Goal: Task Accomplishment & Management: Manage account settings

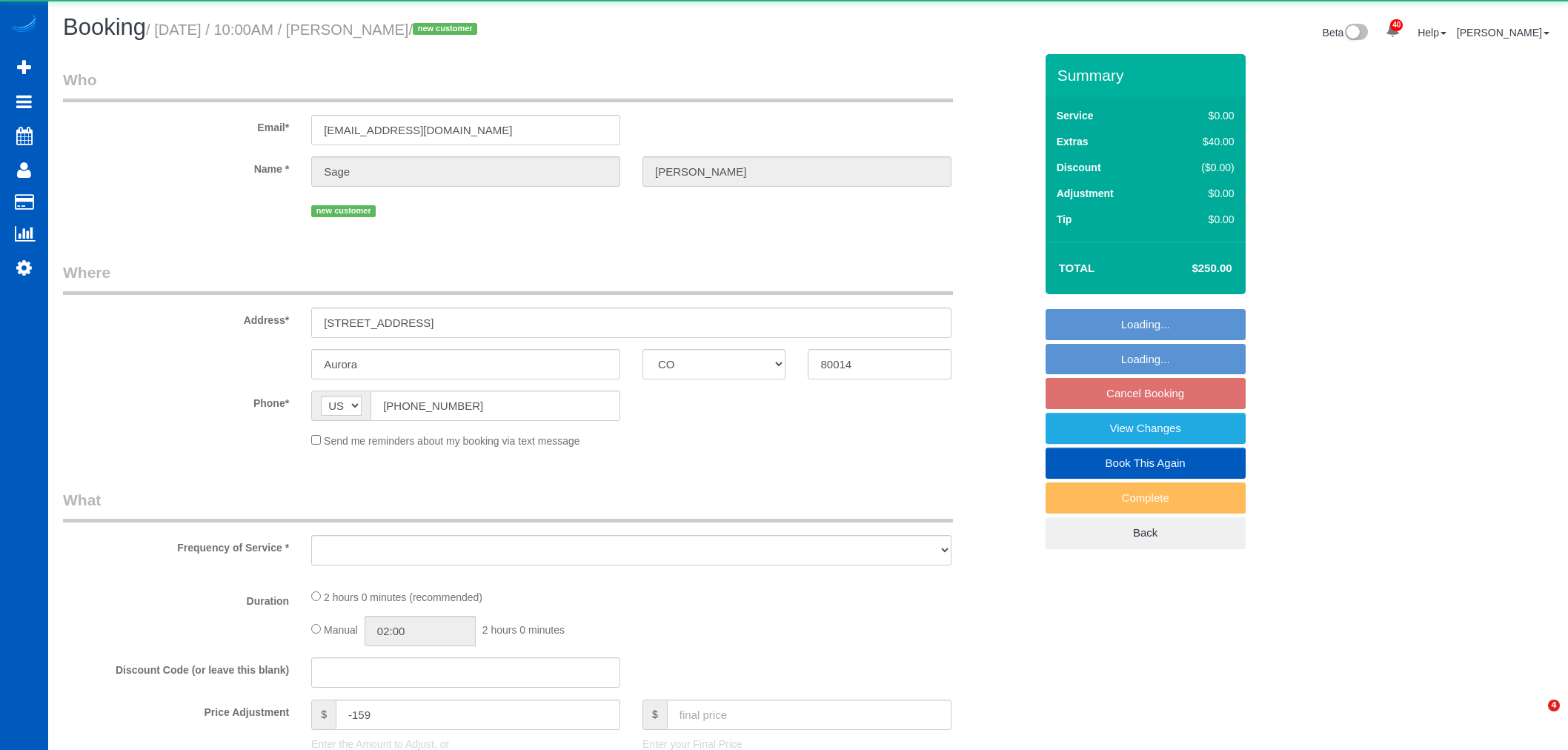
select select "CO"
select select "object:2956"
select select "string:fspay-701ef2a4-65f5-4576-b7c4-a1b766310782"
select select "spot1"
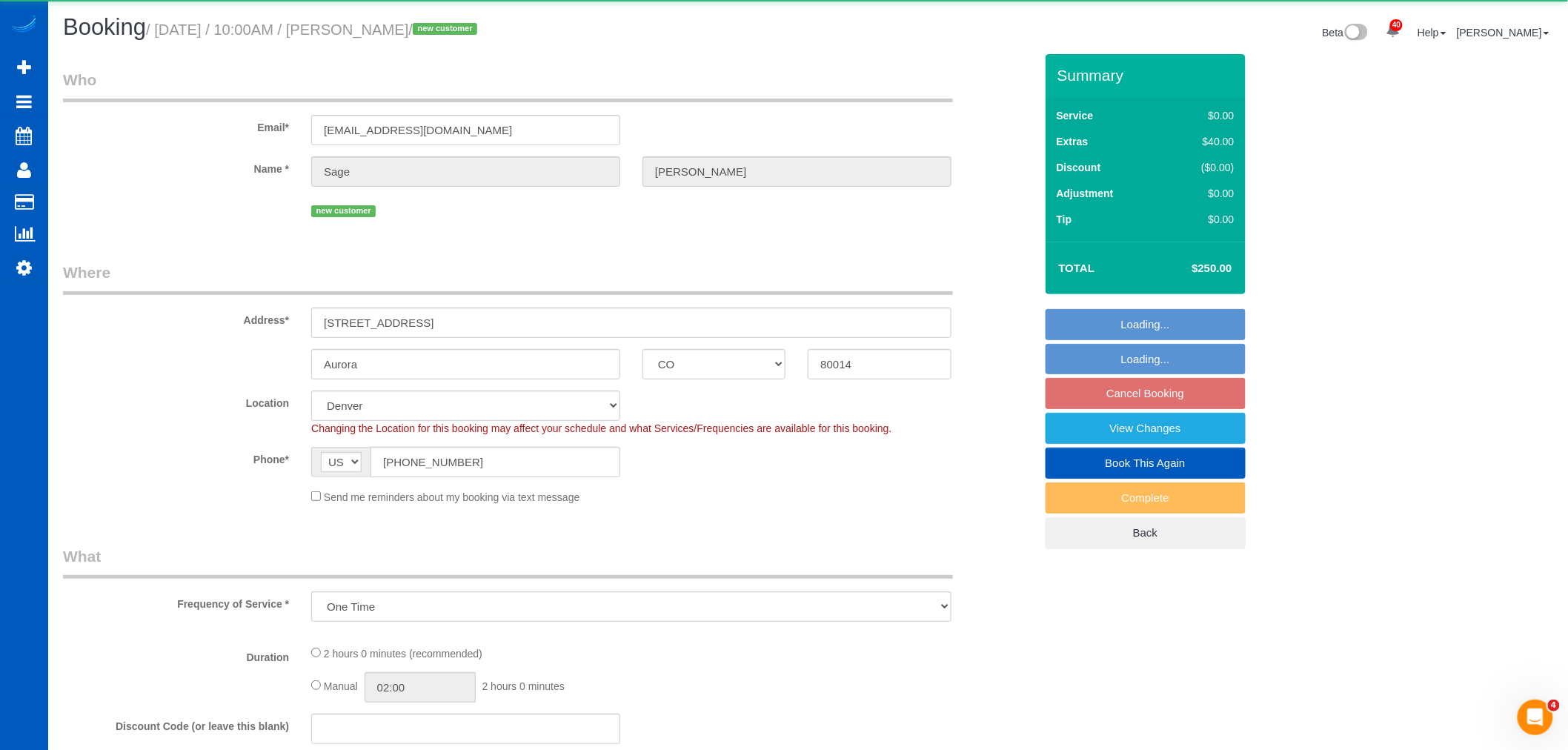
select select "object:3133"
select select "199"
select select "2001"
select select "3"
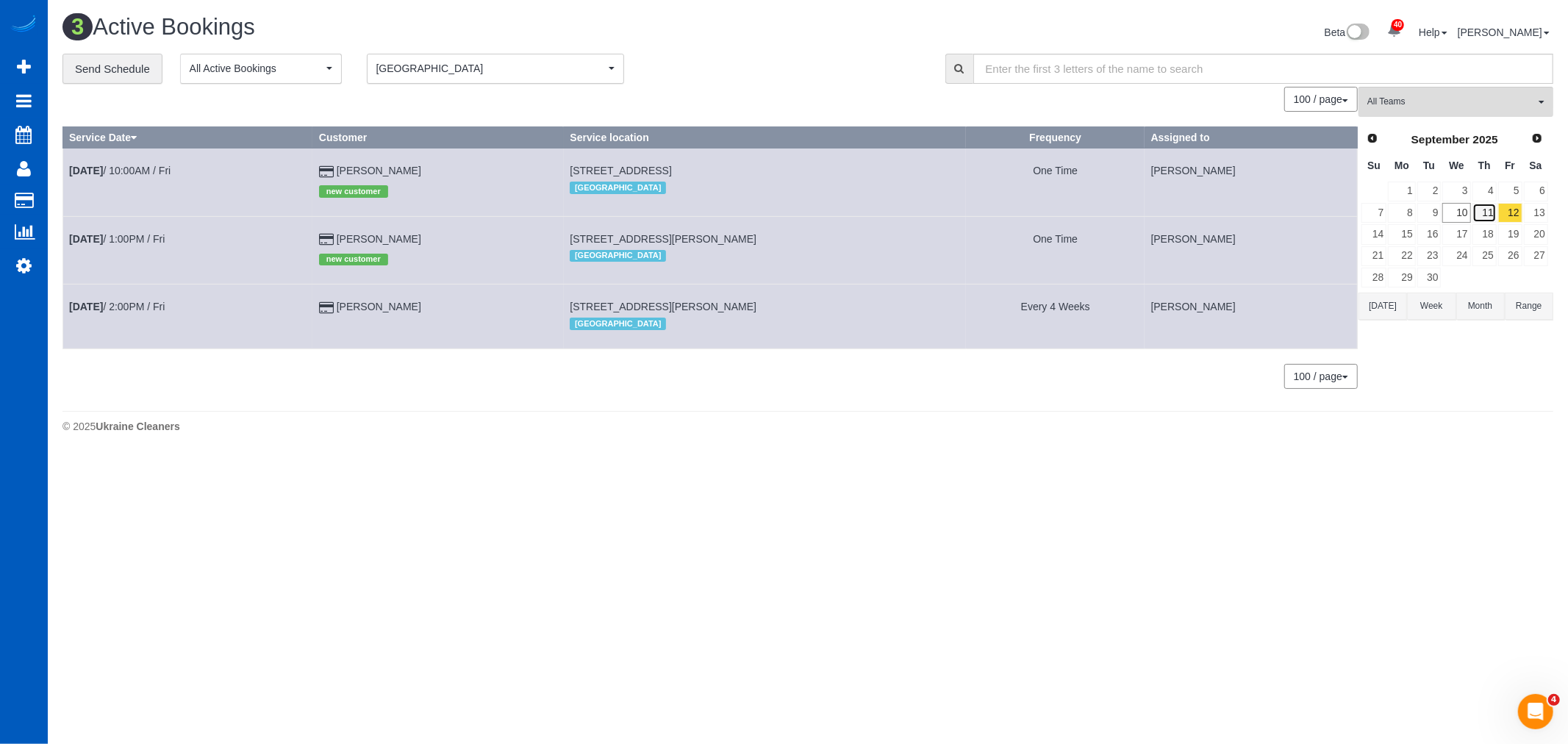
click at [1492, 208] on link "11" at bounding box center [1484, 213] width 24 height 20
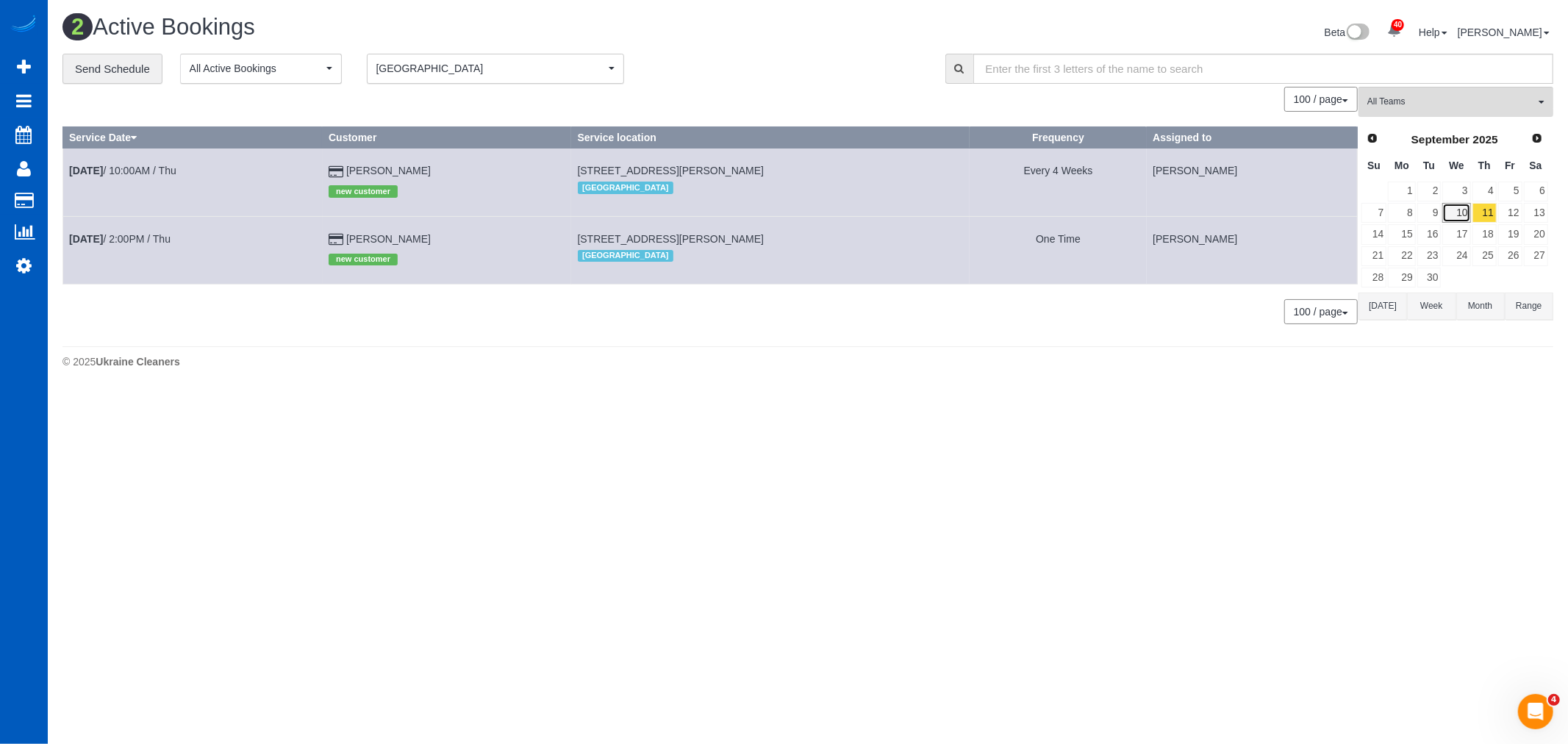
click at [1468, 215] on link "10" at bounding box center [1456, 213] width 28 height 20
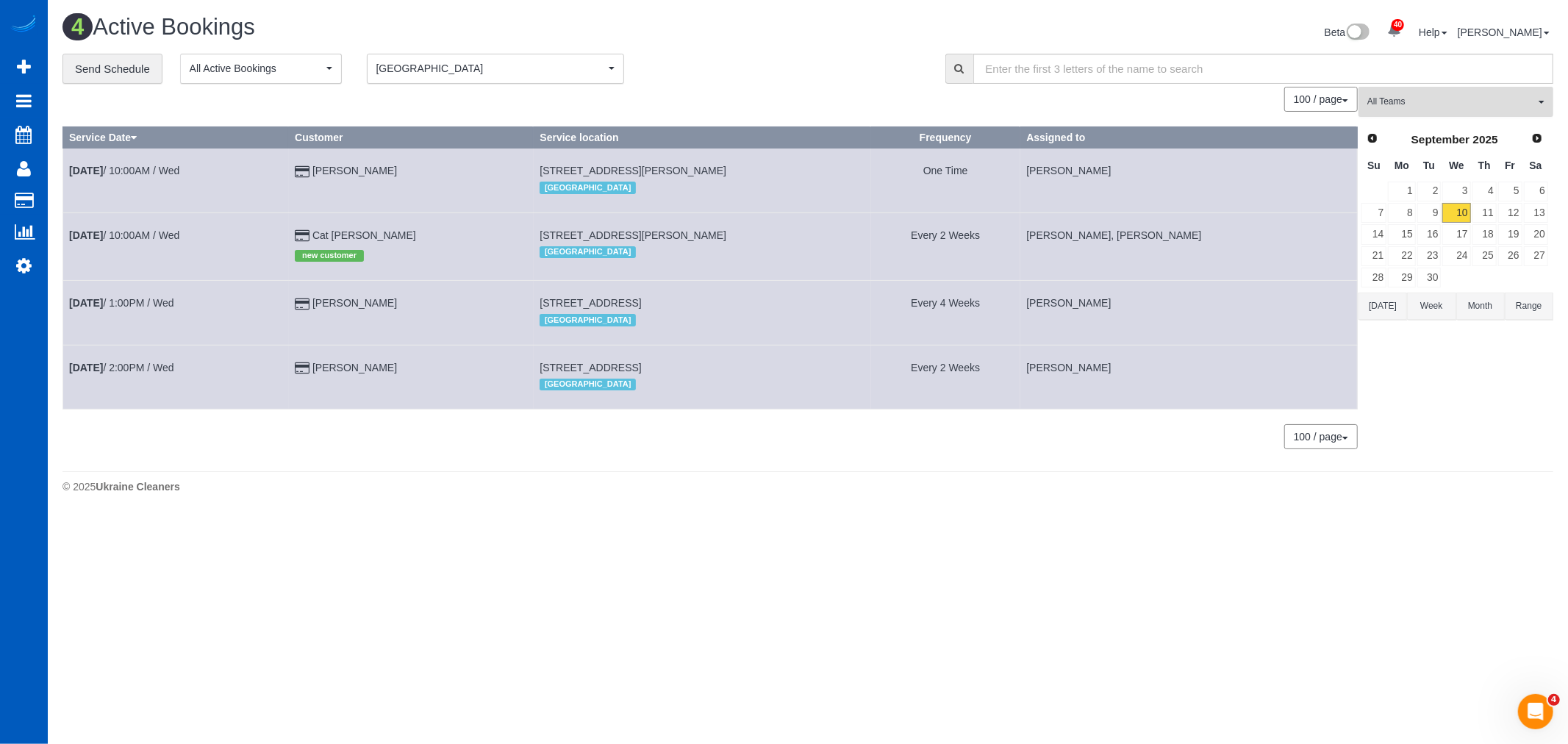
click at [1419, 100] on span "All Teams" at bounding box center [1451, 102] width 167 height 12
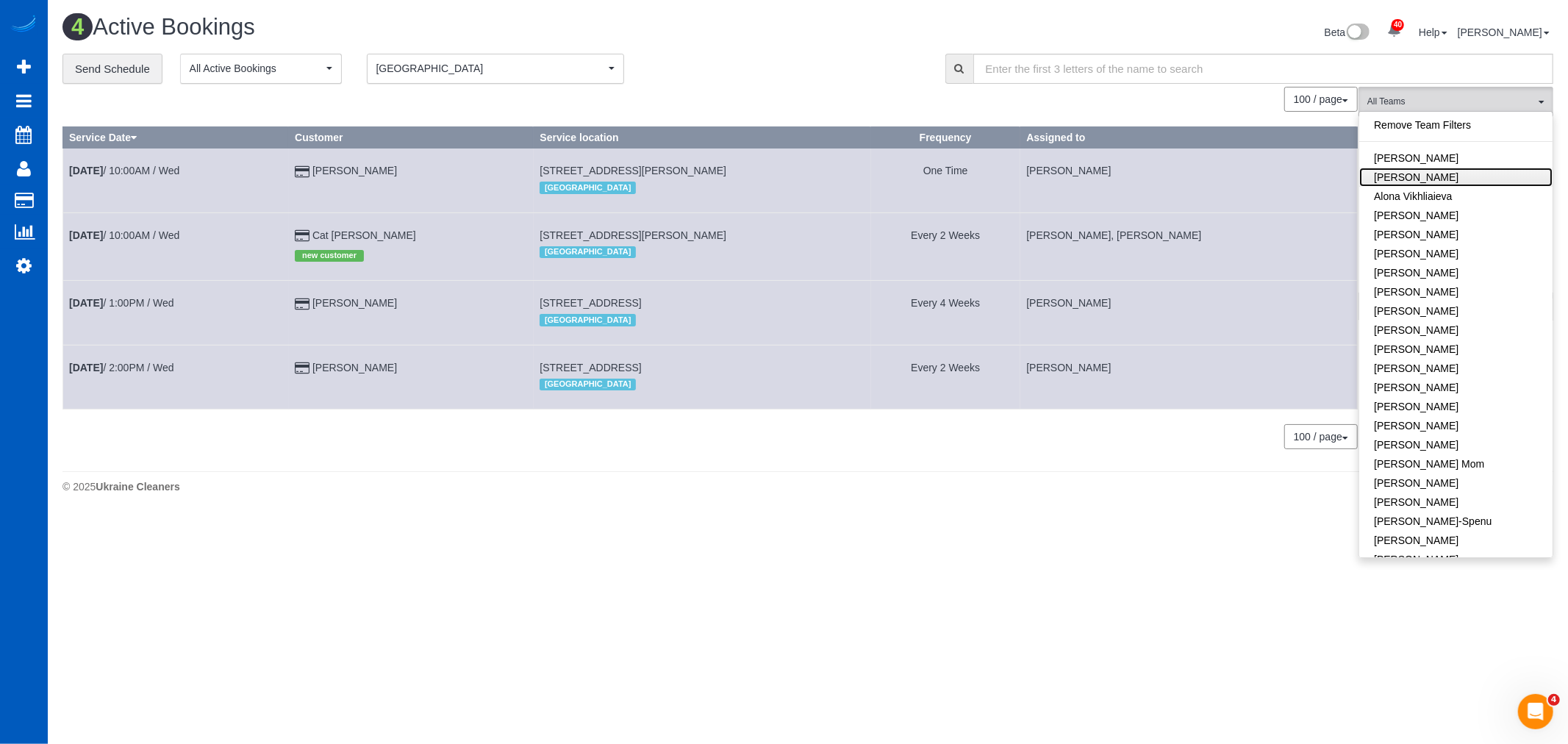
click at [1430, 179] on link "[PERSON_NAME]" at bounding box center [1456, 176] width 193 height 19
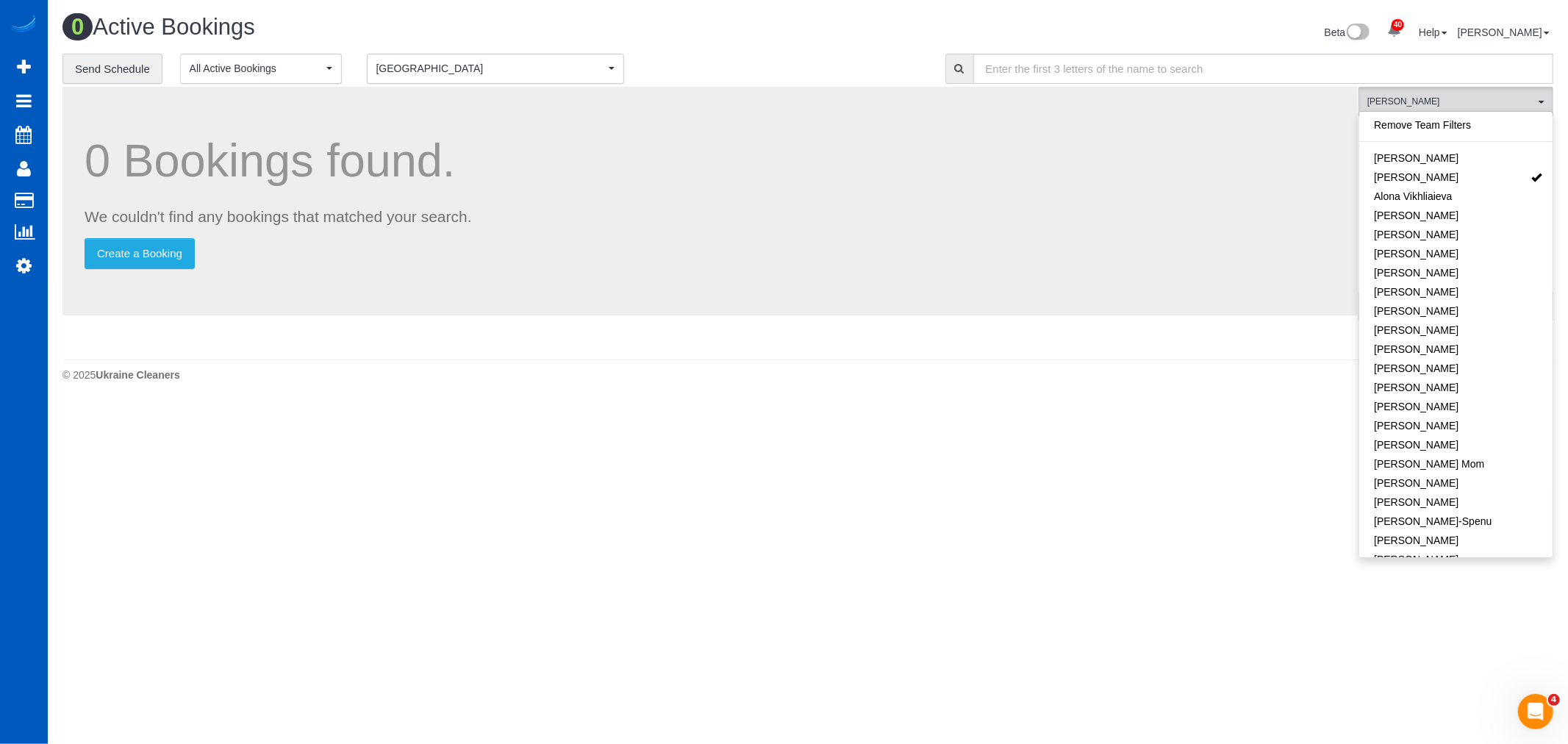
click at [996, 399] on div "0 Active Bookings Beta 40 Your Notifications You have 0 alerts × You have 1 to …" at bounding box center [808, 201] width 1520 height 404
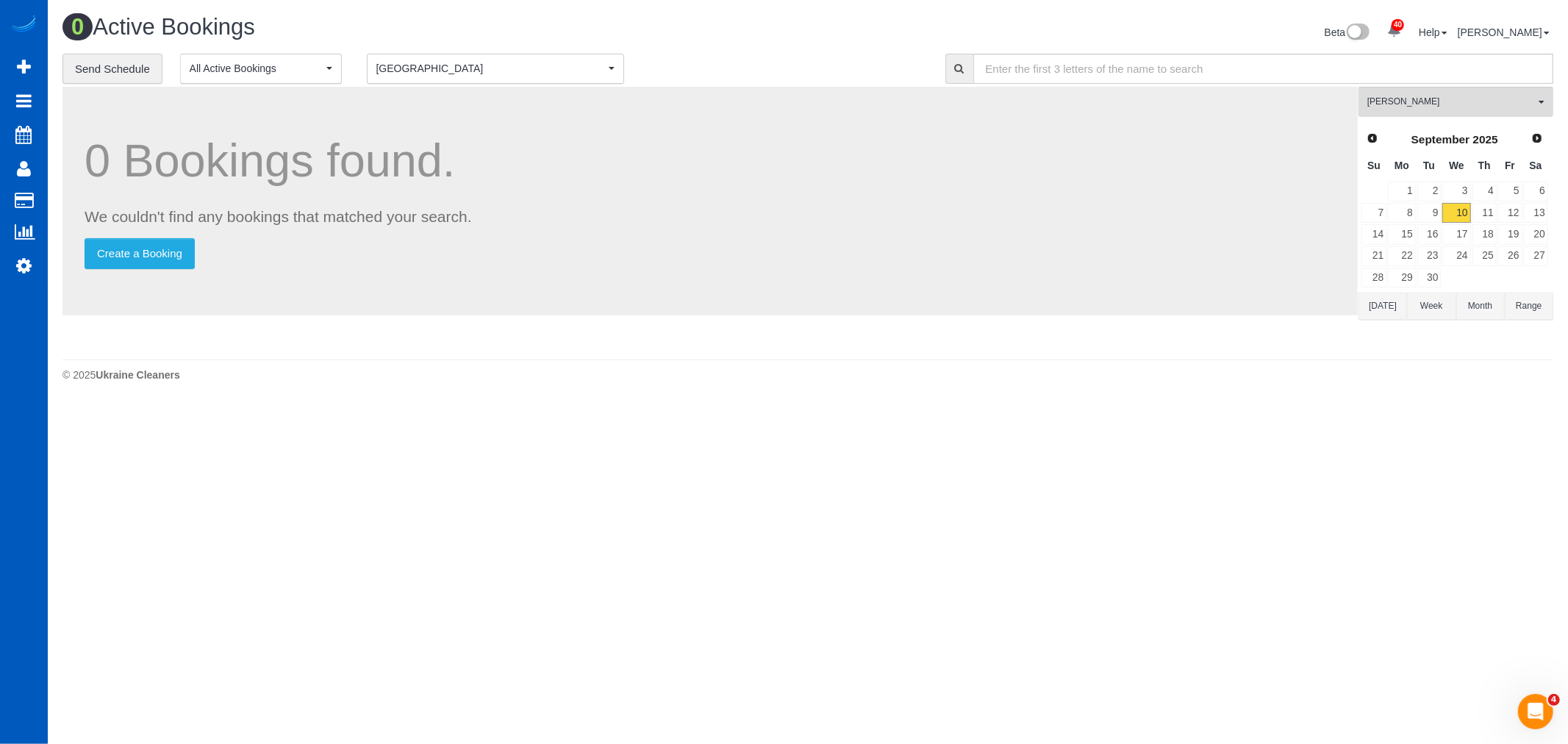
click at [512, 66] on span "[GEOGRAPHIC_DATA]" at bounding box center [490, 68] width 229 height 14
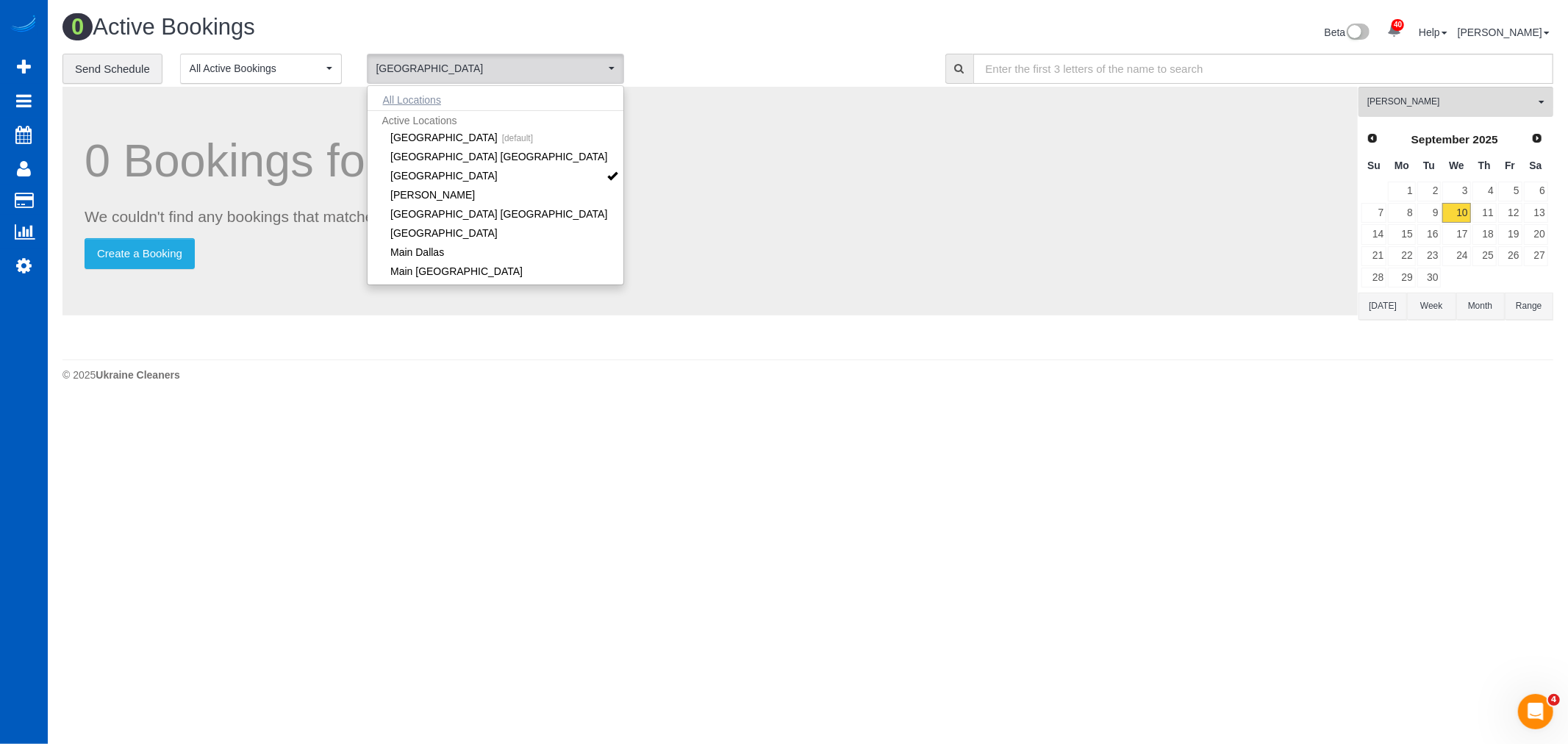
click at [421, 100] on button "All Locations" at bounding box center [412, 100] width 89 height 21
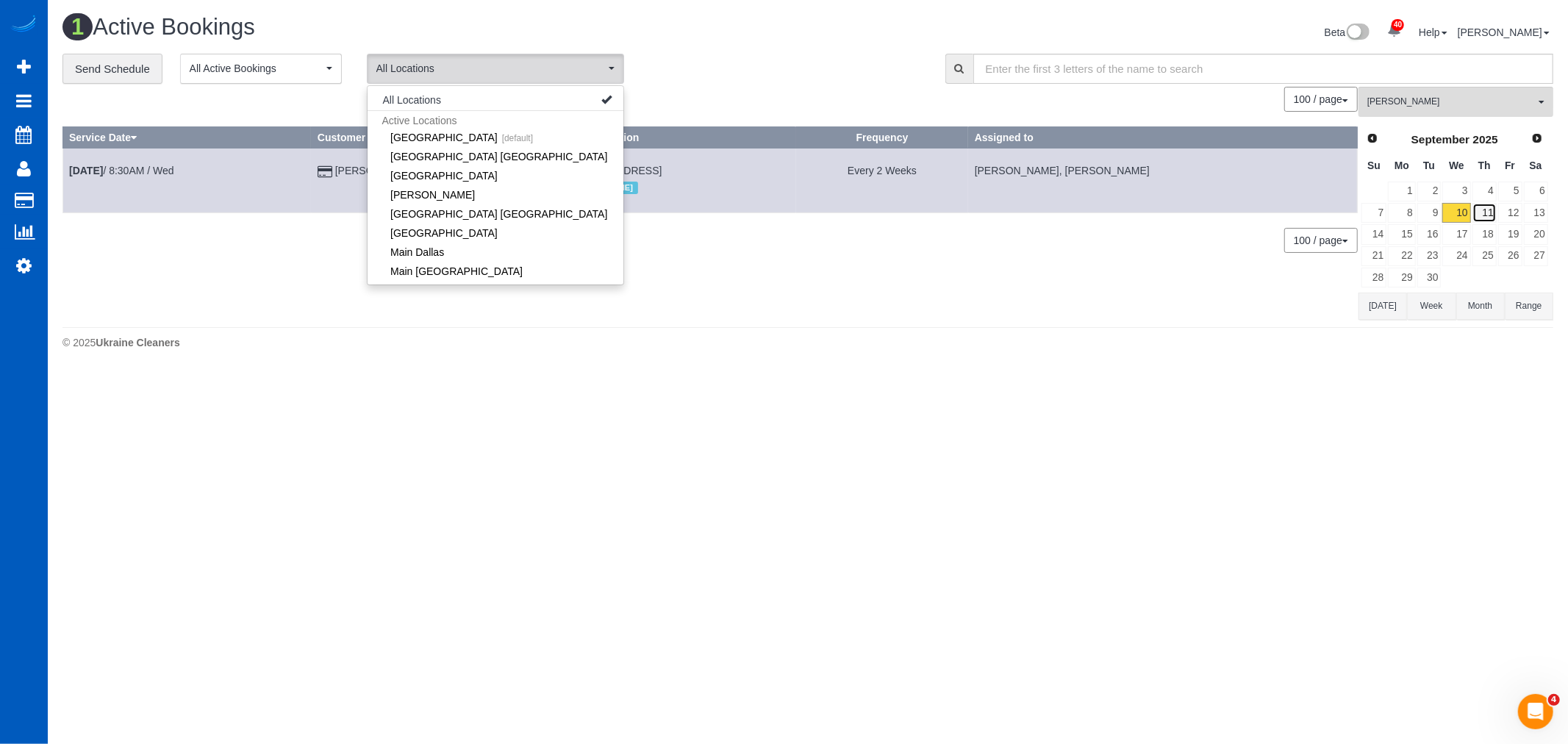
click at [1485, 217] on link "11" at bounding box center [1484, 213] width 24 height 20
click at [847, 331] on footer "© 2025 Ukraine Cleaners" at bounding box center [807, 341] width 1490 height 30
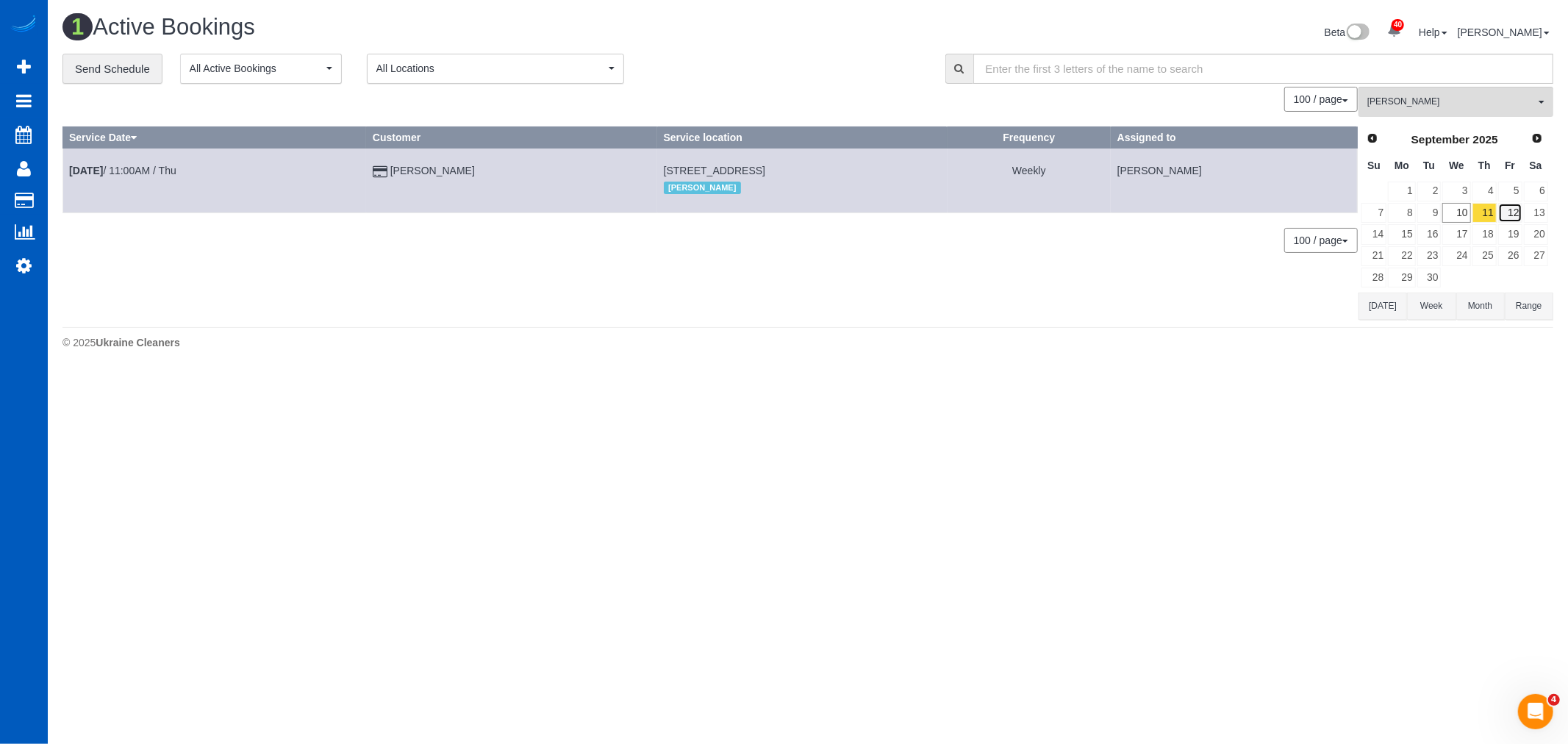
click at [1502, 215] on link "12" at bounding box center [1510, 213] width 24 height 20
click at [1449, 219] on link "10" at bounding box center [1456, 213] width 28 height 20
click at [1476, 114] on button "Alona Tarasiuk All Teams" at bounding box center [1456, 102] width 195 height 30
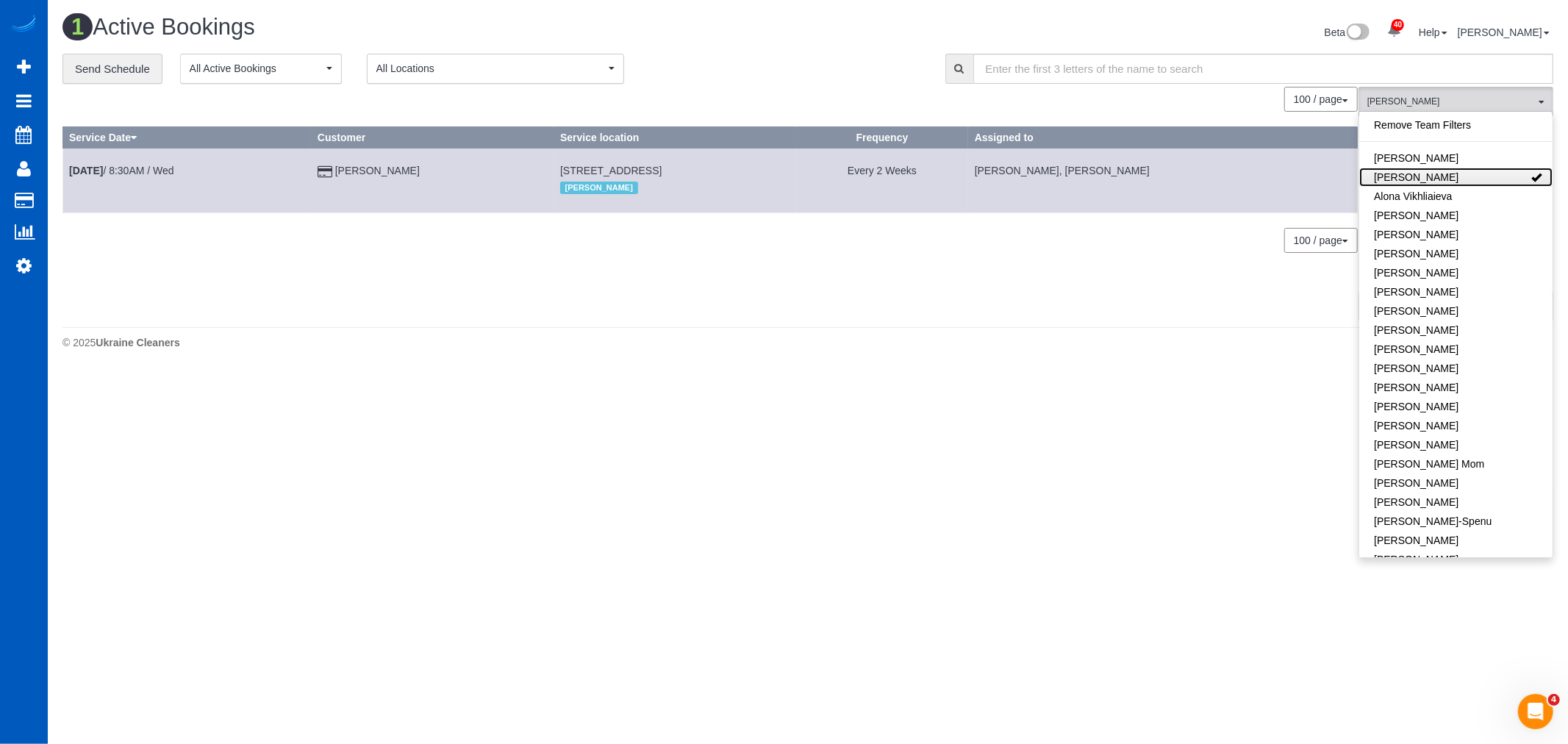
click at [1483, 181] on link "[PERSON_NAME]" at bounding box center [1456, 176] width 193 height 19
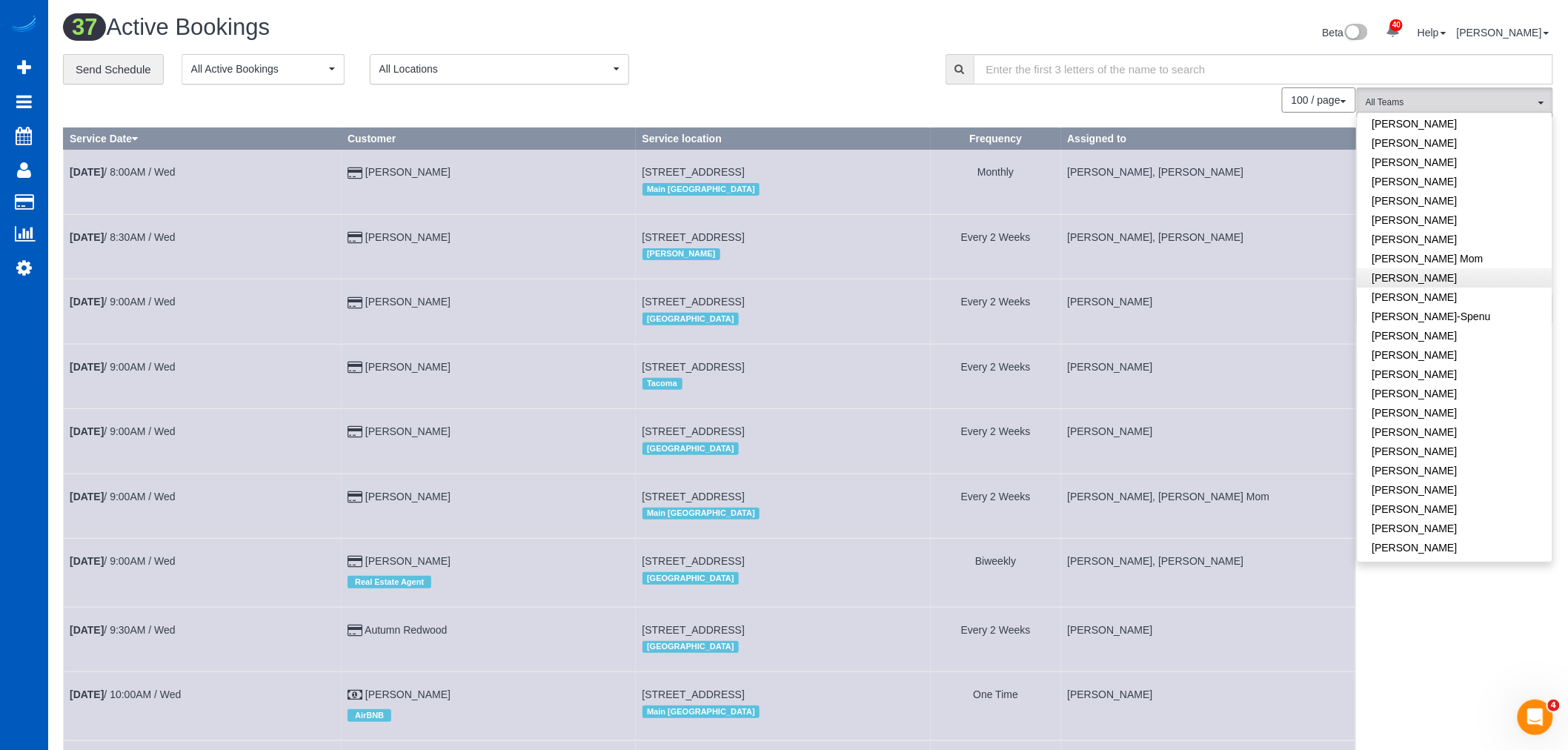
scroll to position [247, 0]
click at [1435, 367] on link "[PERSON_NAME]" at bounding box center [1455, 375] width 195 height 19
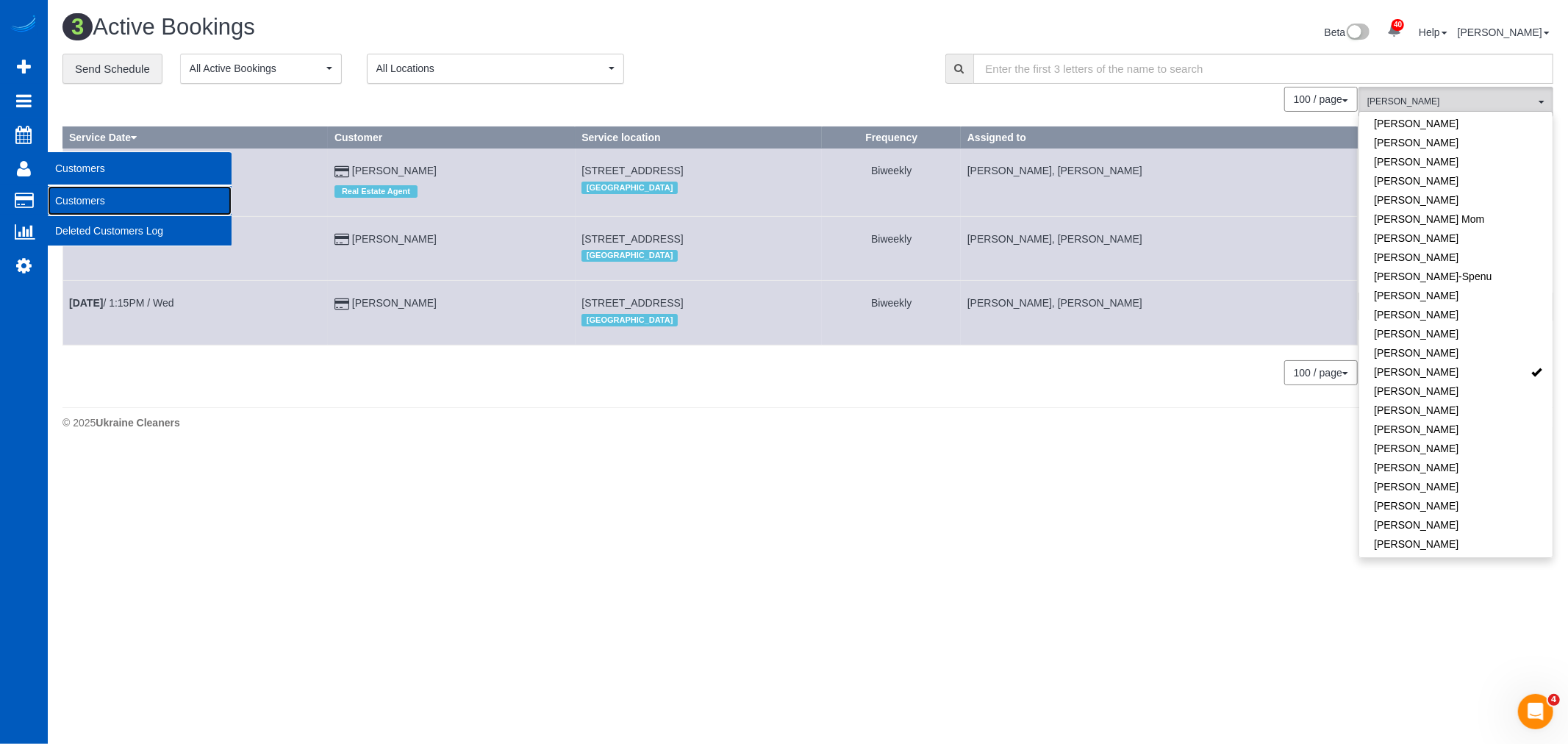
click at [83, 195] on link "Customers" at bounding box center [140, 201] width 184 height 30
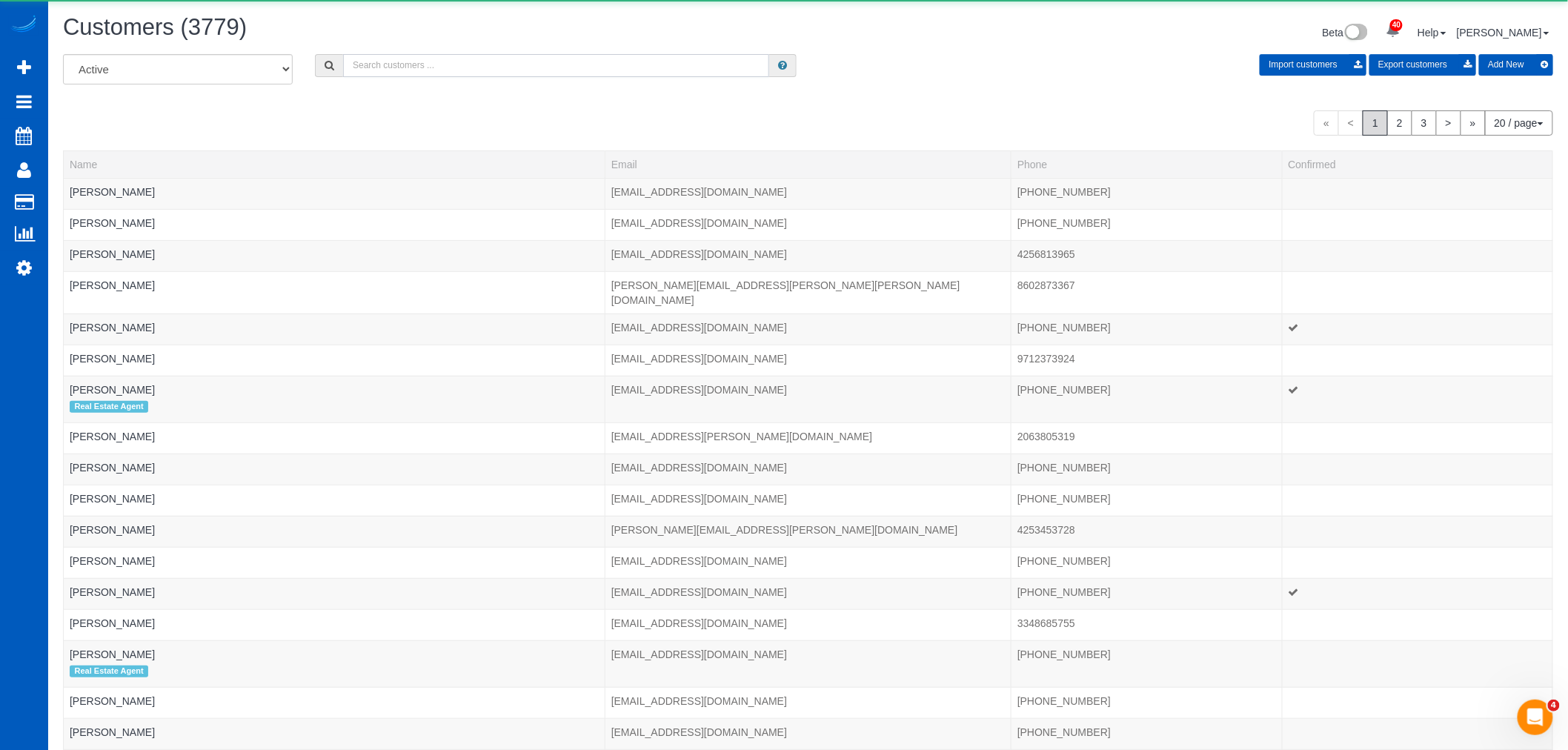
click at [449, 67] on input "text" at bounding box center [556, 66] width 426 height 23
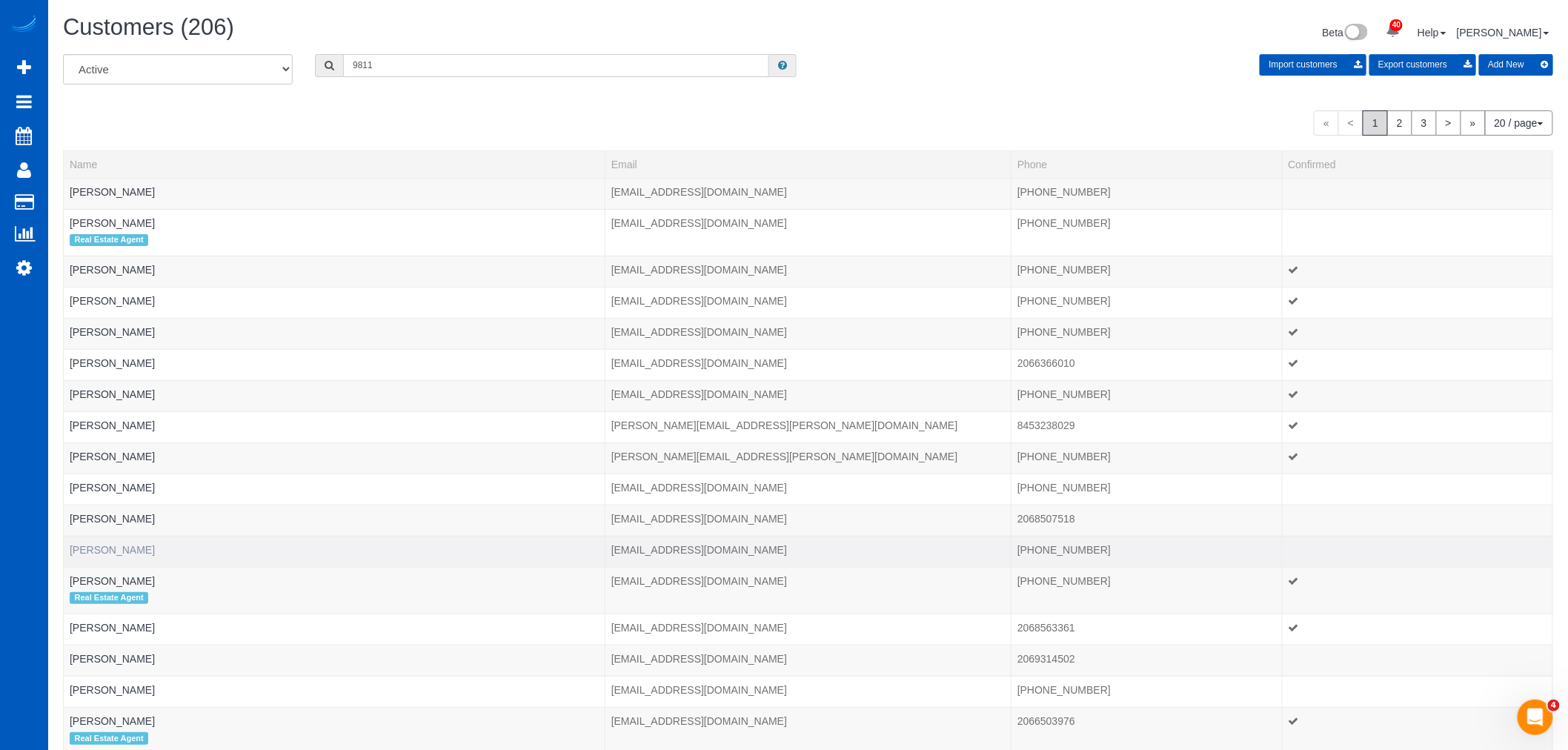
type input "9811"
click at [111, 552] on link "Amy Alpern" at bounding box center [112, 549] width 85 height 11
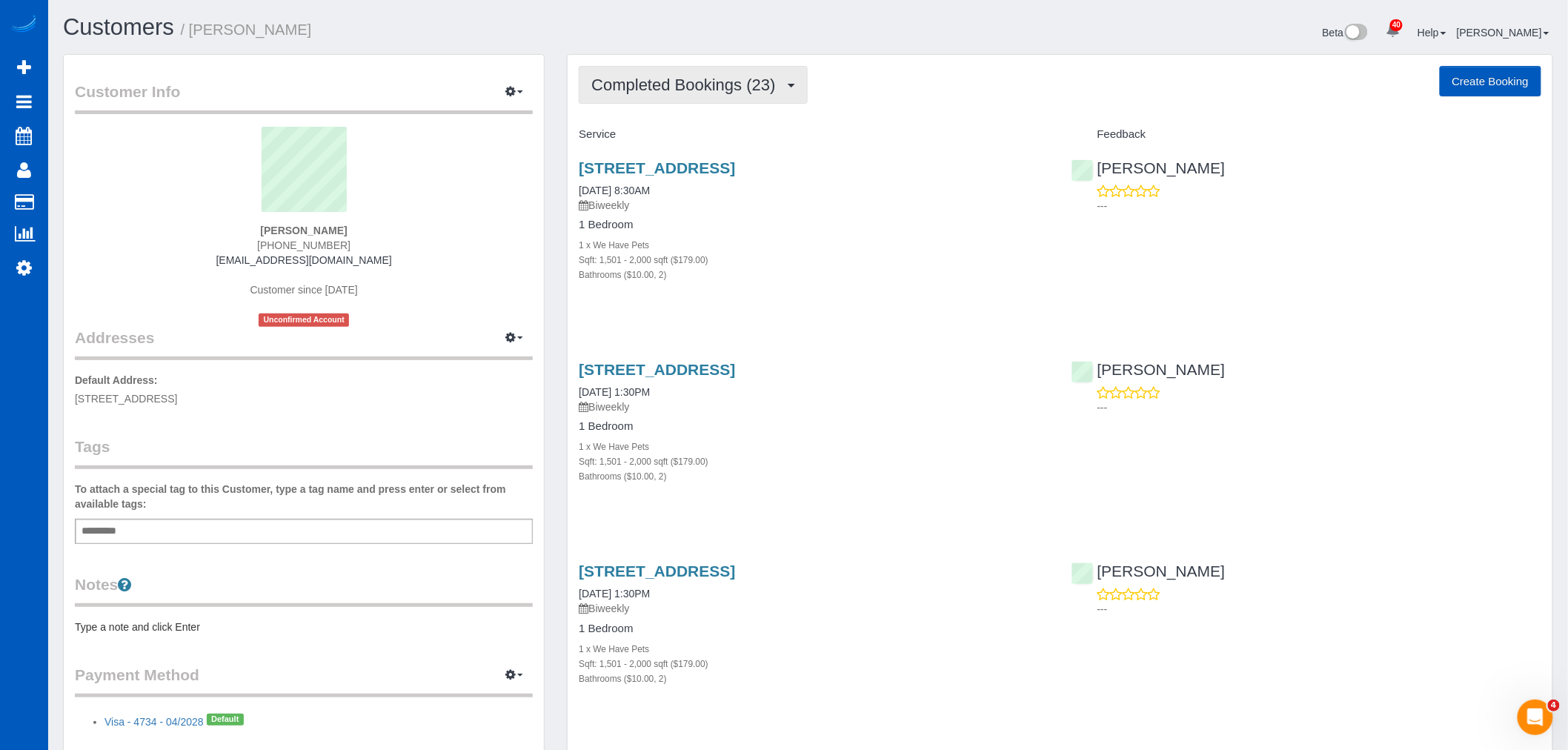
click at [631, 100] on button "Completed Bookings (23)" at bounding box center [693, 84] width 228 height 38
click at [618, 137] on link "Upcoming Bookings (11)" at bounding box center [659, 138] width 160 height 19
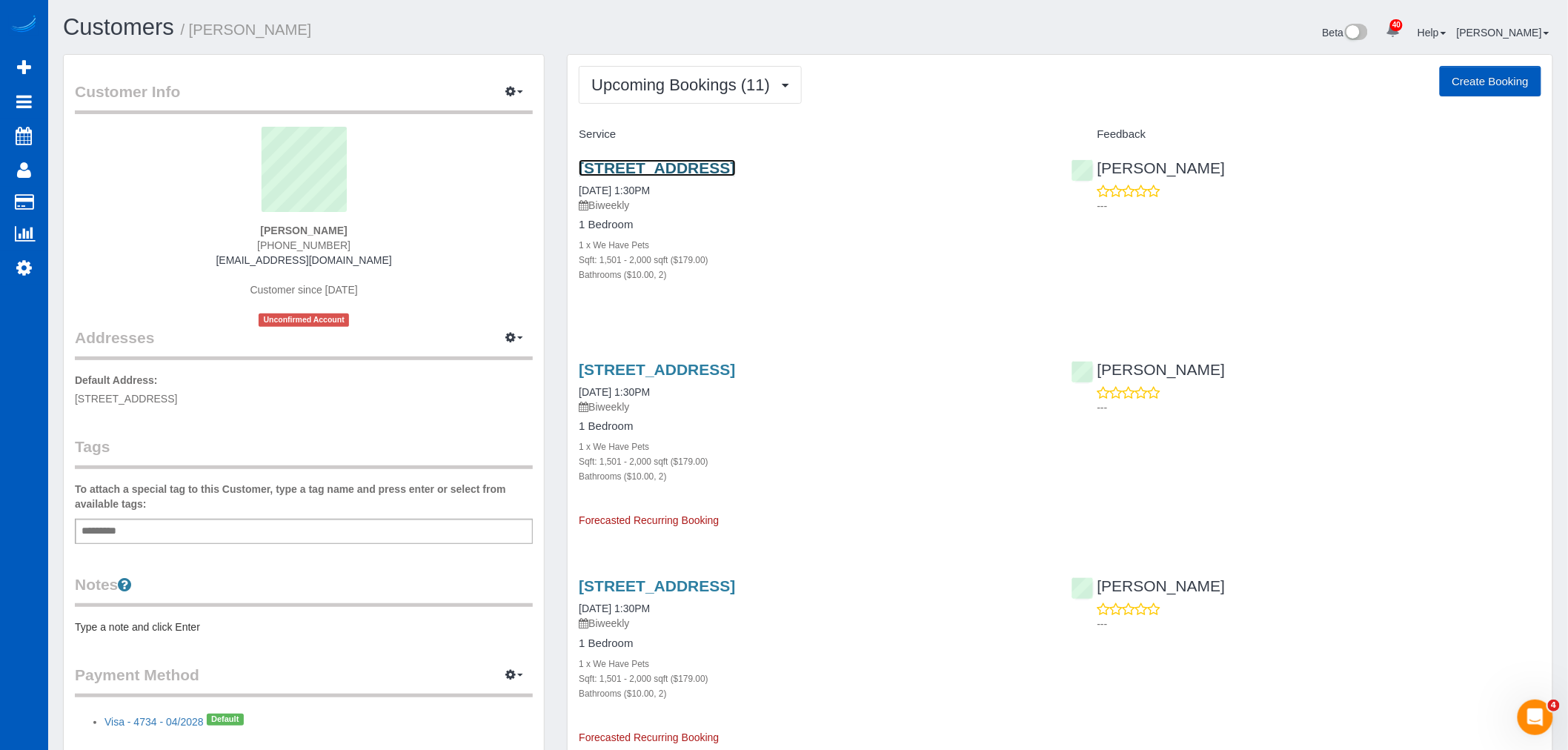
click at [610, 166] on link "3245 Ne 44th Ave, Portland, OR 97213" at bounding box center [657, 168] width 156 height 17
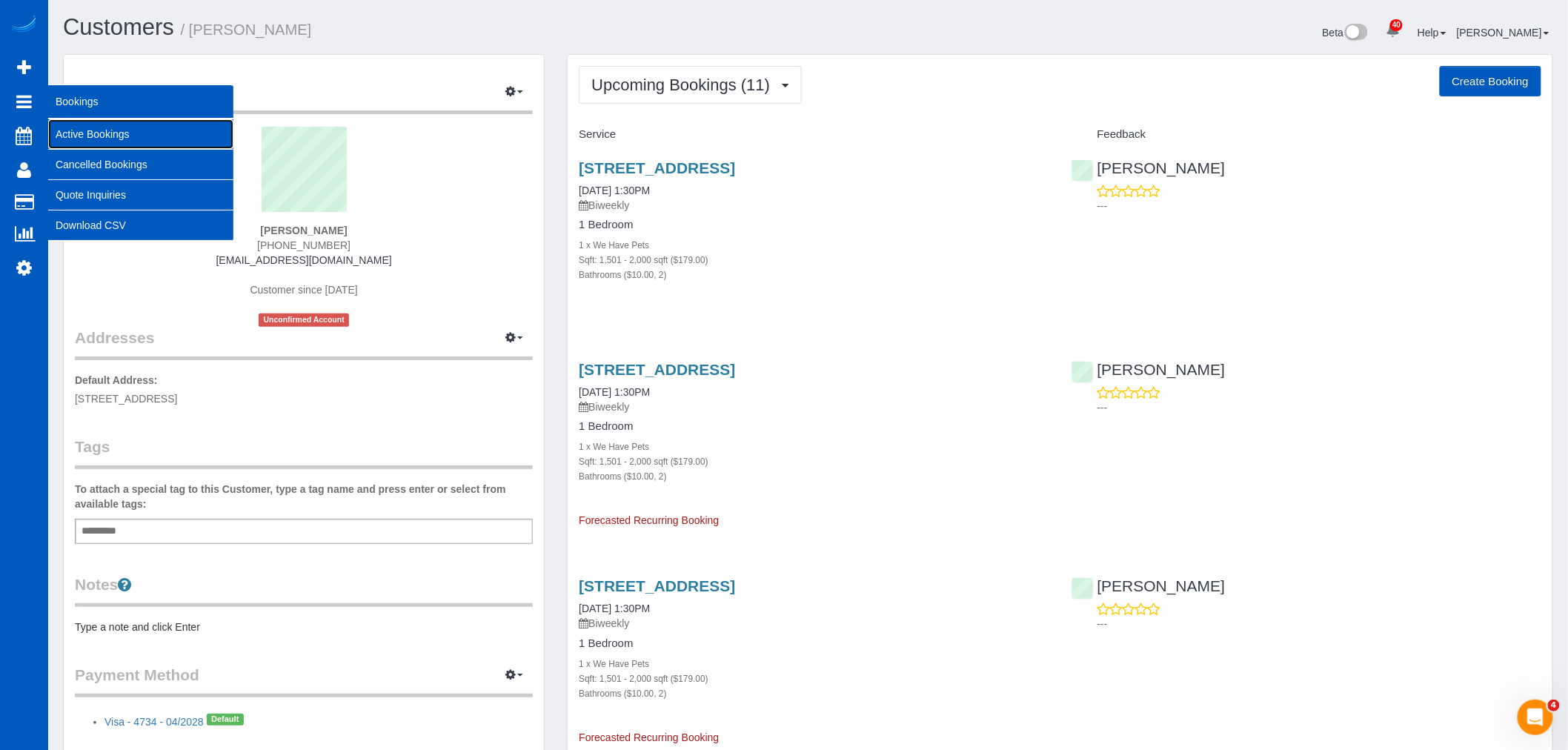
click at [106, 138] on link "Active Bookings" at bounding box center [141, 134] width 185 height 30
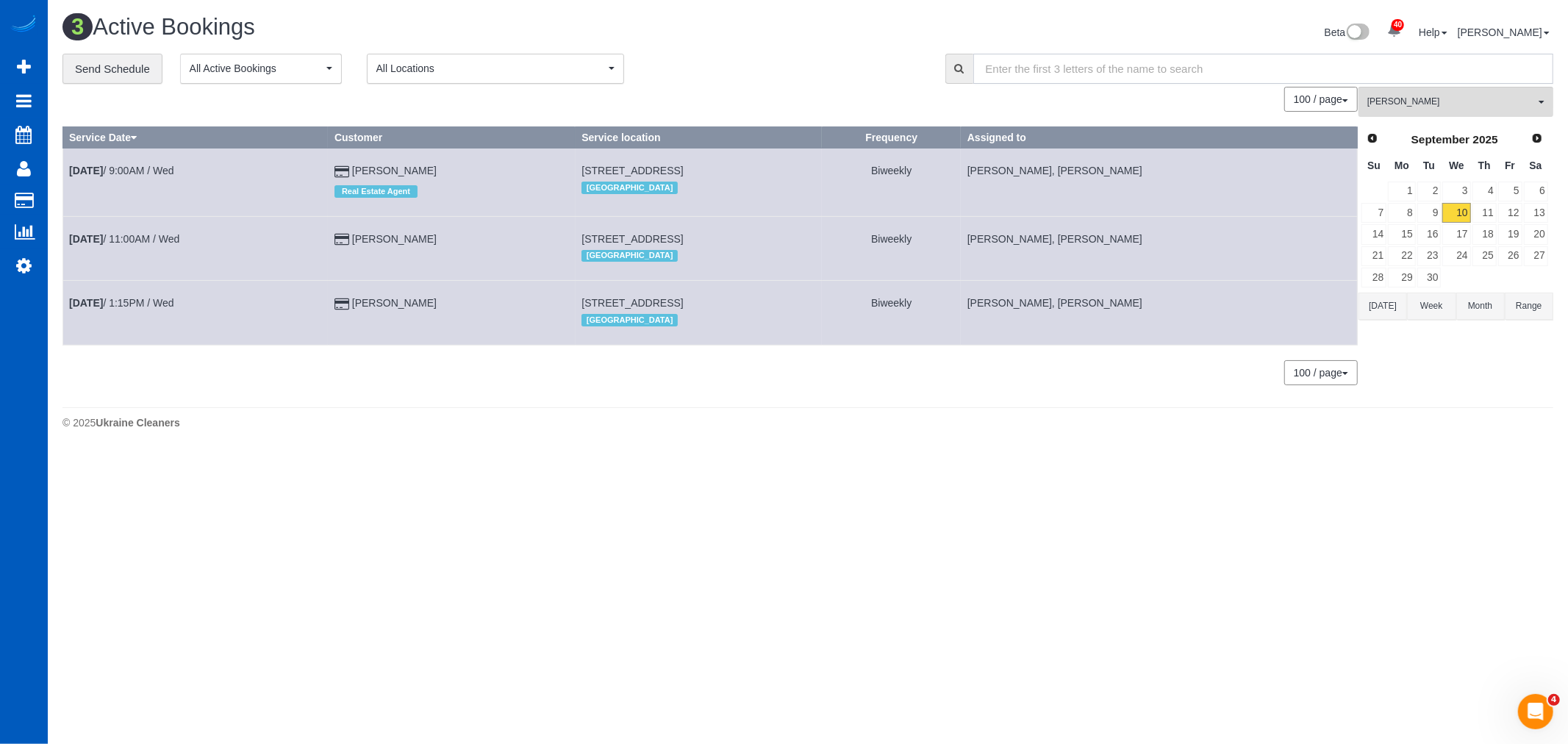
click at [1399, 83] on input "text" at bounding box center [1263, 69] width 581 height 30
click at [1397, 89] on button "Kateryna Maherovska All Teams" at bounding box center [1456, 102] width 195 height 30
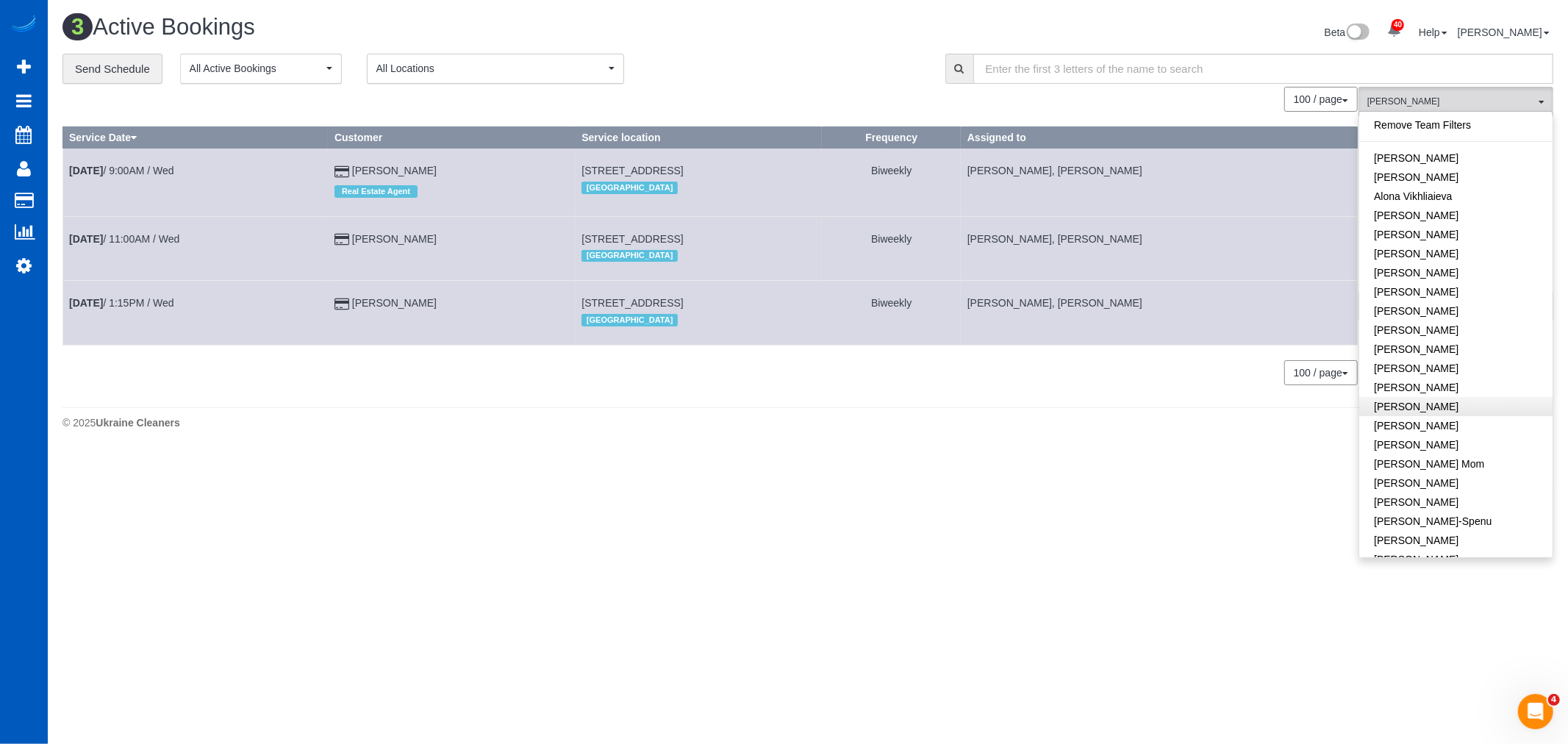
click at [1427, 121] on link "Remove Team Filters" at bounding box center [1456, 125] width 193 height 19
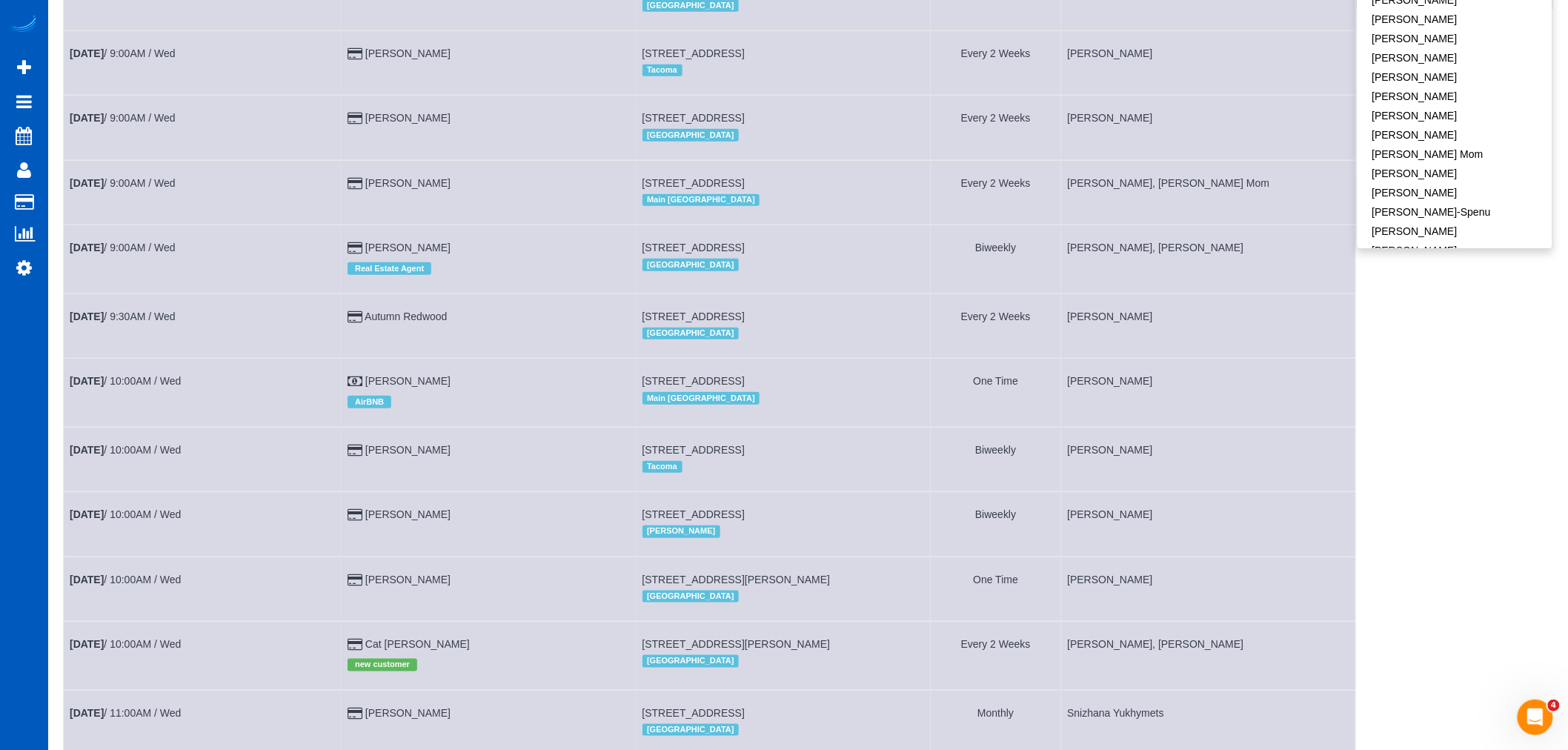
scroll to position [411, 0]
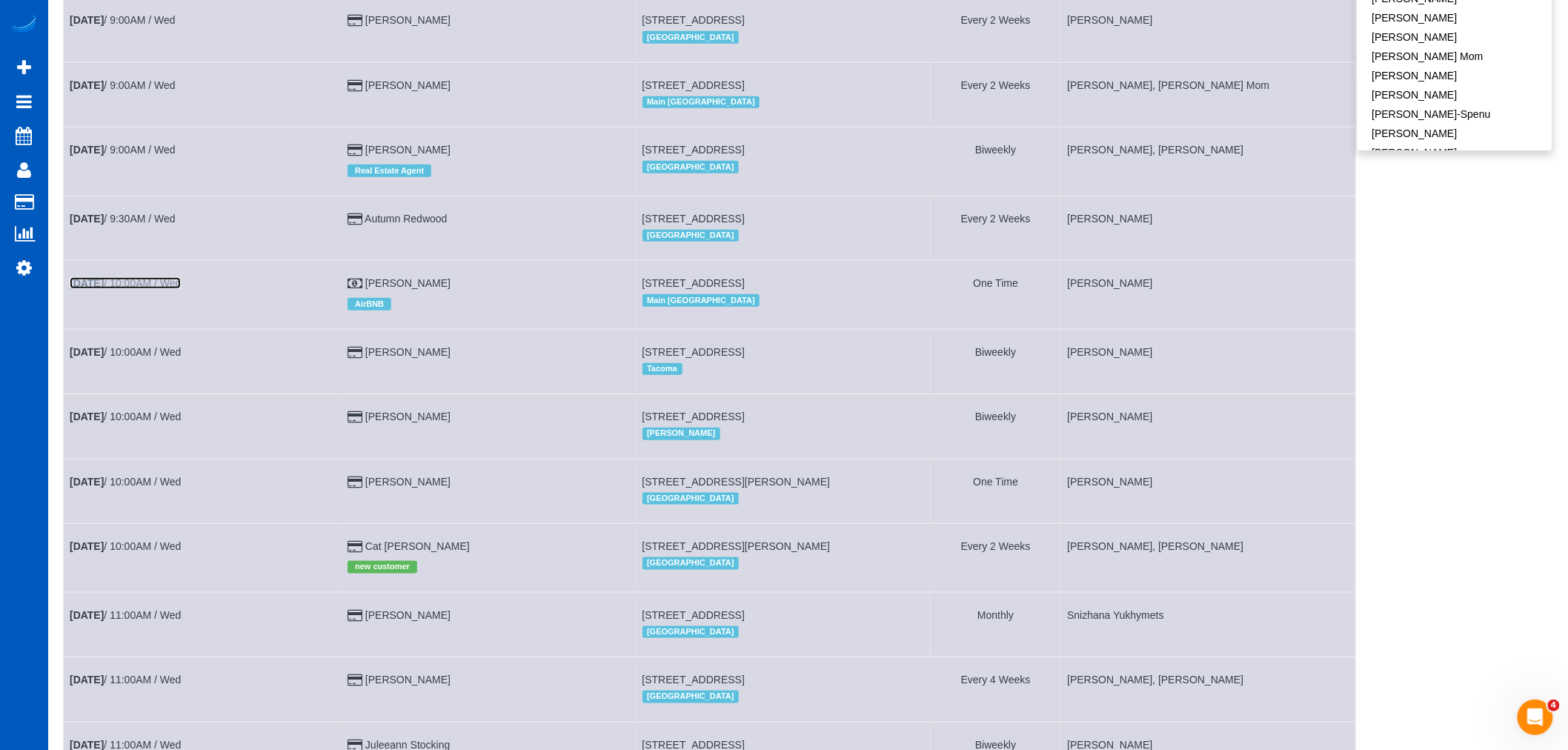
click at [179, 289] on link "Sep 10th / 10:00AM / Wed" at bounding box center [125, 283] width 111 height 11
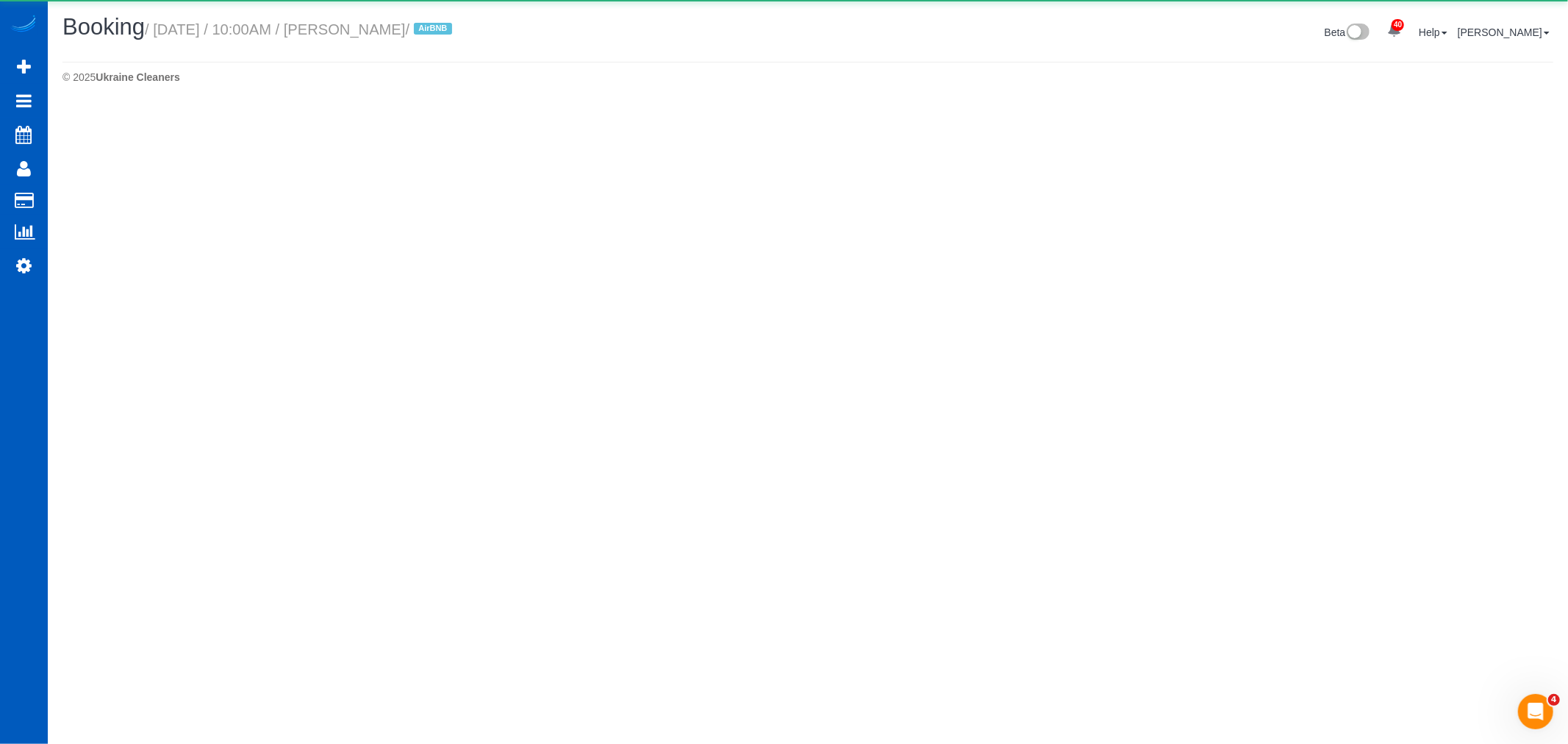
select select "WA"
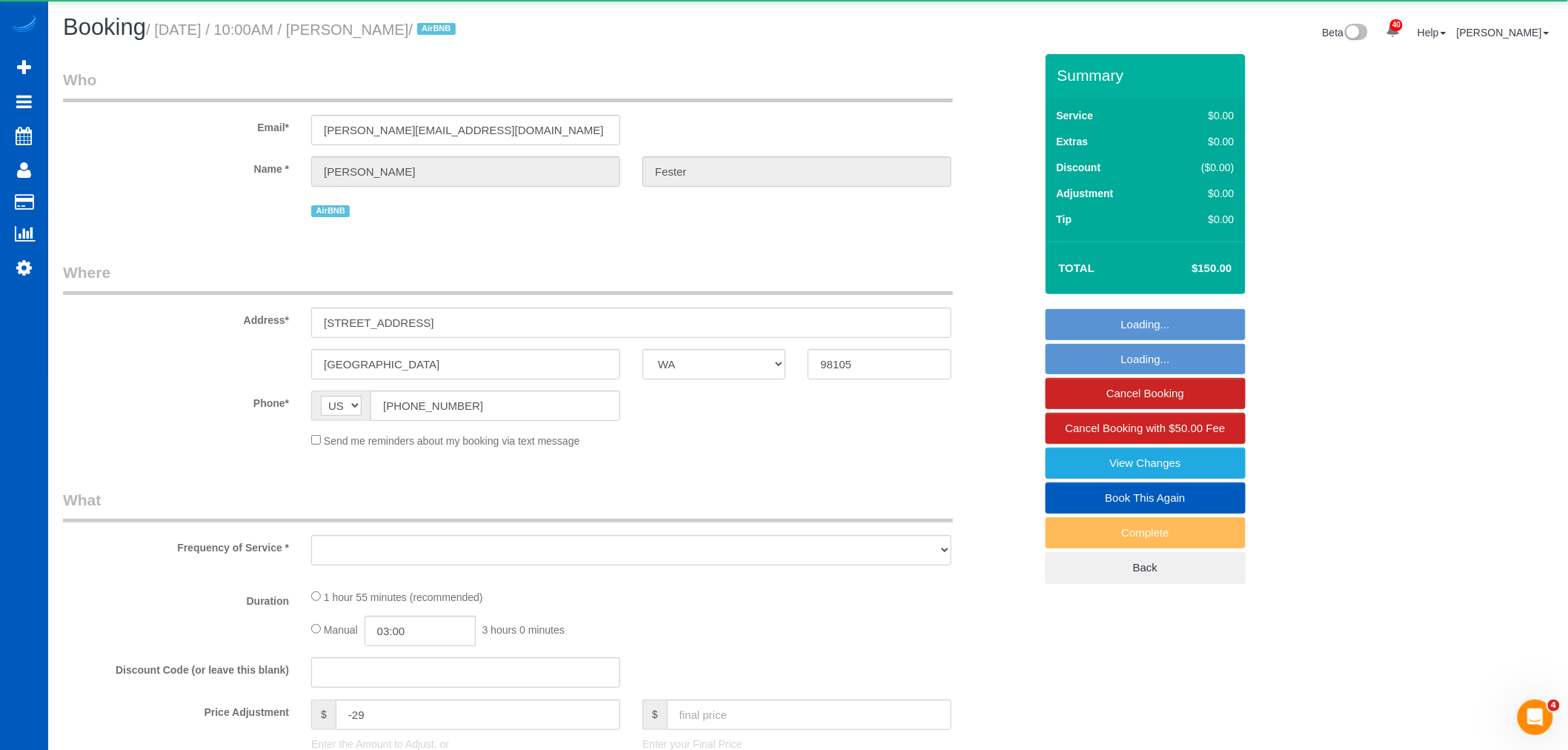
select select "object:7310"
select select "199"
select select "1001"
select select "2"
select select "3"
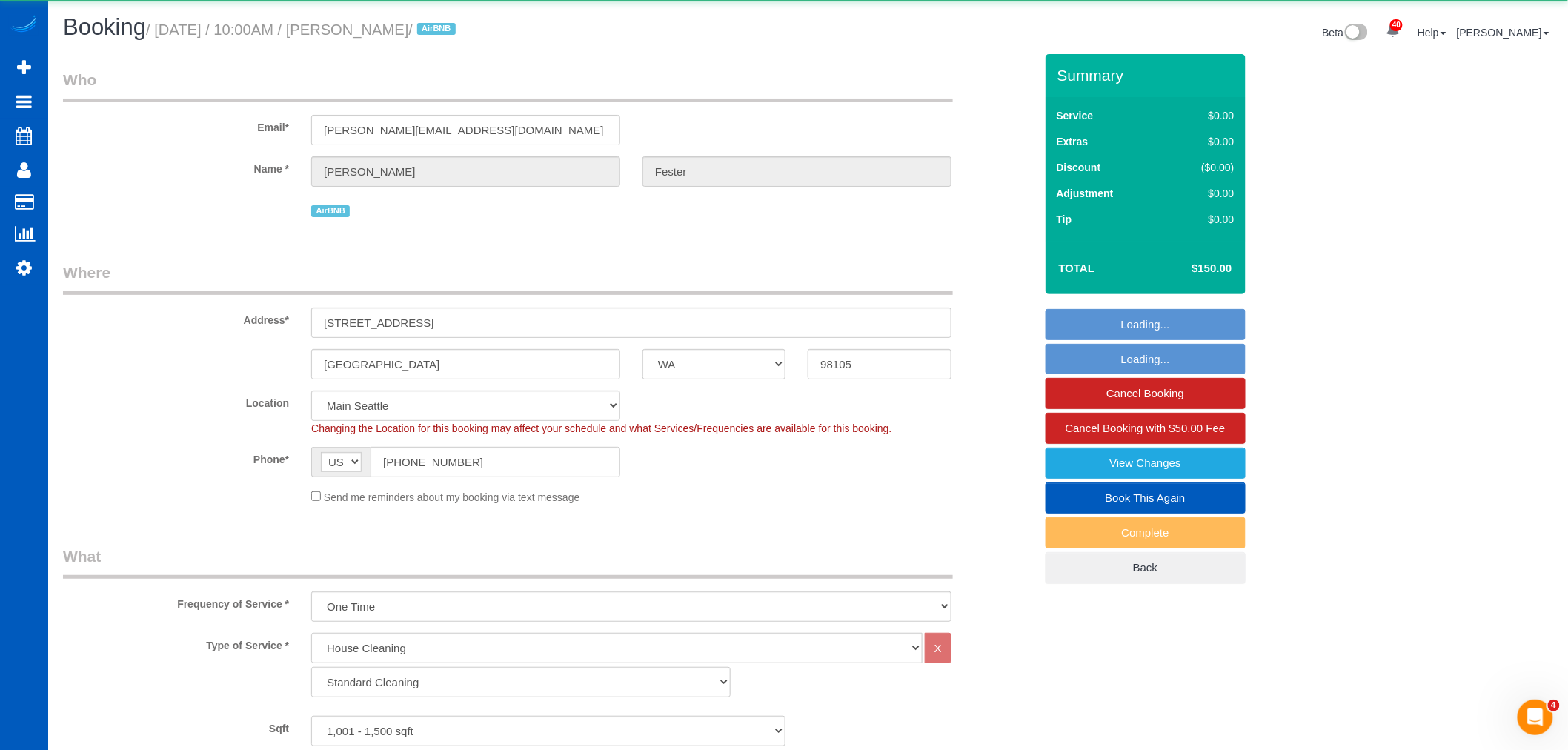
select select "1001"
select select "2"
select select "3"
select select "object:7747"
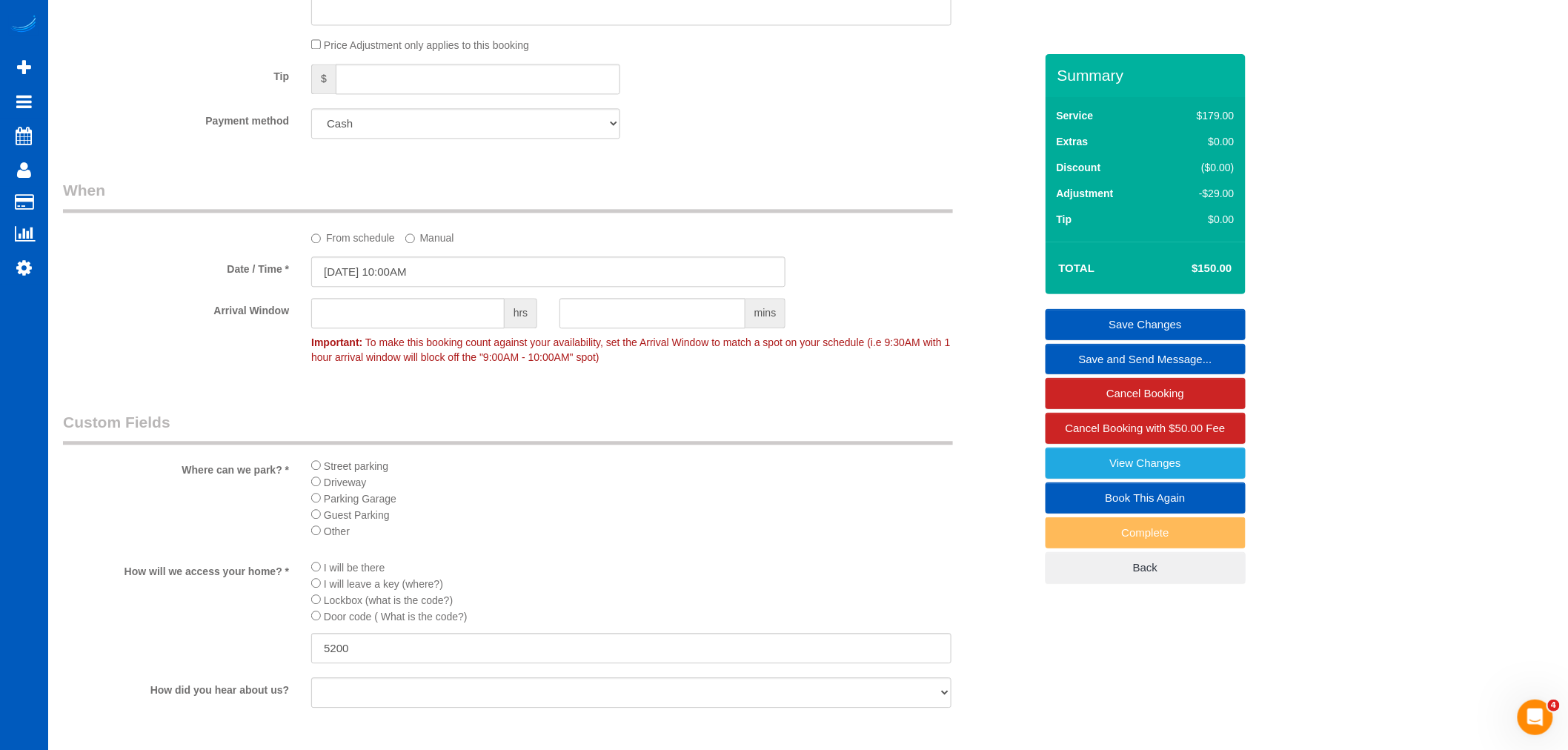
scroll to position [1317, 0]
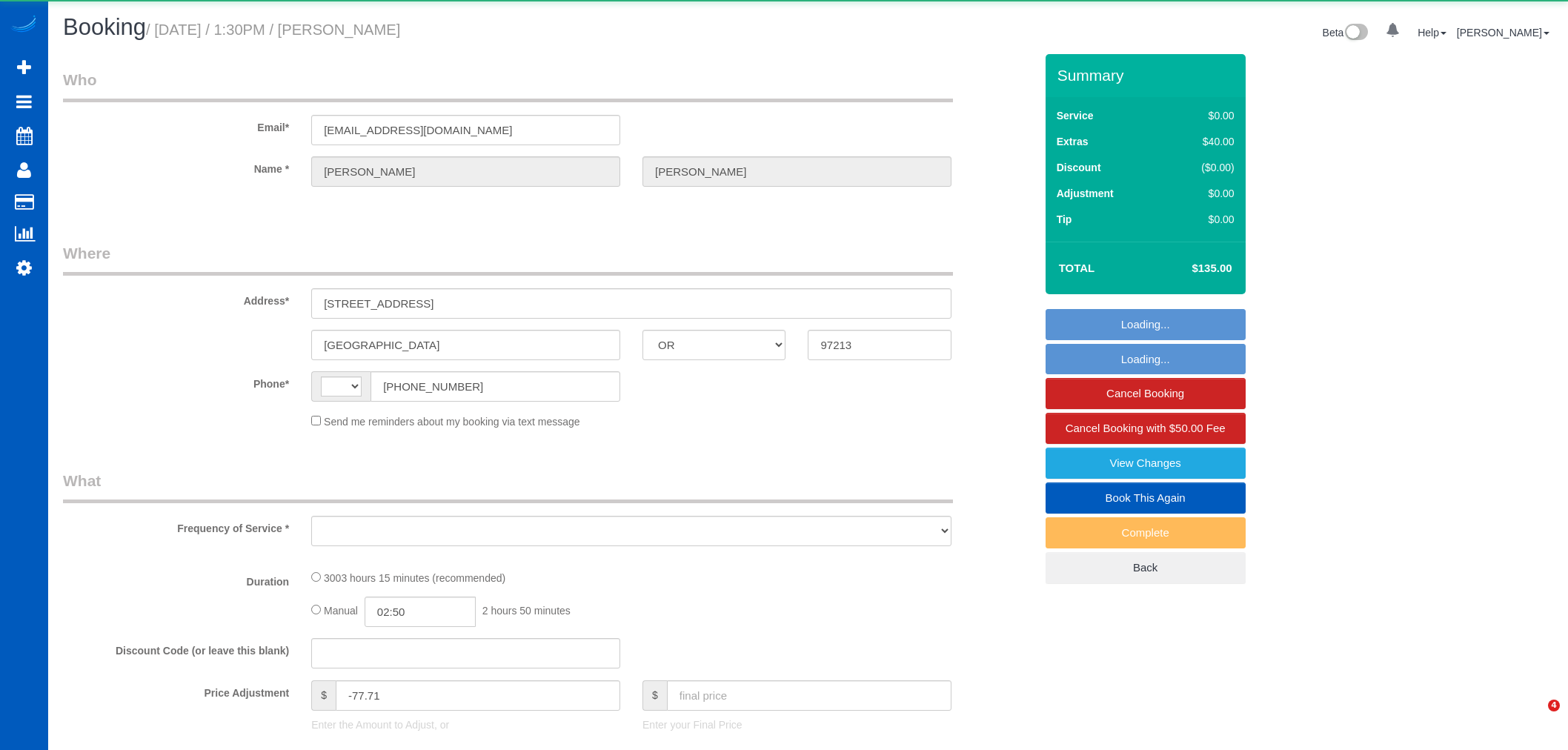
select select "OR"
select select "string:[GEOGRAPHIC_DATA]"
select select "object:1081"
select select "string:fspay-b3d0643c-9c6e-4017-b6fc-024d00122692"
select select "1501"
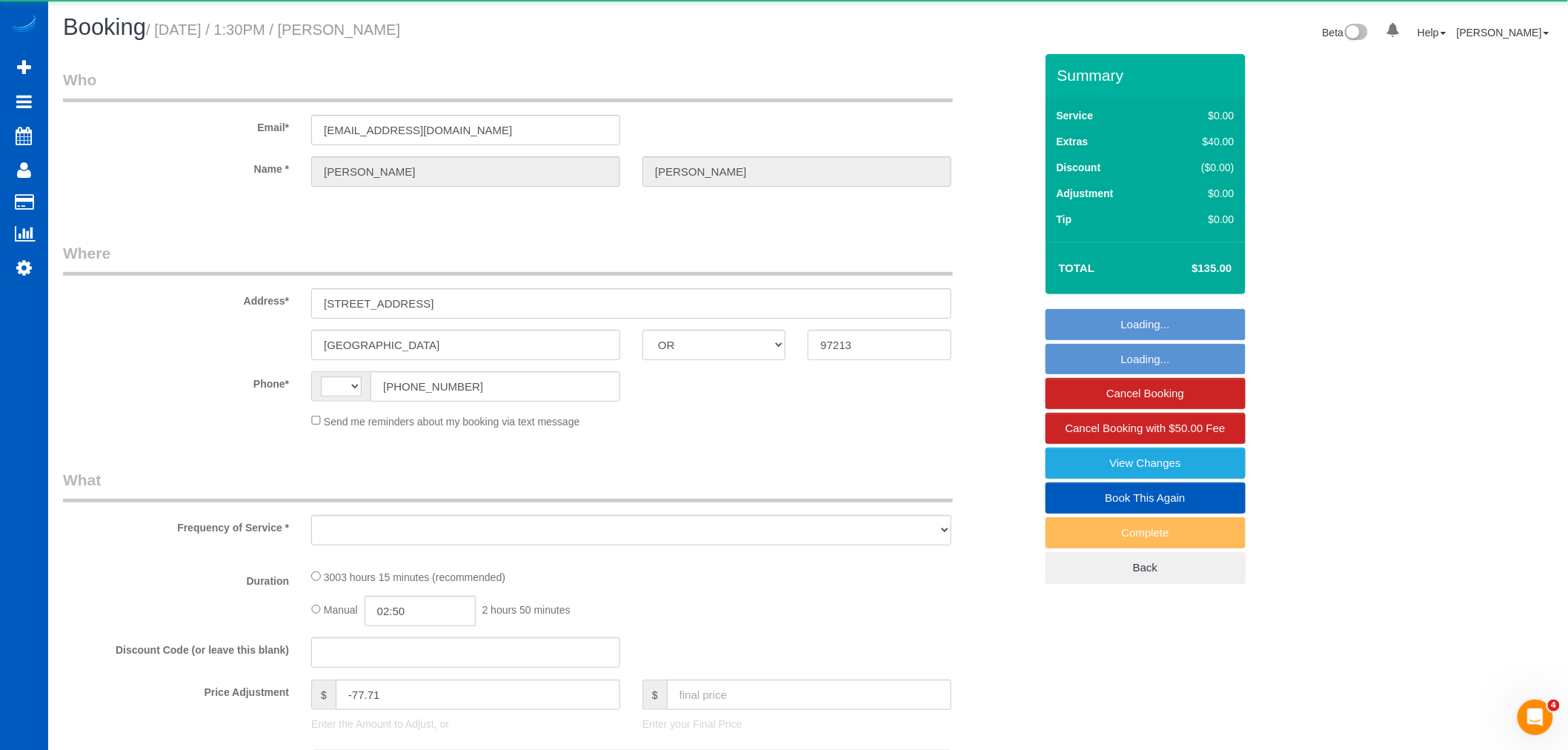
select select "2"
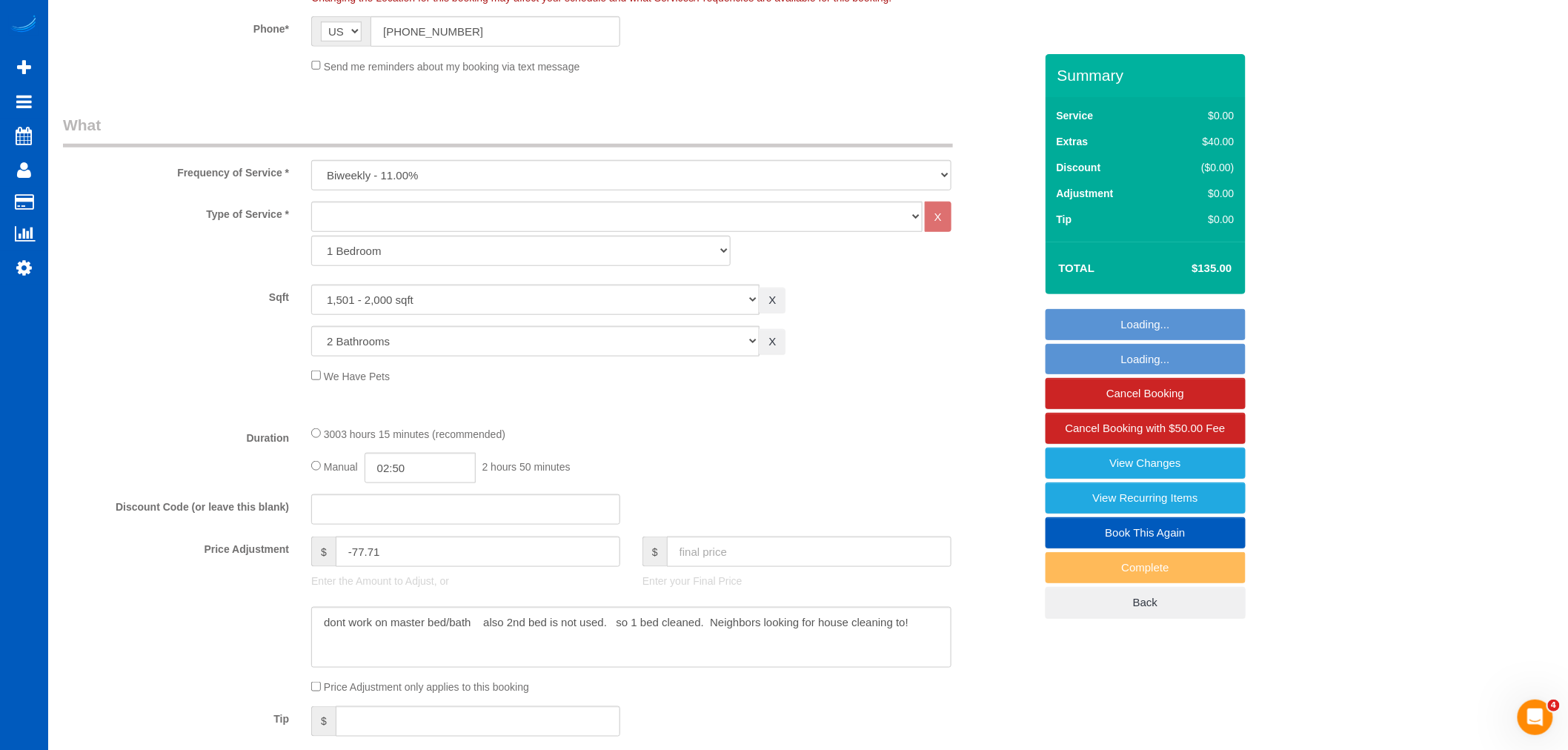
select select "1501"
select select "2"
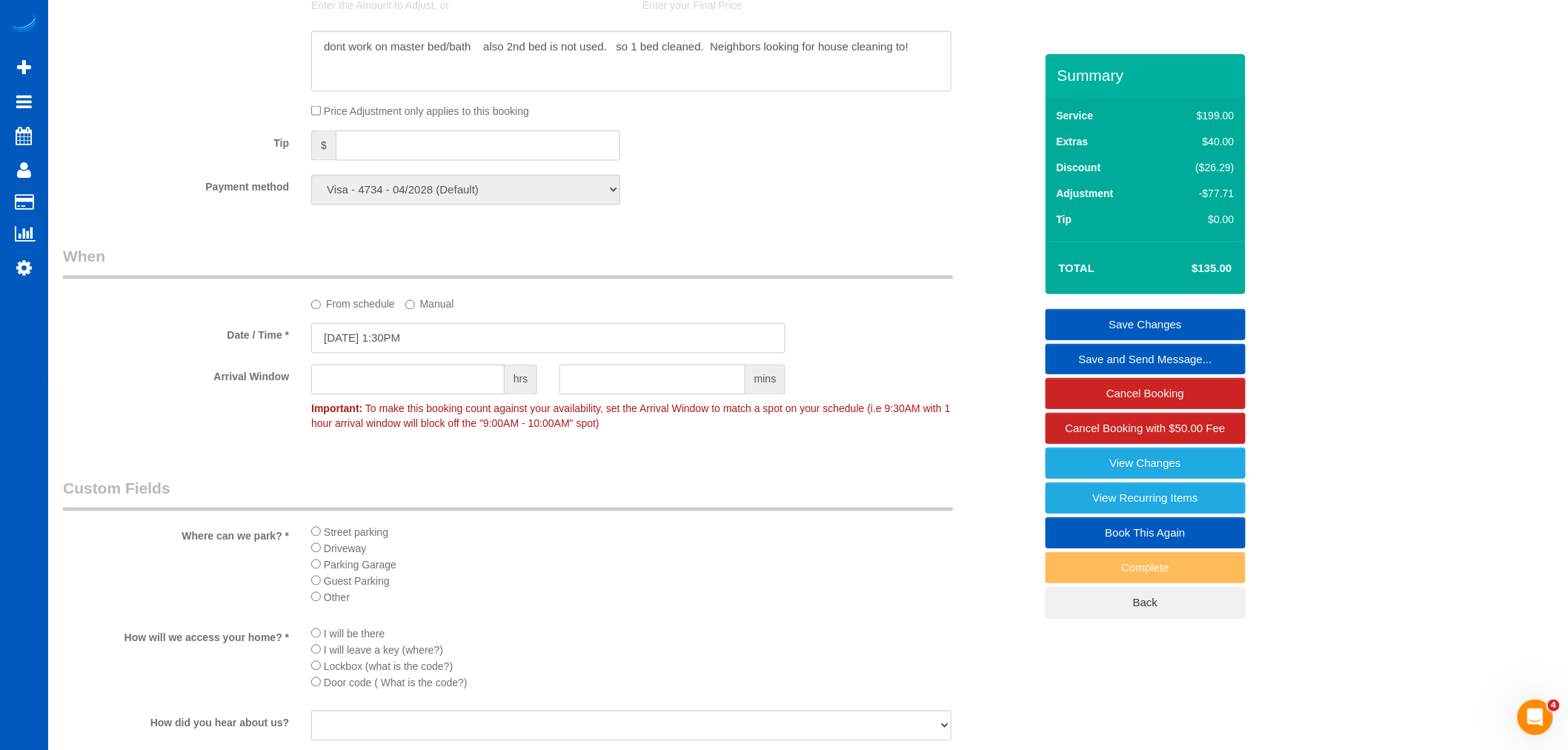
scroll to position [978, 0]
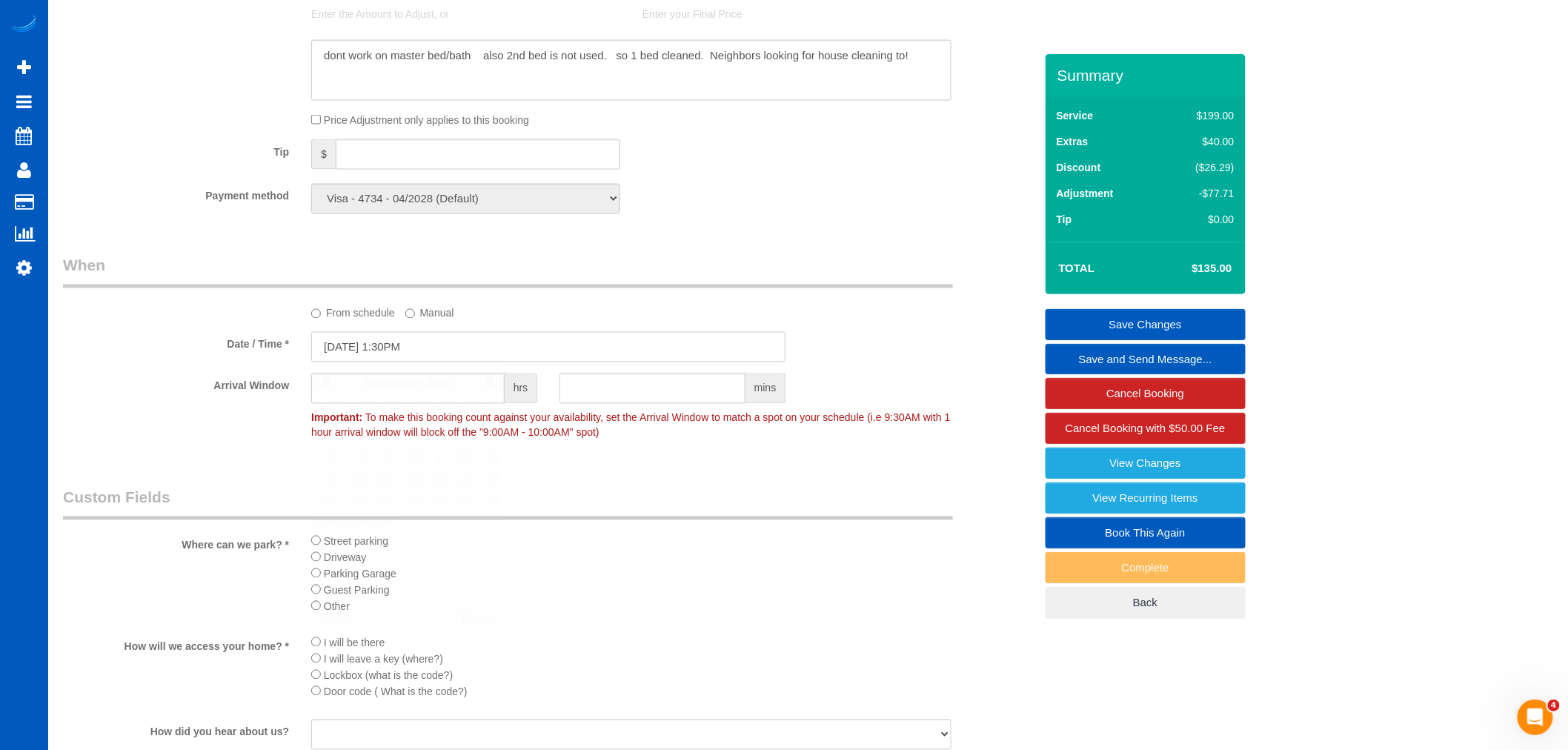
click at [396, 361] on input "09/11/2025 1:30PM" at bounding box center [548, 347] width 474 height 31
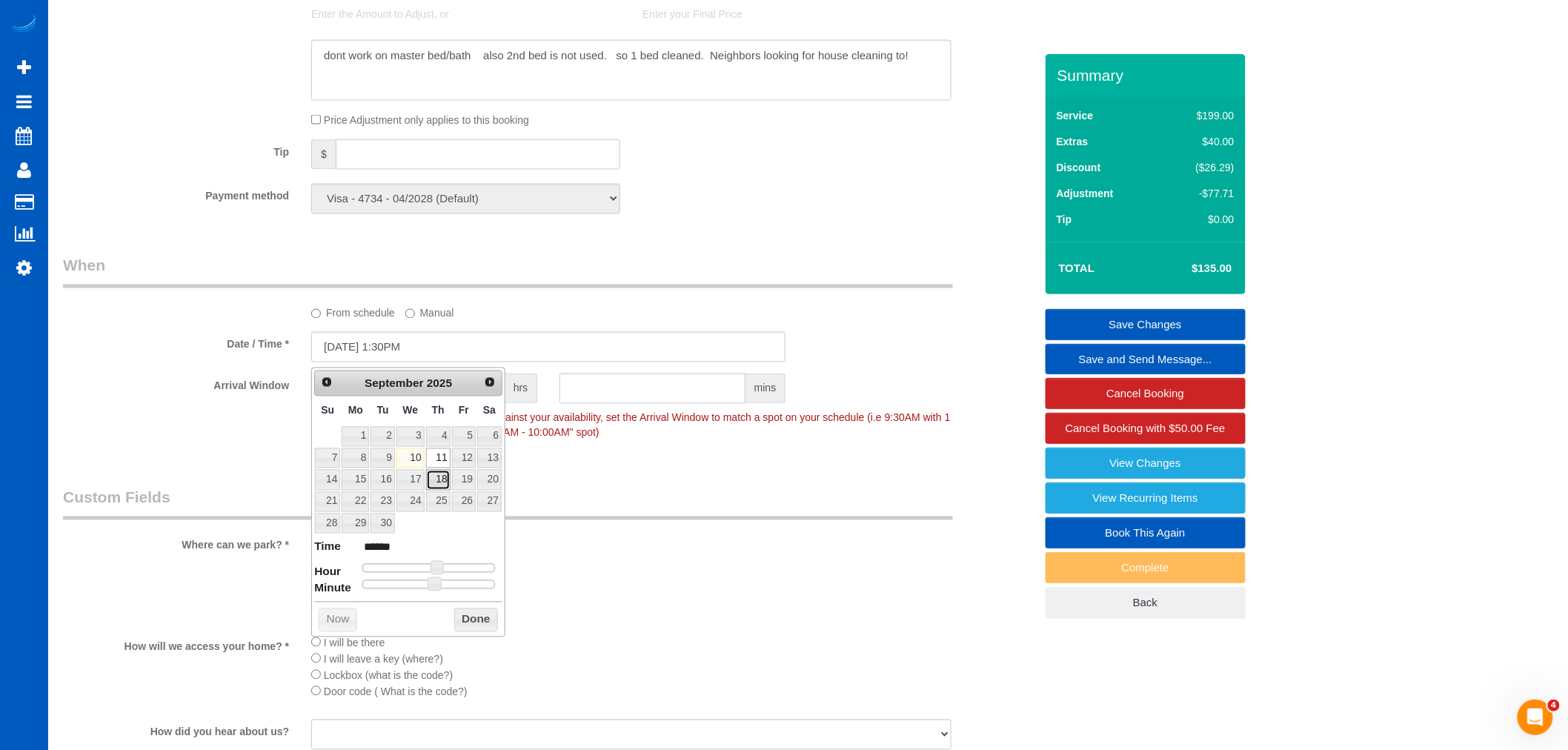
click at [434, 486] on link "18" at bounding box center [438, 480] width 25 height 20
type input "09/18/2025 1:30PM"
click at [479, 624] on button "Done" at bounding box center [476, 620] width 44 height 24
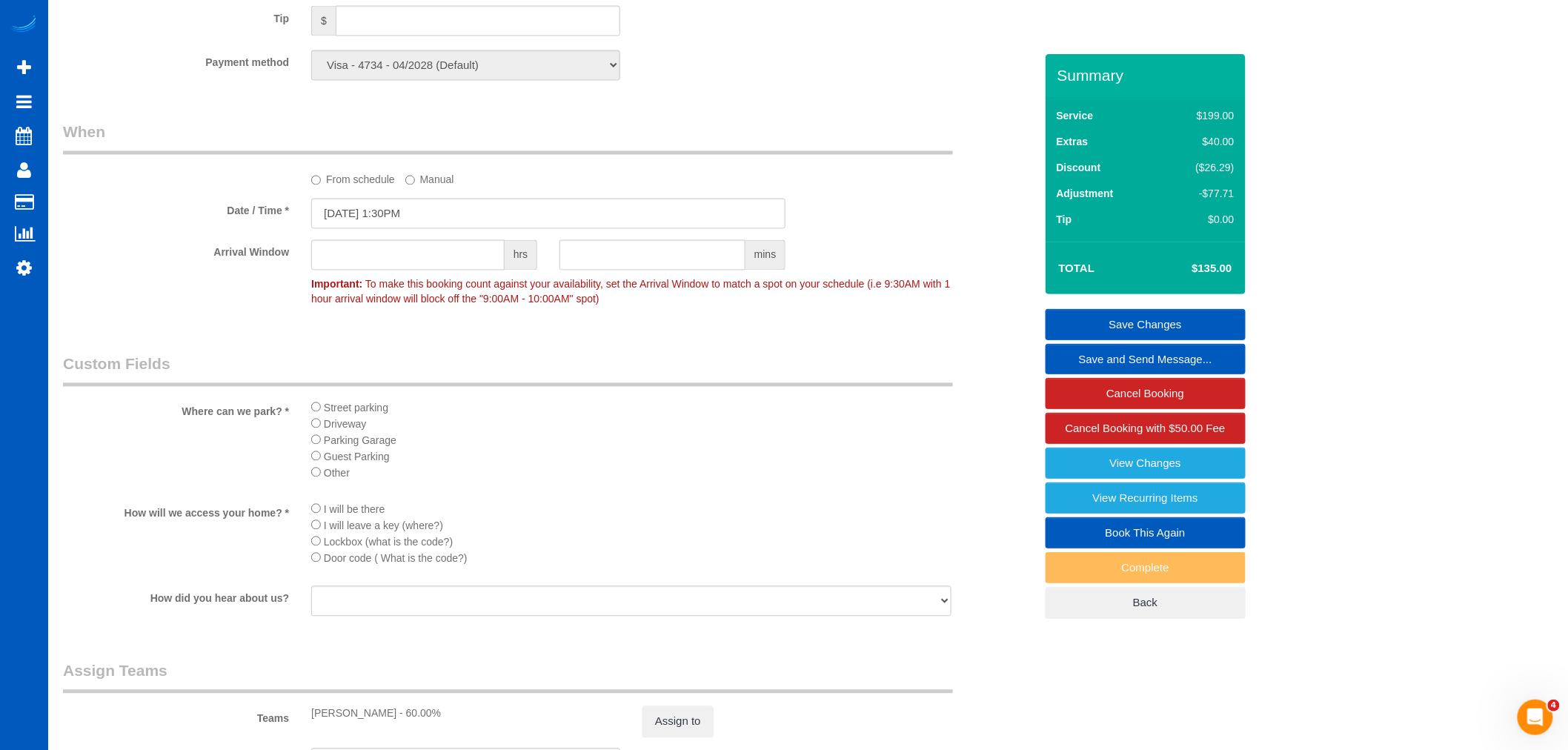
scroll to position [1307, 0]
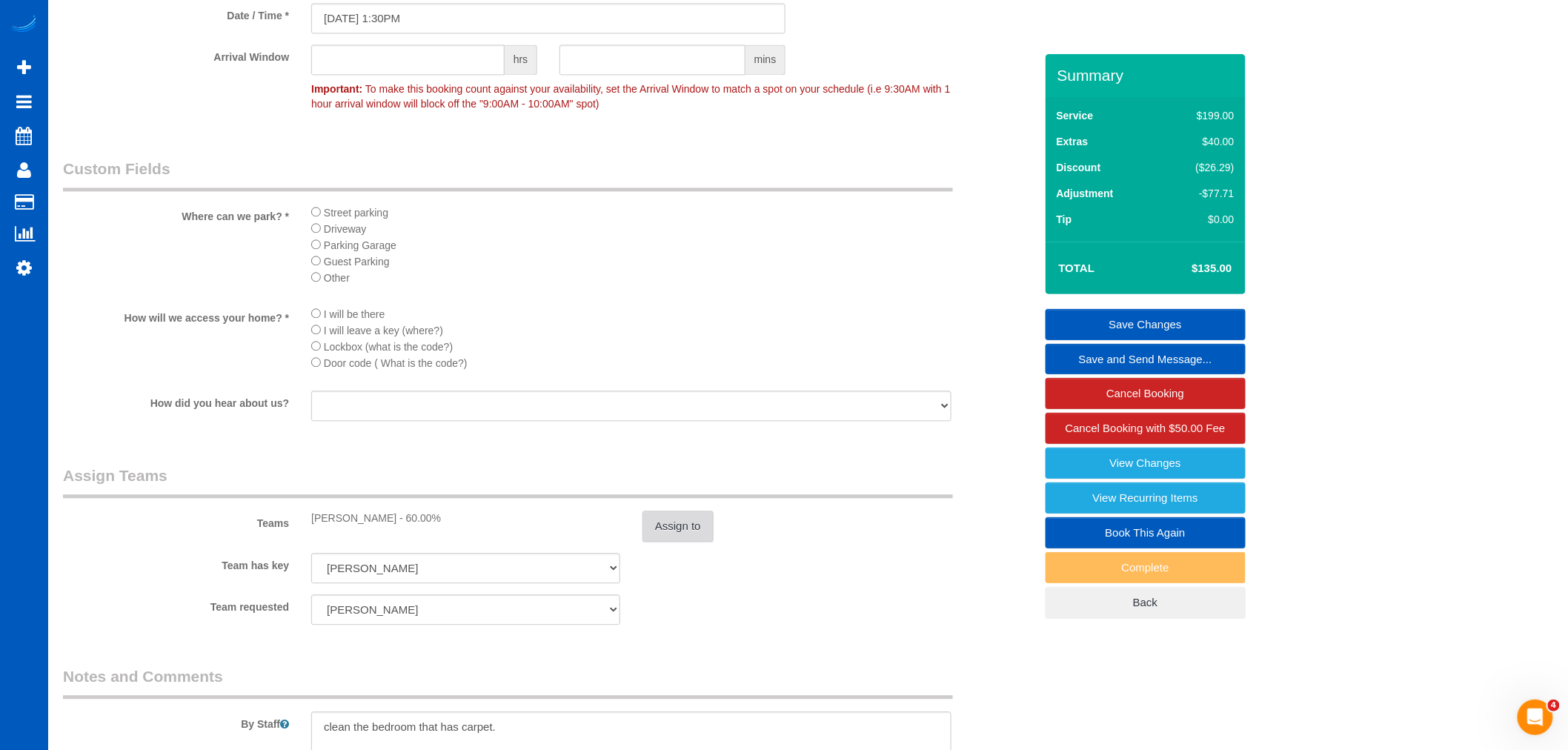
click at [693, 537] on button "Assign to" at bounding box center [677, 526] width 71 height 31
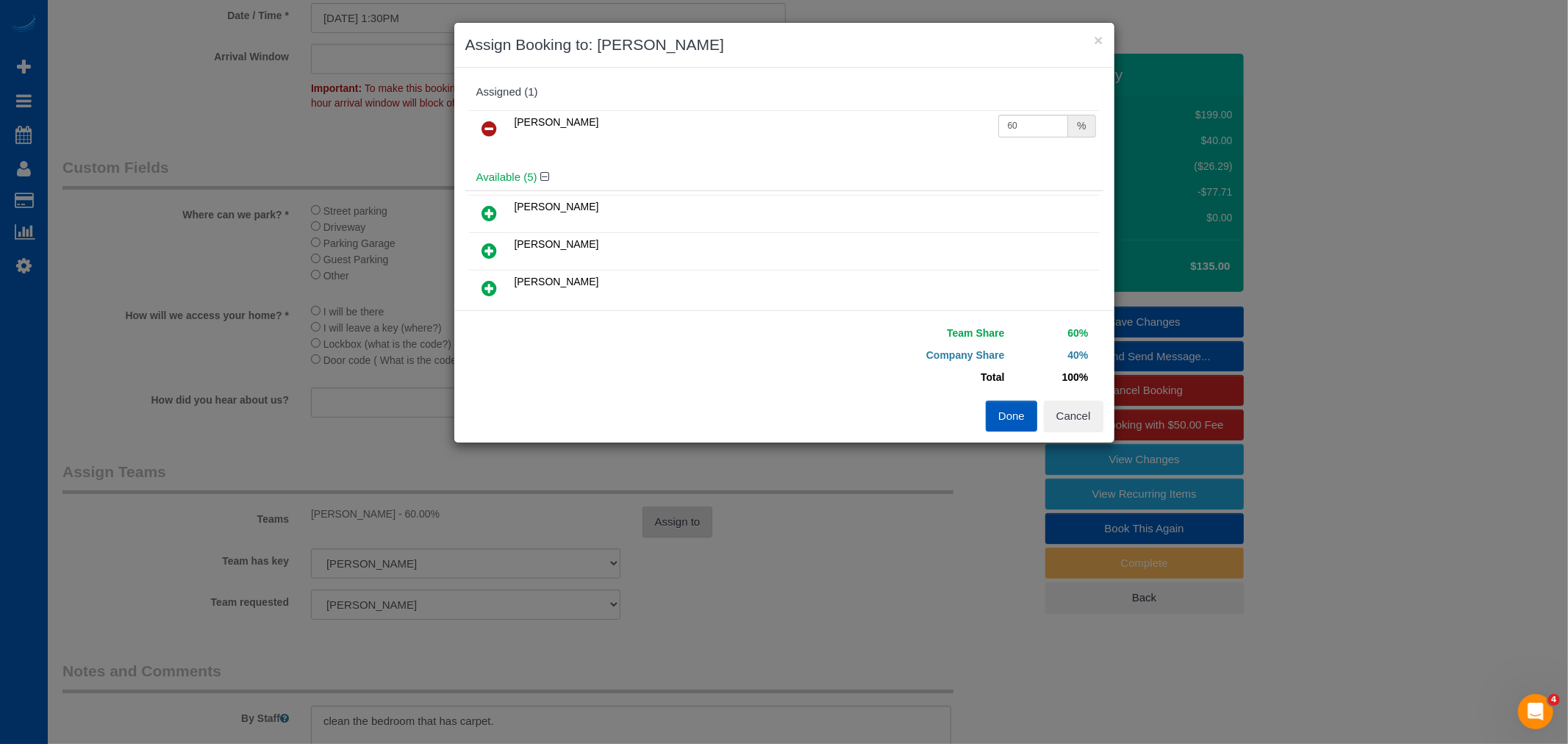
click at [687, 533] on div "× Assign Booking to: Luiza Maksymova Assigned (1) Luiza Maksymova 60 % Availabl…" at bounding box center [784, 372] width 1568 height 744
click at [1008, 422] on button "Done" at bounding box center [1012, 416] width 52 height 31
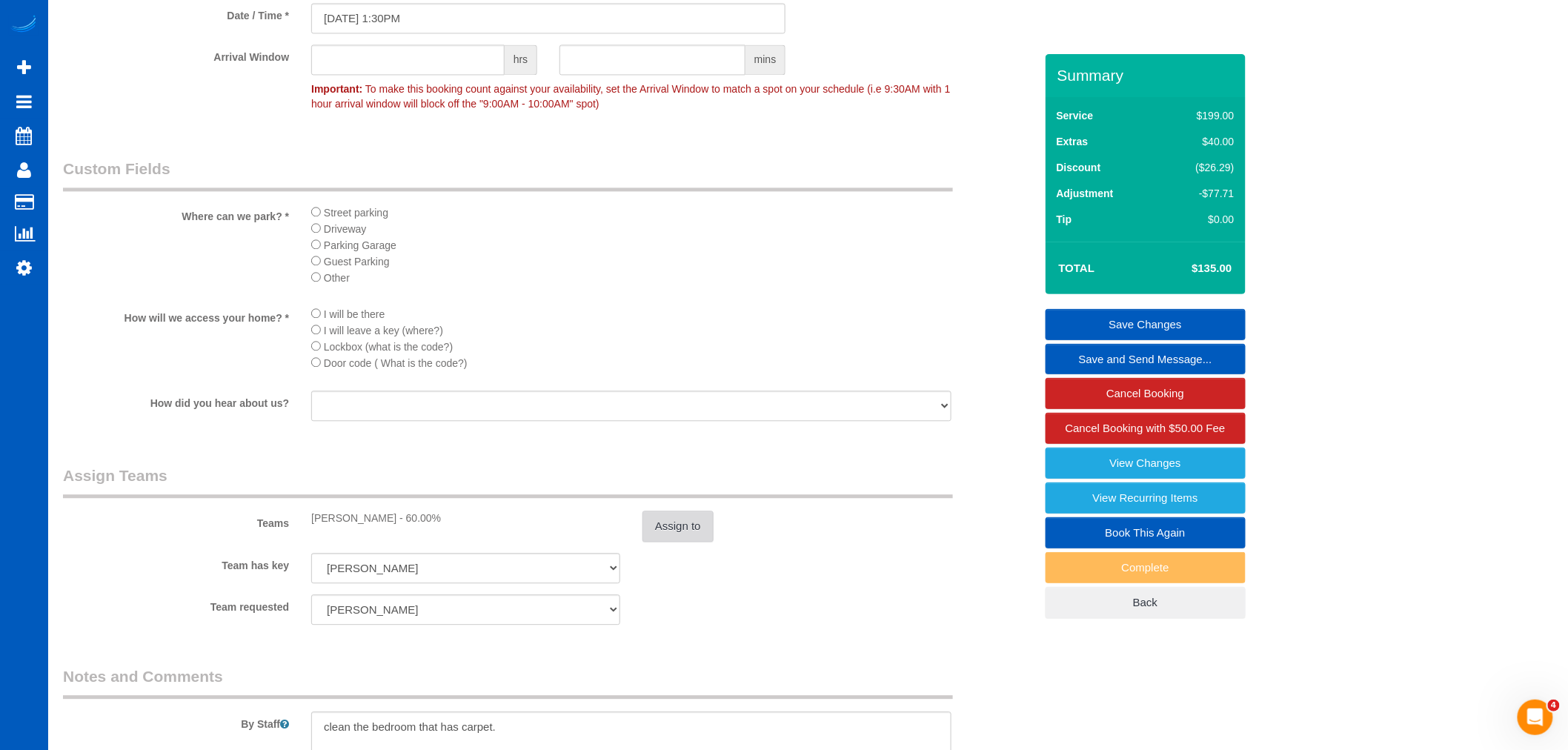
click at [664, 542] on button "Assign to" at bounding box center [677, 526] width 71 height 31
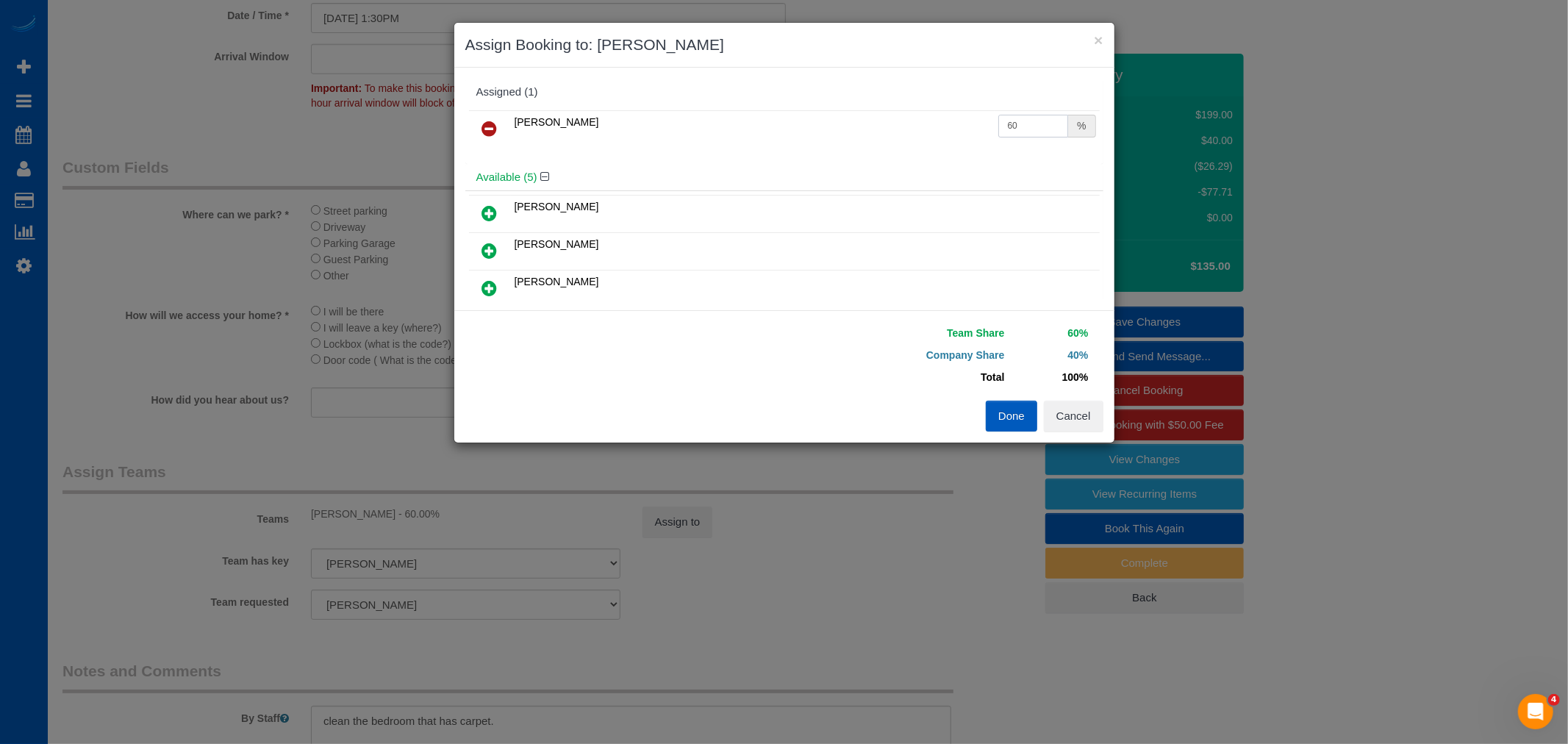
drag, startPoint x: 995, startPoint y: 130, endPoint x: 1034, endPoint y: 150, distance: 43.8
click at [1034, 150] on div "Luiza Maksymova 60 %" at bounding box center [784, 135] width 638 height 57
type input "70"
click at [1022, 414] on button "Done" at bounding box center [1012, 416] width 52 height 31
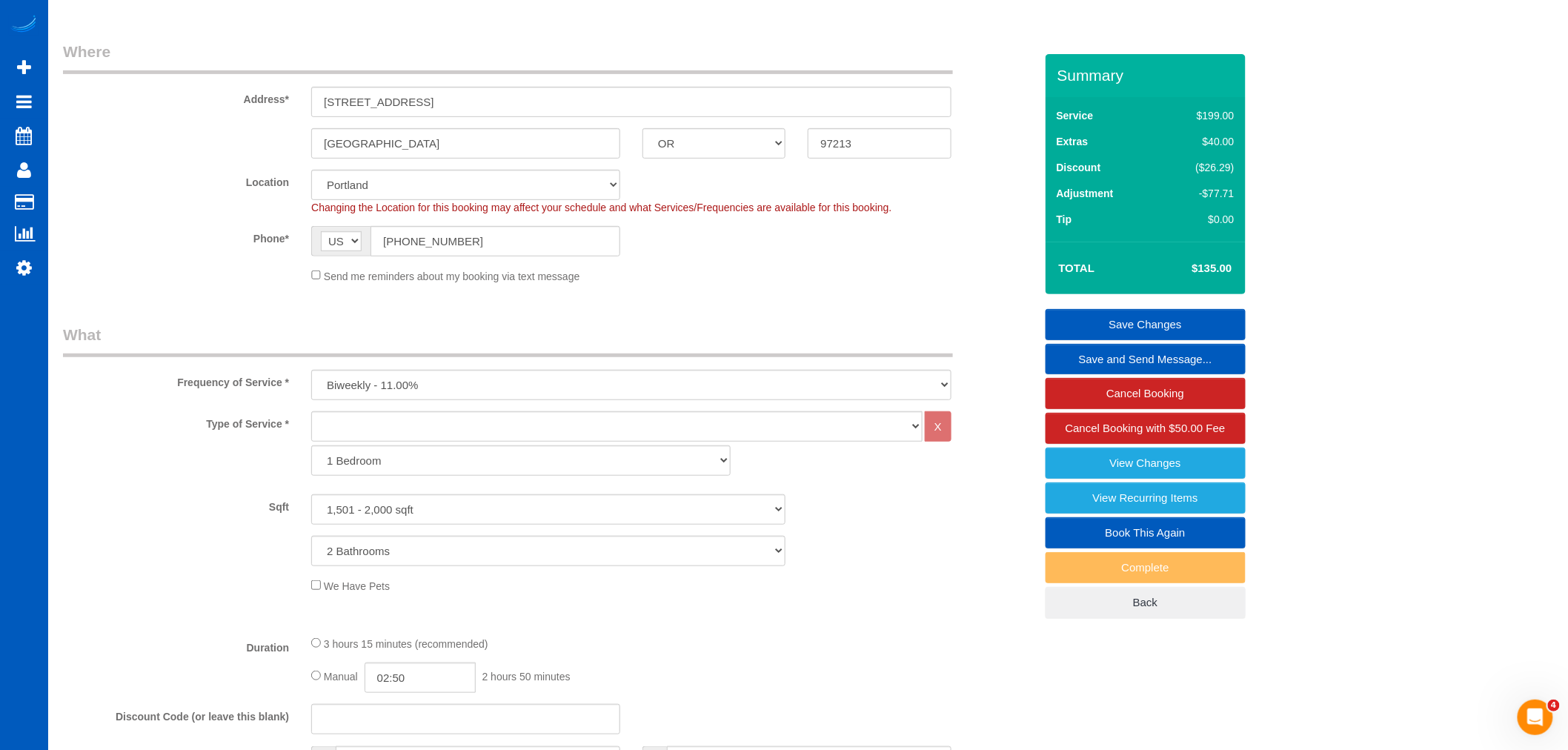
scroll to position [0, 0]
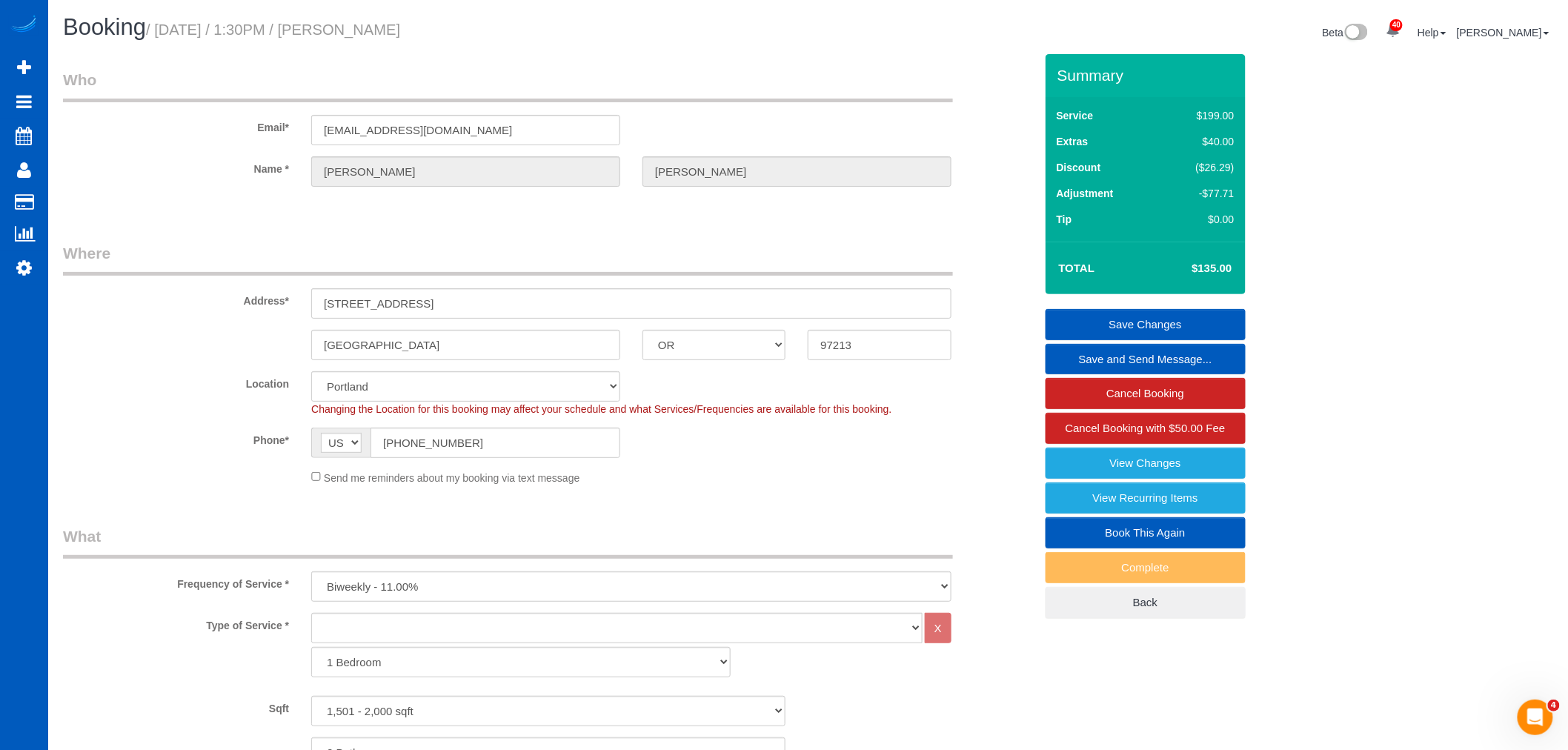
click at [1146, 321] on link "Save Changes" at bounding box center [1146, 324] width 200 height 31
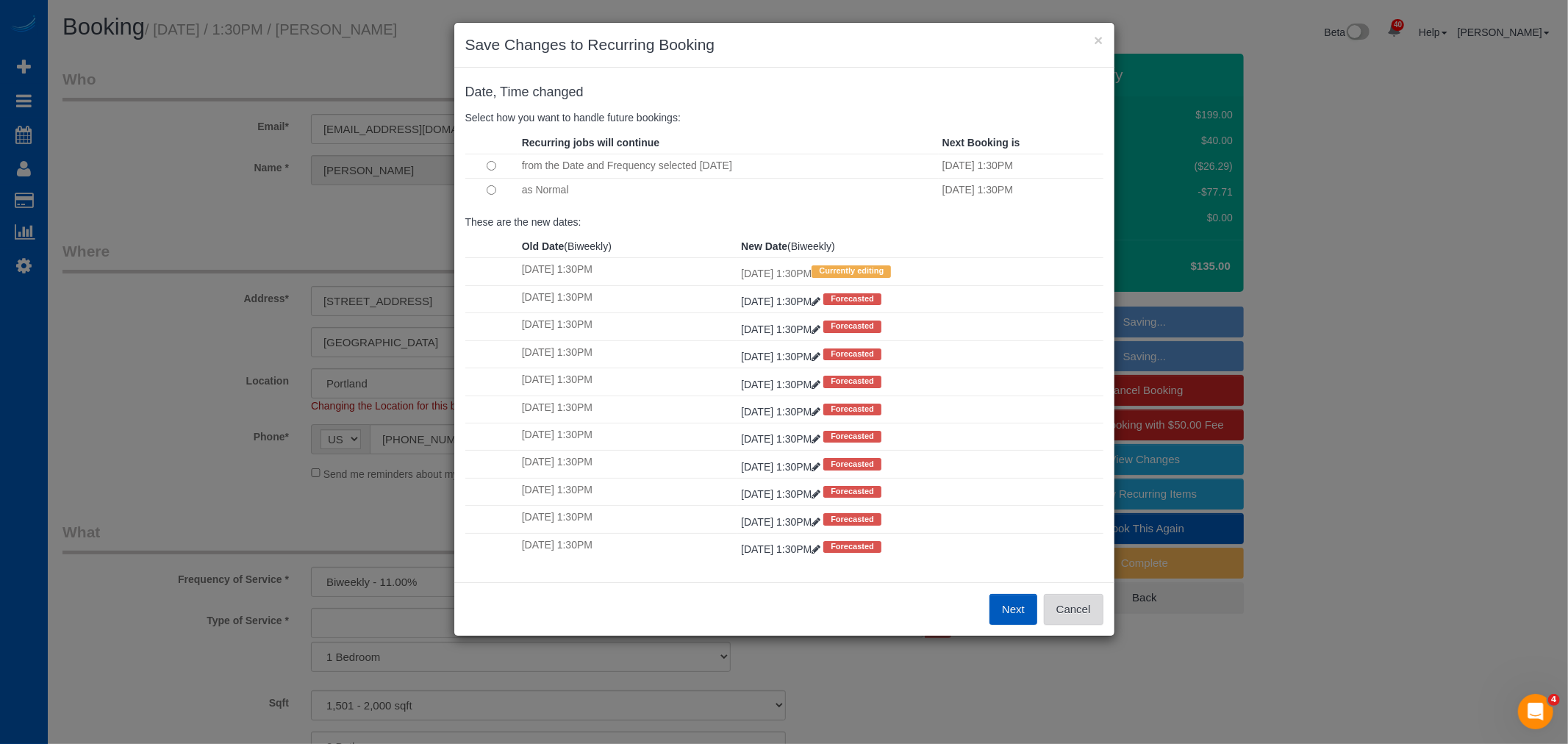
click at [1068, 608] on button "Cancel" at bounding box center [1073, 609] width 59 height 31
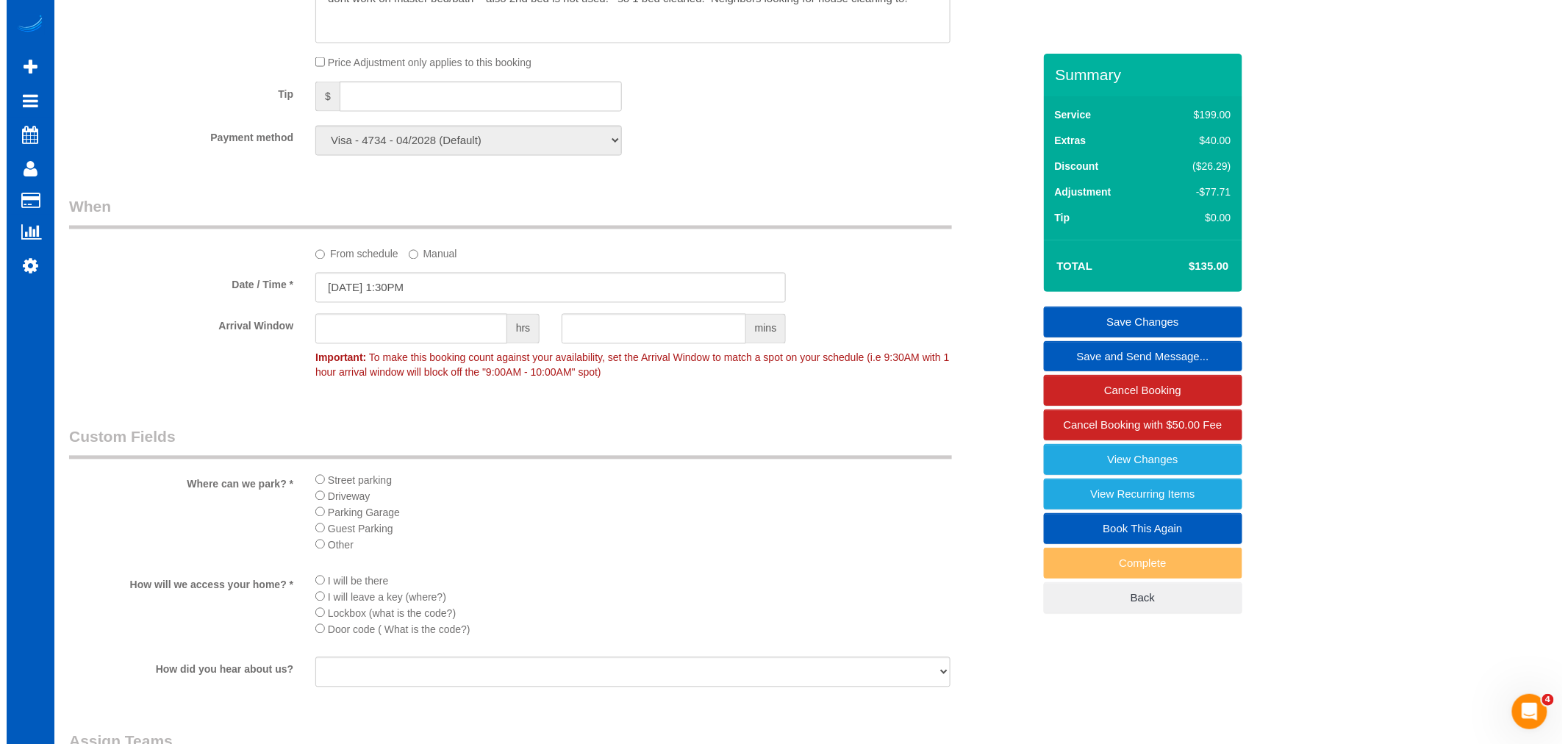
scroll to position [1143, 0]
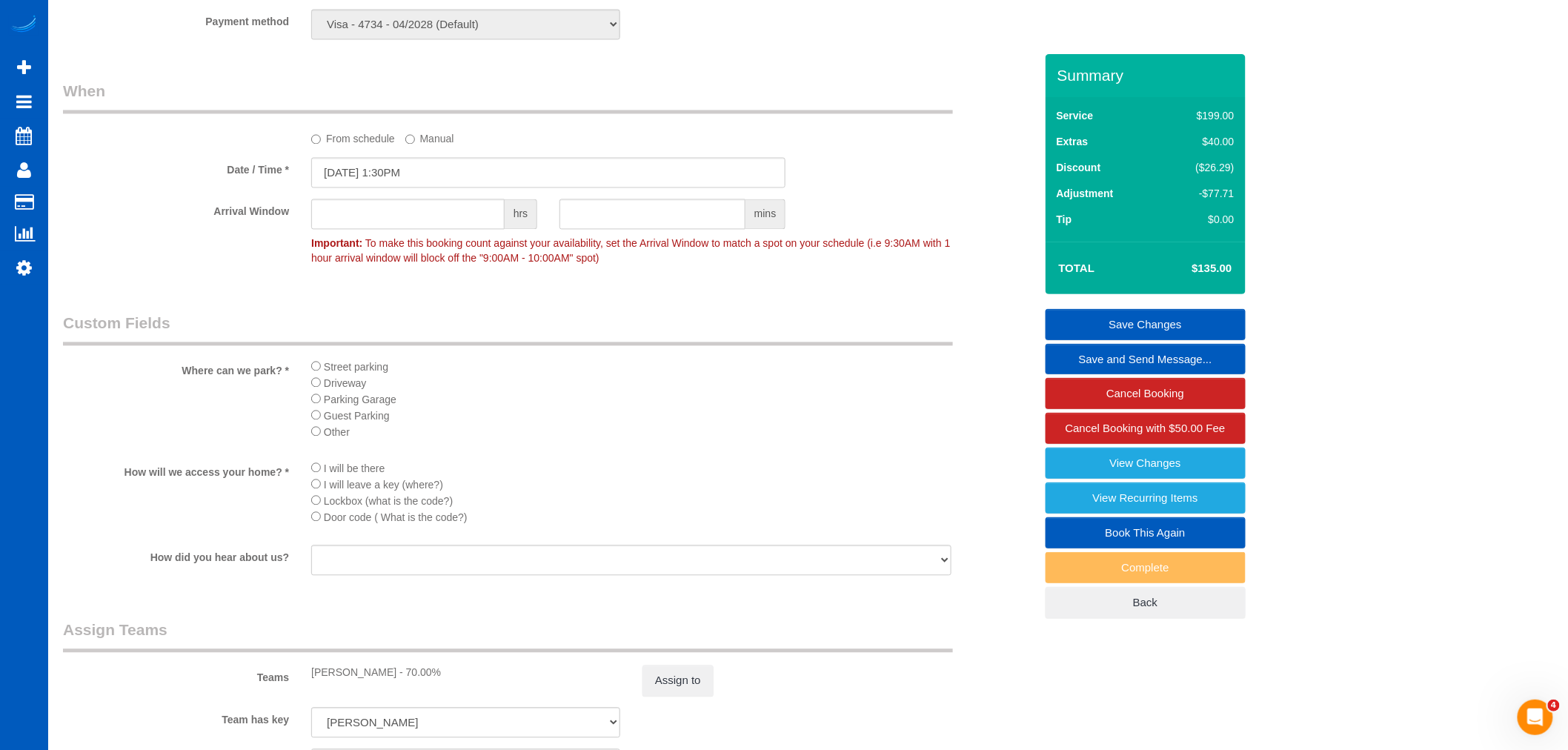
click at [1141, 360] on link "Save and Send Message..." at bounding box center [1146, 359] width 200 height 31
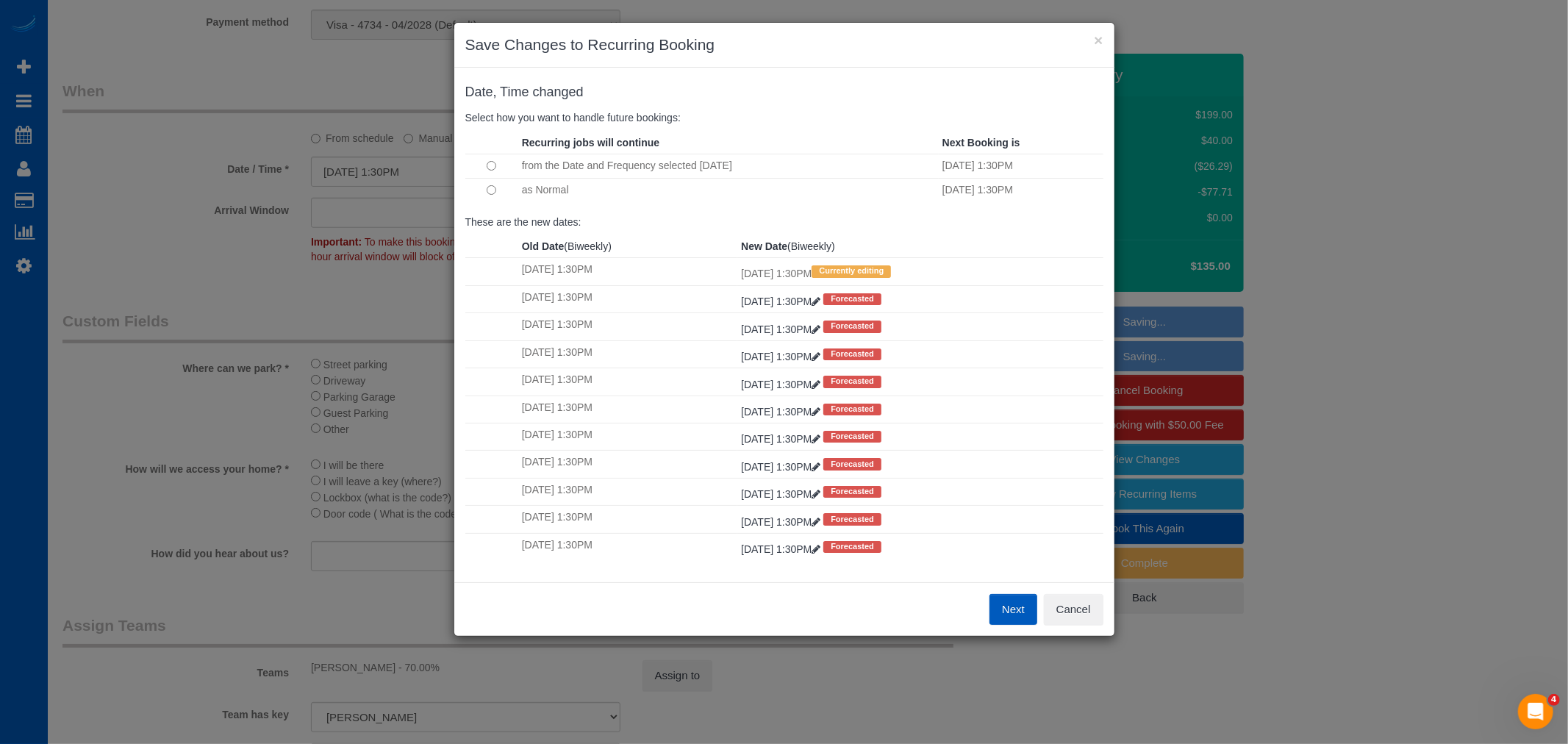
click at [1016, 613] on button "Next" at bounding box center [1013, 609] width 48 height 31
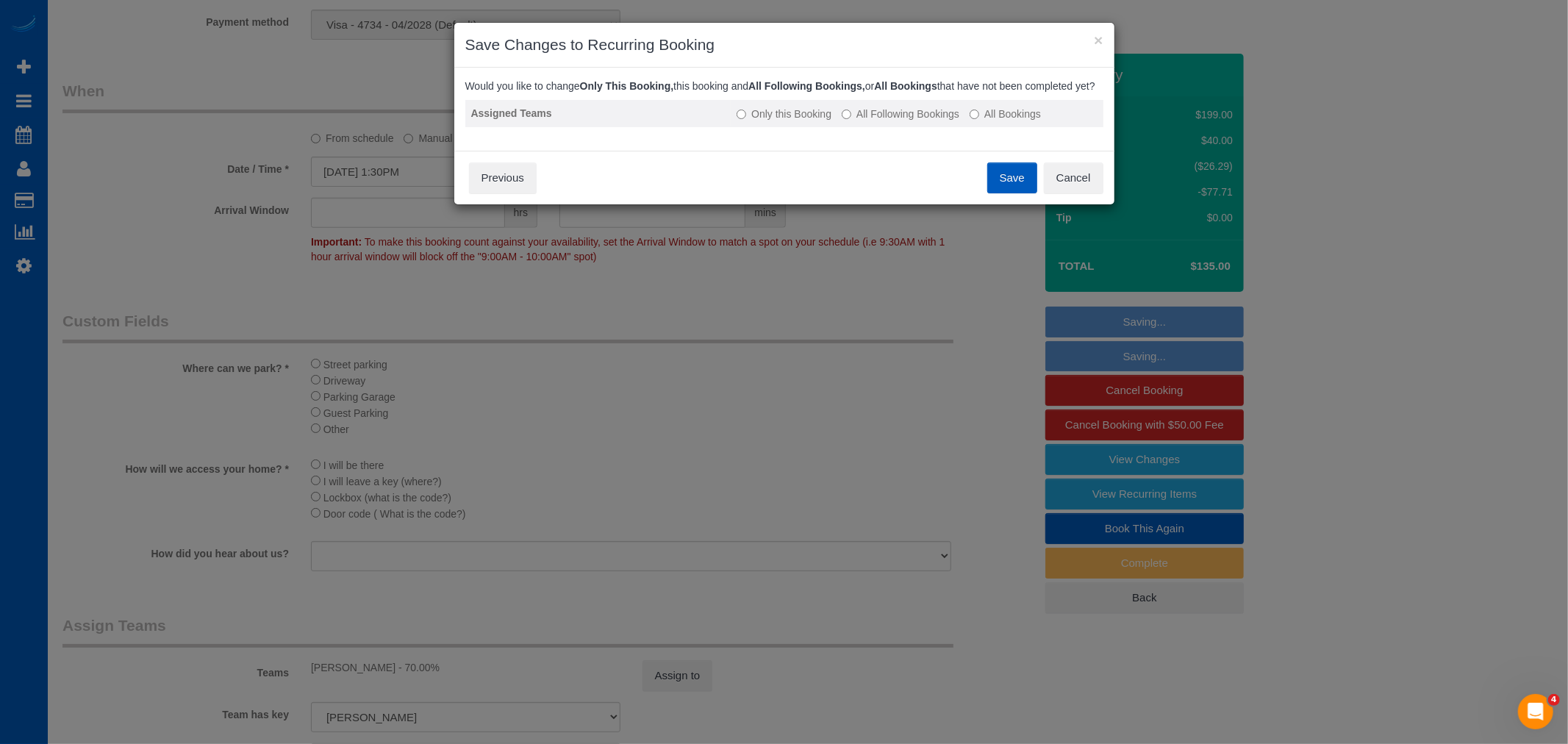
click at [878, 122] on label "All Following Bookings" at bounding box center [900, 113] width 118 height 14
click at [1006, 193] on button "Save" at bounding box center [1012, 178] width 50 height 31
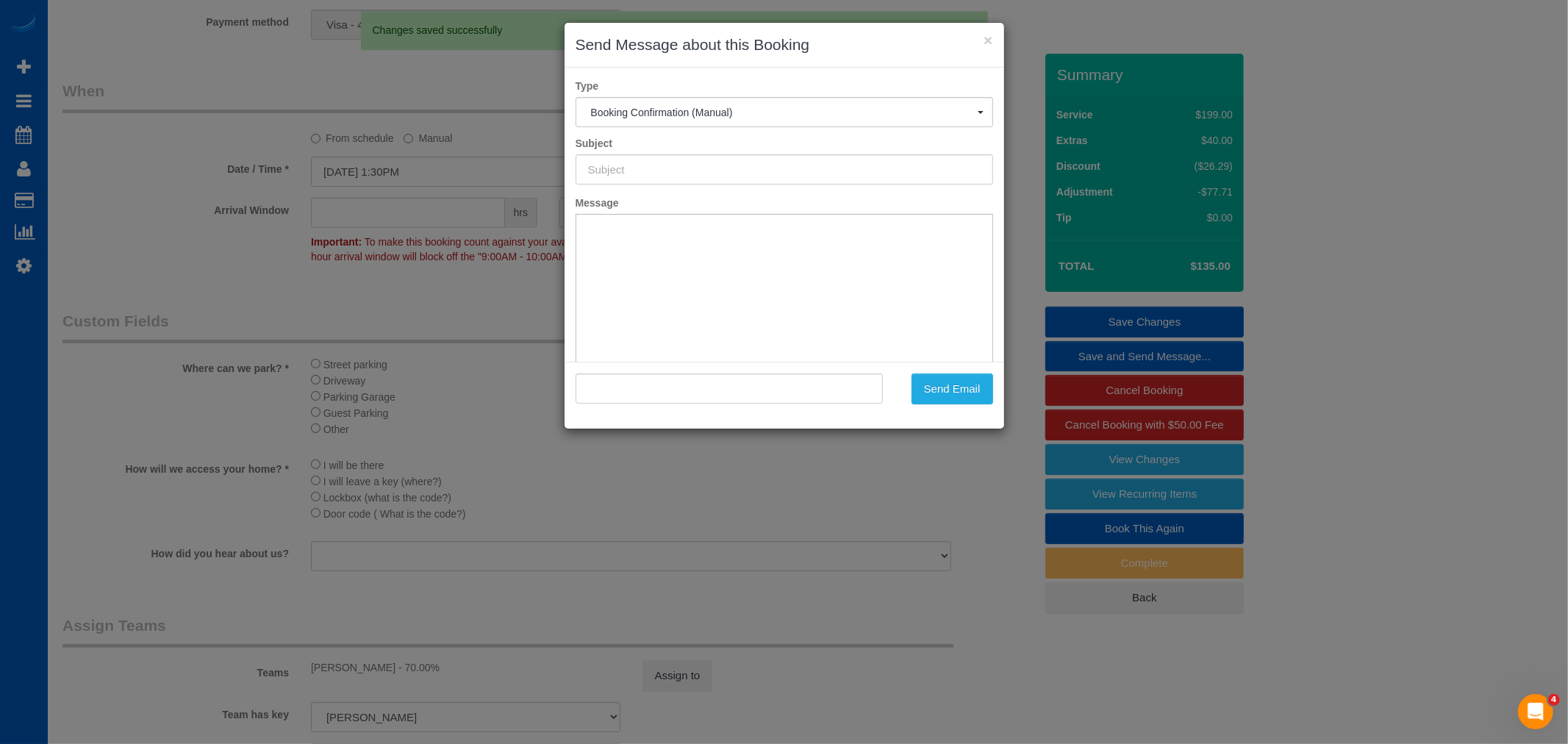
scroll to position [0, 0]
type input "Cleaning Service Confirmed!"
type input ""Amy Alpern" <amyalpern58@gmail.com>"
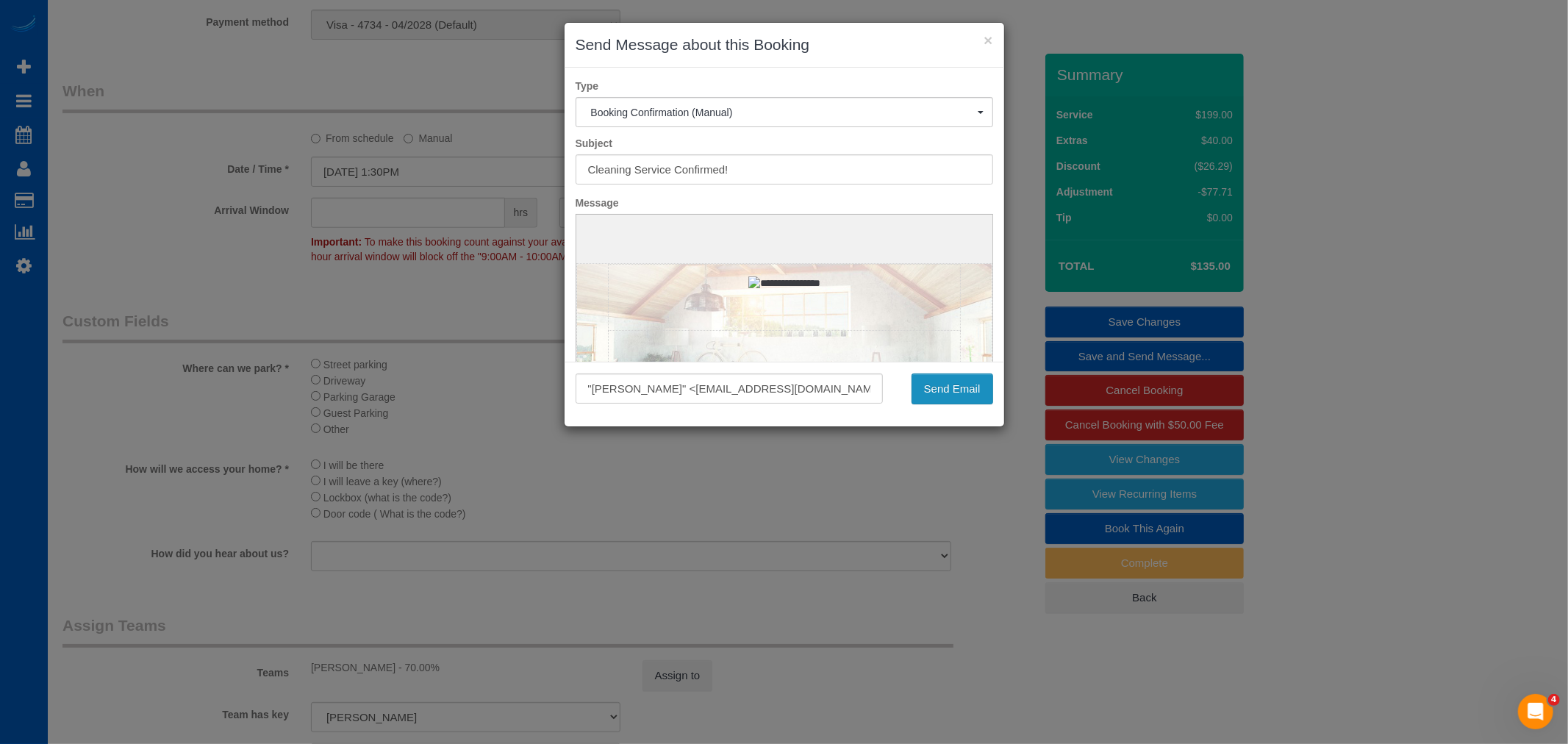
click at [938, 392] on button "Send Email" at bounding box center [952, 388] width 81 height 31
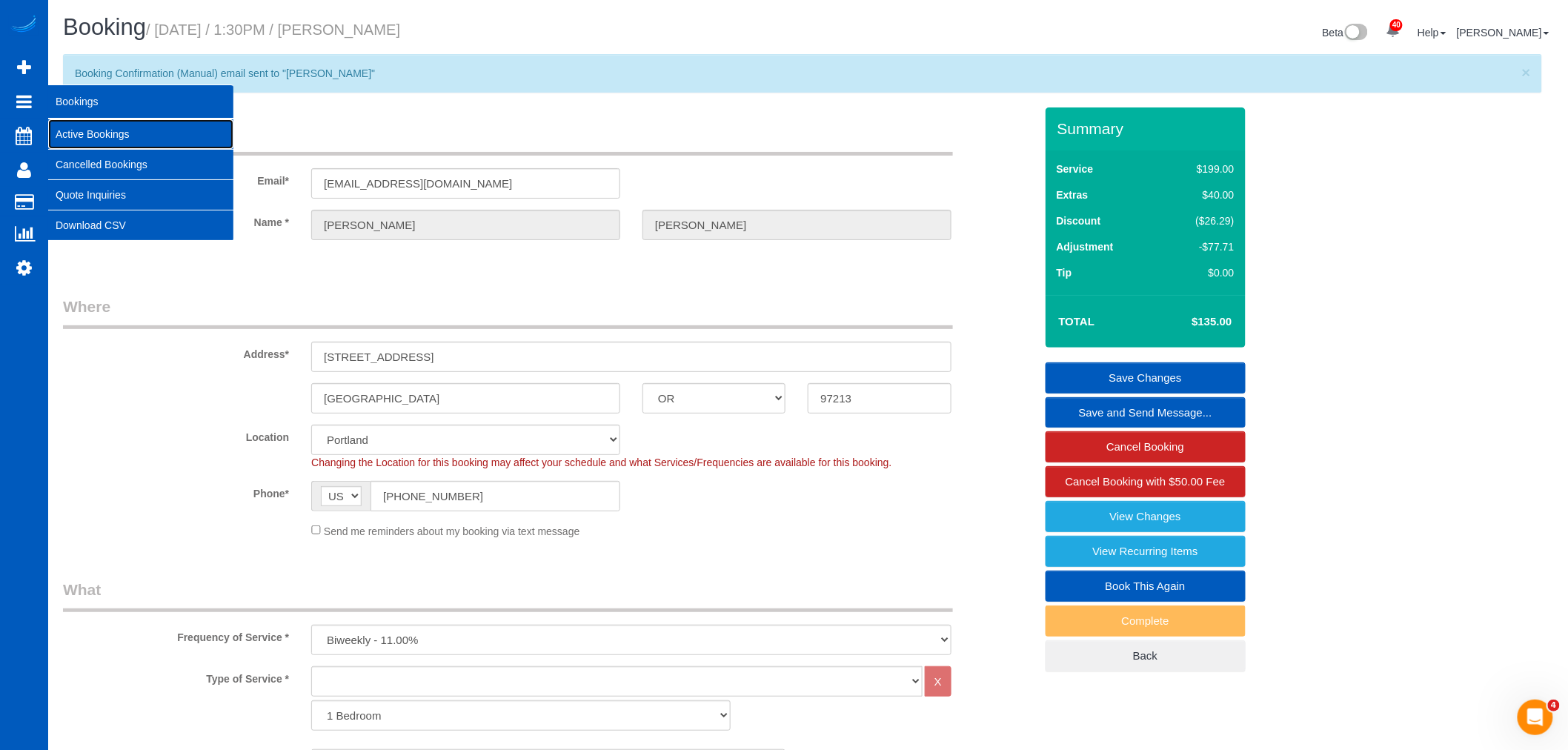
click at [97, 137] on link "Active Bookings" at bounding box center [141, 134] width 185 height 30
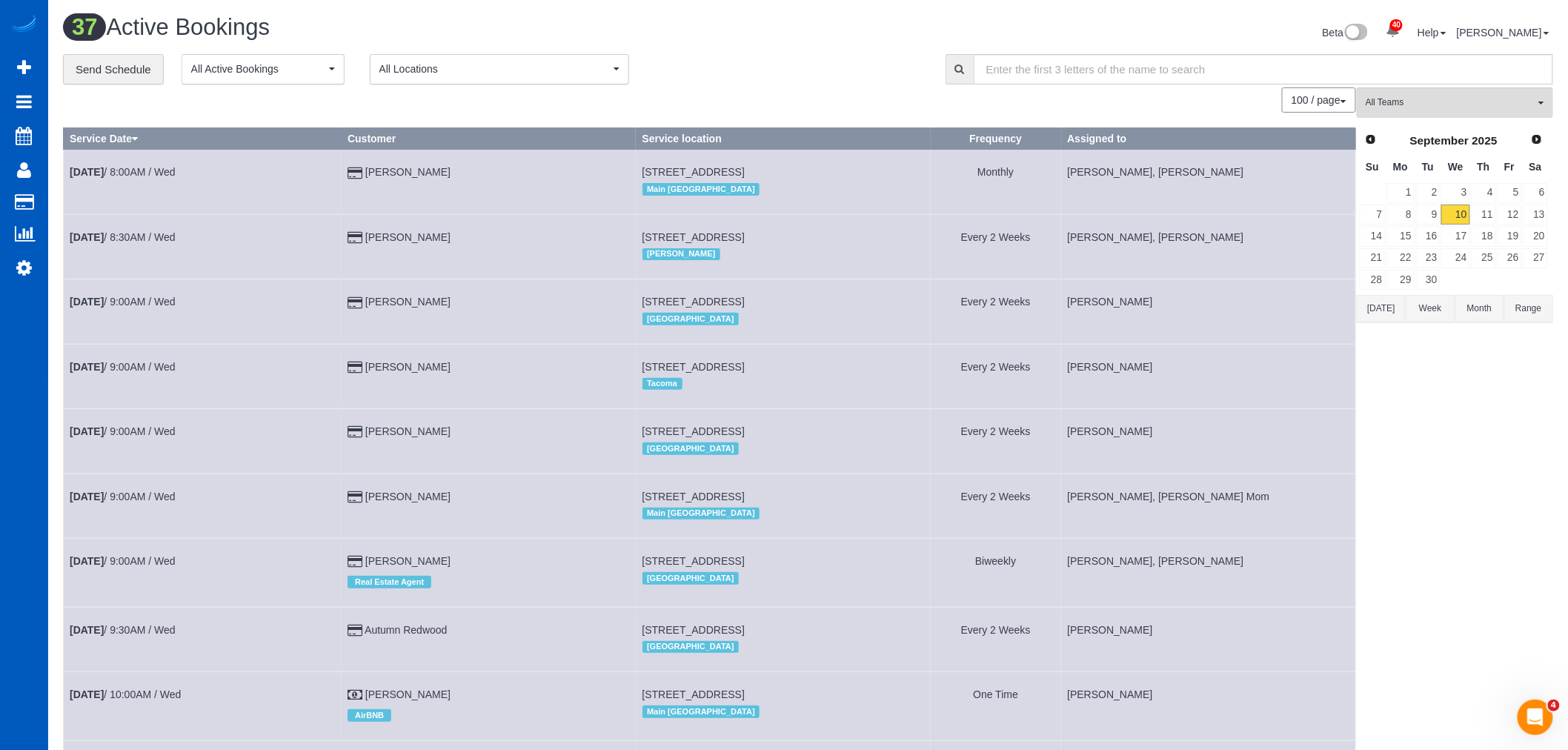
click at [1497, 211] on td "12" at bounding box center [1511, 215] width 26 height 21
click at [1491, 214] on link "11" at bounding box center [1484, 215] width 25 height 20
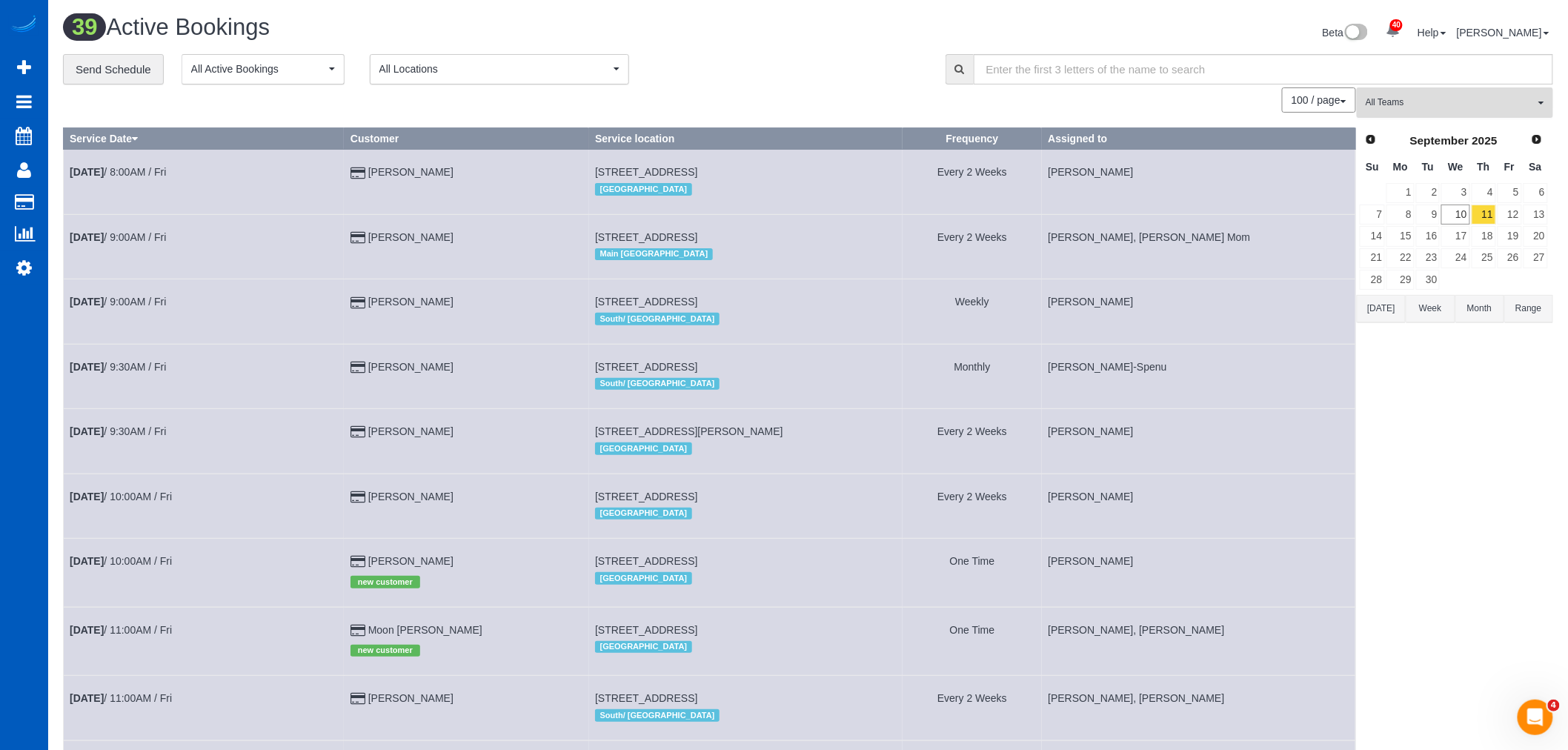
click at [1432, 116] on button "All Teams" at bounding box center [1455, 103] width 196 height 31
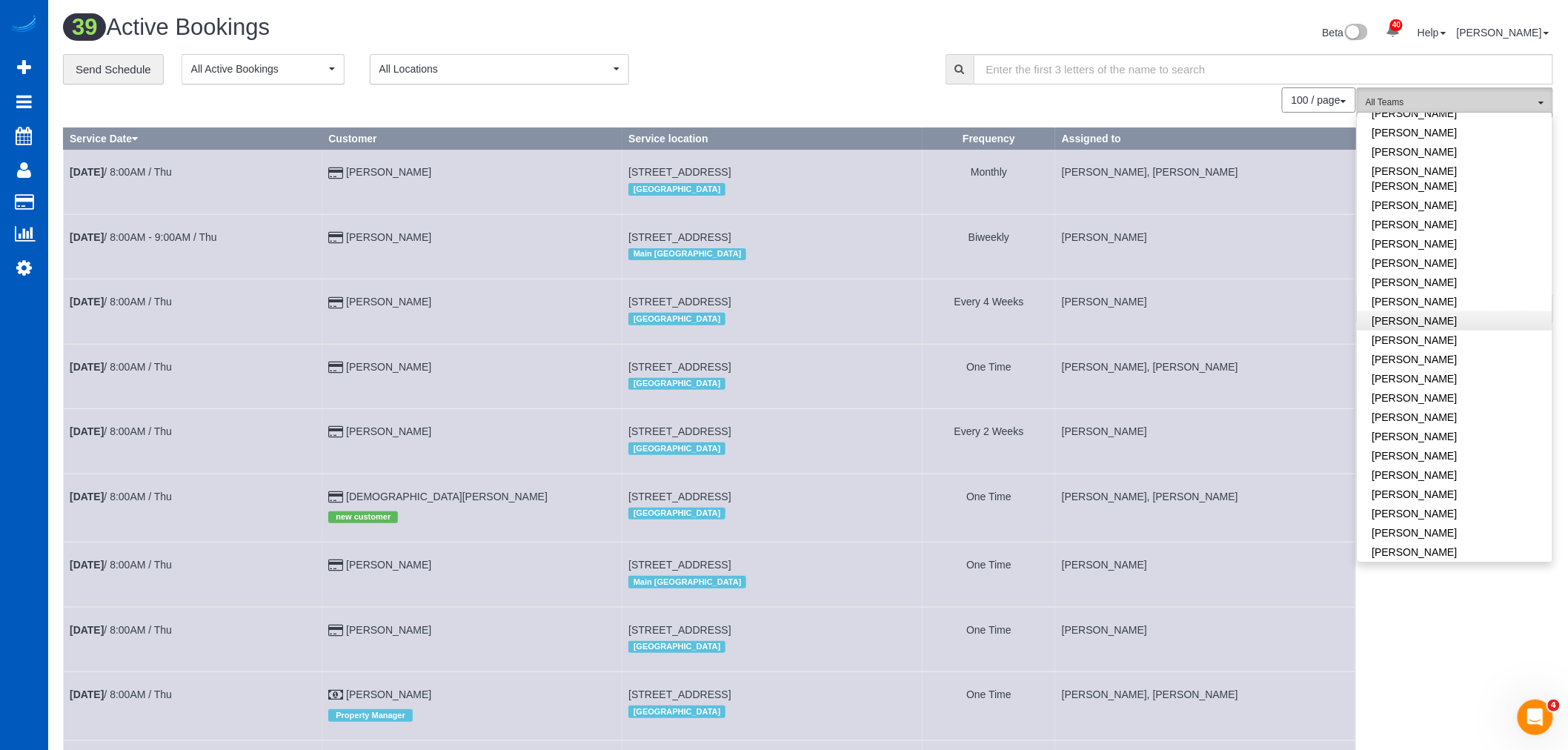
scroll to position [899, 0]
click at [1422, 247] on link "Olha Dezhniuk" at bounding box center [1455, 257] width 195 height 19
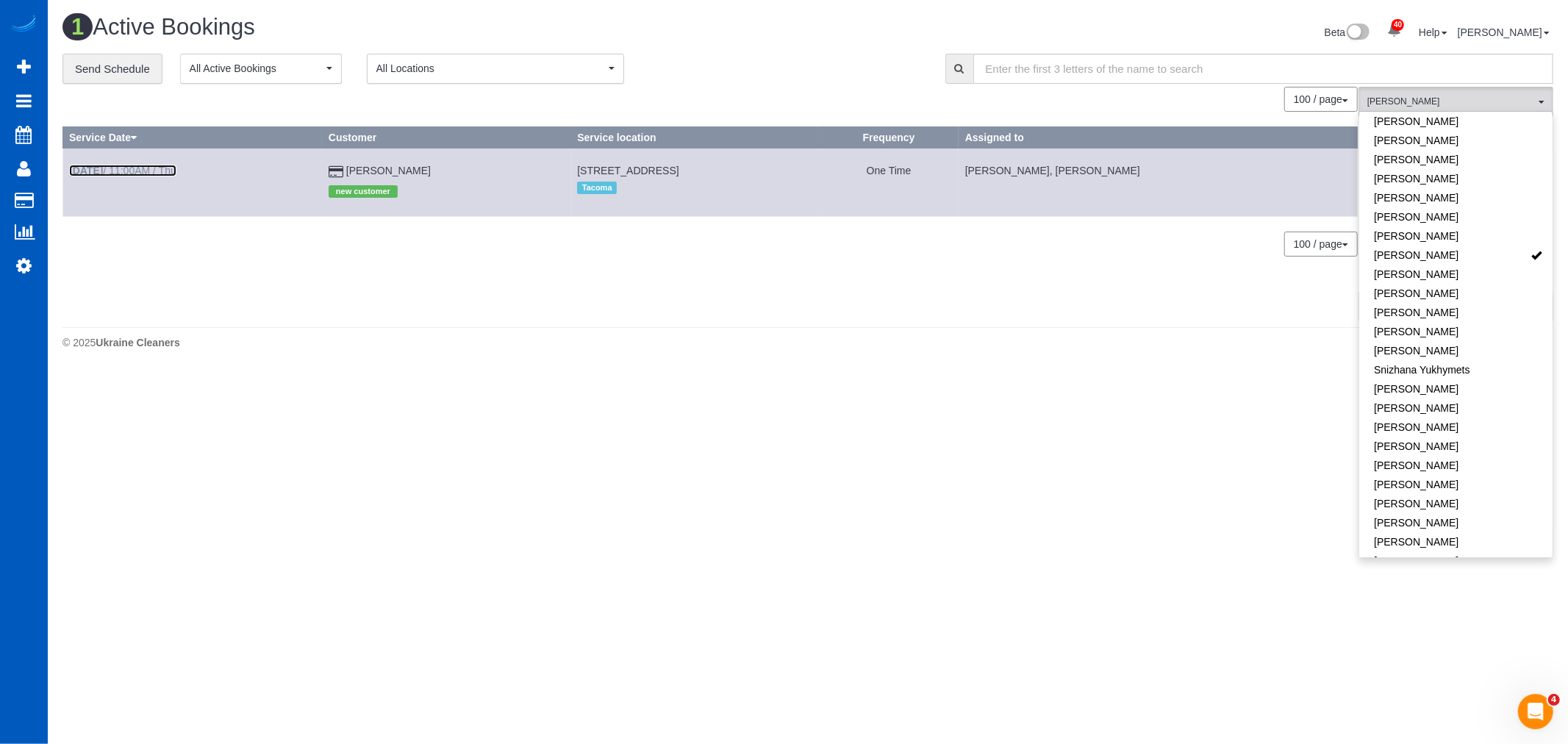
click at [138, 169] on link "Sep 11th / 11:00AM / Thu" at bounding box center [122, 170] width 107 height 11
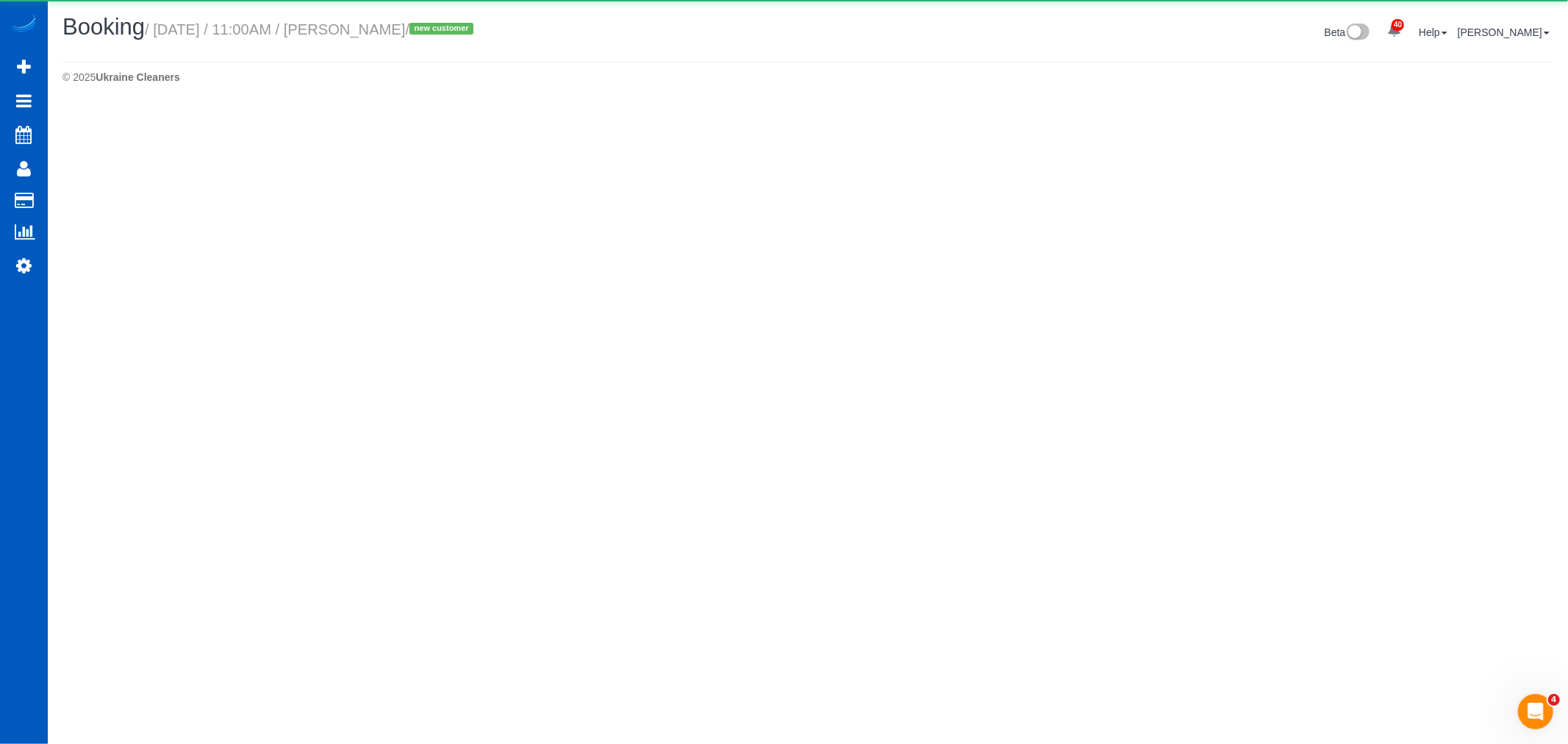
select select "WA"
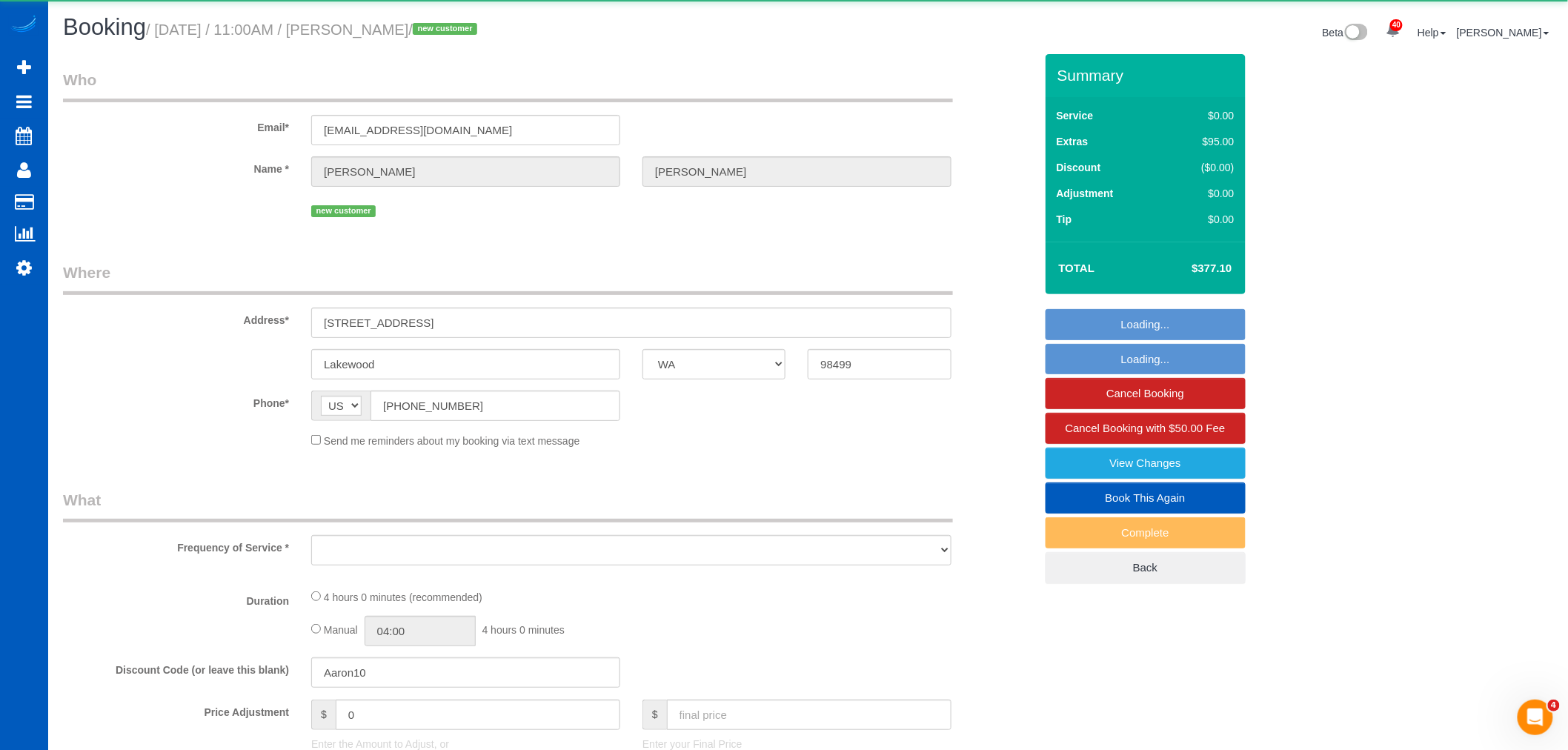
select select "object:4263"
select select "string:fspay-7781c79b-9777-4dee-b8cf-fde3078137d6"
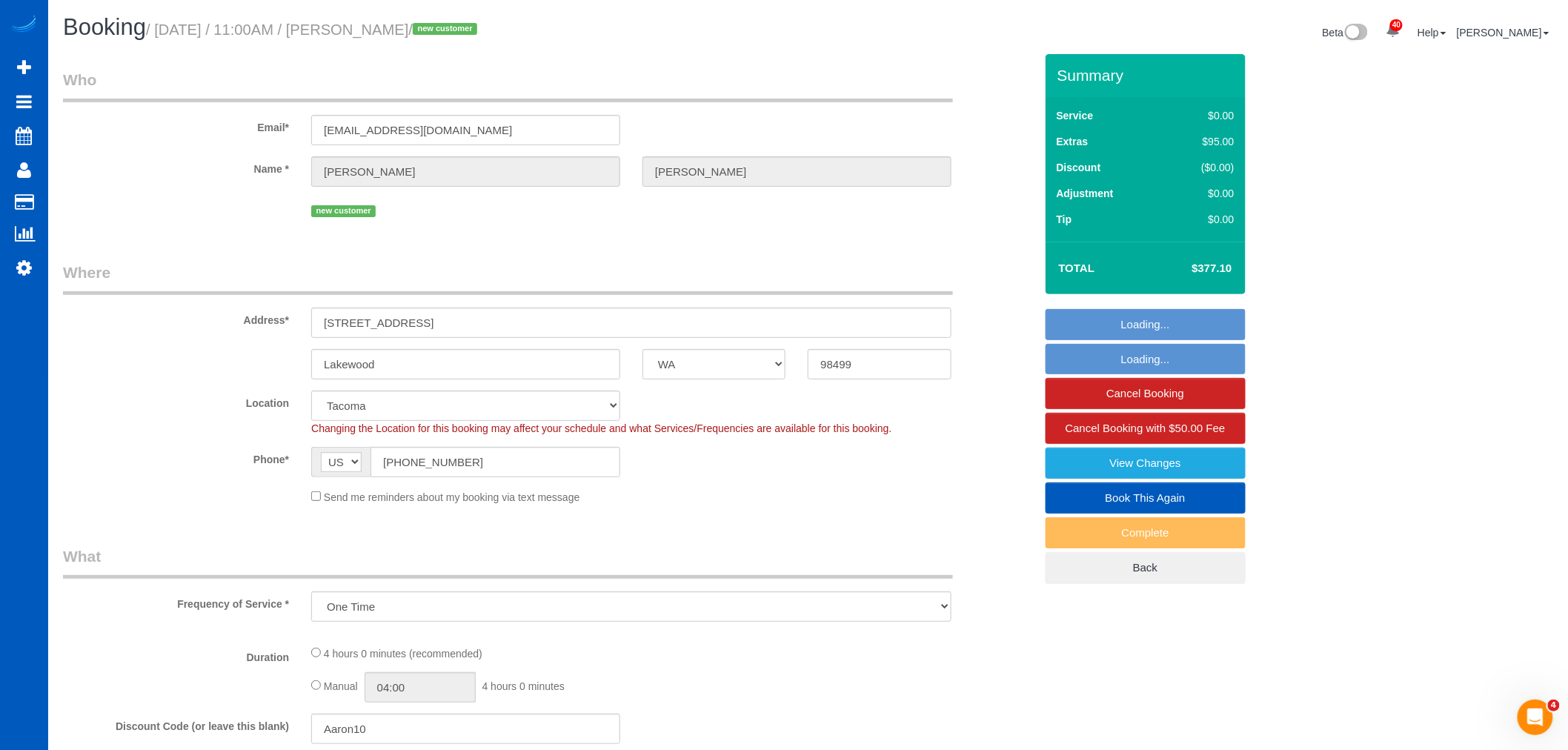
select select "object:4567"
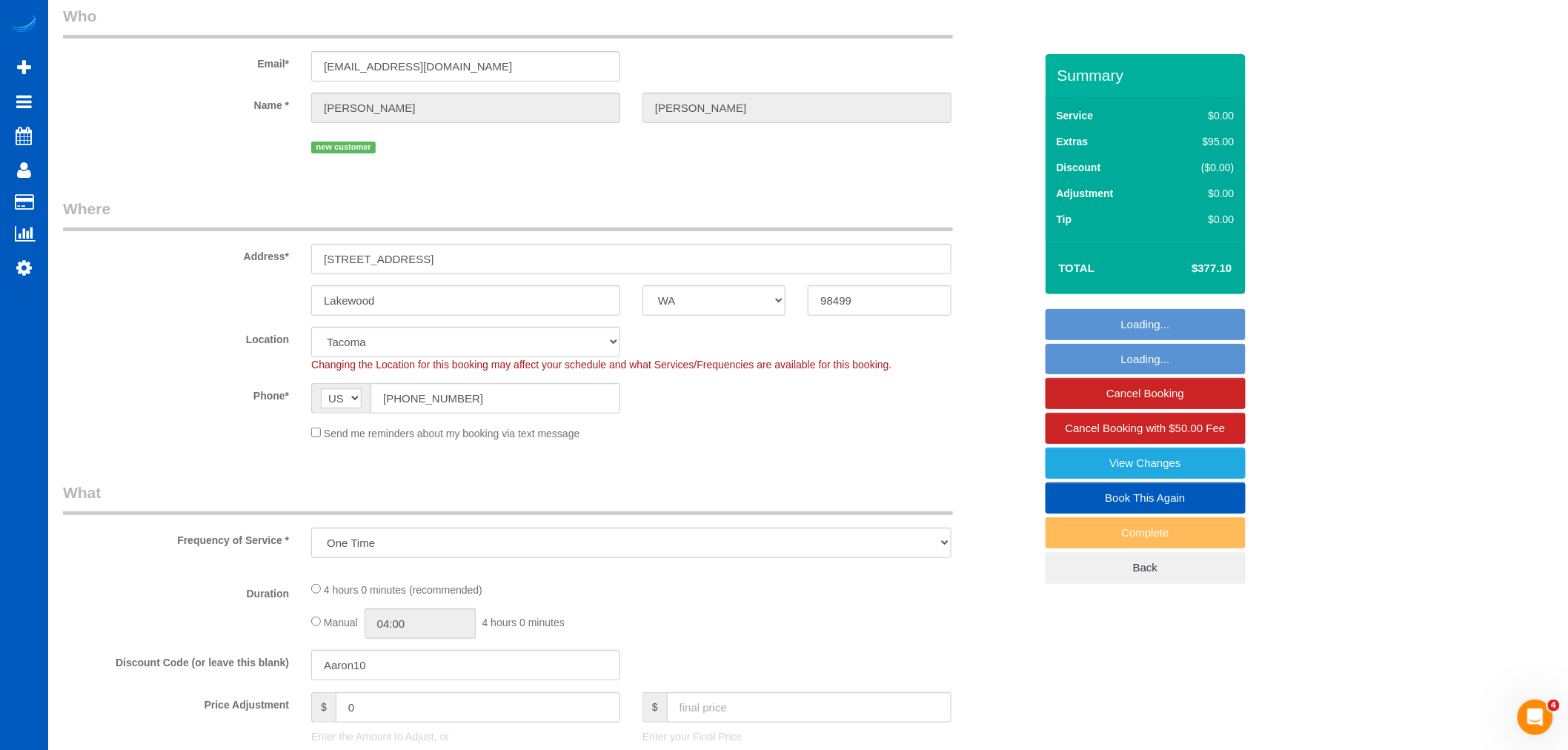
select select "199"
select select "1501"
select select "3"
select select "2"
select select "spot15"
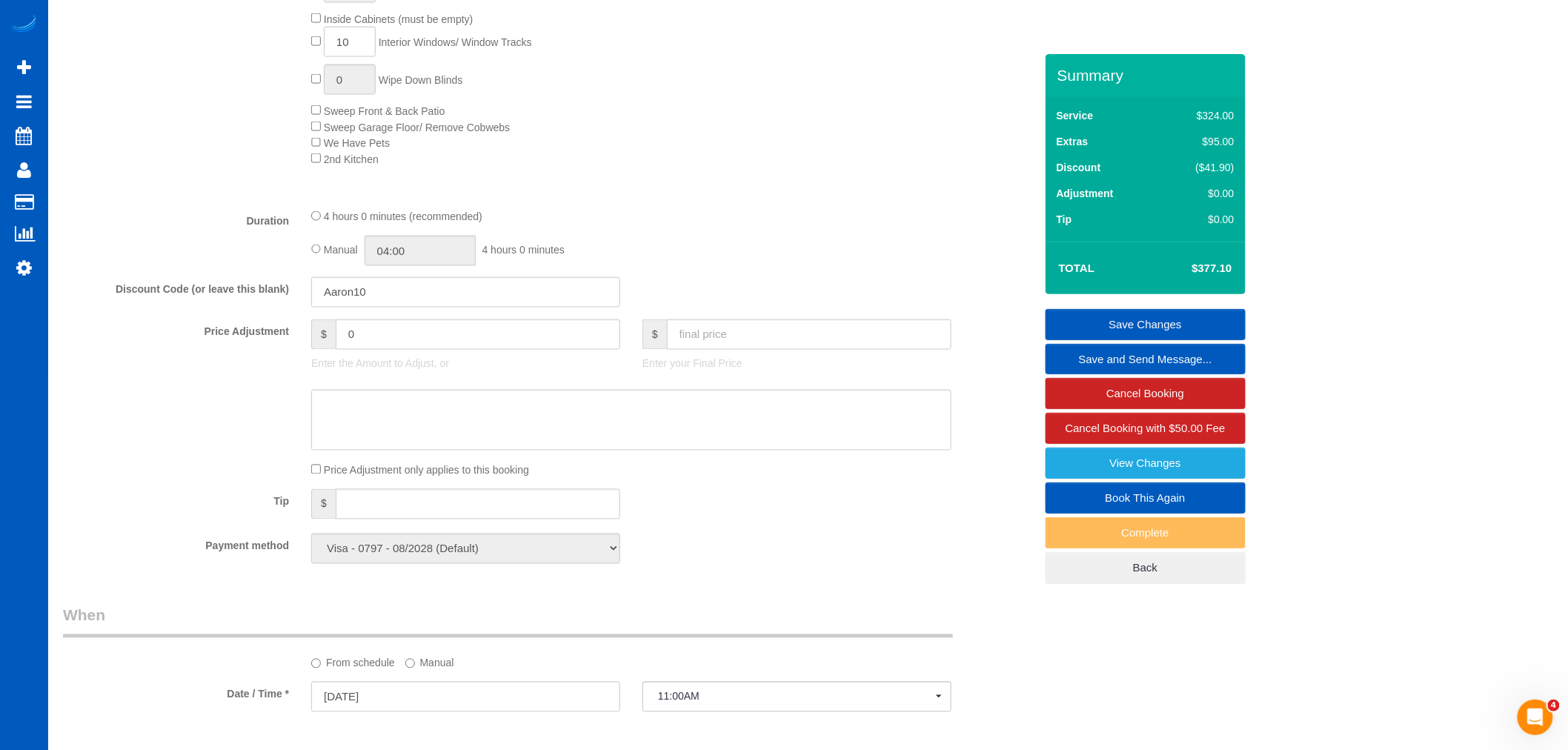
scroll to position [522, 0]
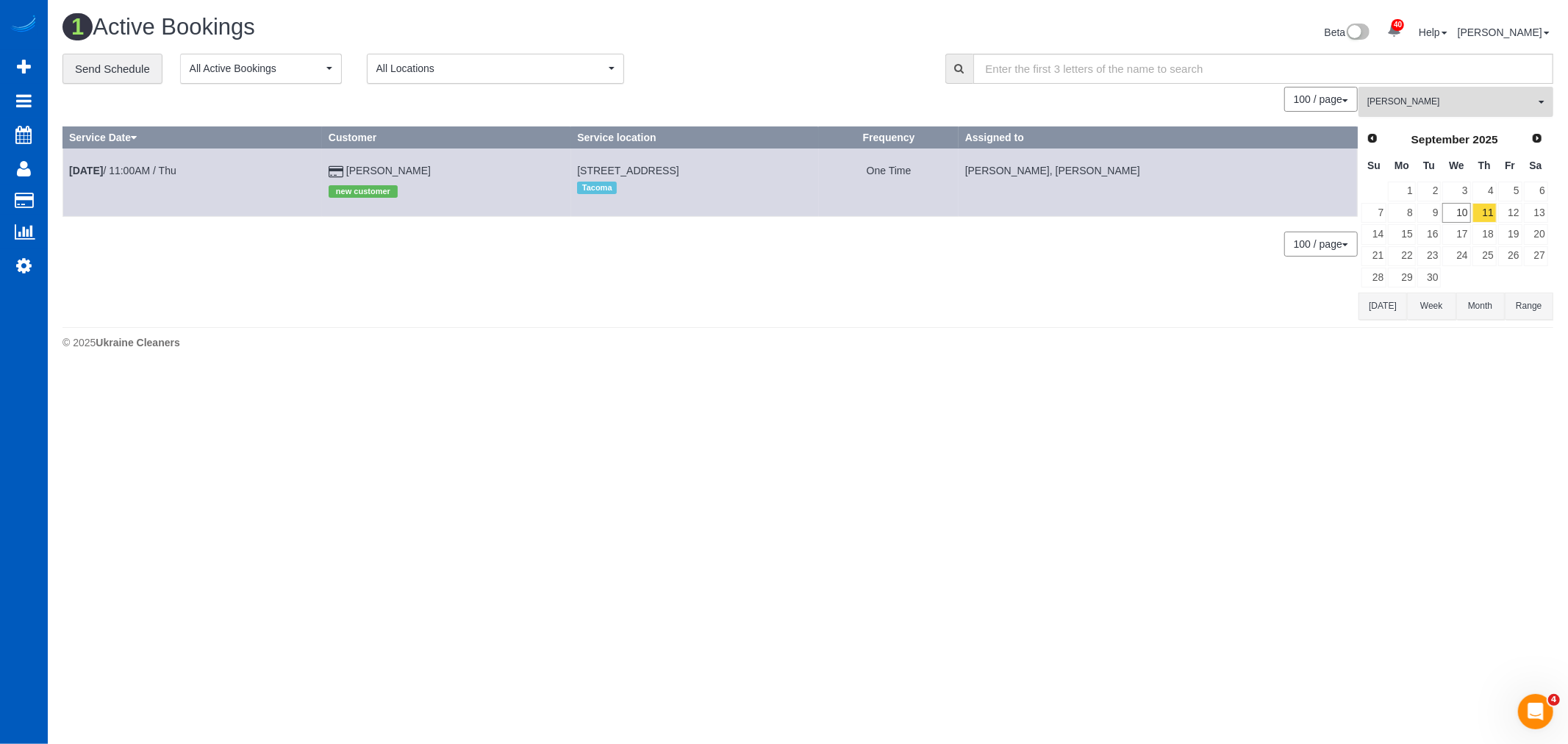
click at [1445, 110] on button "Olha Dezhniuk All Teams" at bounding box center [1456, 102] width 195 height 30
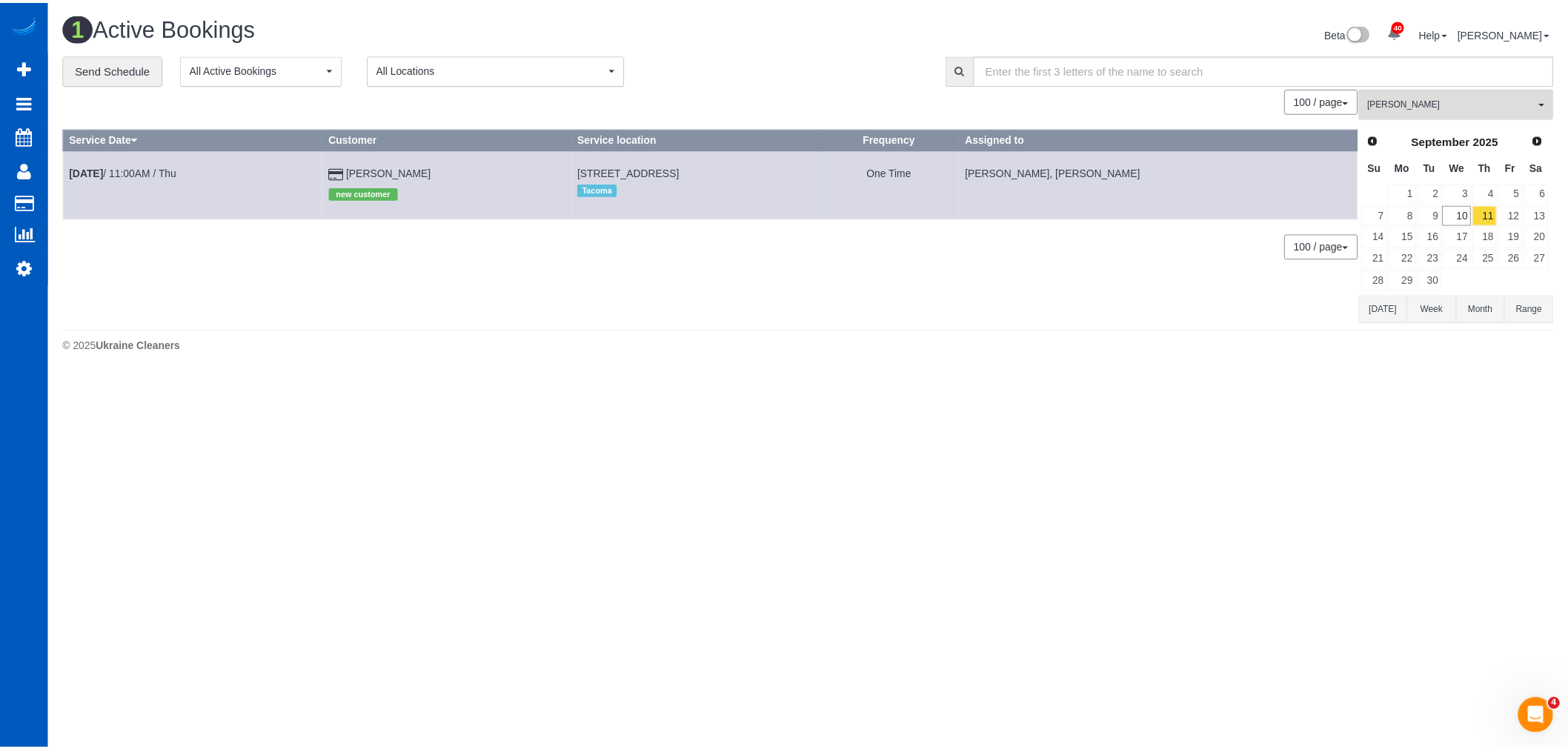
scroll to position [803, 0]
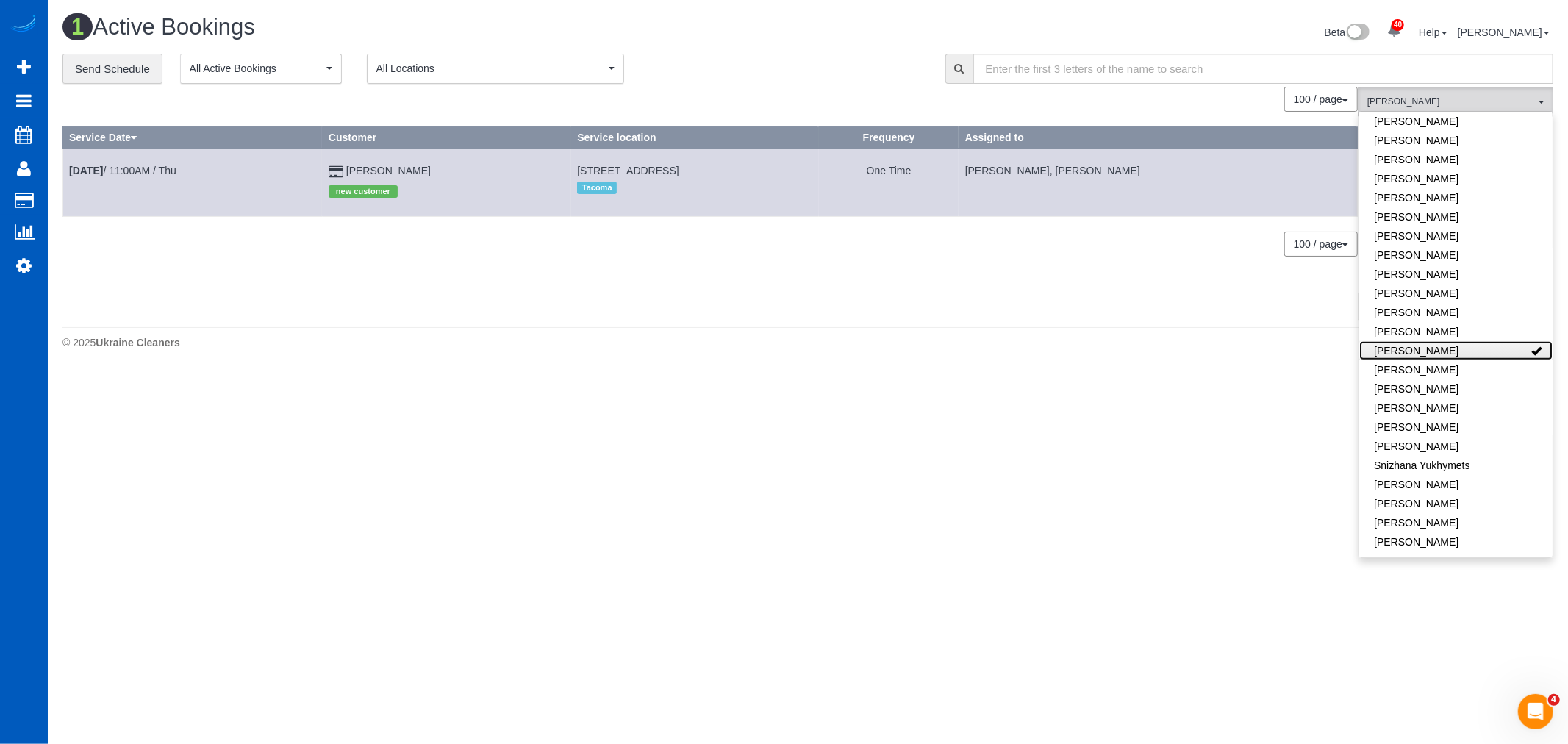
click at [1430, 341] on link "Olha Dezhniuk" at bounding box center [1456, 350] width 193 height 19
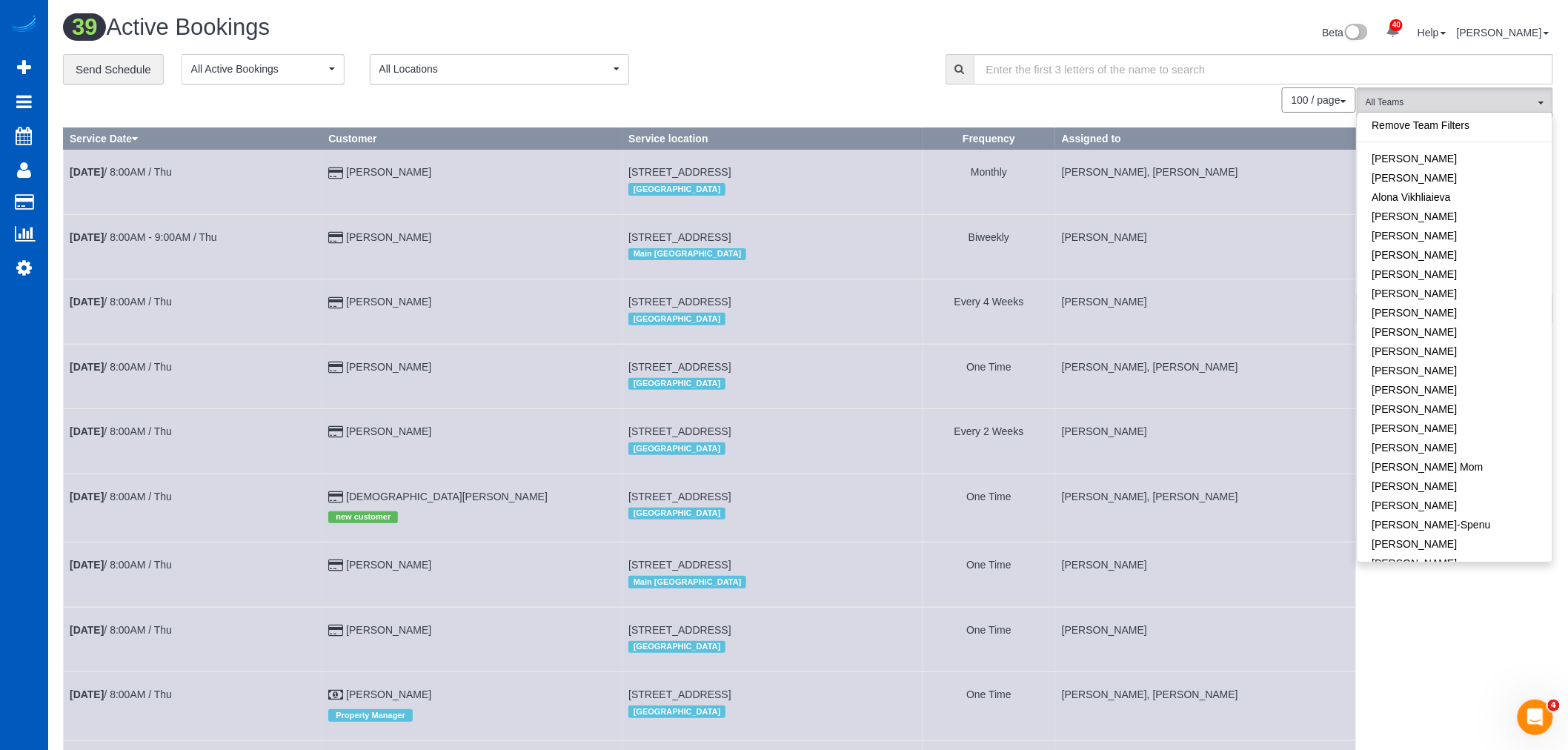
scroll to position [0, 0]
click at [1392, 346] on link "[PERSON_NAME]" at bounding box center [1455, 352] width 195 height 19
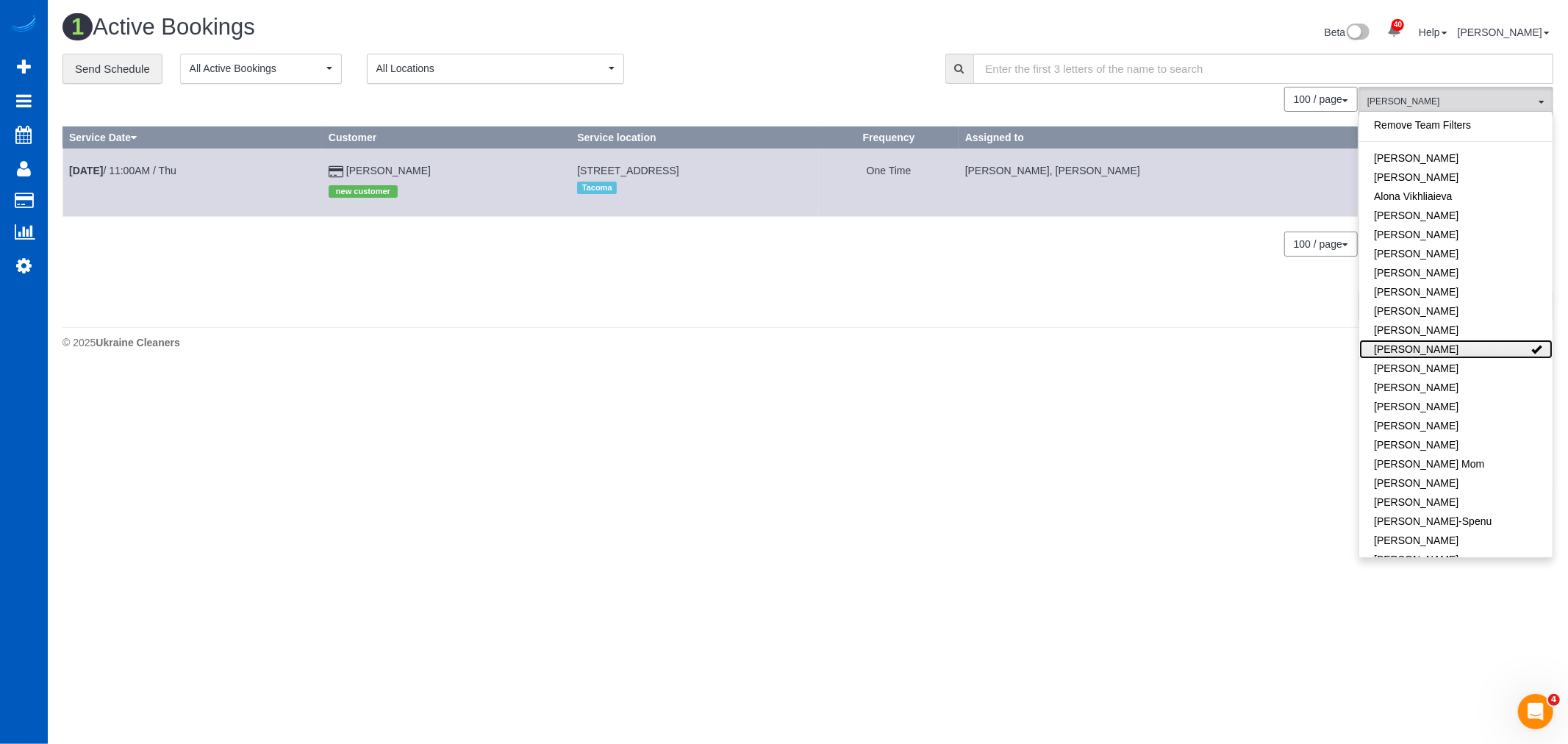
click at [1380, 344] on link "[PERSON_NAME]" at bounding box center [1456, 349] width 193 height 19
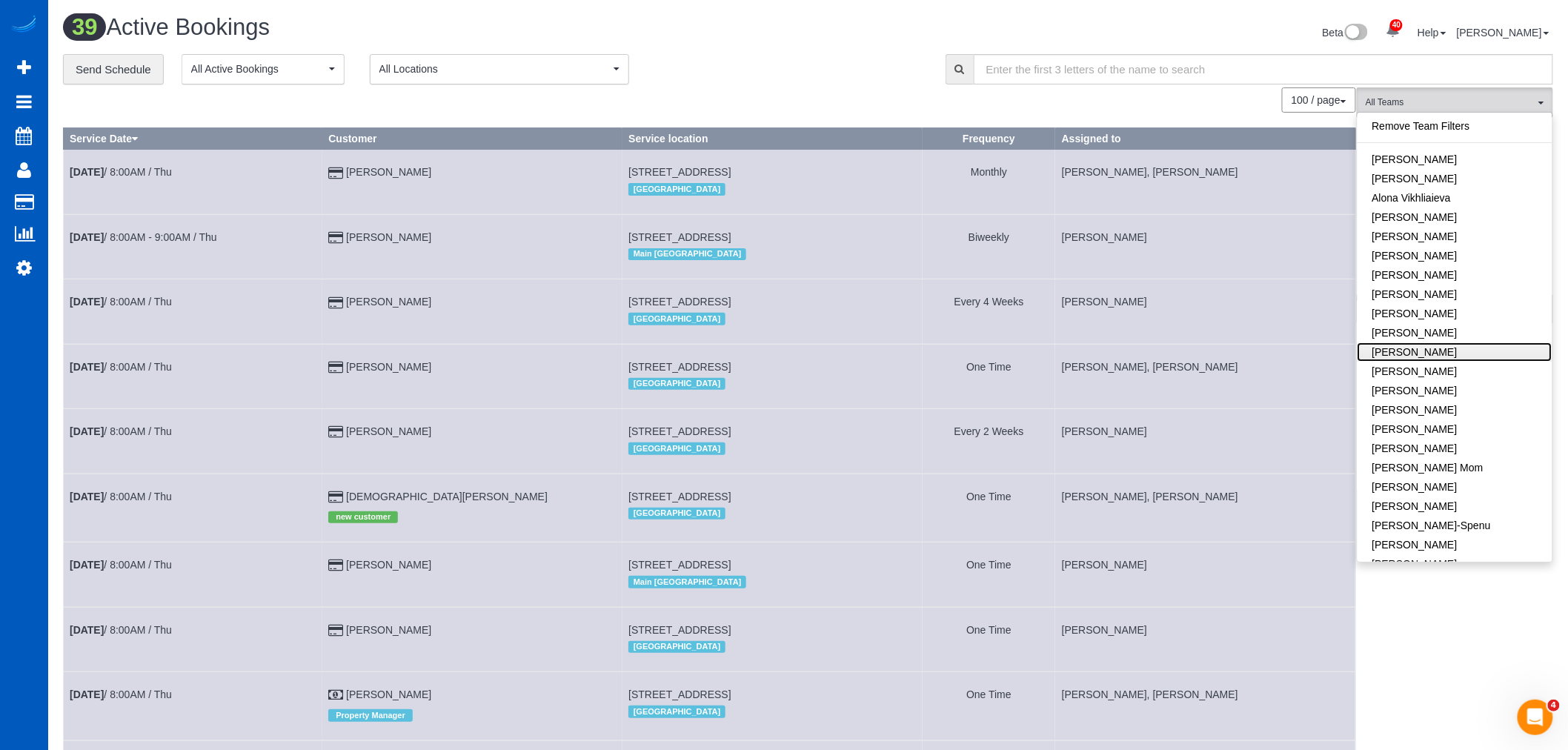
click at [1399, 350] on link "[PERSON_NAME]" at bounding box center [1455, 352] width 195 height 19
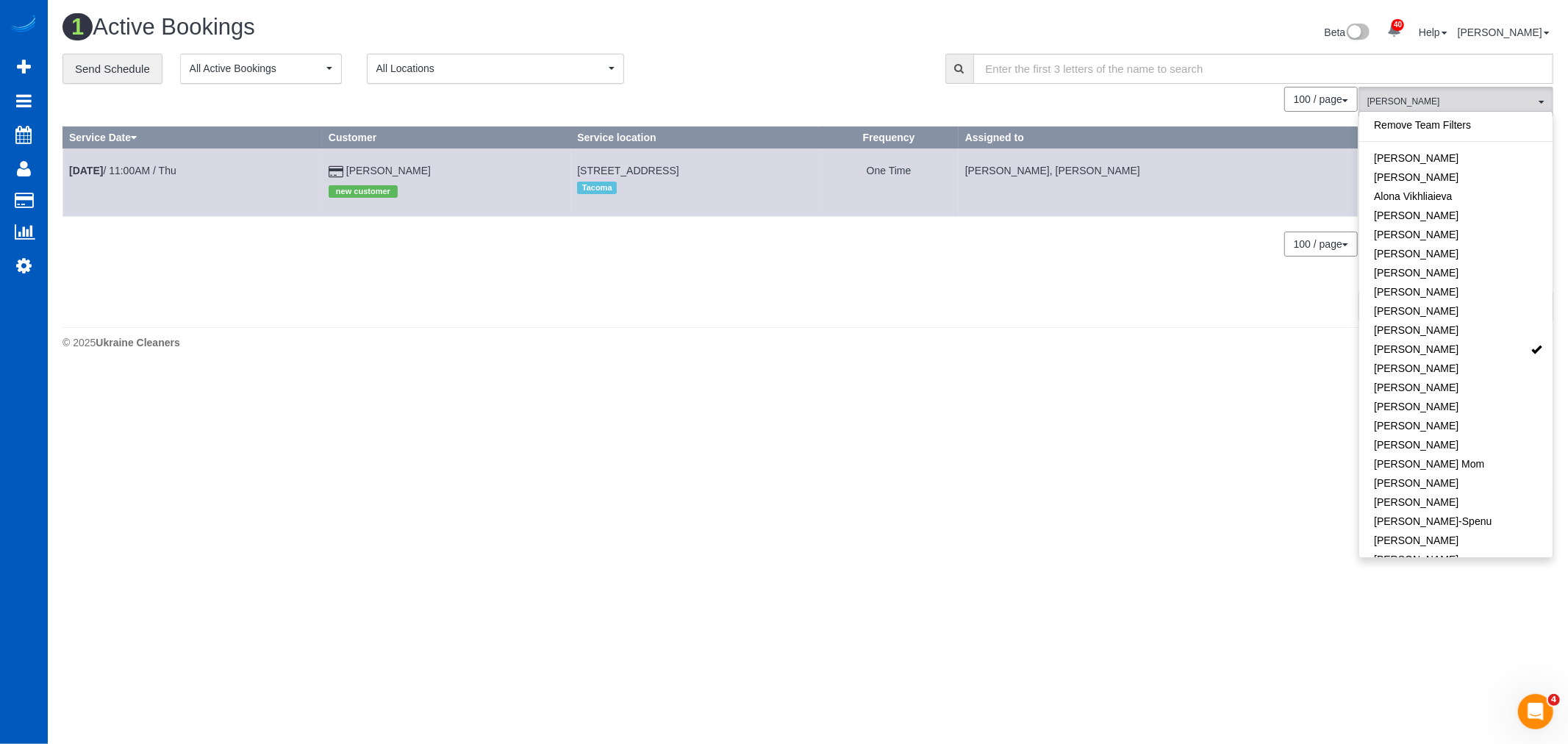
click at [149, 177] on td "Sep 11th / 11:00AM / Thu" at bounding box center [192, 182] width 259 height 68
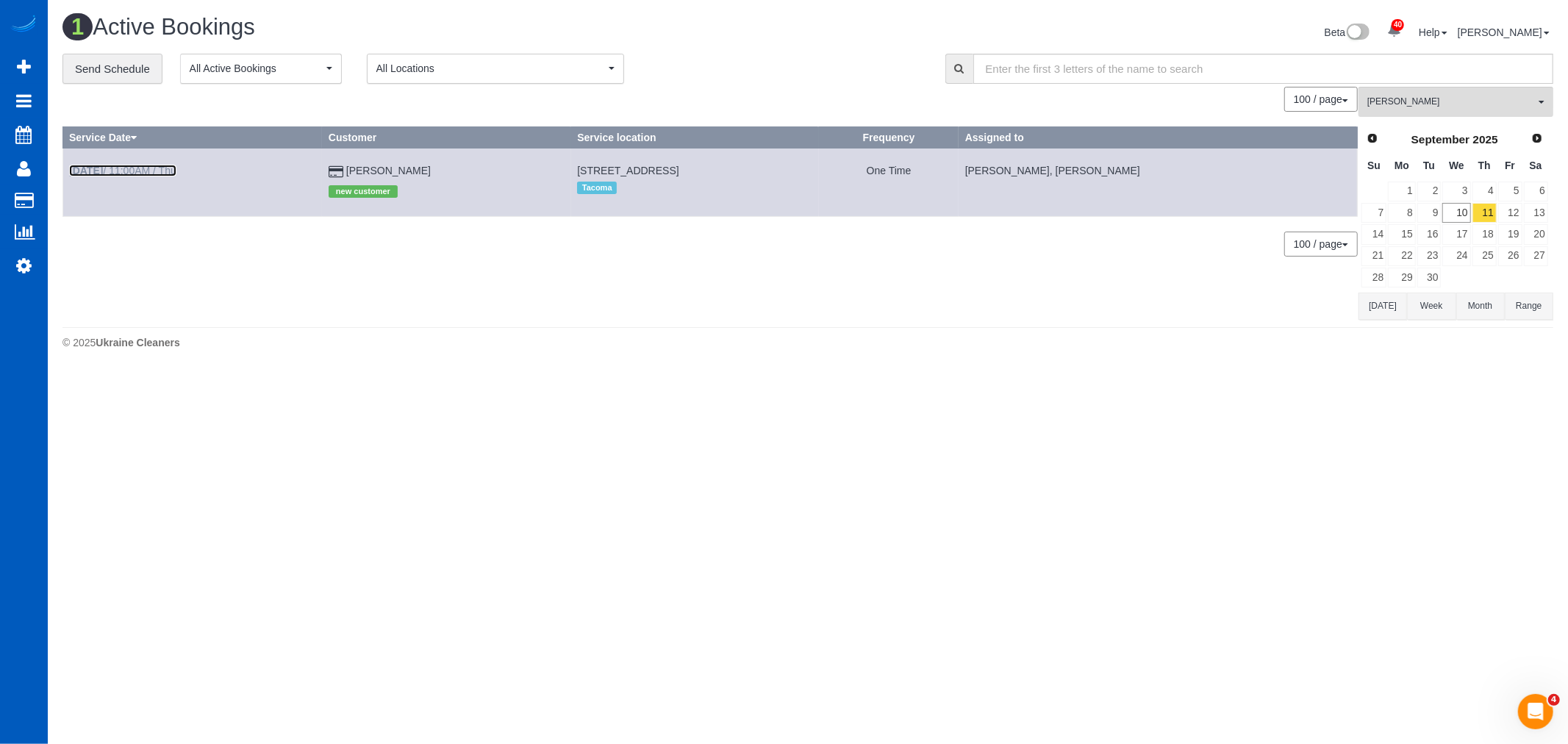
click at [149, 167] on link "Sep 11th / 11:00AM / Thu" at bounding box center [122, 170] width 107 height 11
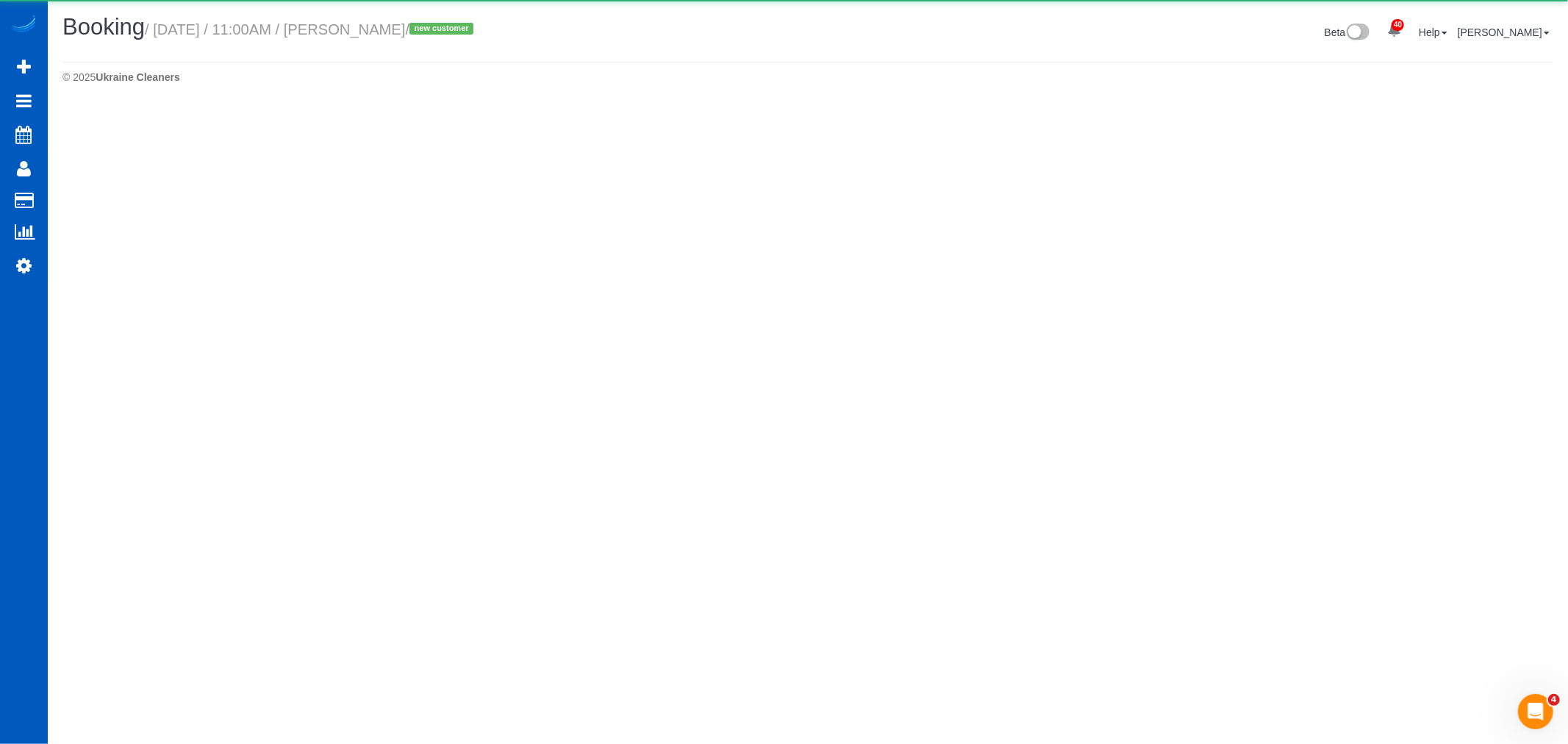
select select "WA"
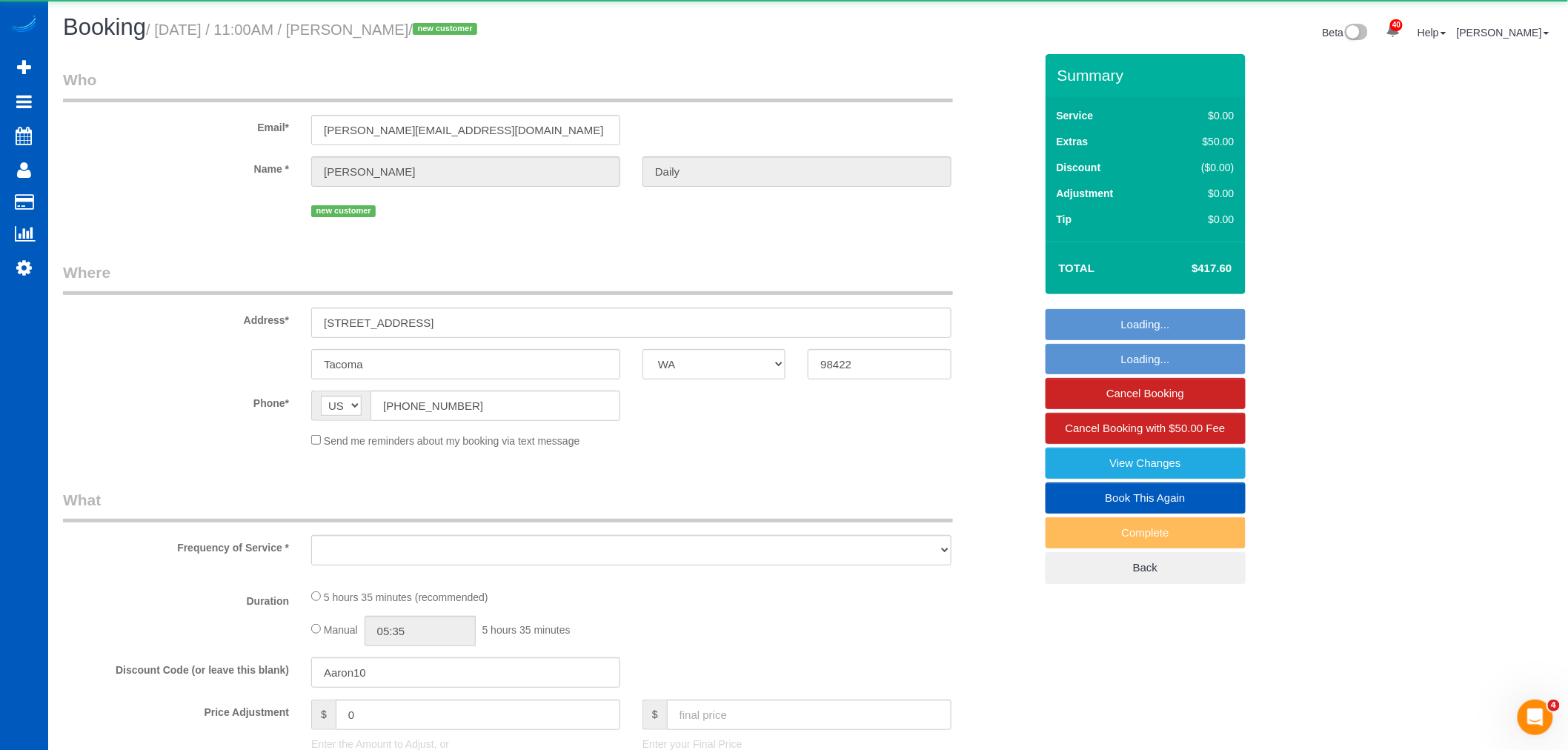
select select "string:fspay-b3290530-11da-4029-b833-e1e8dfd20222"
select select "object:6639"
select select "199"
select select "1001"
select select "4"
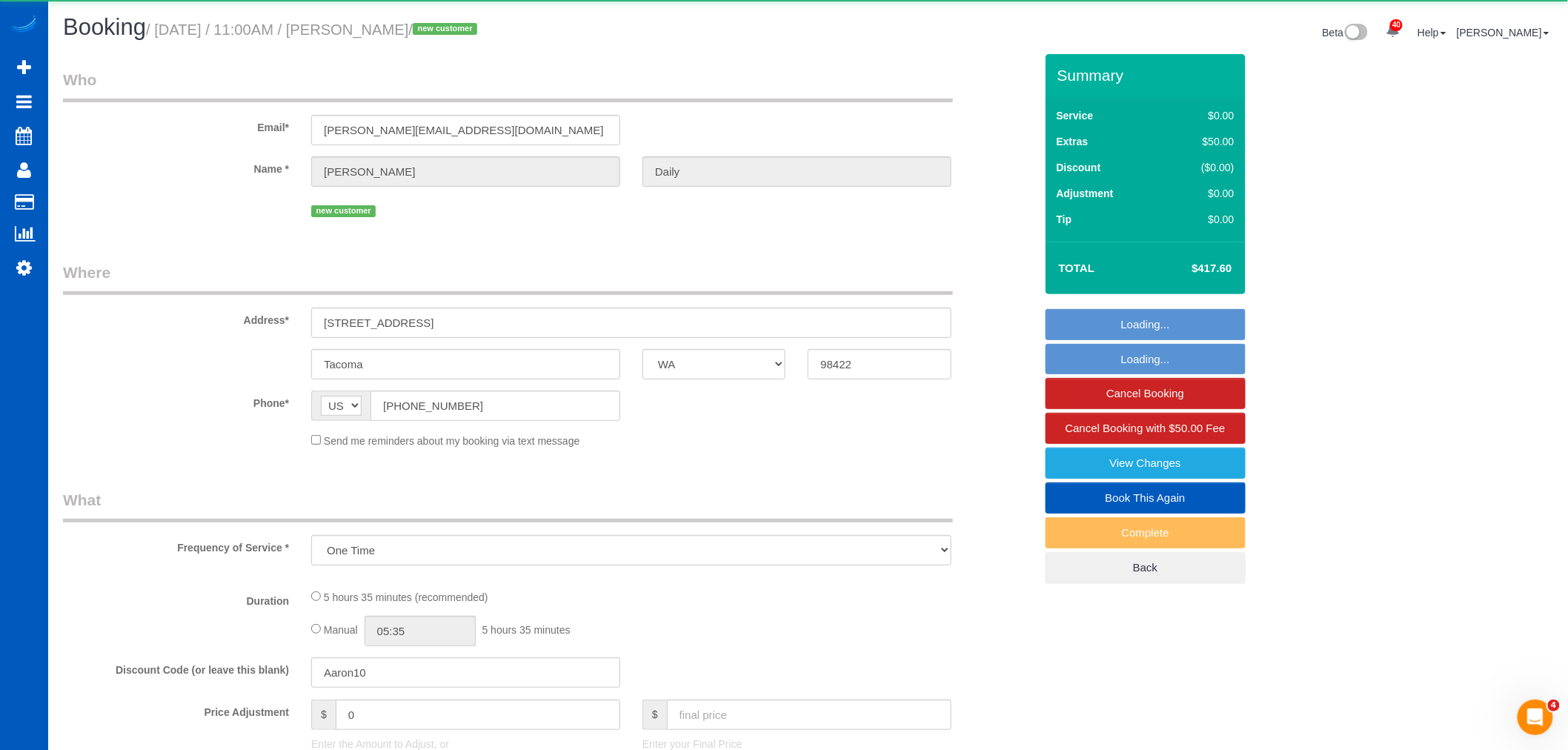
select select "2"
select select "spot24"
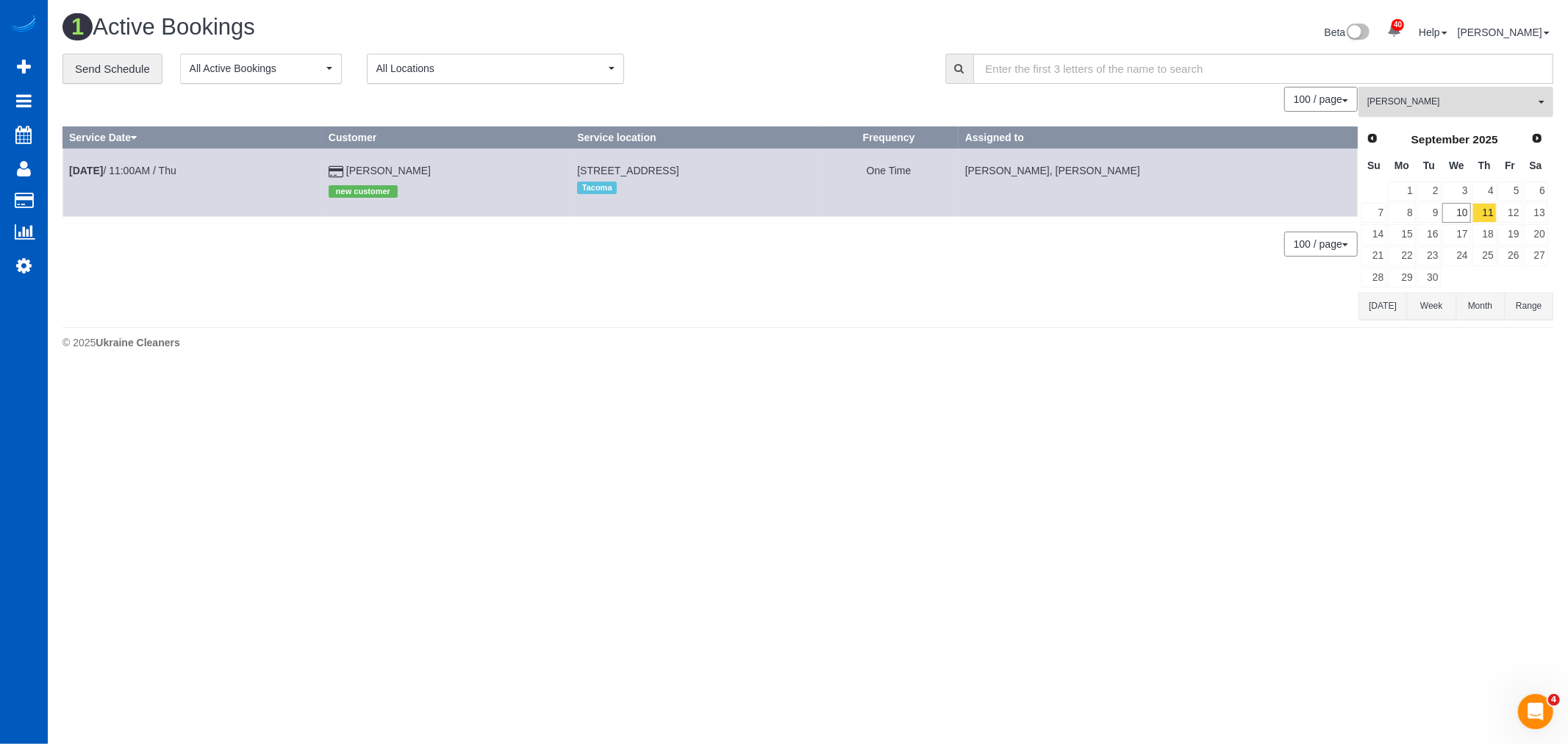
click at [1450, 103] on span "[PERSON_NAME]" at bounding box center [1451, 102] width 167 height 12
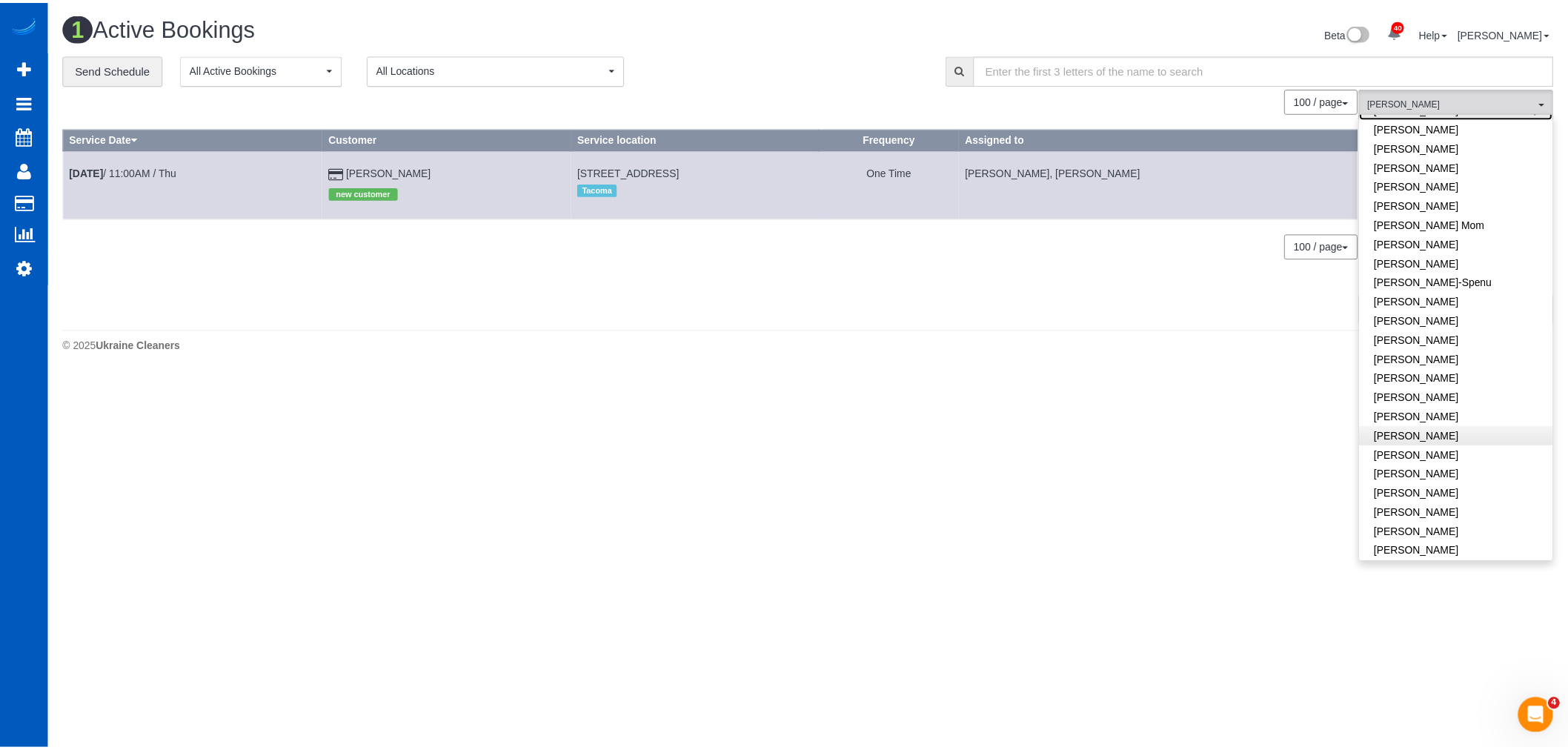
scroll to position [241, 0]
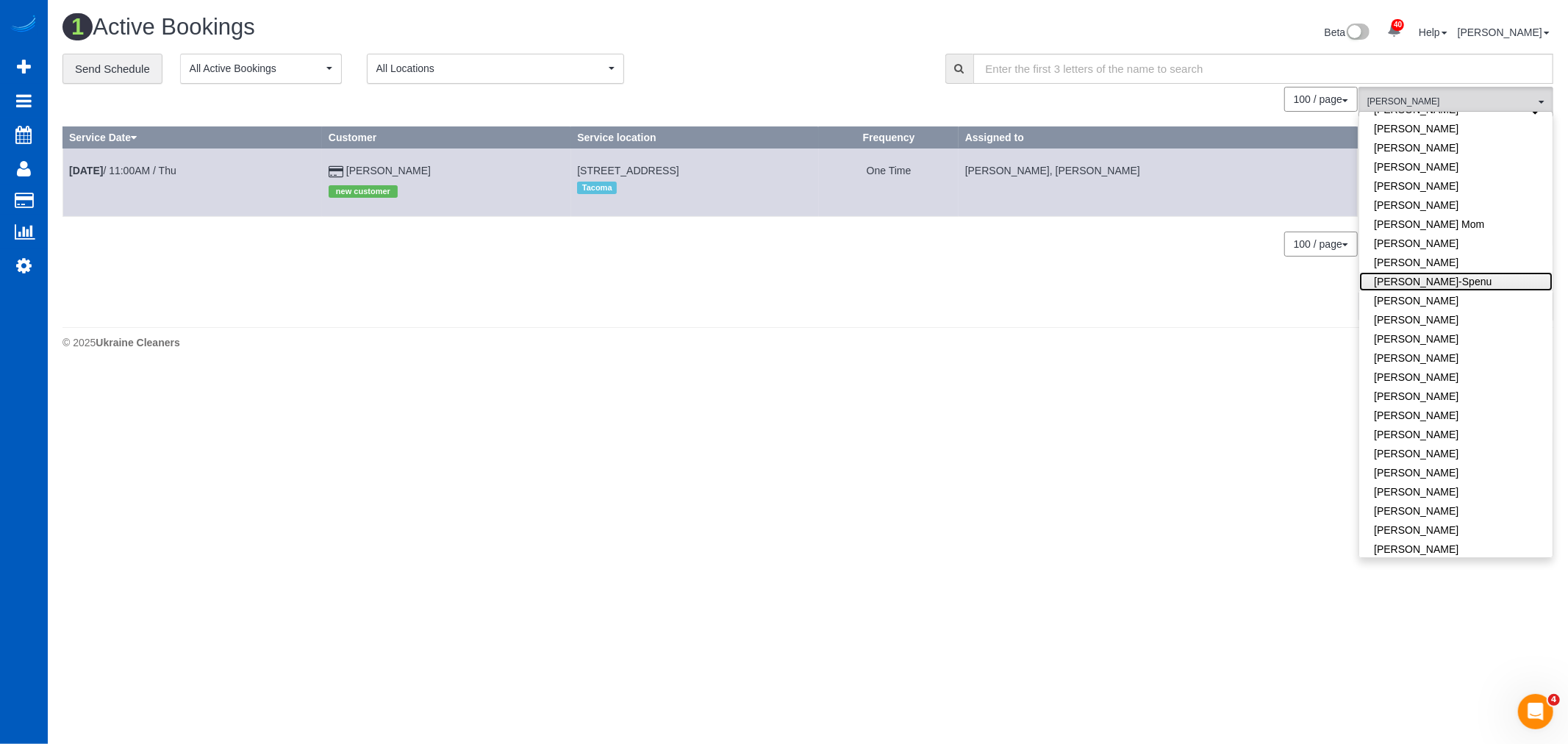
click at [1443, 276] on link "[PERSON_NAME]-Spenu" at bounding box center [1456, 281] width 193 height 19
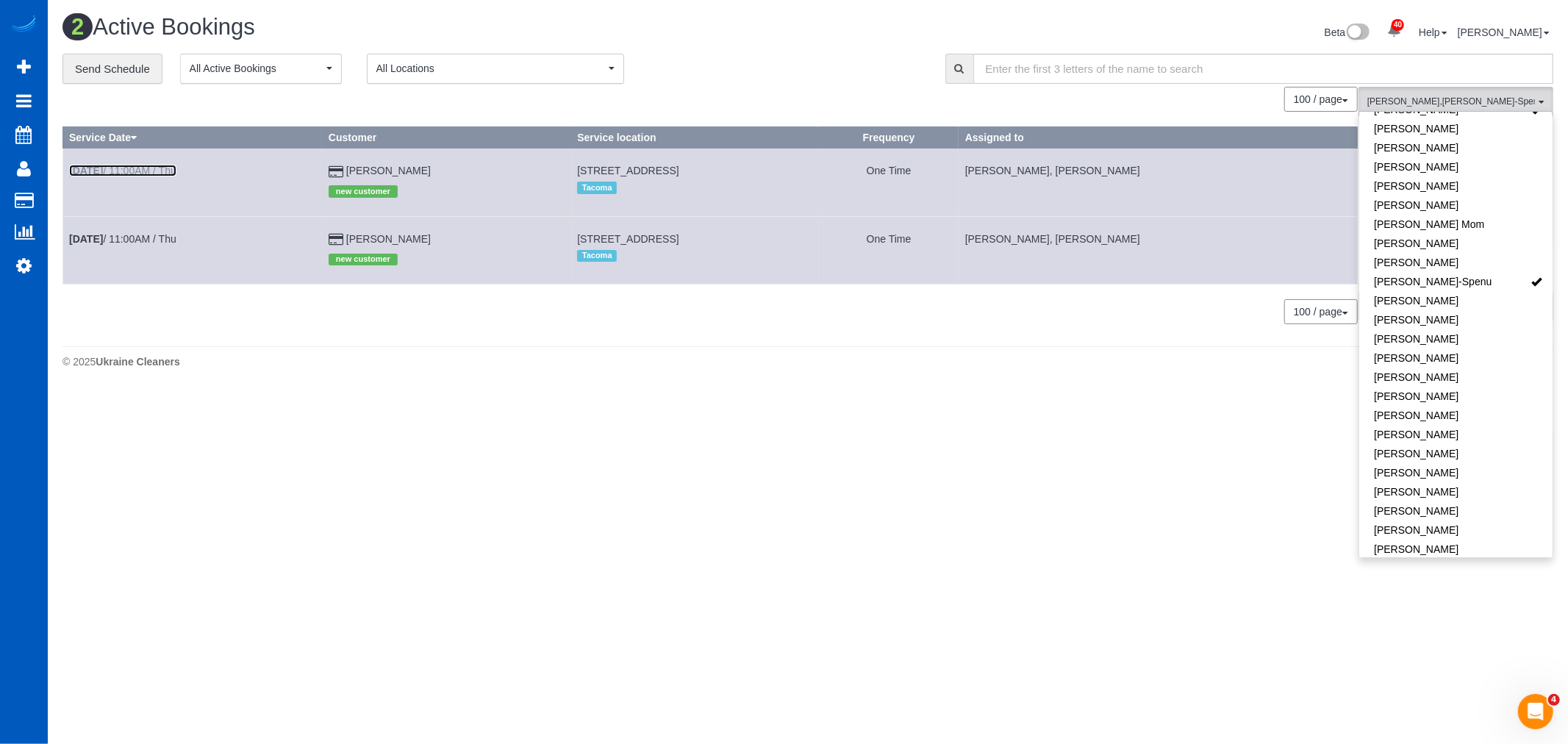
click at [100, 172] on b "[DATE]" at bounding box center [86, 170] width 33 height 11
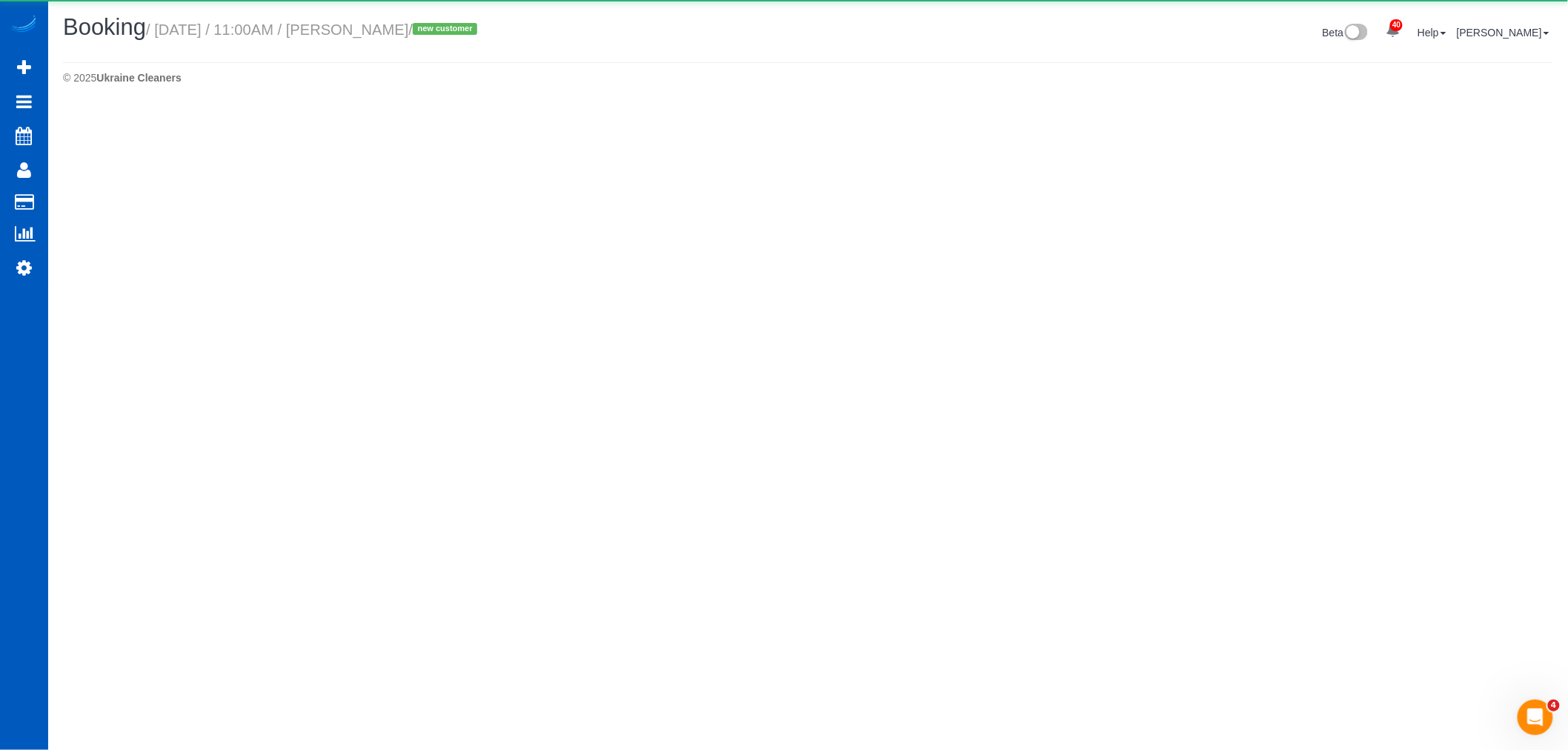
select select "WA"
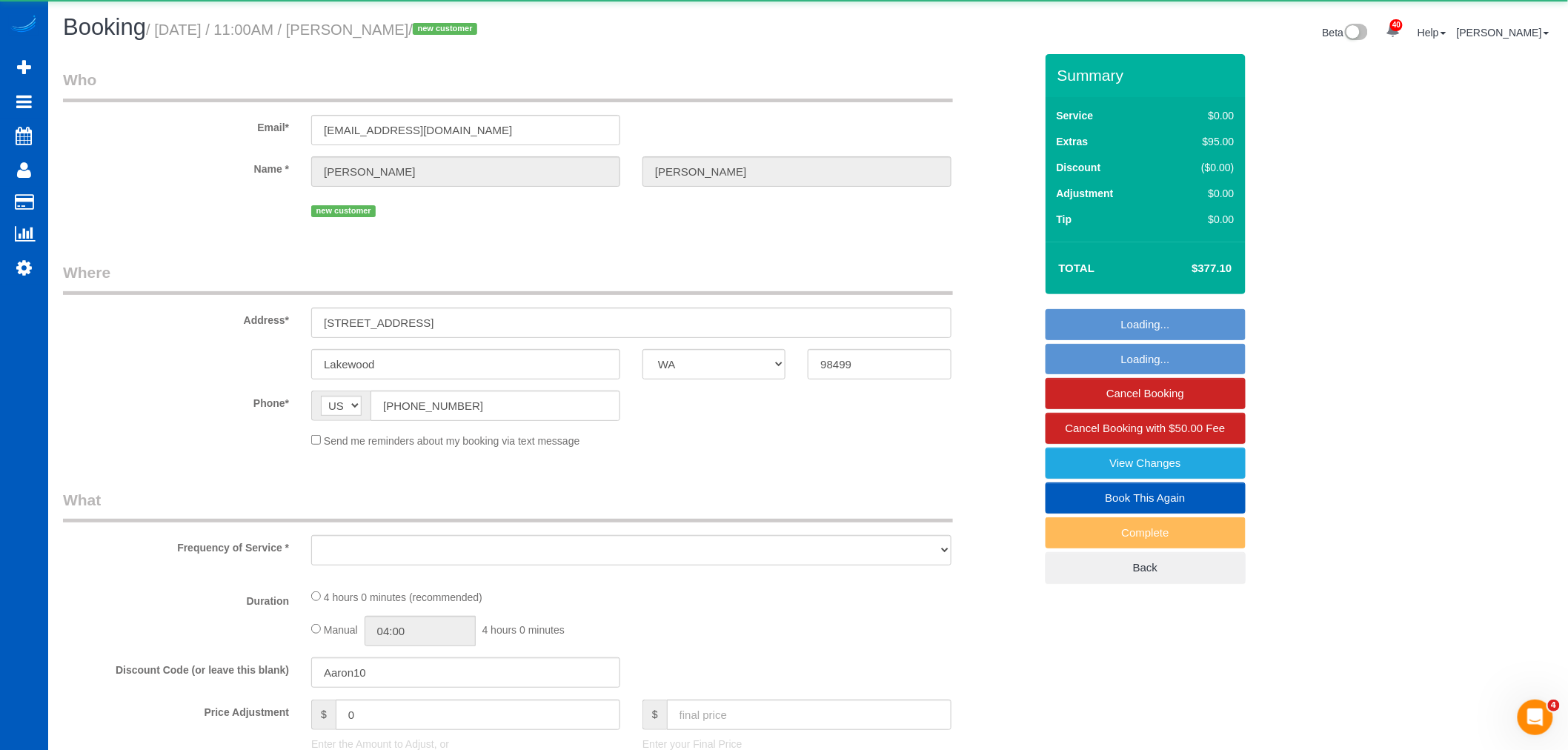
select select "object:7289"
select select "string:fspay-7781c79b-9777-4dee-b8cf-fde3078137d6"
select select "199"
select select "1501"
select select "3"
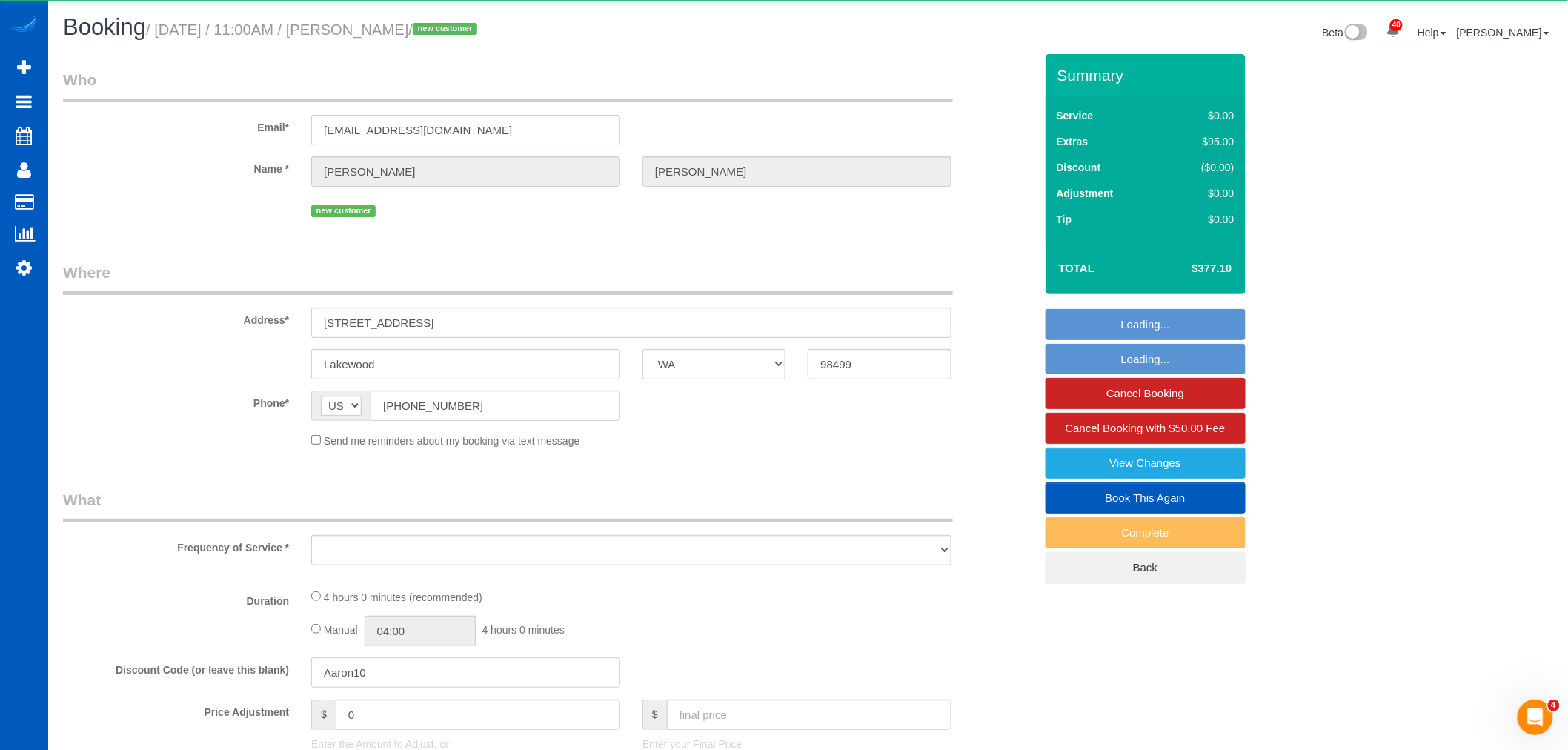
select select "2"
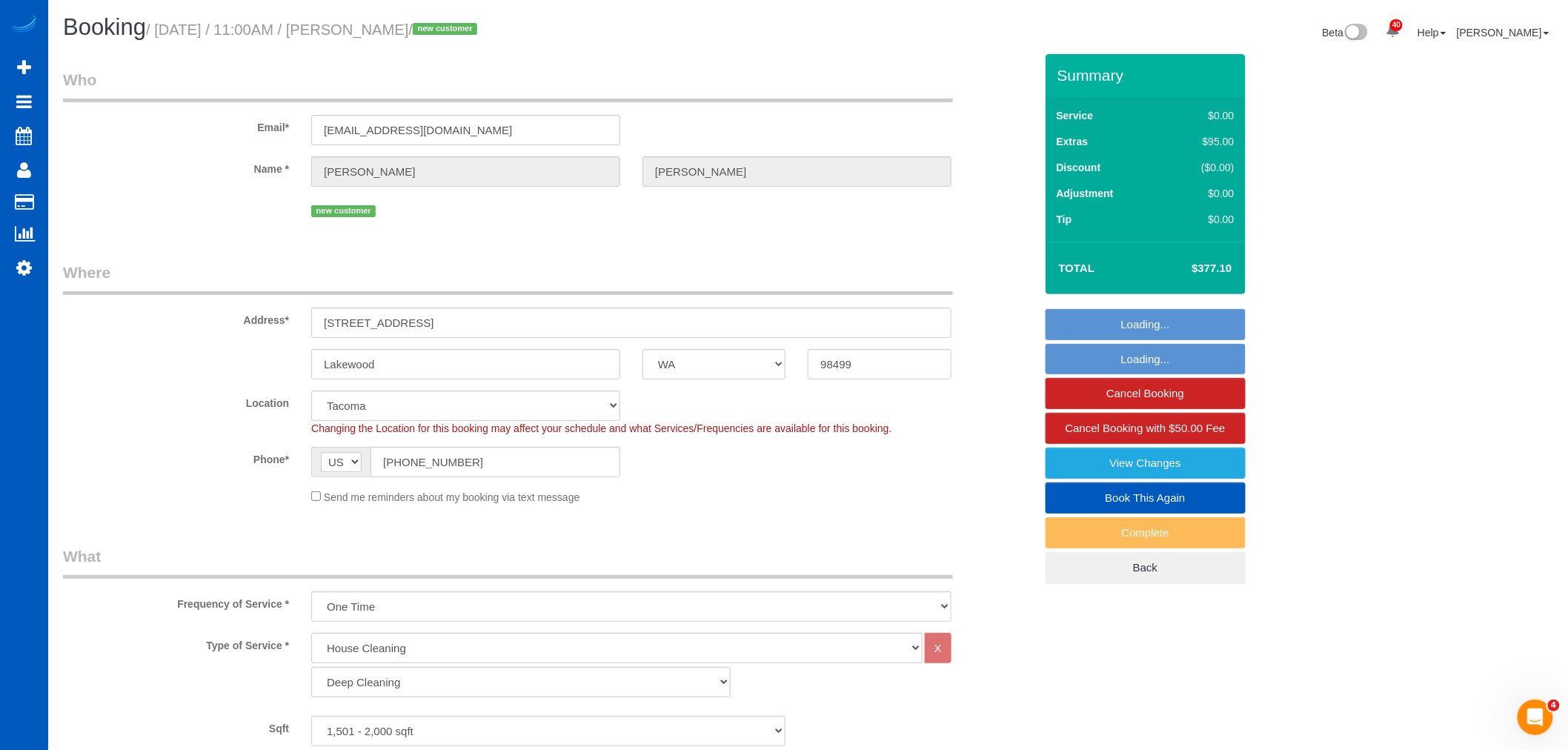
select select "object:7593"
select select "spot33"
select select "1501"
select select "3"
select select "2"
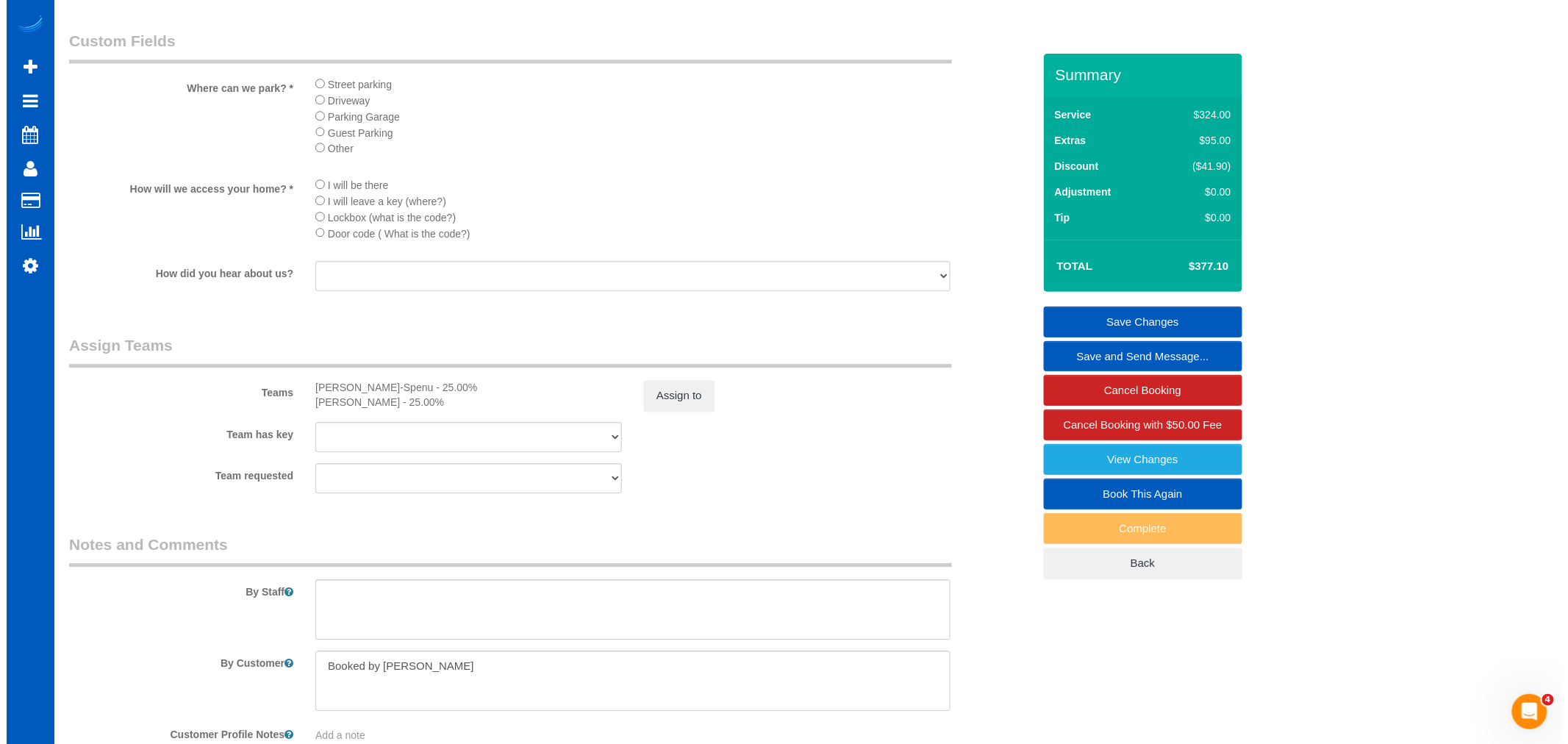
scroll to position [1633, 0]
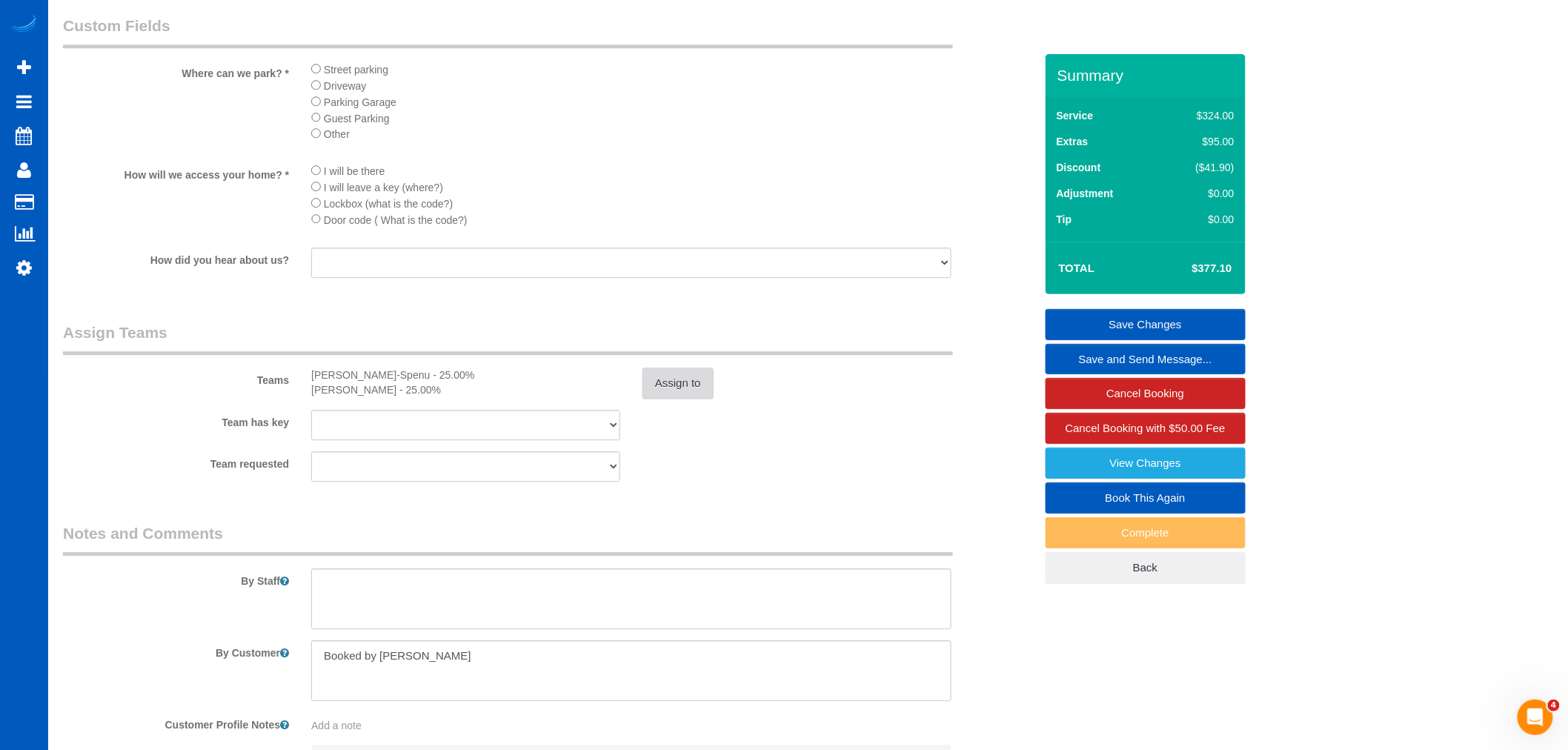
click at [679, 396] on button "Assign to" at bounding box center [677, 383] width 71 height 31
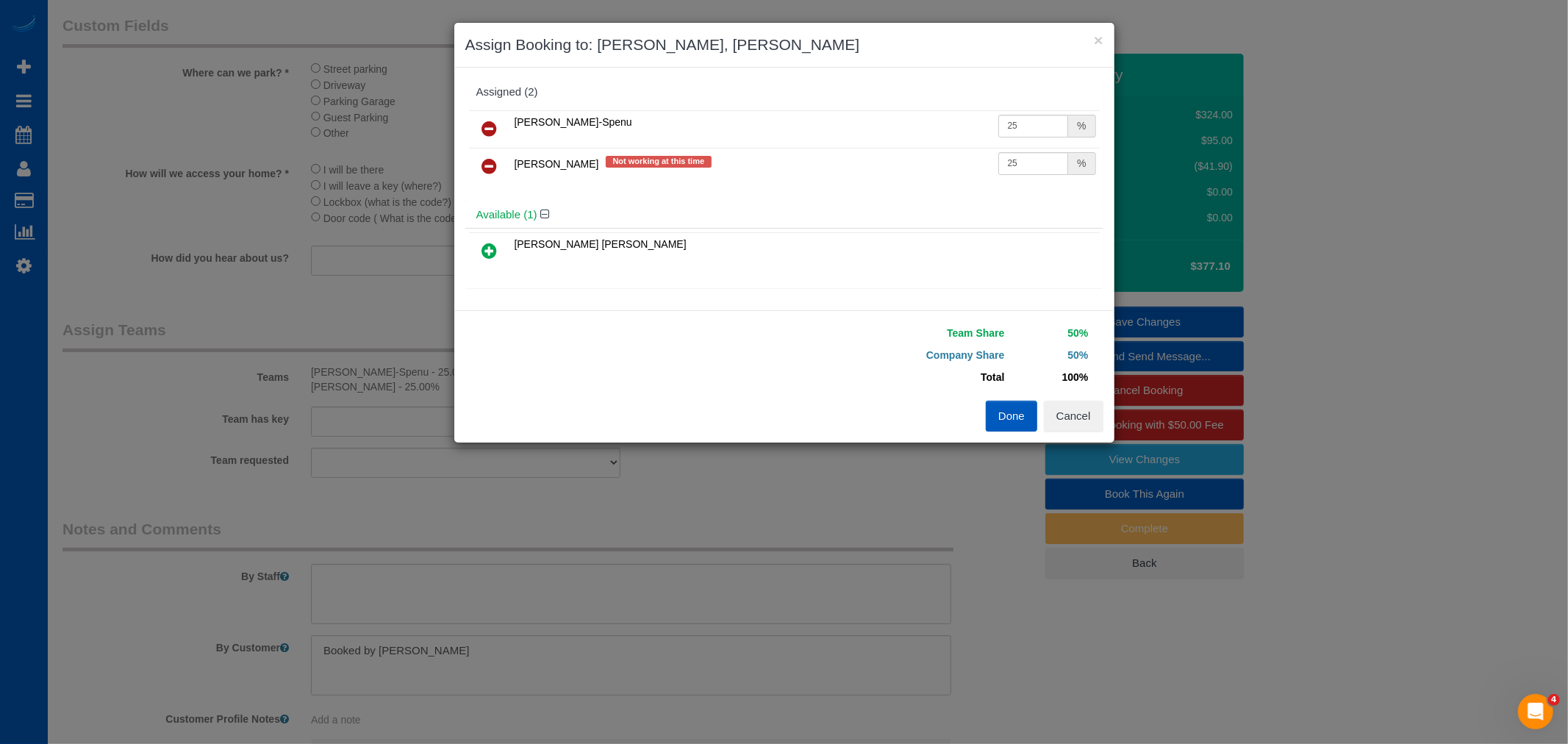
click at [498, 126] on link at bounding box center [489, 129] width 34 height 30
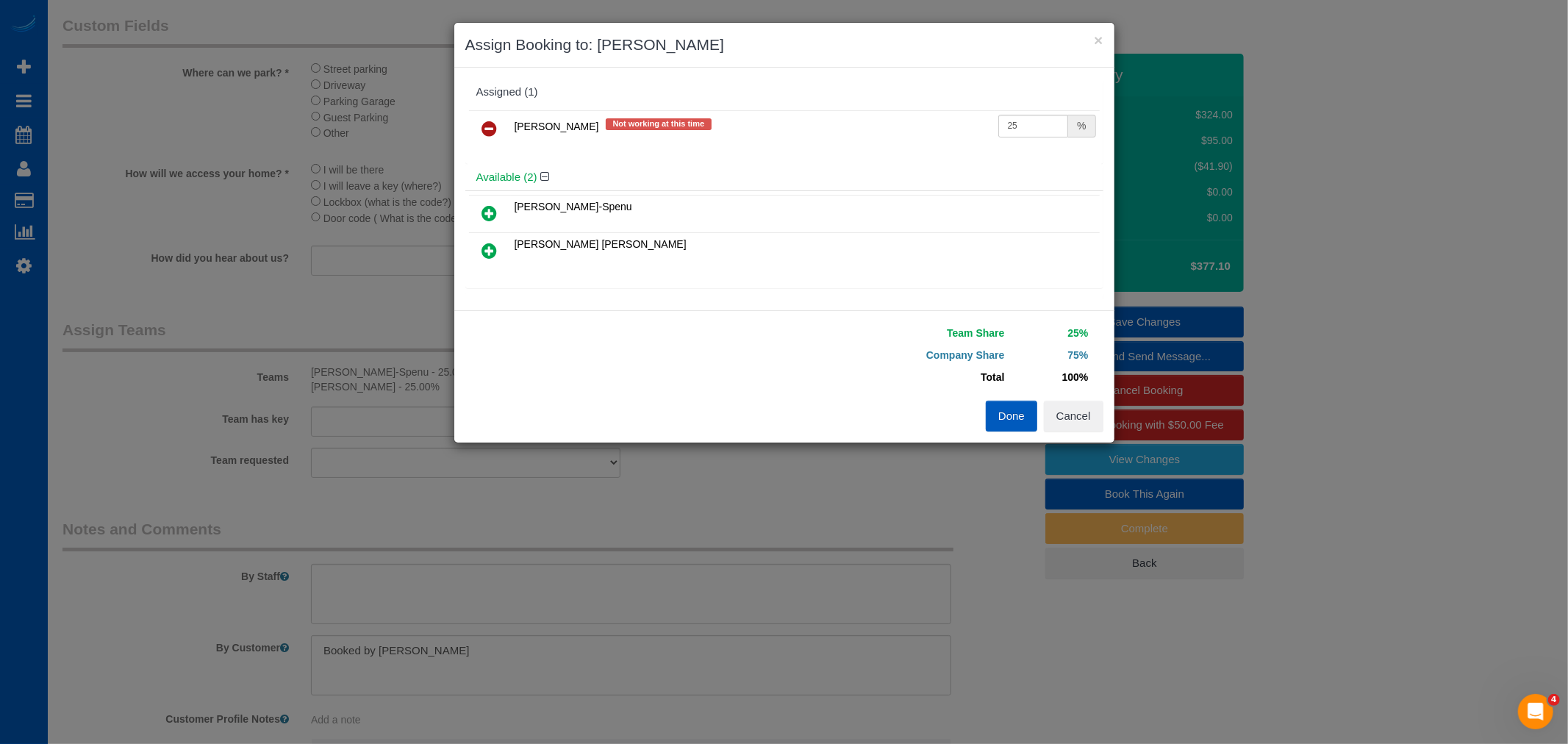
scroll to position [32, 0]
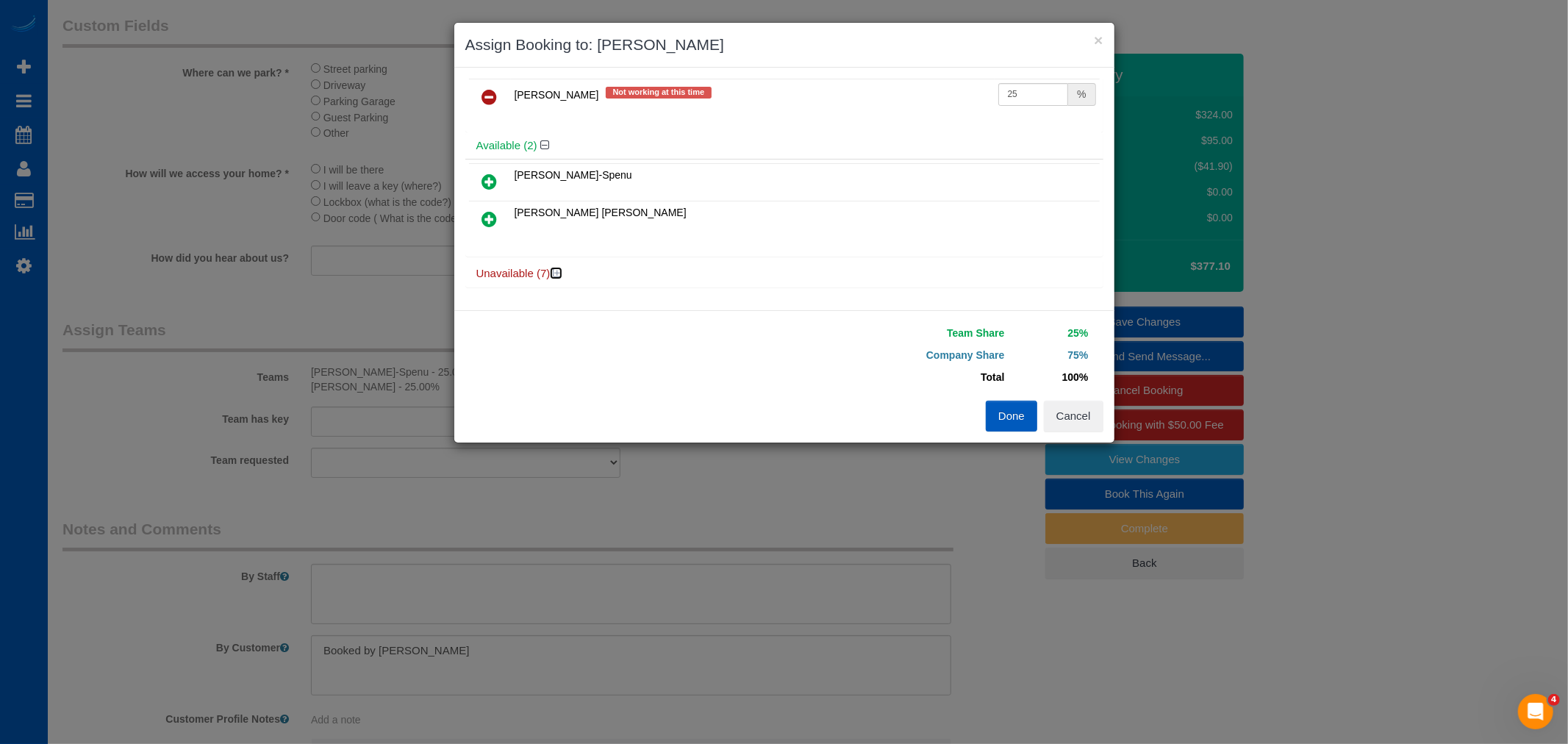
click at [554, 273] on icon at bounding box center [558, 273] width 9 height 11
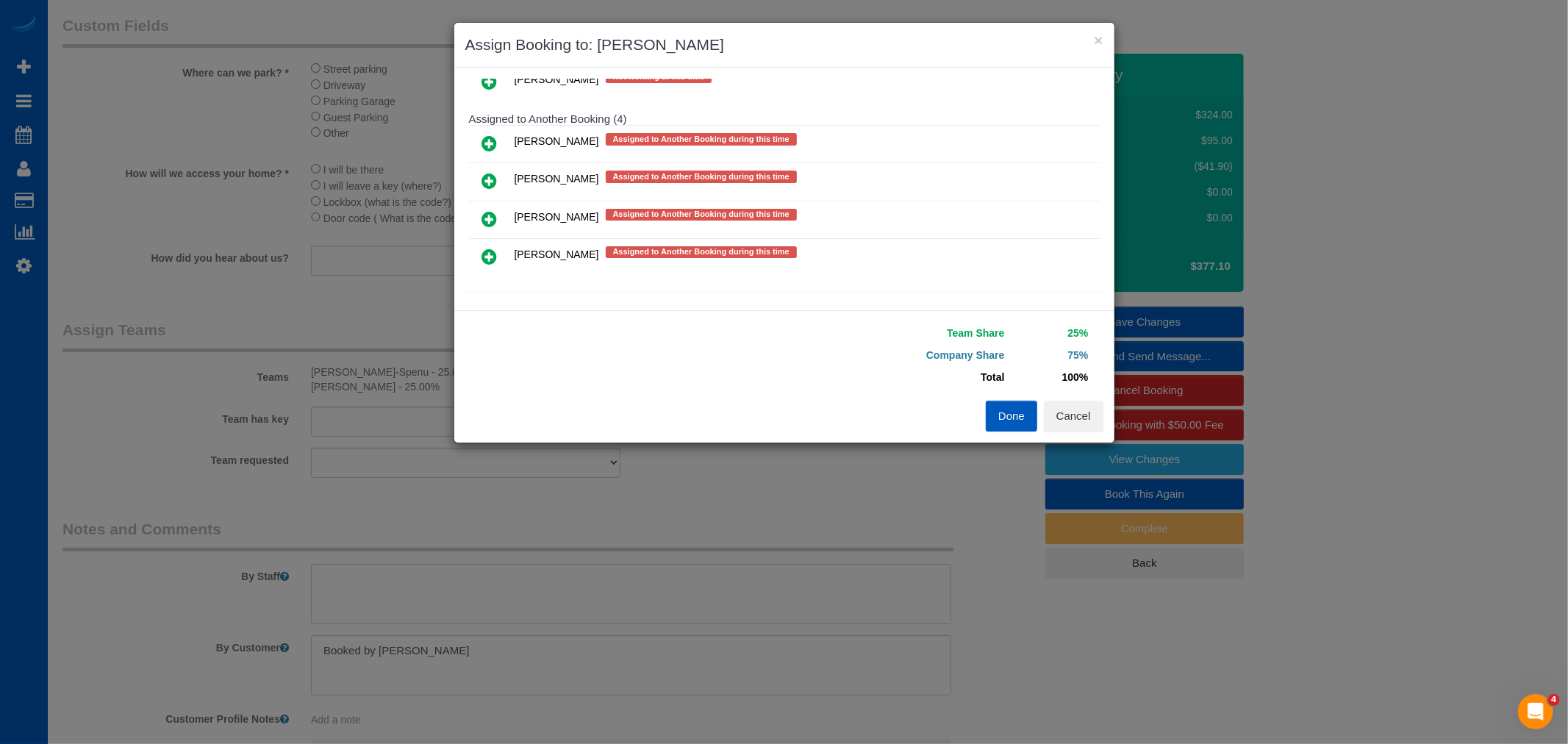
click at [482, 174] on icon at bounding box center [489, 180] width 15 height 17
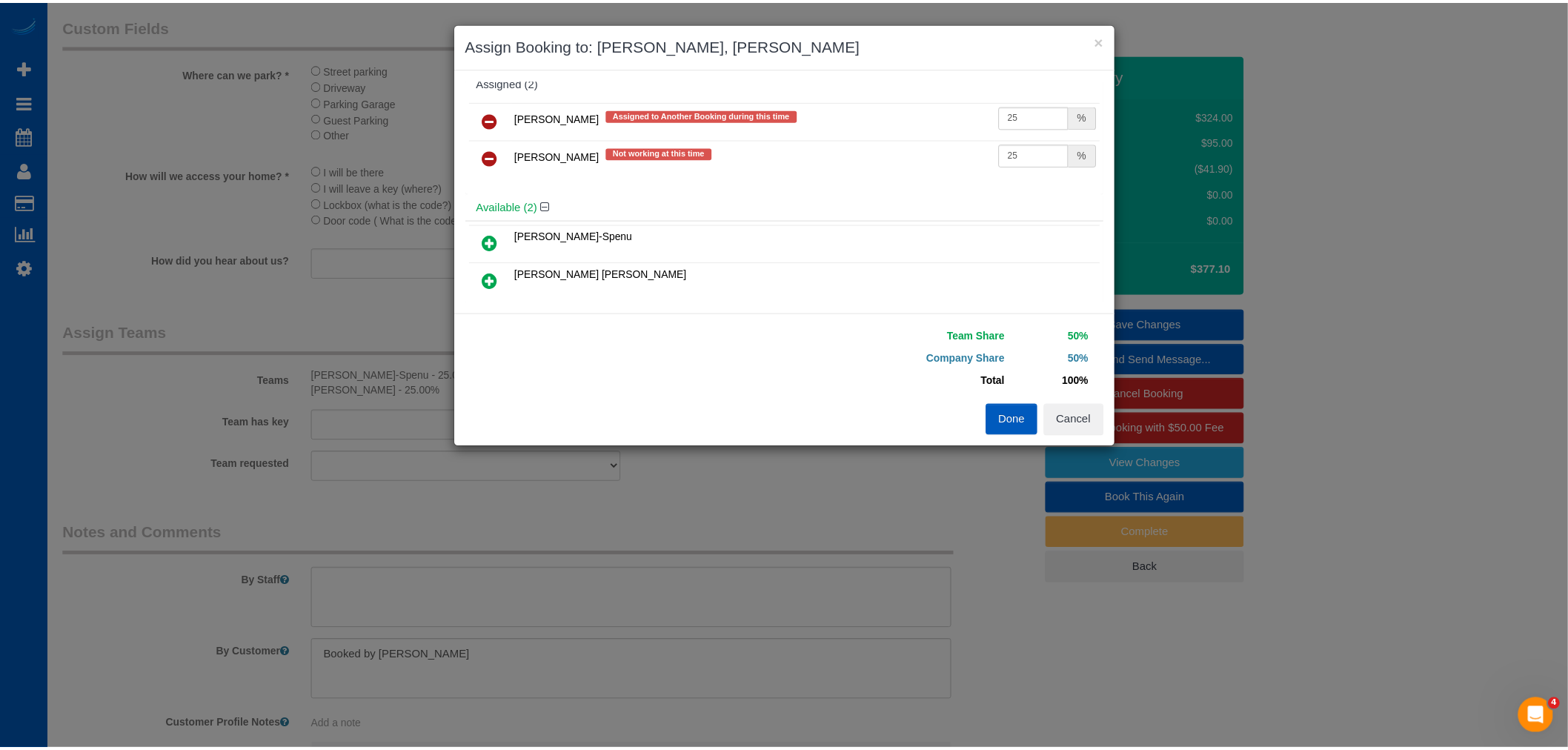
scroll to position [0, 0]
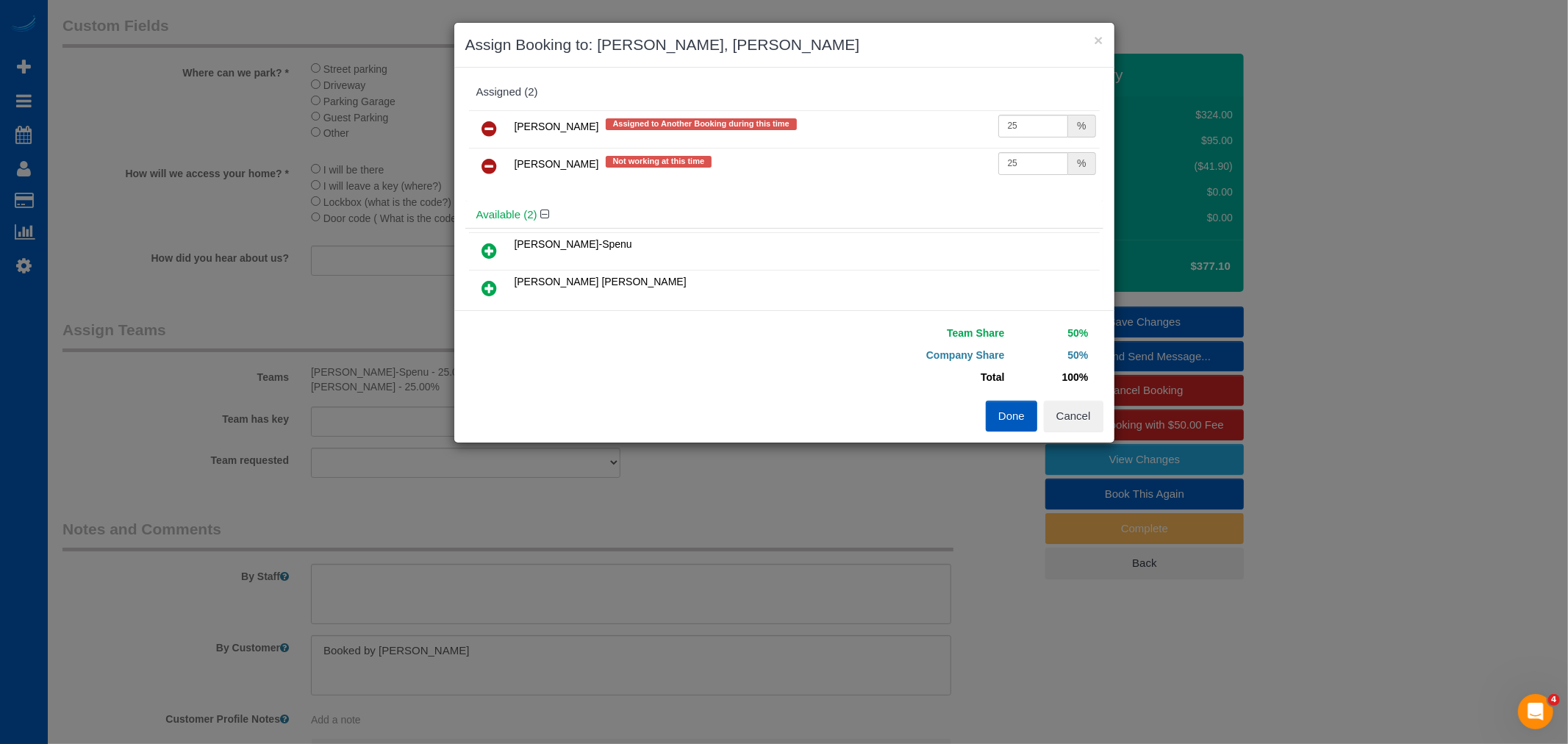
click at [1015, 410] on button "Done" at bounding box center [1012, 416] width 52 height 31
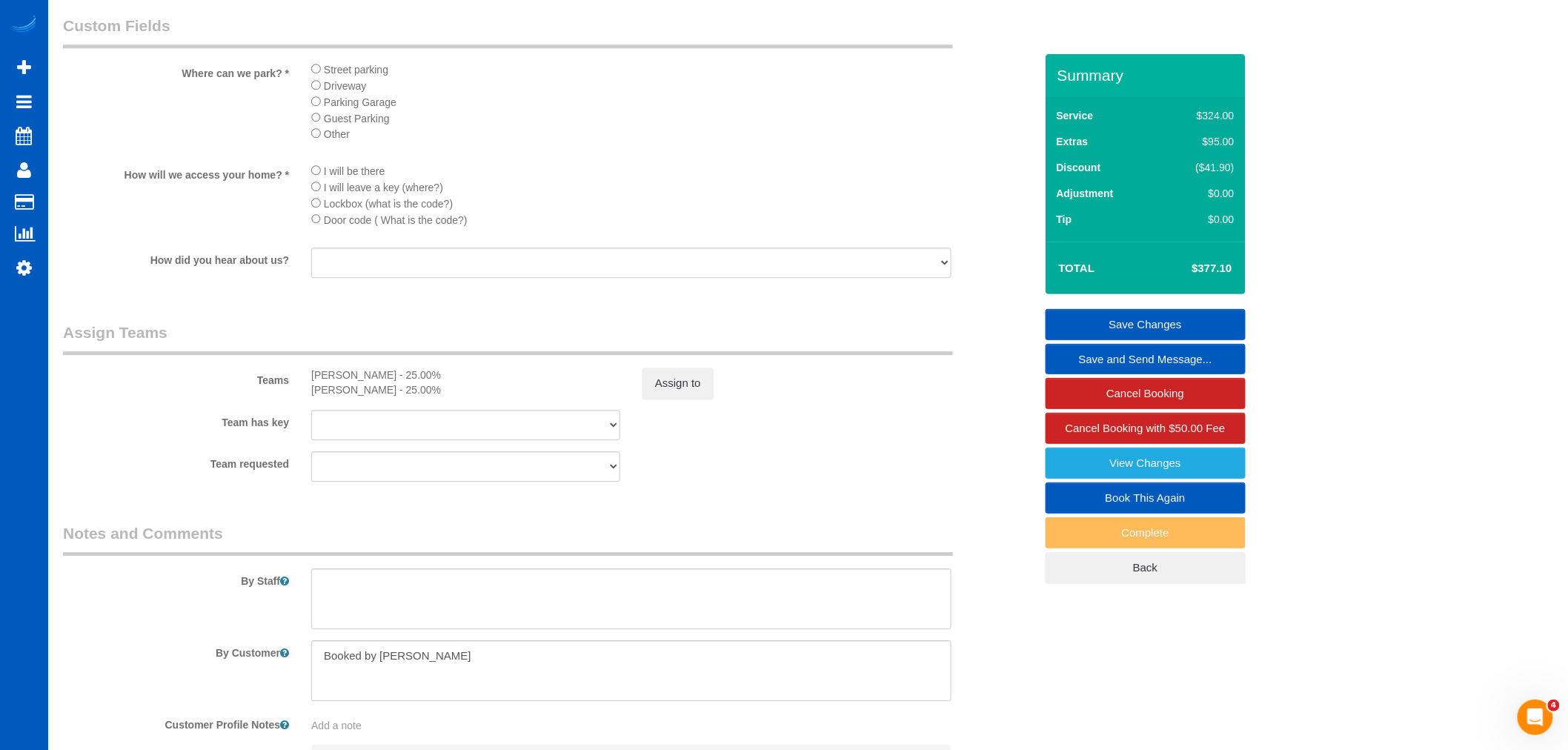
click at [1167, 326] on link "Save Changes" at bounding box center [1146, 324] width 200 height 31
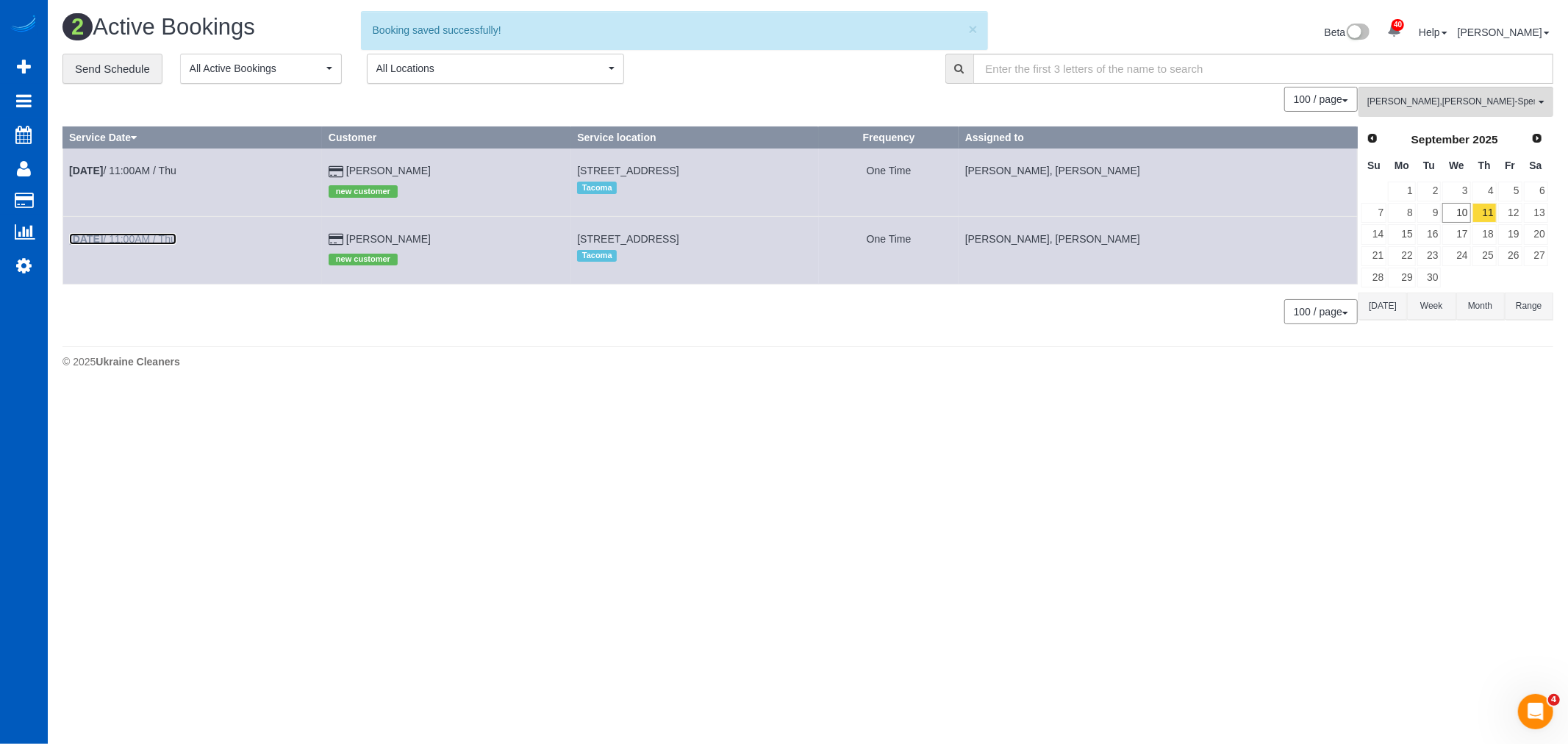
click at [147, 242] on link "Sep 11th / 11:00AM / Thu" at bounding box center [122, 239] width 107 height 11
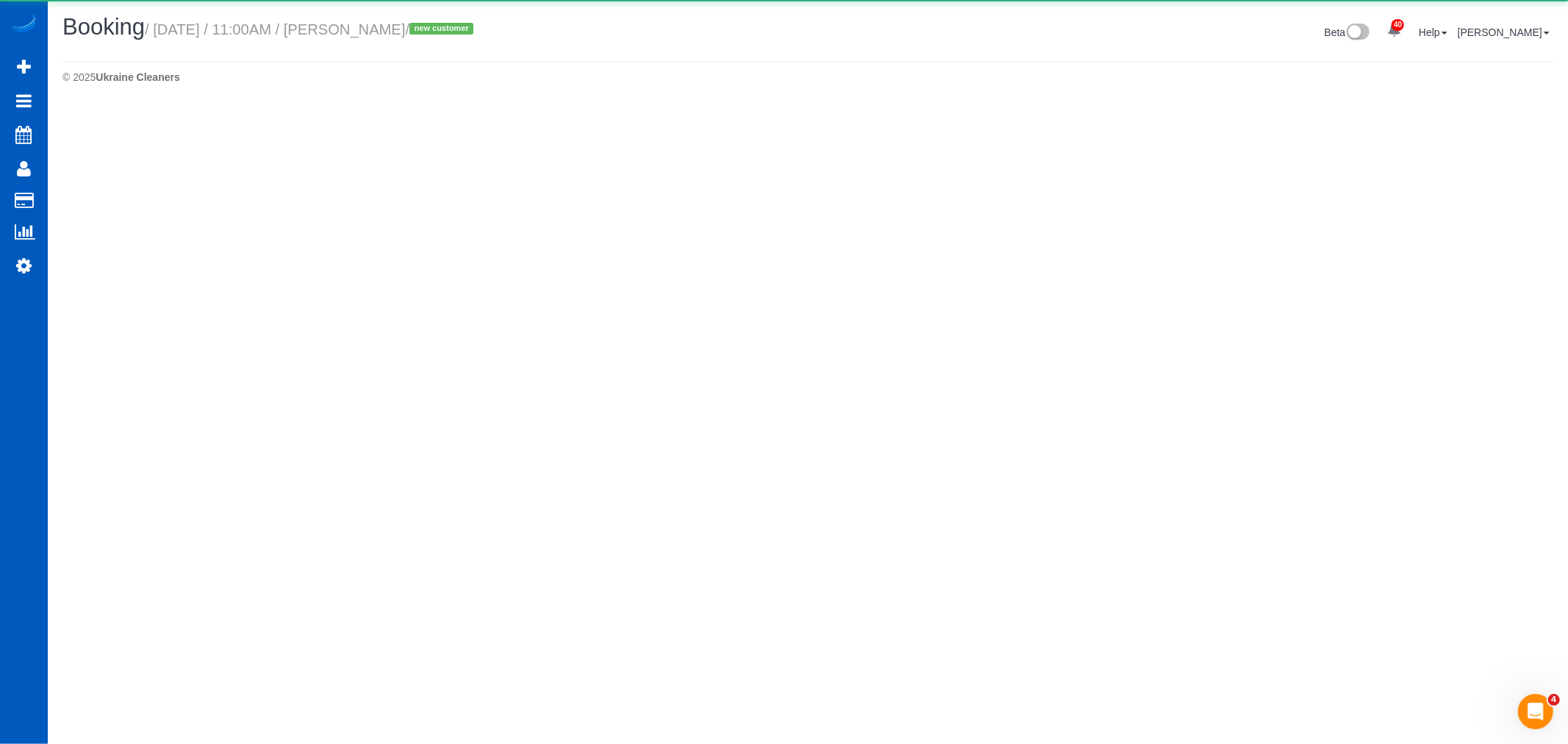
select select "WA"
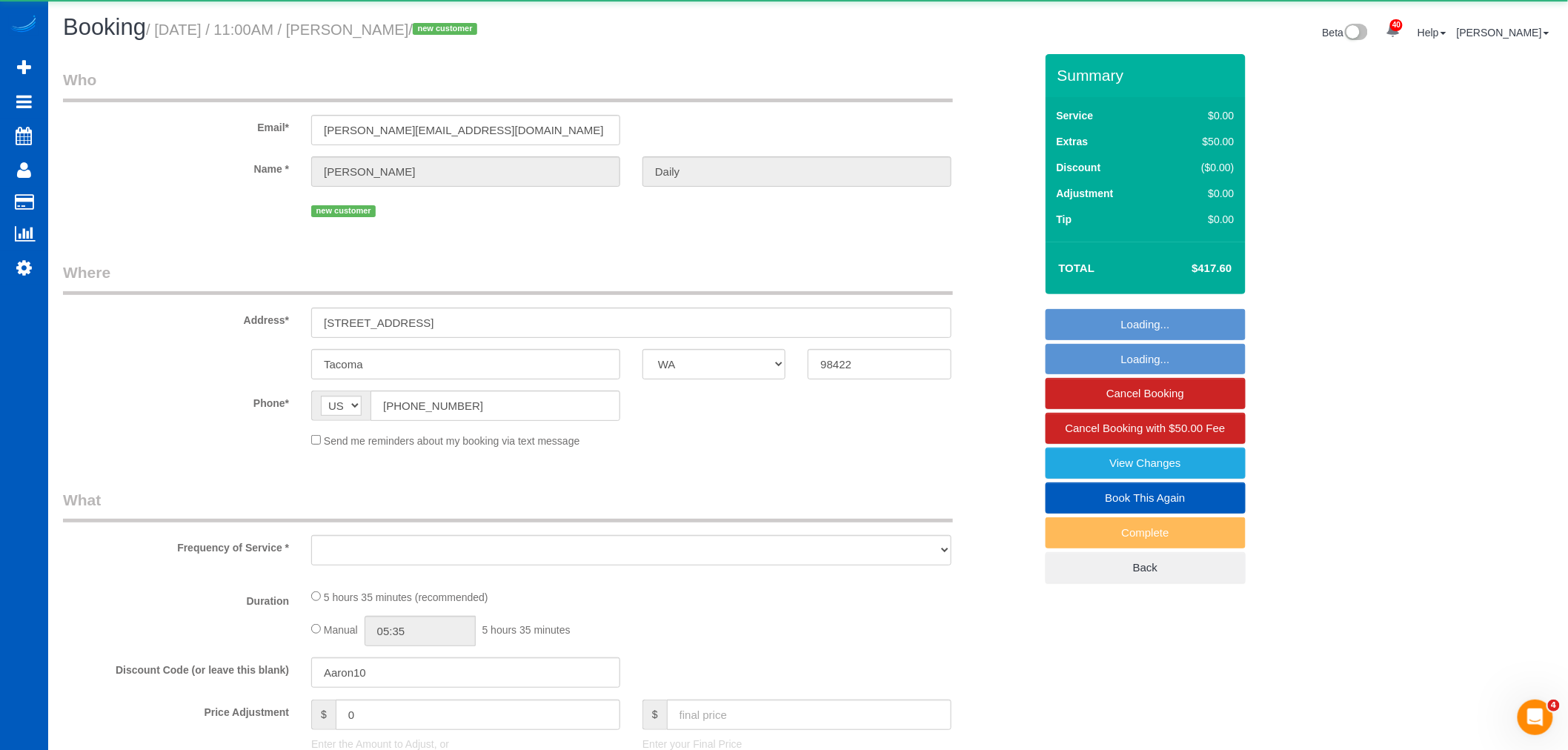
select select "object:8603"
select select "string:fspay-b3290530-11da-4029-b833-e1e8dfd20222"
select select "199"
select select "1001"
select select "4"
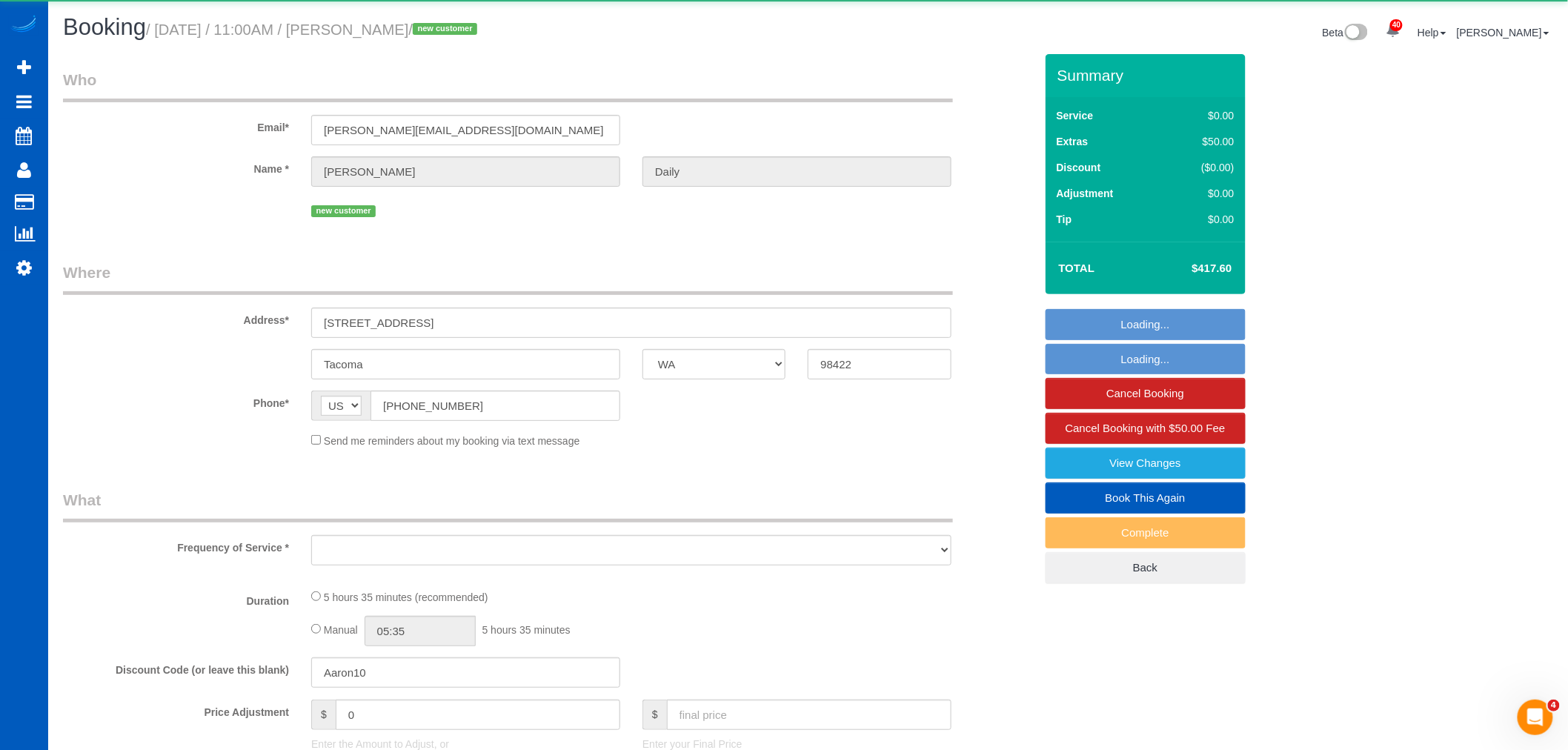
select select "2"
select select "spot42"
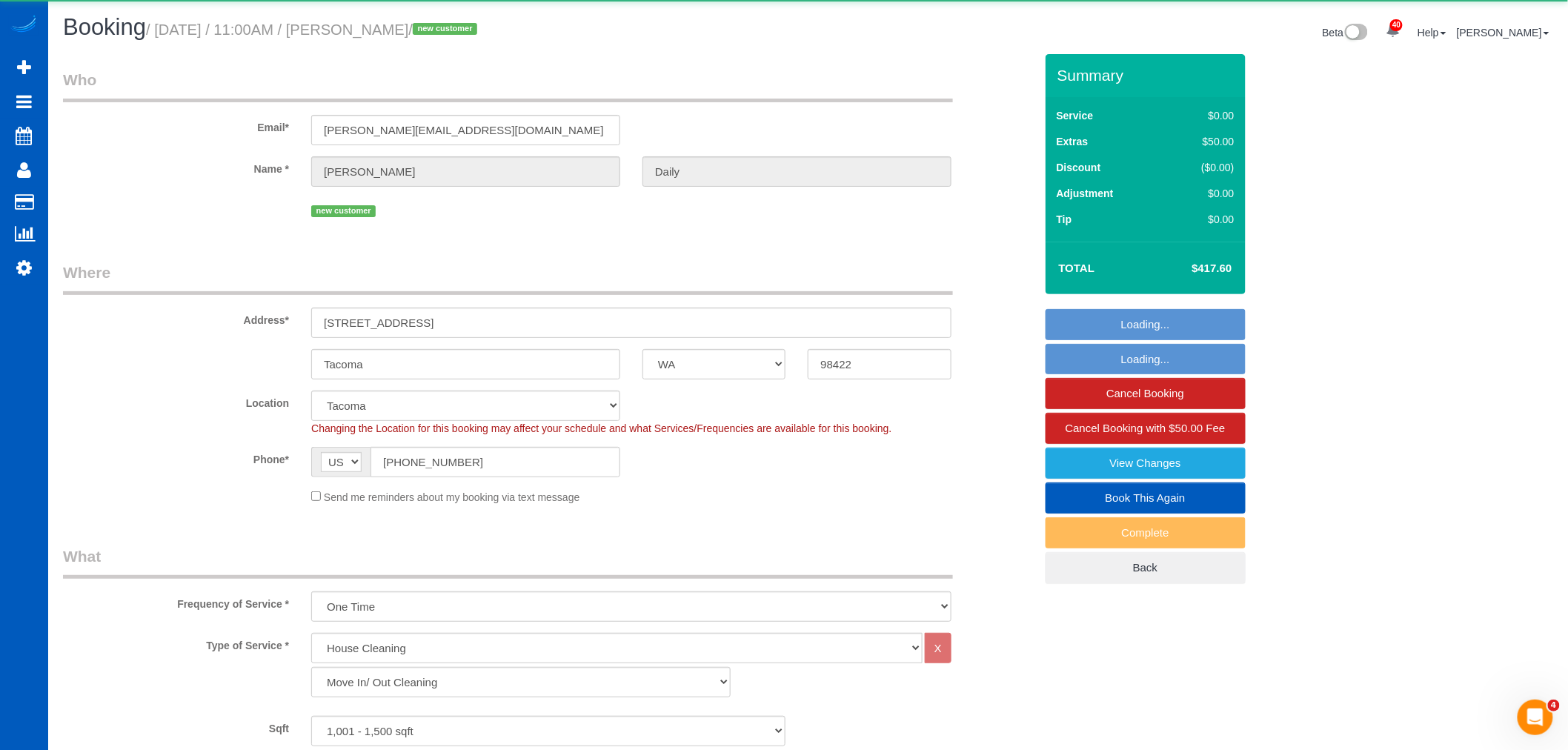
select select "object:8850"
select select "1001"
select select "4"
select select "2"
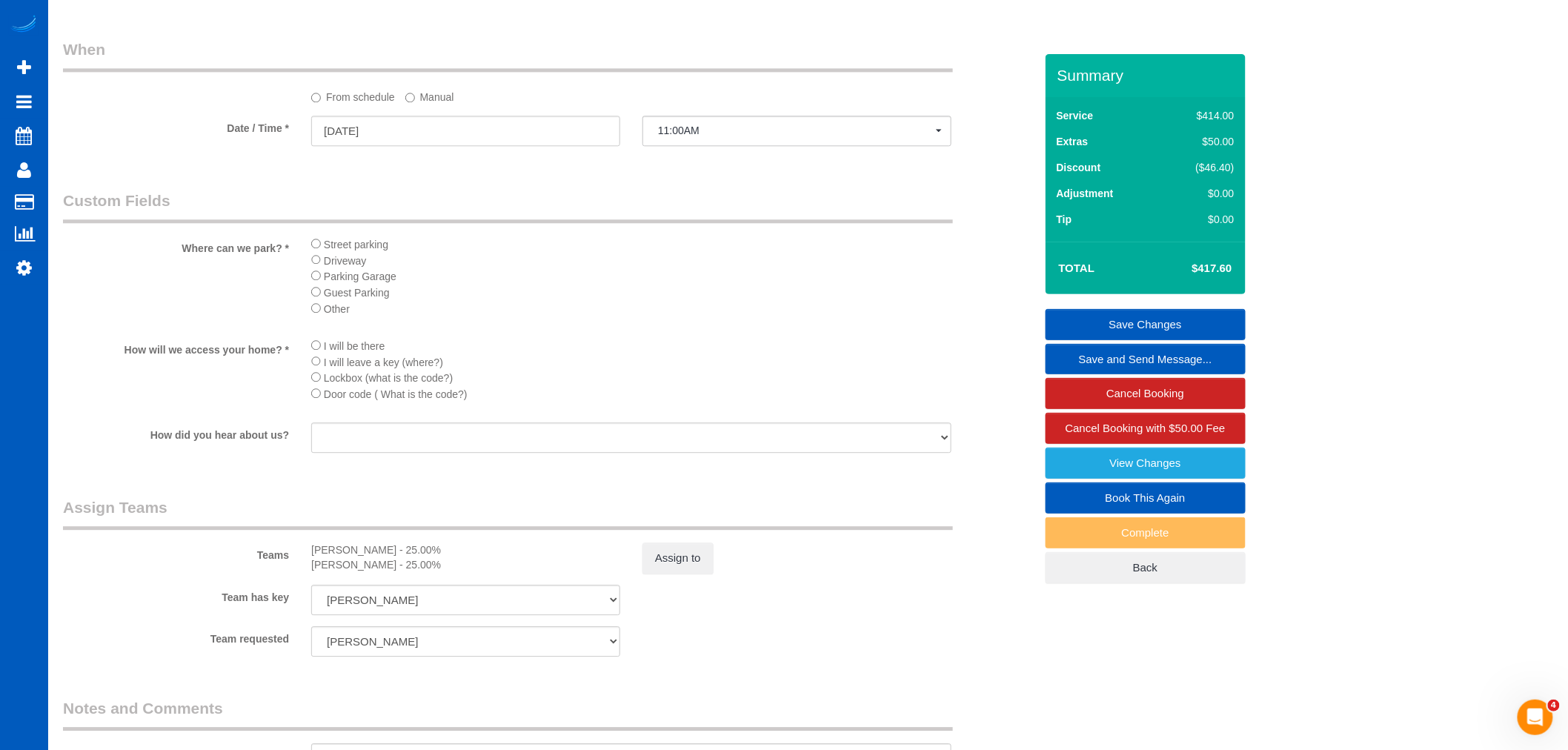
scroll to position [1482, 0]
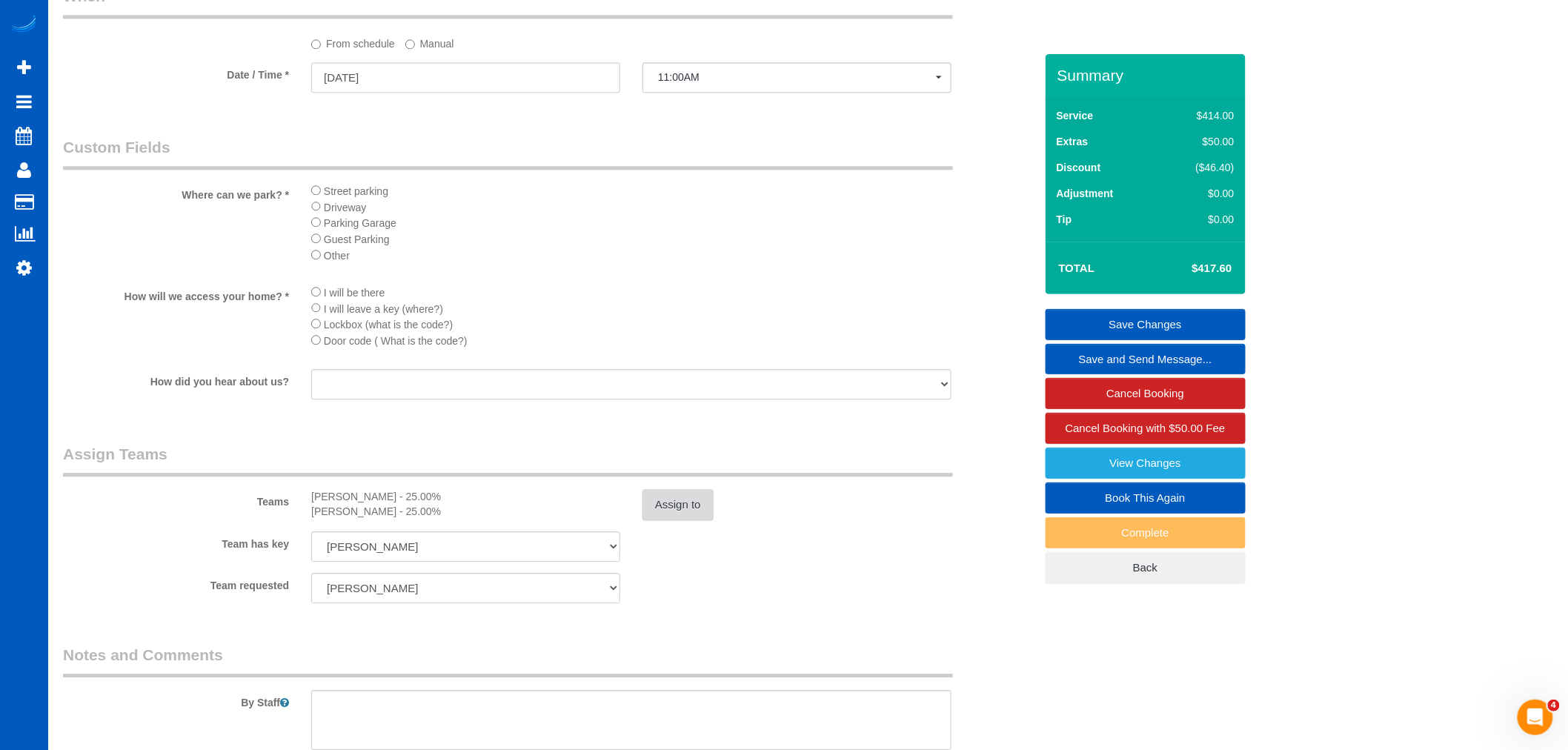
click at [656, 520] on button "Assign to" at bounding box center [677, 504] width 71 height 31
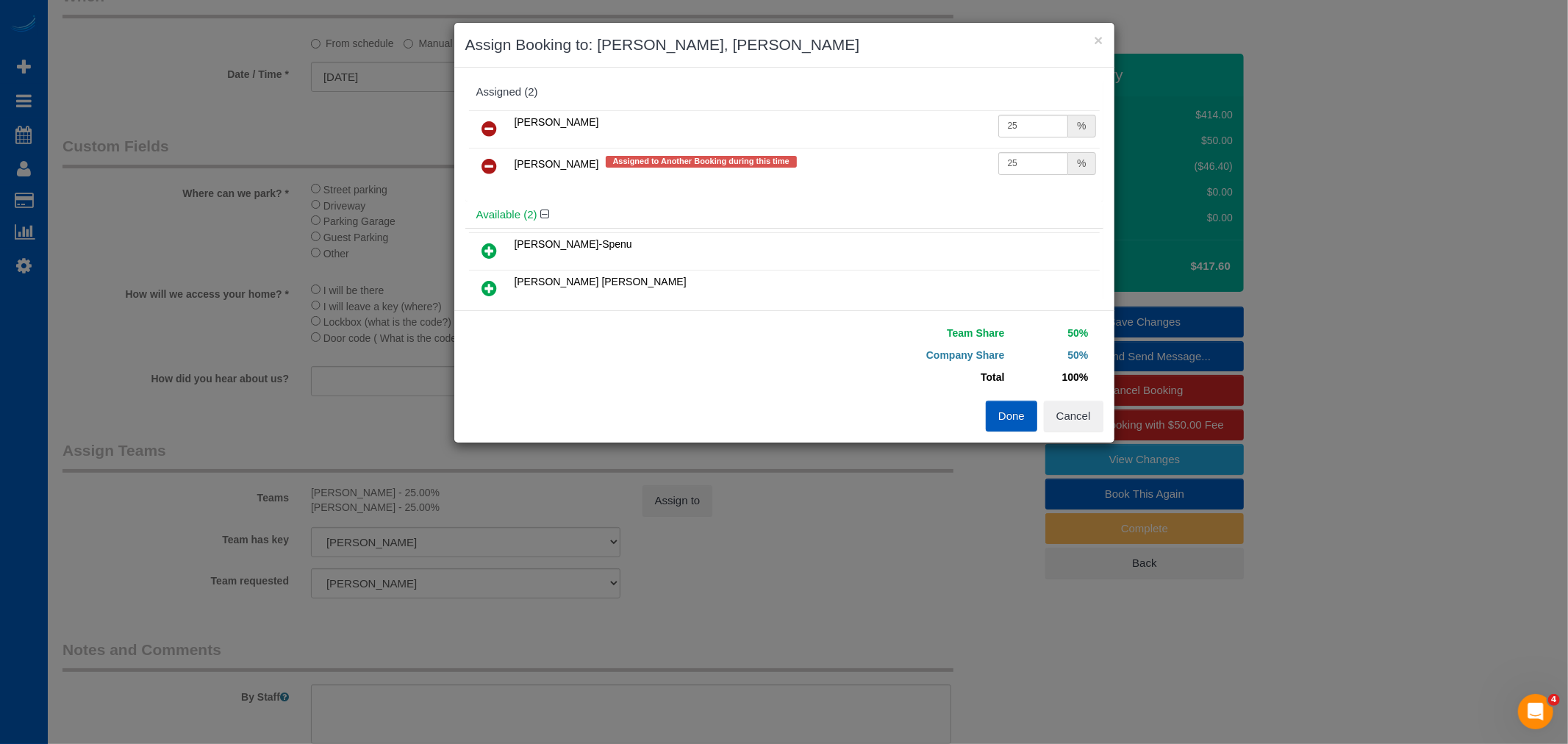
click at [487, 163] on icon at bounding box center [489, 166] width 15 height 17
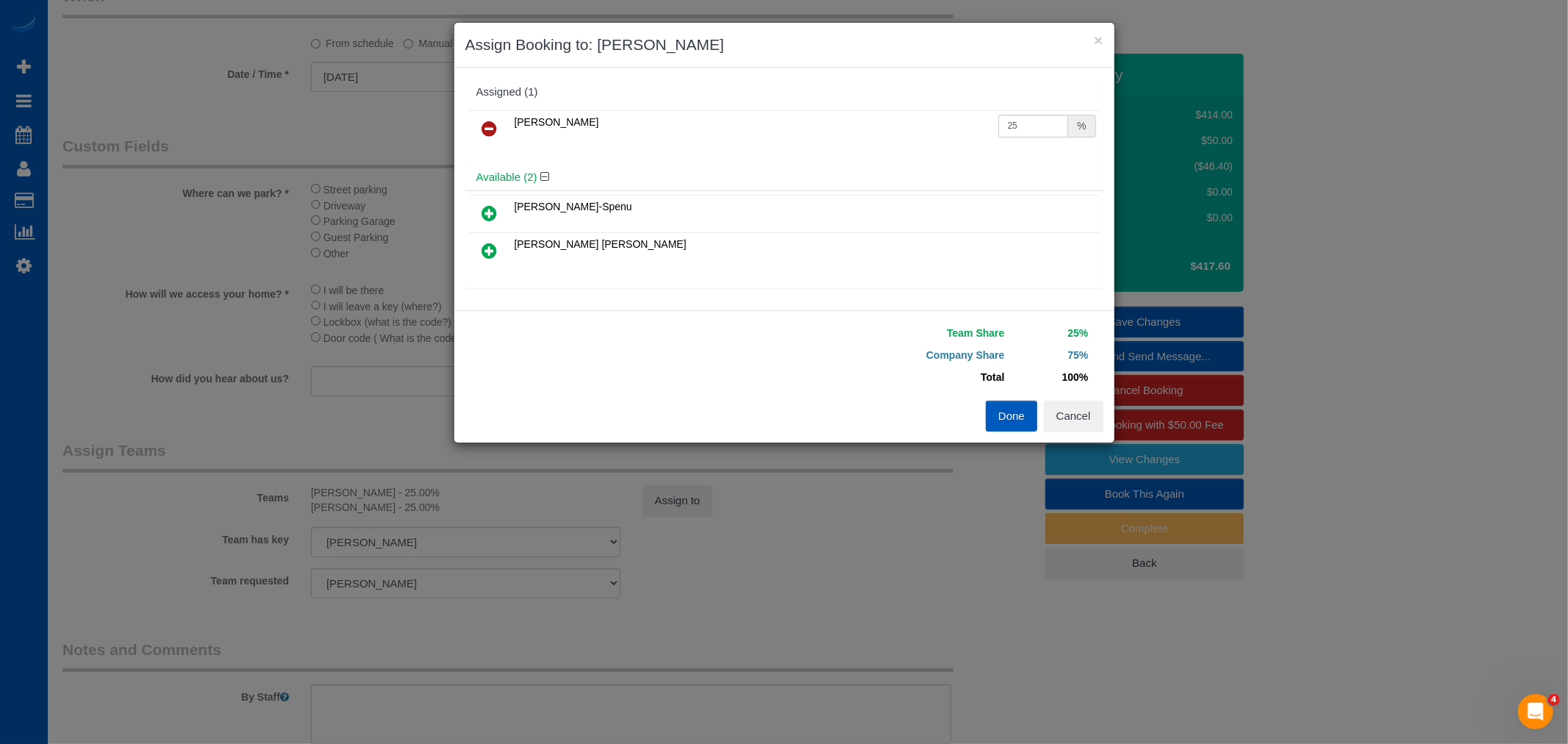
click at [491, 217] on icon at bounding box center [489, 213] width 15 height 17
click at [999, 410] on button "Done" at bounding box center [1012, 416] width 52 height 31
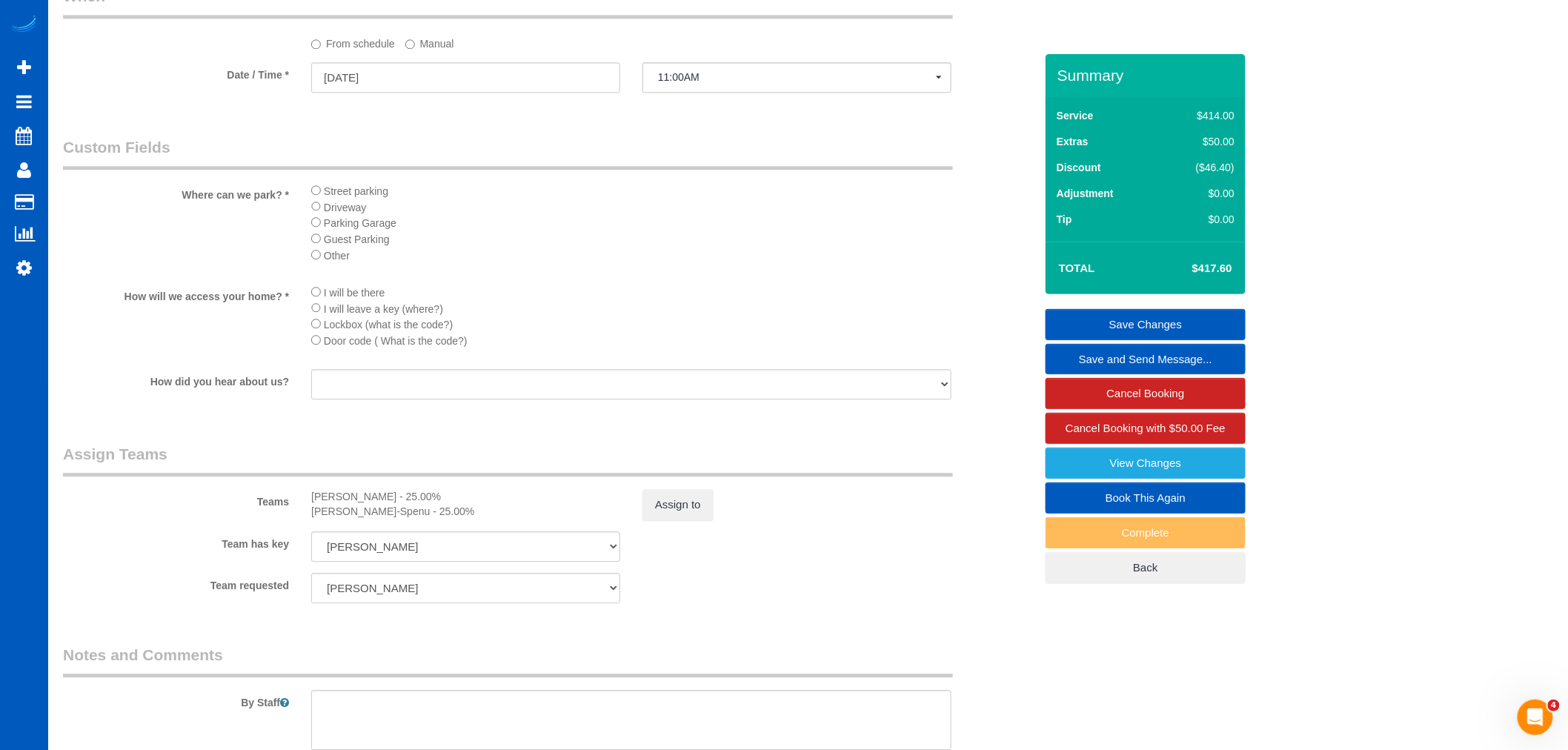
click at [1135, 333] on link "Save Changes" at bounding box center [1146, 324] width 200 height 31
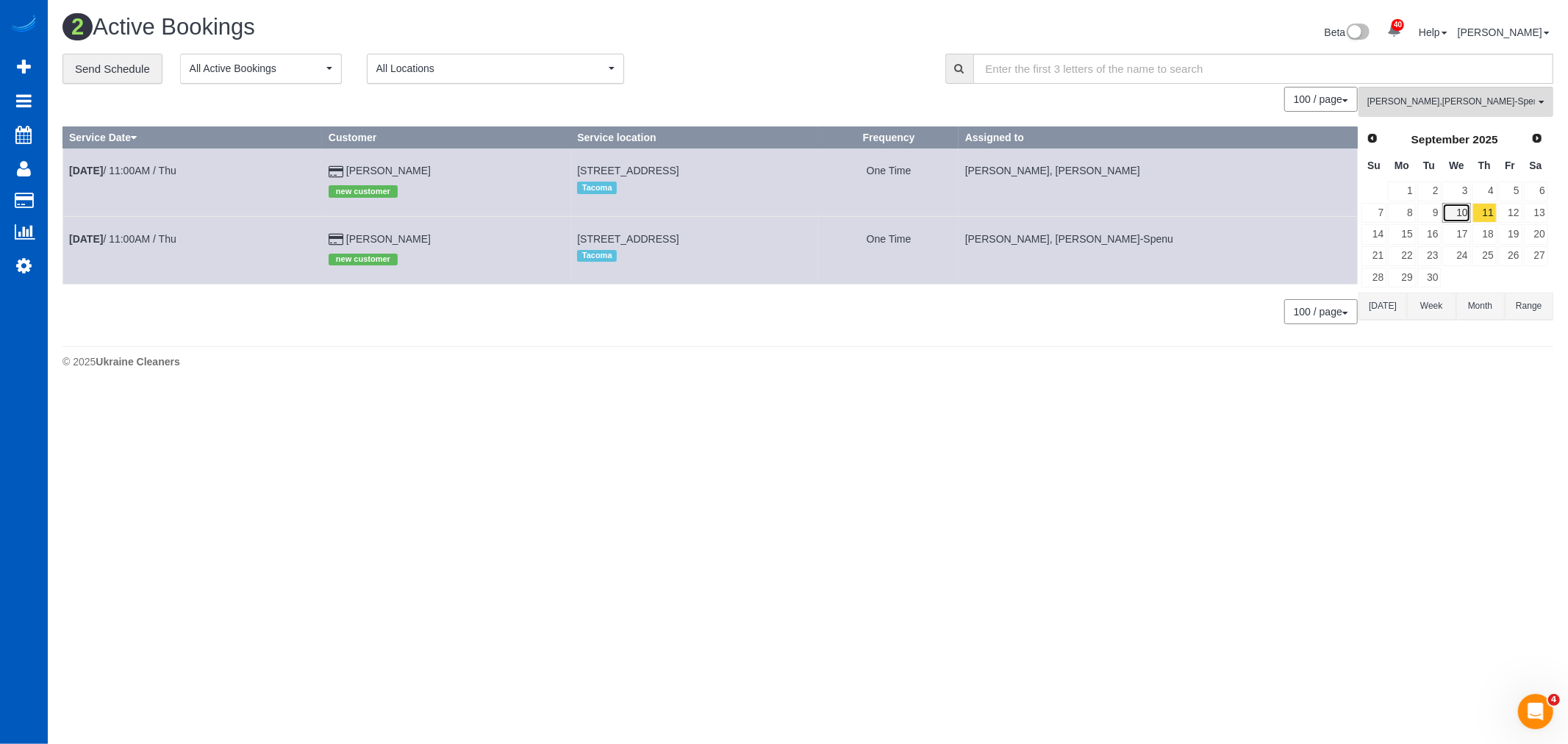
click at [1452, 217] on link "10" at bounding box center [1456, 213] width 28 height 20
click at [1489, 217] on link "11" at bounding box center [1484, 213] width 24 height 20
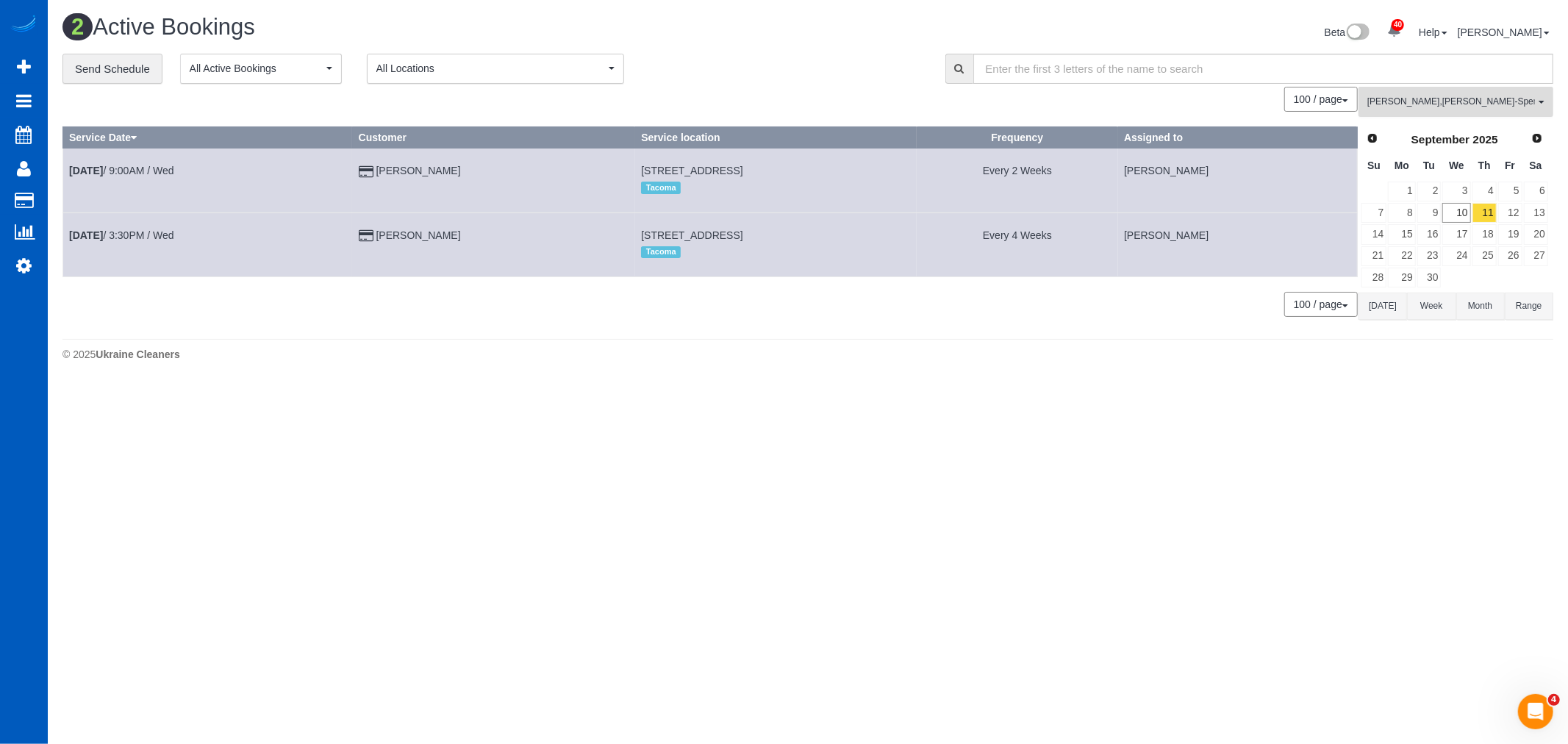
click at [1478, 107] on span "Dominika Markovets , Iryna Kuzmenko-Spenu" at bounding box center [1451, 102] width 167 height 12
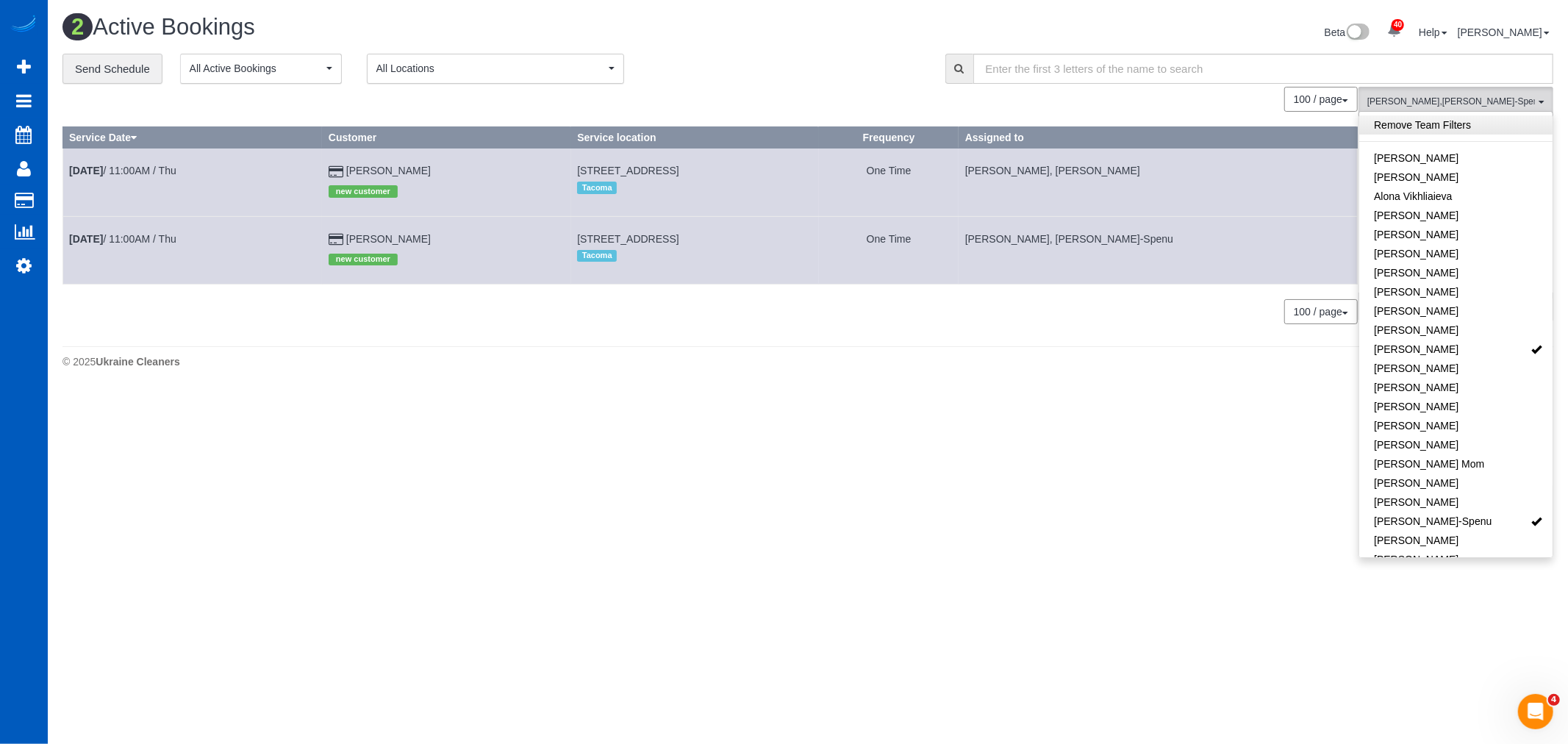
click at [1472, 123] on link "Remove Team Filters" at bounding box center [1456, 125] width 193 height 19
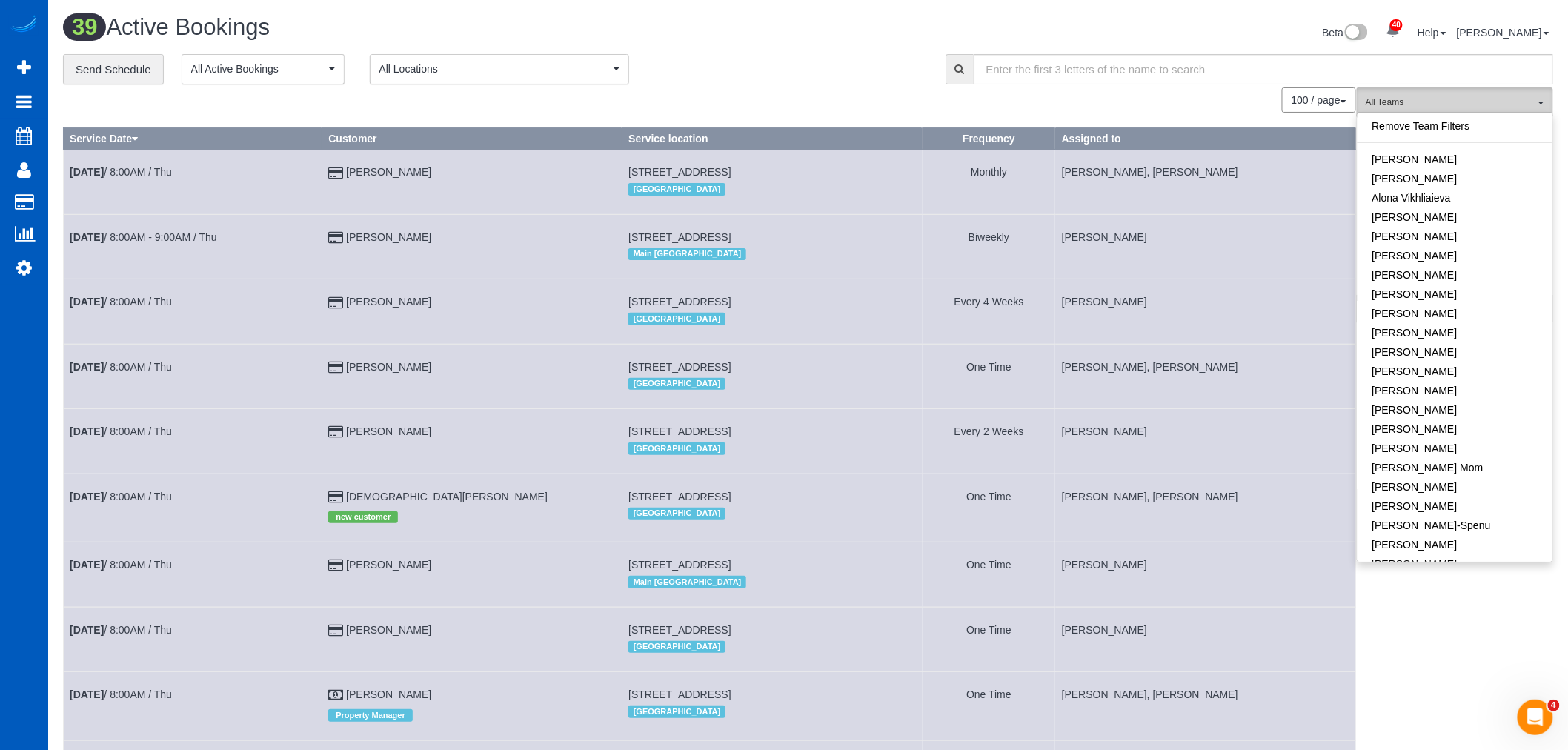
click at [1501, 102] on span "All Teams" at bounding box center [1450, 103] width 169 height 12
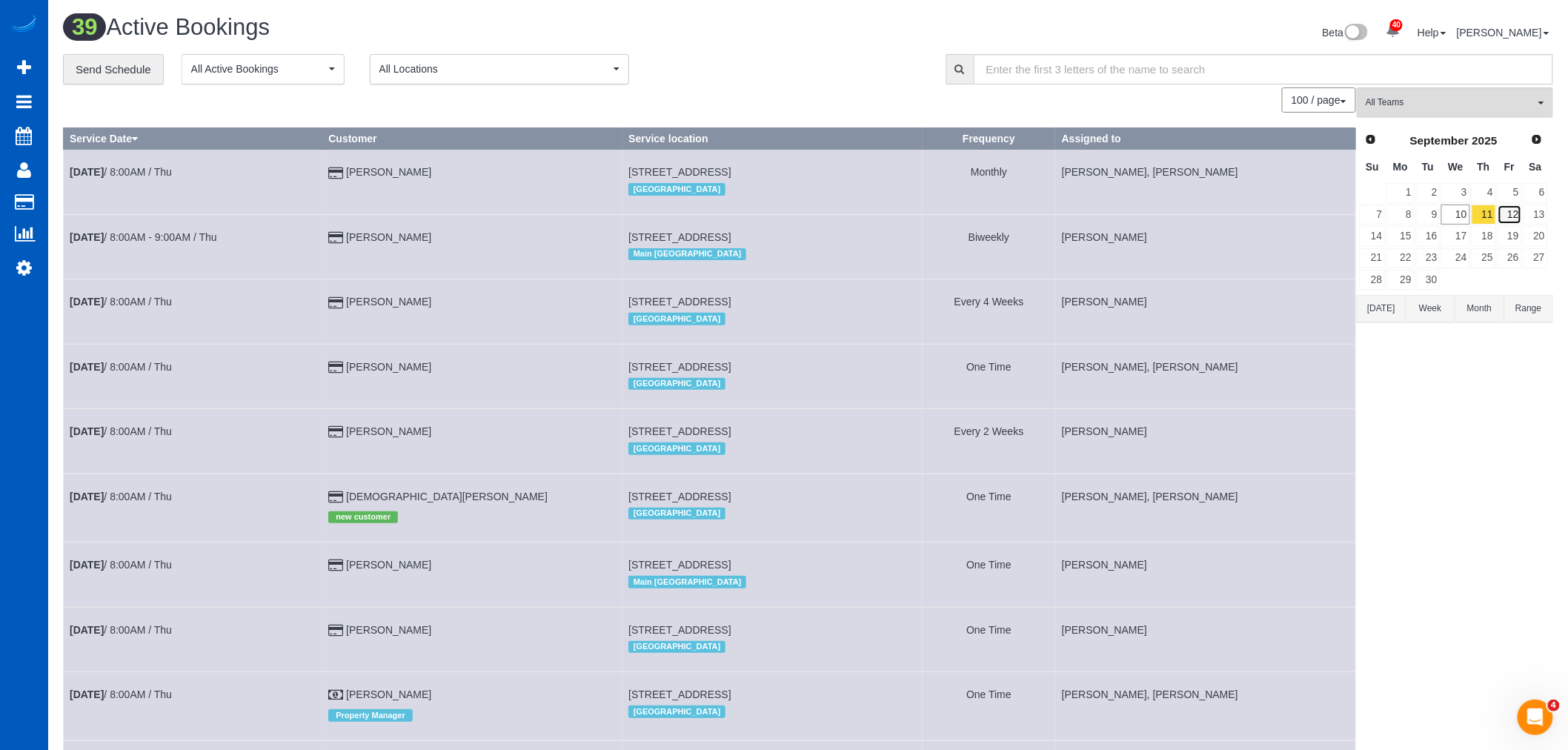
click at [1505, 219] on link "12" at bounding box center [1510, 215] width 25 height 20
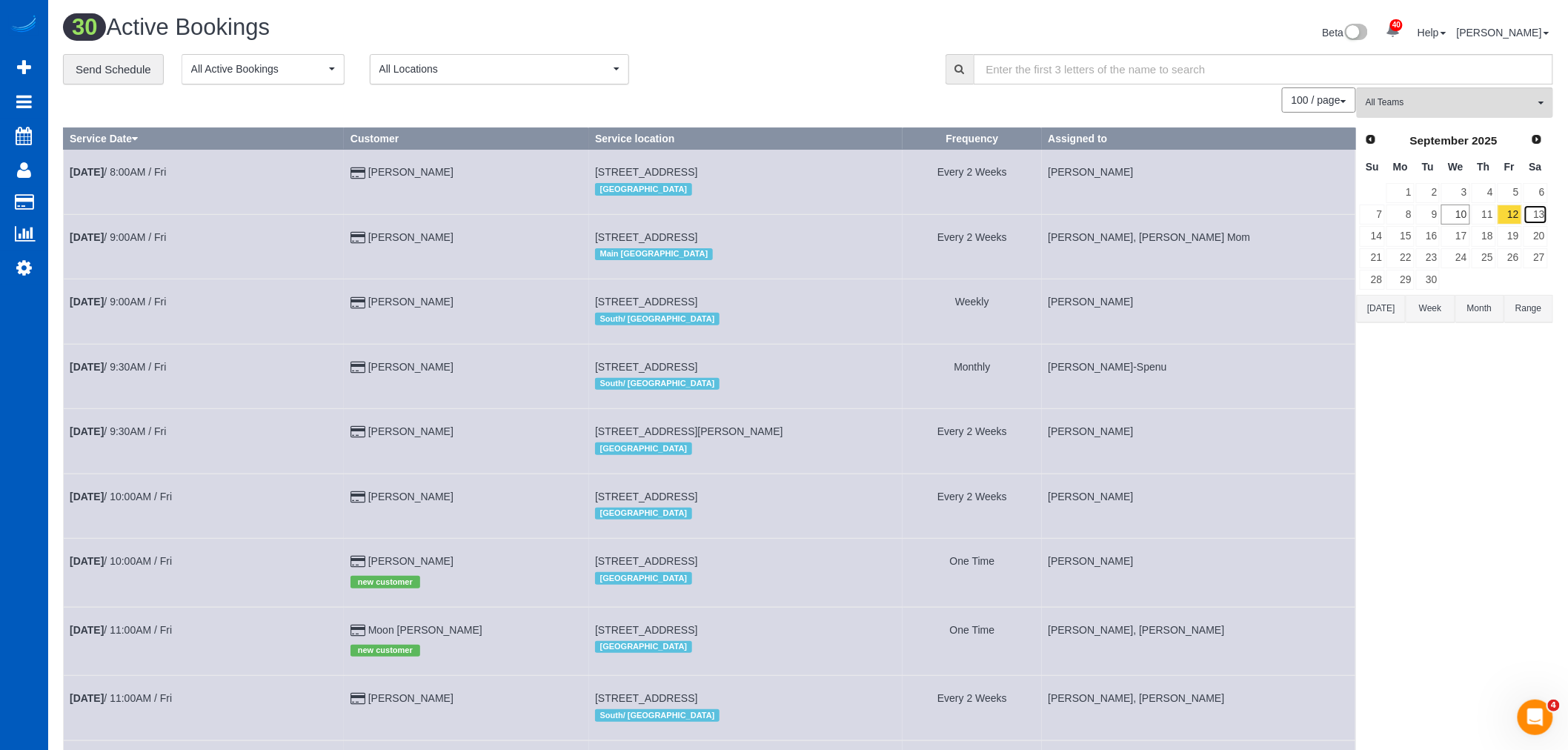
click at [1533, 211] on link "13" at bounding box center [1536, 215] width 25 height 20
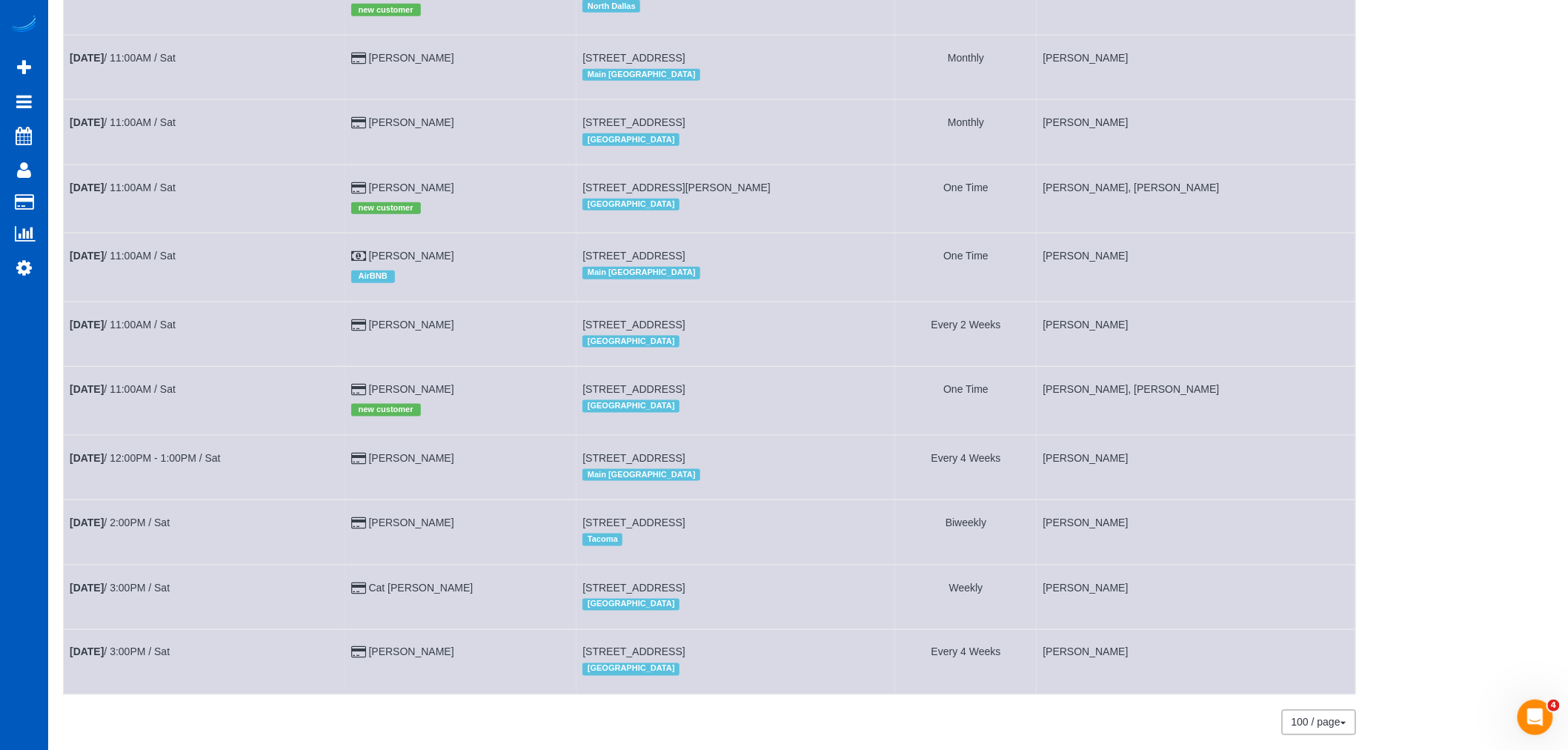
scroll to position [575, 0]
click at [146, 190] on link "Sep 13th / 11:00AM / Sat" at bounding box center [123, 183] width 106 height 11
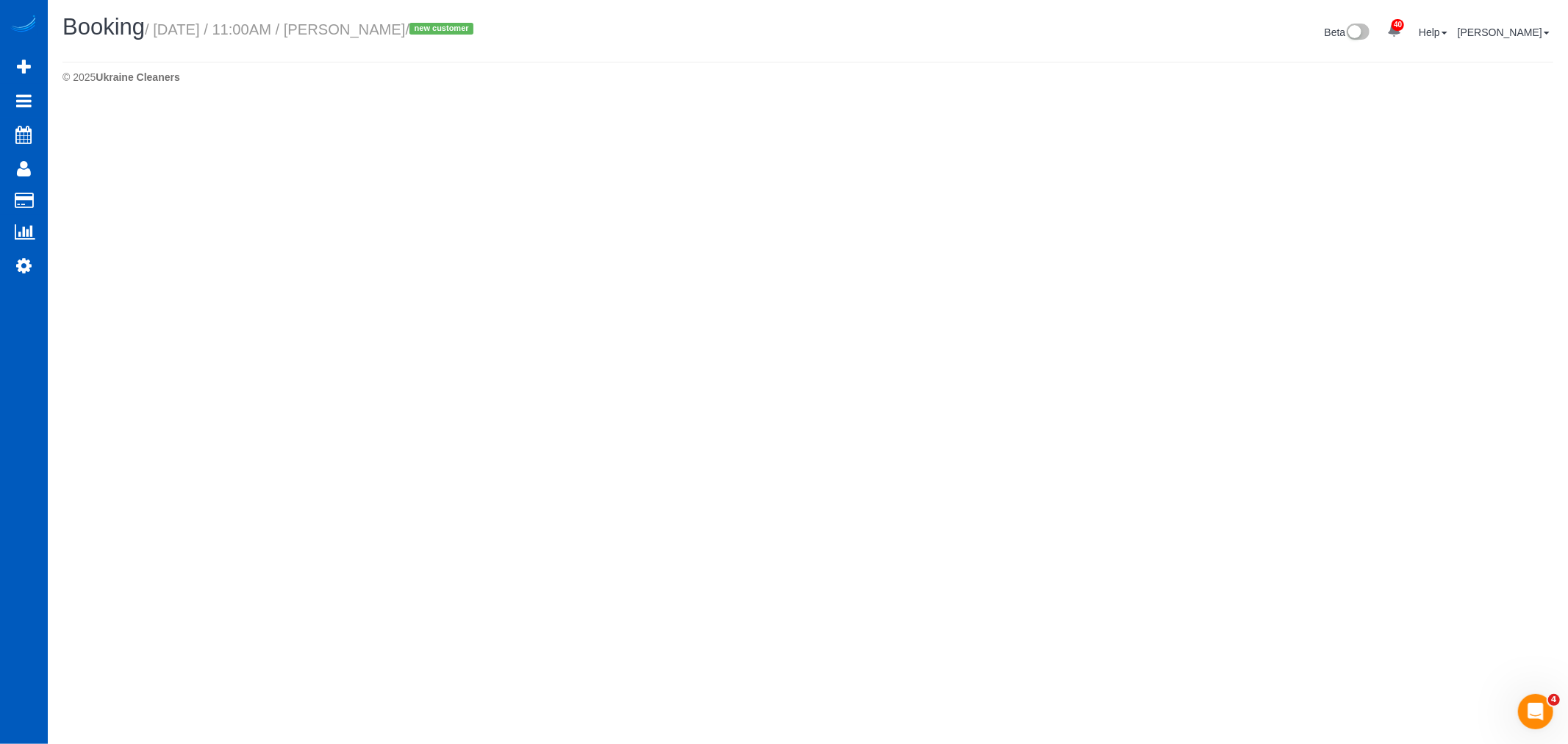
select select "WA"
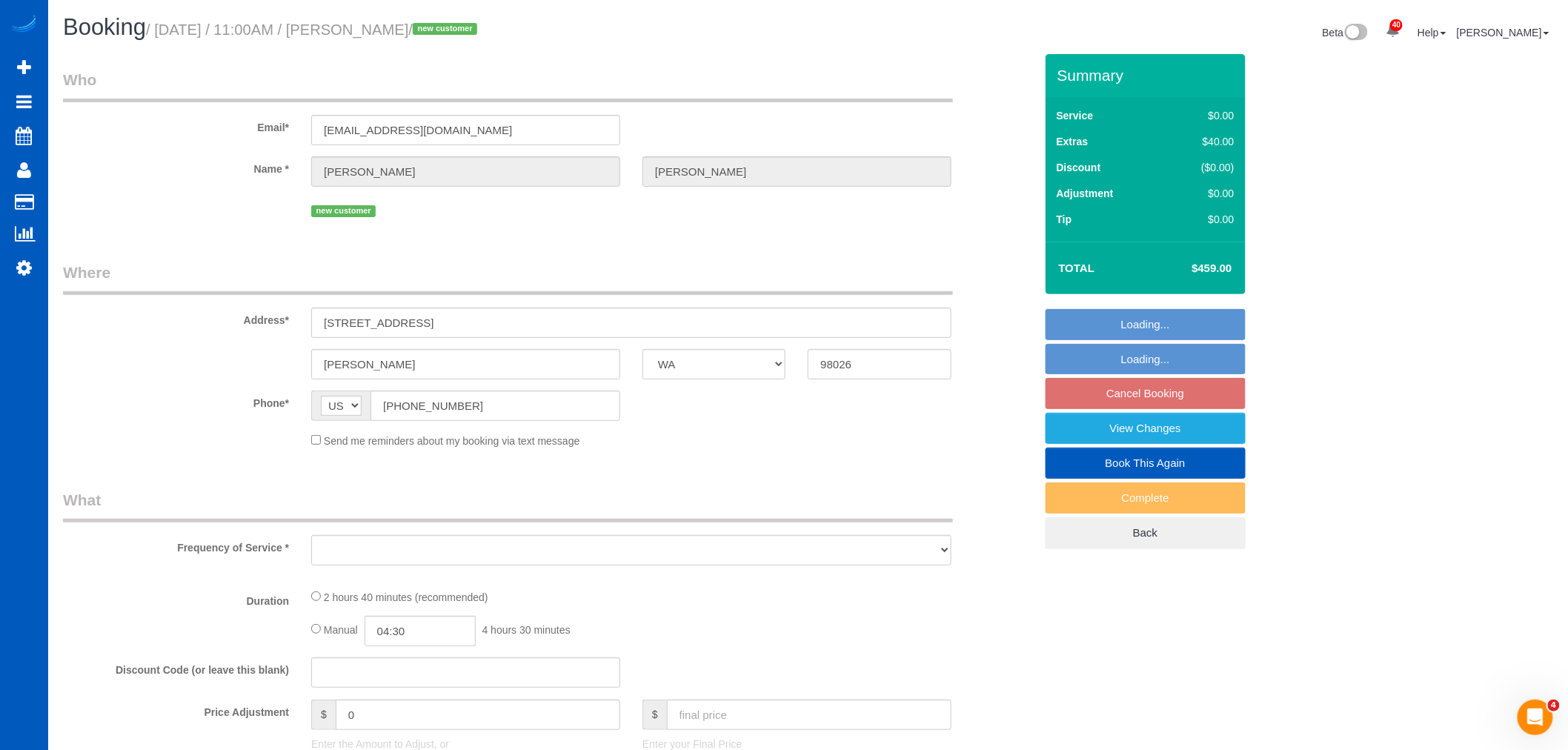
select select "object:11103"
select select "string:fspay-1012437f-d828-46b1-b547-4c49e3d7541d"
select select "number:8"
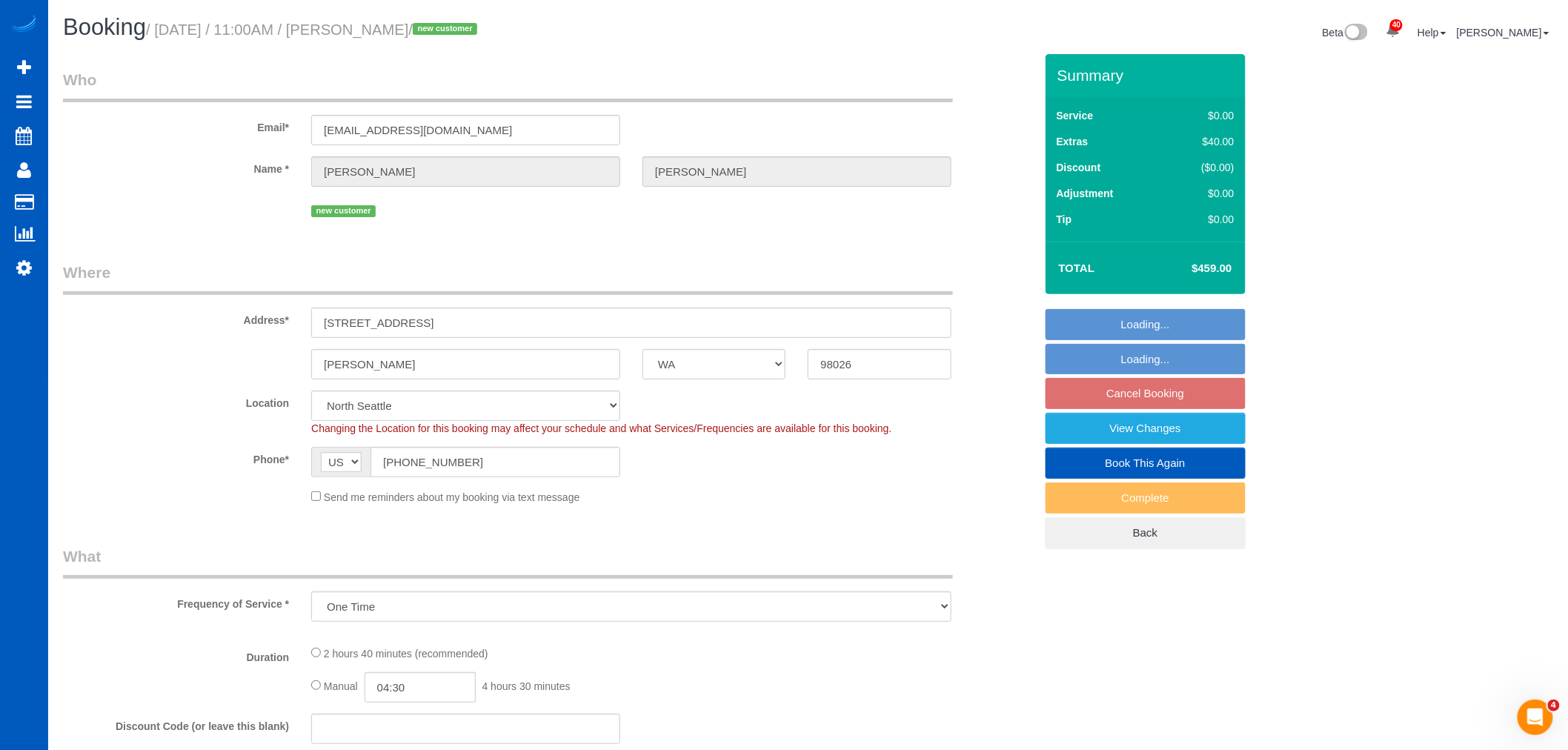
select select "199"
select select "2501"
select select "3"
select select "spot52"
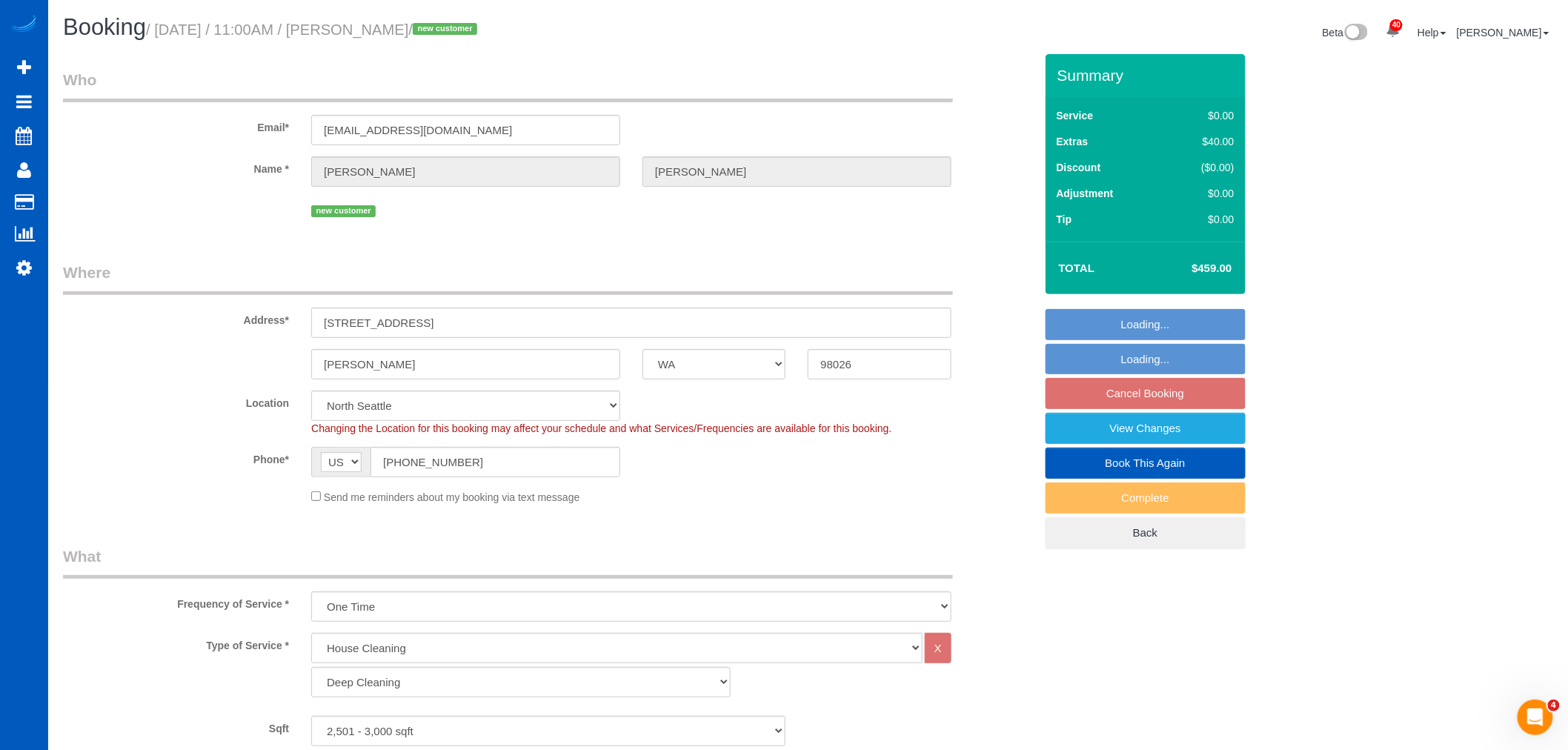
select select "object:11368"
select select "2501"
select select "3"
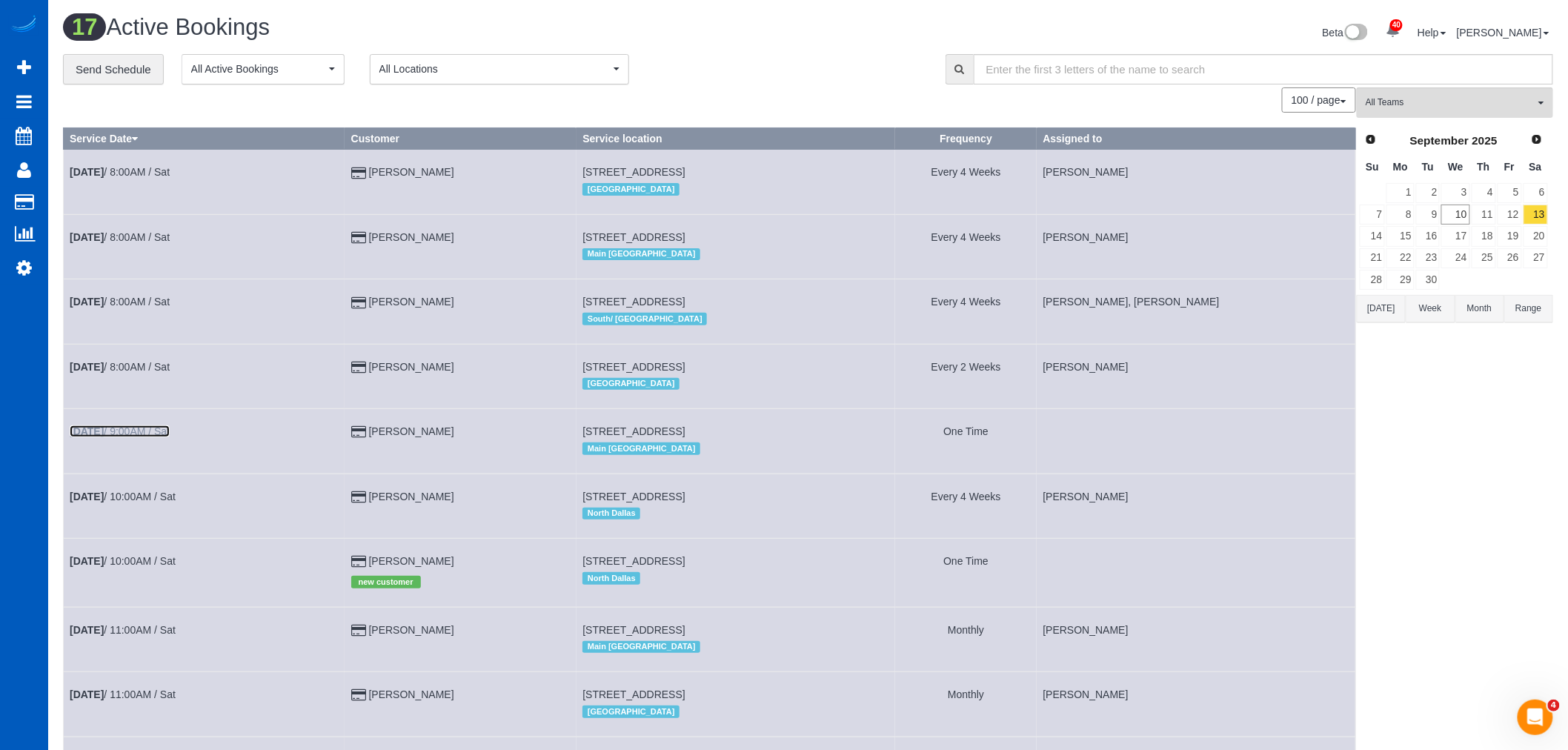
click at [103, 437] on b "Sep 13th" at bounding box center [87, 431] width 34 height 11
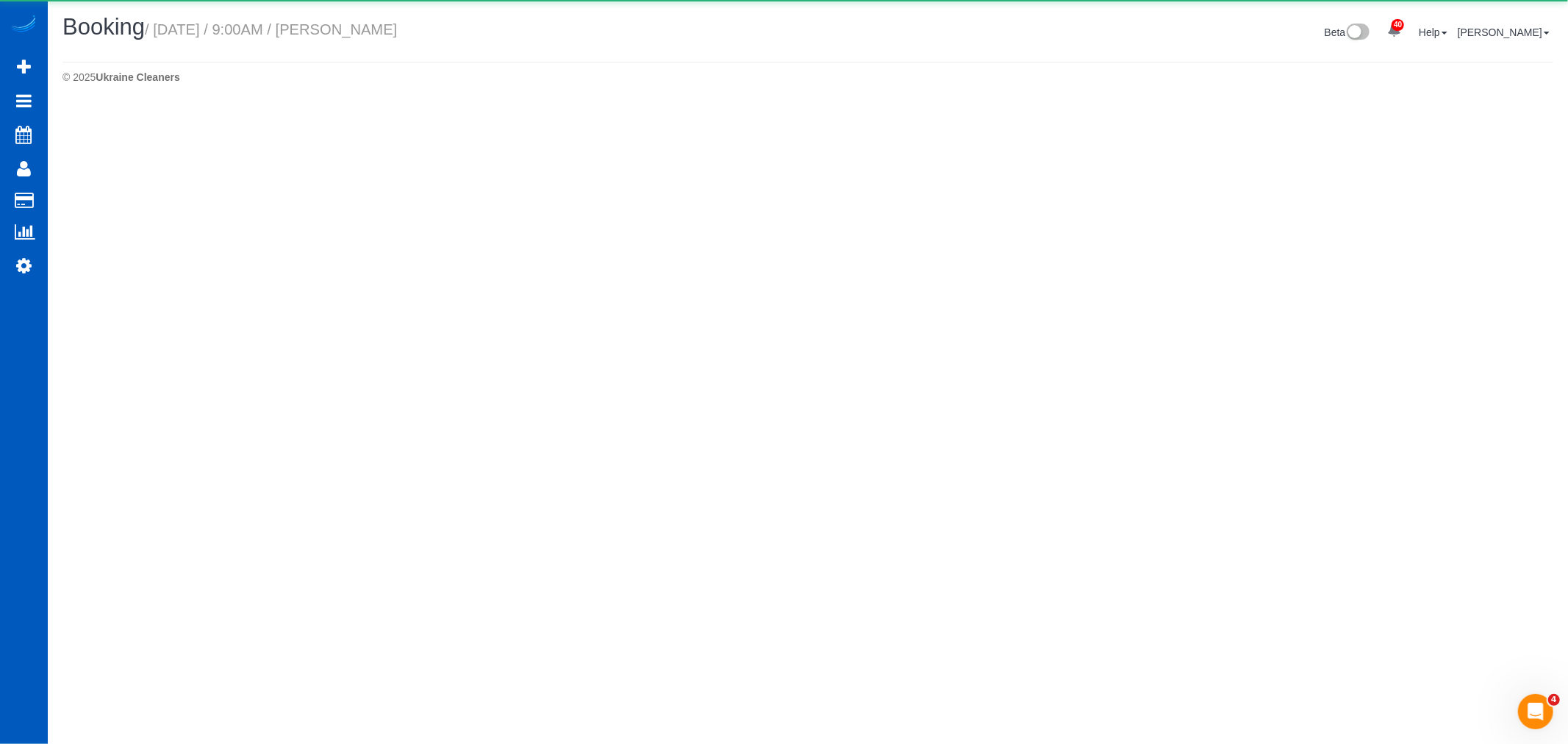
select select "WA"
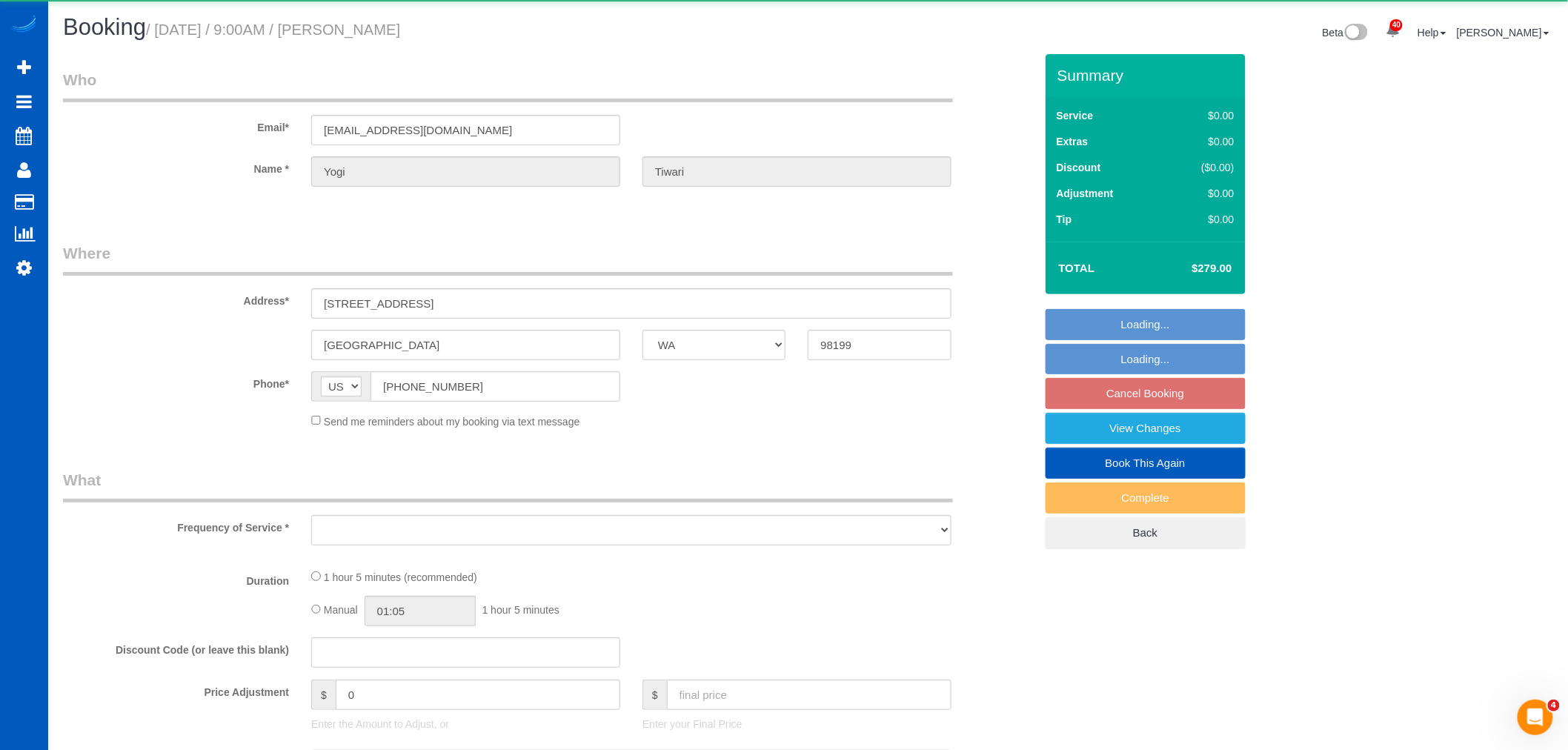
select select "object:12262"
select select "string:fspay-ab706a3e-b380-4204-a357-b5056a61ddd5"
select select "199"
select select "1001"
select select "2"
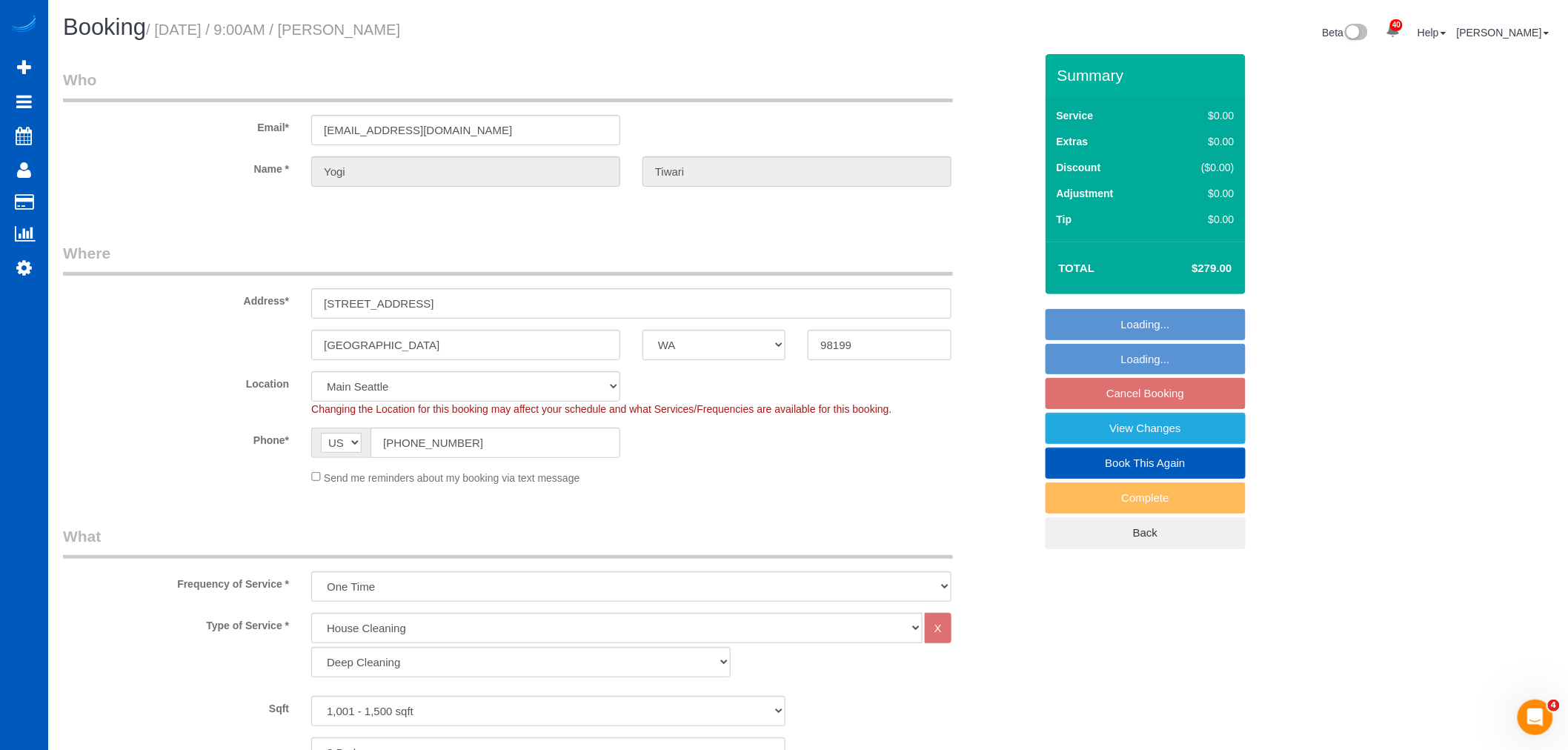
select select "object:12699"
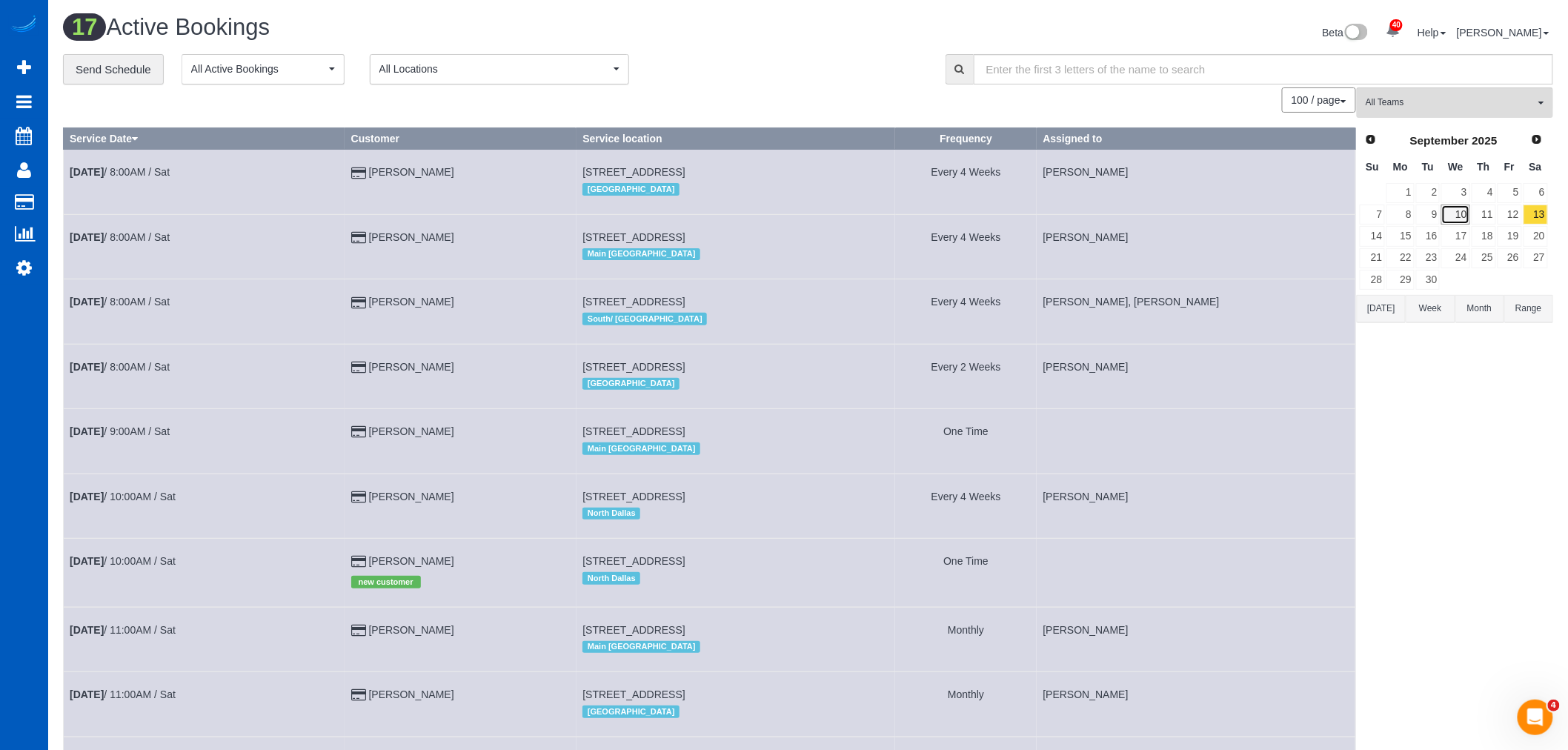
click at [1461, 211] on link "10" at bounding box center [1455, 215] width 28 height 20
click at [1493, 215] on link "11" at bounding box center [1484, 215] width 25 height 20
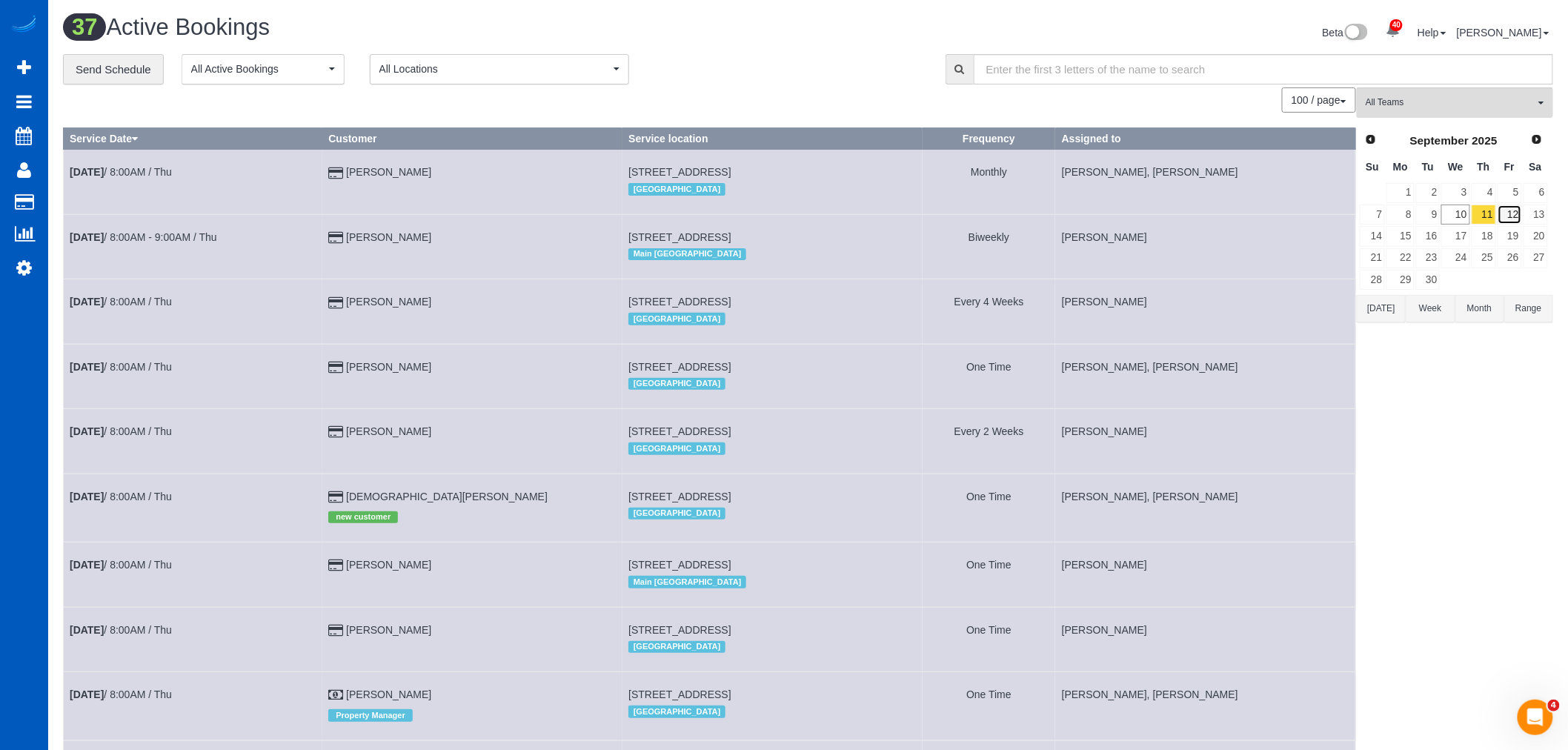
click at [1509, 213] on link "12" at bounding box center [1510, 215] width 25 height 20
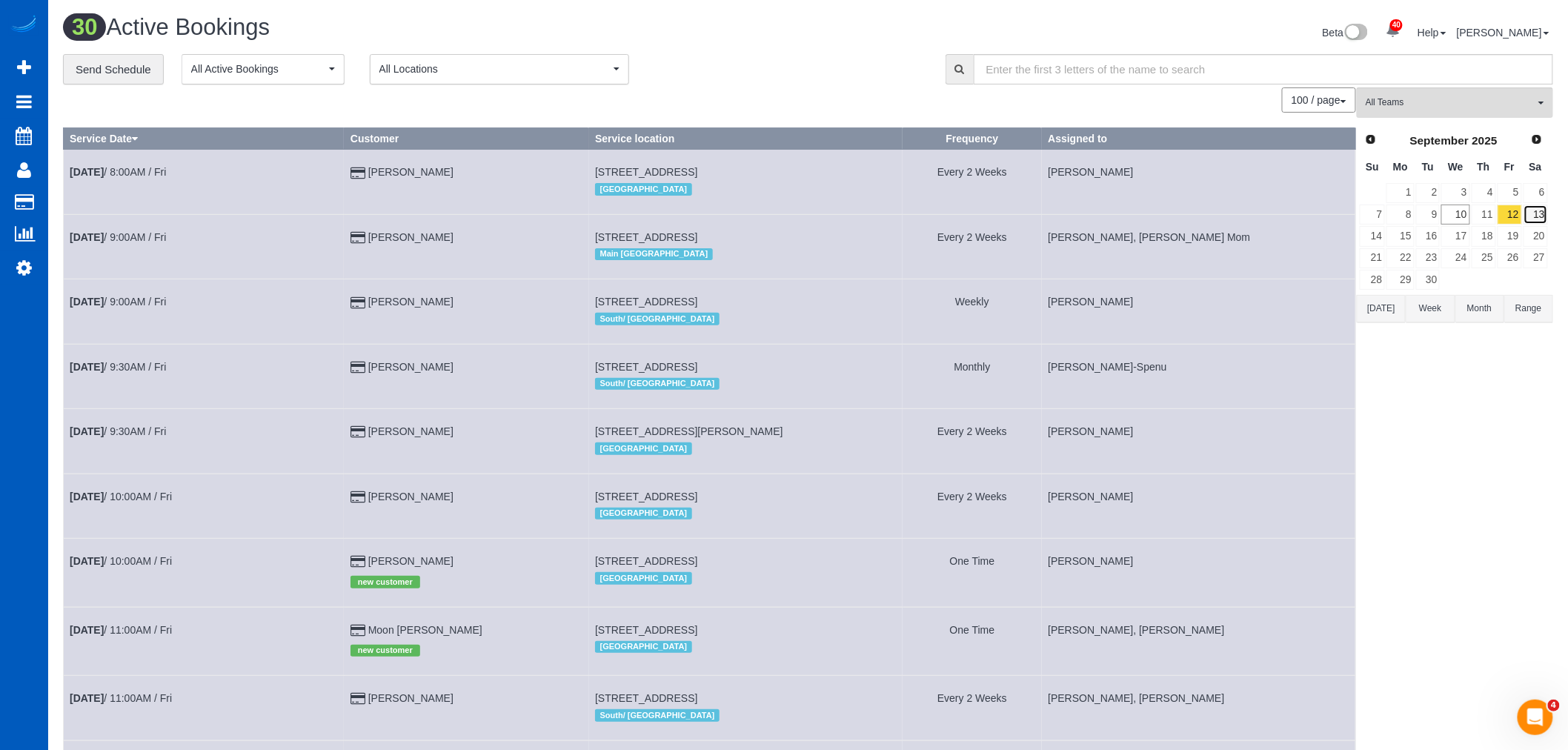
click at [1547, 212] on link "13" at bounding box center [1536, 215] width 25 height 20
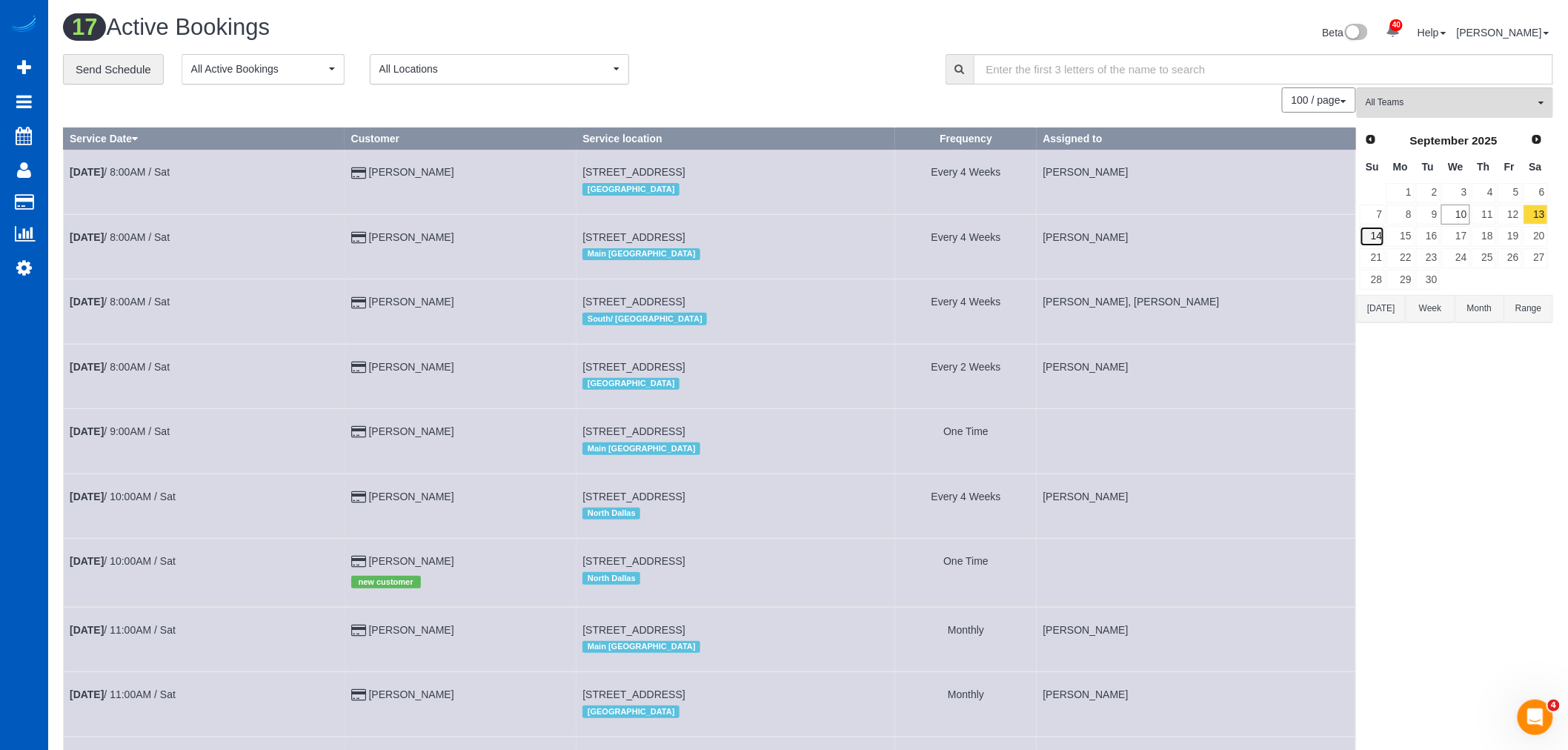
click at [1375, 236] on link "14" at bounding box center [1373, 236] width 25 height 20
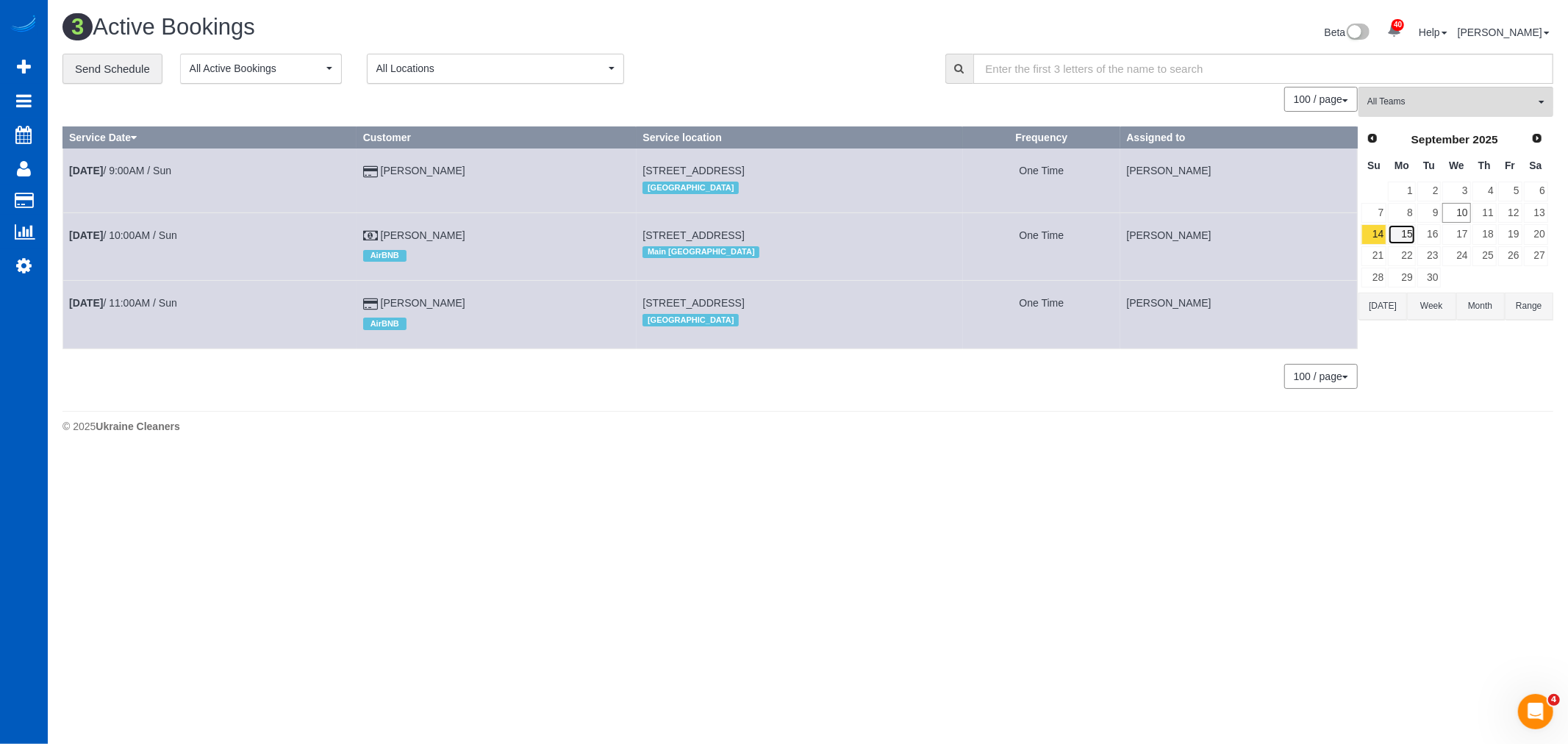
click at [1396, 239] on link "15" at bounding box center [1402, 234] width 27 height 20
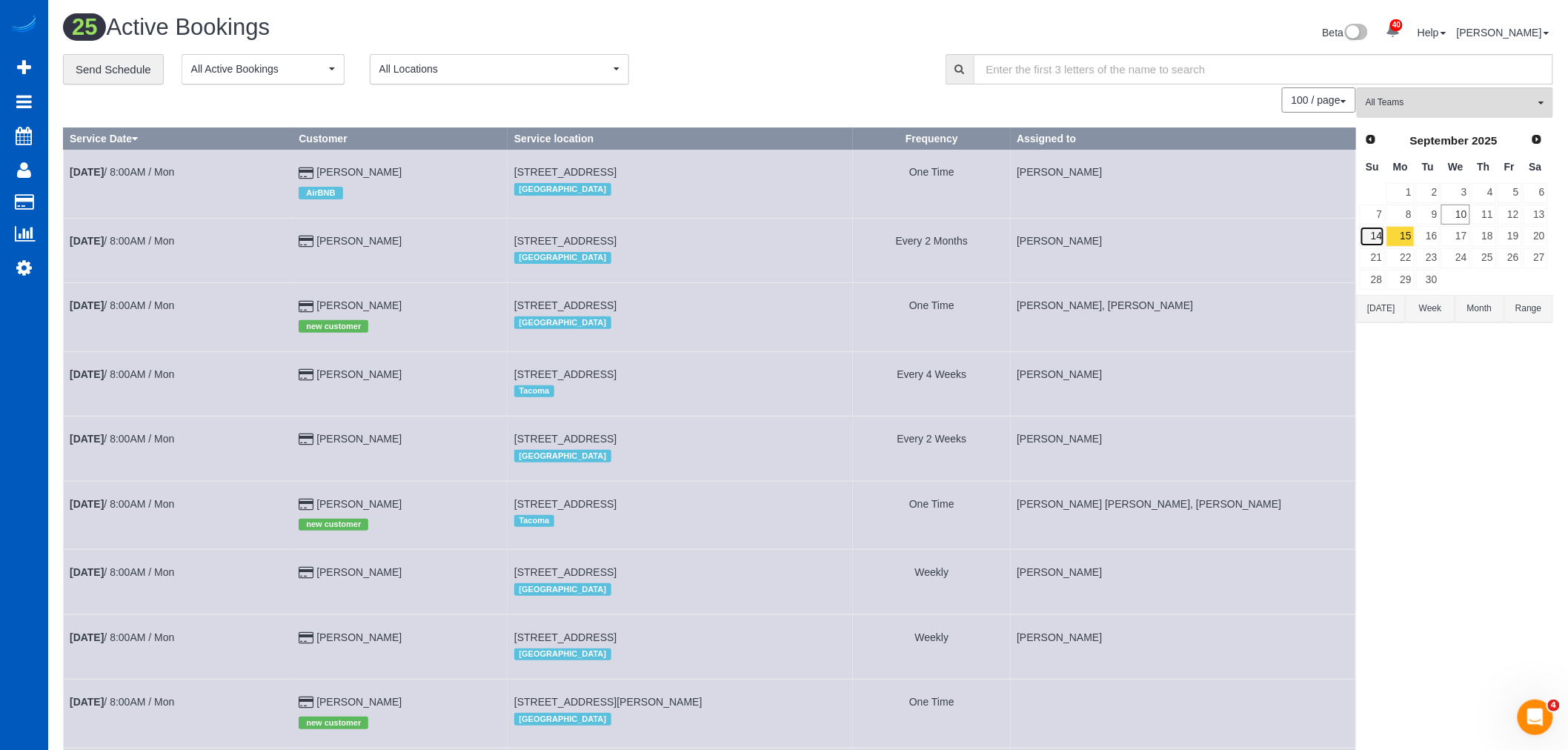
click at [1380, 235] on link "14" at bounding box center [1373, 236] width 25 height 20
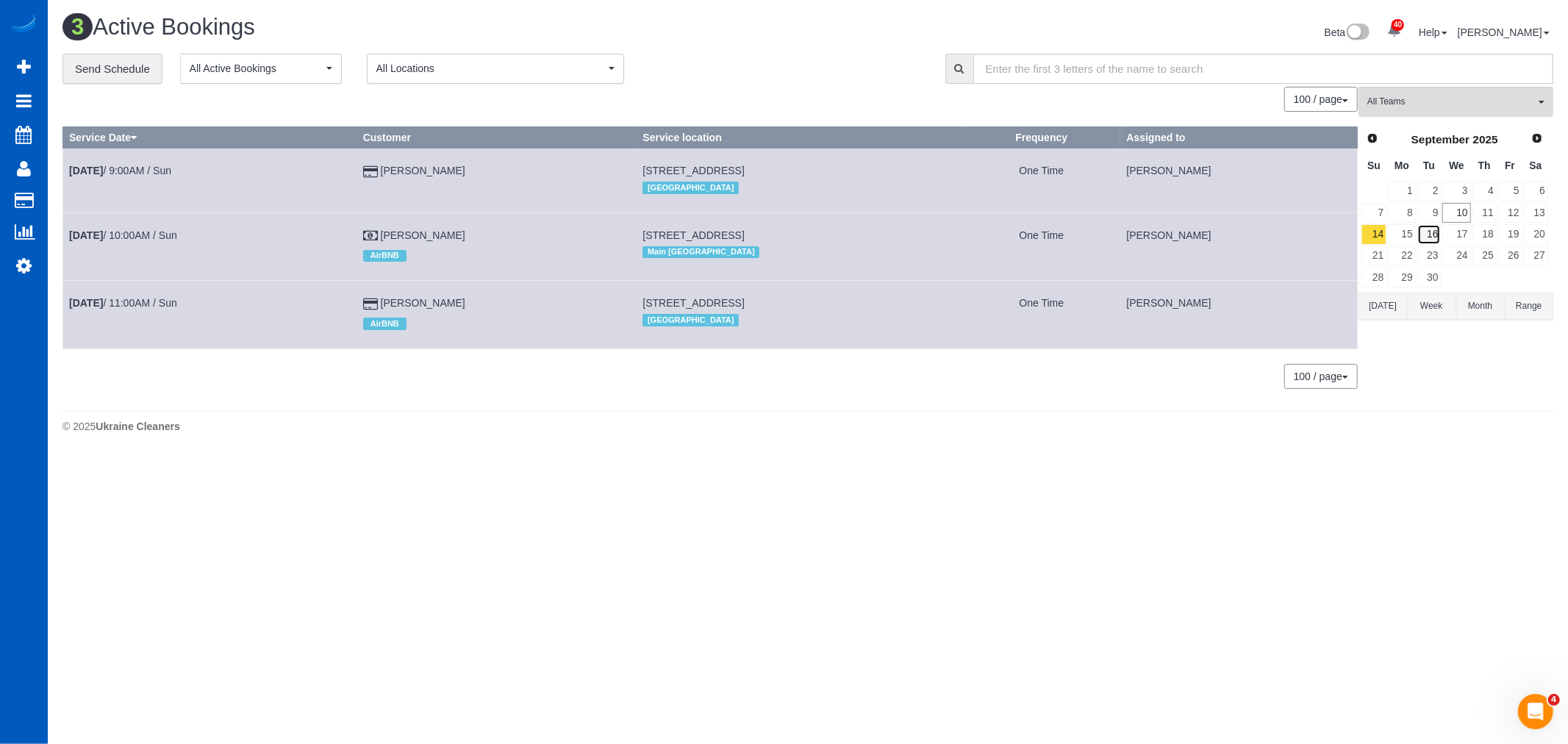
click at [1424, 230] on link "16" at bounding box center [1430, 234] width 24 height 20
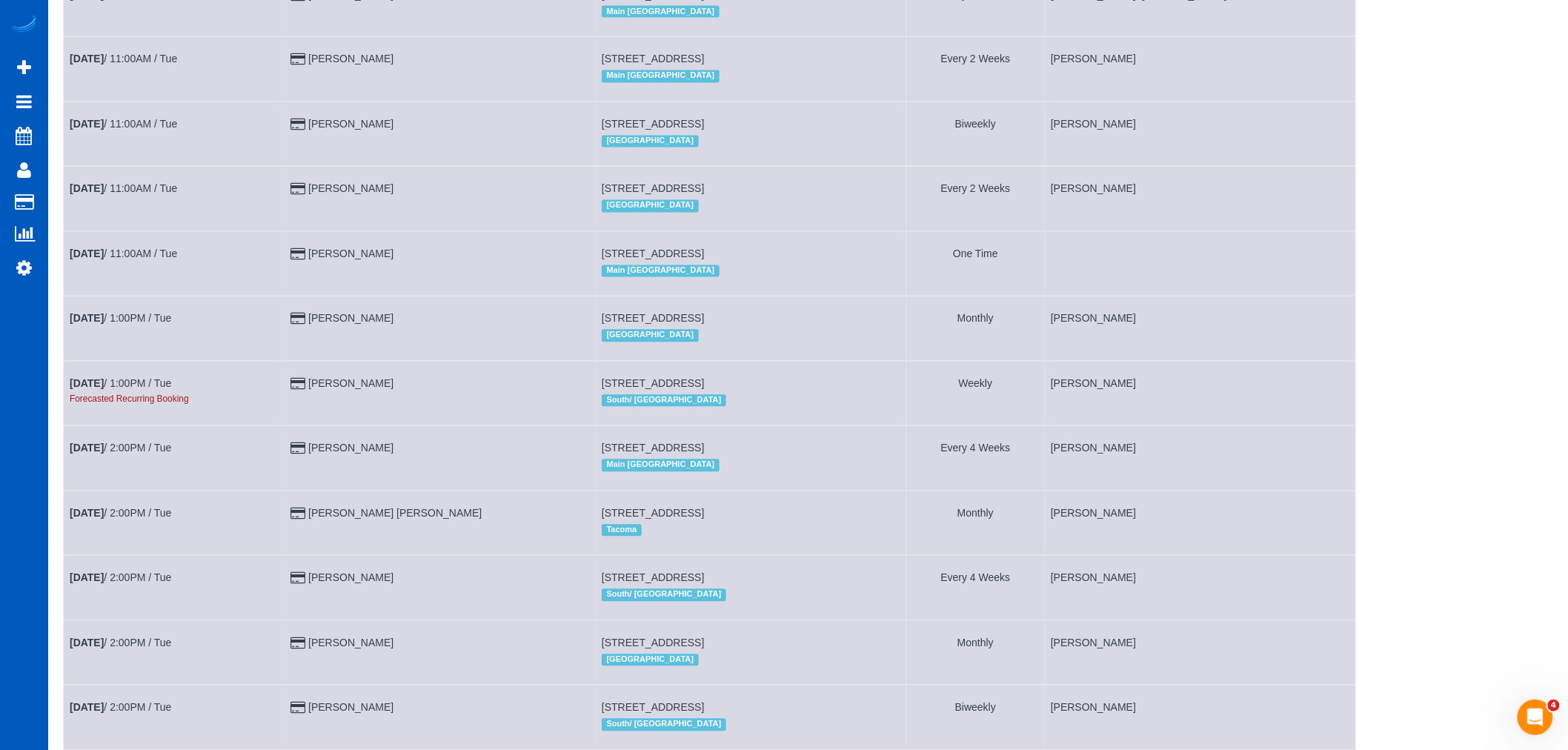
scroll to position [1152, 0]
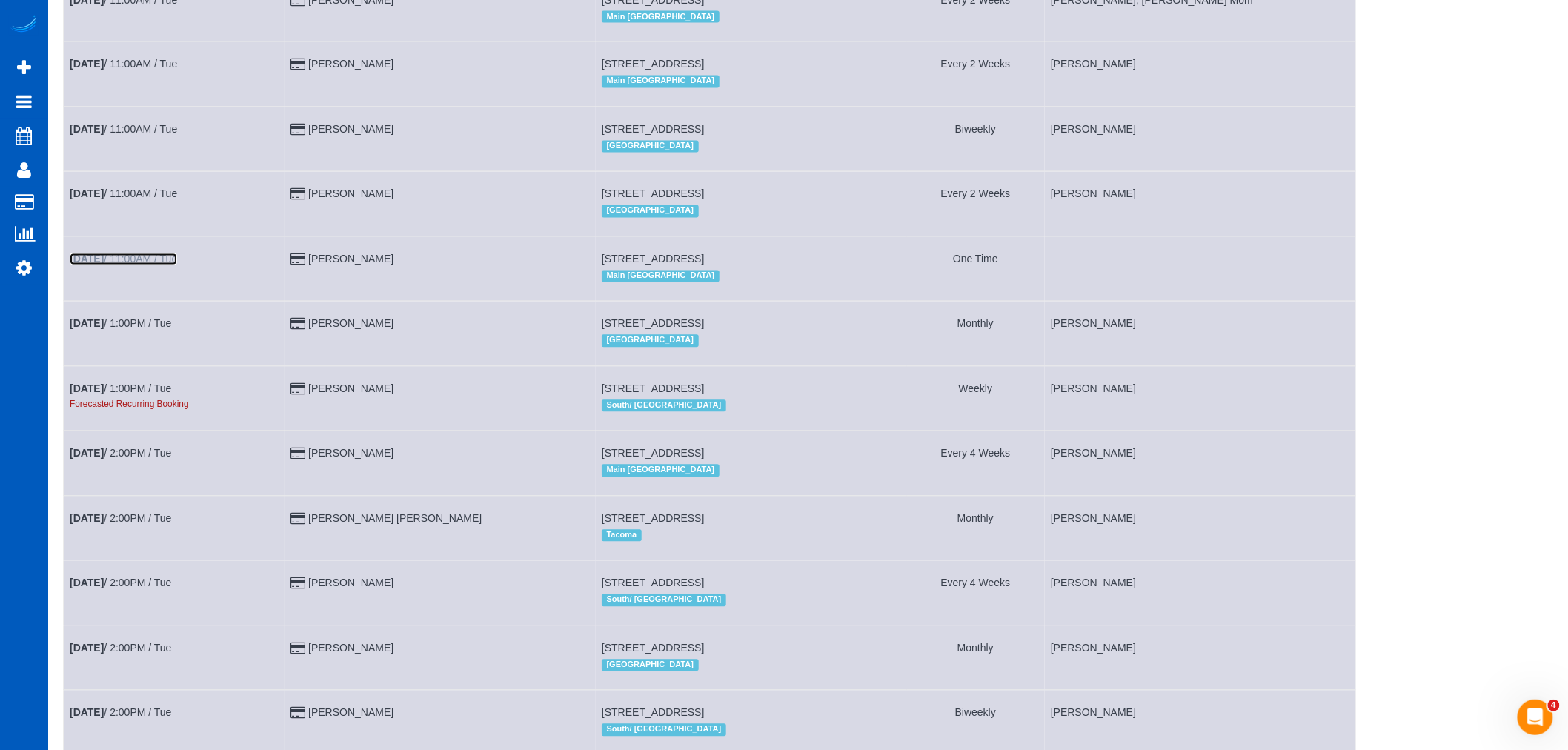
click at [133, 265] on link "Sep 16th / 11:00AM / Tue" at bounding box center [123, 259] width 107 height 11
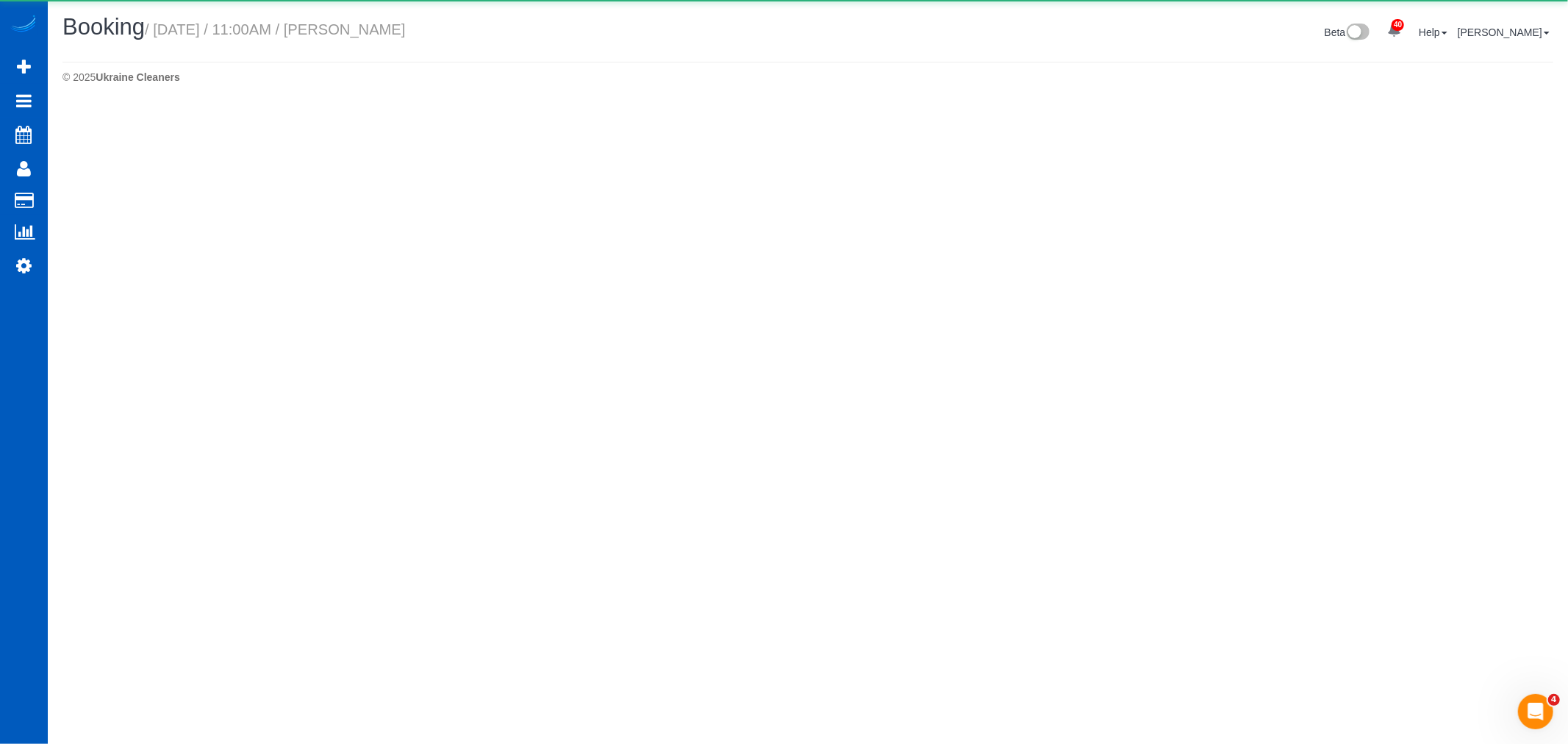
select select "WA"
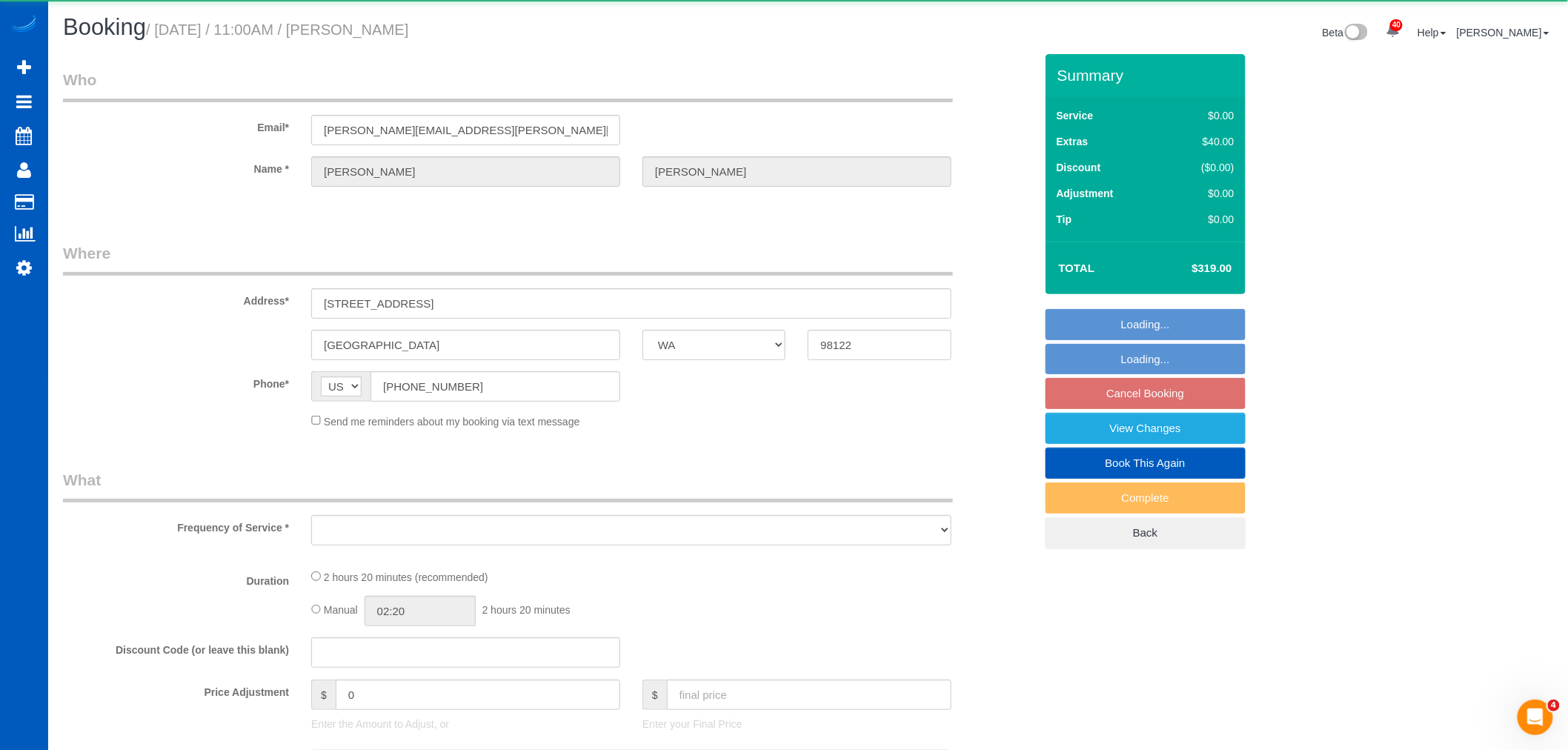
select select "object:15949"
select select "string:fspay-f1ed6ad8-47fa-4332-8d5b-5cce37220a05"
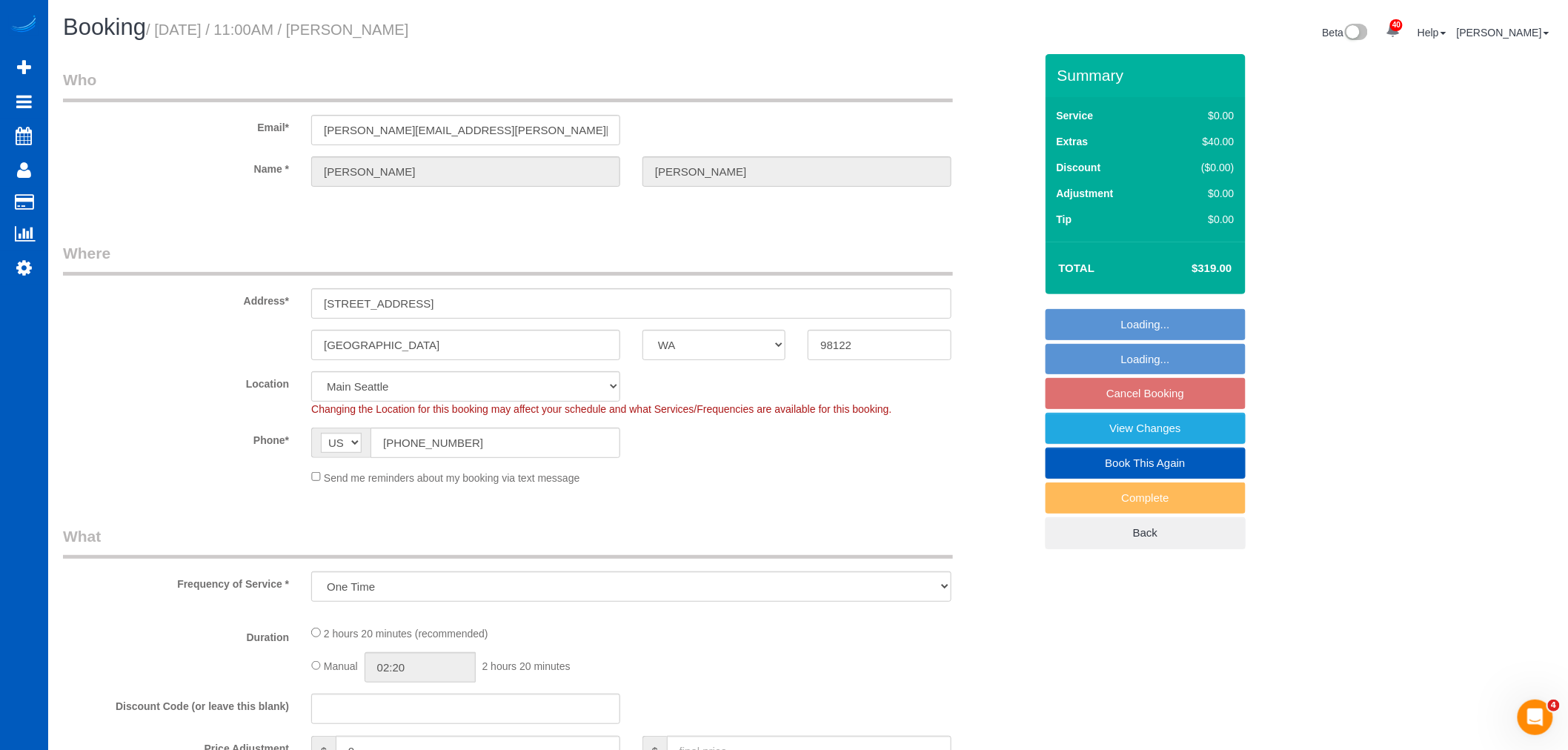
select select "object:16058"
select select "199"
select select "1001"
select select "2"
select select "3"
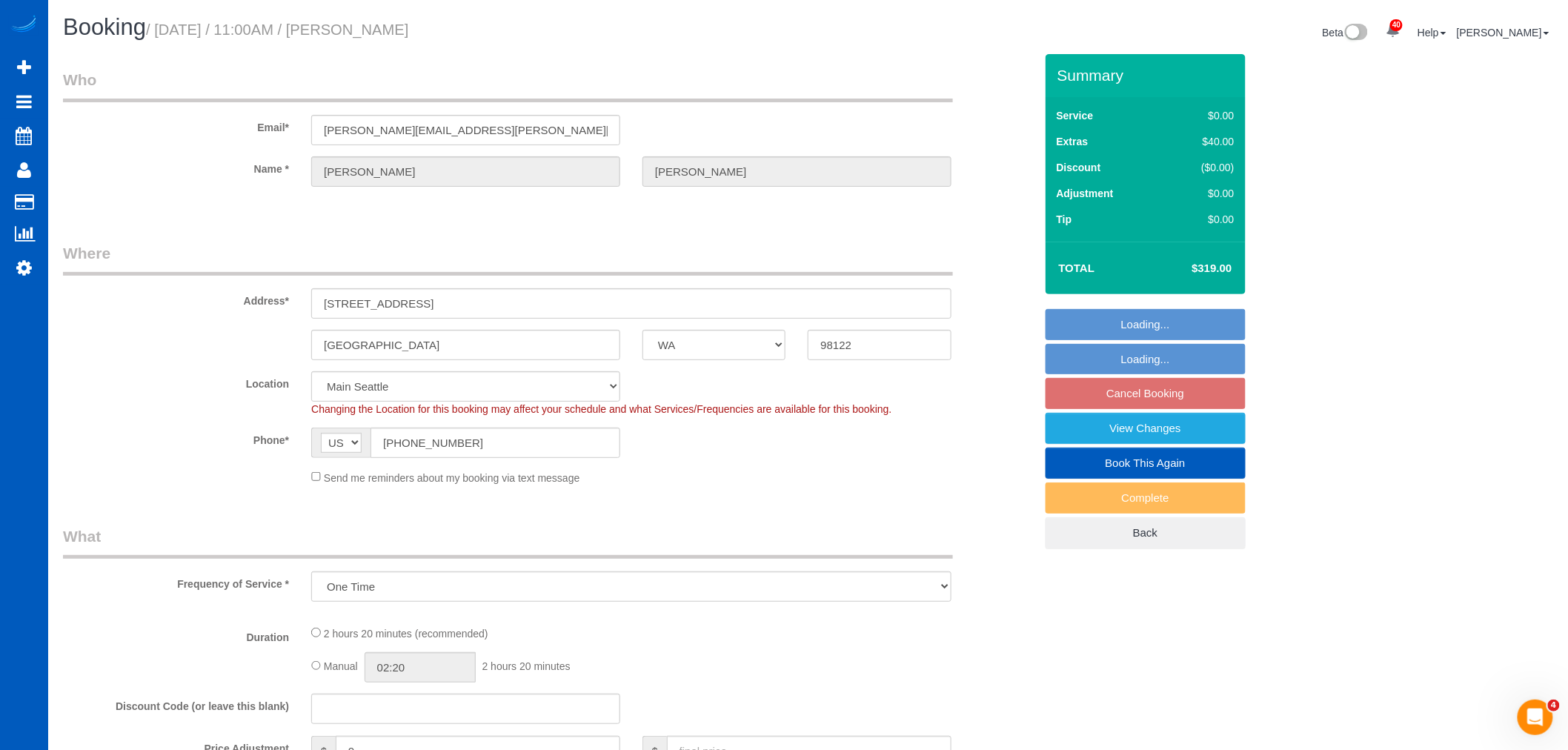
select select "spot81"
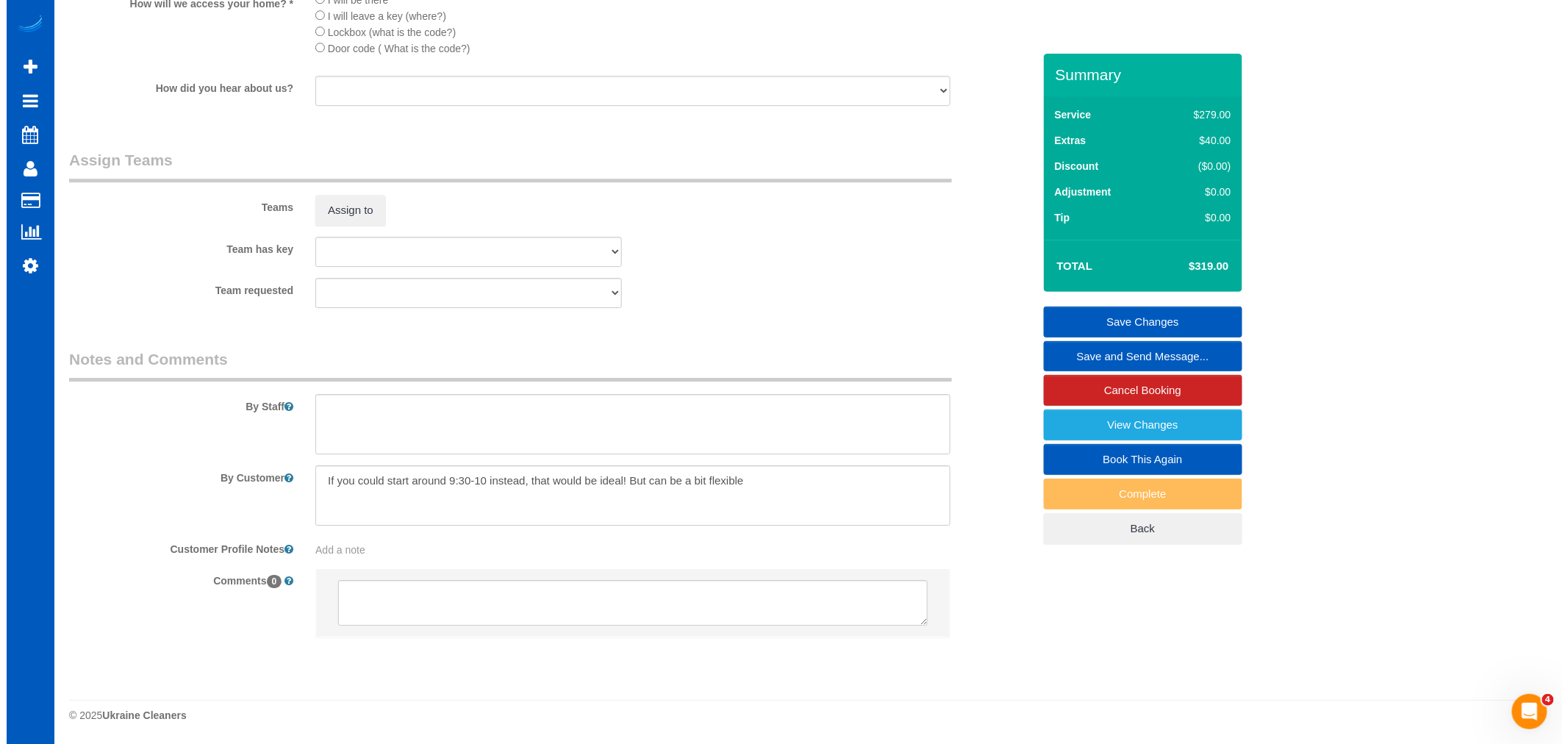
scroll to position [1797, 0]
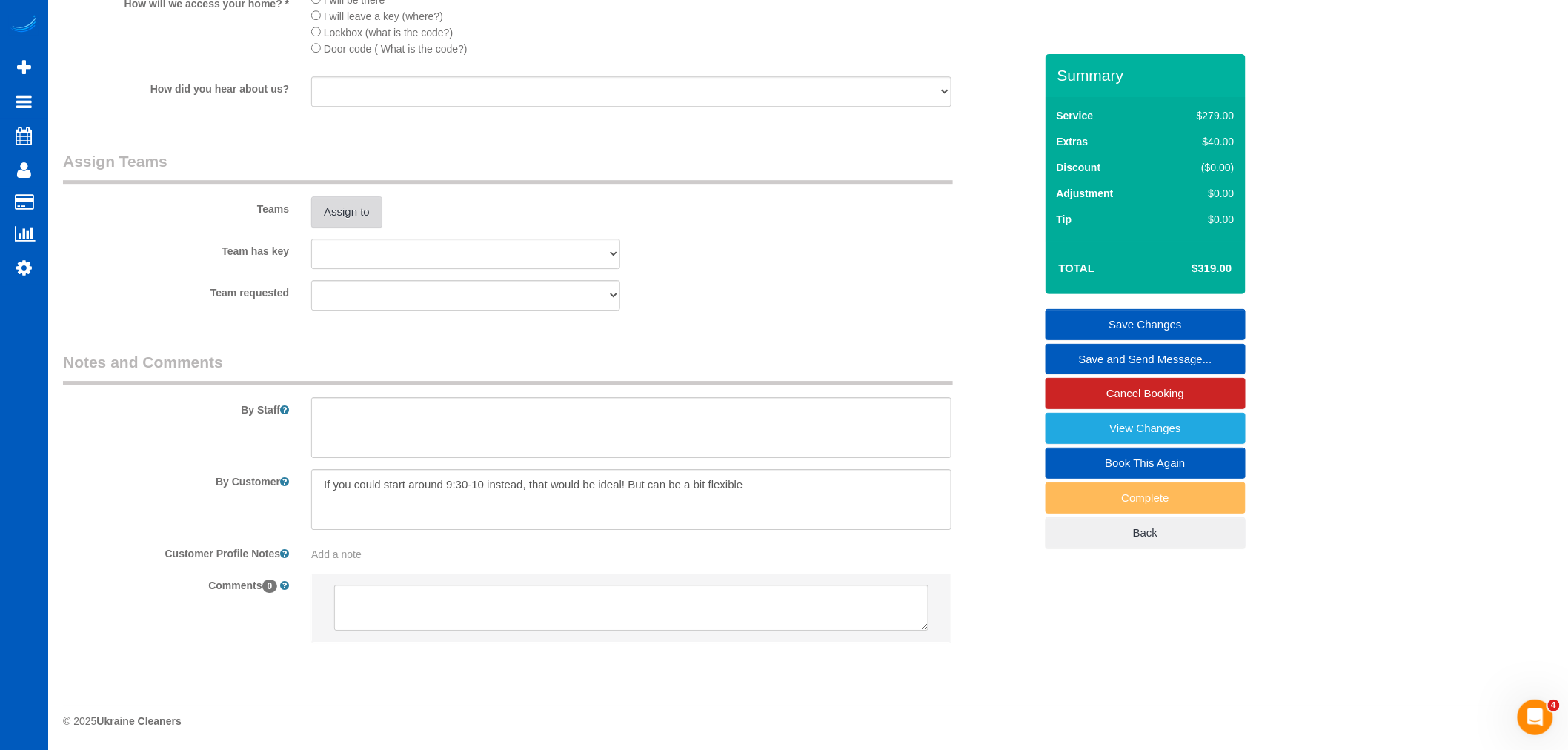
click at [356, 211] on button "Assign to" at bounding box center [346, 211] width 71 height 31
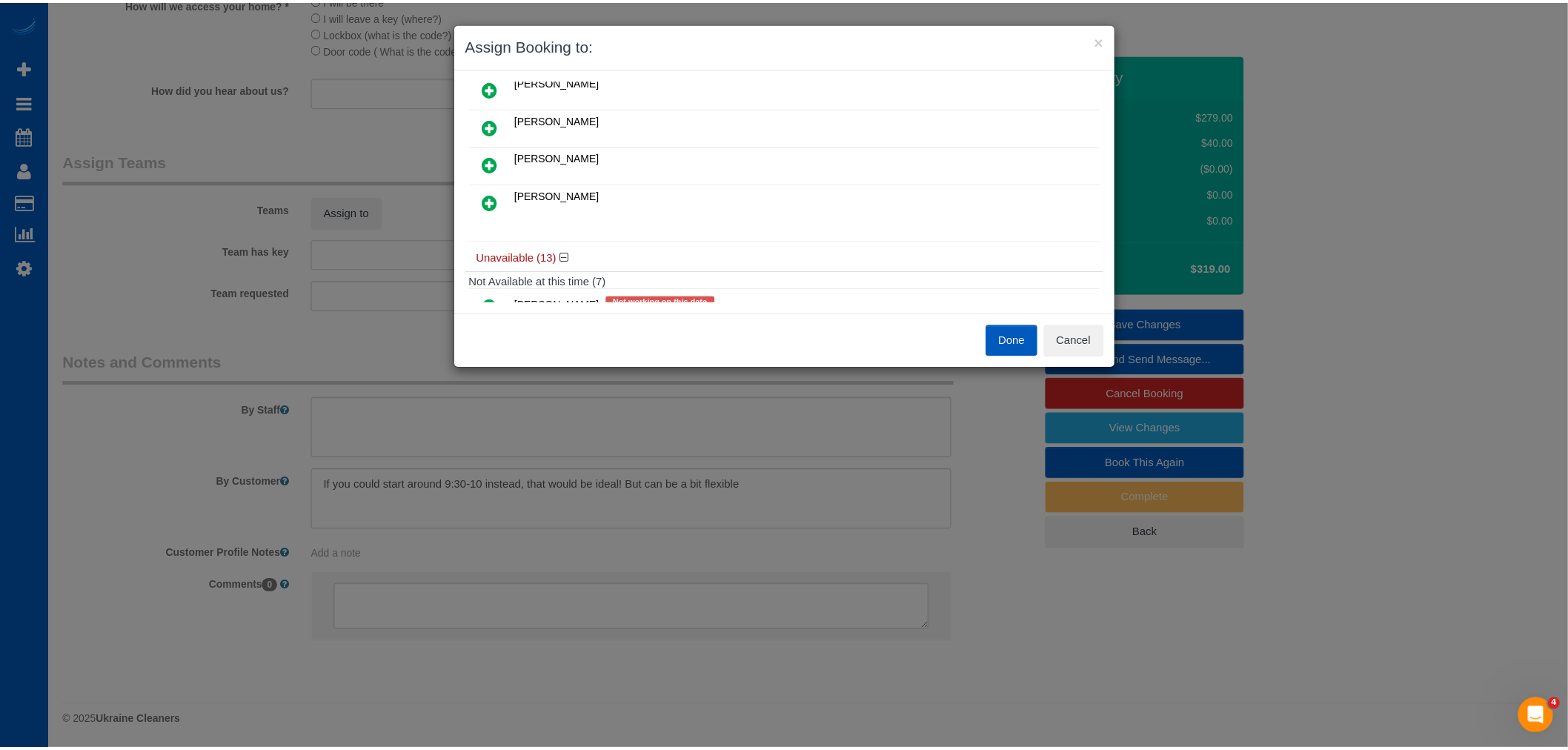
scroll to position [0, 0]
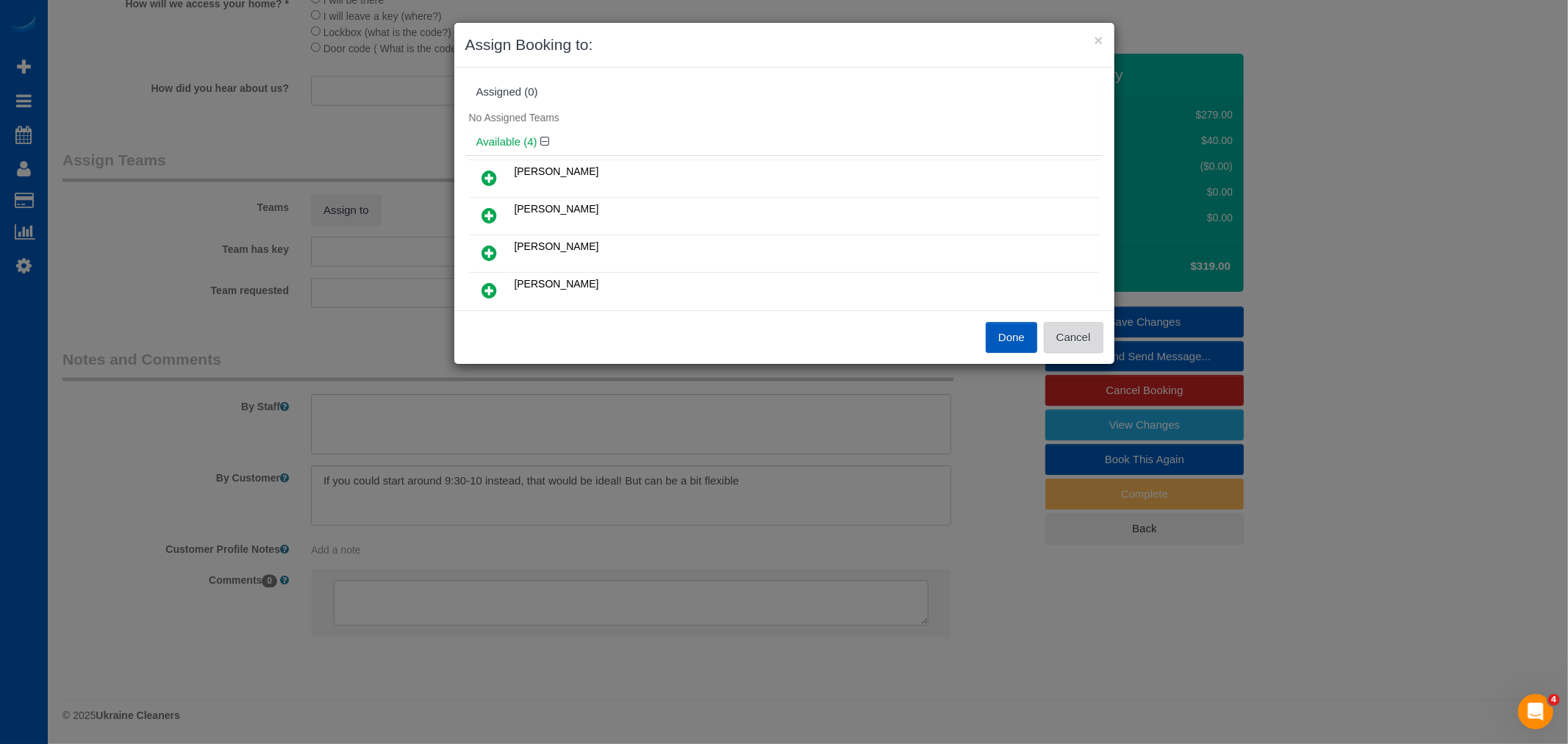
click at [1063, 339] on button "Cancel" at bounding box center [1073, 337] width 59 height 31
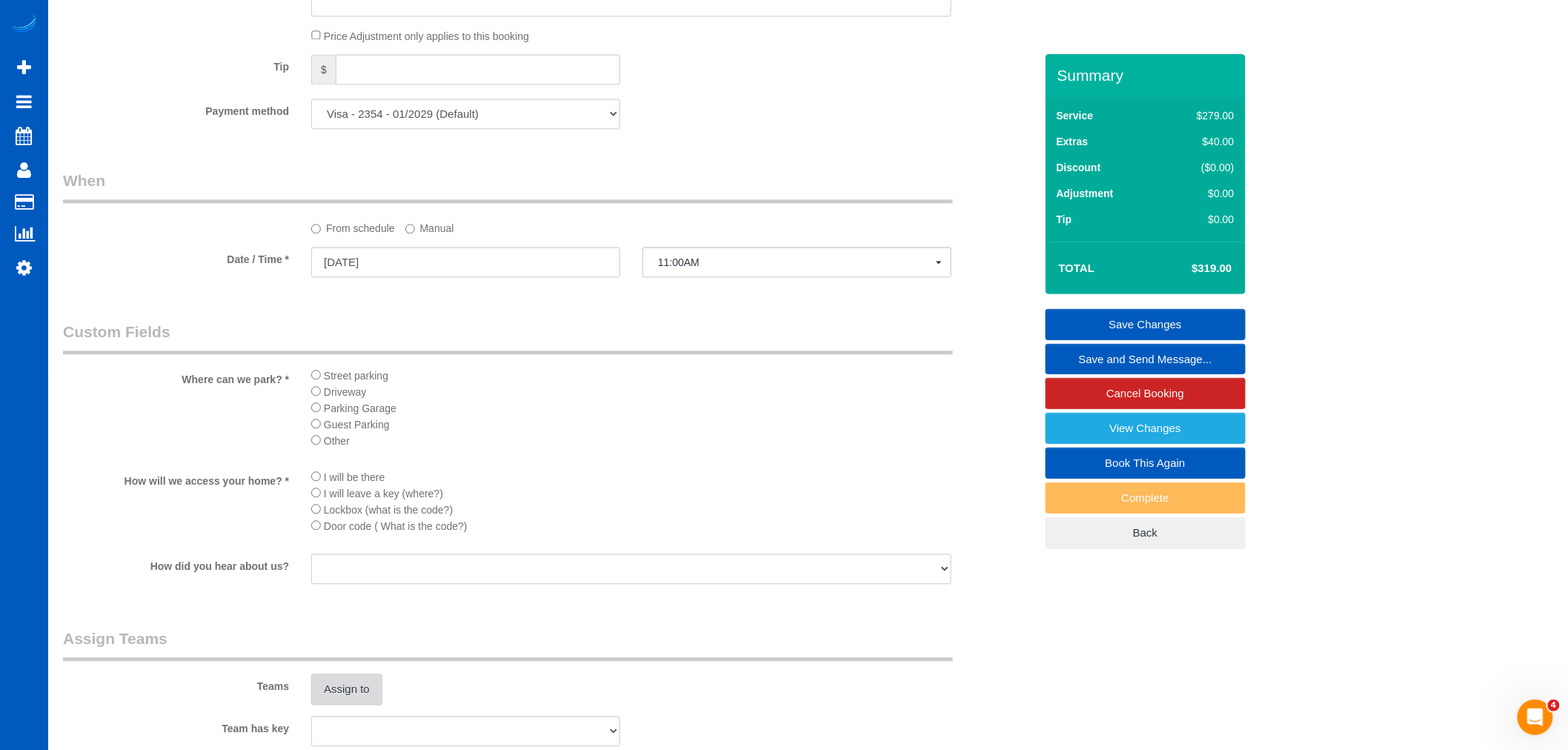
scroll to position [1317, 0]
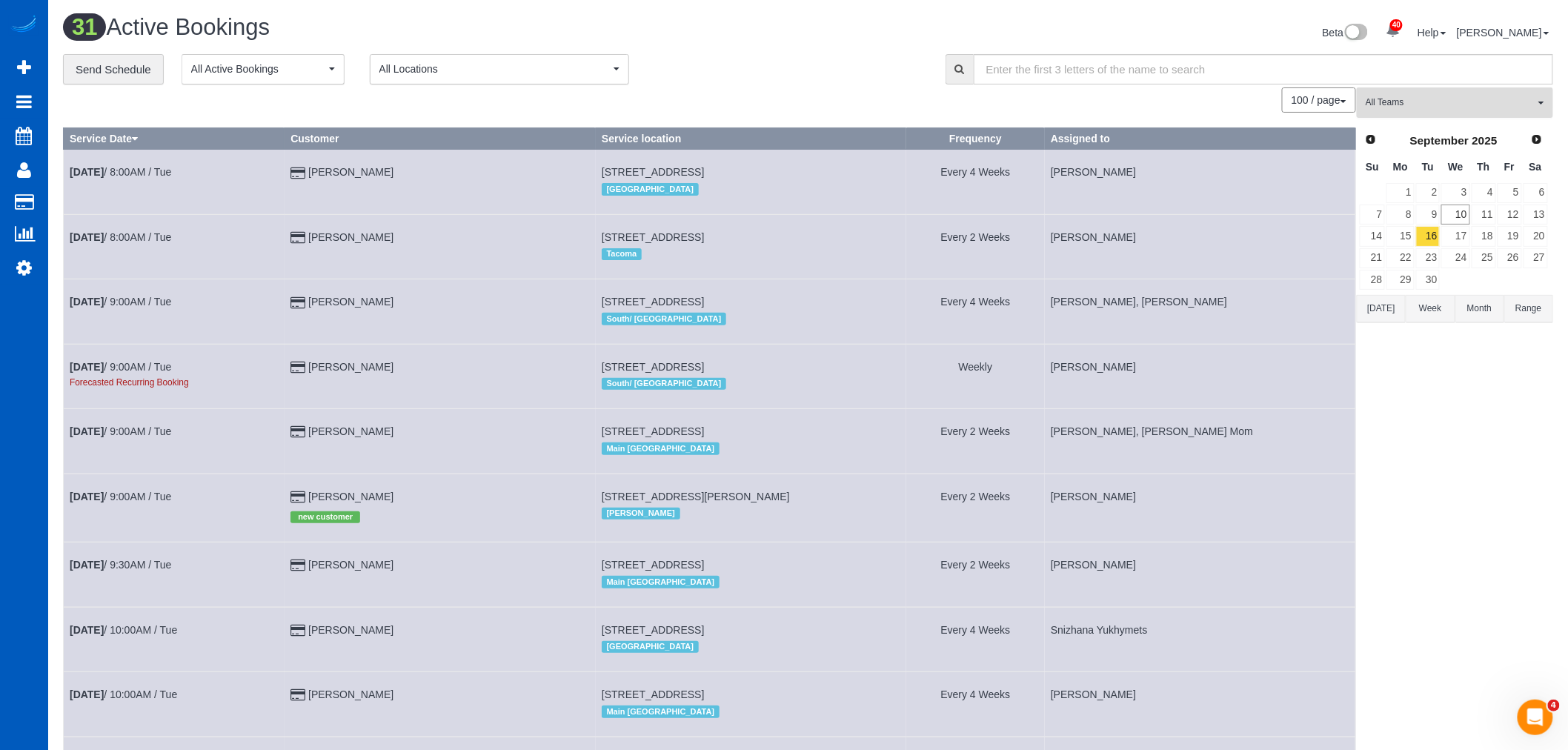
click at [1418, 113] on button "All Teams" at bounding box center [1455, 103] width 196 height 31
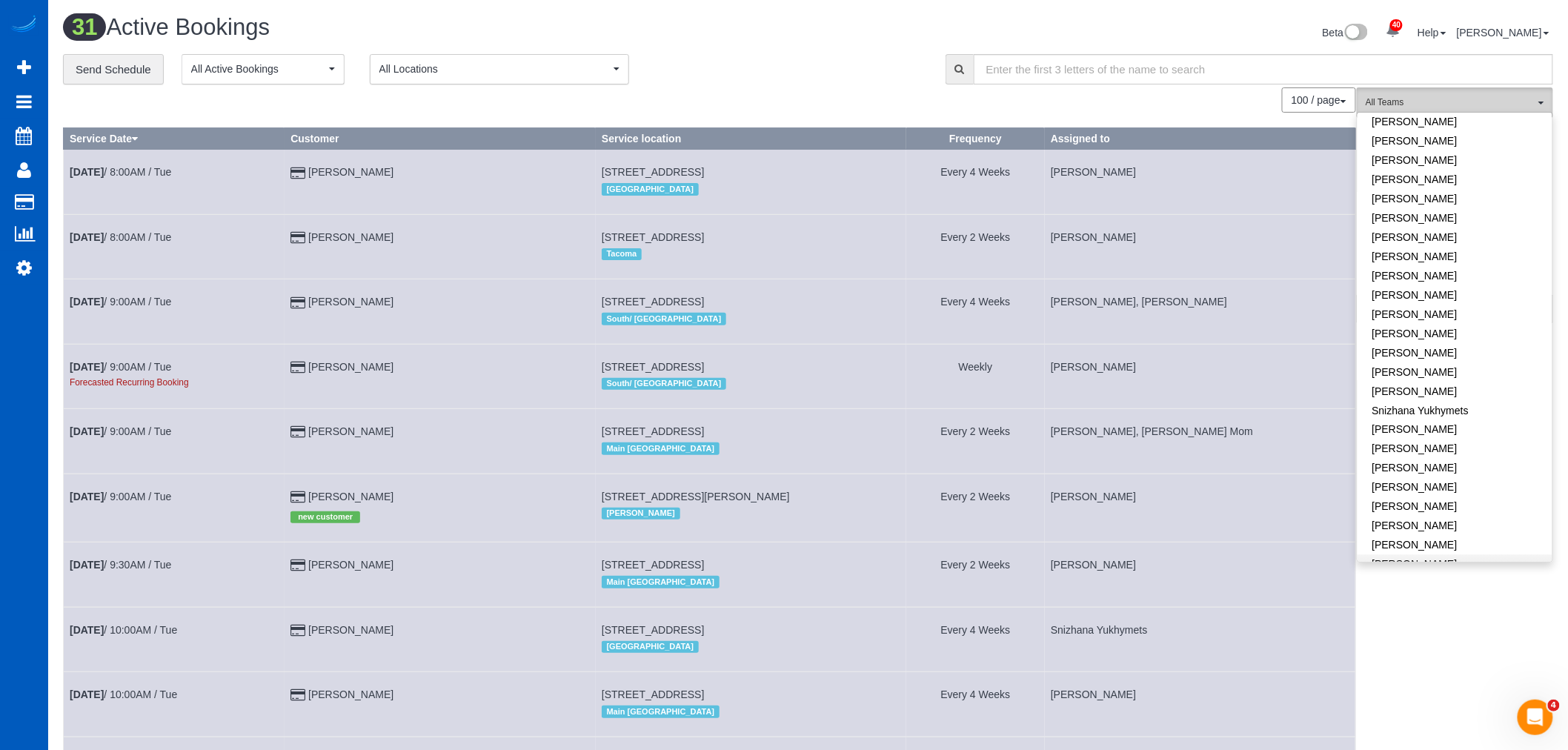
scroll to position [899, 0]
click at [1449, 498] on link "[PERSON_NAME]" at bounding box center [1455, 507] width 195 height 19
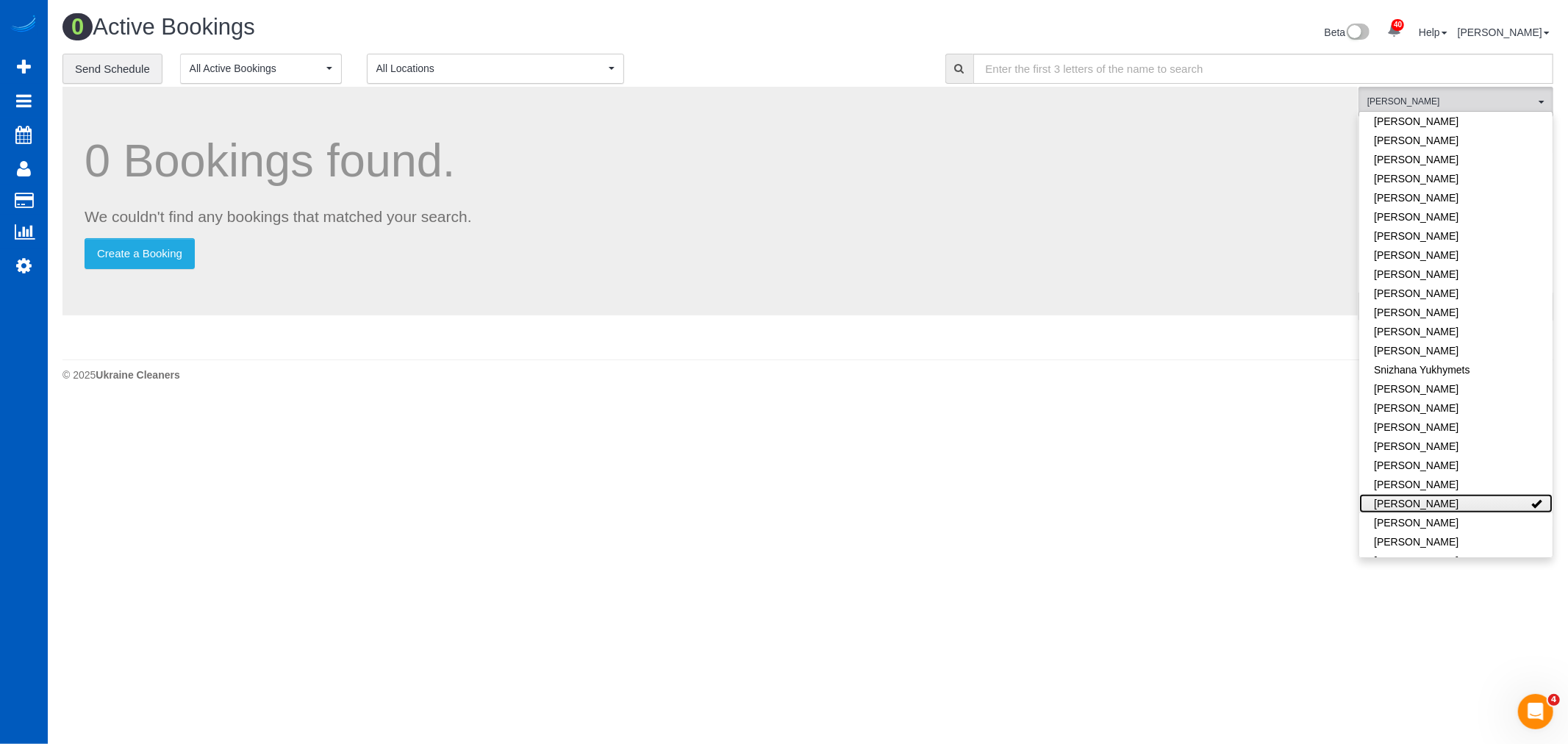
click at [1437, 494] on link "[PERSON_NAME]" at bounding box center [1456, 503] width 193 height 19
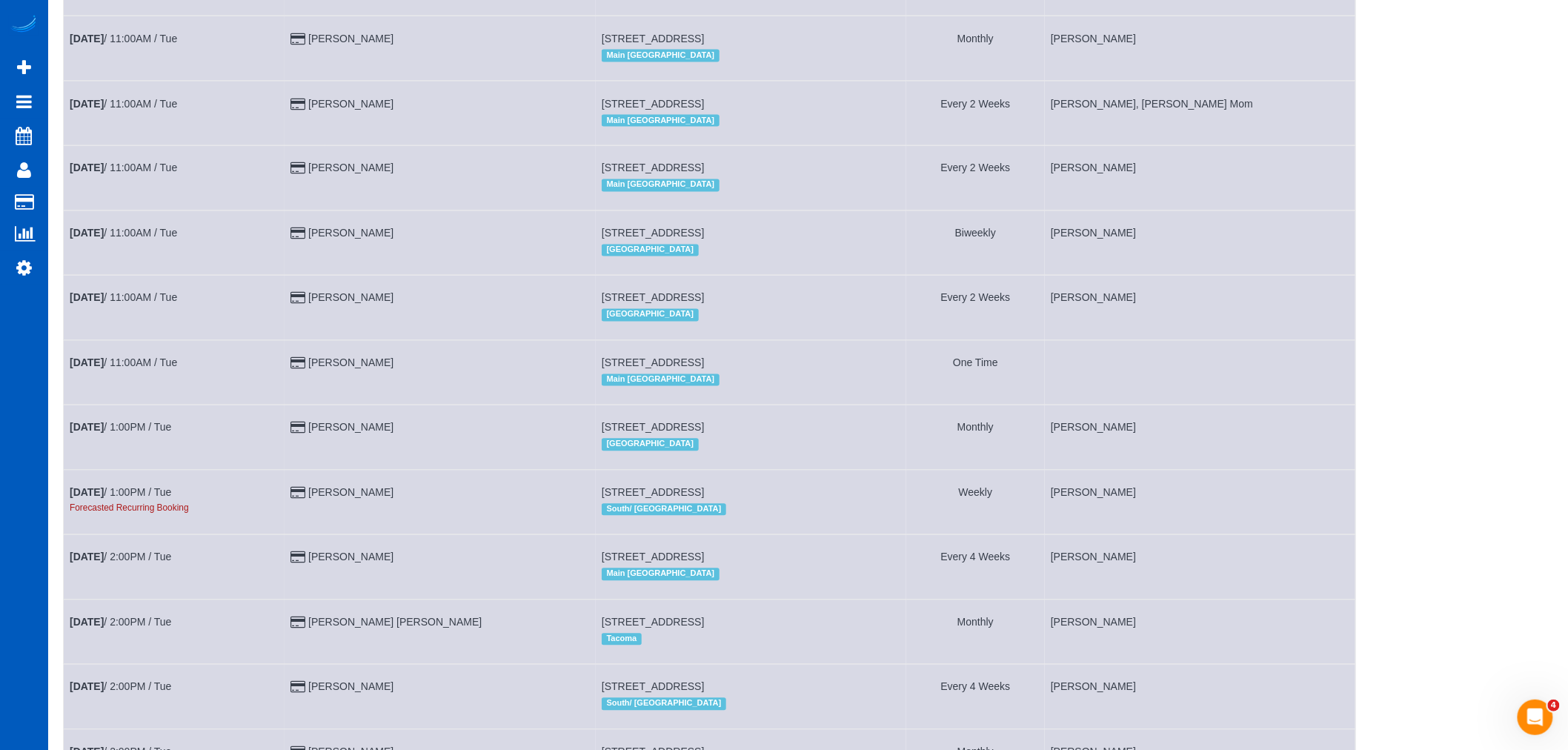
scroll to position [1069, 0]
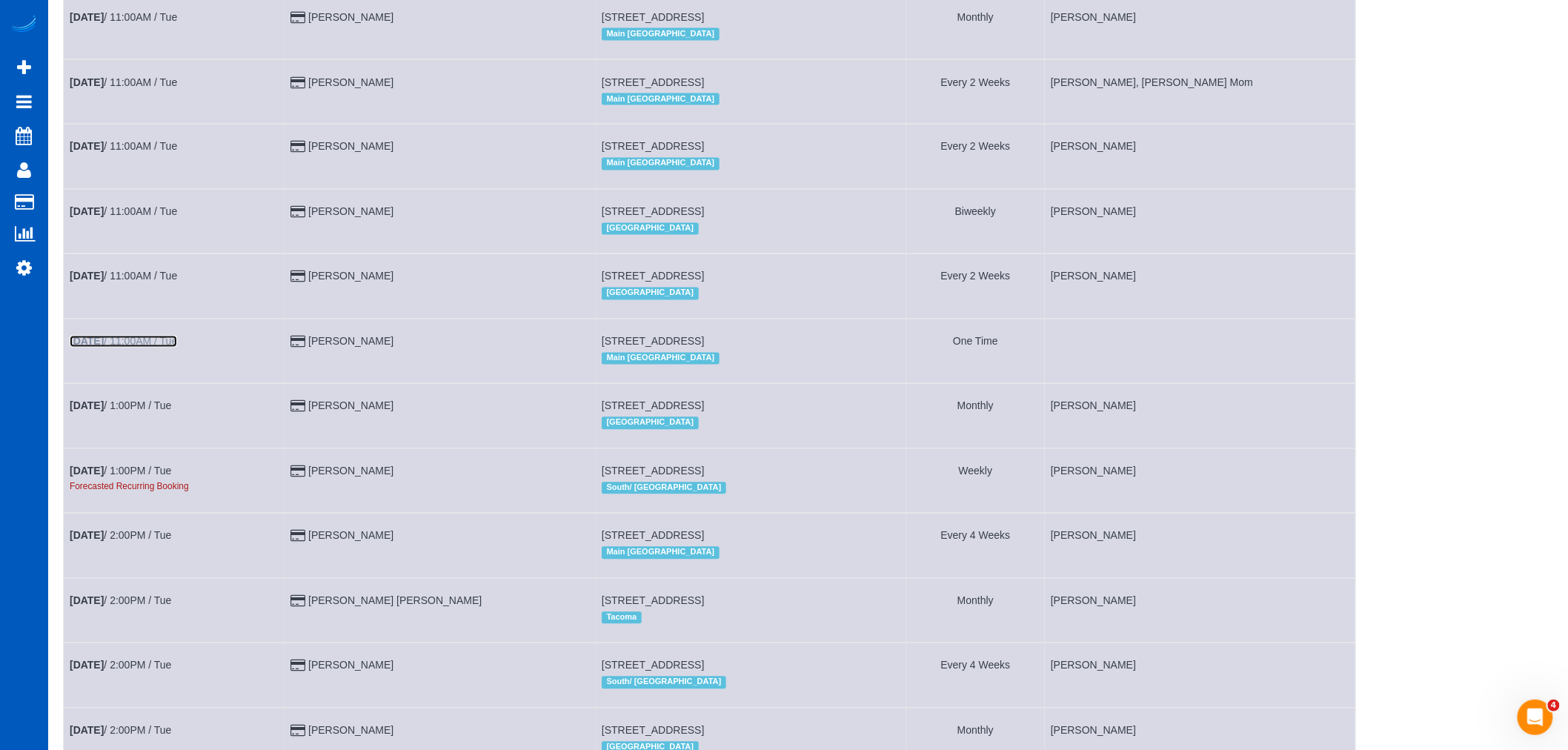
click at [103, 348] on b "Sep 16th" at bounding box center [87, 341] width 34 height 11
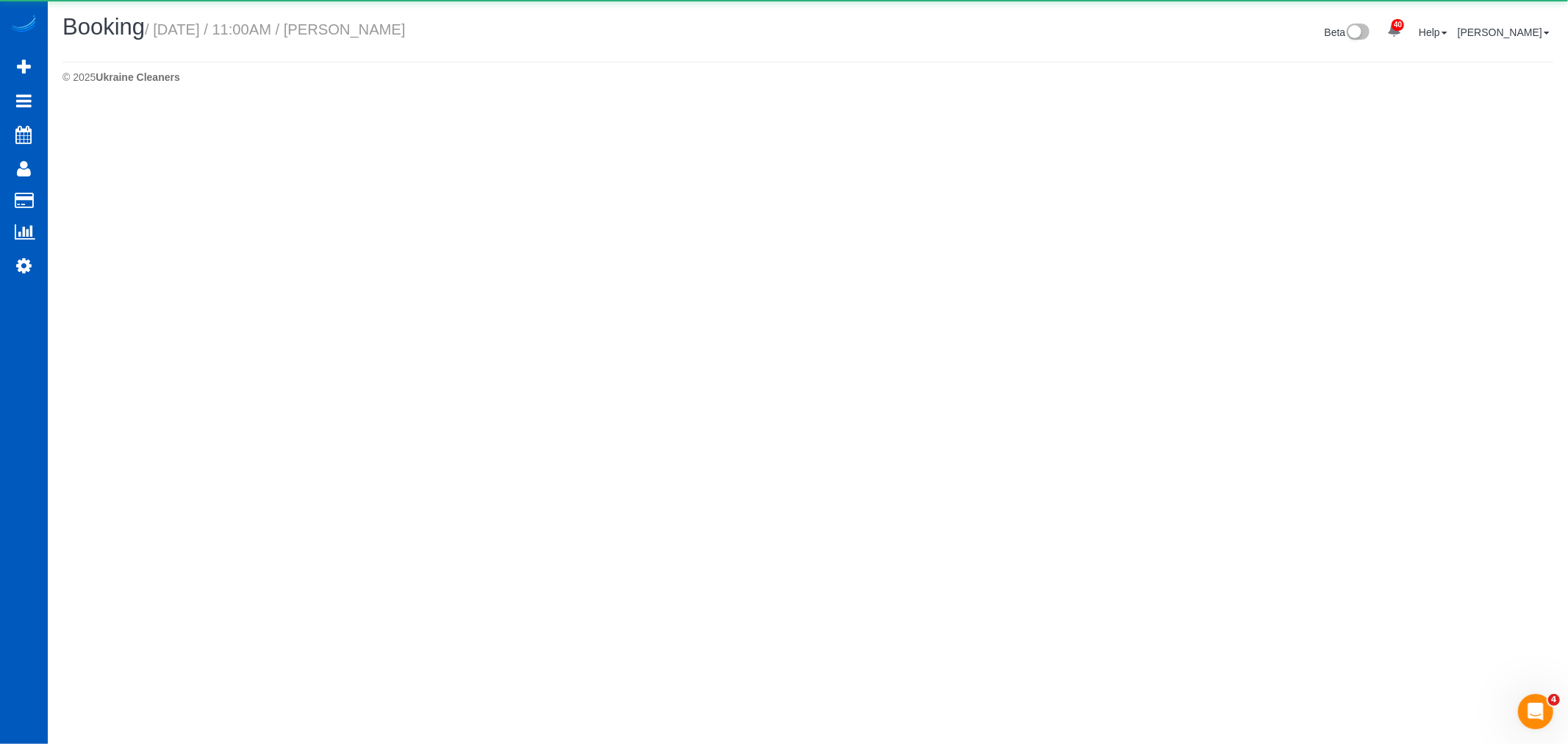
select select "WA"
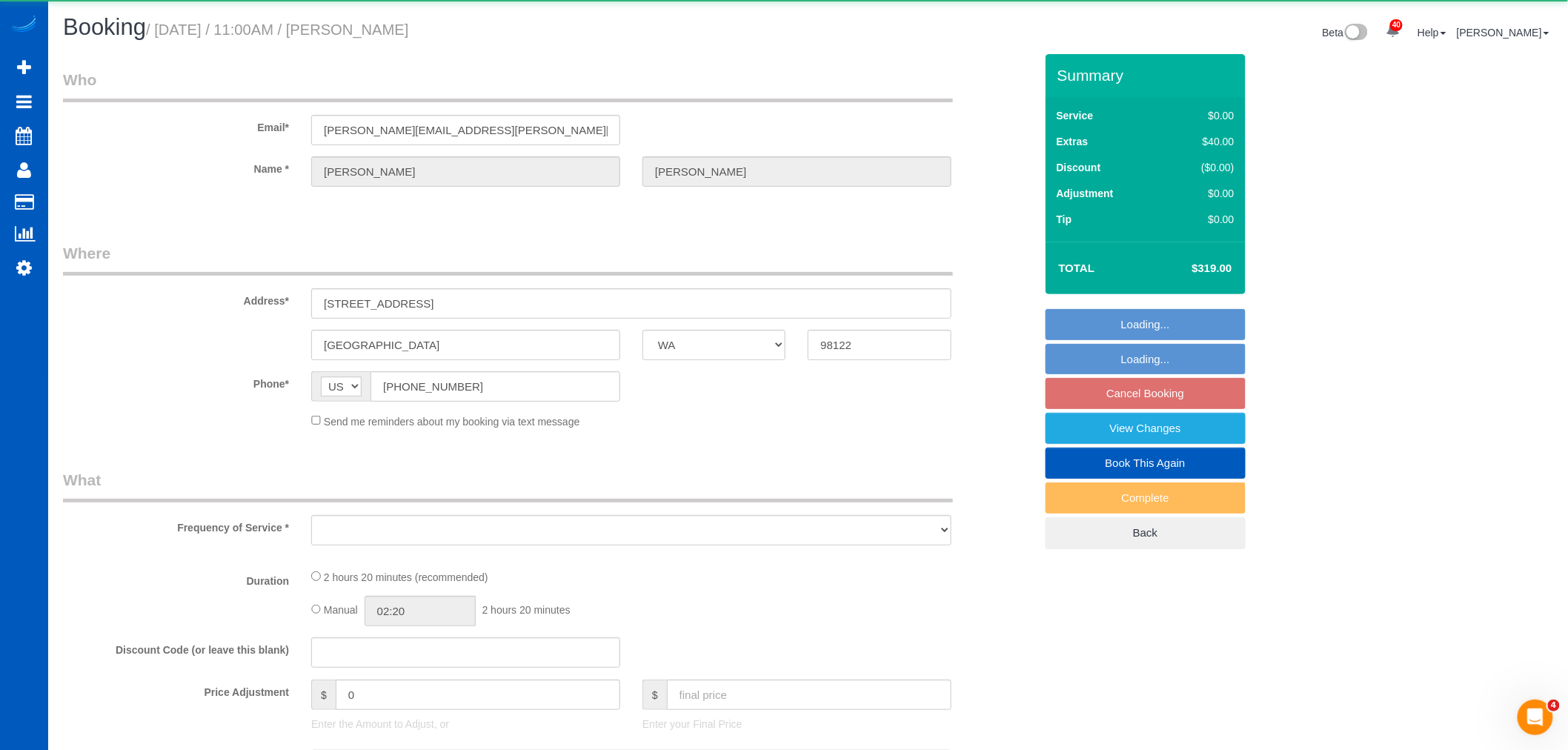
select select "string:fspay-f1ed6ad8-47fa-4332-8d5b-5cce37220a05"
select select "object:18258"
select select "199"
select select "1001"
select select "2"
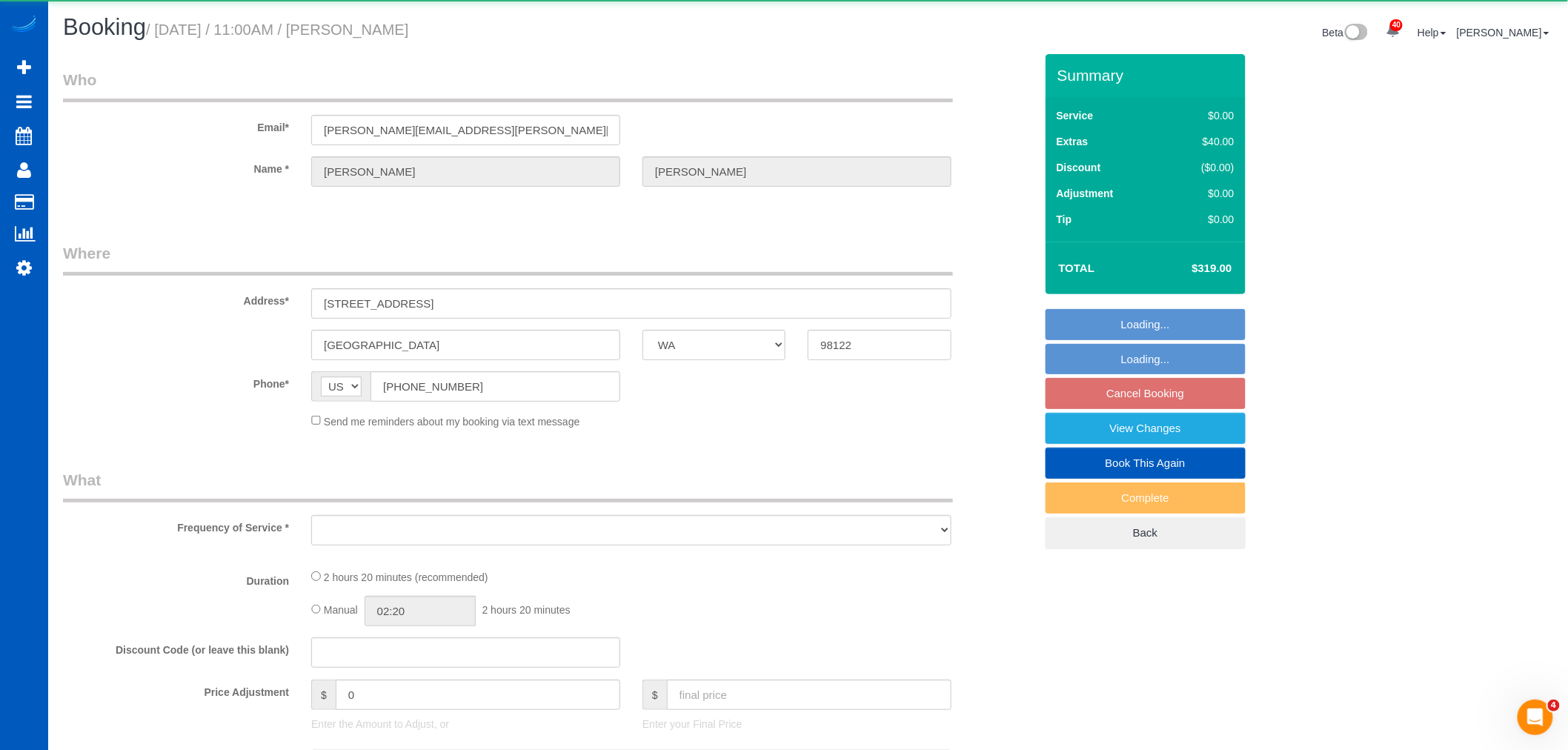
select select "3"
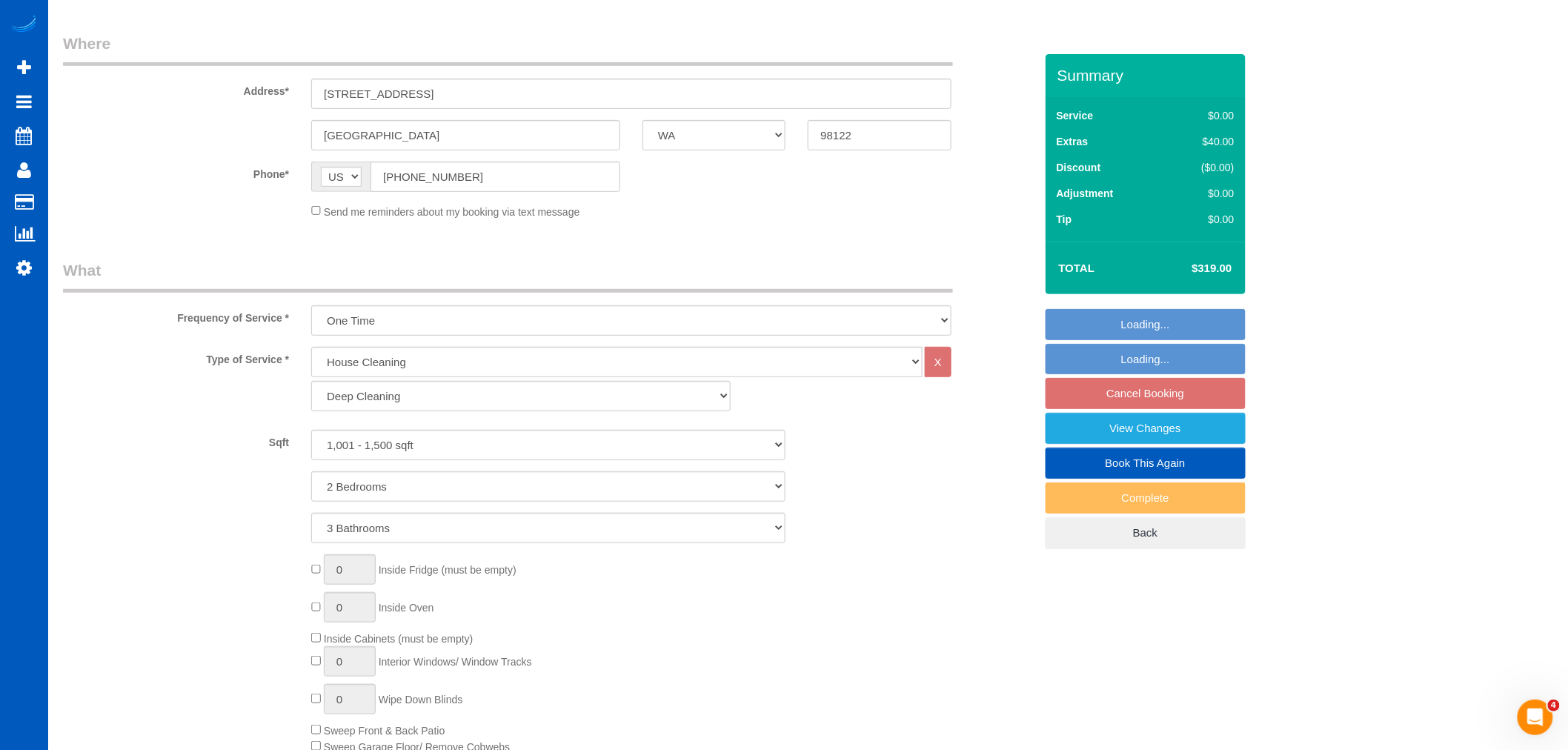
select select "object:18547"
select select "spot99"
select select "1001"
select select "2"
select select "3"
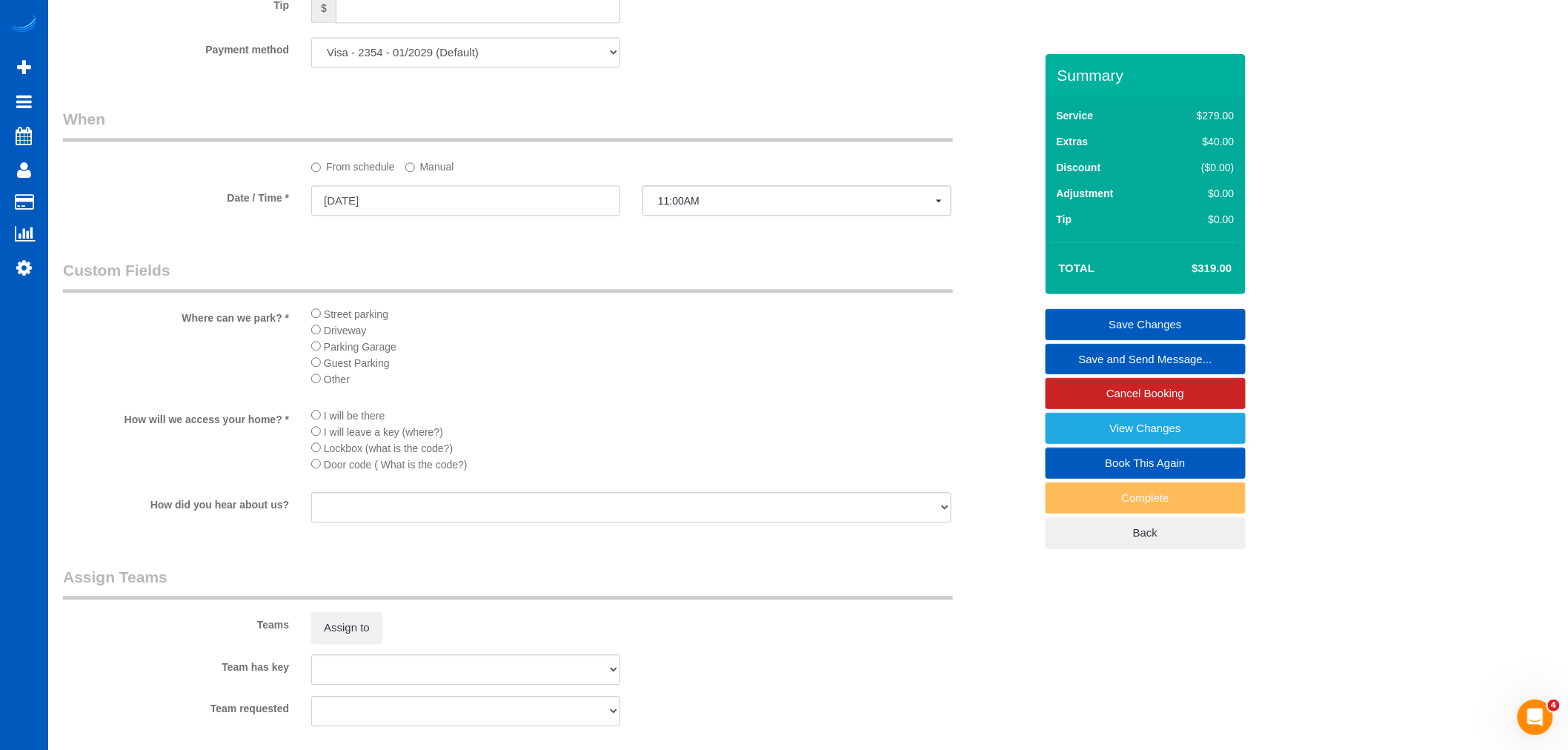
scroll to position [1399, 0]
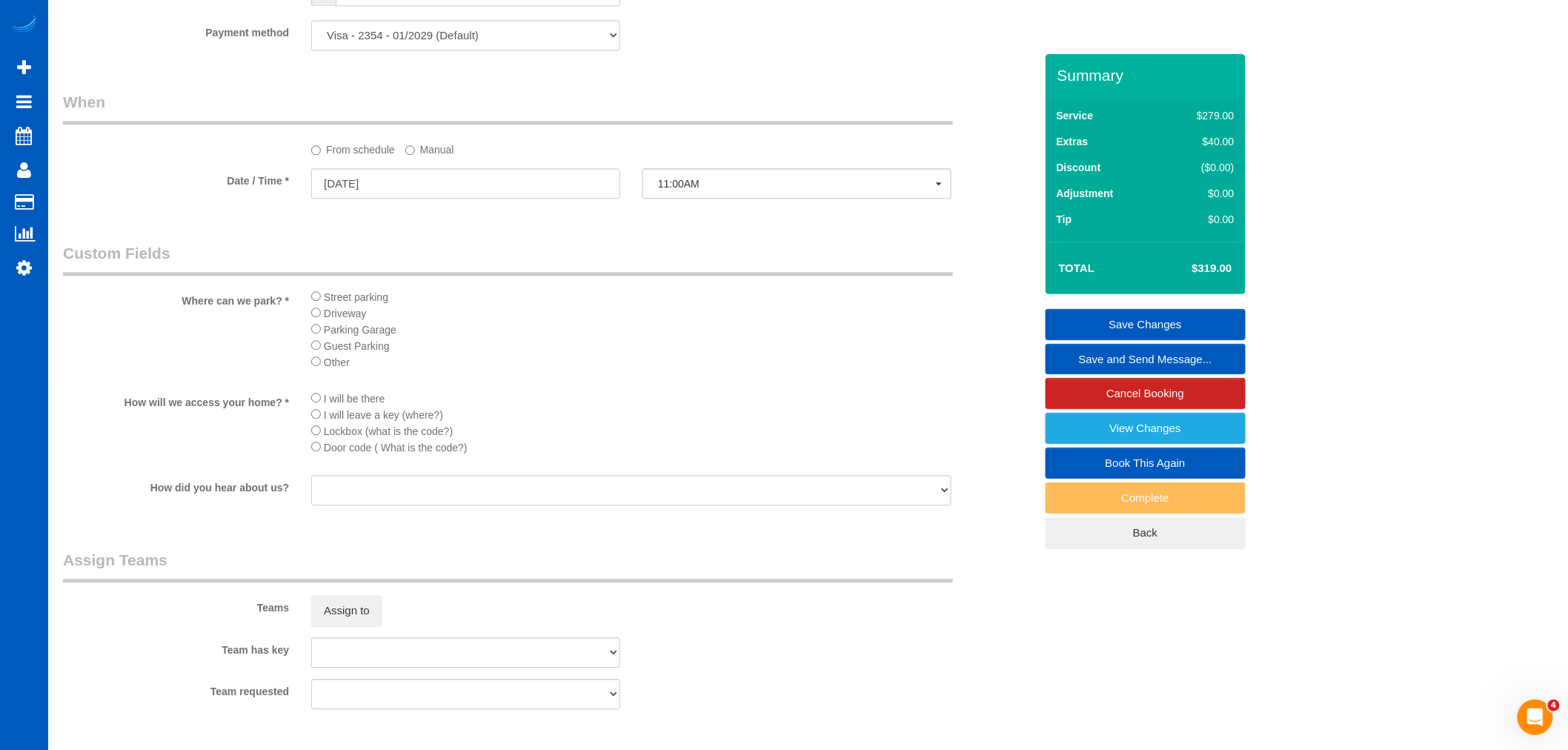
click at [389, 173] on sui-booking-spot "From schedule Manual Date / Time * 09/16/2025 11:00AM Tue September 16th 8:00AM…" at bounding box center [549, 146] width 972 height 110
click at [360, 182] on input "09/16/2025" at bounding box center [465, 184] width 309 height 31
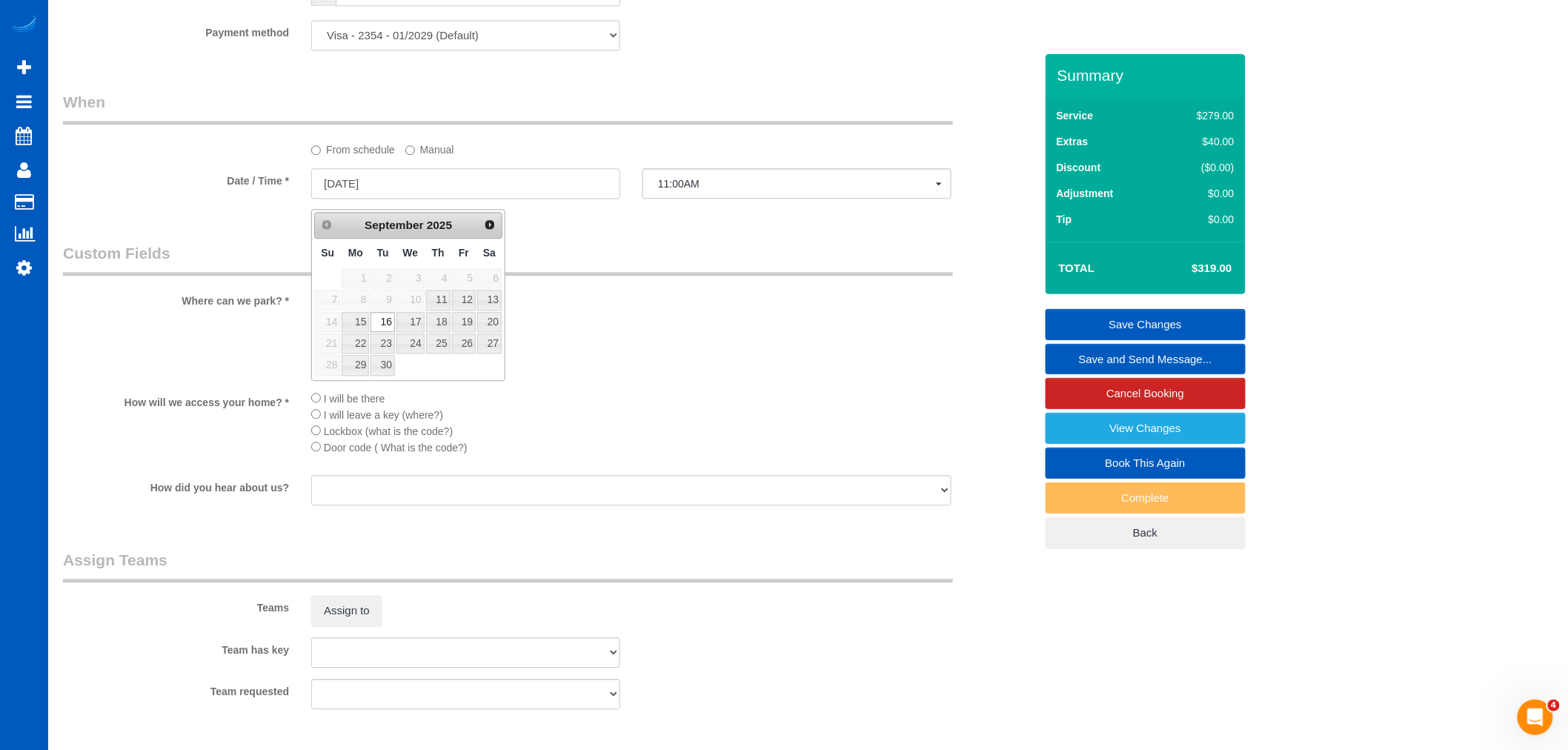
click at [417, 178] on input "09/16/2025" at bounding box center [465, 184] width 309 height 31
click at [417, 157] on label "Manual" at bounding box center [430, 147] width 49 height 20
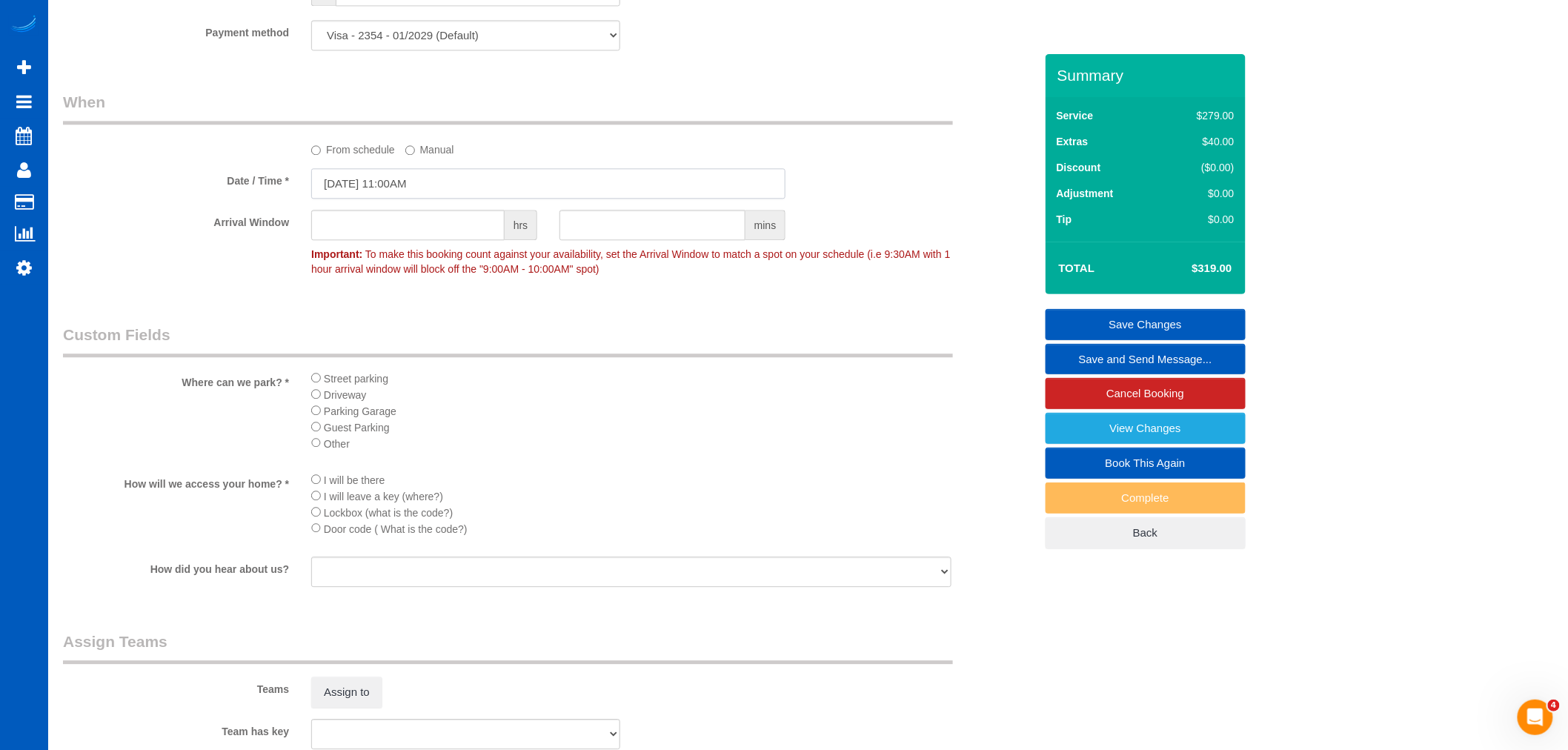
click at [376, 191] on input "09/16/2025 11:00AM" at bounding box center [548, 184] width 474 height 31
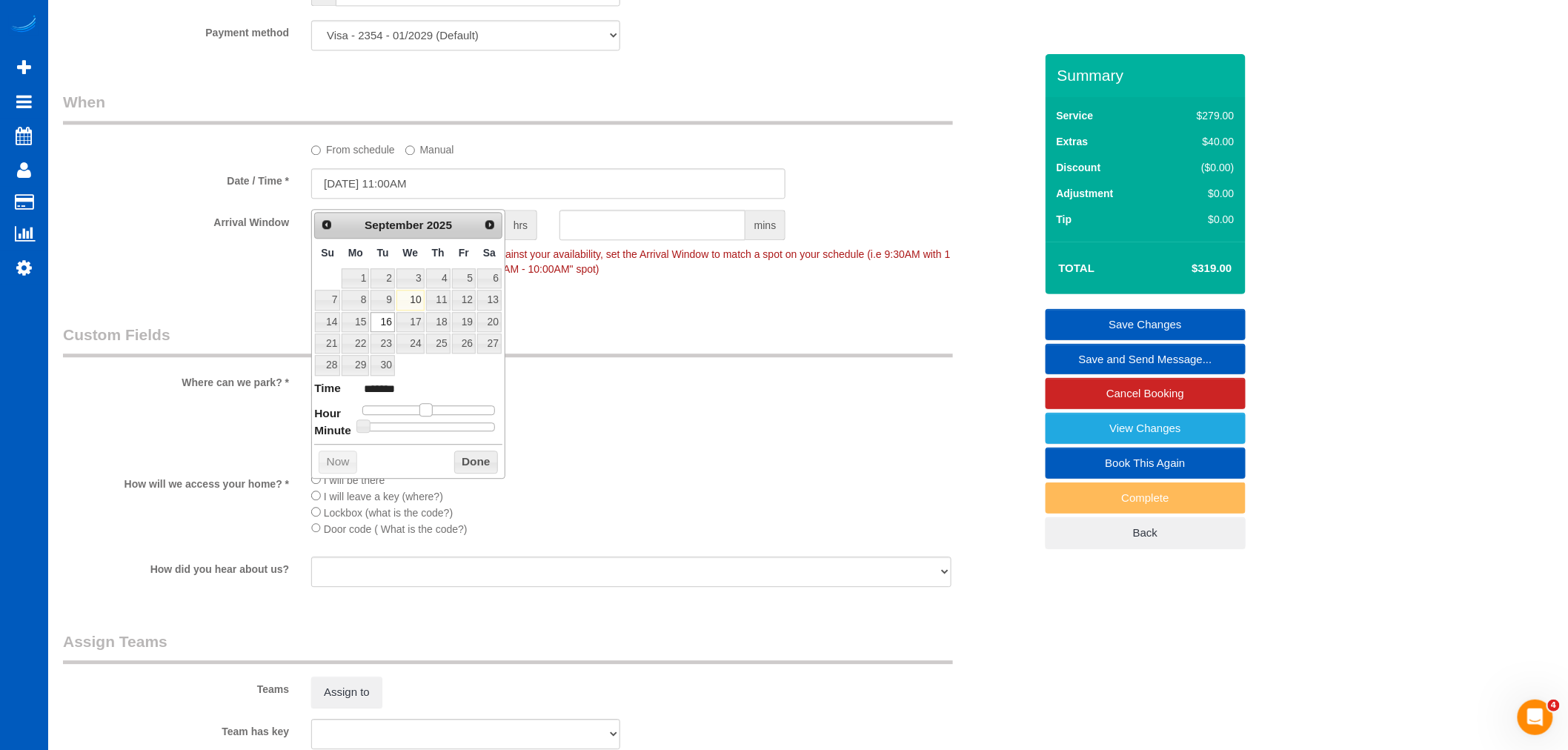
type input "09/16/2025 10:00AM"
type input "*******"
type input "09/16/2025 9:00AM"
type input "******"
type input "09/16/2025 10:00AM"
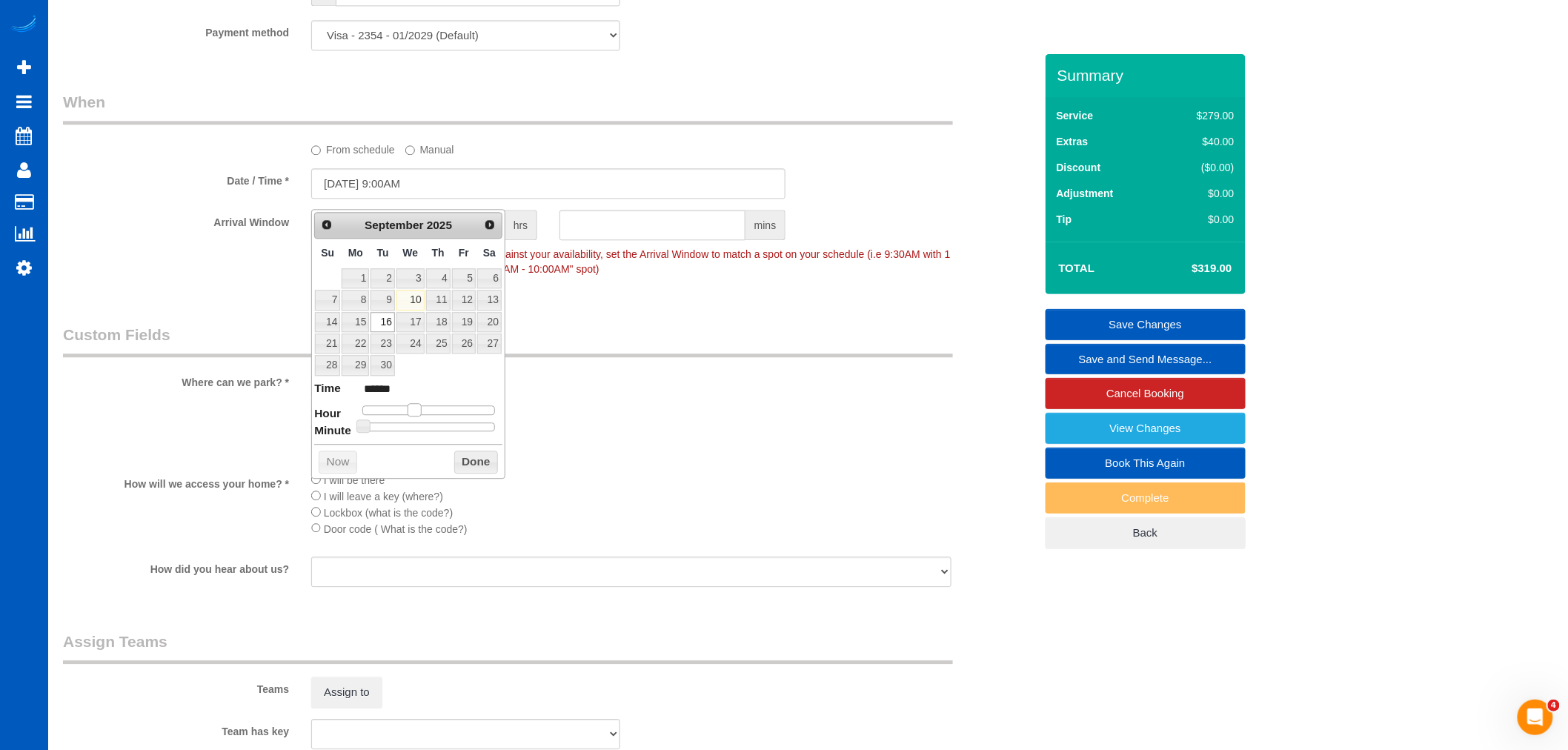
type input "*******"
type input "09/16/2025 11:00AM"
type input "*******"
type input "09/16/2025 12:00PM"
type input "*******"
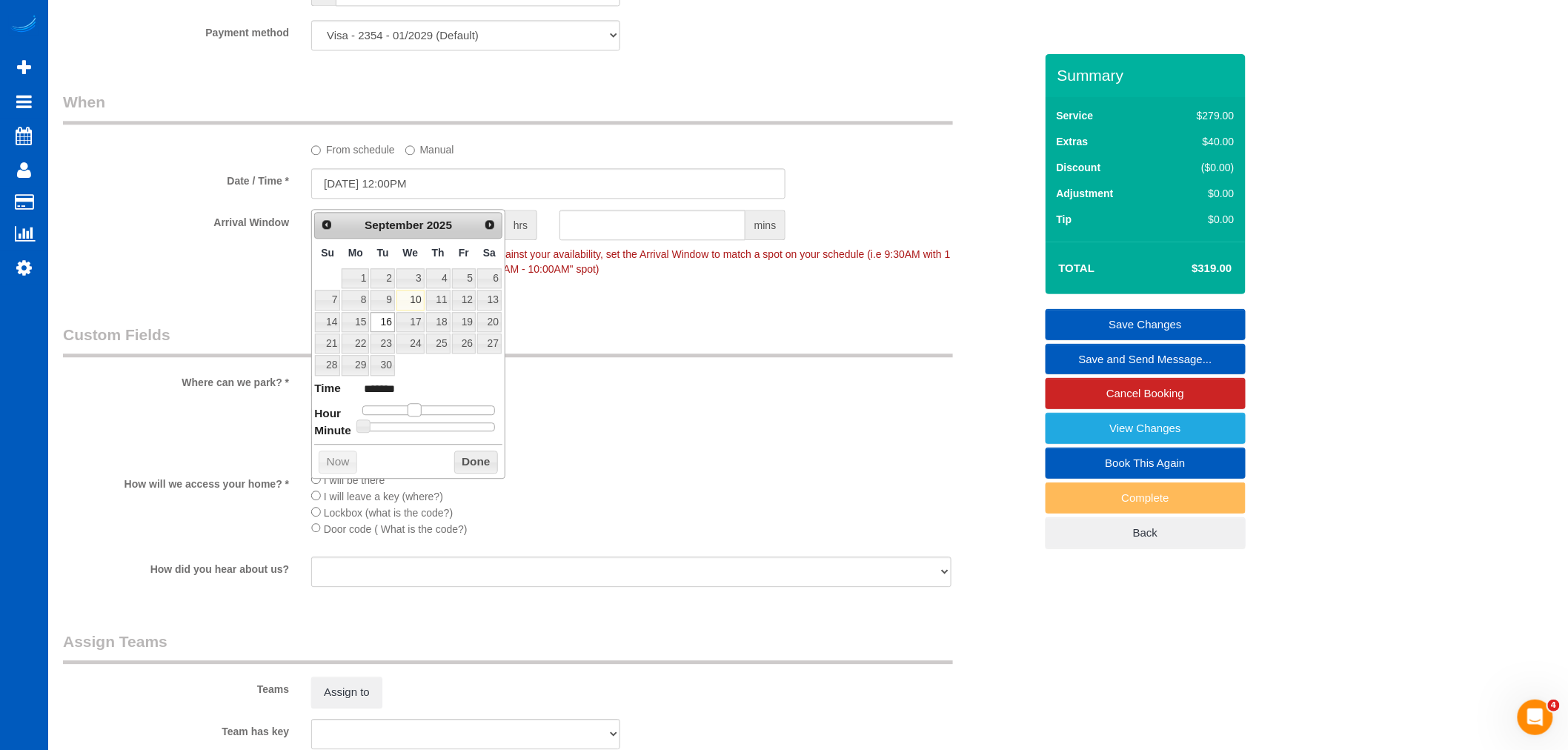
drag, startPoint x: 431, startPoint y: 414, endPoint x: 449, endPoint y: 435, distance: 27.7
click at [441, 430] on dl "Time ******* Hour Minute Second Millisecond Microsecond Time Zone ***** ***** *…" at bounding box center [408, 405] width 189 height 51
type input "09/16/2025 1:00PM"
type input "******"
type input "09/16/2025 12:00PM"
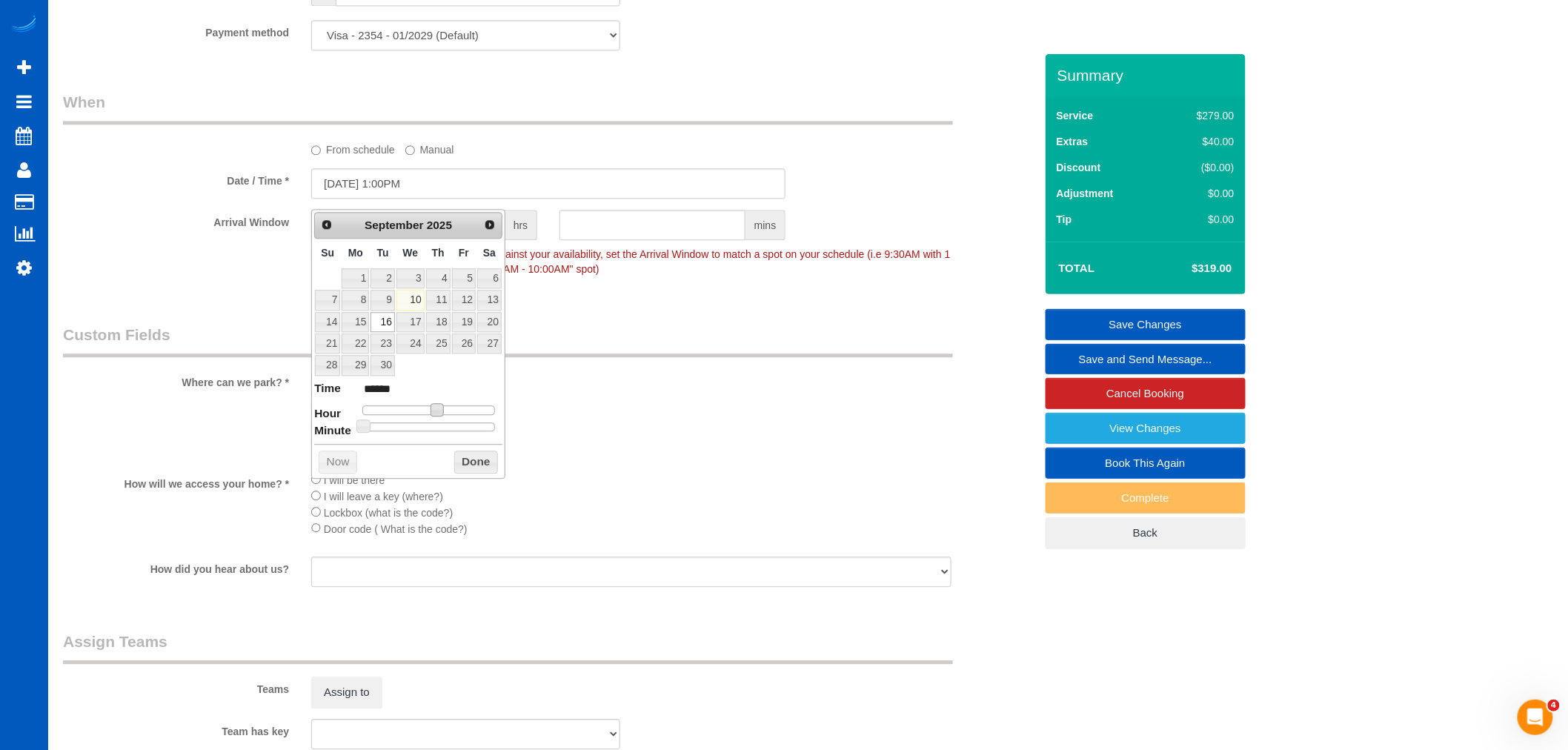
type input "*******"
type input "09/16/2025 11:00AM"
type input "*******"
type input "09/16/2025 10:00AM"
type input "*******"
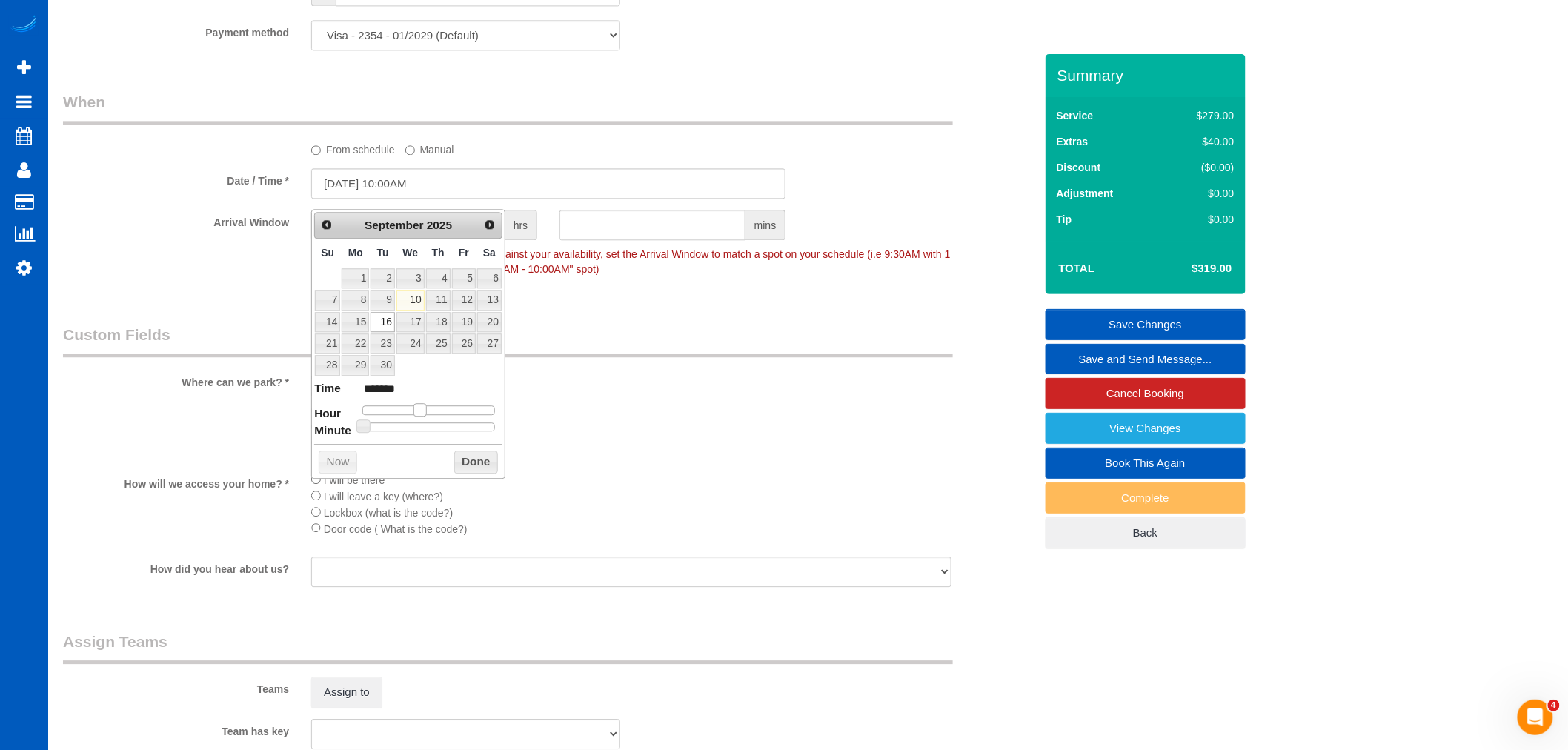
type input "09/16/2025 9:00AM"
type input "******"
type input "09/16/2025 8:00AM"
type input "******"
drag, startPoint x: 434, startPoint y: 410, endPoint x: 408, endPoint y: 411, distance: 26.0
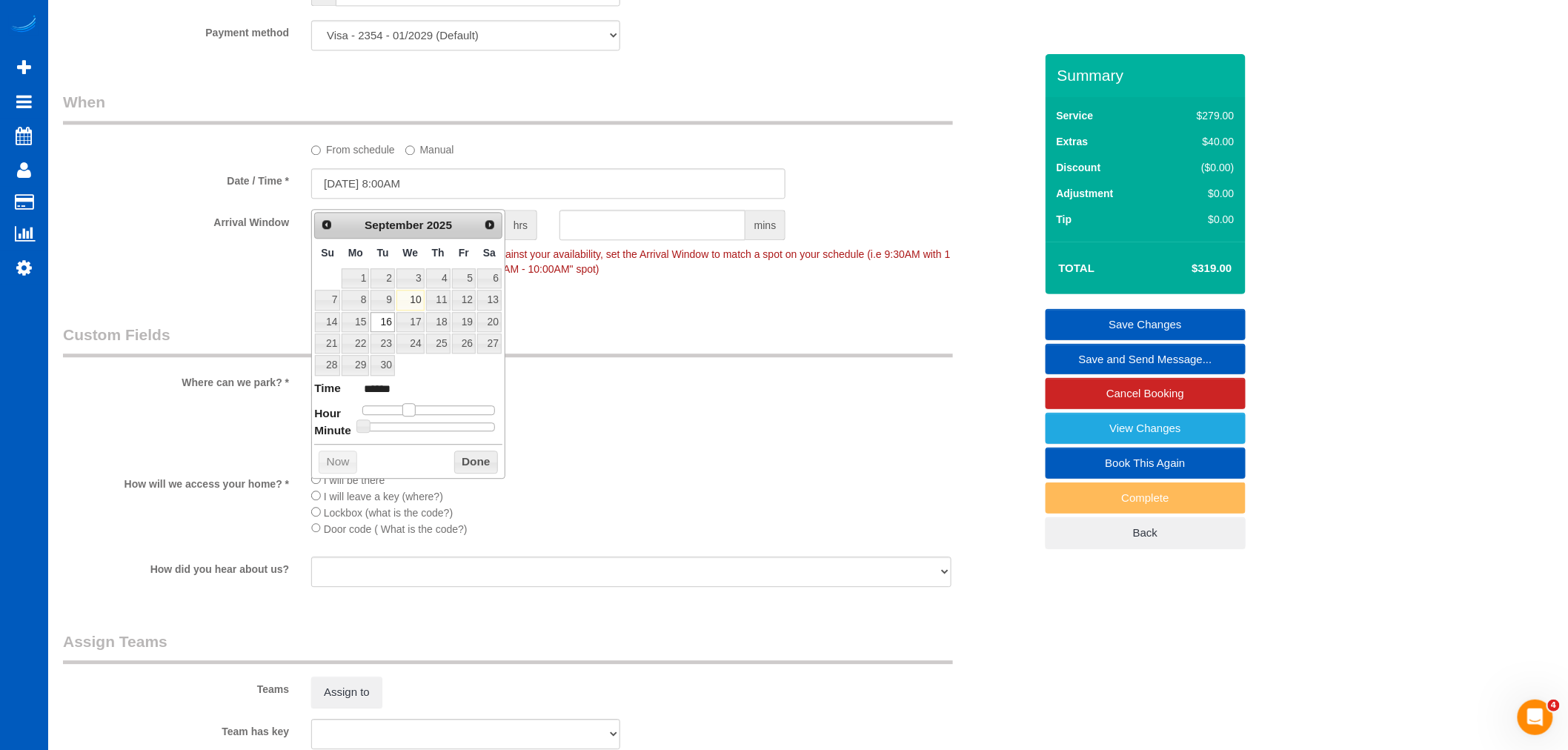
click at [408, 411] on span at bounding box center [408, 409] width 13 height 13
type input "09/16/2025 9:00AM"
type input "******"
click at [412, 411] on span at bounding box center [414, 409] width 13 height 13
click at [479, 468] on button "Done" at bounding box center [476, 462] width 44 height 24
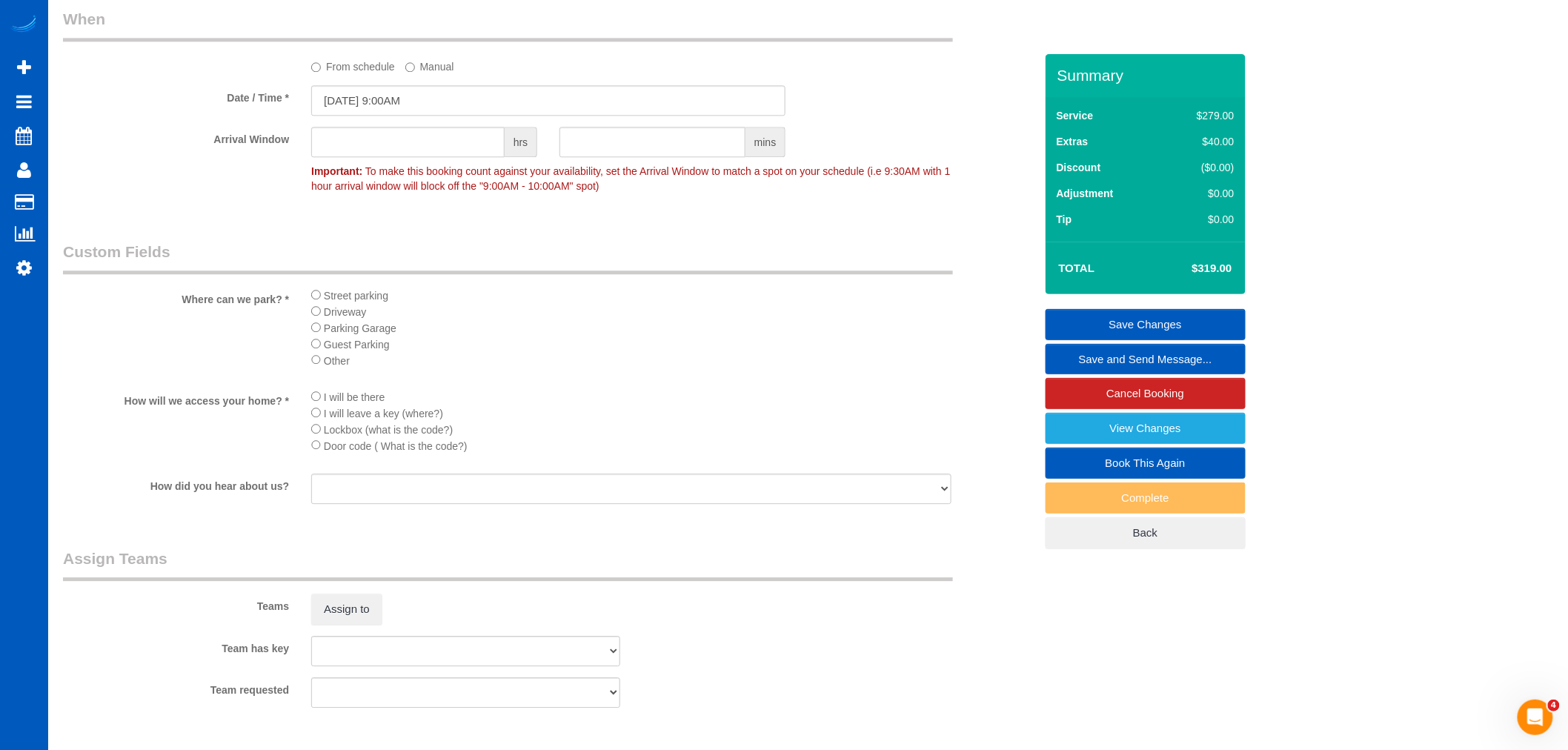
scroll to position [1317, 0]
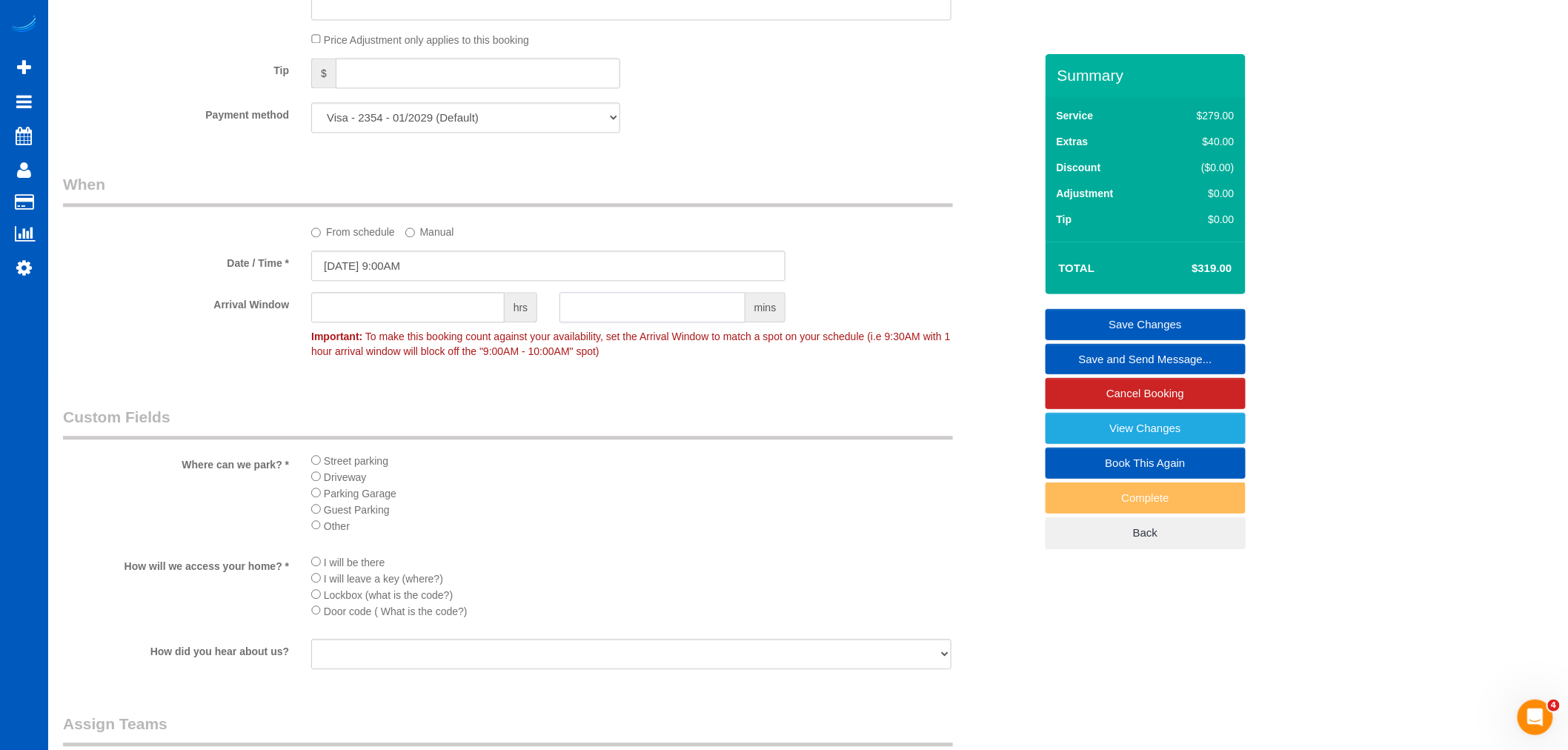
click at [604, 319] on input "text" at bounding box center [652, 307] width 186 height 31
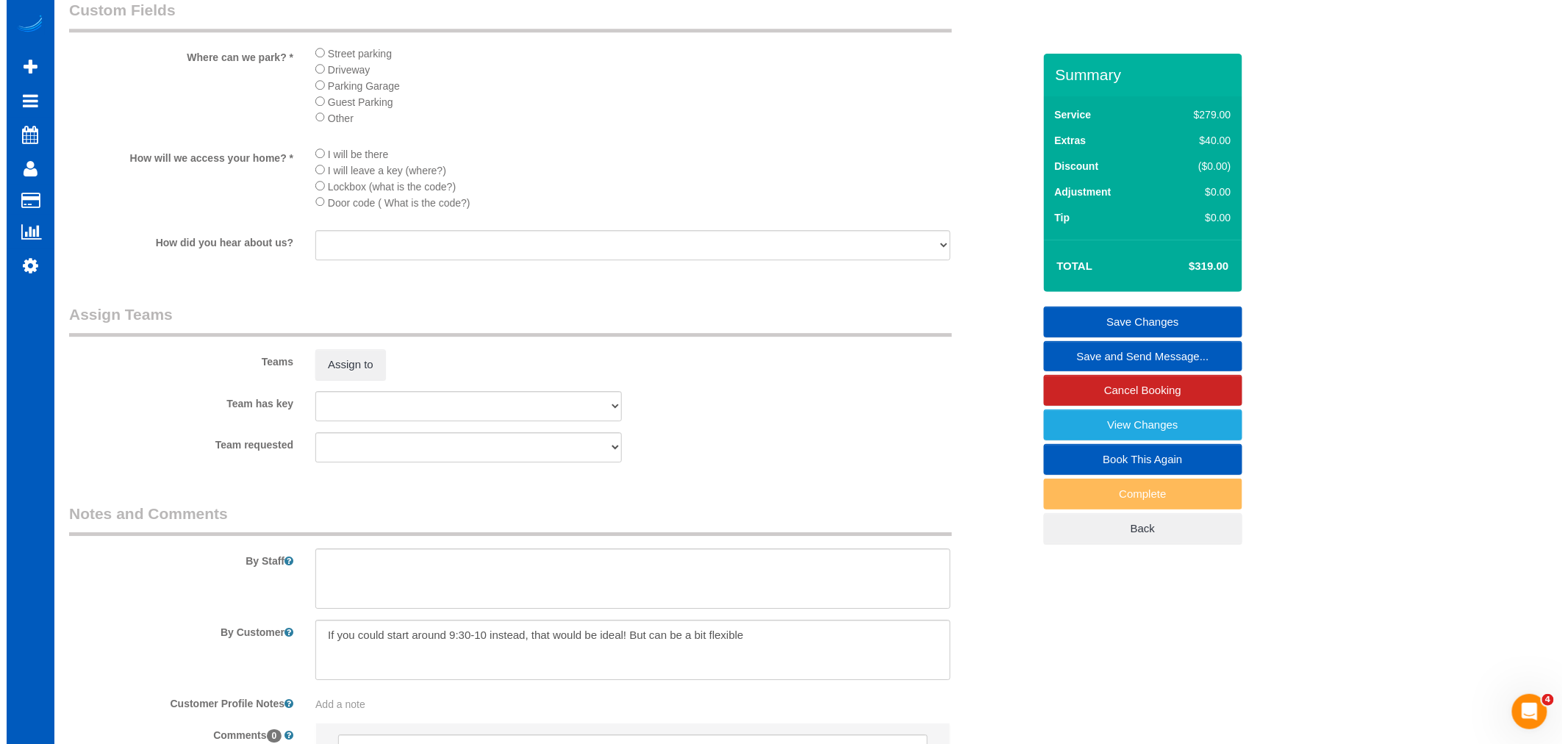
scroll to position [1714, 0]
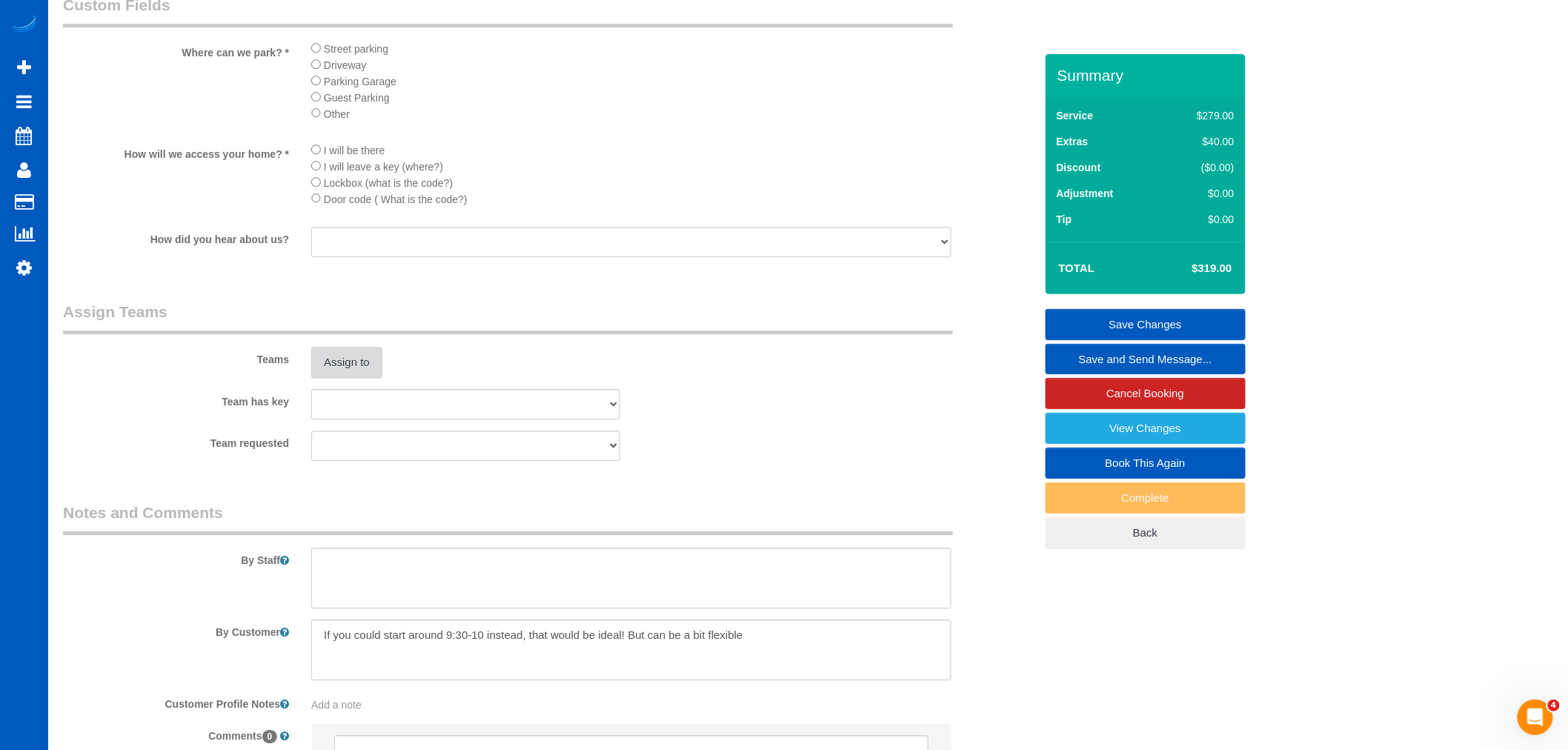
type input "30"
click at [337, 378] on button "Assign to" at bounding box center [346, 362] width 71 height 31
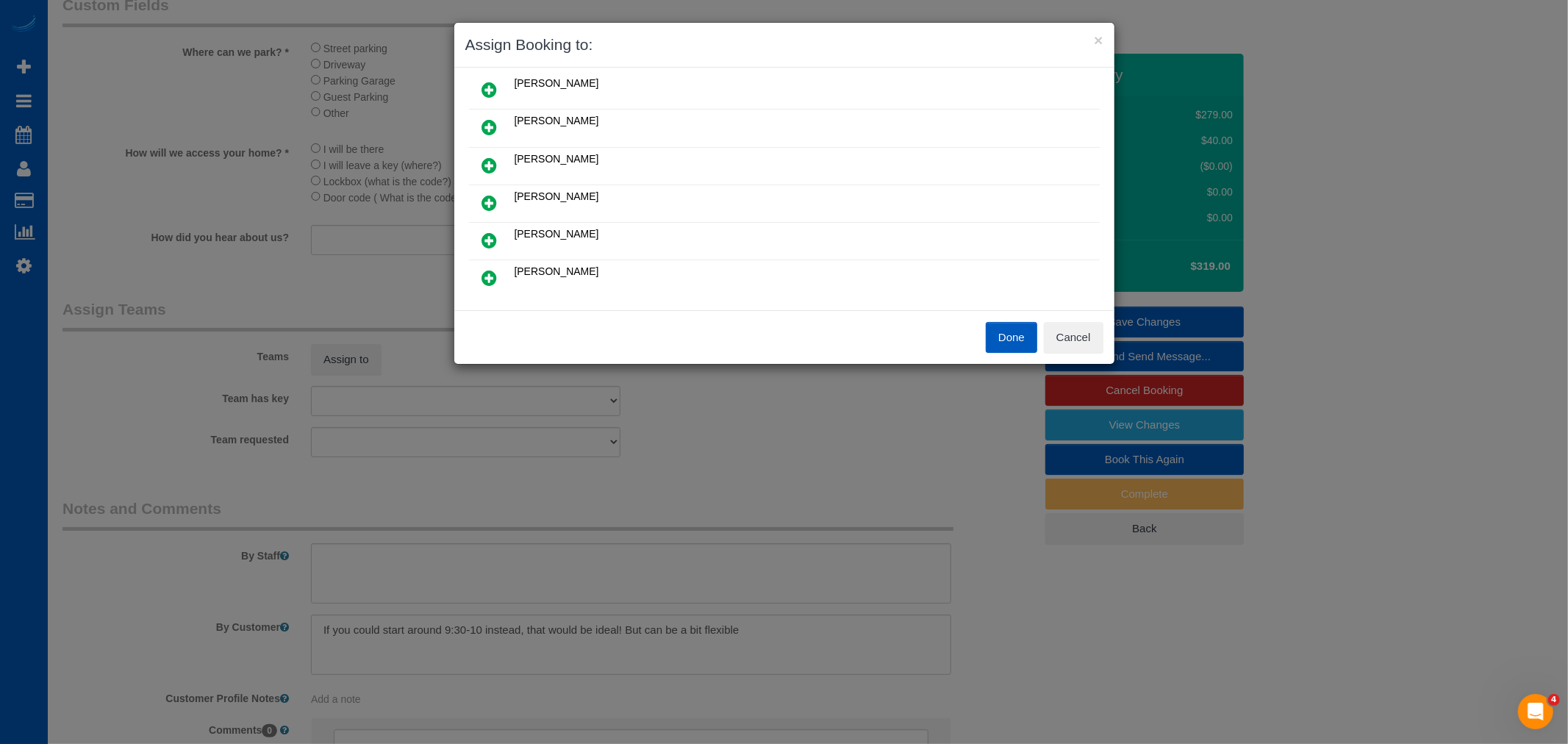
click at [483, 269] on icon at bounding box center [489, 277] width 15 height 17
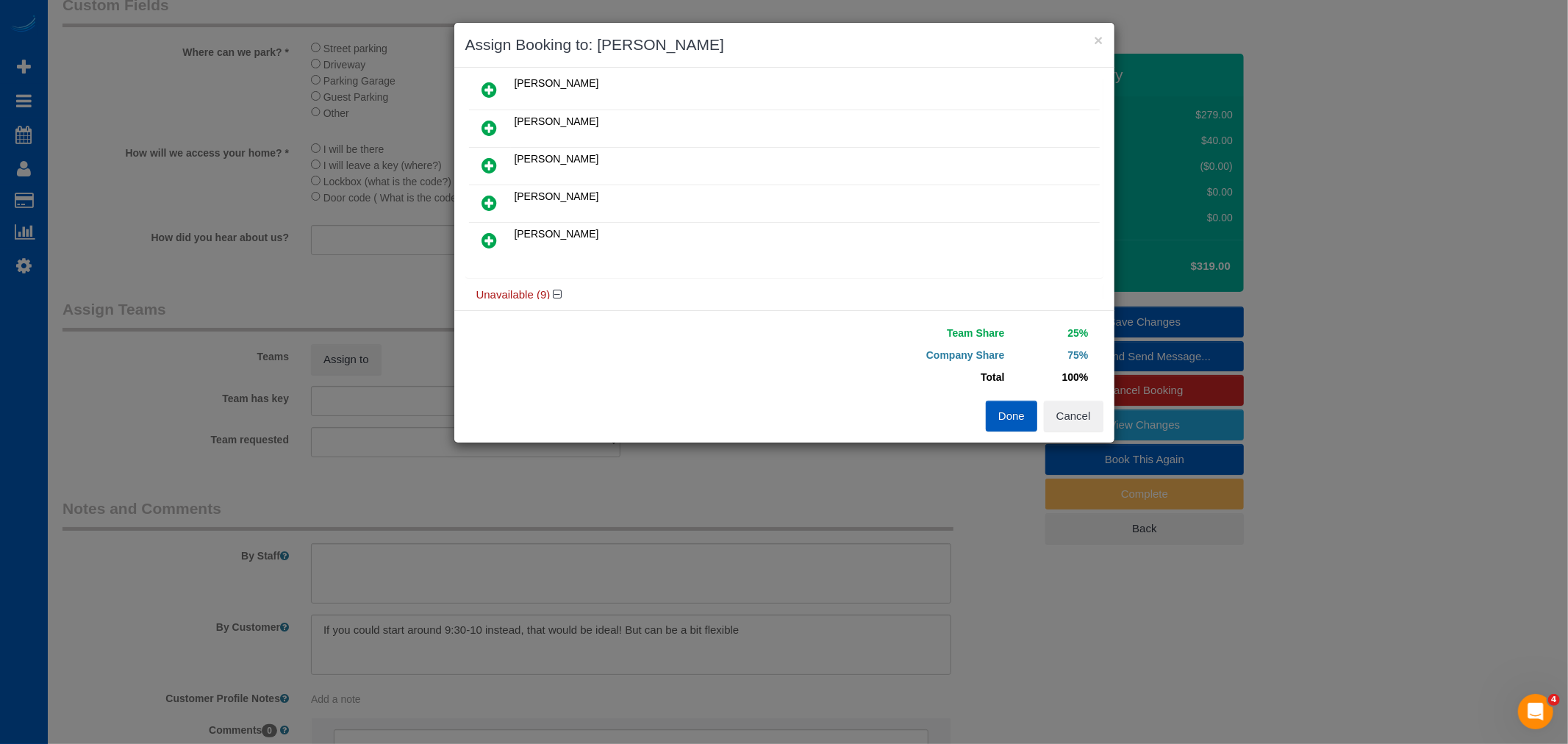
click at [495, 245] on link at bounding box center [489, 241] width 34 height 30
click at [495, 245] on div "Unavailable (9)" at bounding box center [784, 258] width 638 height 27
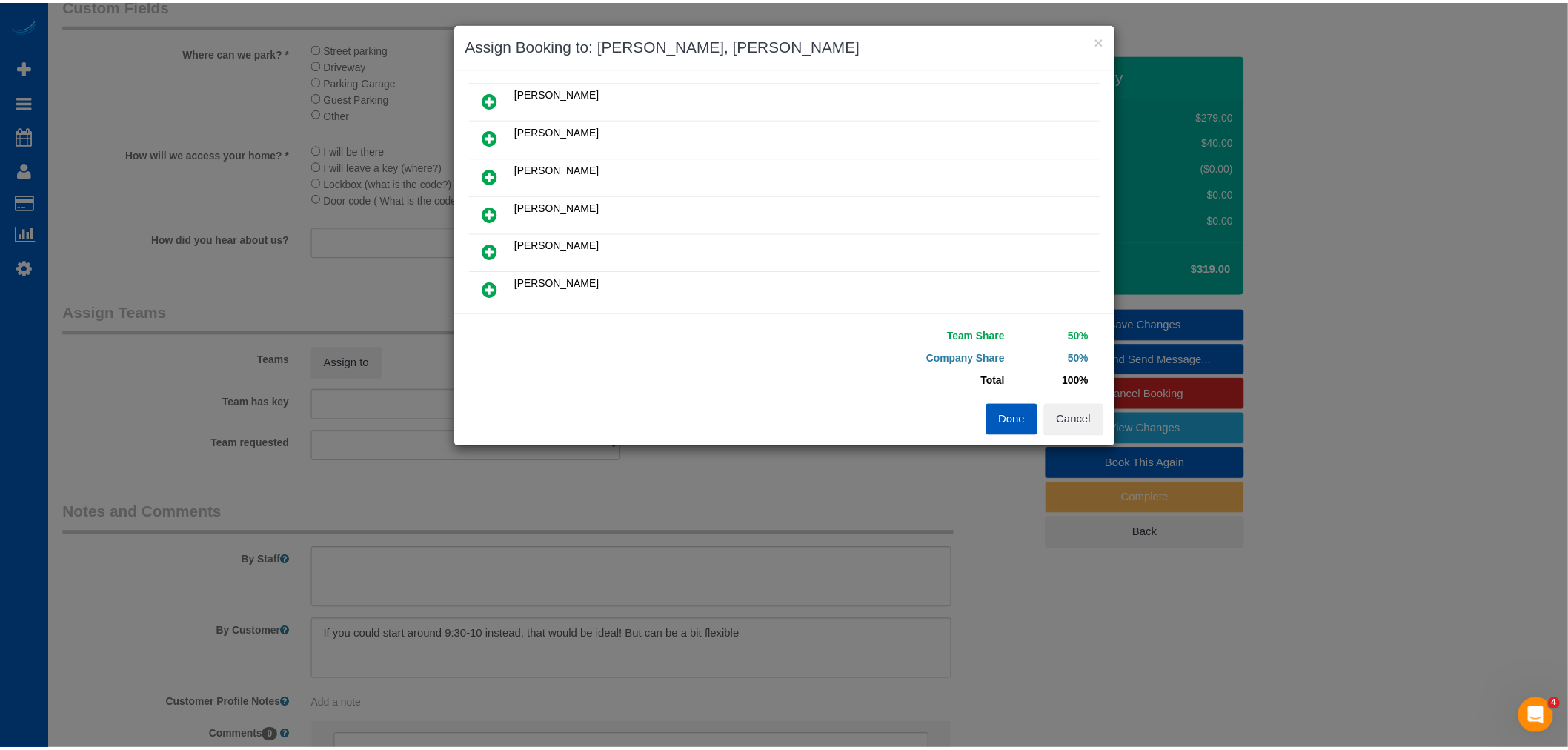
scroll to position [0, 0]
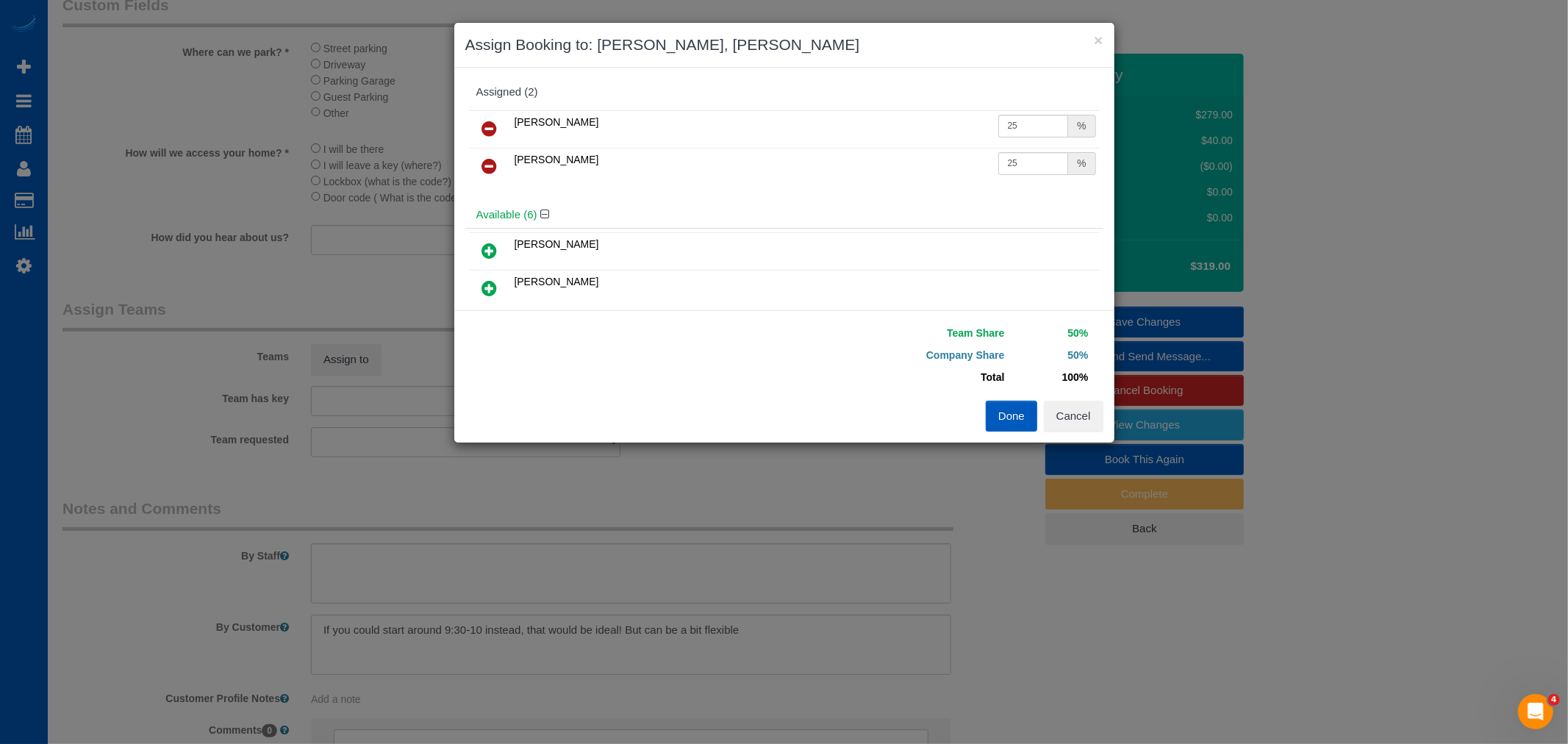
click at [1020, 432] on div "Team Share 50% Company Share 50% Total 100% Warning: The Company share is 0%. I…" at bounding box center [784, 376] width 660 height 132
click at [1008, 420] on button "Done" at bounding box center [1012, 416] width 52 height 31
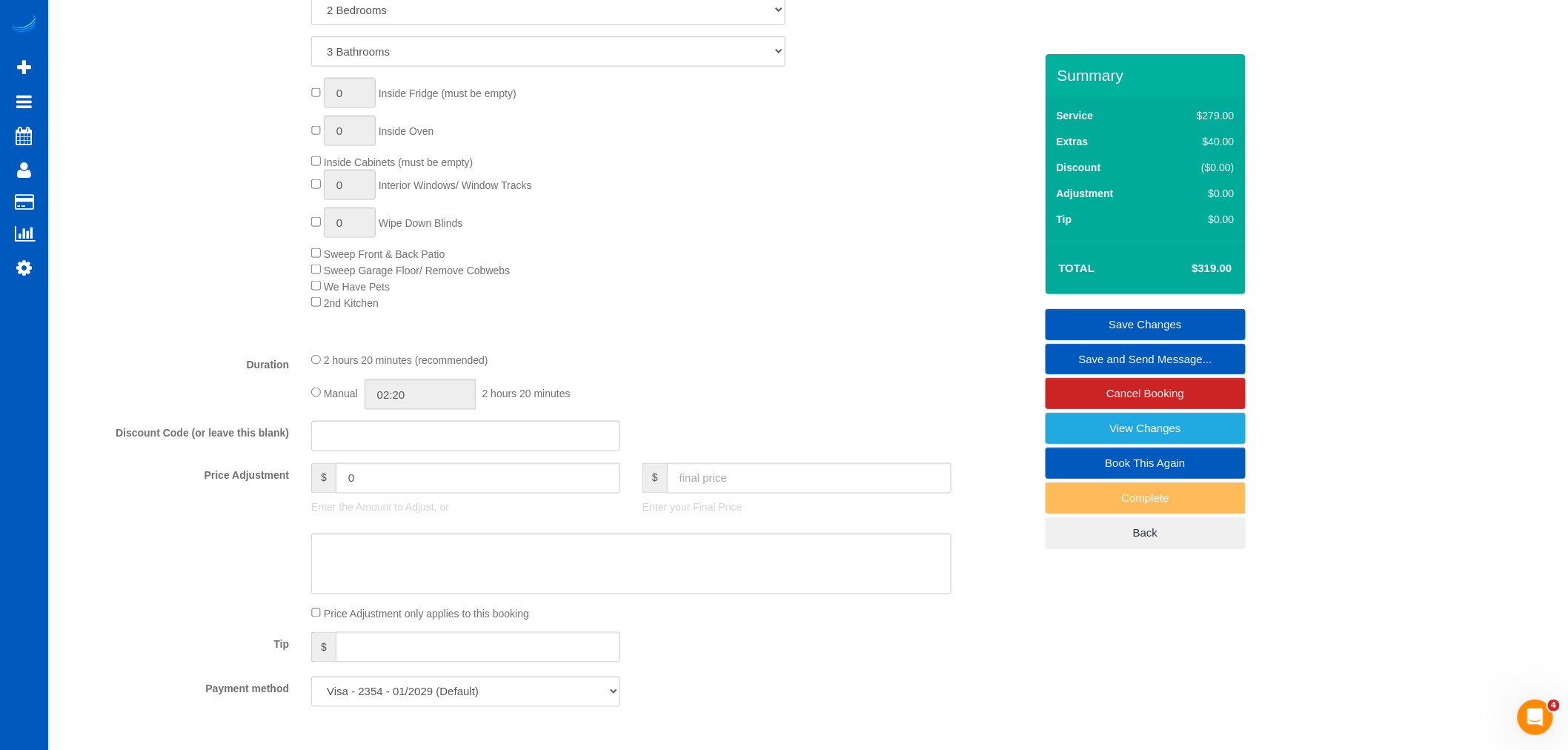
scroll to position [741, 0]
click at [388, 403] on input "02:20" at bounding box center [420, 396] width 111 height 31
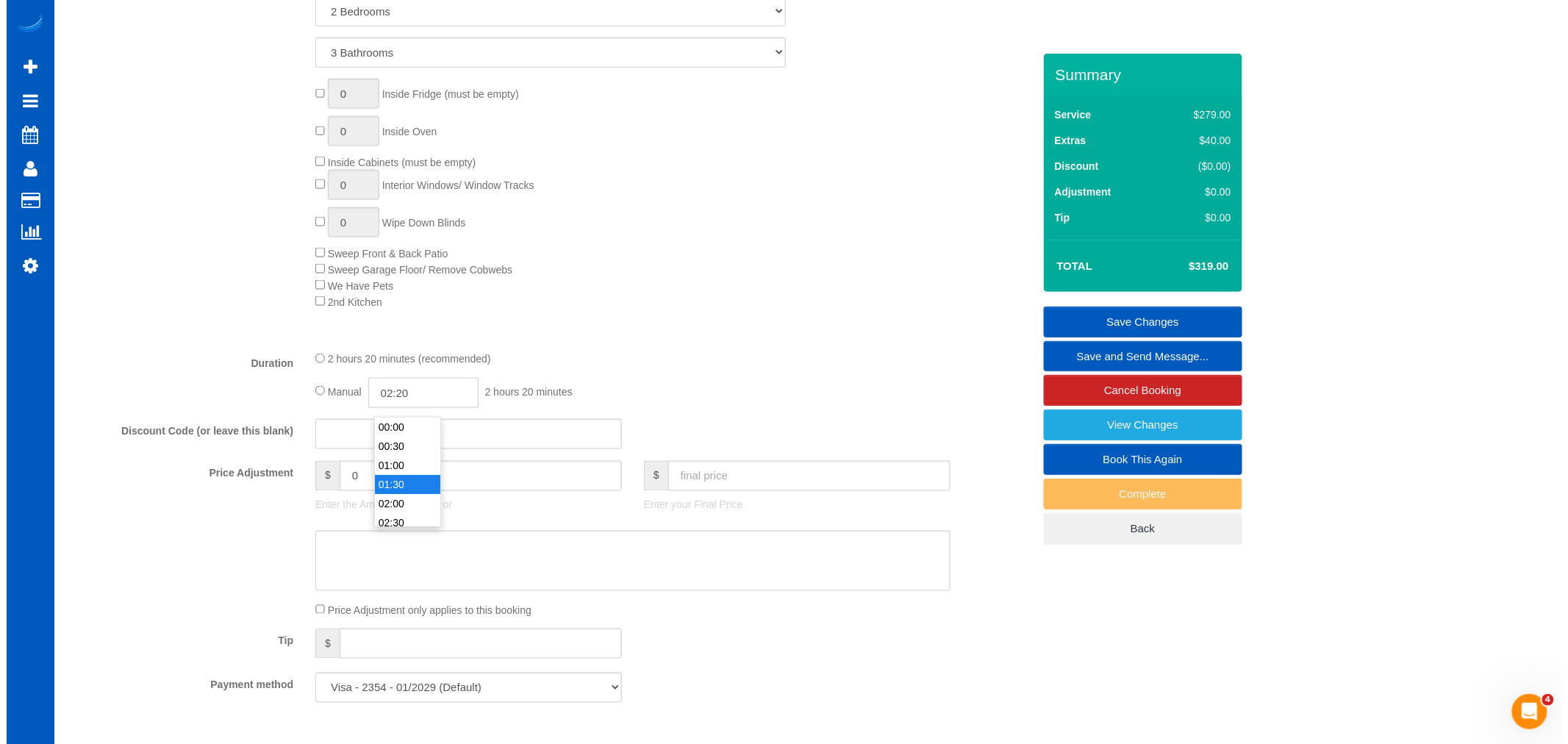
scroll to position [81, 0]
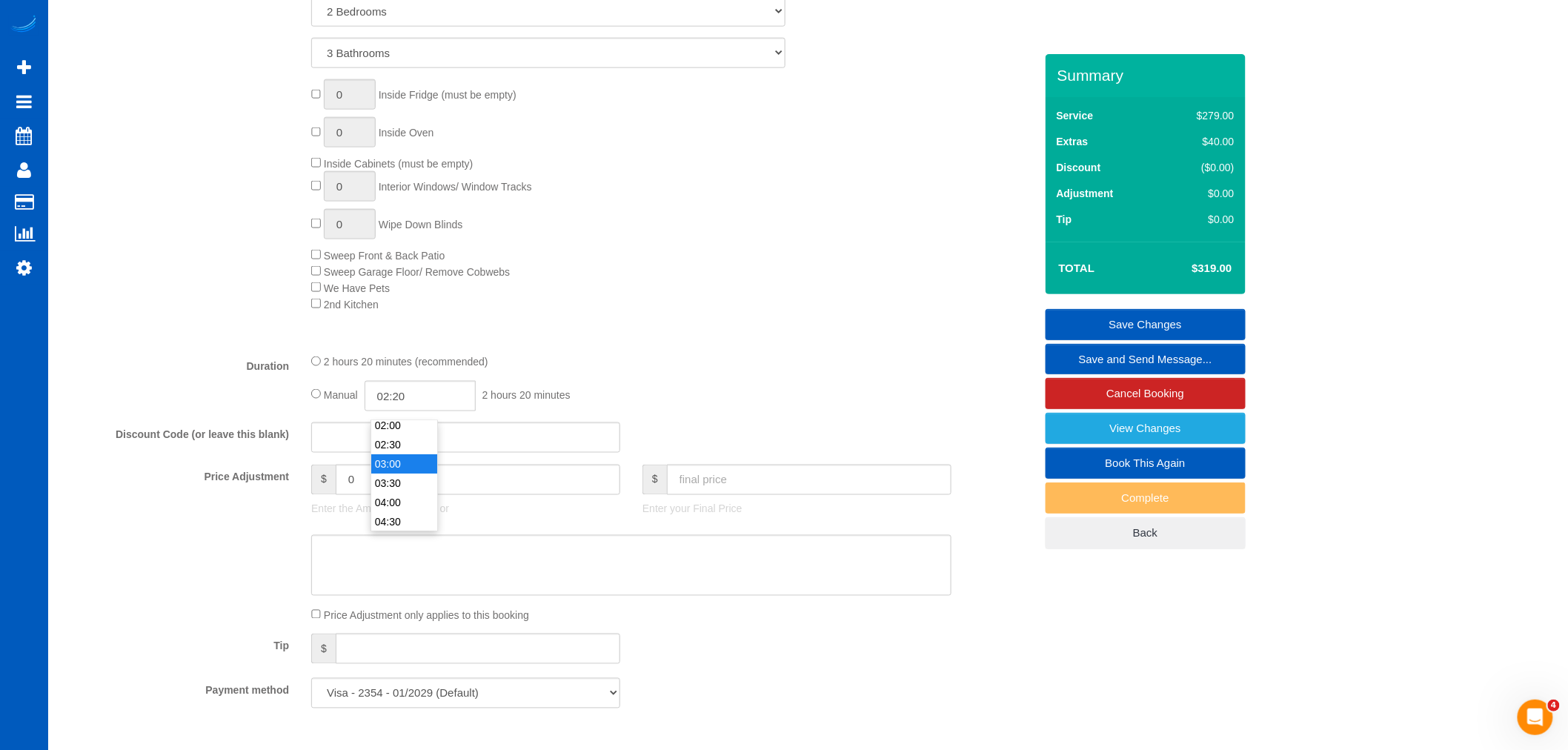
type input "03:00"
click at [402, 468] on li "03:00" at bounding box center [405, 463] width 66 height 19
click at [618, 370] on div "2 hours 20 minutes (recommended)" at bounding box center [631, 361] width 641 height 16
click at [1100, 355] on link "Save and Send Message..." at bounding box center [1146, 359] width 200 height 31
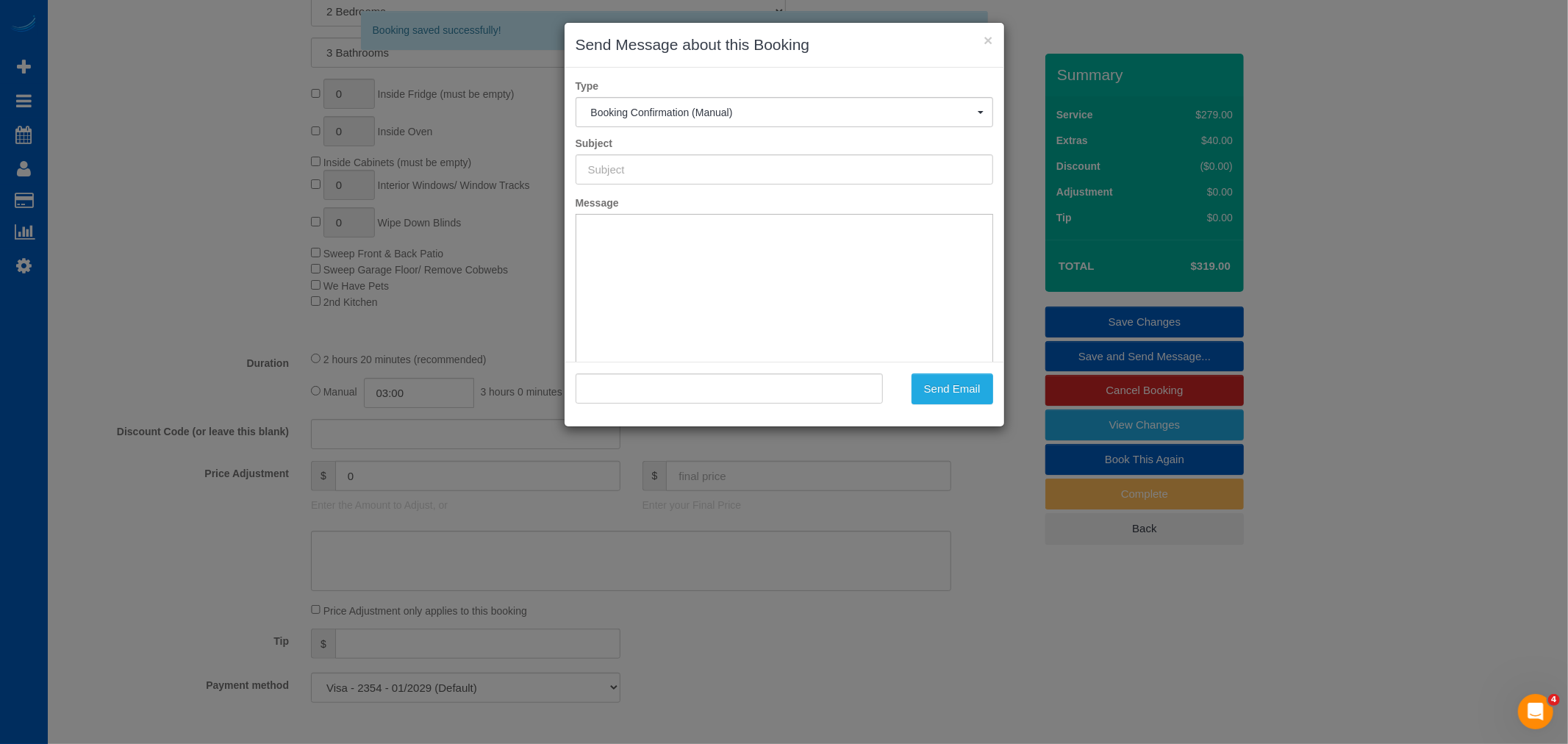
type input "Cleaning Service Confirmed!"
type input ""Andrew Coulthard" <andrew.coulthard@gmail.com>"
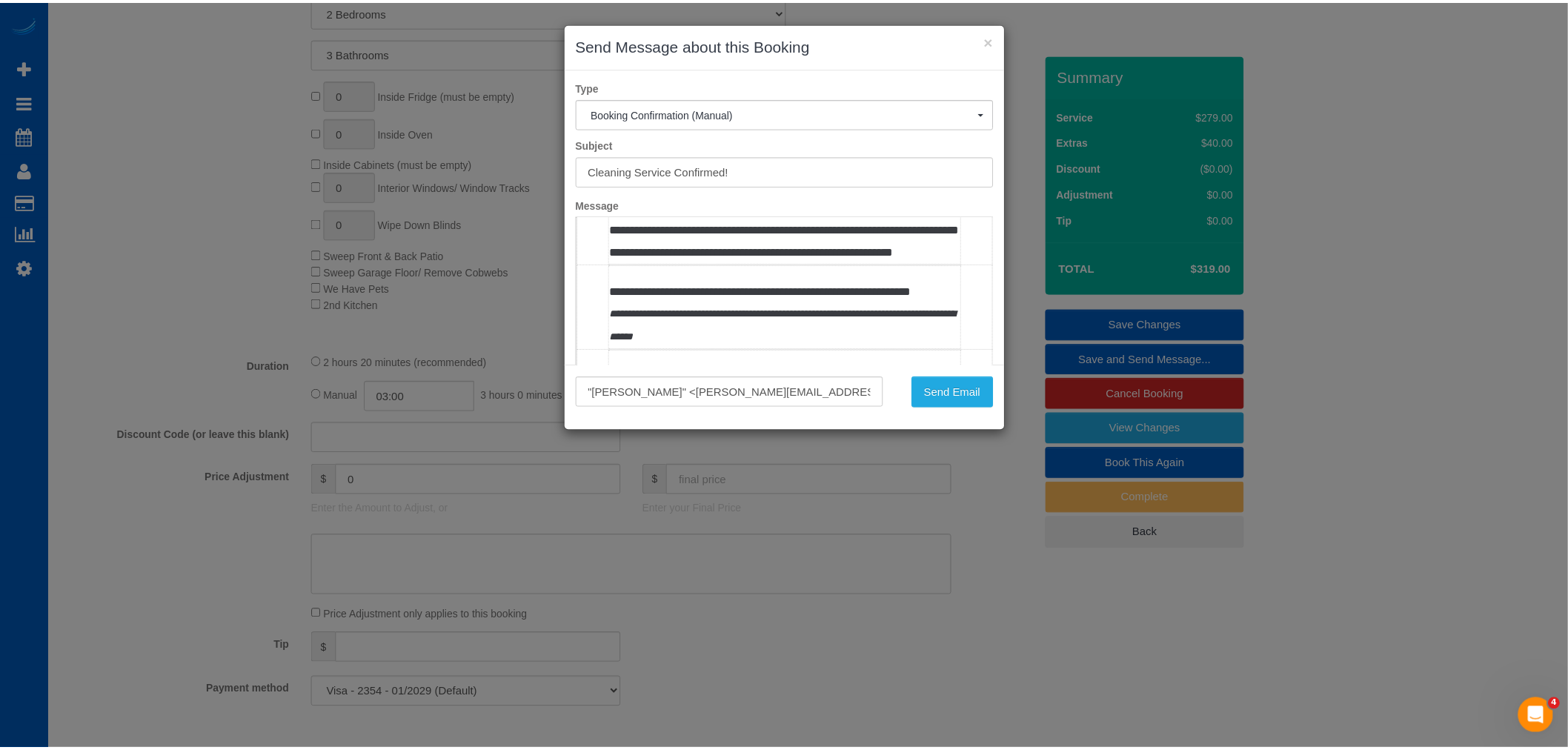
scroll to position [165, 0]
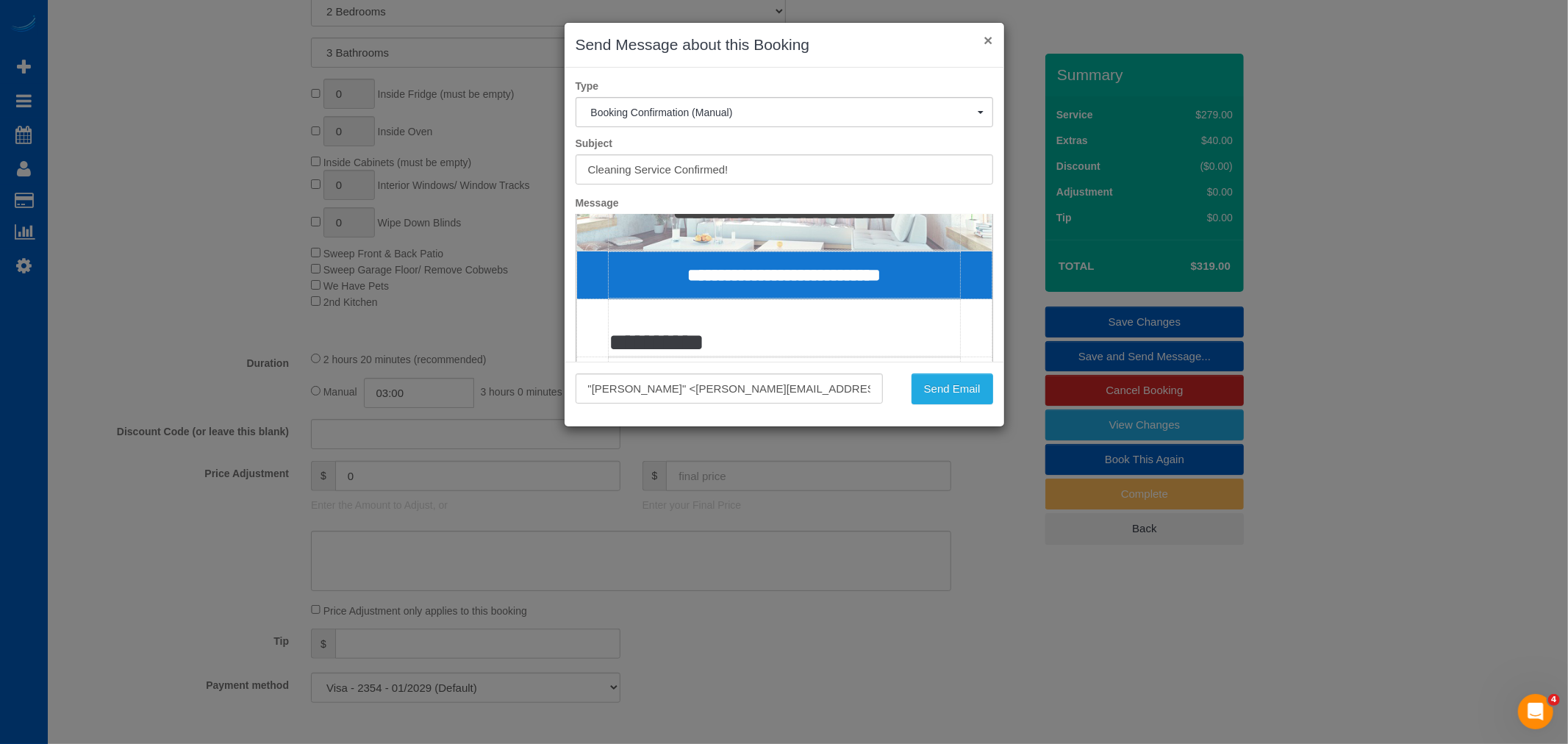
click at [987, 42] on button "×" at bounding box center [988, 40] width 9 height 15
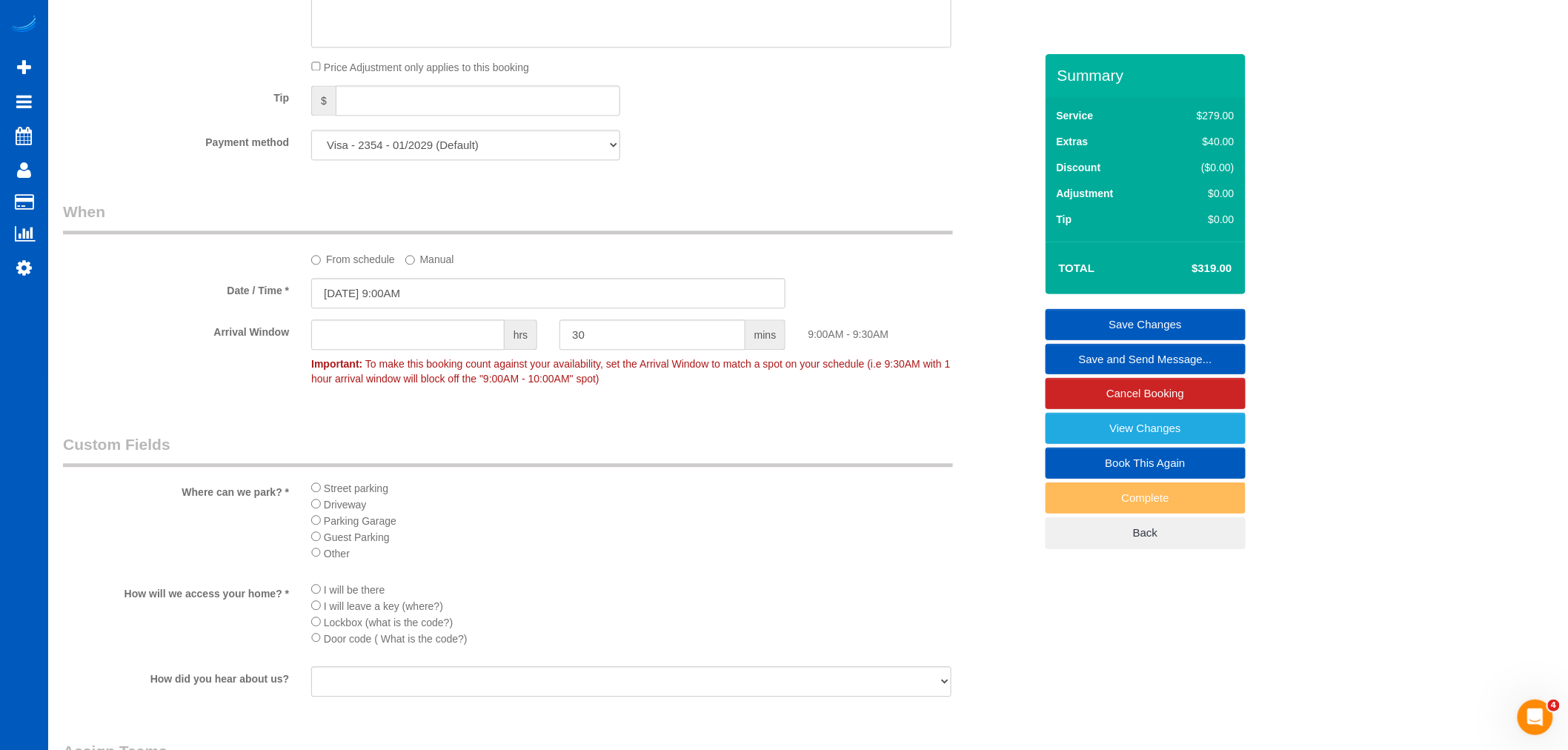
scroll to position [1317, 0]
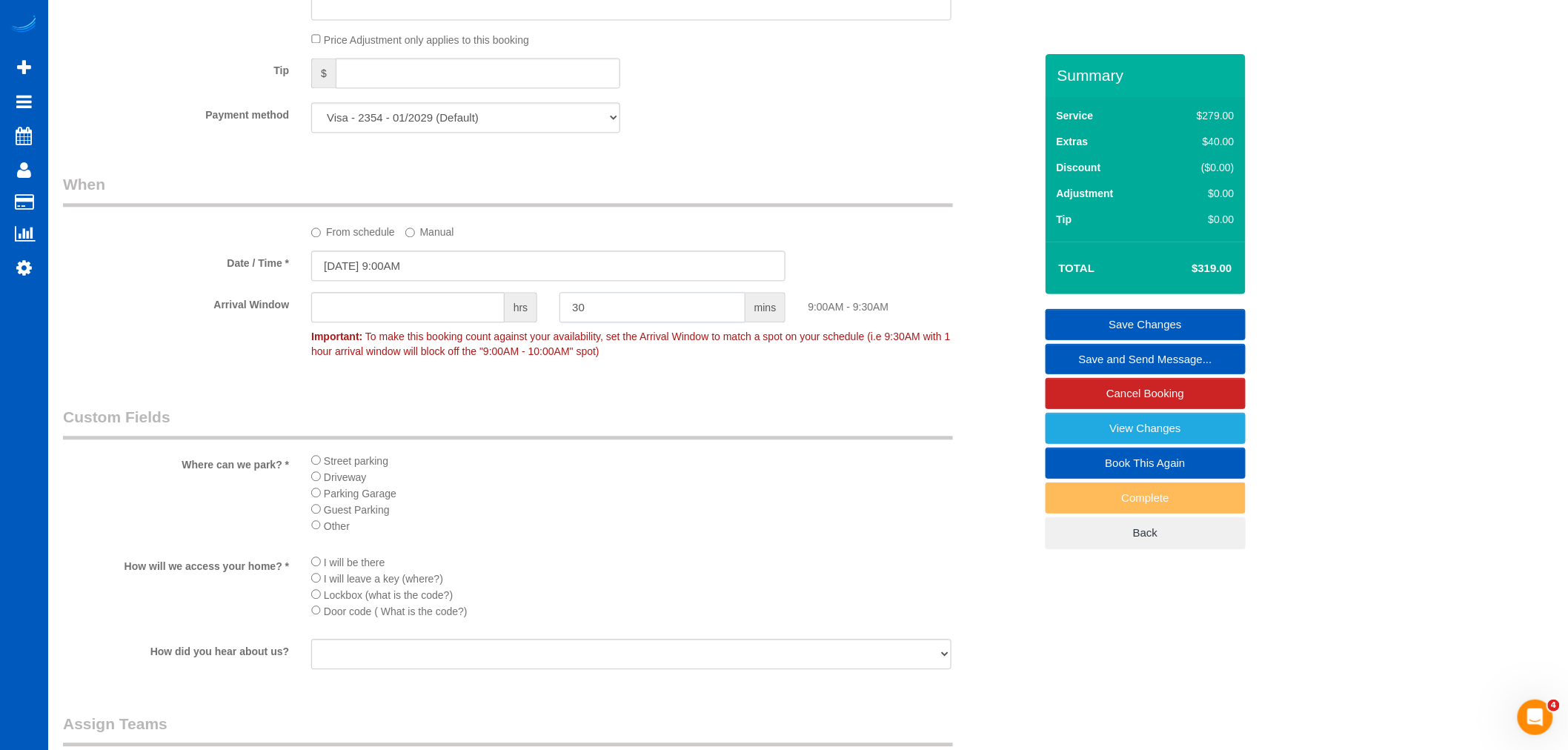
drag, startPoint x: 600, startPoint y: 314, endPoint x: 485, endPoint y: 321, distance: 115.2
click at [485, 321] on div "Arrival Window hrs 30 mins 9:00AM - 9:30AM Important: To make this booking coun…" at bounding box center [549, 329] width 994 height 74
click at [438, 275] on input "09/16/2025 9:00AM" at bounding box center [548, 266] width 474 height 31
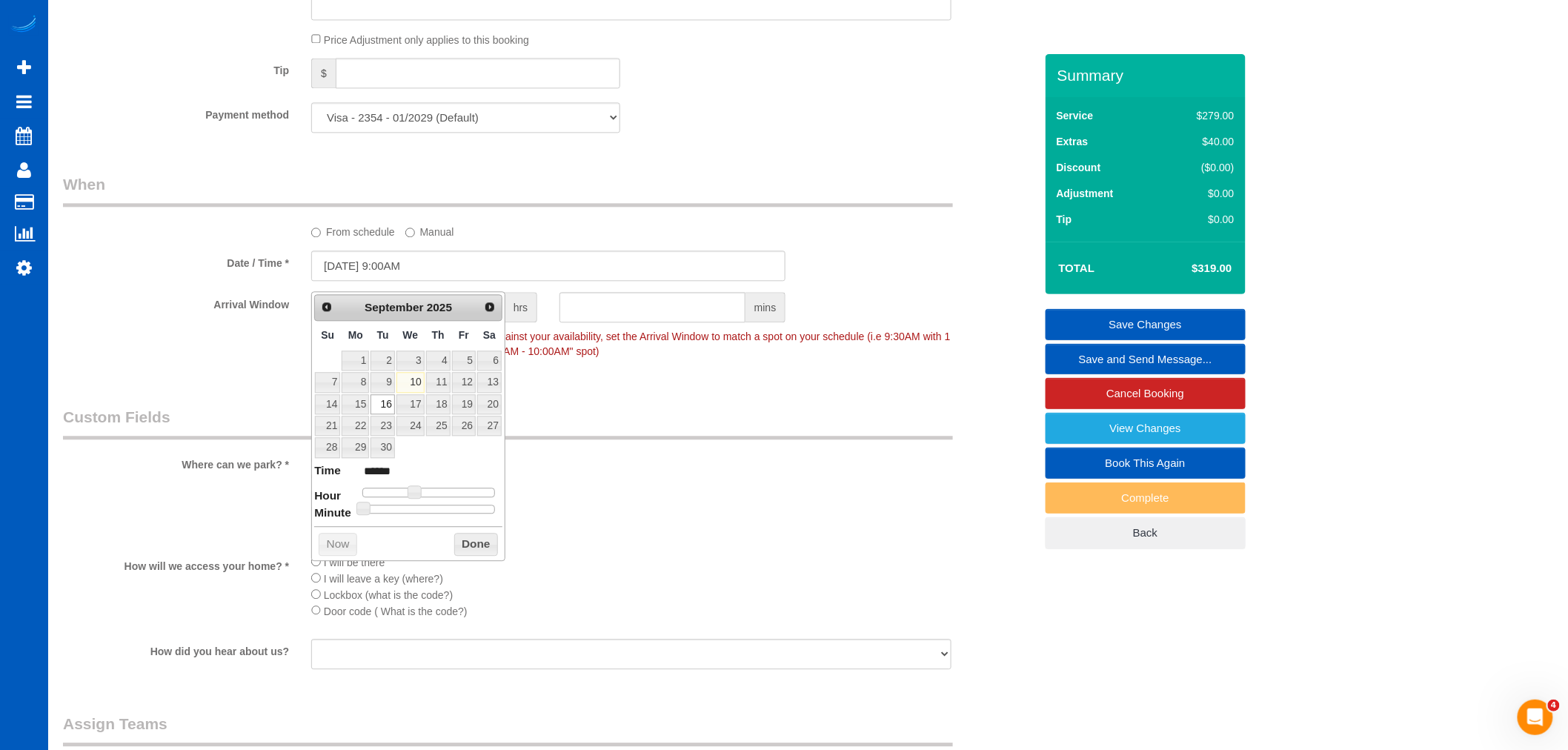
type input "09/16/2025 9:25AM"
type input "******"
click at [427, 506] on div at bounding box center [428, 509] width 133 height 9
type input "09/16/2025 9:30AM"
type input "******"
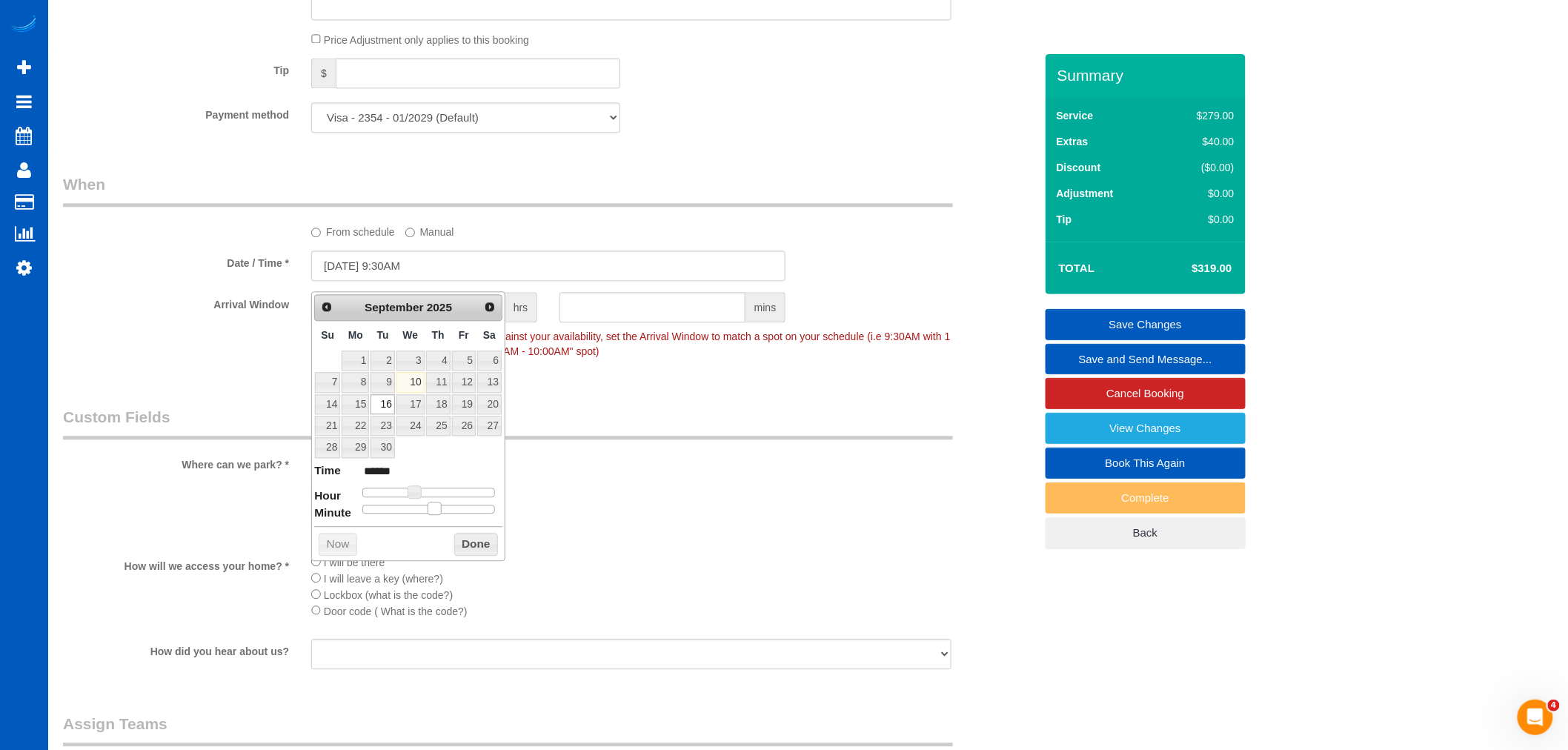
drag, startPoint x: 427, startPoint y: 506, endPoint x: 436, endPoint y: 506, distance: 9.0
click at [436, 506] on span at bounding box center [434, 508] width 13 height 13
click at [471, 536] on button "Done" at bounding box center [476, 544] width 44 height 24
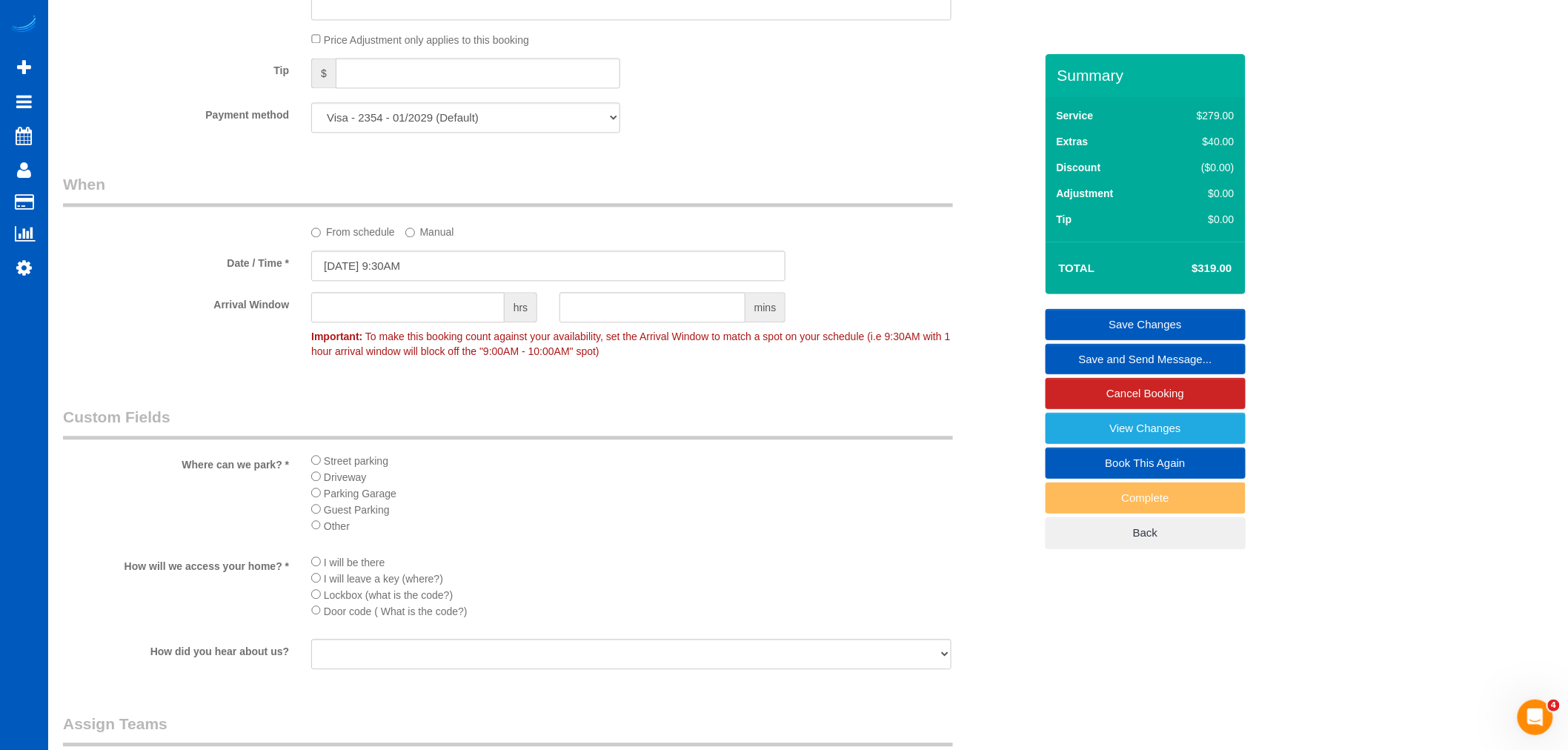
click at [1152, 326] on link "Save Changes" at bounding box center [1146, 324] width 200 height 31
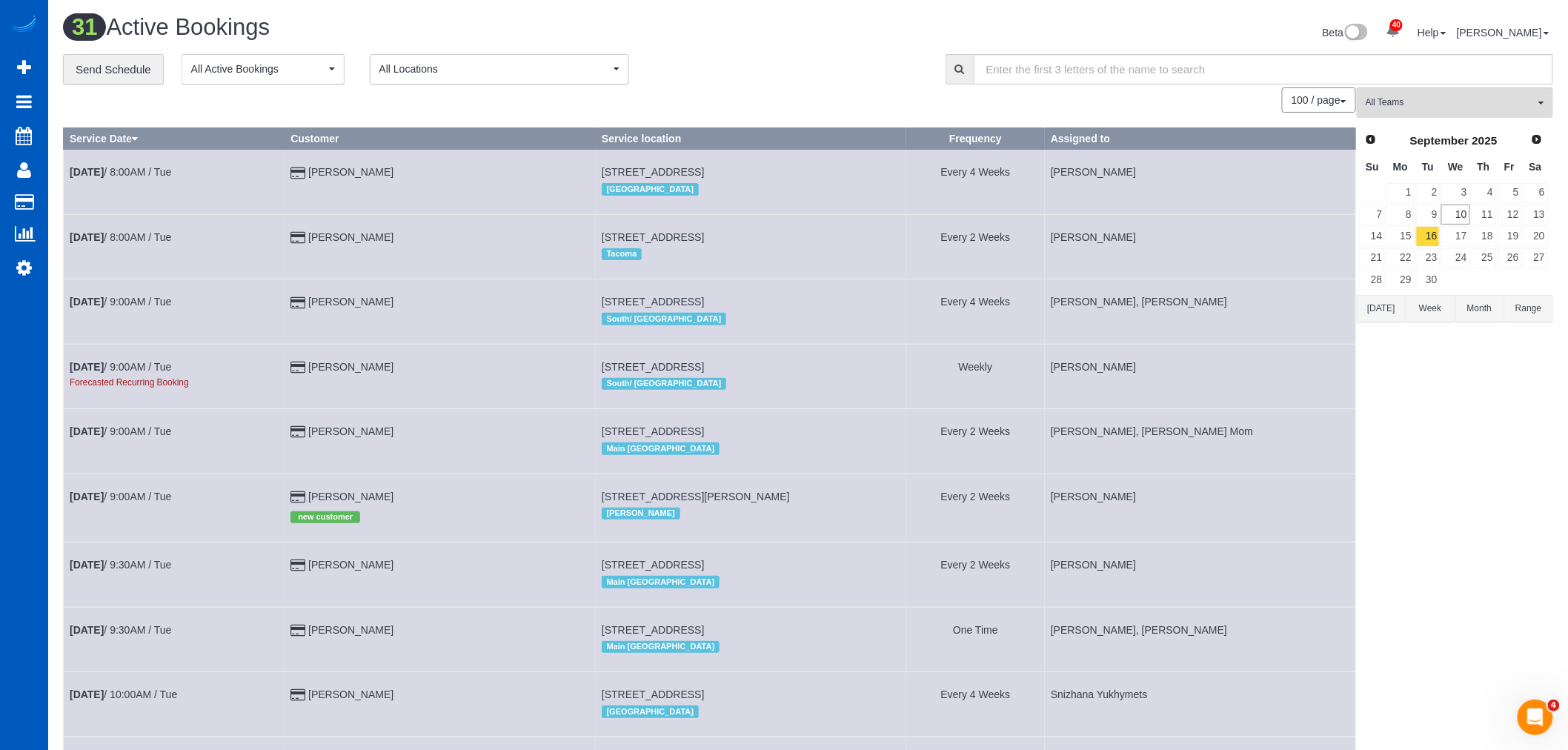
click at [1443, 109] on span "All Teams" at bounding box center [1450, 103] width 169 height 12
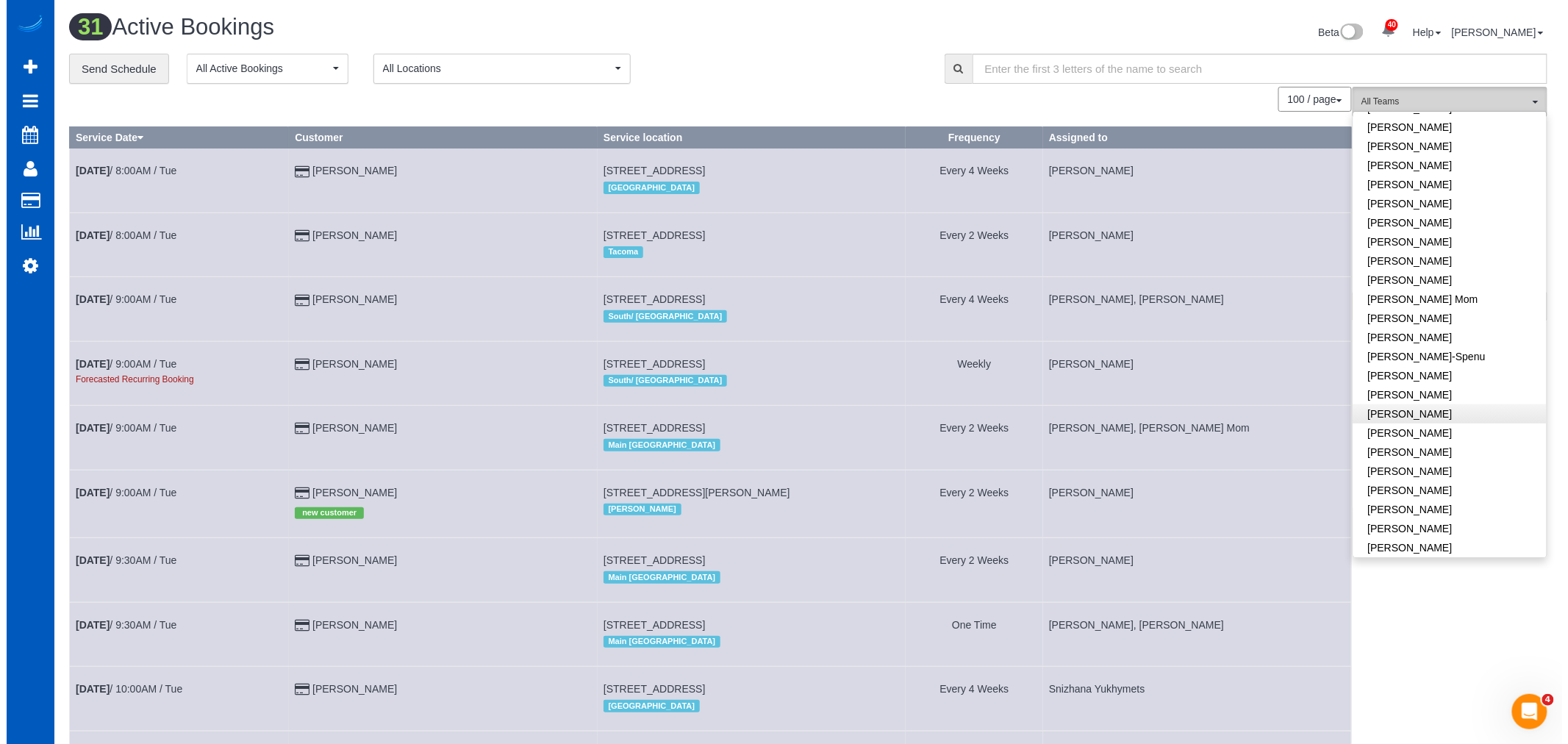
scroll to position [245, 0]
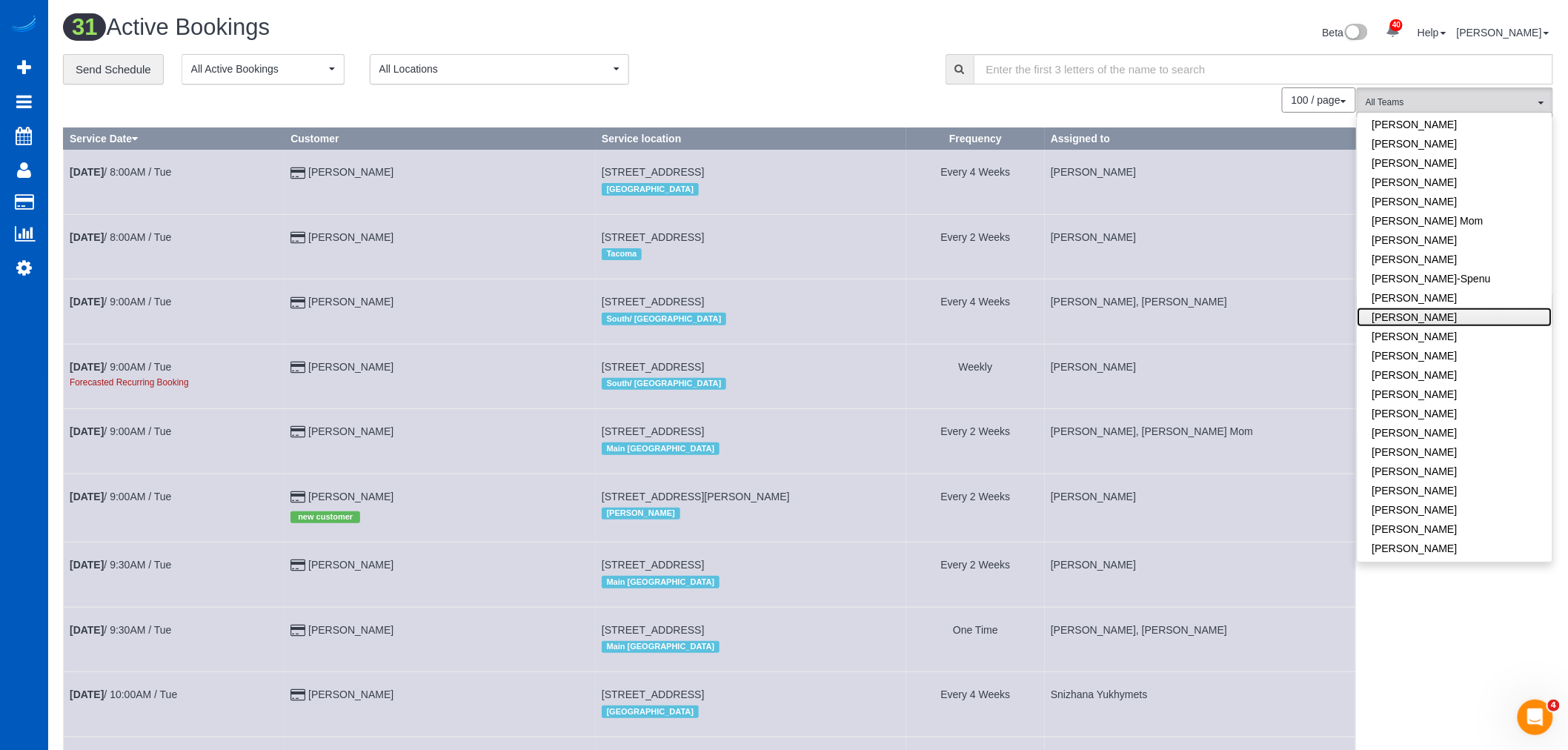
click at [1431, 315] on link "[PERSON_NAME]" at bounding box center [1455, 316] width 195 height 19
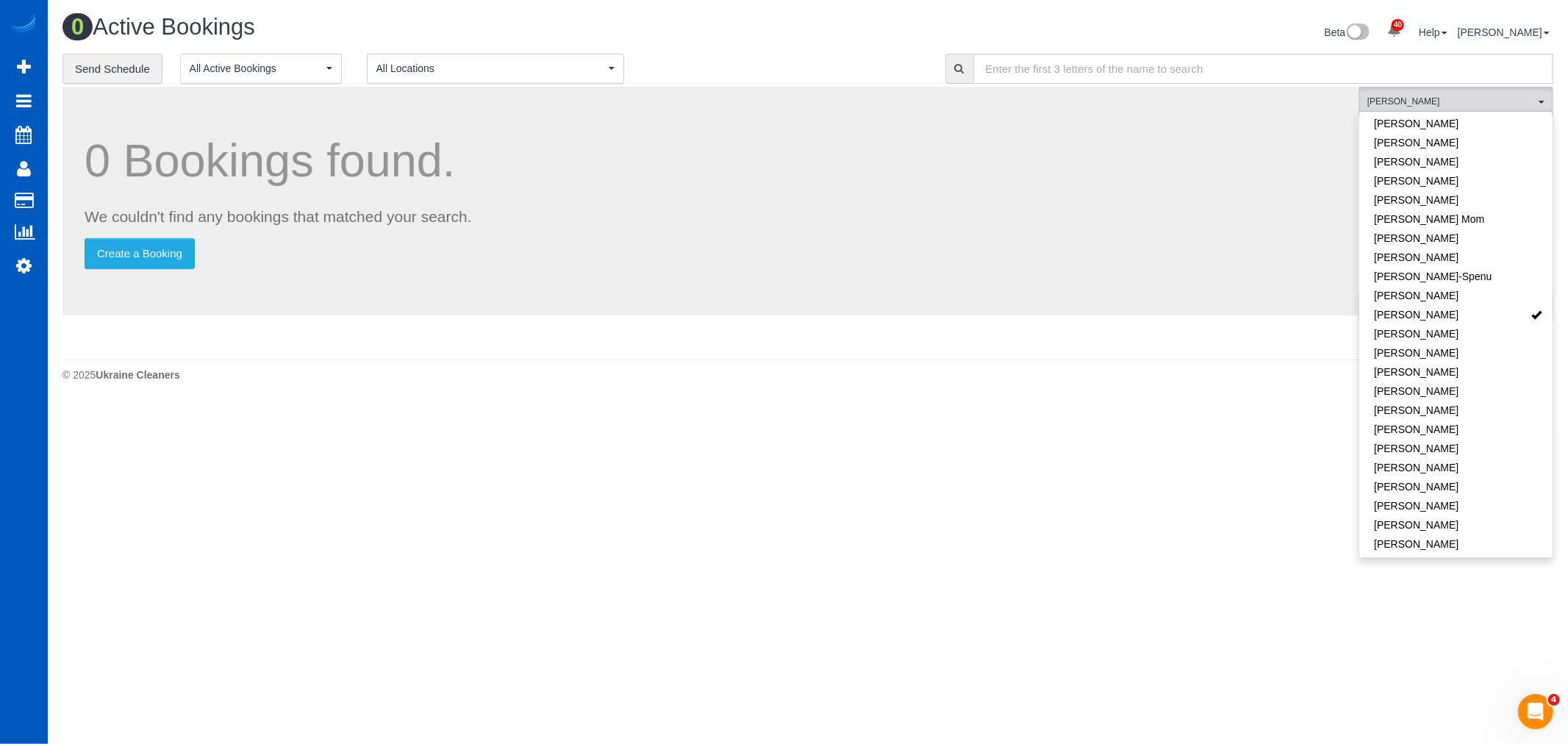
click at [847, 470] on body "40 Beta Your Notifications You have 0 alerts × You have 1 to charge for 09/09/2…" at bounding box center [784, 372] width 1568 height 744
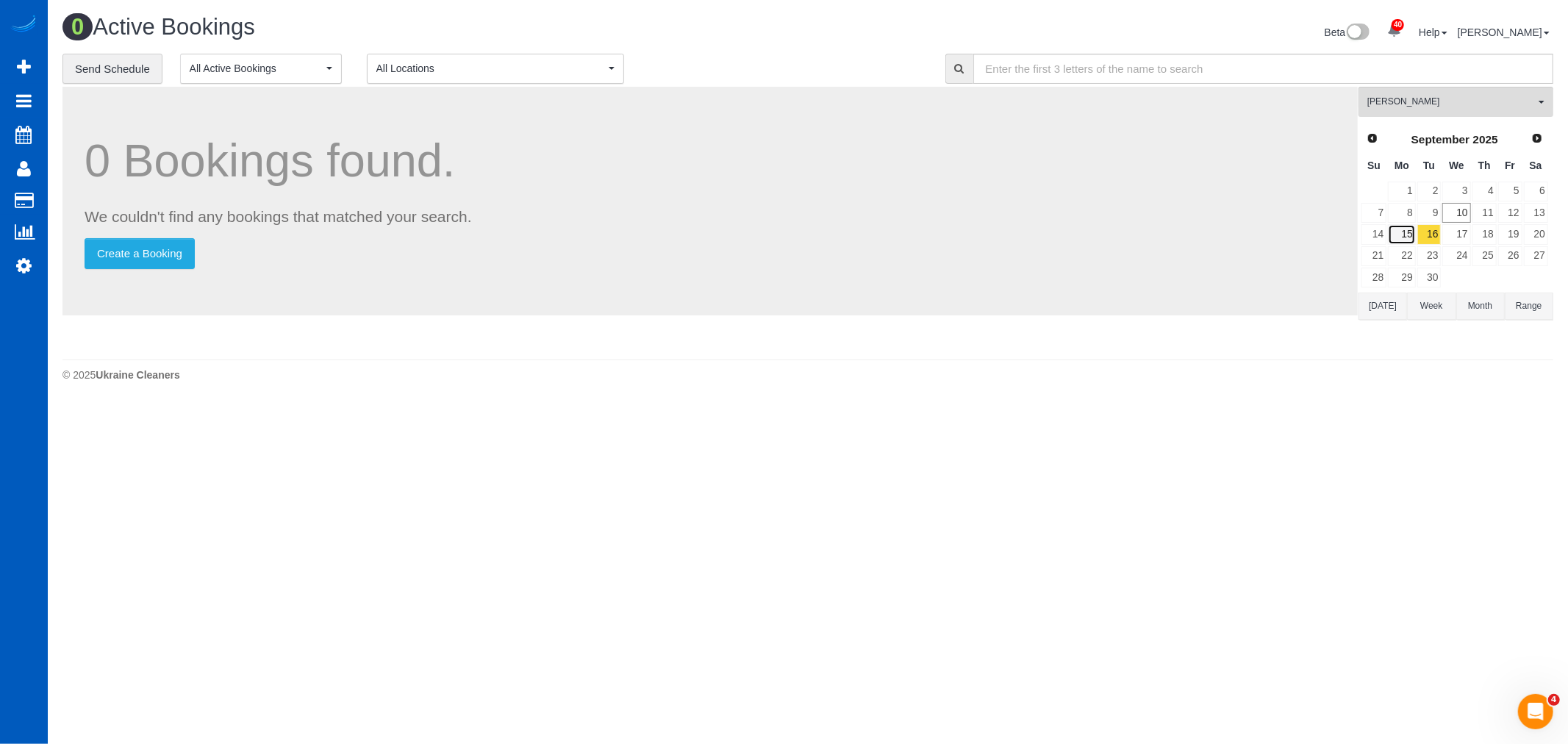
click at [1402, 244] on link "15" at bounding box center [1402, 234] width 27 height 20
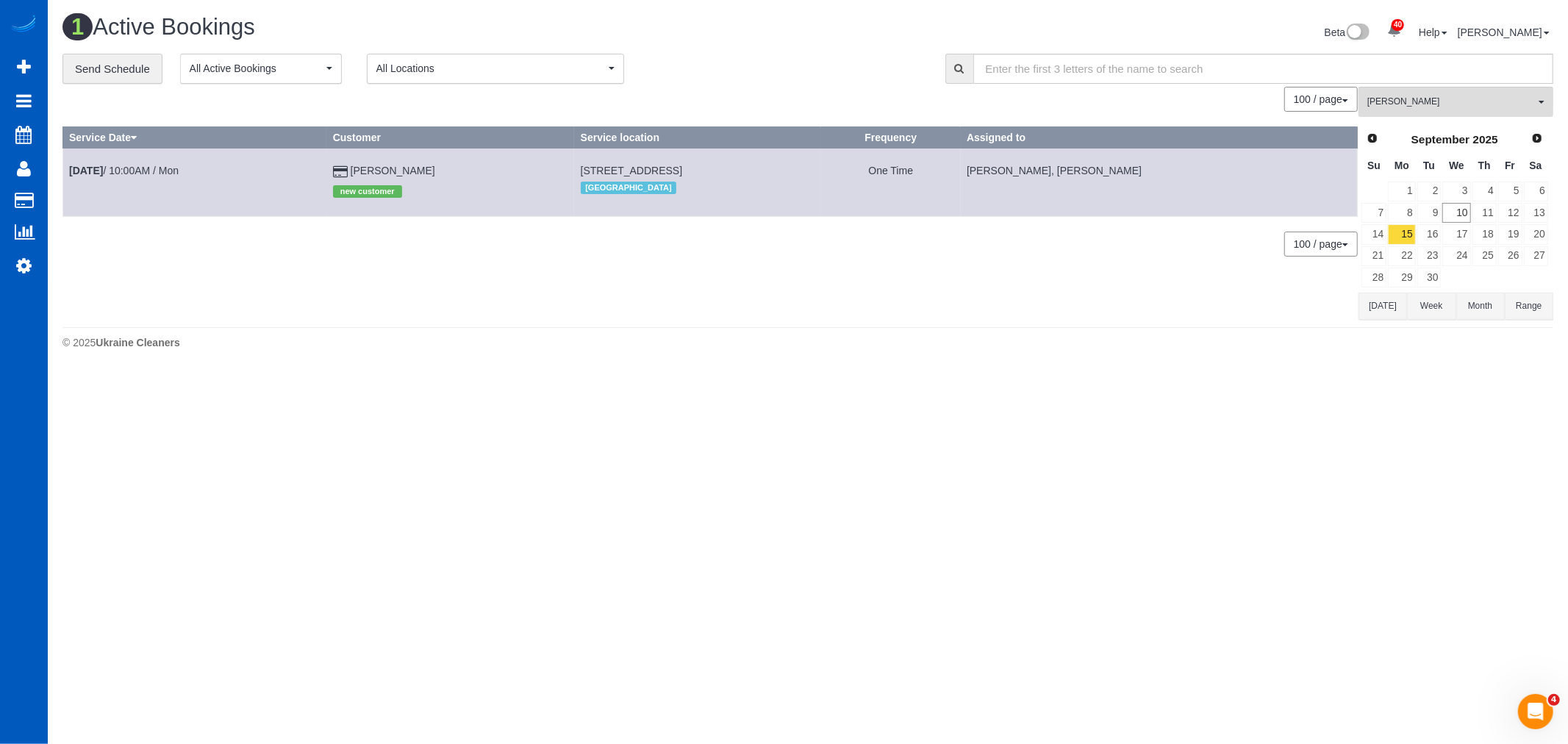
drag, startPoint x: 512, startPoint y: 167, endPoint x: 723, endPoint y: 169, distance: 211.0
click at [723, 169] on td "413 W 114th Way, Northglenn, CO 80234 North Denver" at bounding box center [697, 182] width 247 height 68
click at [1510, 217] on link "12" at bounding box center [1510, 213] width 24 height 20
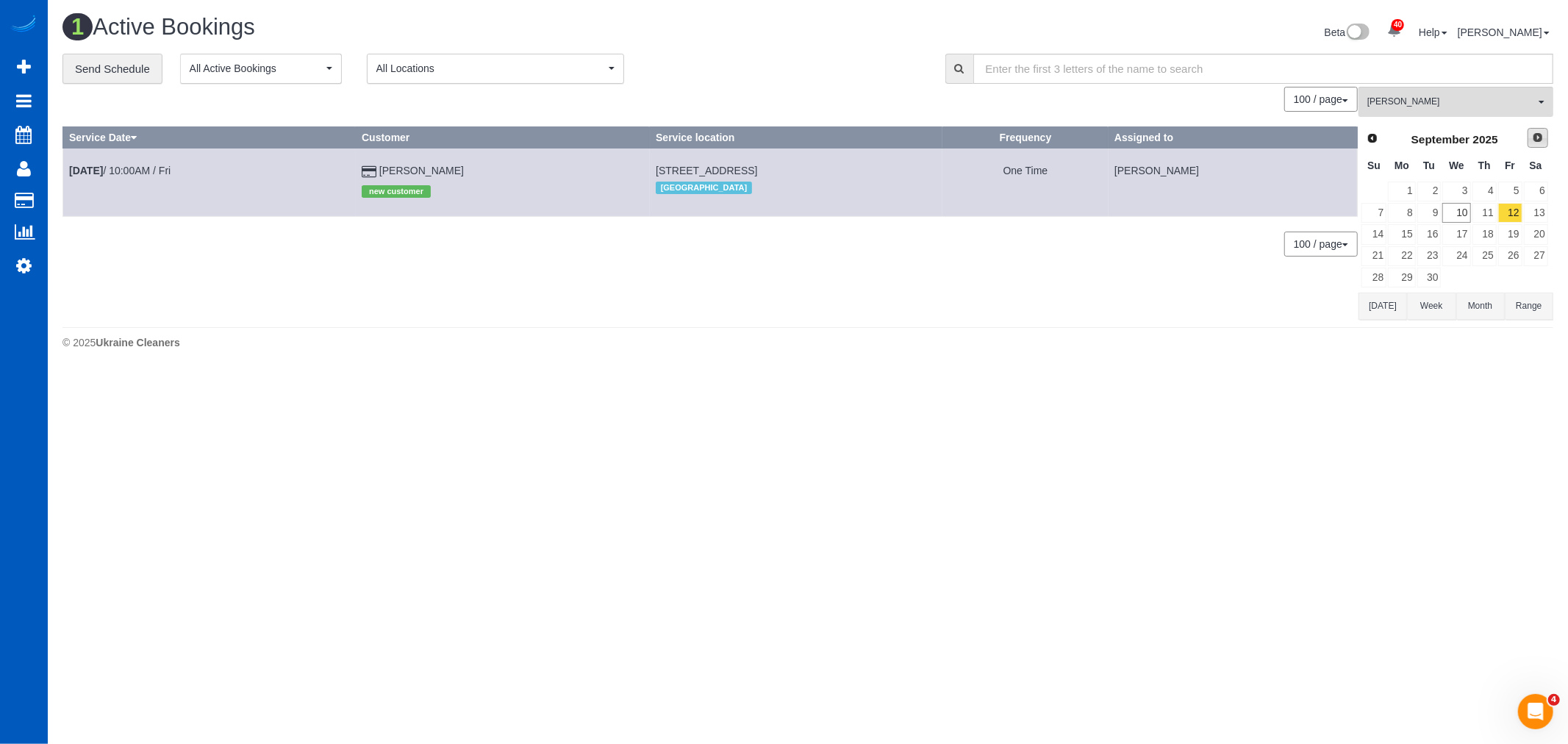
click at [1532, 141] on span "Next" at bounding box center [1537, 137] width 11 height 11
click at [1464, 234] on link "15" at bounding box center [1456, 234] width 28 height 20
click at [1418, 97] on span "[PERSON_NAME]" at bounding box center [1451, 102] width 167 height 12
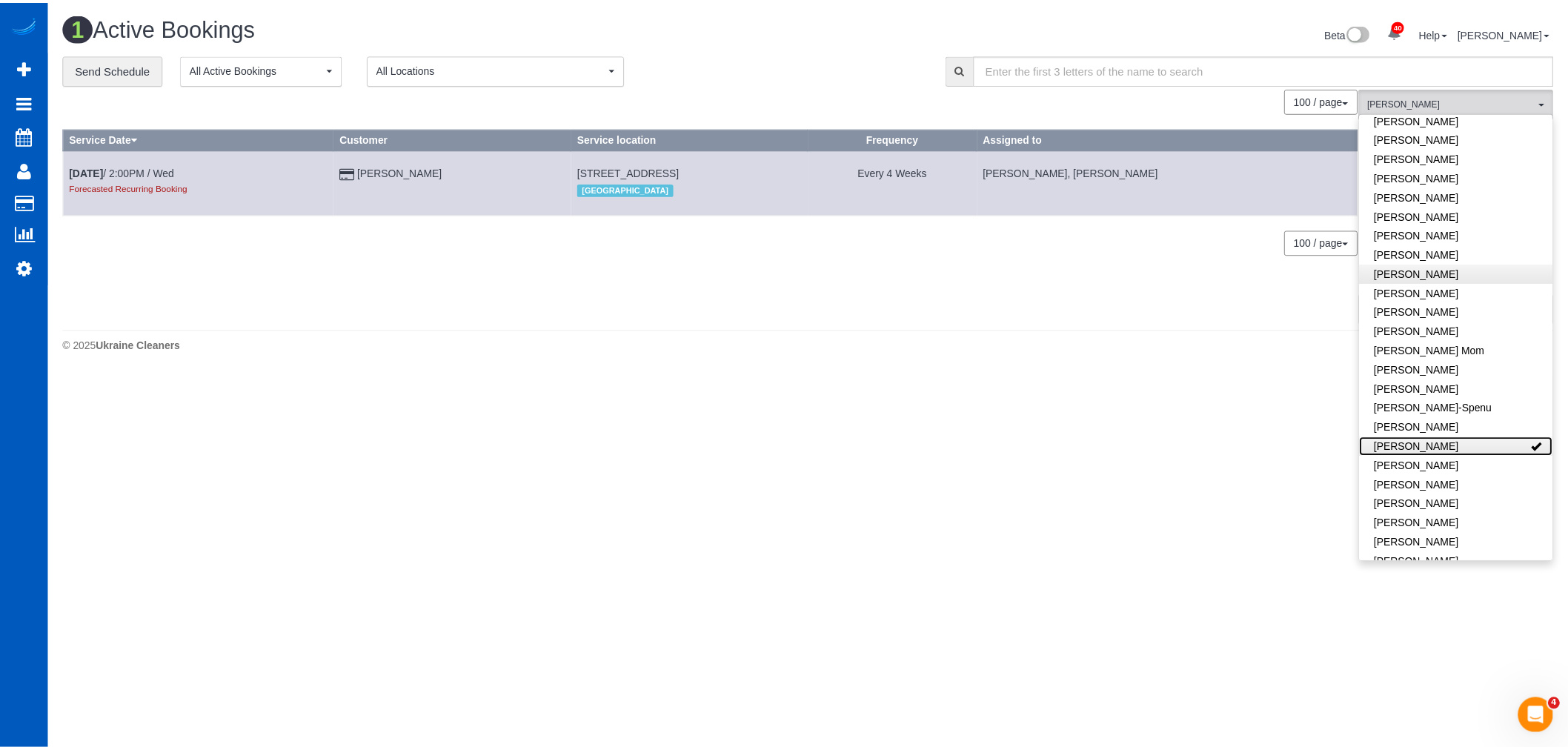
scroll to position [0, 0]
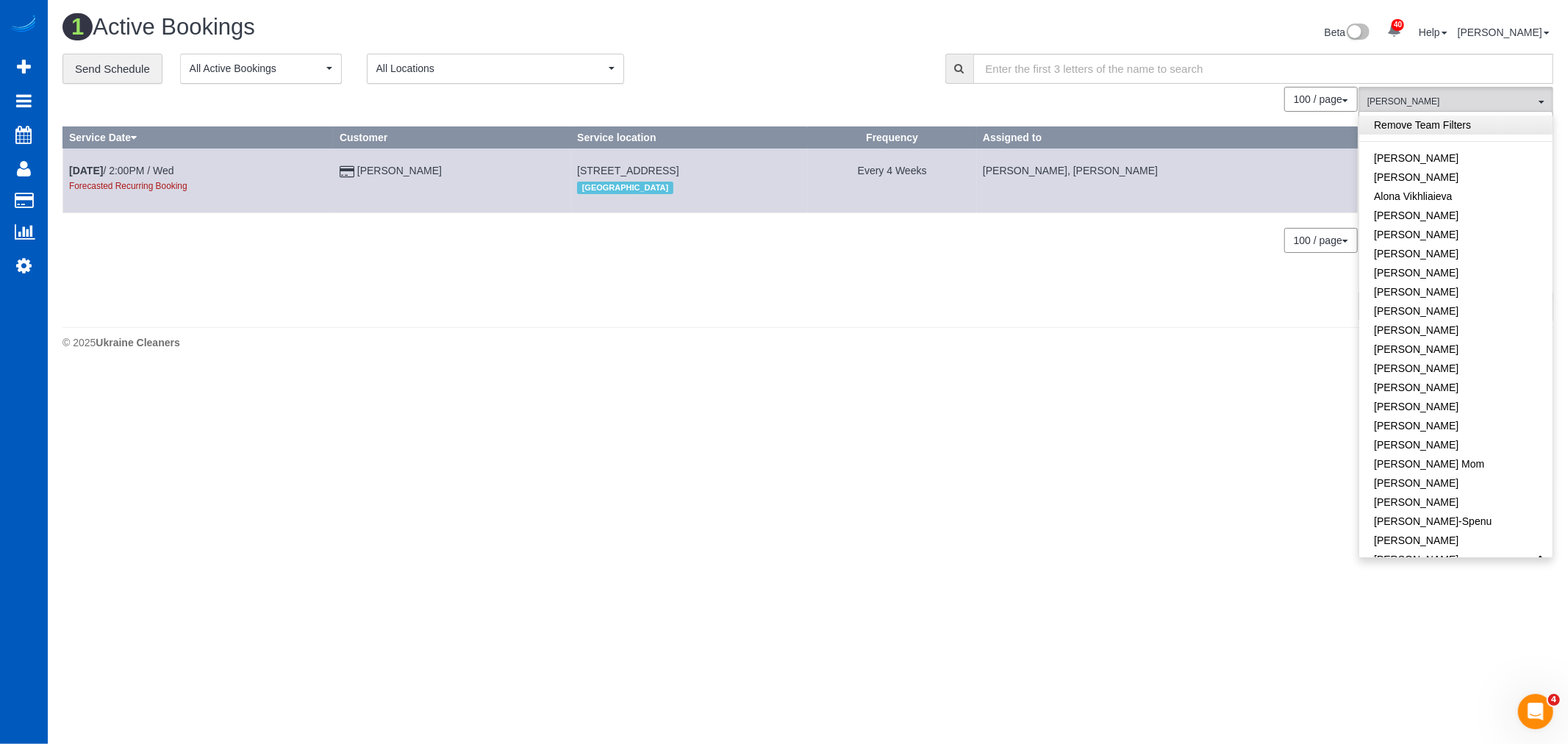
click at [1408, 125] on link "Remove Team Filters" at bounding box center [1456, 125] width 193 height 19
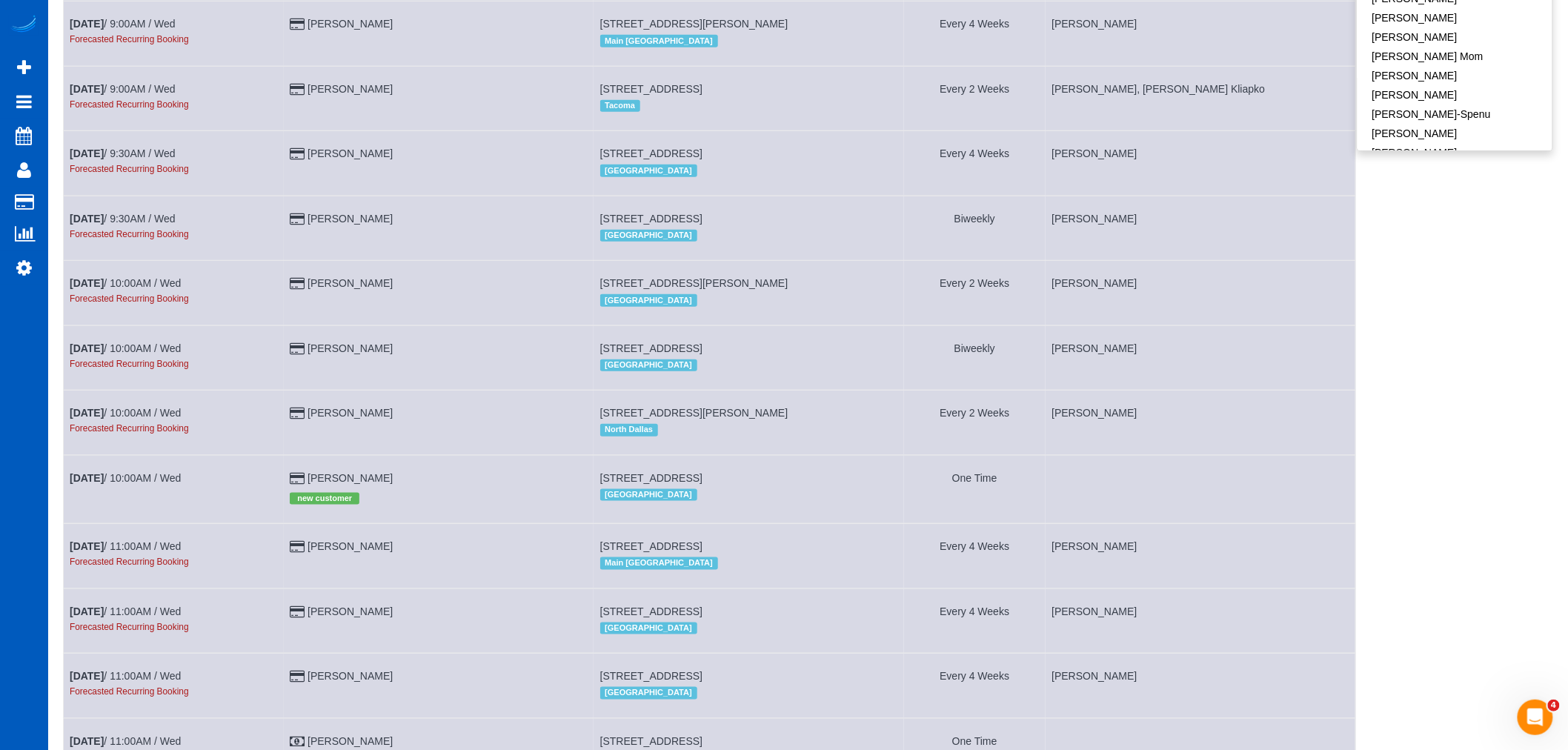
scroll to position [741, 0]
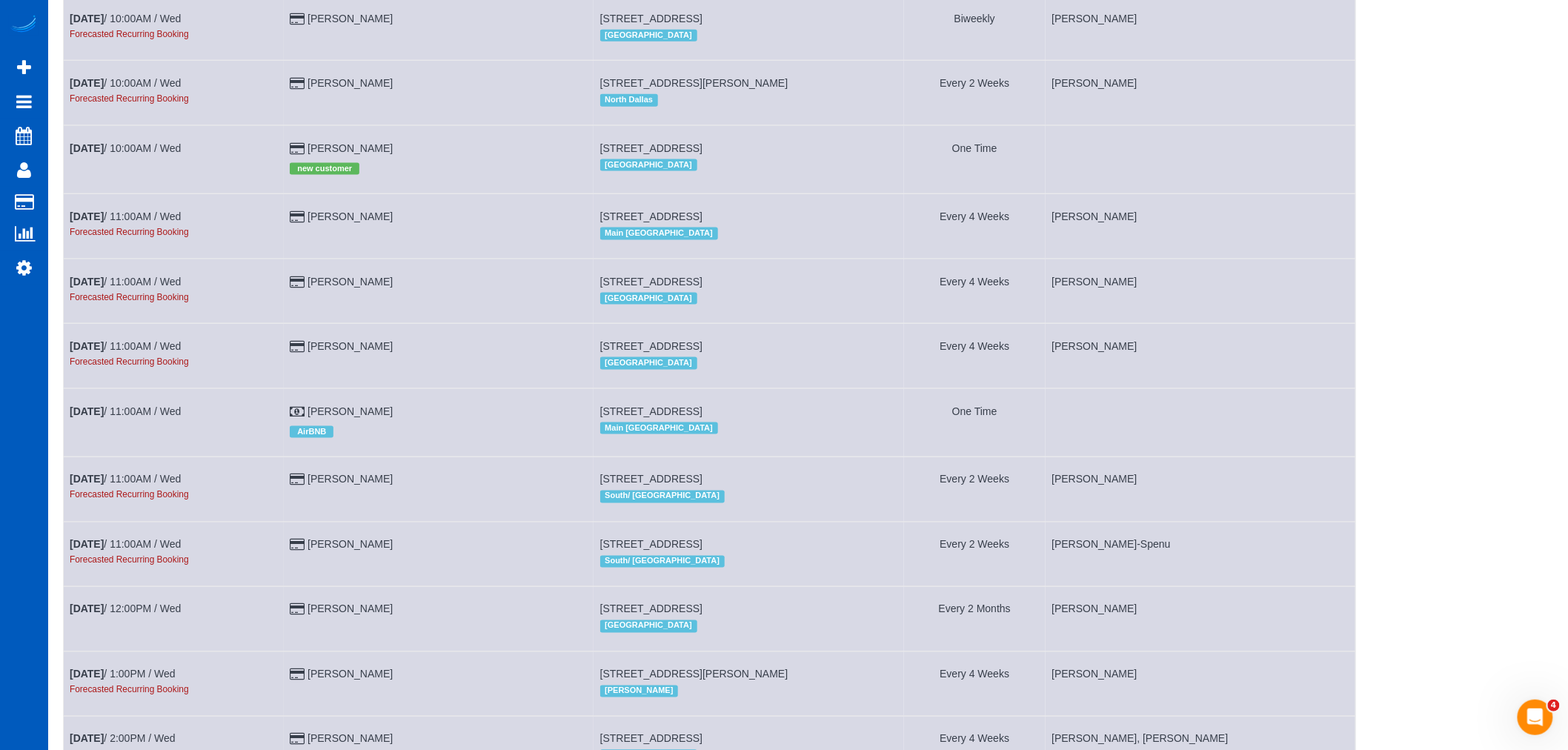
drag, startPoint x: 602, startPoint y: 162, endPoint x: 793, endPoint y: 164, distance: 191.0
click at [793, 164] on td "1723 Trefoil Circle, Brighton, CO 80601 North Denver" at bounding box center [749, 159] width 310 height 68
copy span "1723 Trefoil Circle, Brighton, CO 80601"
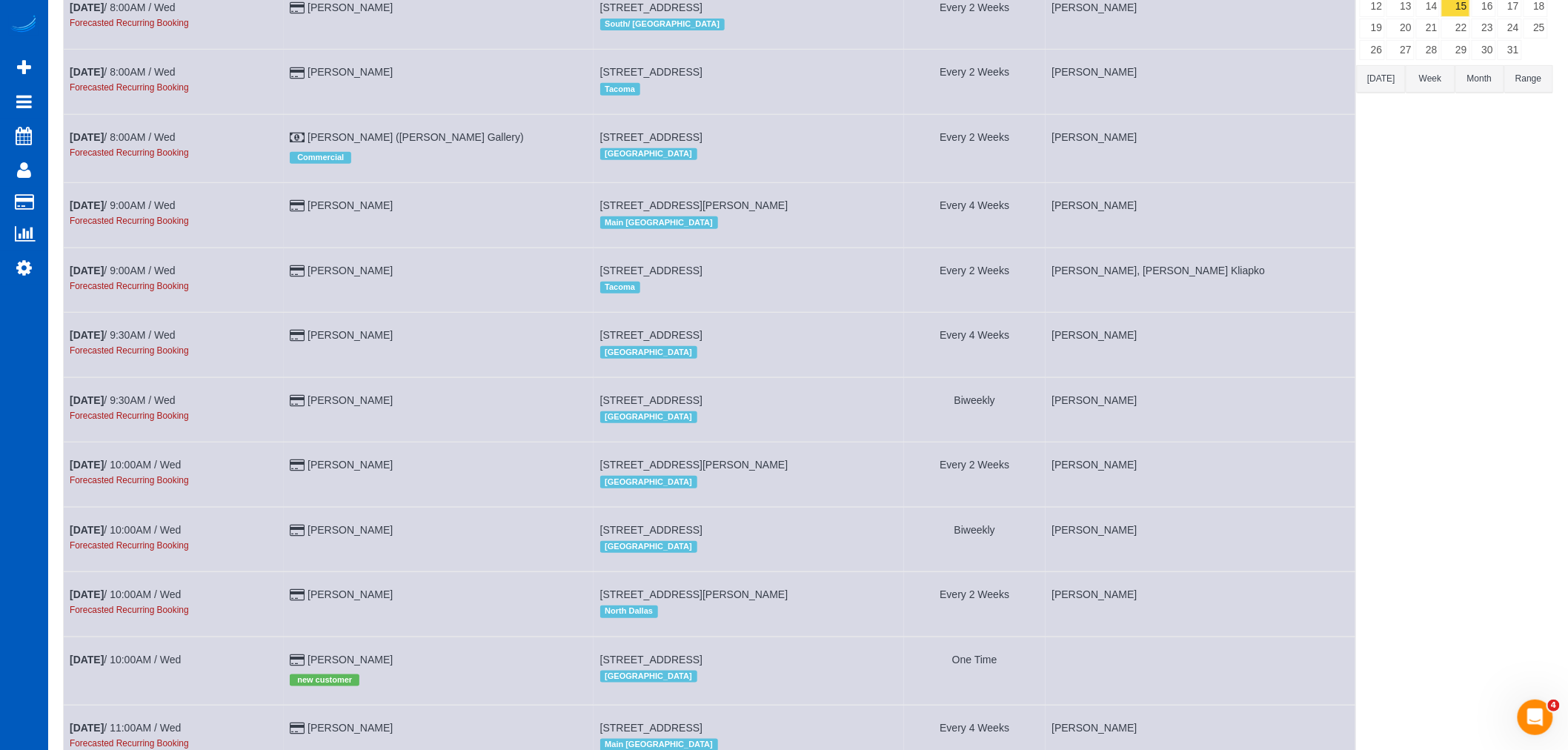
scroll to position [0, 0]
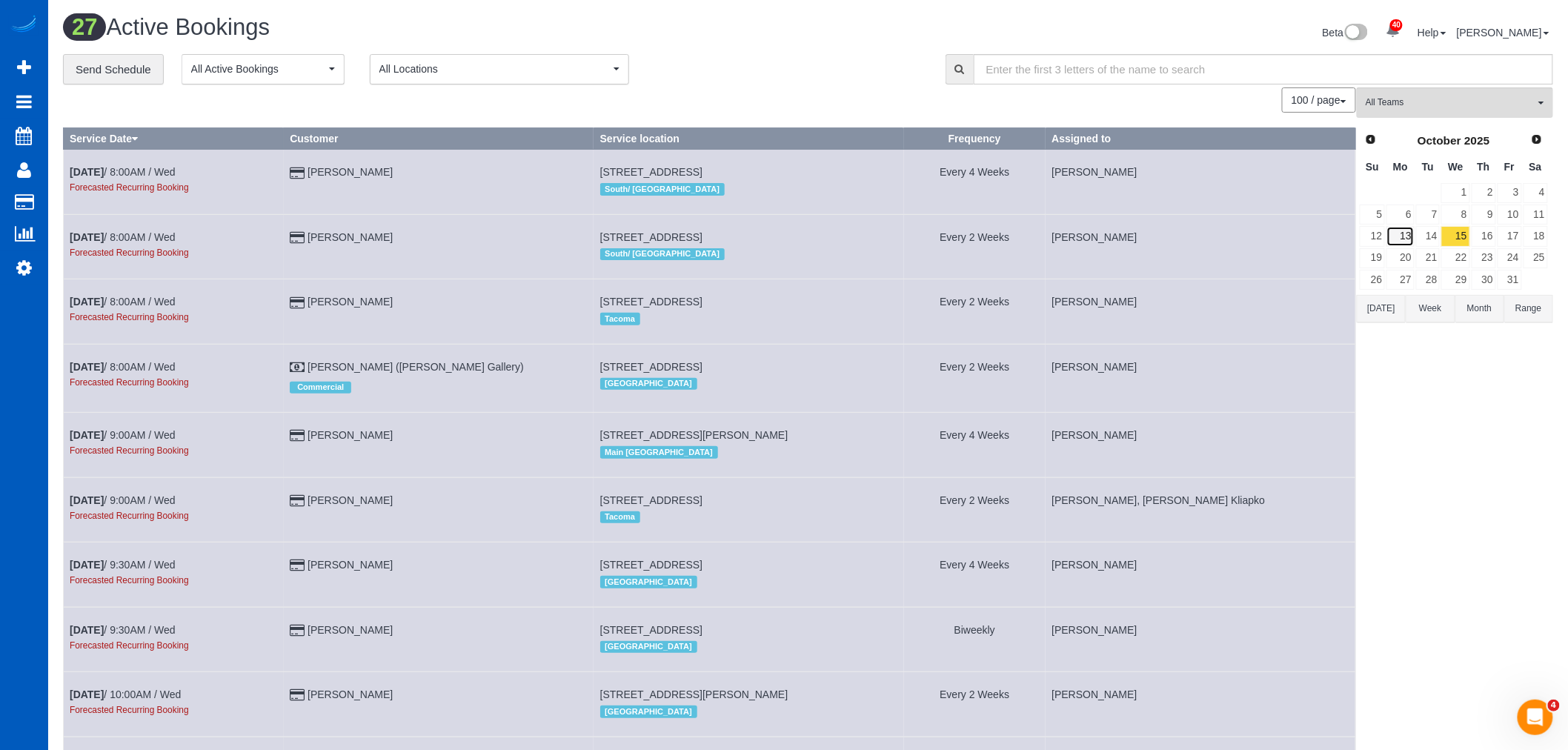
click at [1395, 228] on link "13" at bounding box center [1400, 236] width 28 height 20
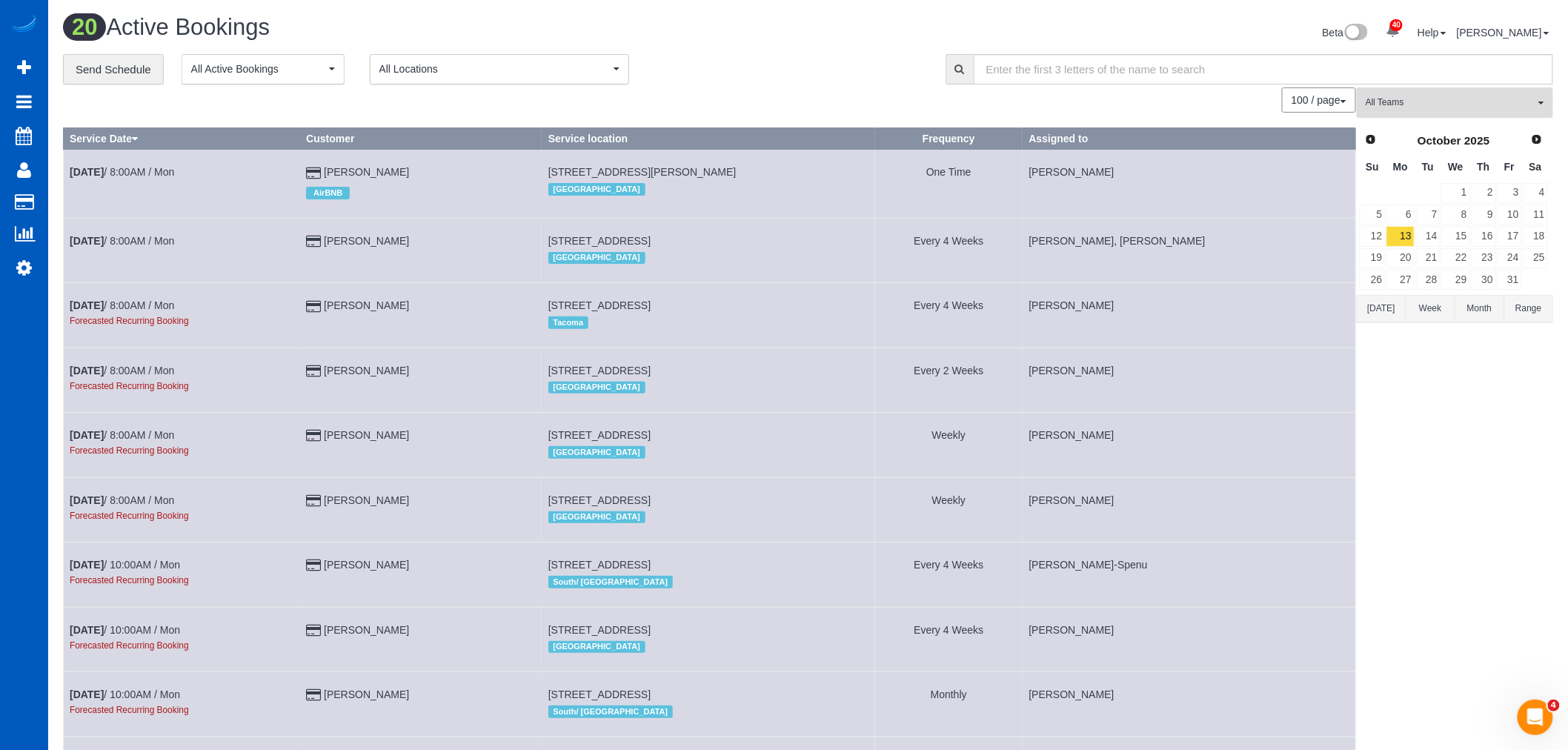
click at [1411, 107] on span "All Teams" at bounding box center [1450, 103] width 169 height 12
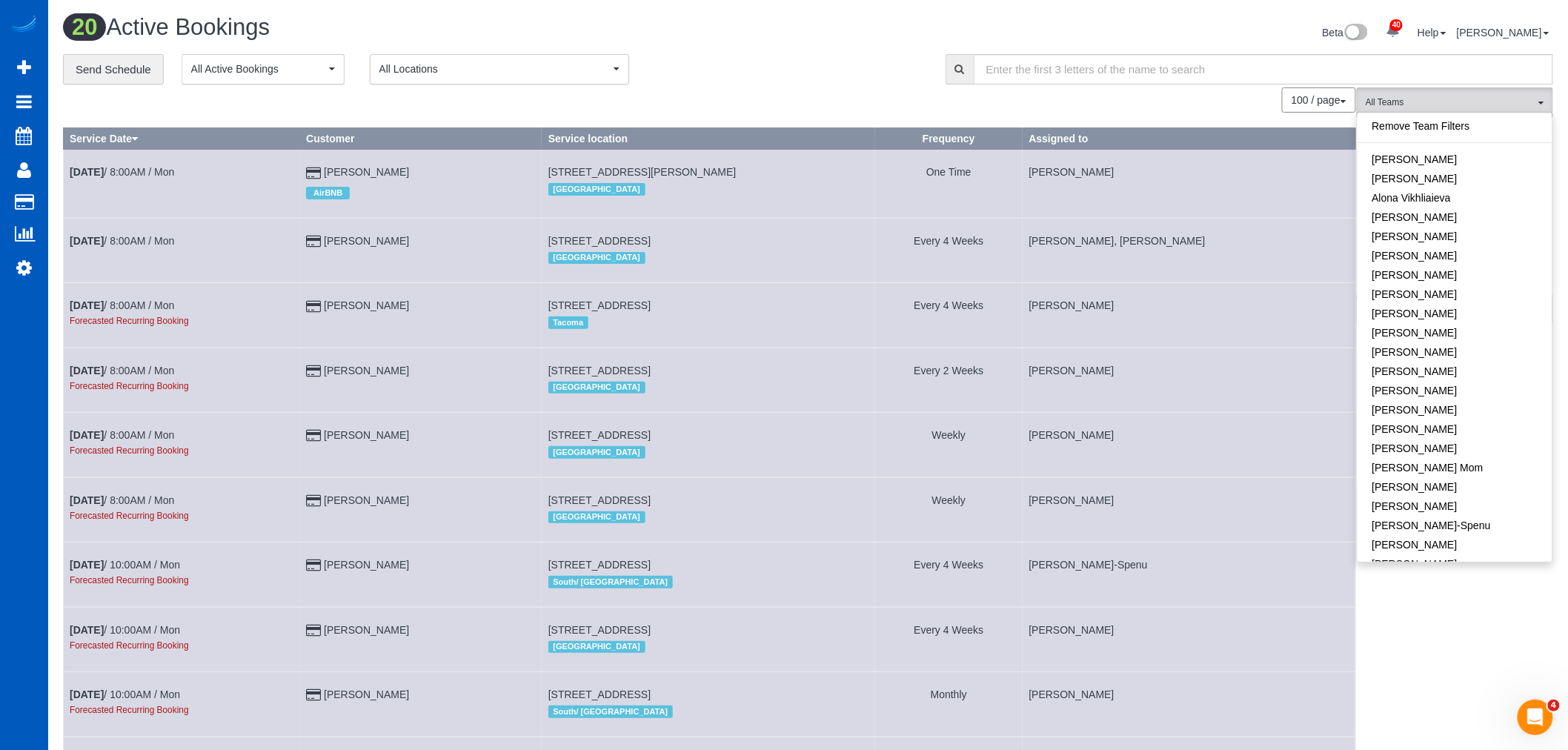
click at [1449, 129] on link "Remove Team Filters" at bounding box center [1455, 126] width 195 height 19
click at [533, 65] on span "All Locations" at bounding box center [494, 68] width 231 height 15
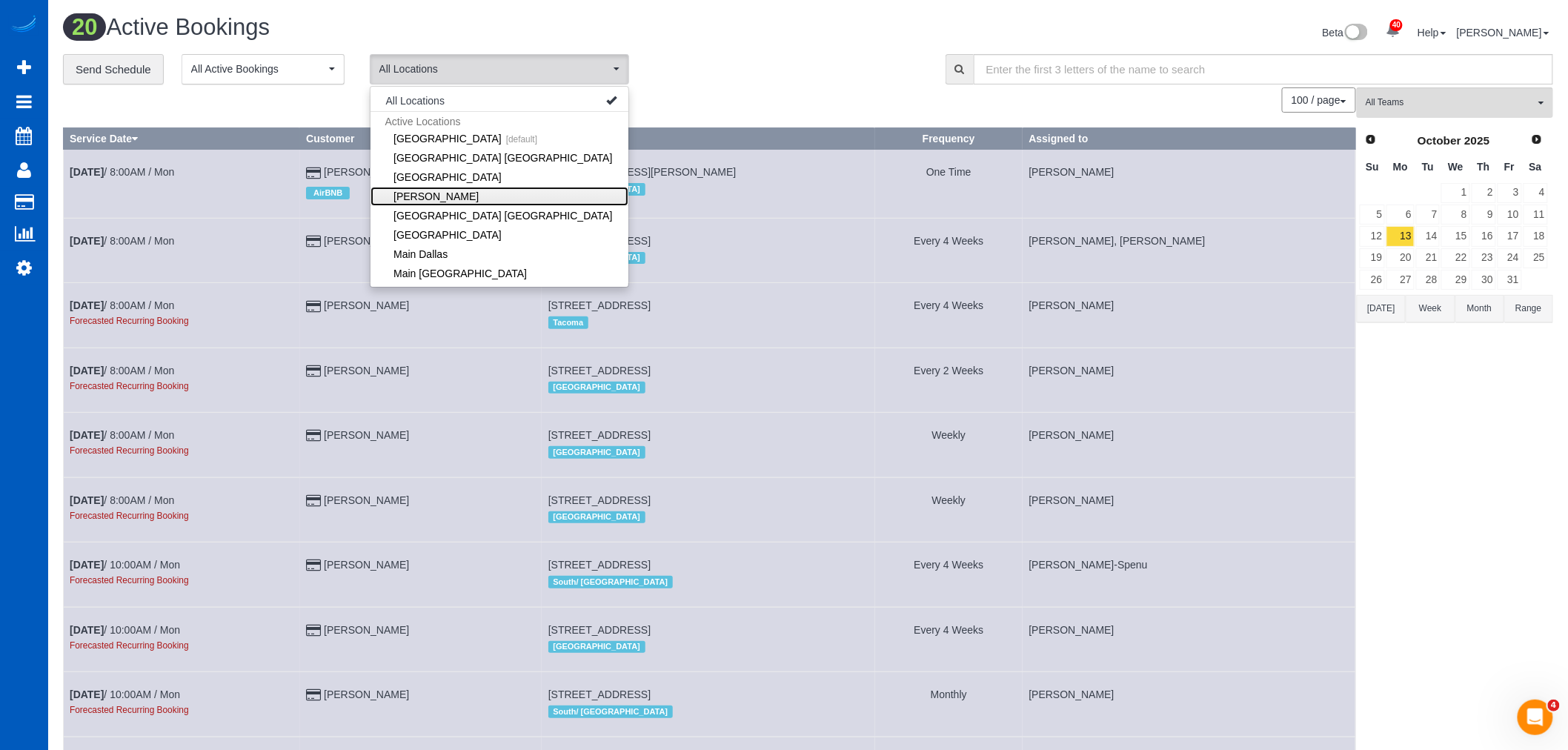
click at [461, 193] on link "[PERSON_NAME]" at bounding box center [500, 196] width 258 height 19
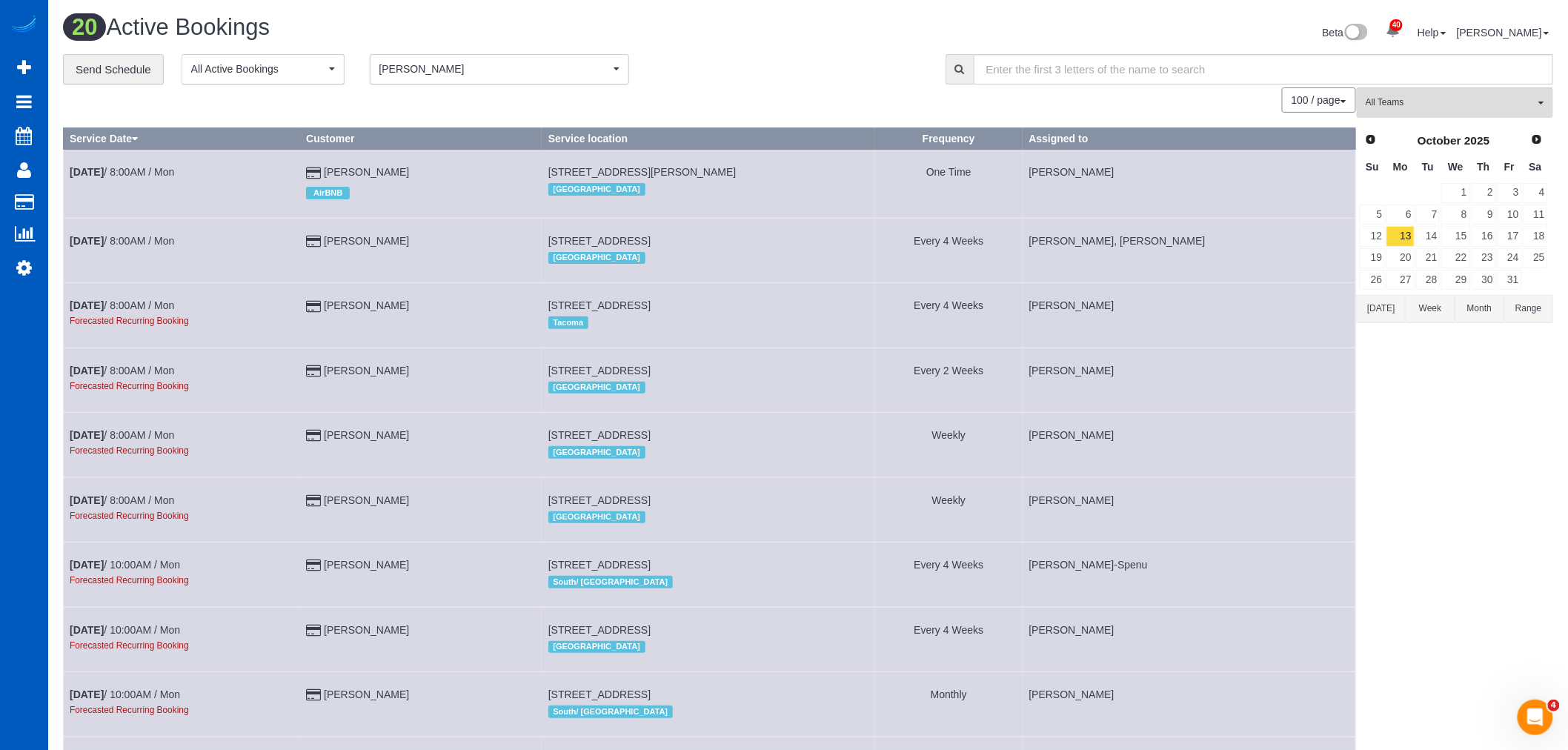
click at [463, 70] on span "[PERSON_NAME]" at bounding box center [494, 68] width 231 height 15
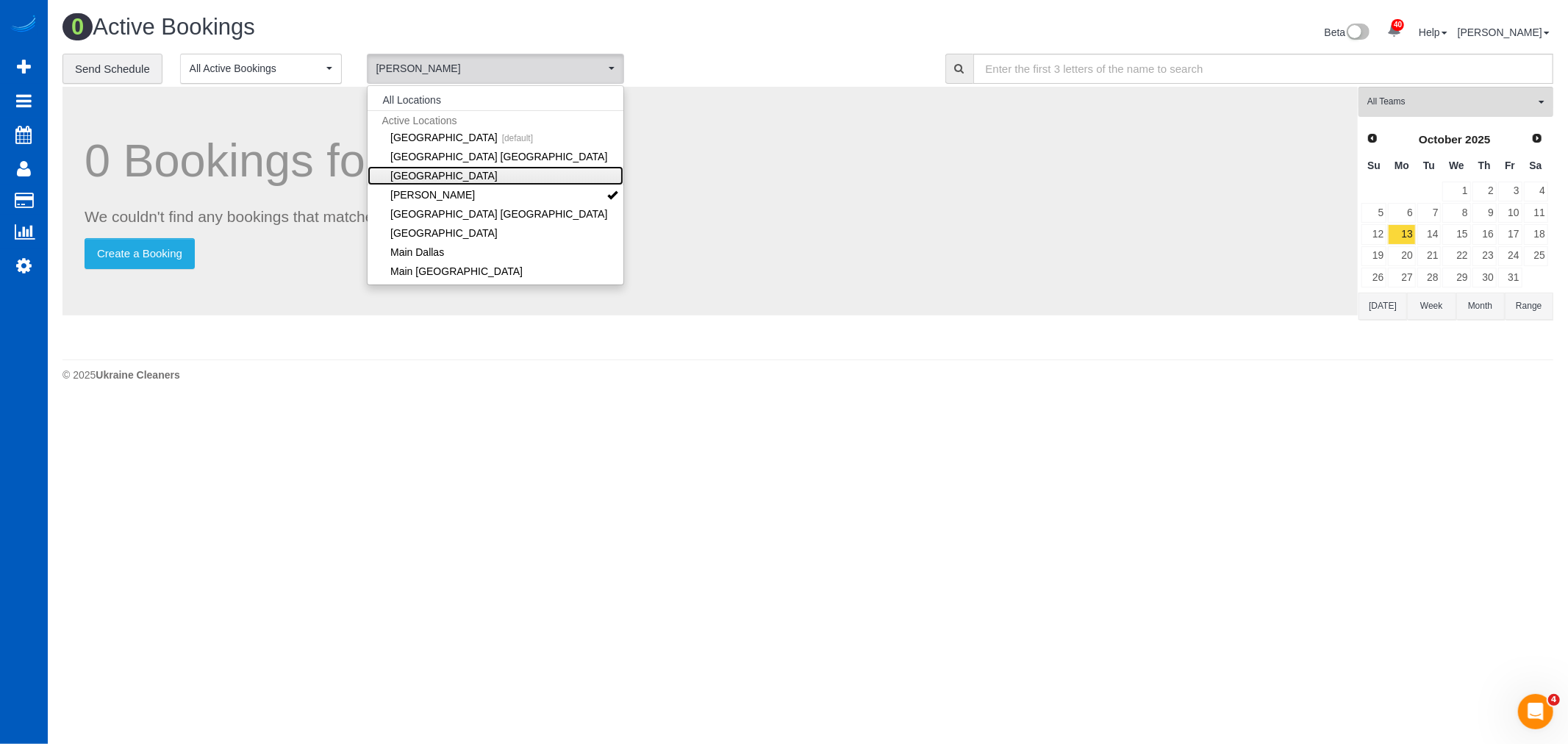
click at [435, 173] on link "[GEOGRAPHIC_DATA]" at bounding box center [496, 176] width 256 height 19
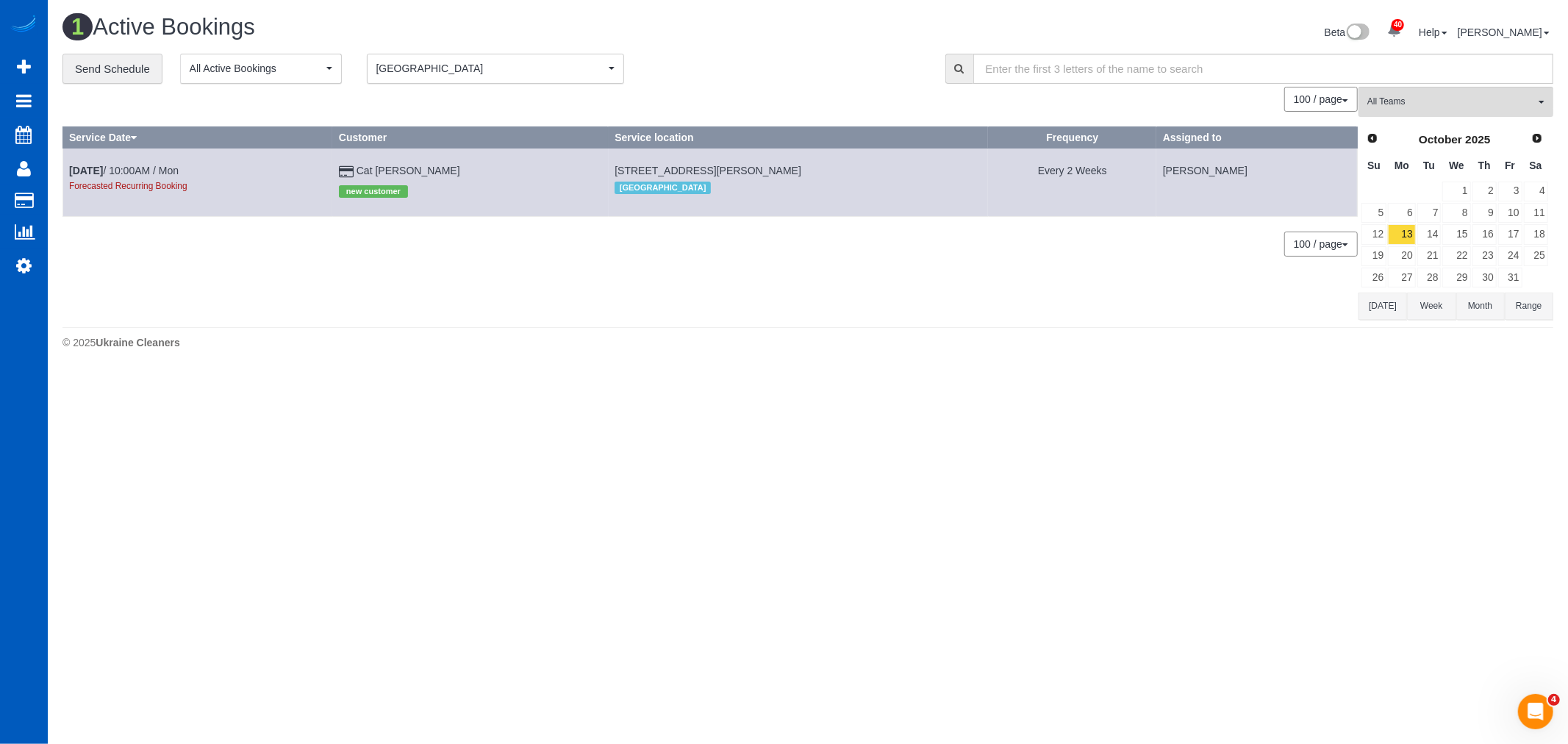
click at [689, 336] on div "© 2025 Ukraine Cleaners" at bounding box center [807, 342] width 1490 height 14
click at [1371, 144] on span "Prev" at bounding box center [1371, 137] width 11 height 11
click at [1402, 238] on link "15" at bounding box center [1402, 234] width 27 height 20
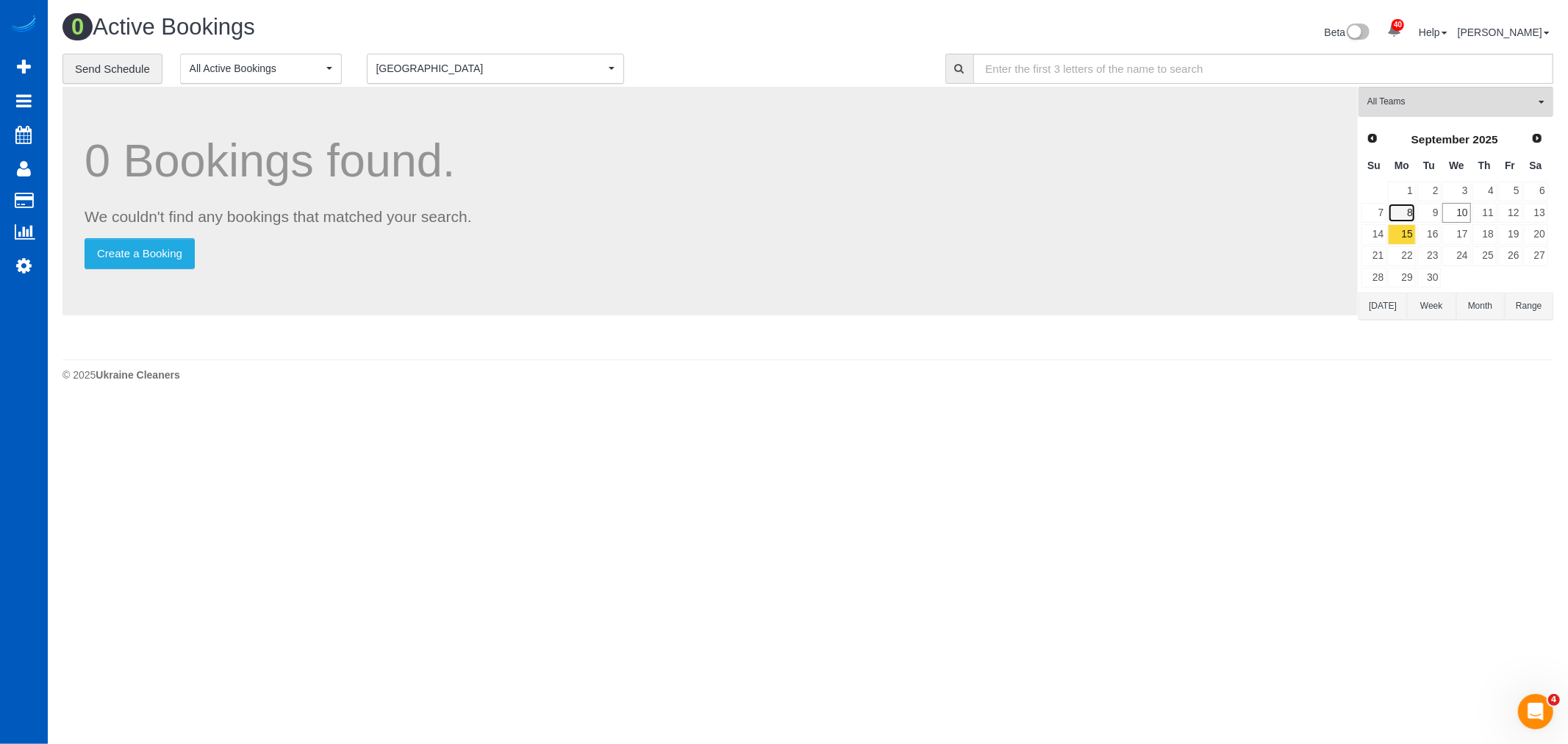
click at [1402, 218] on link "8" at bounding box center [1402, 213] width 27 height 20
click at [1402, 230] on link "15" at bounding box center [1402, 234] width 27 height 20
click at [1461, 214] on link "10" at bounding box center [1456, 213] width 28 height 20
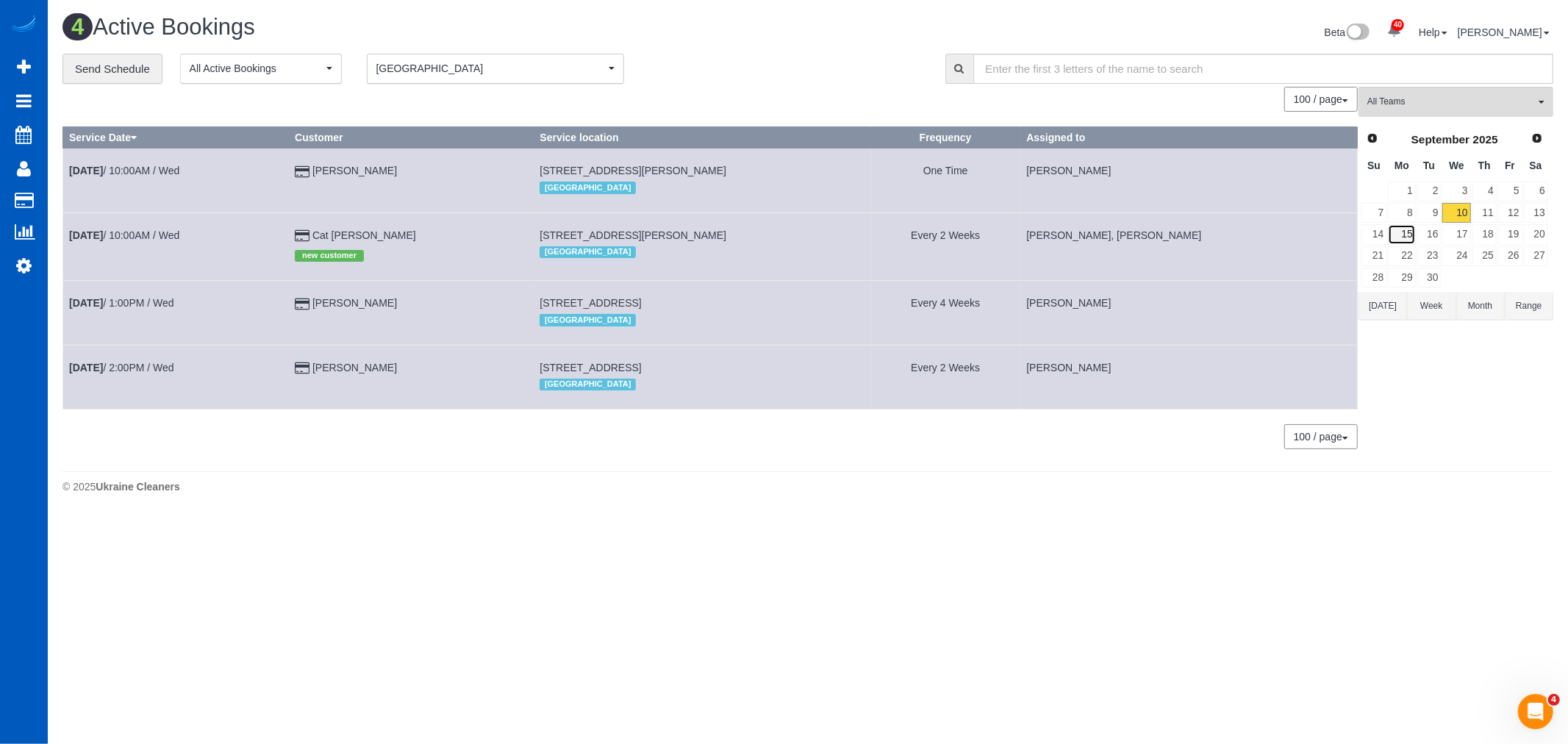
click at [1414, 237] on link "15" at bounding box center [1402, 234] width 27 height 20
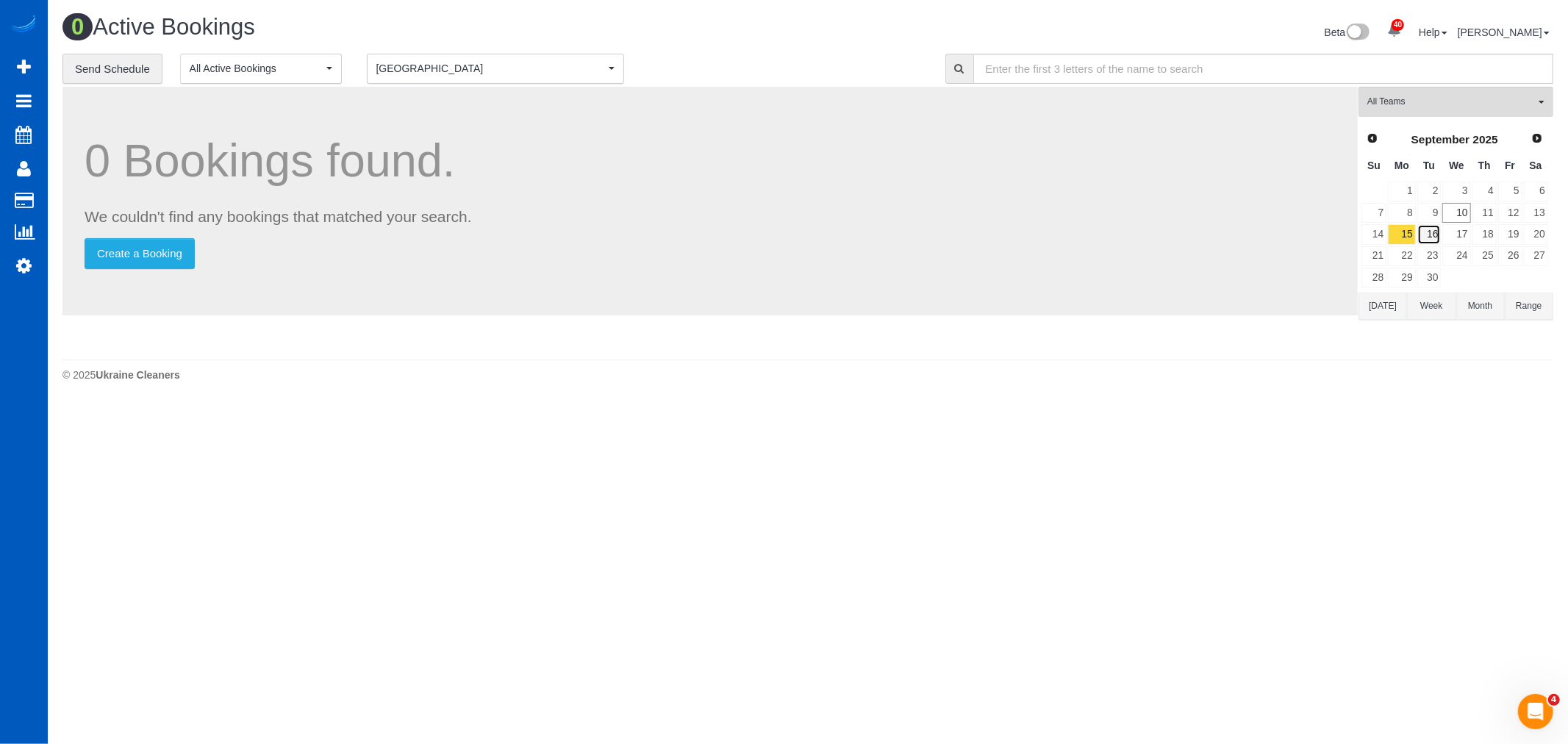
click at [1440, 235] on link "16" at bounding box center [1430, 234] width 24 height 20
click at [1400, 235] on link "15" at bounding box center [1402, 234] width 27 height 20
click at [476, 59] on button "Denver Denver" at bounding box center [496, 69] width 257 height 30
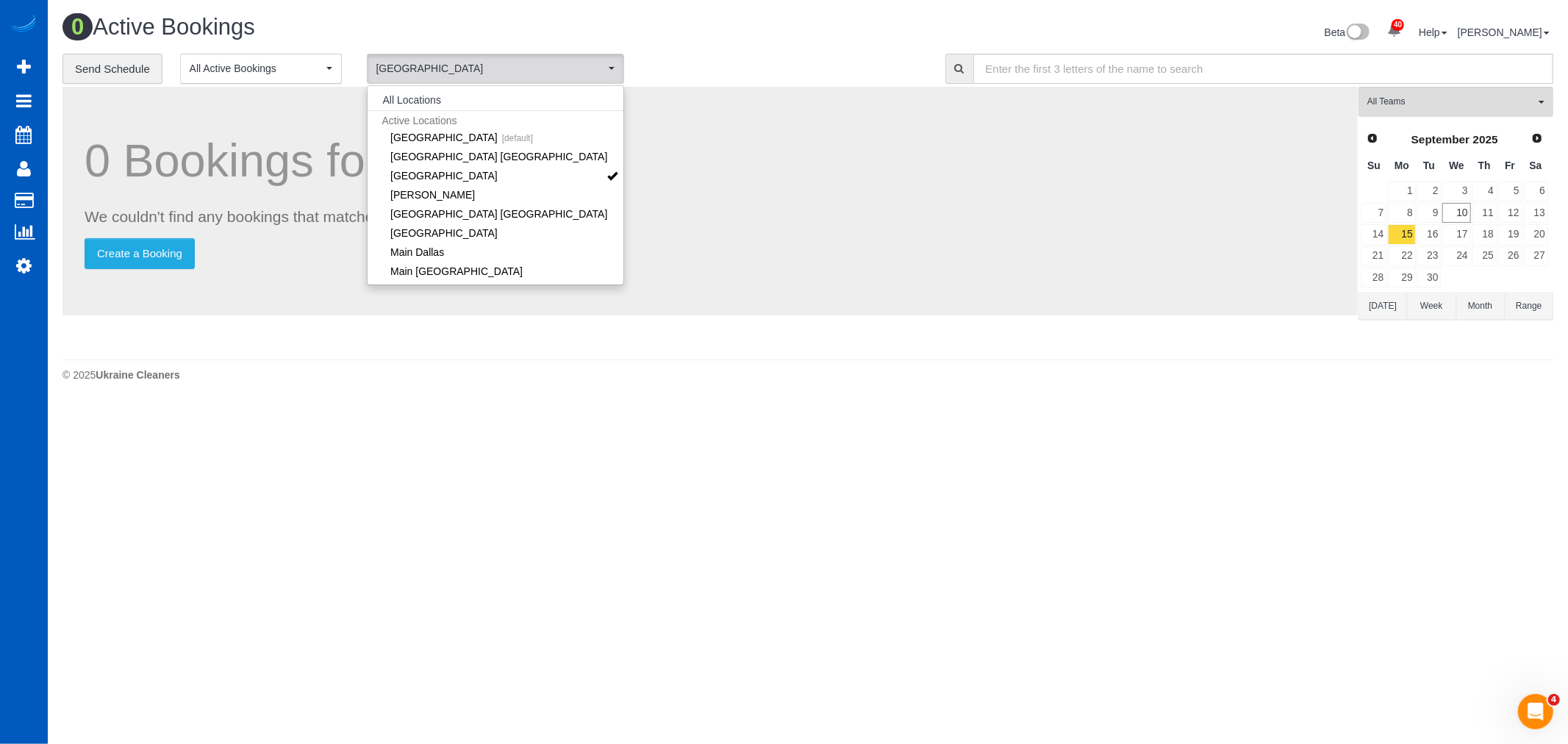
click at [459, 103] on li "All Locations" at bounding box center [496, 100] width 256 height 21
click at [410, 96] on button "All Locations" at bounding box center [412, 100] width 89 height 21
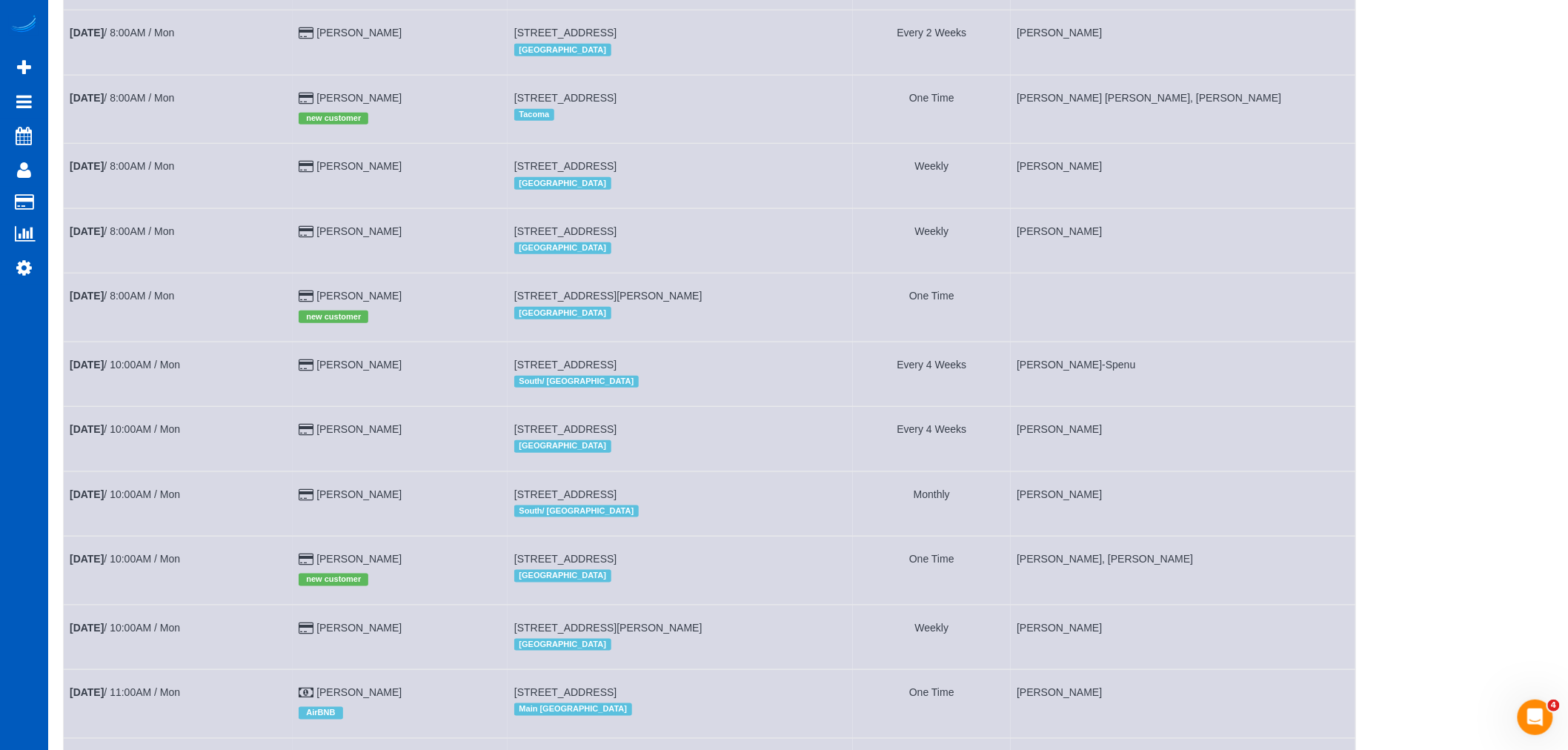
scroll to position [411, 0]
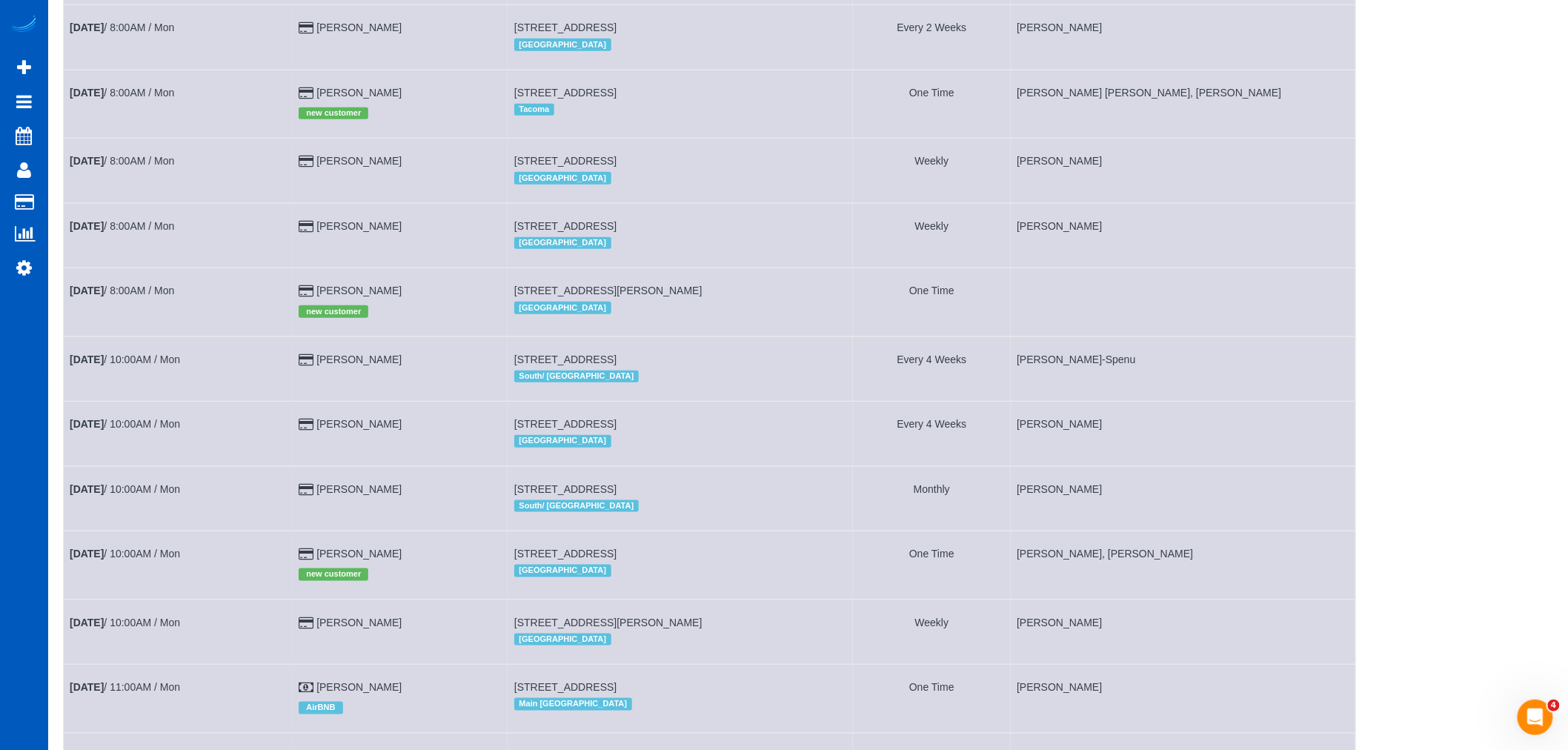
click at [1382, 533] on div "All Teams Remove Team Filters Alina Kruchok Alona Tarasiuk Alona Vikhliaieva An…" at bounding box center [1455, 561] width 196 height 1770
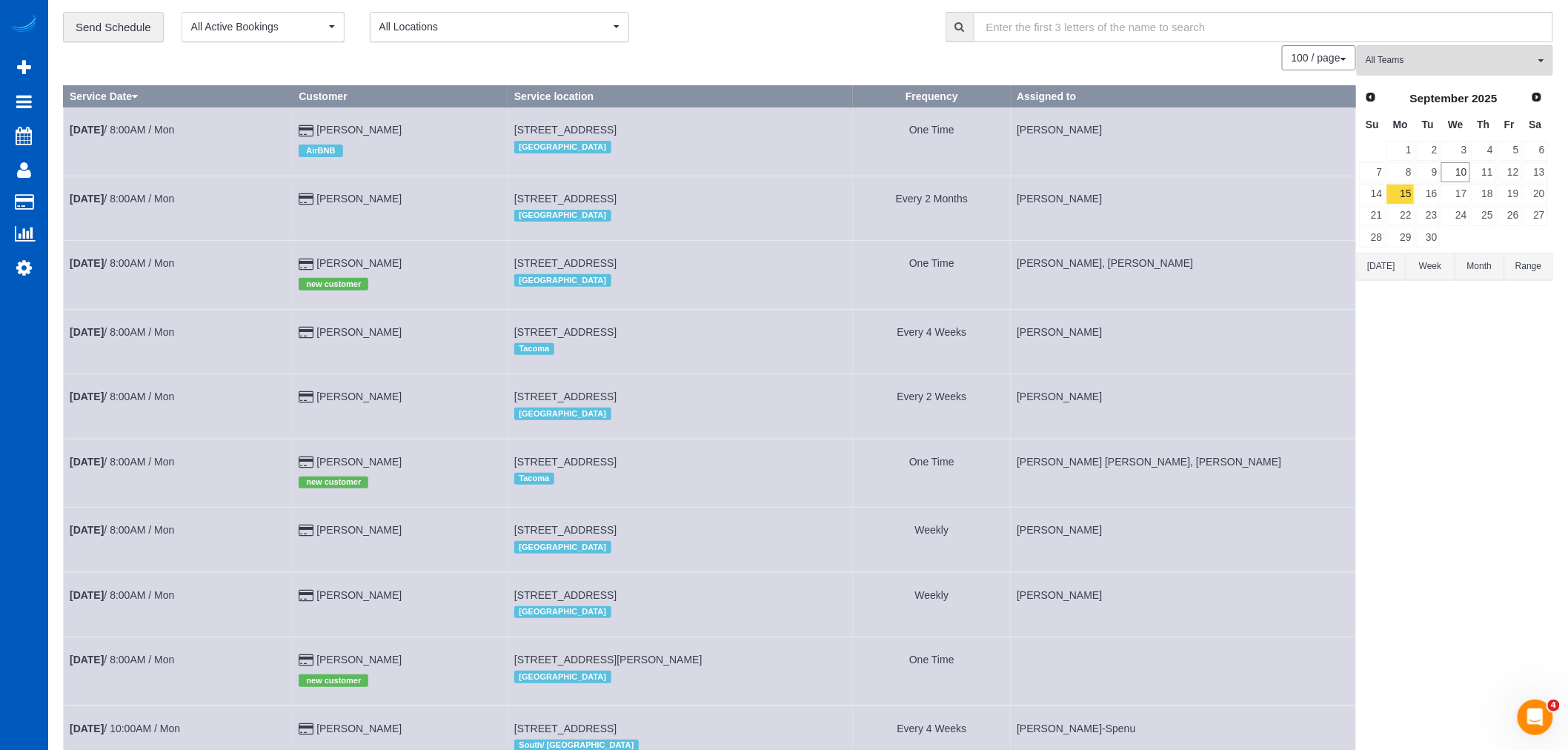
scroll to position [0, 0]
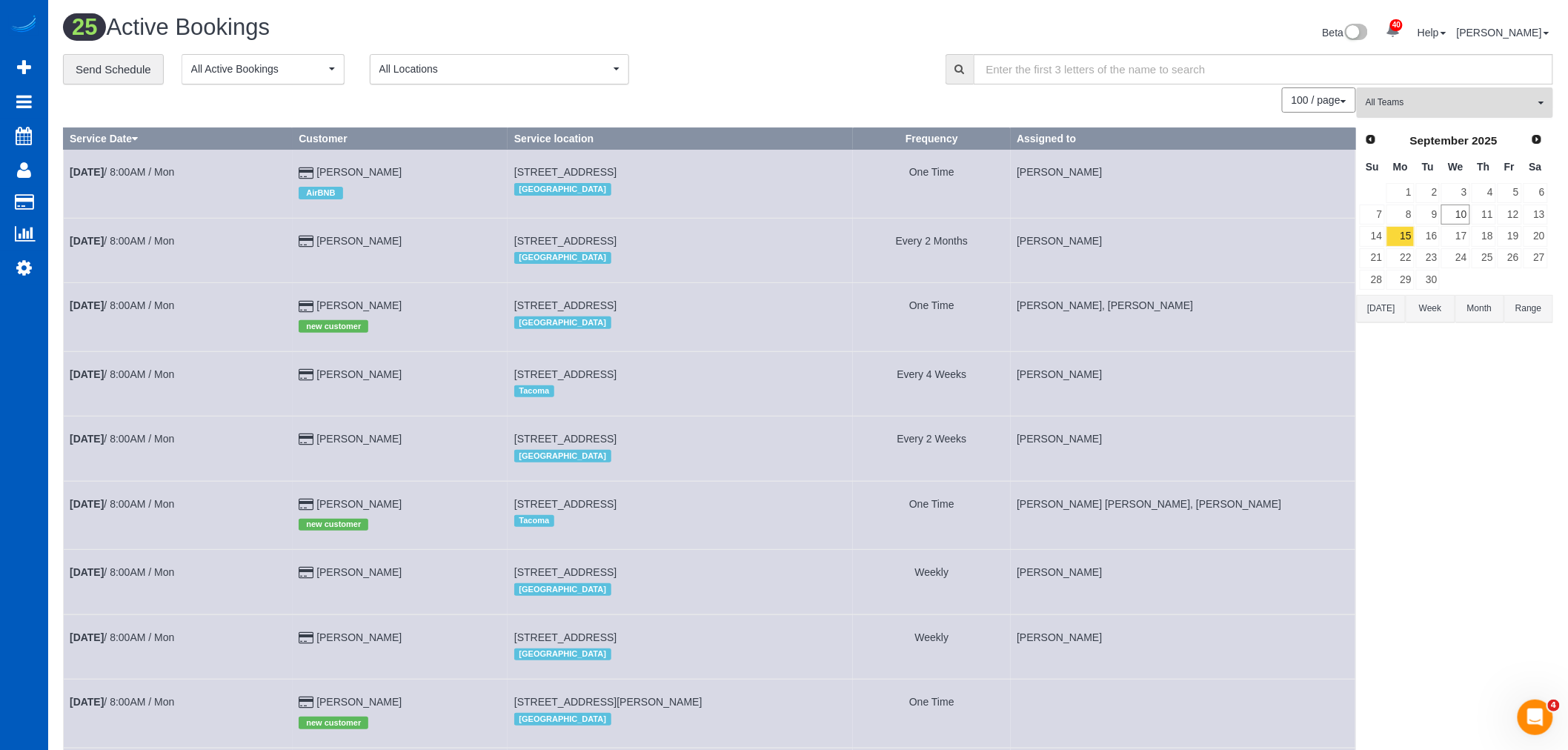
click at [1455, 90] on button "All Teams" at bounding box center [1455, 103] width 196 height 31
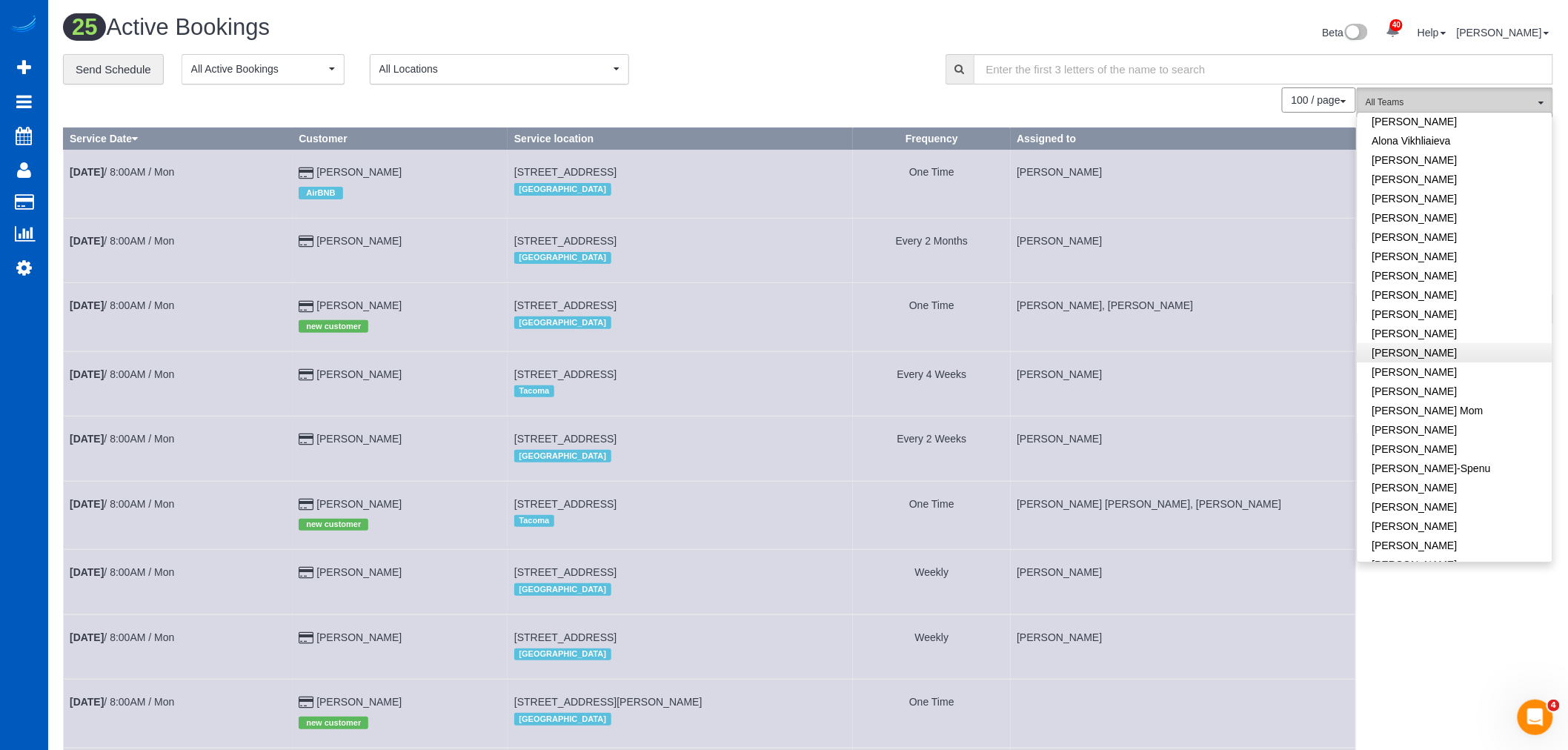
scroll to position [165, 0]
click at [1423, 396] on link "[PERSON_NAME]" at bounding box center [1455, 399] width 195 height 19
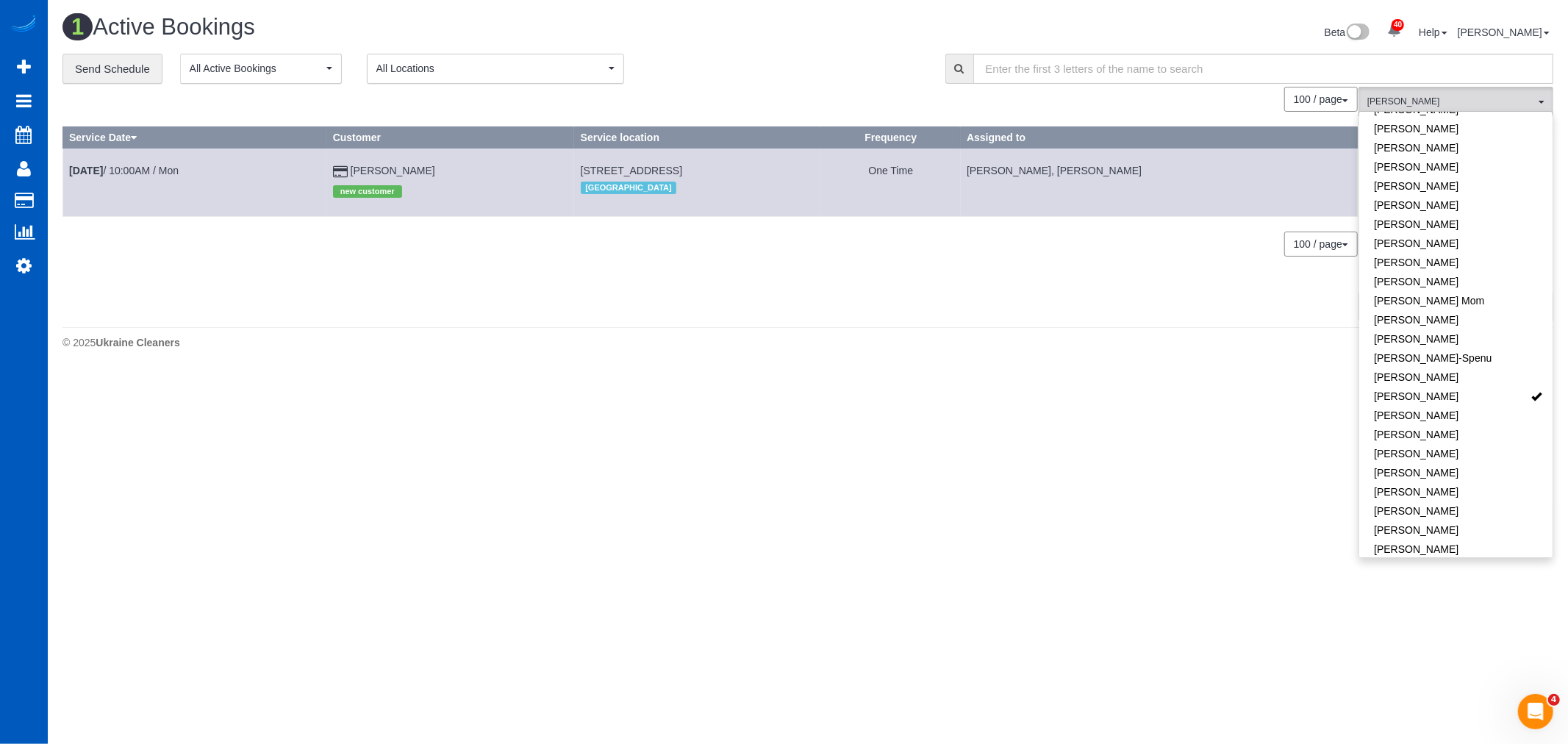
click at [656, 343] on div "© 2025 Ukraine Cleaners" at bounding box center [807, 342] width 1490 height 14
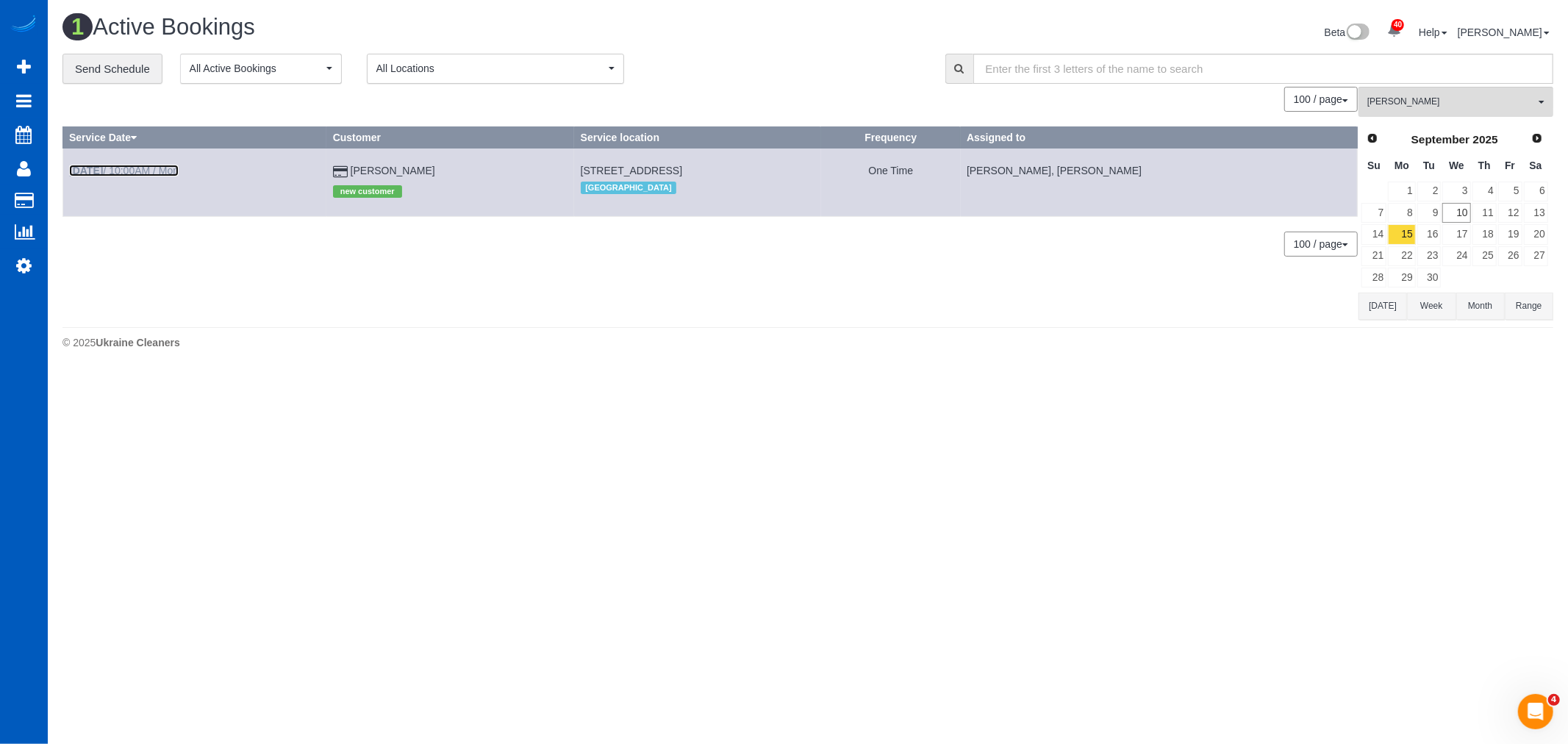
click at [103, 175] on b "Sep 15th" at bounding box center [86, 170] width 33 height 11
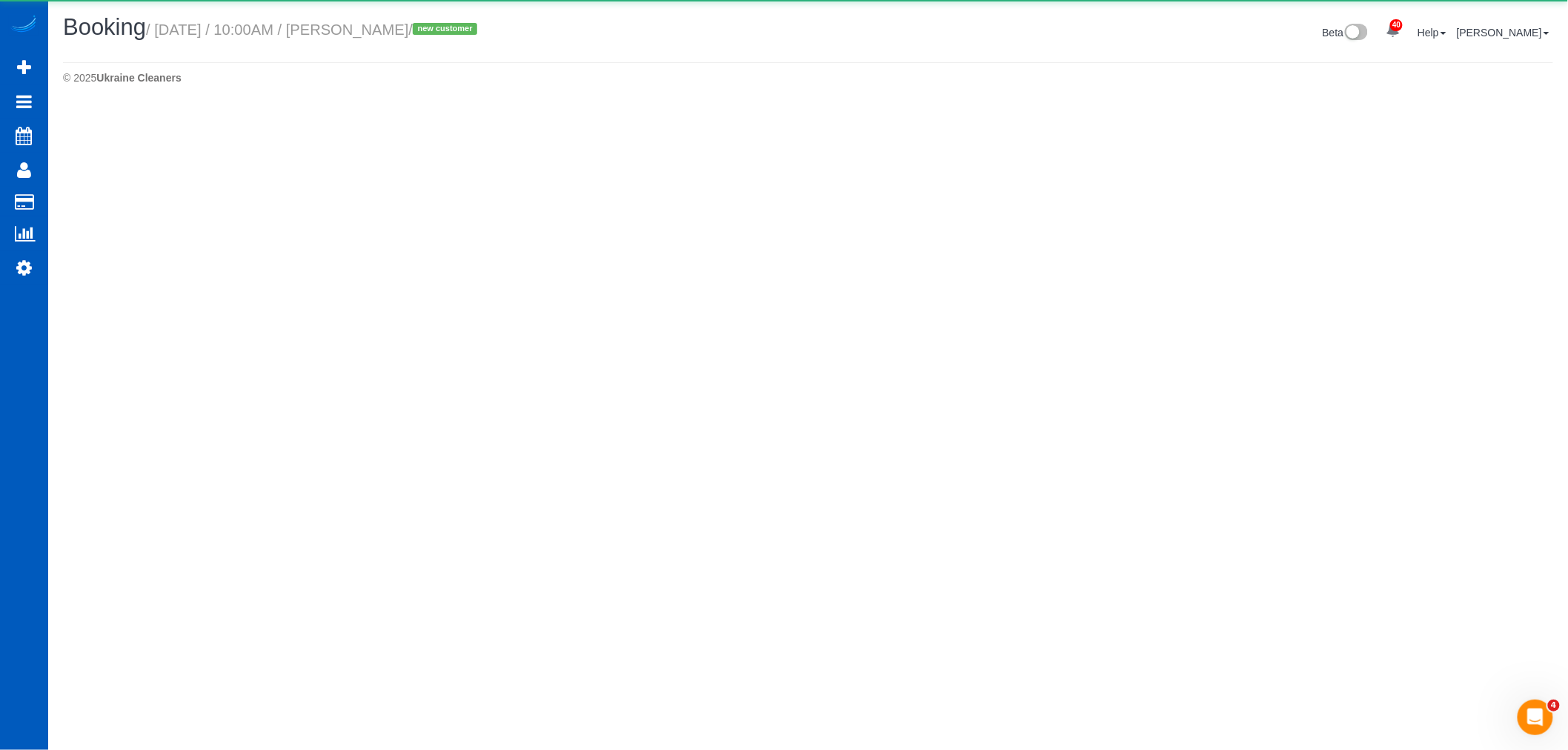
select select "CO"
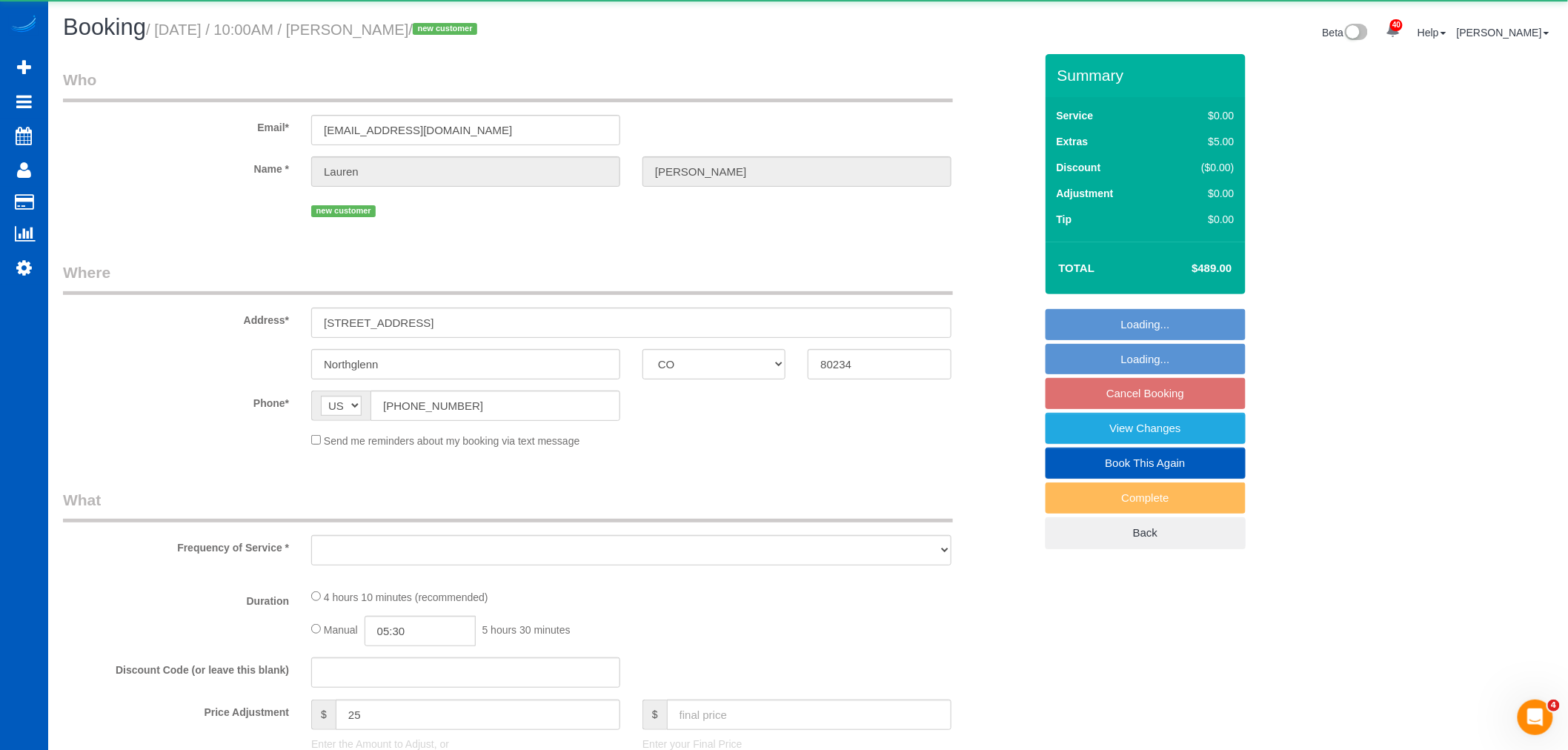
select select "object:22506"
select select "string:fspay-5dc5ea94-e430-4fdb-b5dc-f79fa4fad970"
select select "199"
select select "1501"
select select "3"
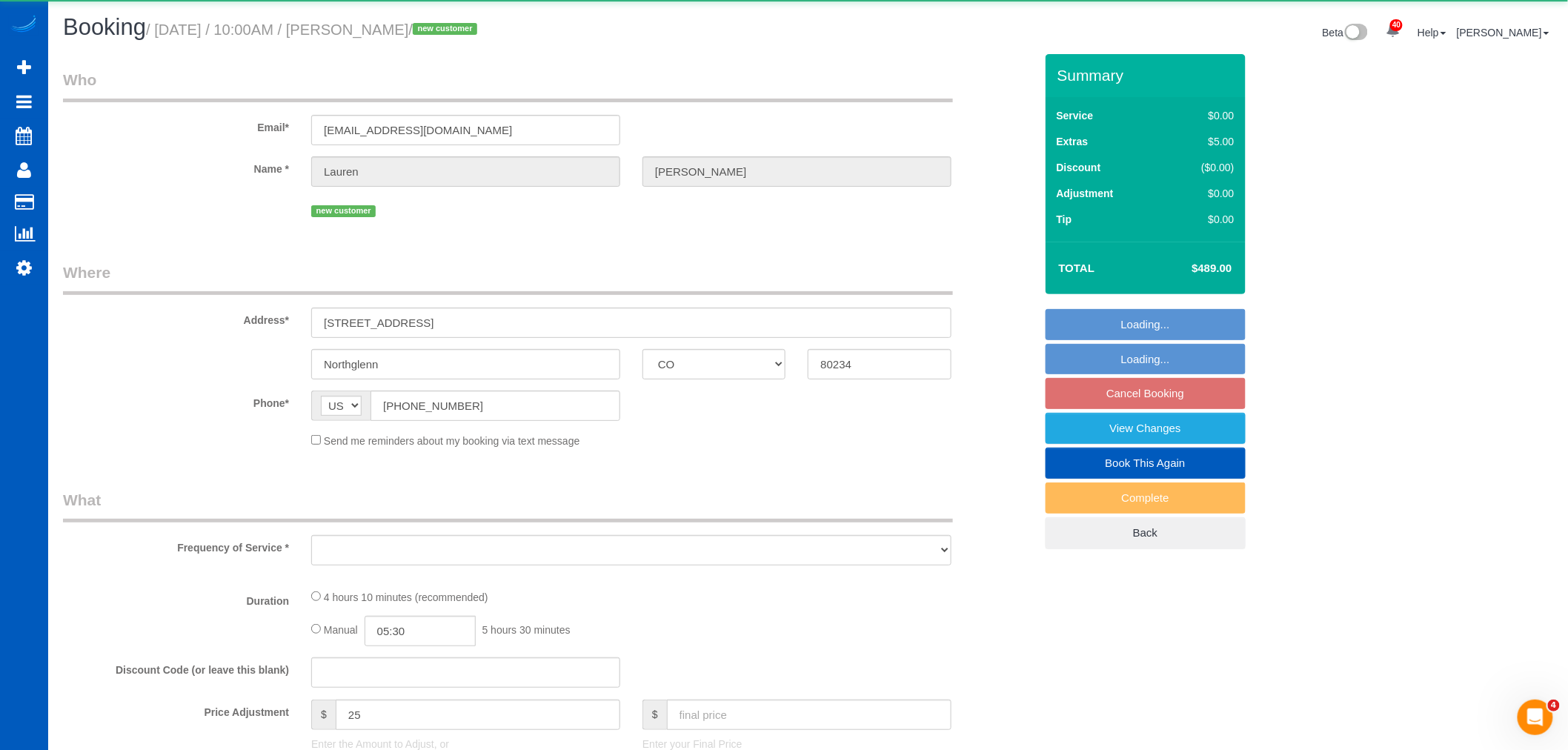
select select "3"
select select "spot116"
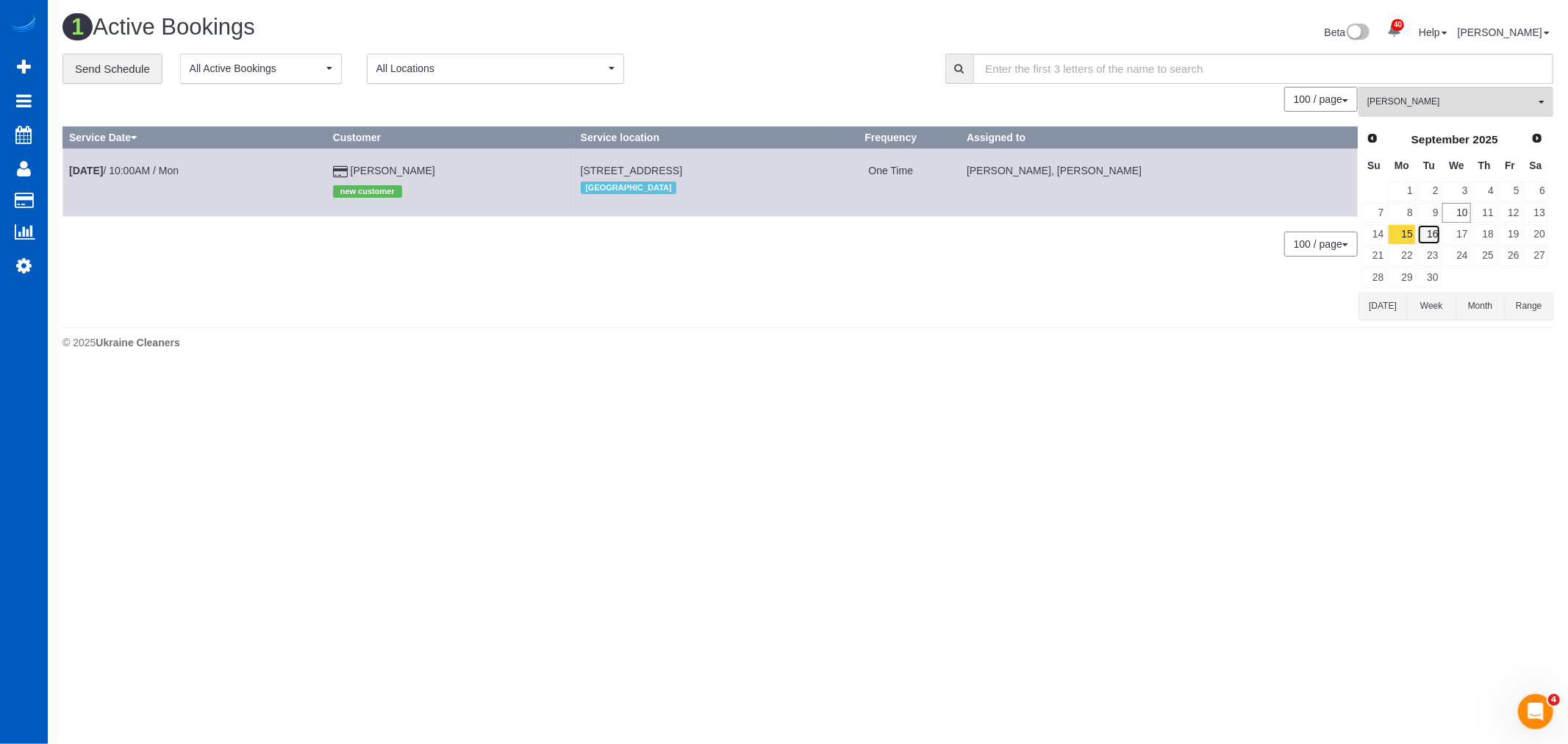
click at [1437, 232] on link "16" at bounding box center [1430, 234] width 24 height 20
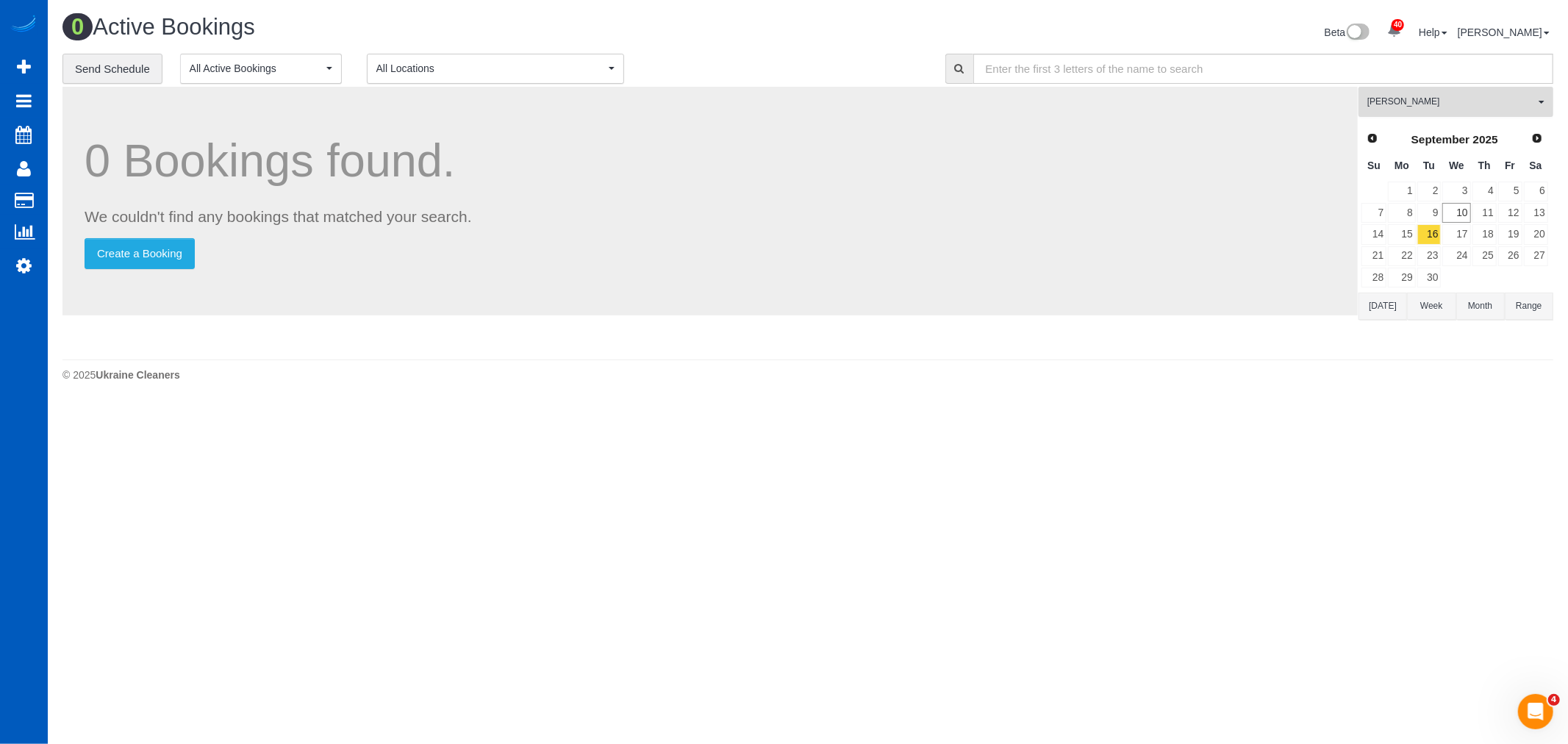
click at [1449, 108] on span "[PERSON_NAME]" at bounding box center [1451, 102] width 167 height 12
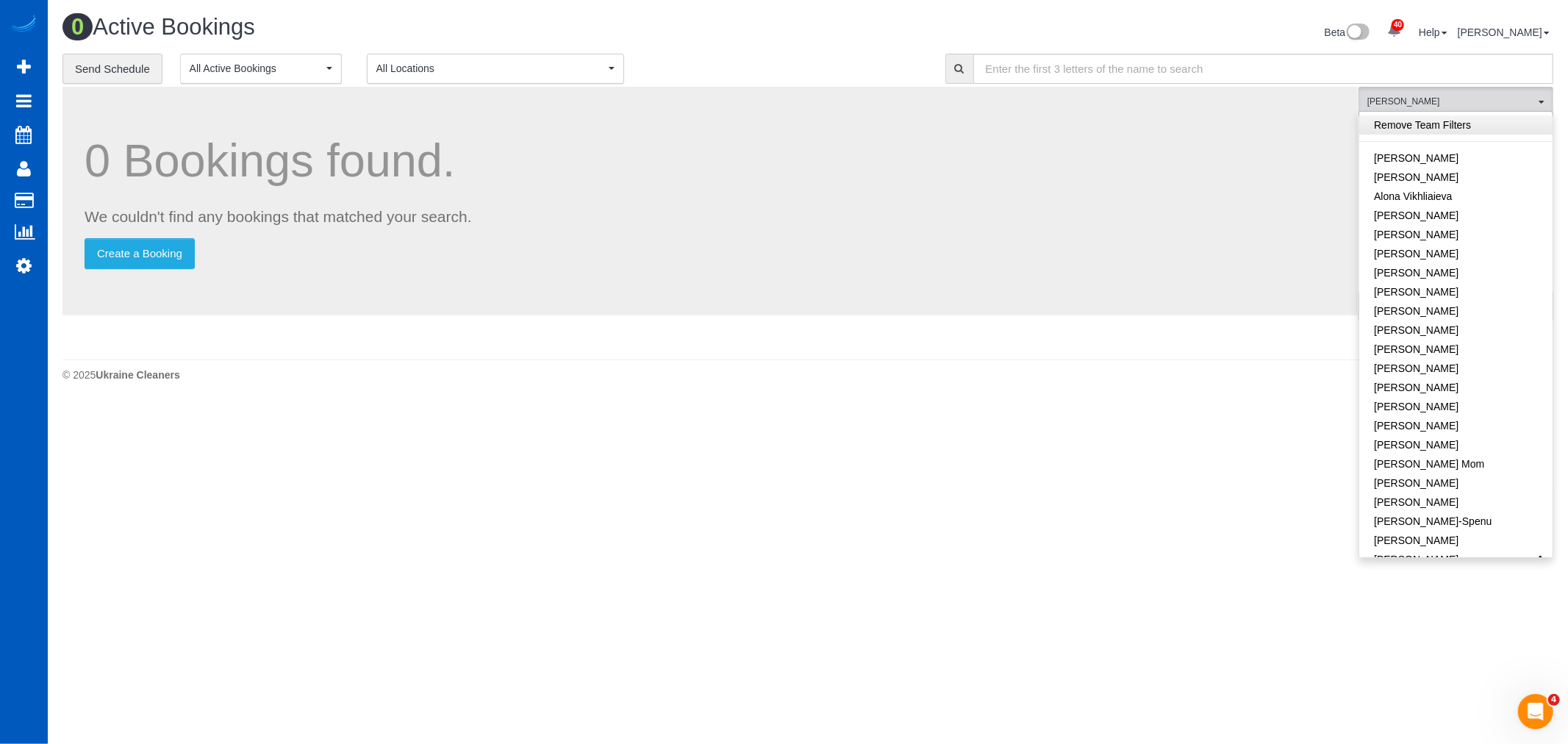
click at [1421, 119] on link "Remove Team Filters" at bounding box center [1456, 125] width 193 height 19
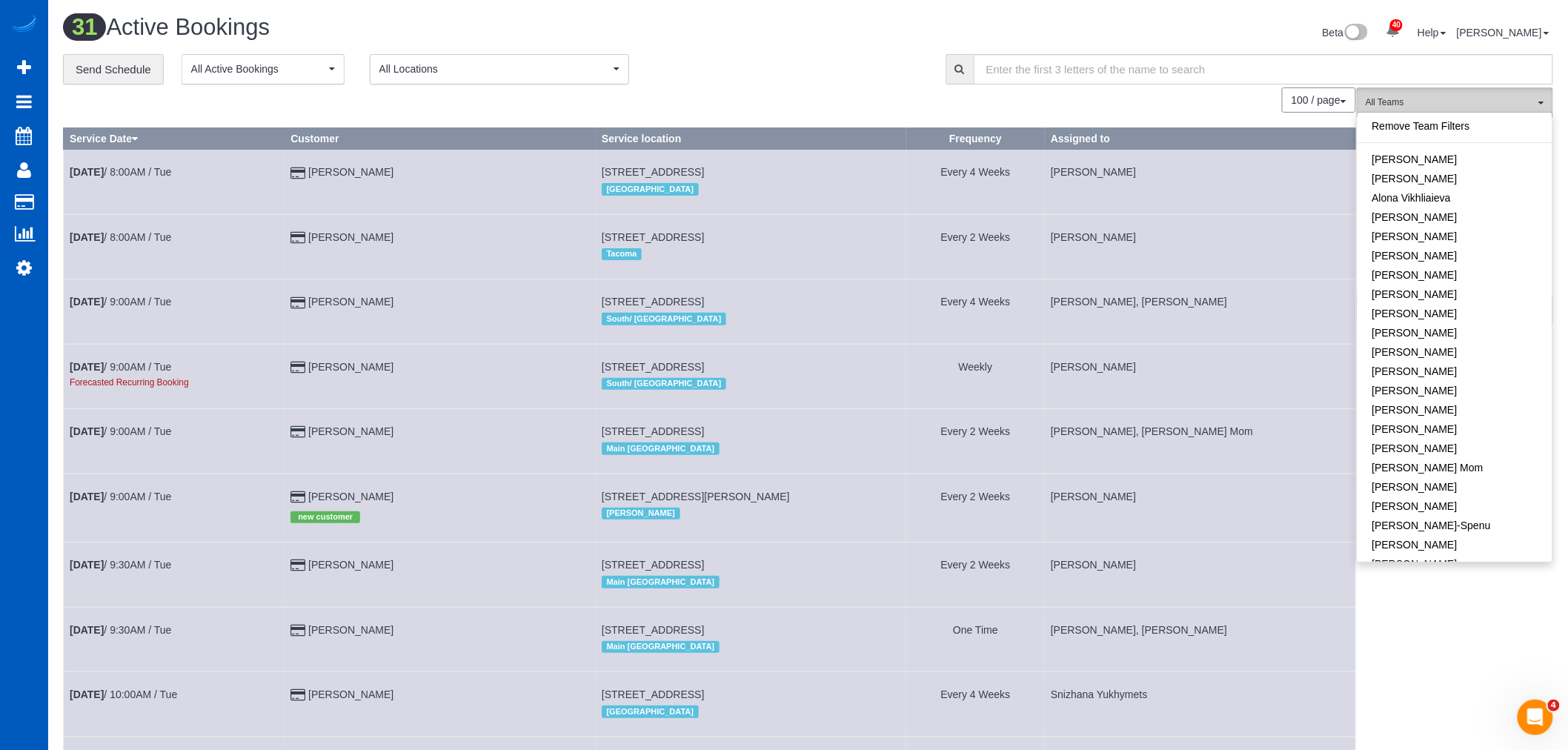
click at [1547, 92] on button "All Teams" at bounding box center [1455, 103] width 196 height 31
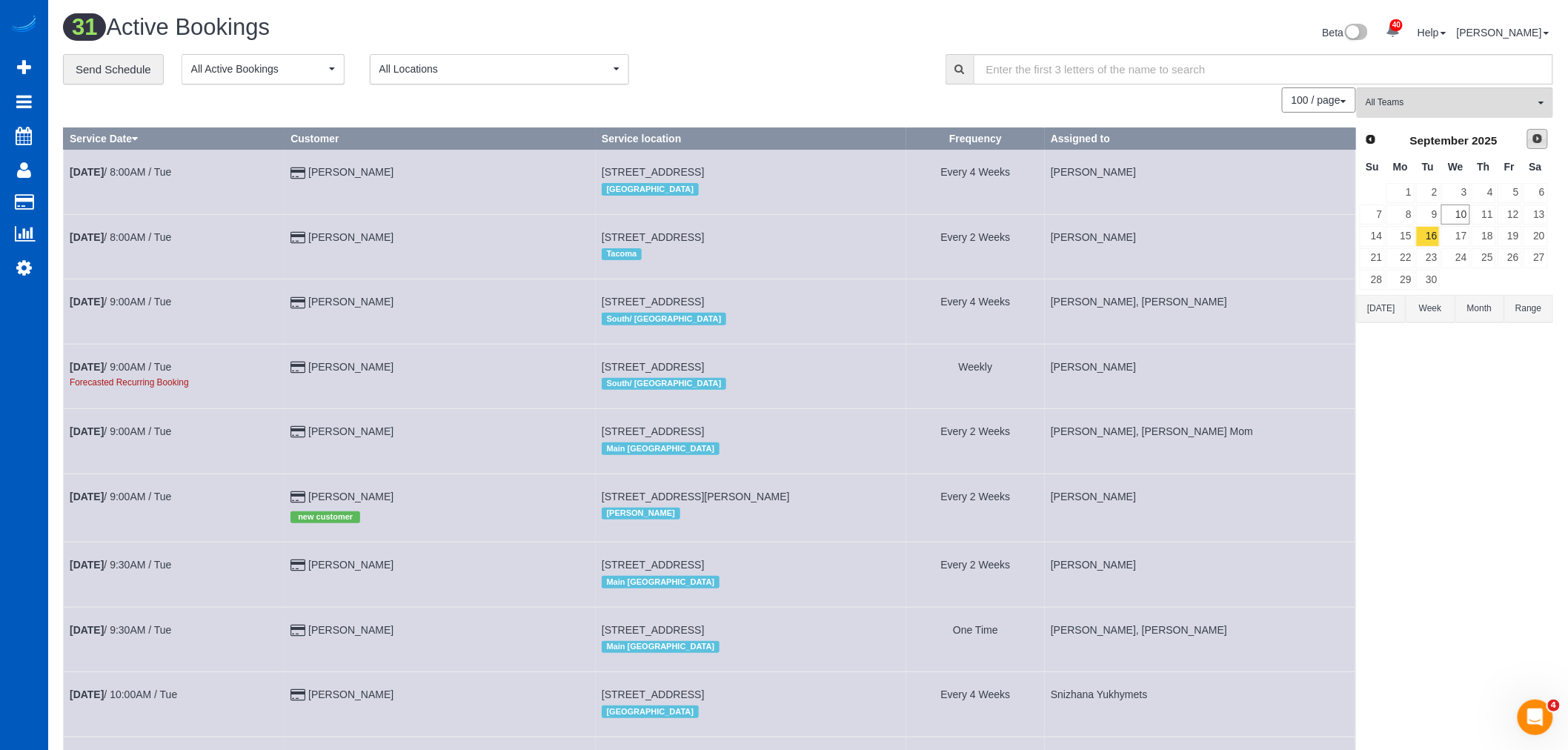
click at [1533, 141] on span "Next" at bounding box center [1537, 138] width 11 height 11
click at [1454, 236] on link "15" at bounding box center [1455, 236] width 28 height 20
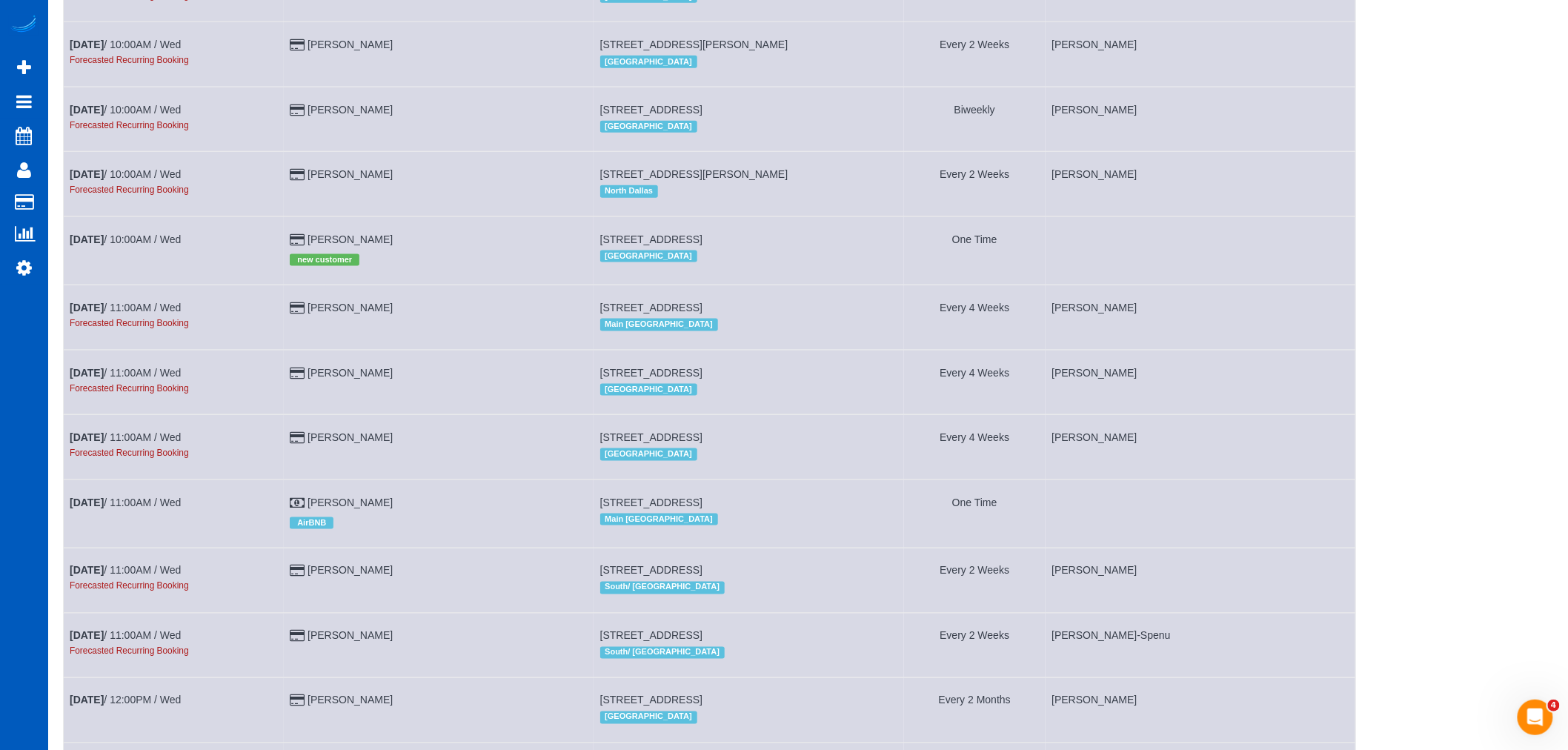
scroll to position [658, 0]
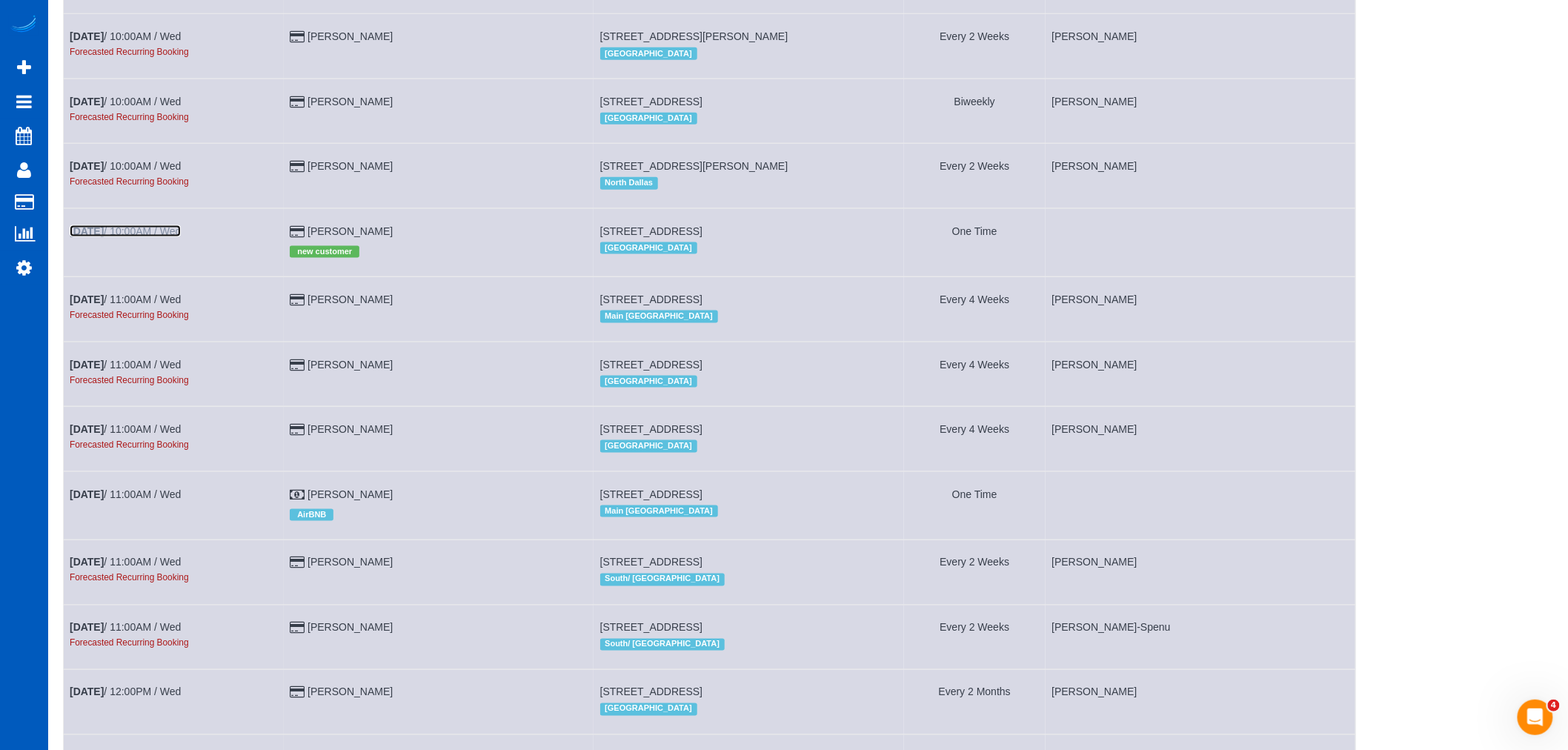
click at [116, 237] on link "Oct 15th / 10:00AM / Wed" at bounding box center [125, 231] width 111 height 11
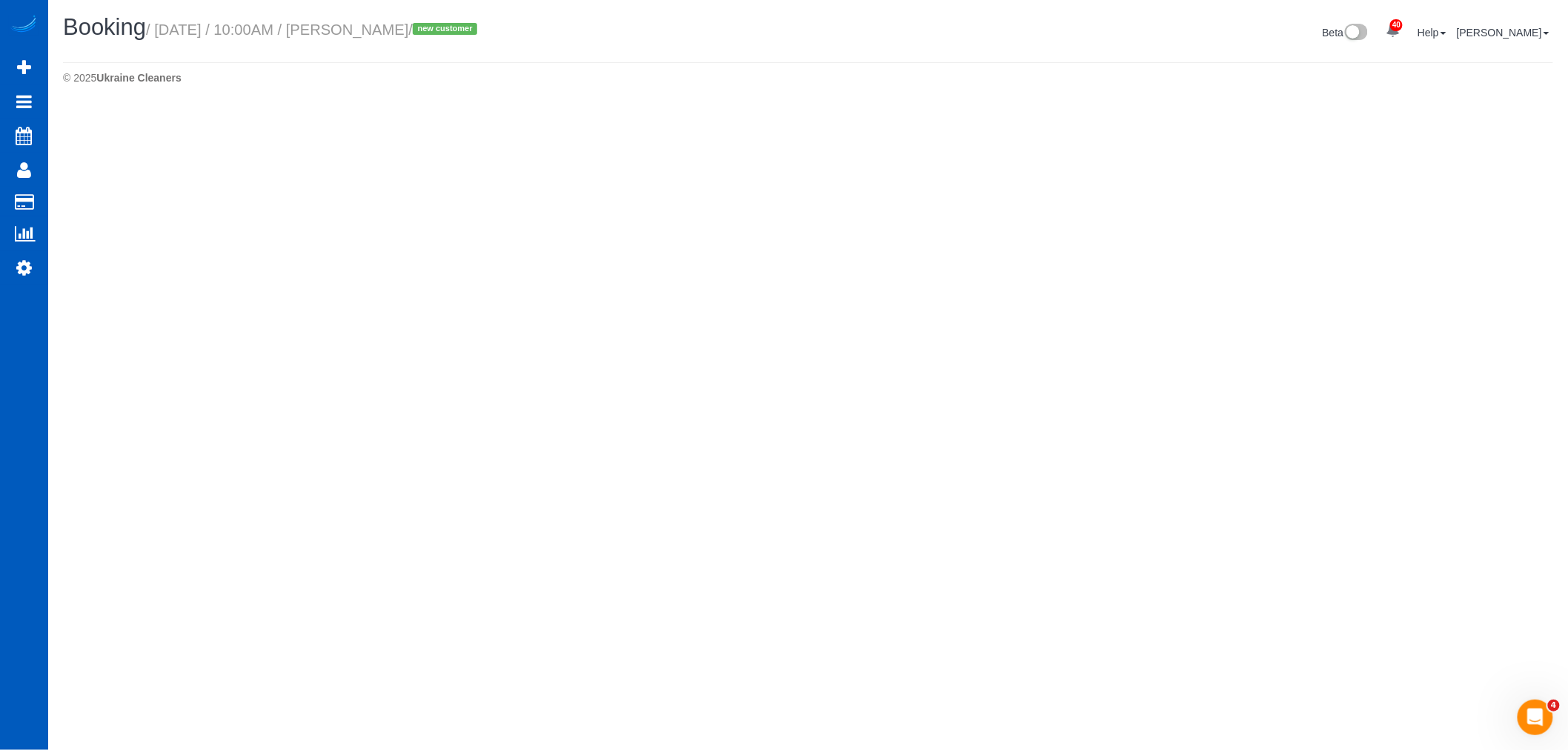
select select "CO"
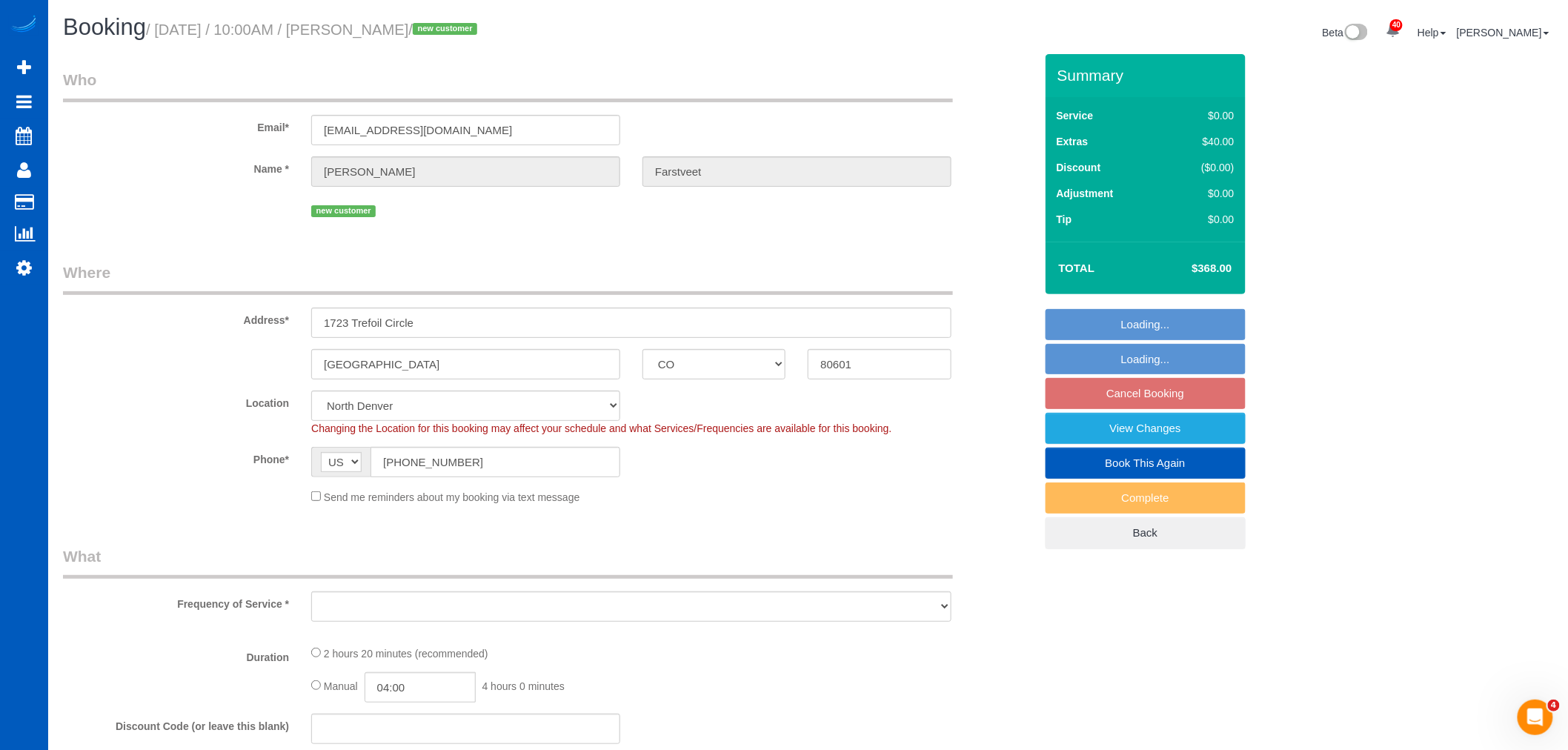
select select "object:24043"
select select "string:fspay-c040b8fa-5021-4d86-9dfa-7cc5e39bb886"
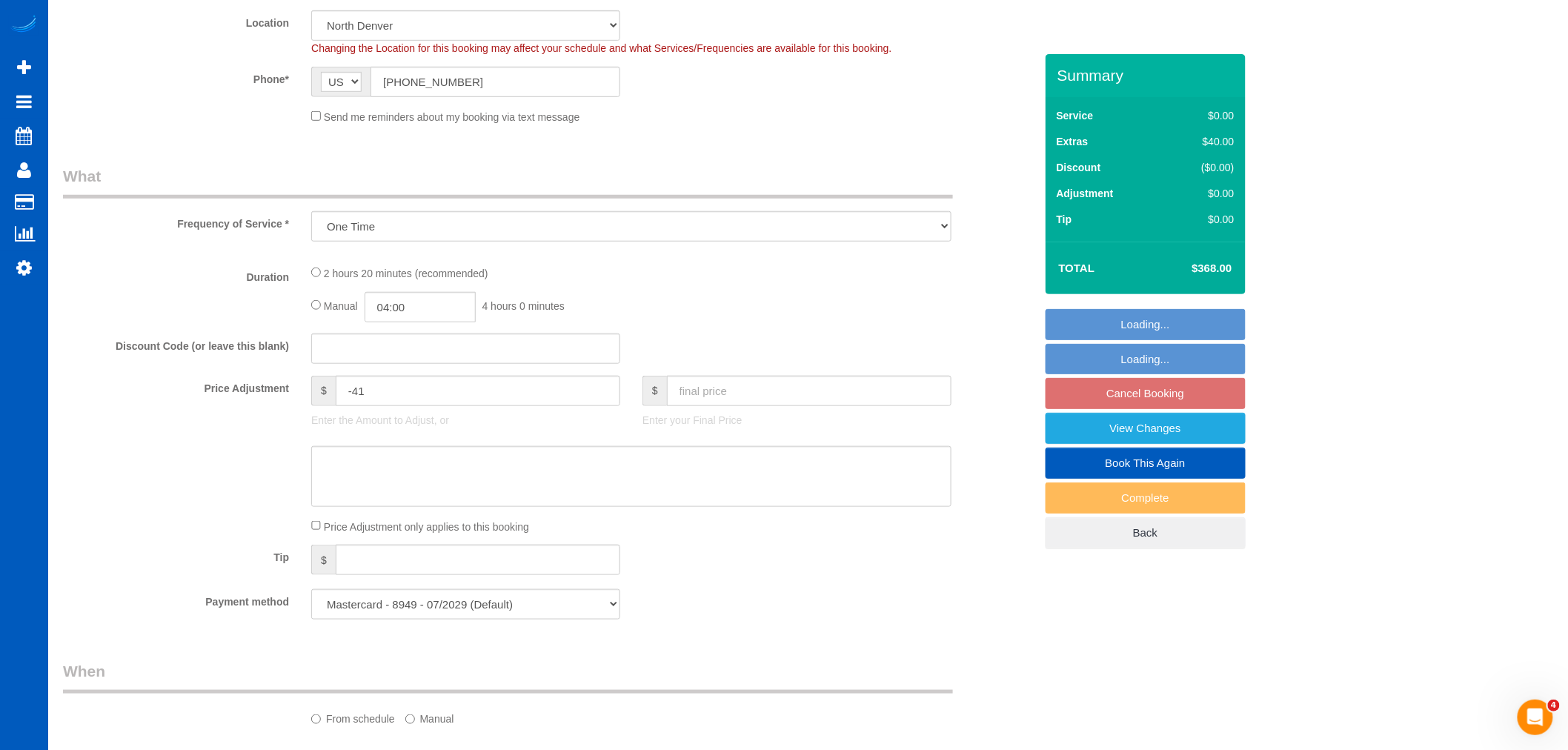
select select "199"
select select "2001"
select select "2"
select select "3"
select select "spot121"
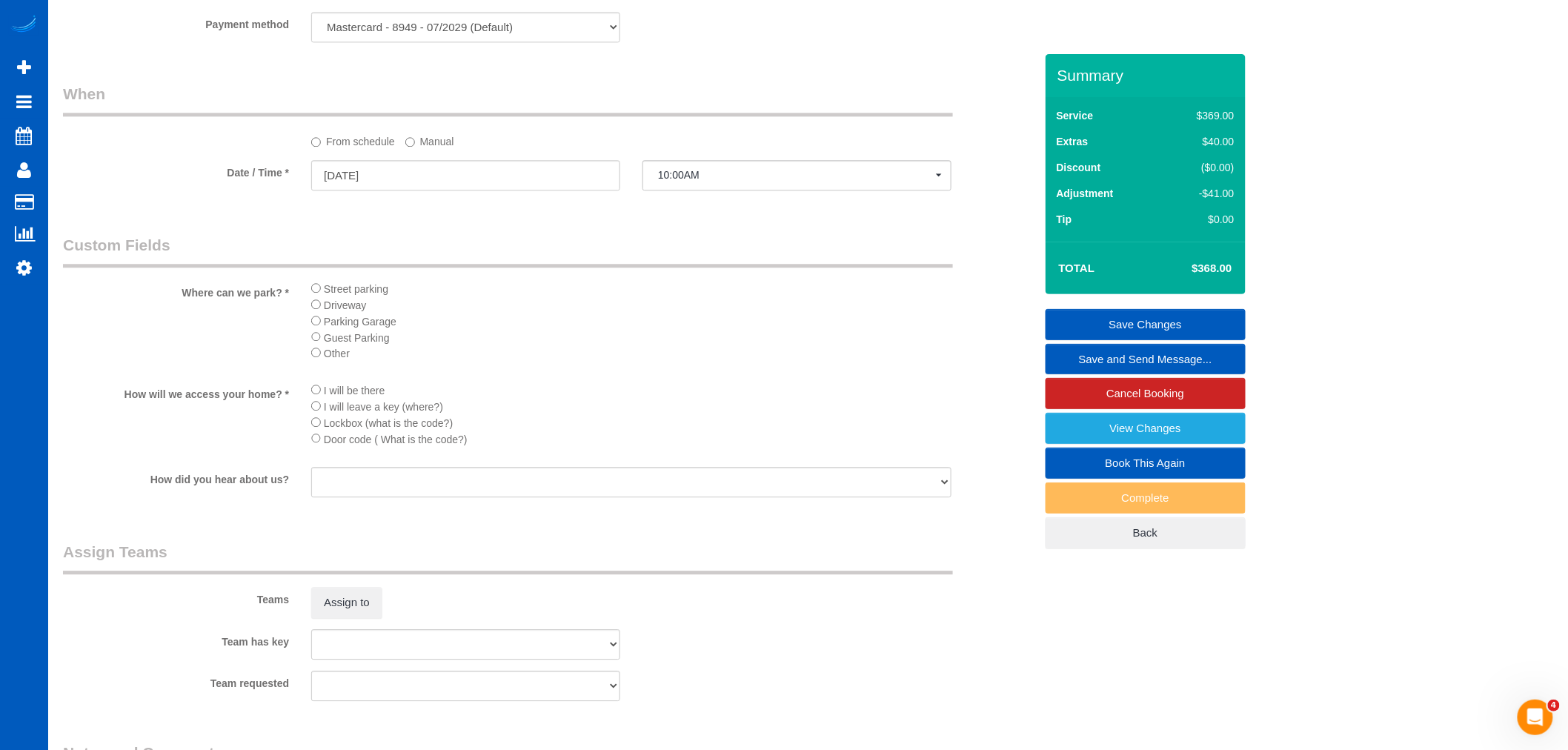
scroll to position [1263, 0]
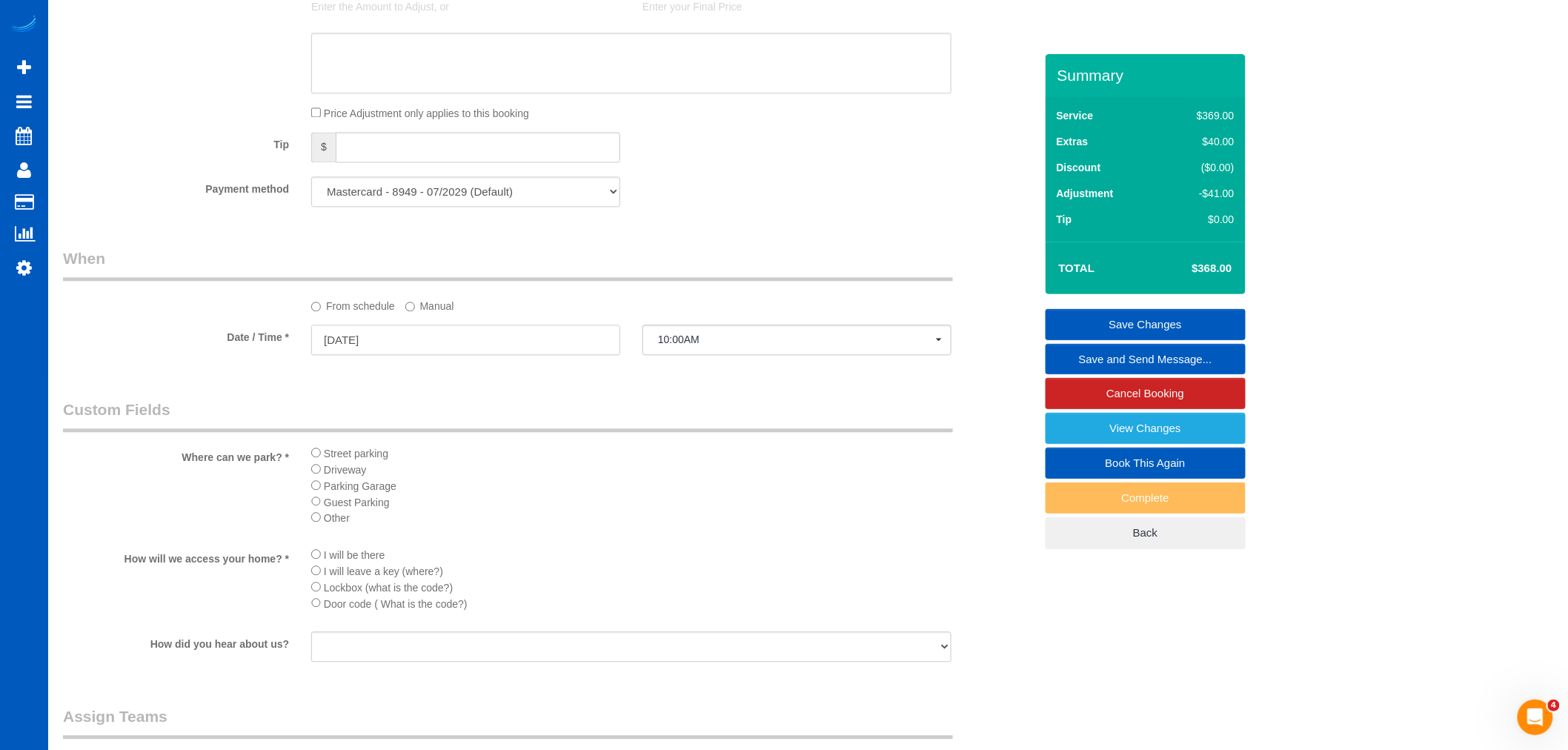
click at [369, 349] on input "10/15/2025" at bounding box center [465, 340] width 309 height 31
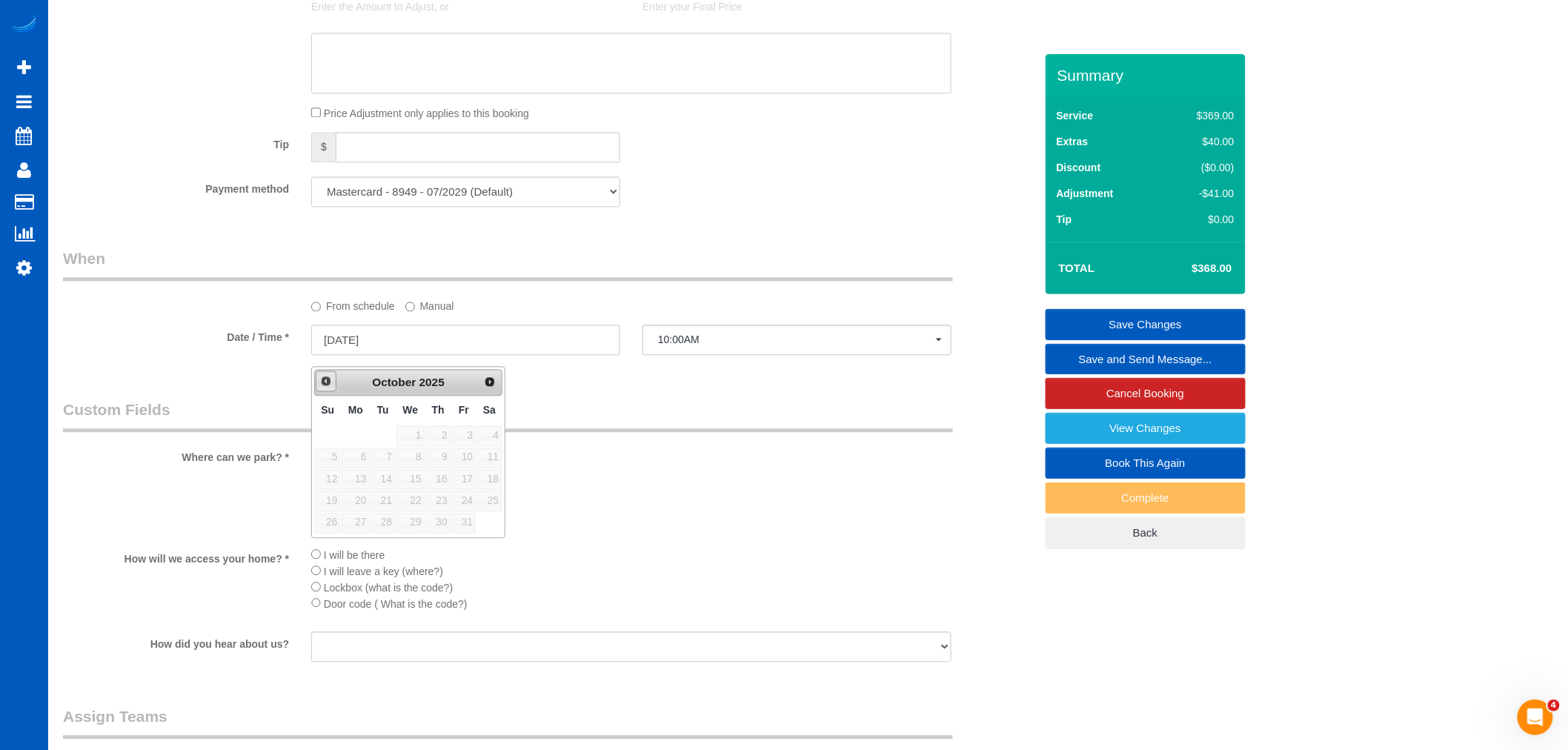
click at [324, 378] on span "Prev" at bounding box center [326, 380] width 11 height 11
click at [412, 313] on label "Manual" at bounding box center [430, 303] width 49 height 20
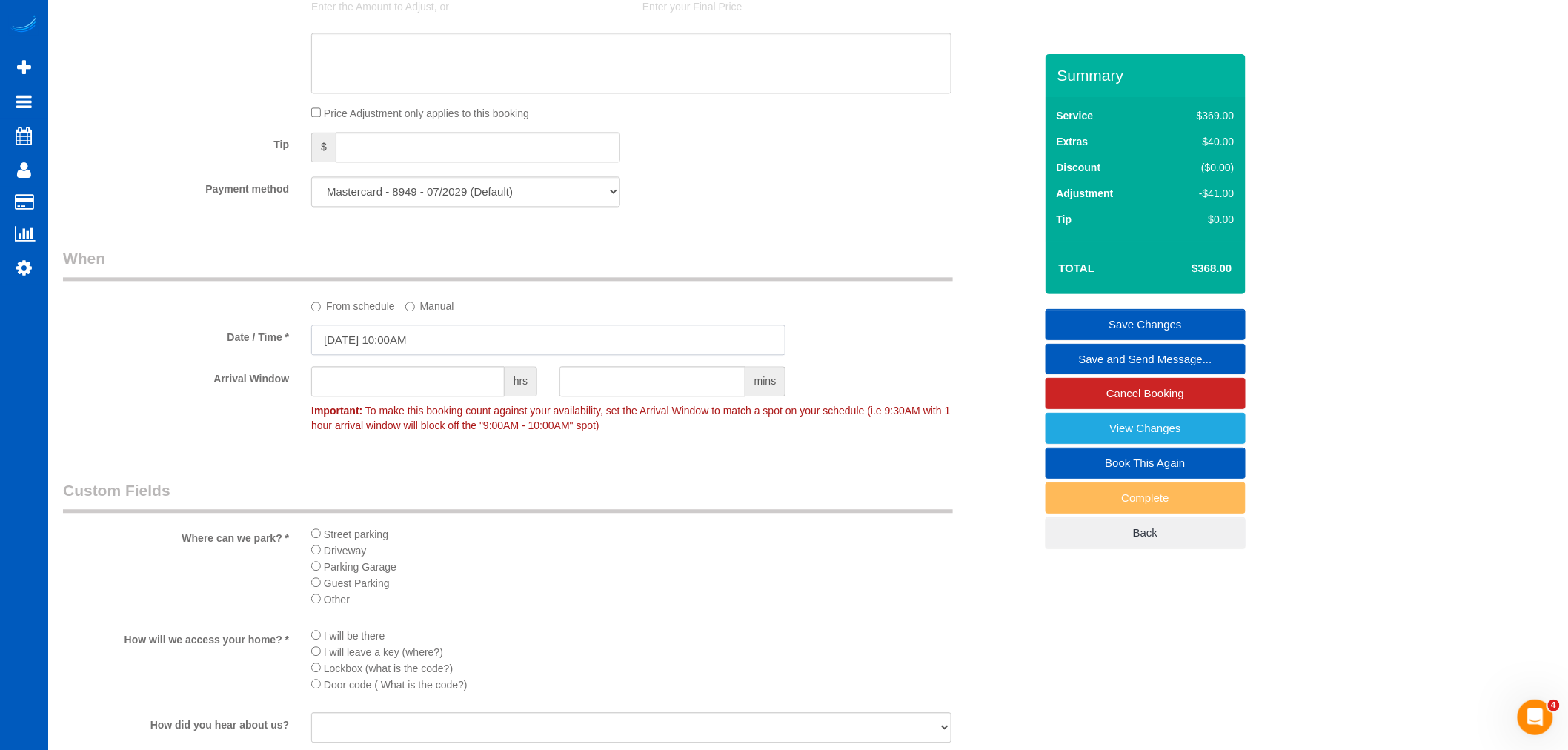
click at [398, 345] on input "10/15/2025 10:00AM" at bounding box center [548, 340] width 474 height 31
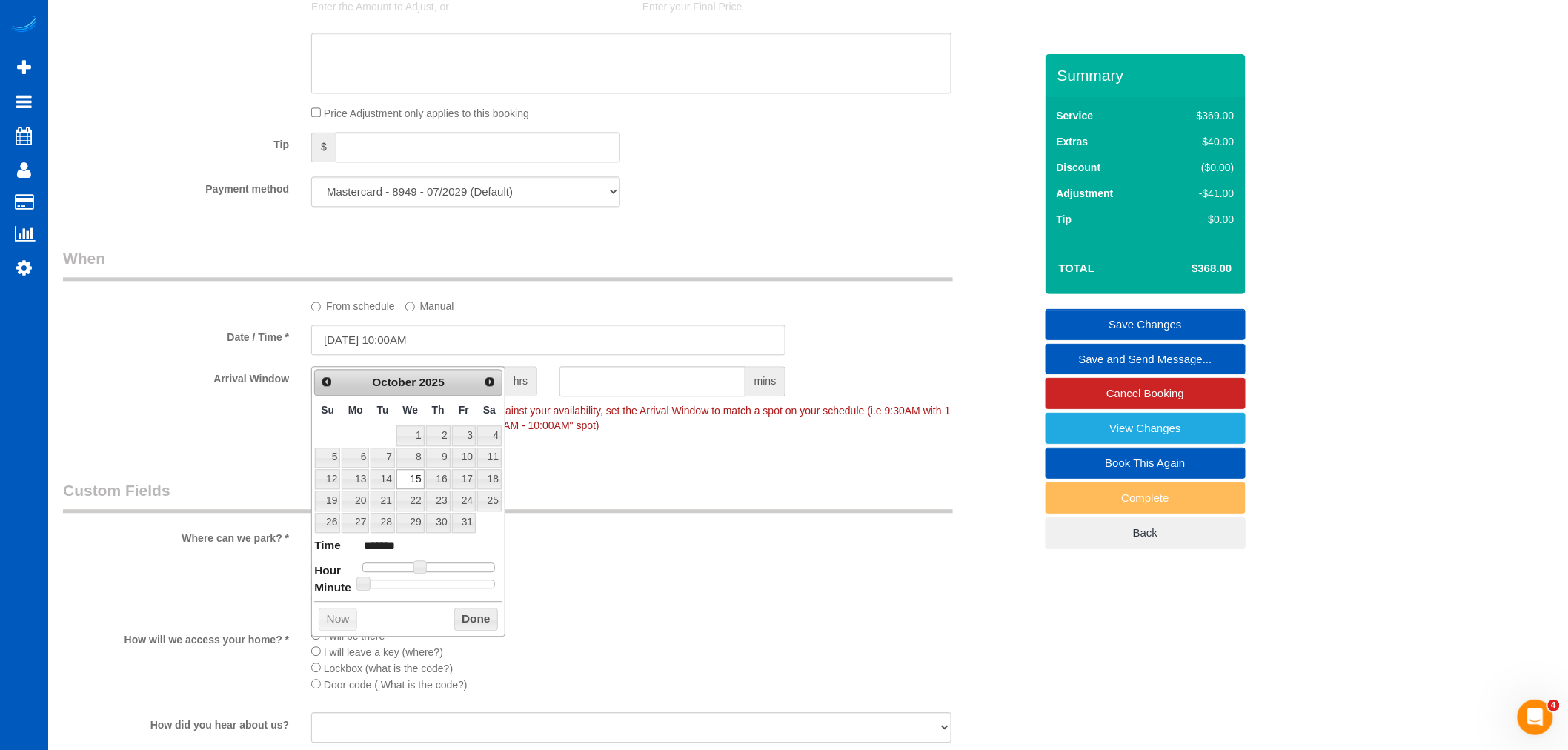
click at [334, 385] on link "Prev" at bounding box center [326, 382] width 21 height 21
click at [372, 482] on link "16" at bounding box center [382, 479] width 24 height 20
type input "09/16/2025 10:00AM"
click at [454, 608] on button "Done" at bounding box center [476, 619] width 44 height 24
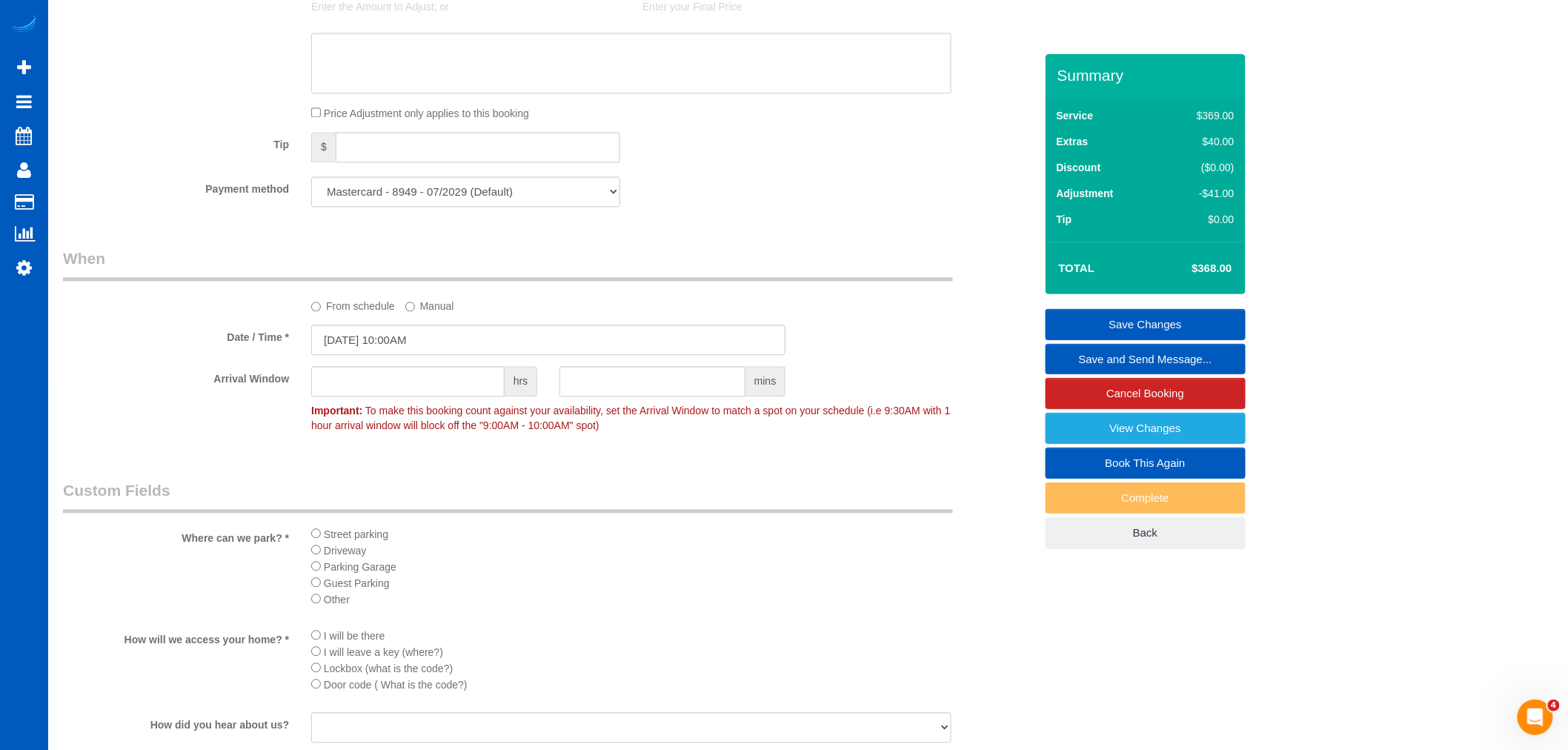
scroll to position [1509, 0]
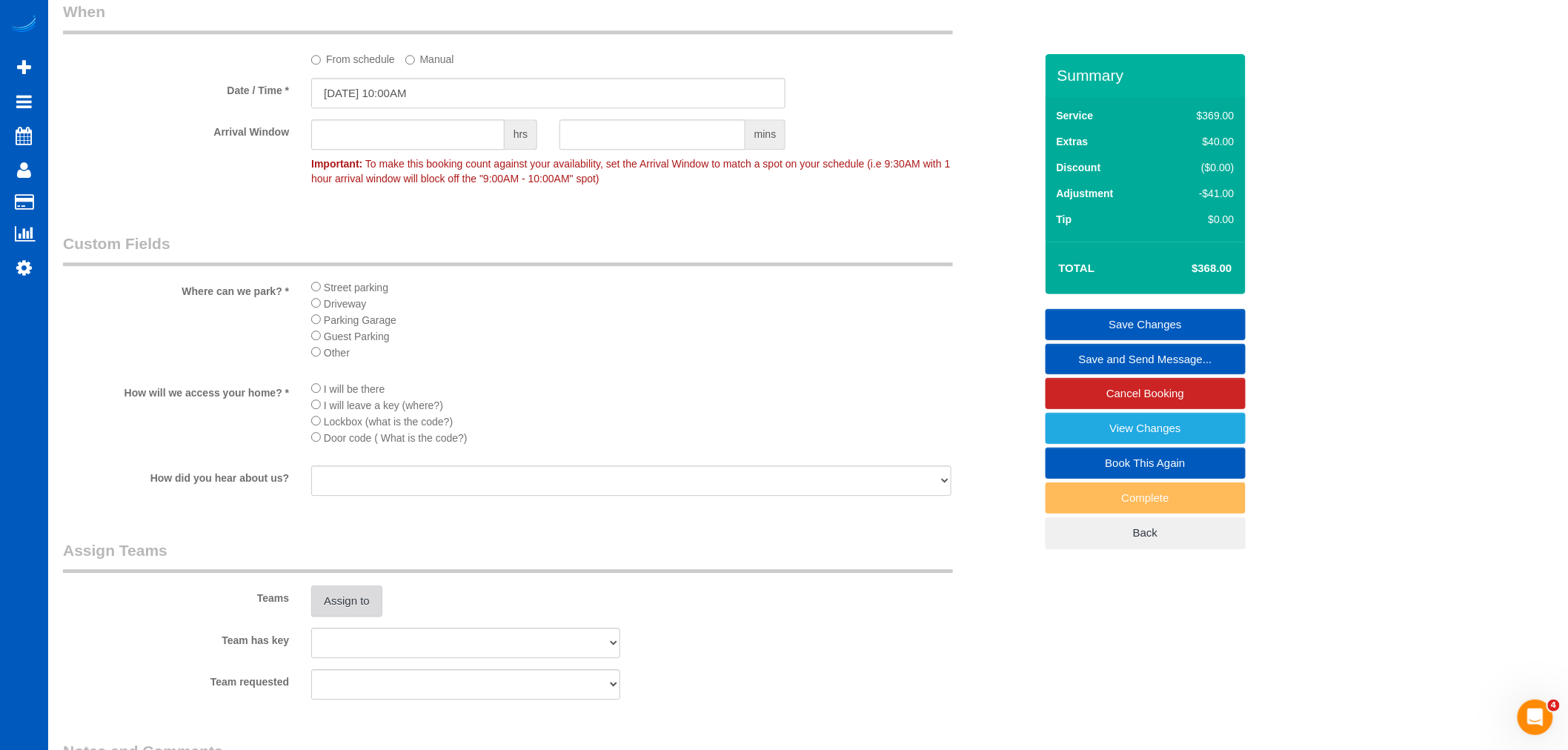
click at [365, 610] on button "Assign to" at bounding box center [346, 601] width 71 height 31
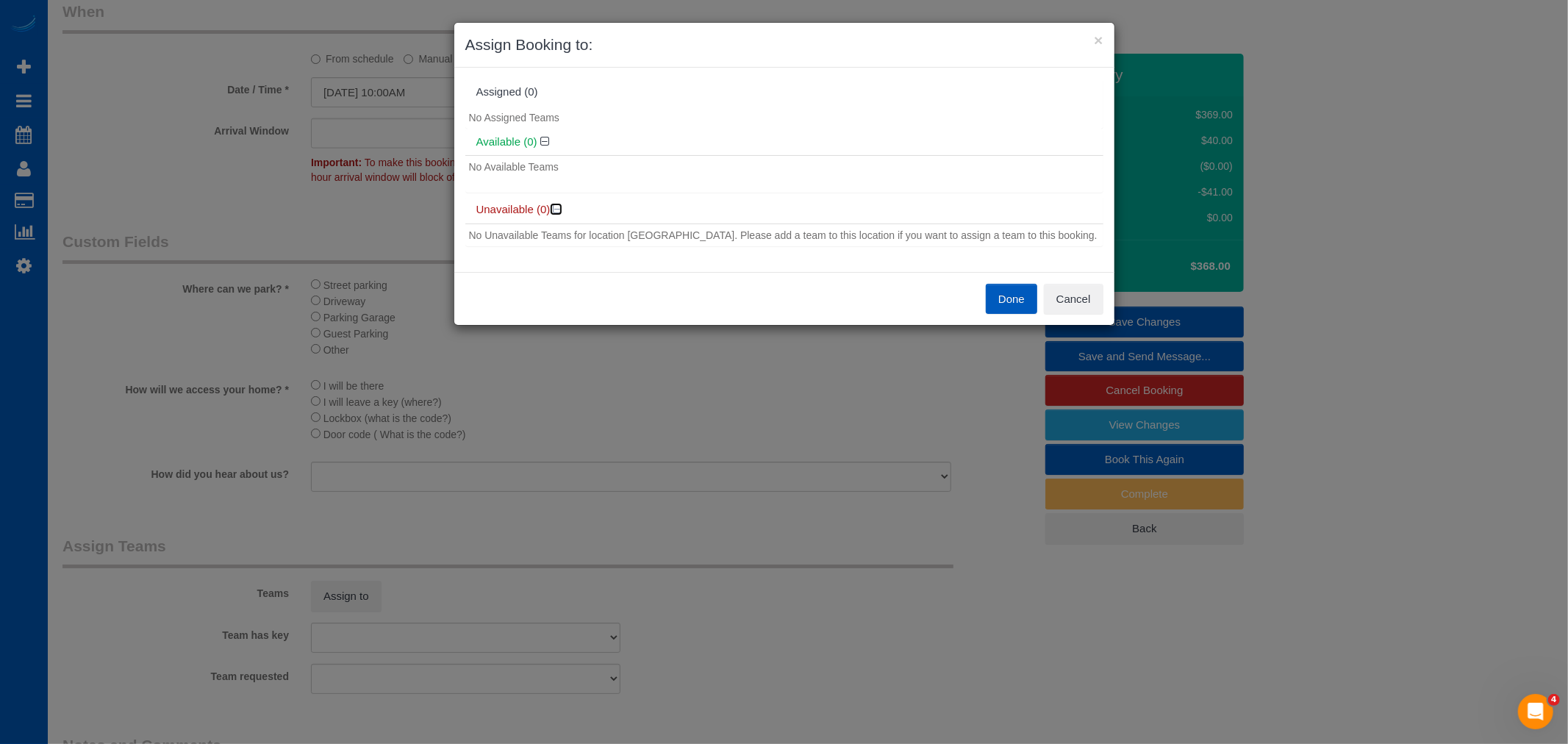
click at [554, 204] on icon at bounding box center [558, 209] width 9 height 11
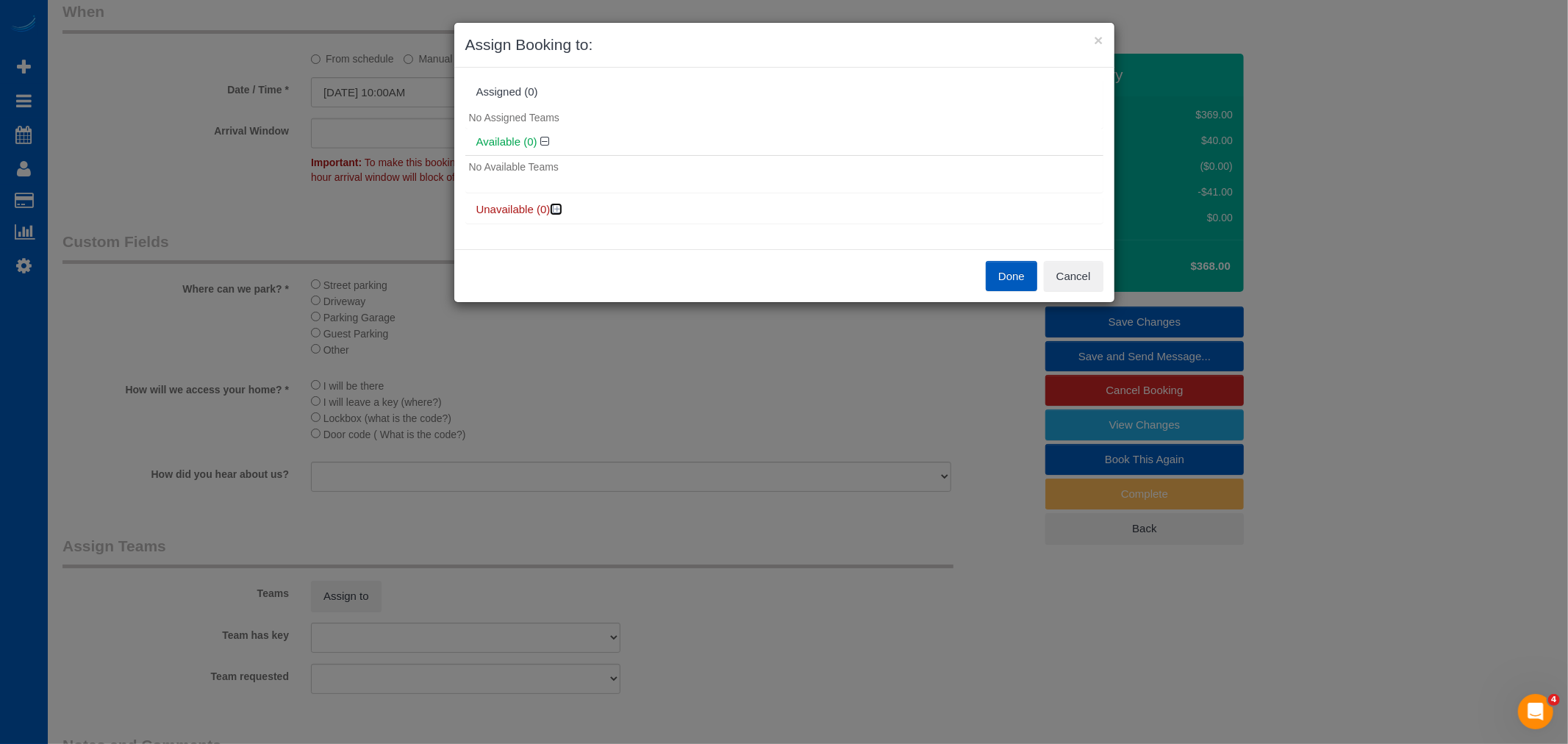
click at [554, 204] on icon at bounding box center [558, 209] width 9 height 11
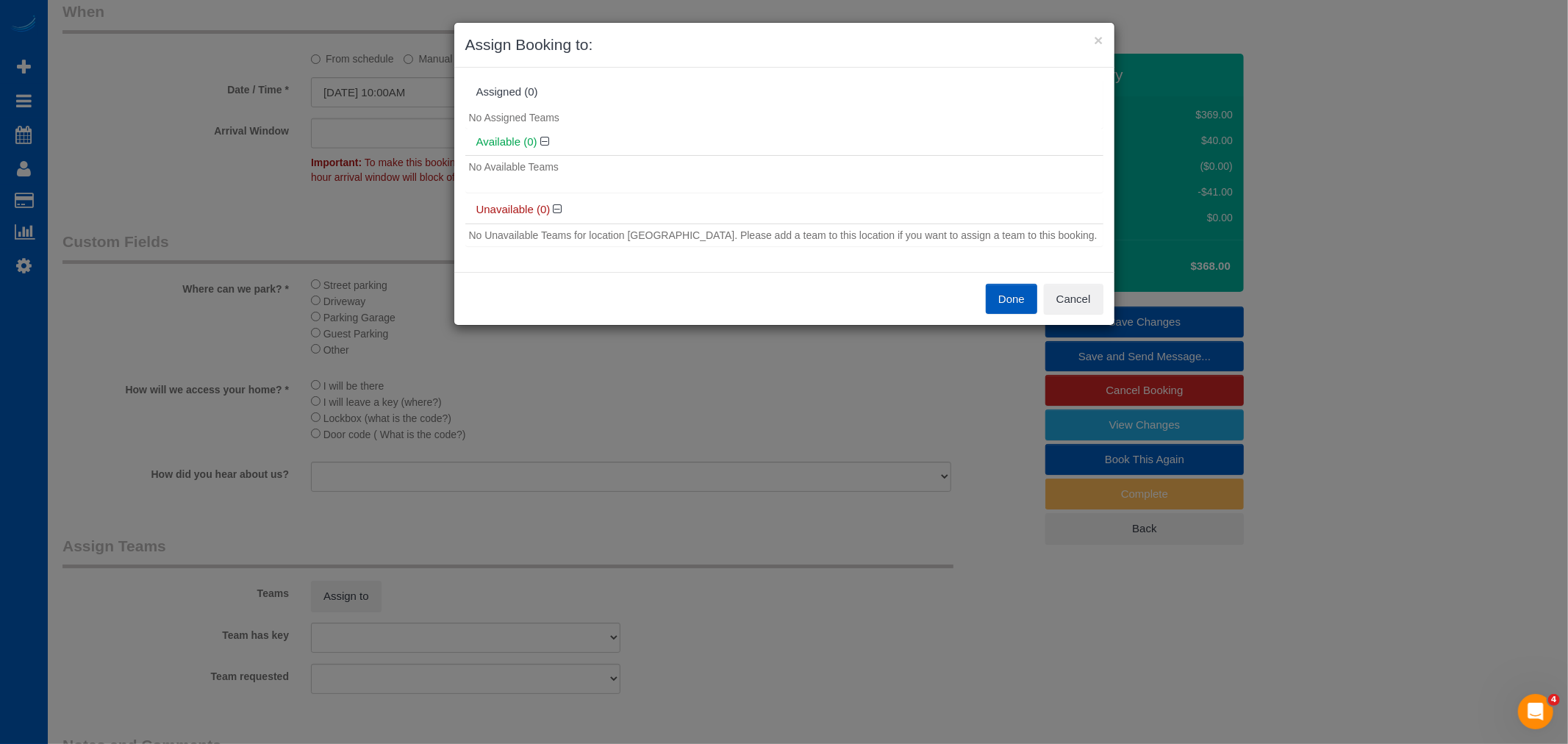
click at [987, 287] on button "Done" at bounding box center [1012, 299] width 52 height 31
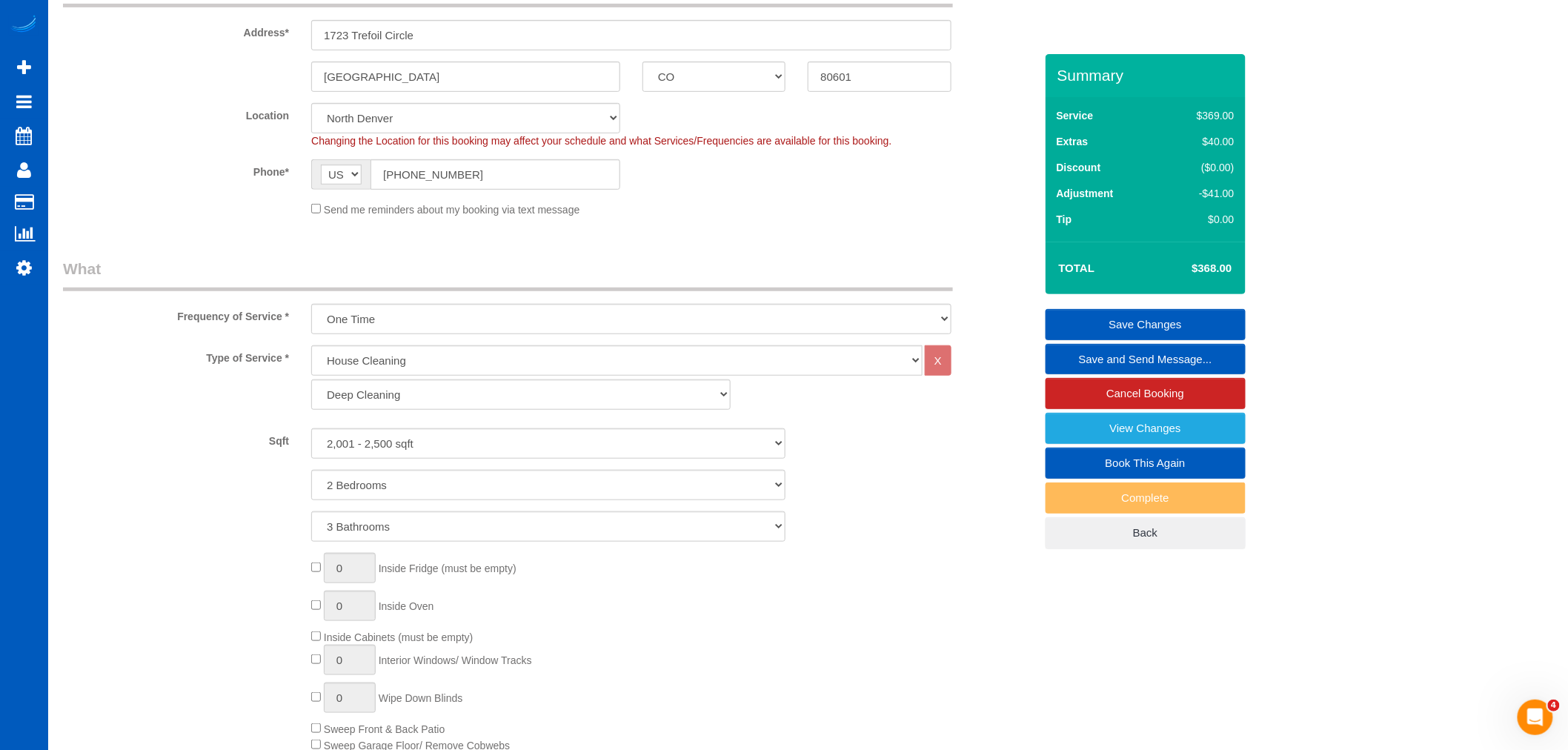
scroll to position [192, 0]
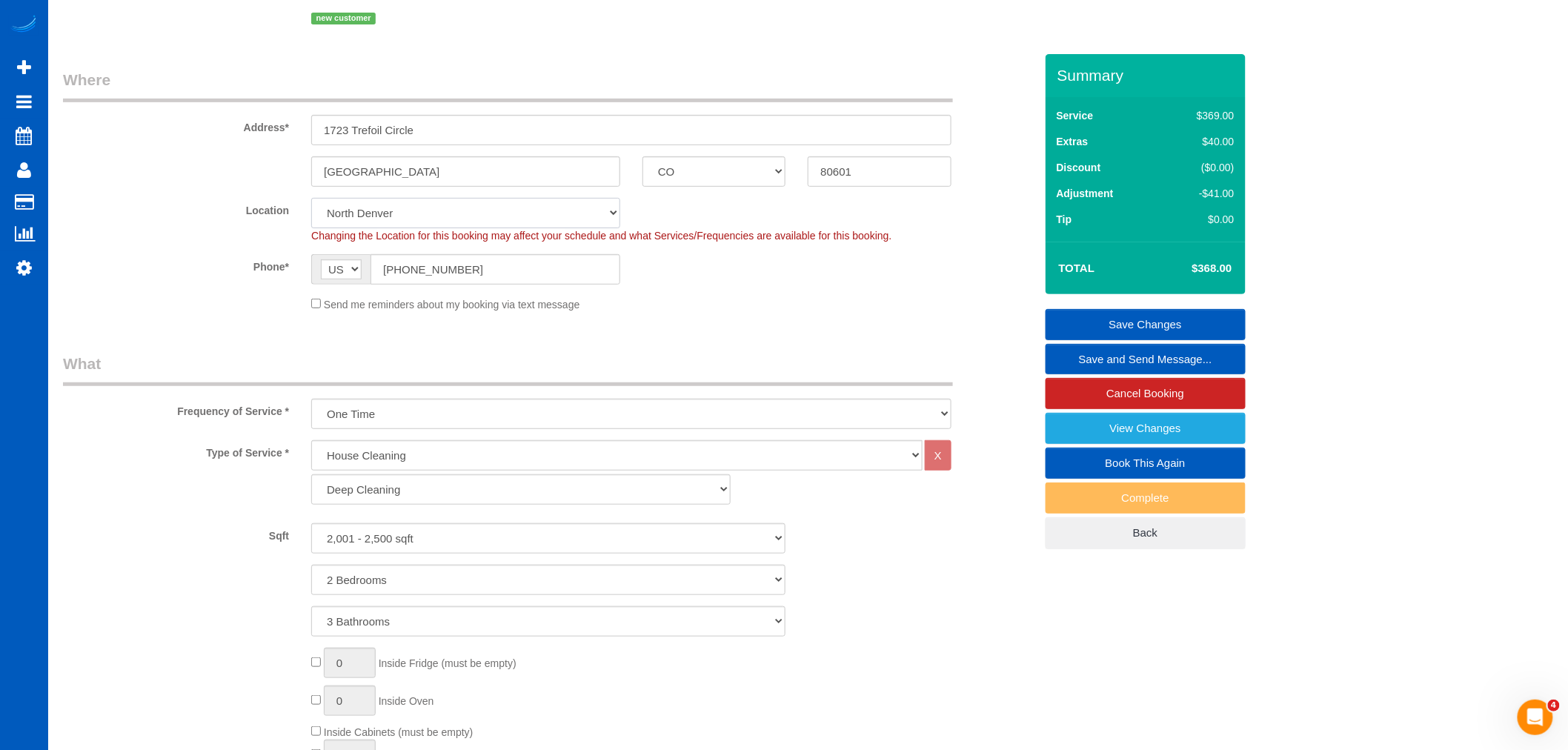
click at [402, 220] on select "North Seattle Atlanta GA Denver Everett Fort Worth TX Las Vegas Main Dallas Mai…" at bounding box center [465, 213] width 309 height 31
select select "266"
click at [311, 199] on select "North Seattle Atlanta GA Denver Everett Fort Worth TX Las Vegas Main Dallas Mai…" at bounding box center [465, 213] width 309 height 31
select select "object:24337"
select select "2001"
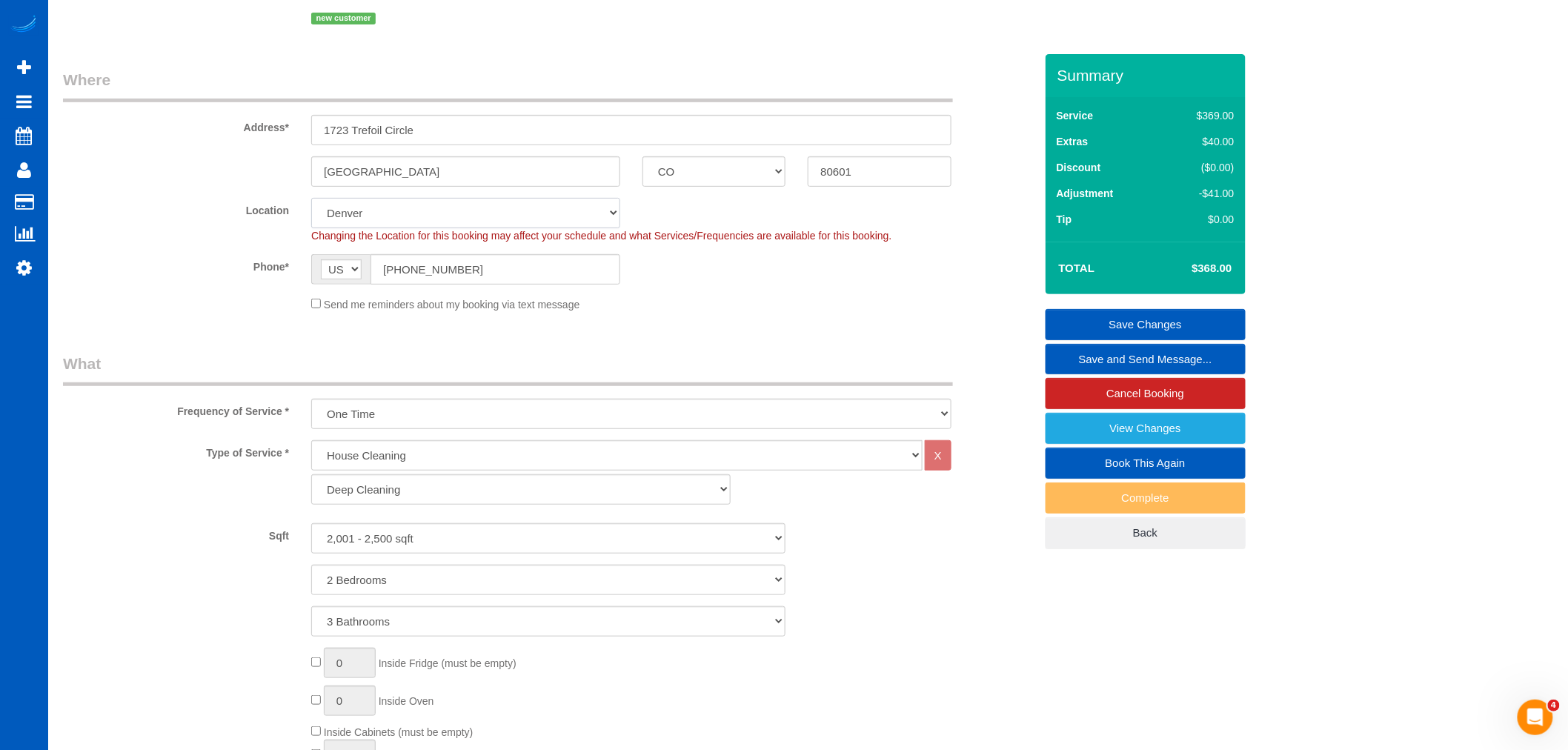
select select "2"
select select "3"
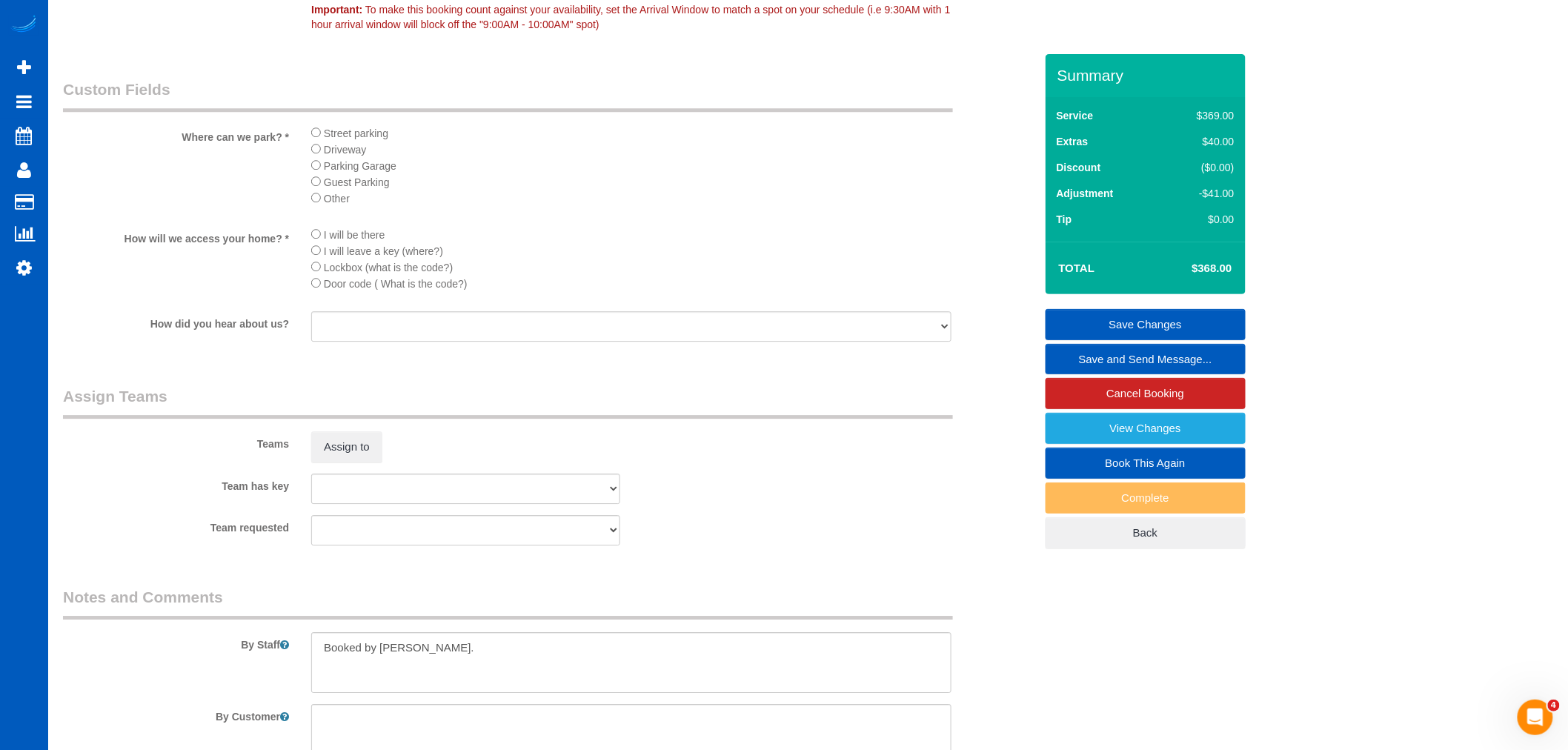
scroll to position [1757, 0]
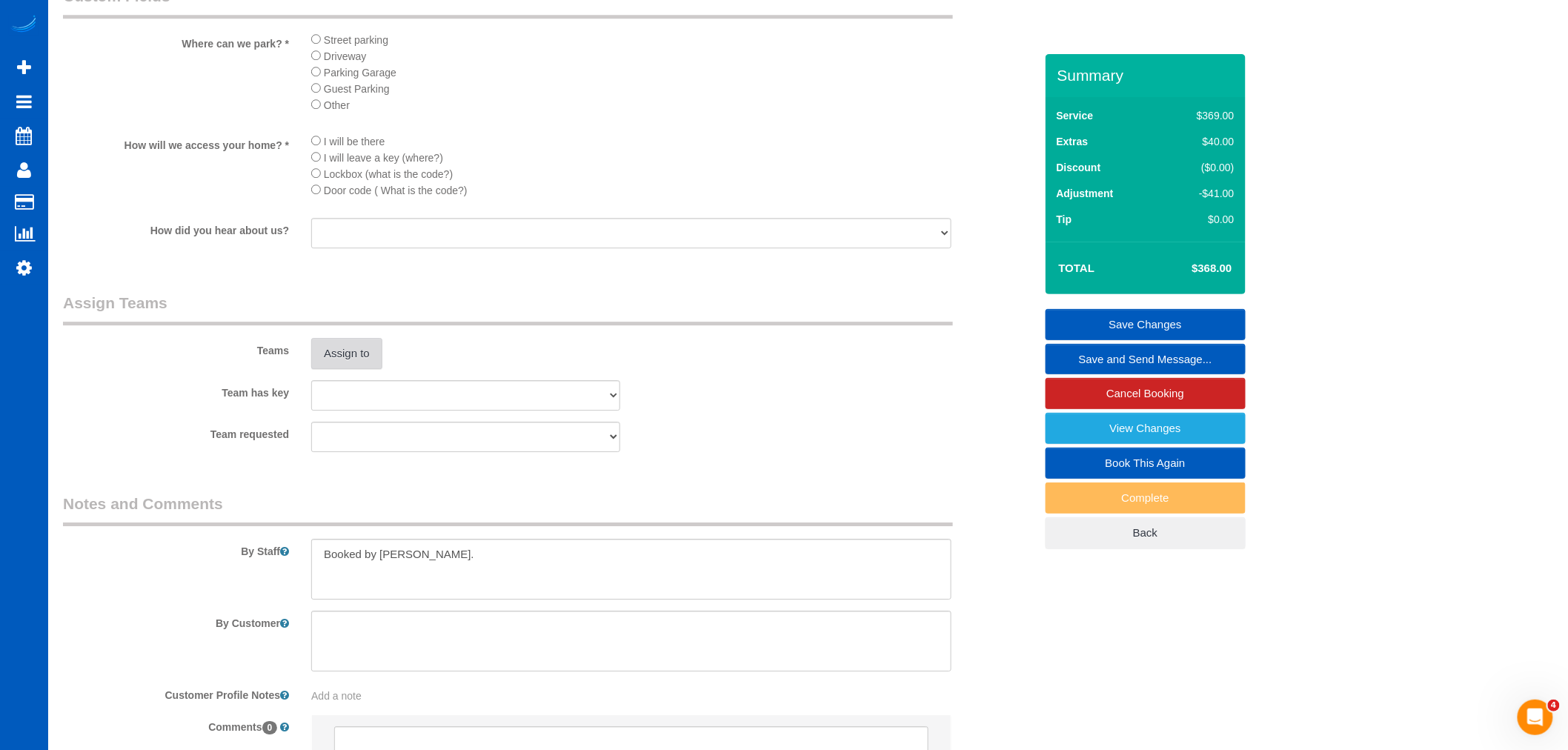
click at [359, 369] on button "Assign to" at bounding box center [346, 353] width 71 height 31
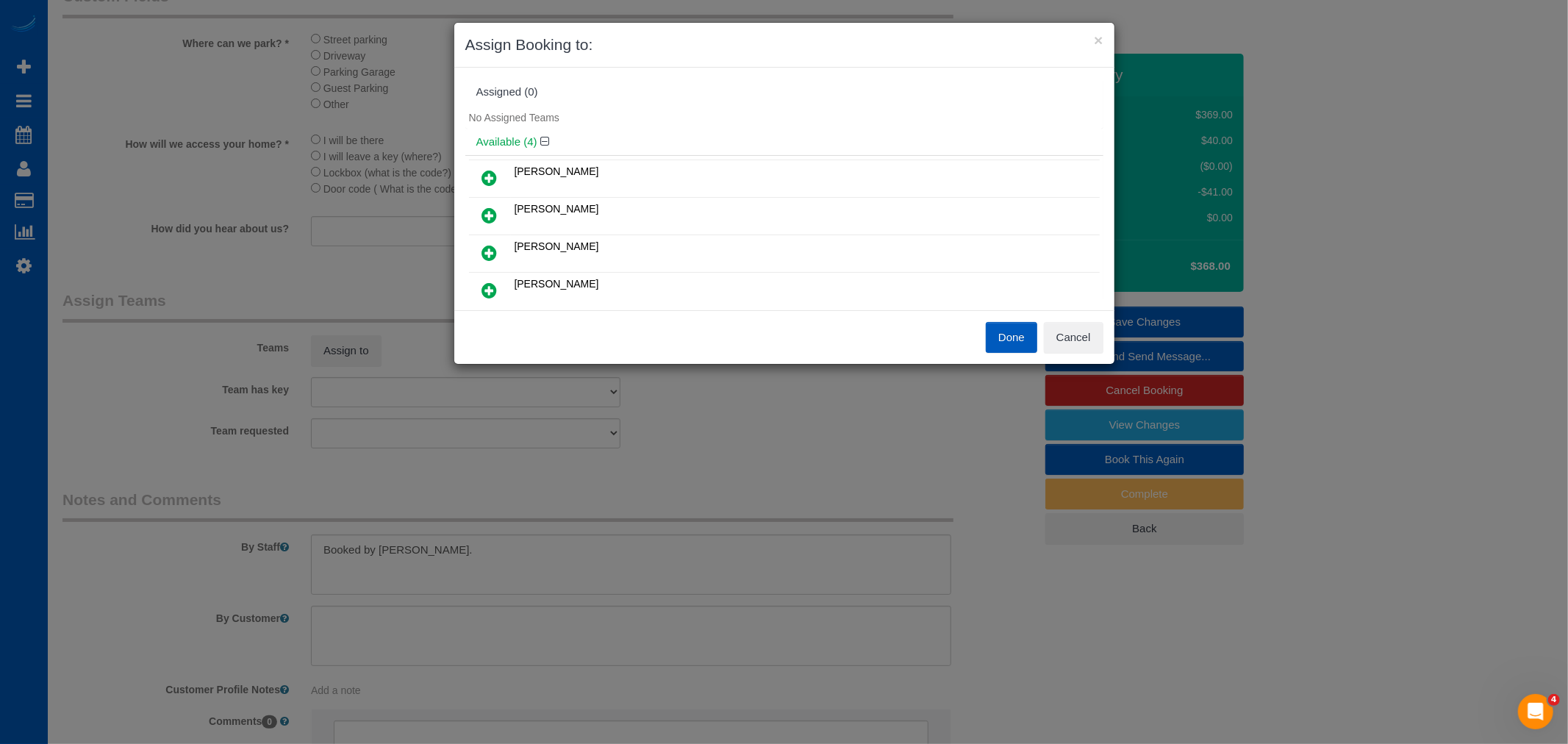
click at [485, 203] on link at bounding box center [489, 216] width 34 height 30
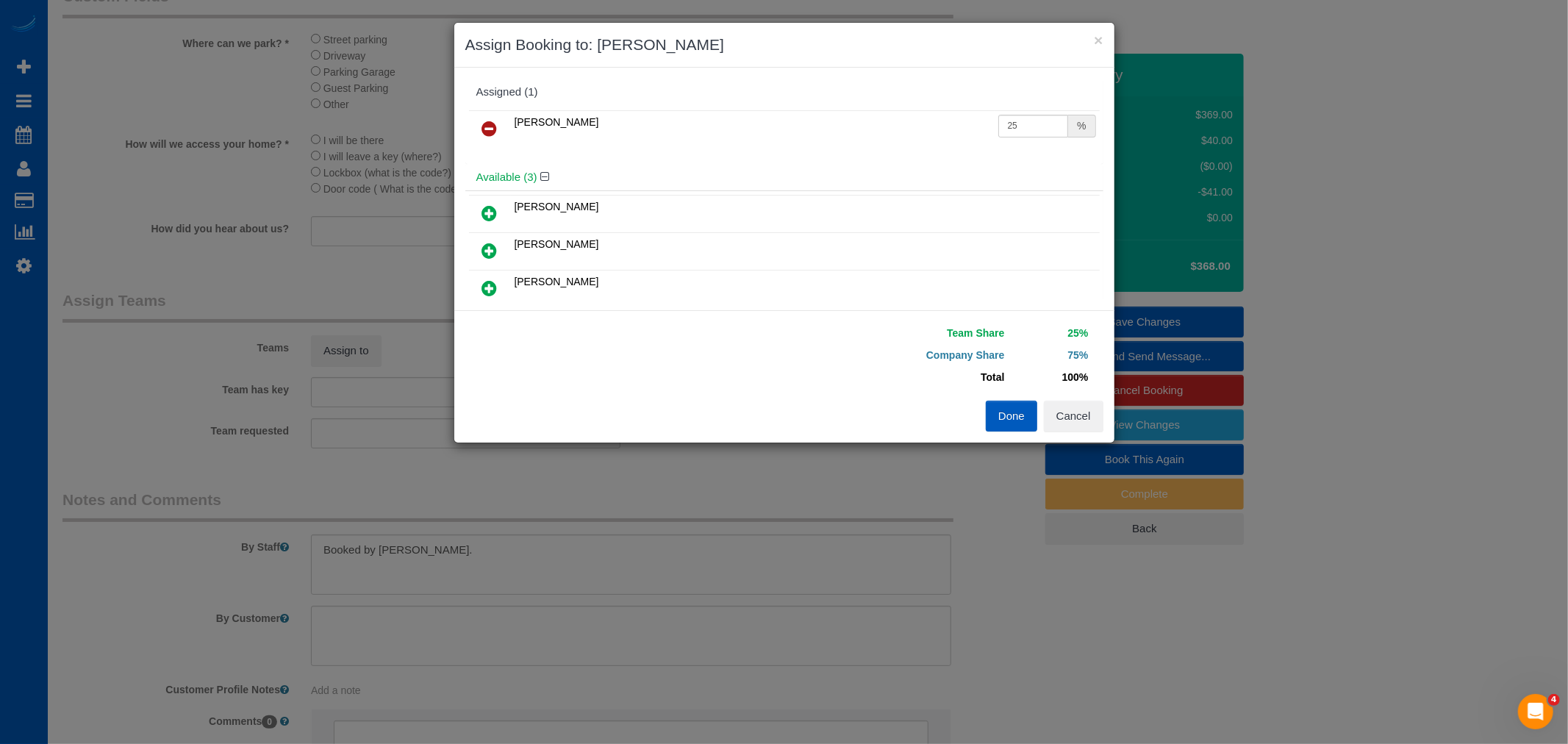
click at [487, 283] on icon at bounding box center [489, 287] width 15 height 17
drag, startPoint x: 994, startPoint y: 125, endPoint x: 1085, endPoint y: 144, distance: 93.0
click at [1085, 144] on td "25 %" at bounding box center [1047, 128] width 105 height 37
type input "27"
drag, startPoint x: 997, startPoint y: 130, endPoint x: 1060, endPoint y: 130, distance: 63.0
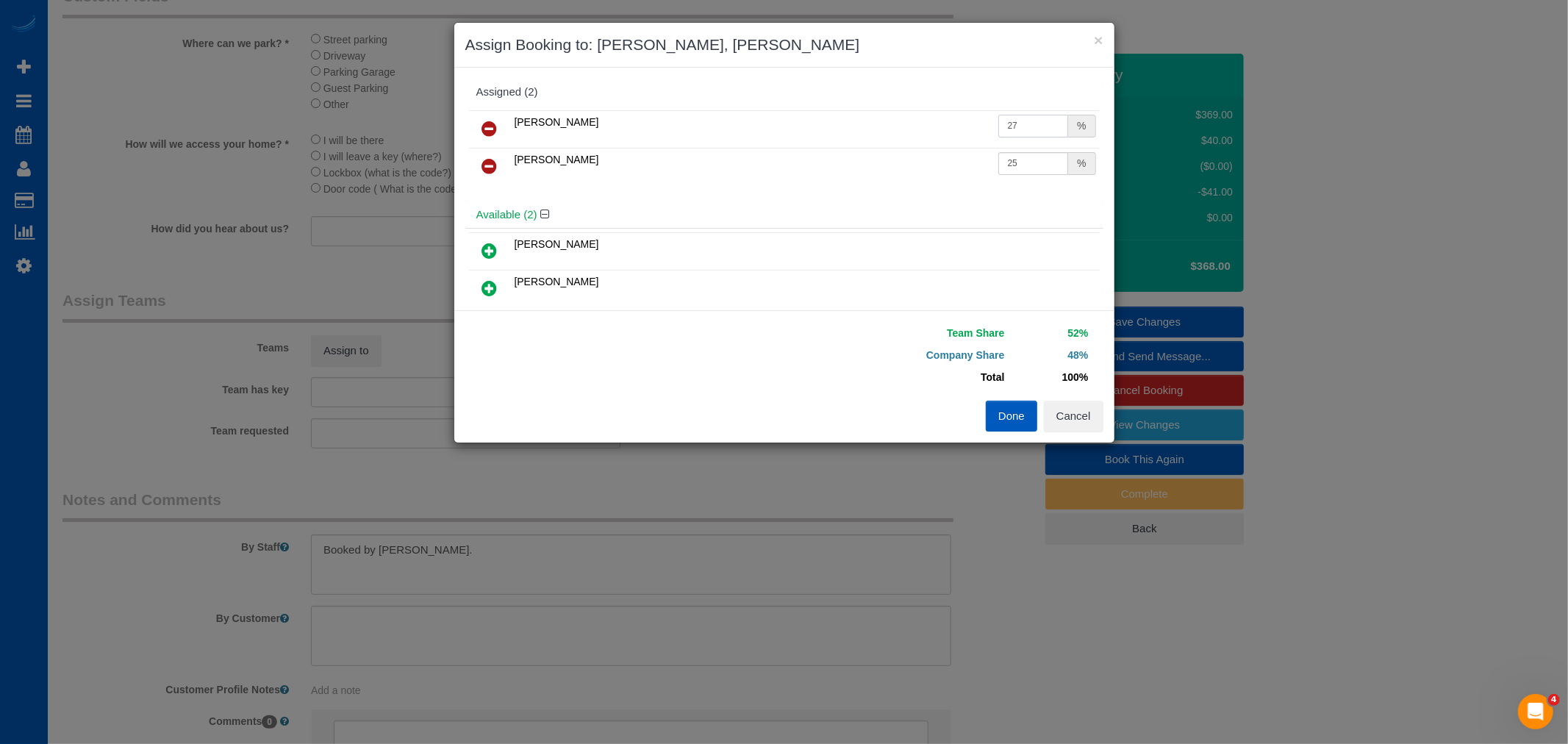
click at [1060, 130] on div "27 %" at bounding box center [1047, 126] width 98 height 23
type input "25"
click at [1000, 435] on div "Team Share 50% Company Share 50% Total 100% Warning: The Company share is 0%. I…" at bounding box center [784, 376] width 660 height 132
click at [1015, 423] on button "Done" at bounding box center [1012, 416] width 52 height 31
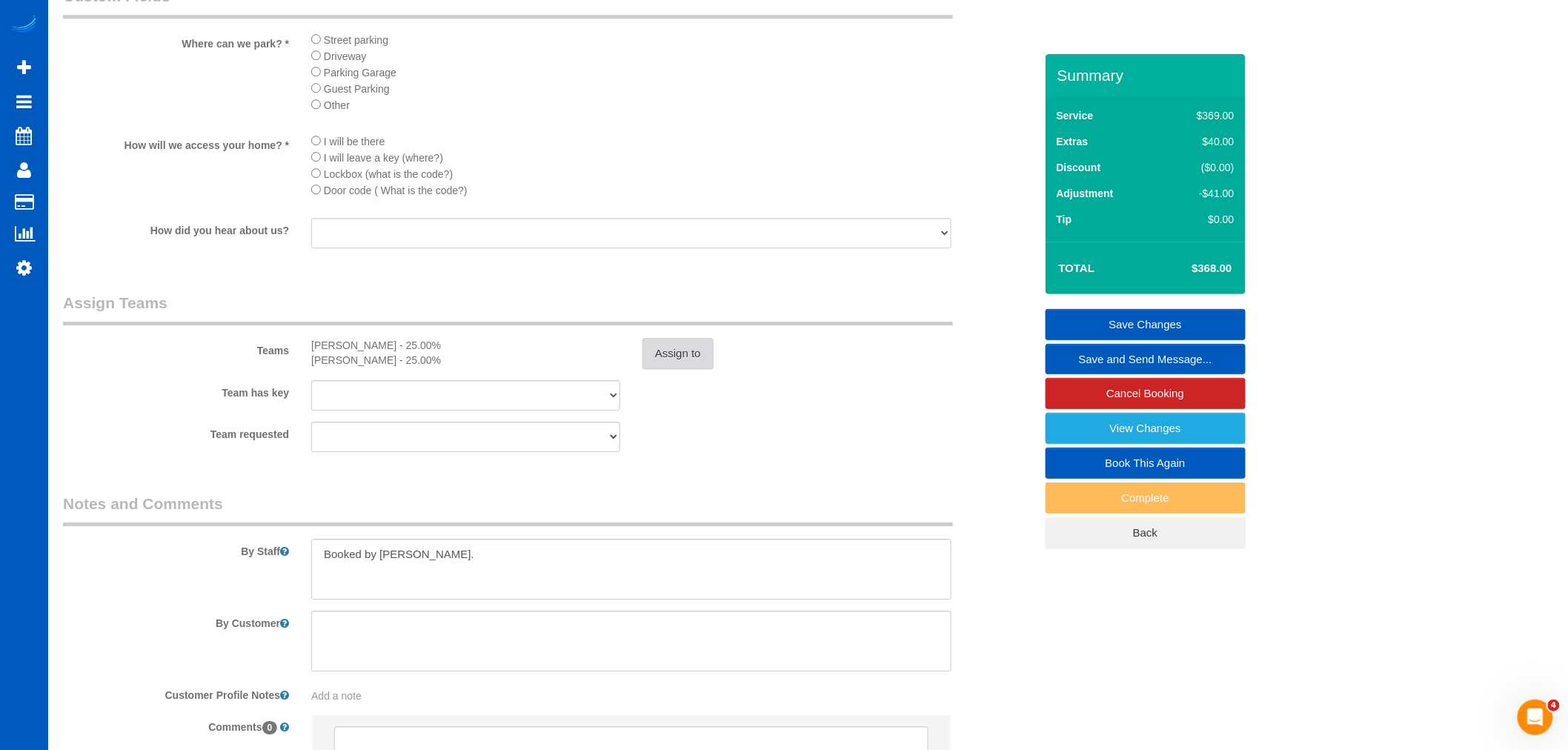
click at [674, 369] on button "Assign to" at bounding box center [677, 353] width 71 height 31
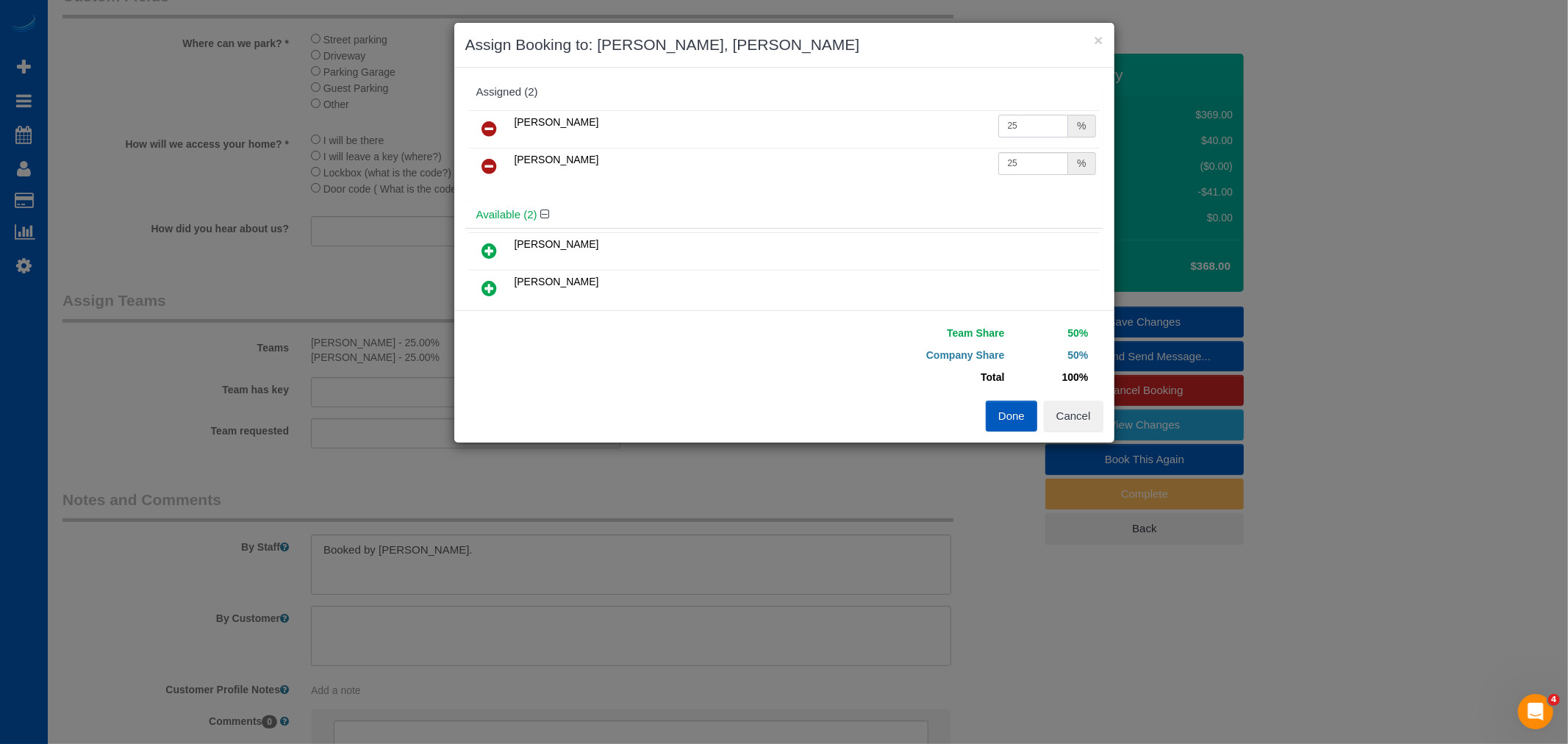
drag, startPoint x: 999, startPoint y: 123, endPoint x: 1026, endPoint y: 127, distance: 27.3
click at [1026, 127] on input "25" at bounding box center [1033, 126] width 71 height 23
click at [1019, 126] on input "25" at bounding box center [1033, 126] width 71 height 23
click at [1025, 413] on button "Done" at bounding box center [1012, 416] width 52 height 31
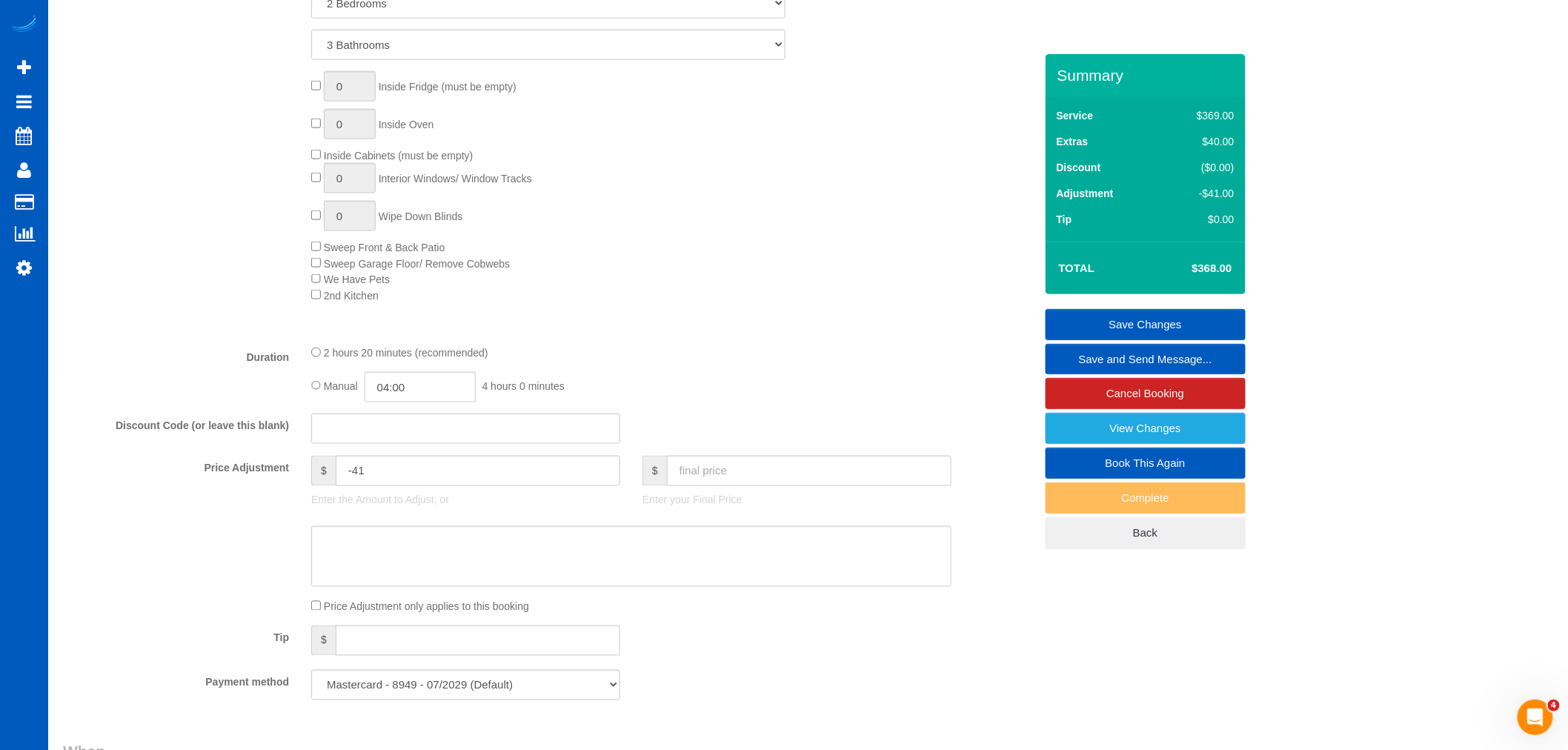
scroll to position [768, 0]
click at [1161, 312] on link "Save Changes" at bounding box center [1146, 324] width 200 height 31
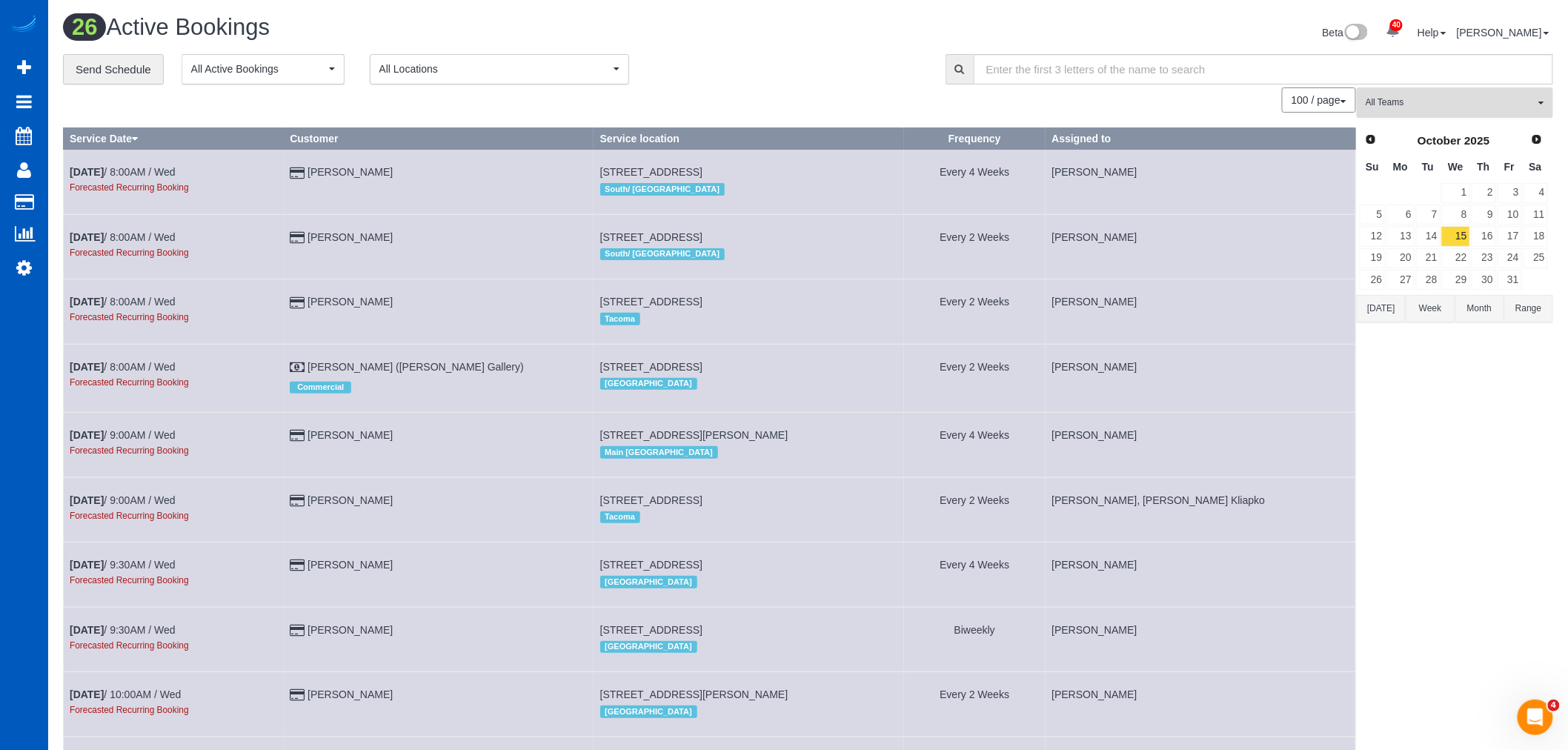
click at [1441, 114] on button "All Teams" at bounding box center [1455, 103] width 196 height 31
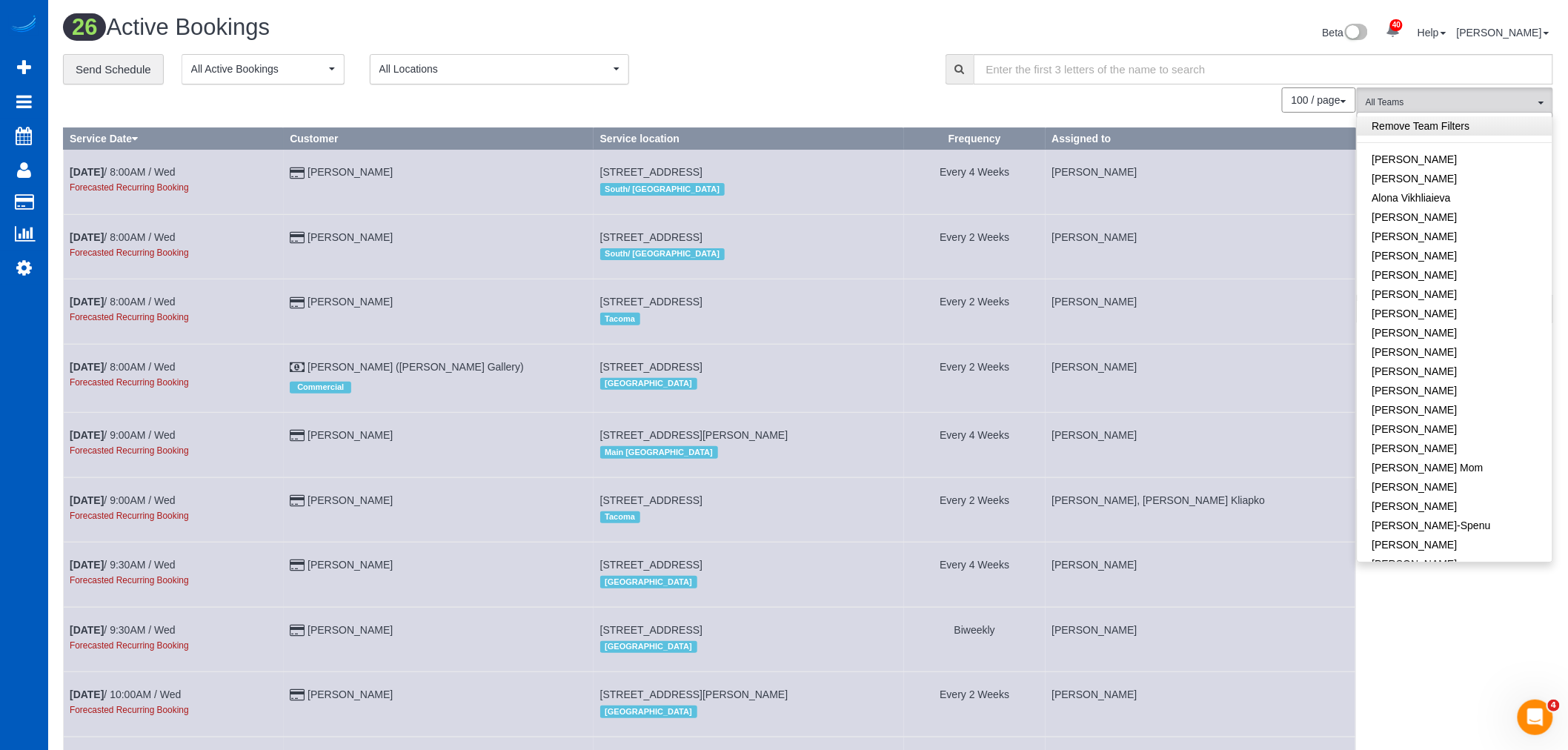
click at [1435, 126] on link "Remove Team Filters" at bounding box center [1455, 126] width 195 height 19
click at [1434, 112] on button "All Teams" at bounding box center [1455, 103] width 196 height 31
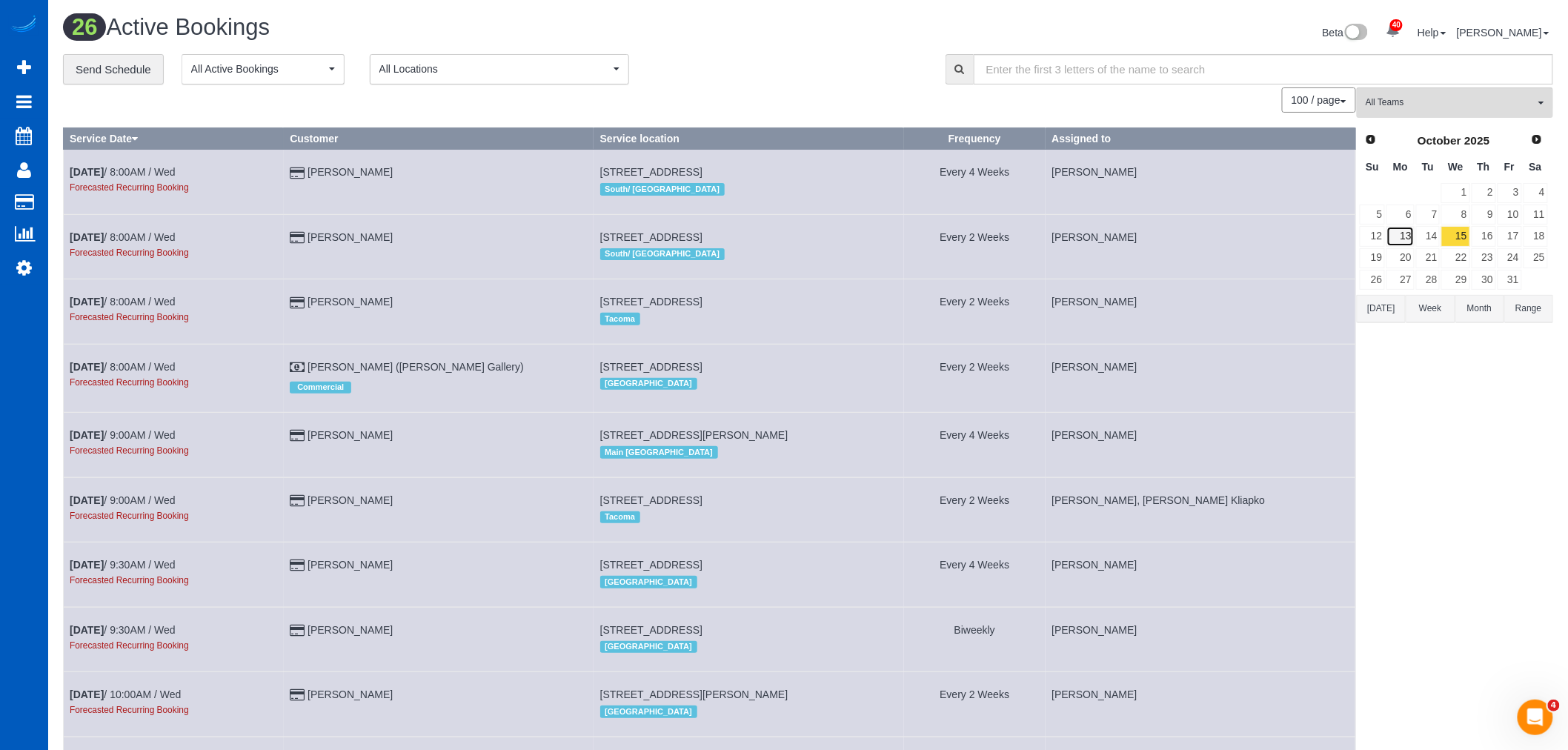
click at [1394, 236] on link "13" at bounding box center [1400, 236] width 28 height 20
click at [1373, 151] on div "Prev Next October 2025" at bounding box center [1455, 140] width 190 height 25
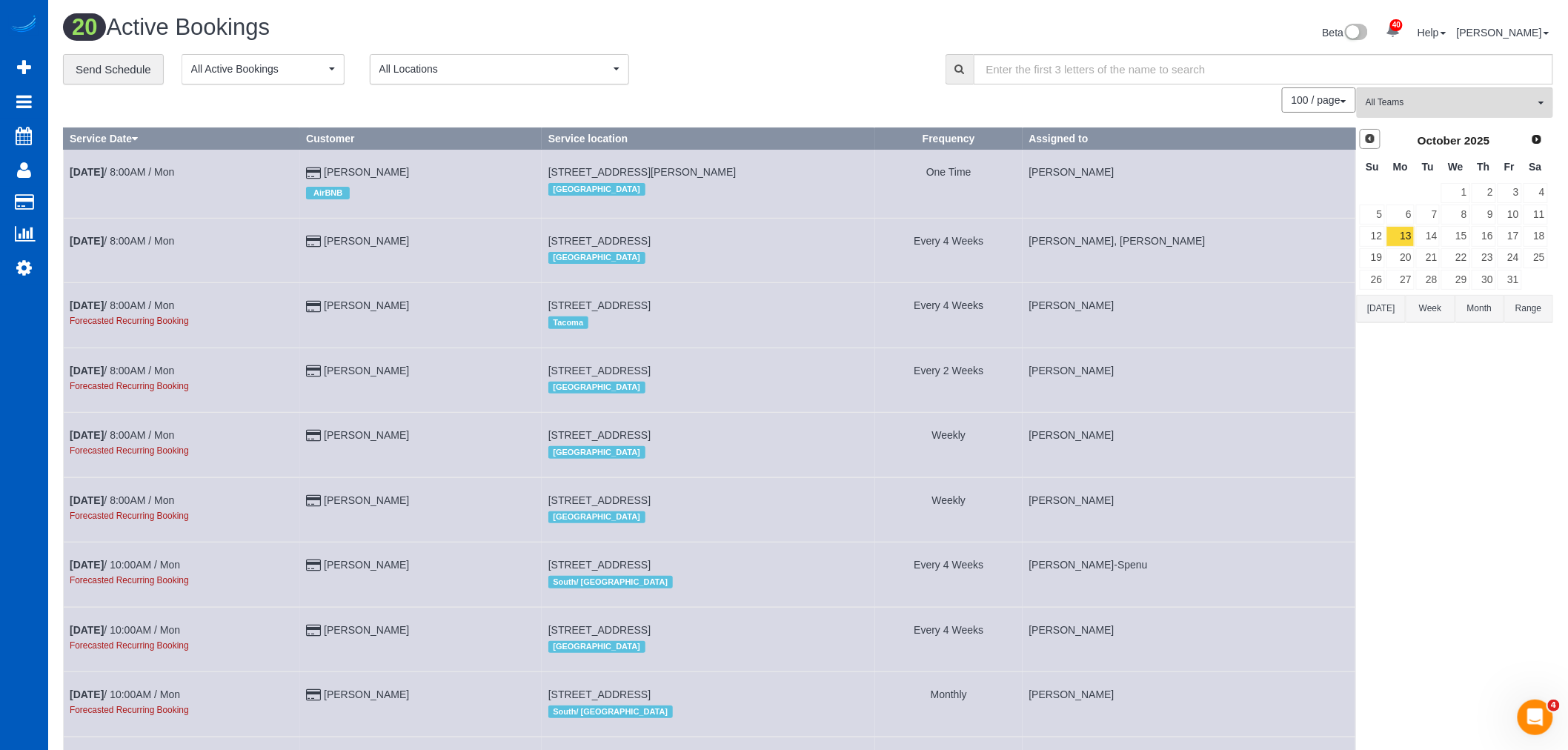
click at [1372, 139] on span "Prev" at bounding box center [1370, 138] width 11 height 11
click at [1397, 250] on link "22" at bounding box center [1400, 258] width 28 height 20
click at [1397, 237] on link "15" at bounding box center [1400, 236] width 28 height 20
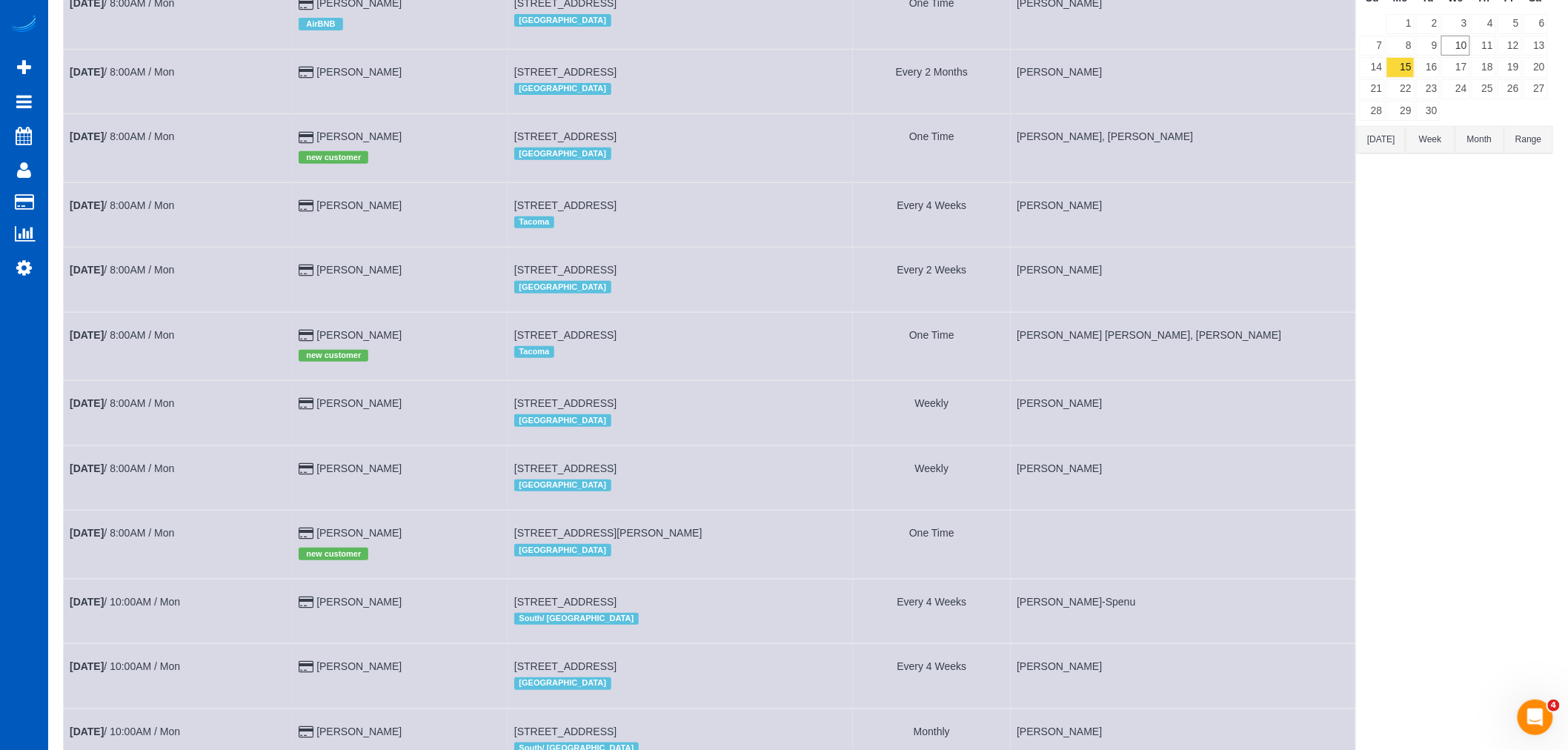
scroll to position [493, 0]
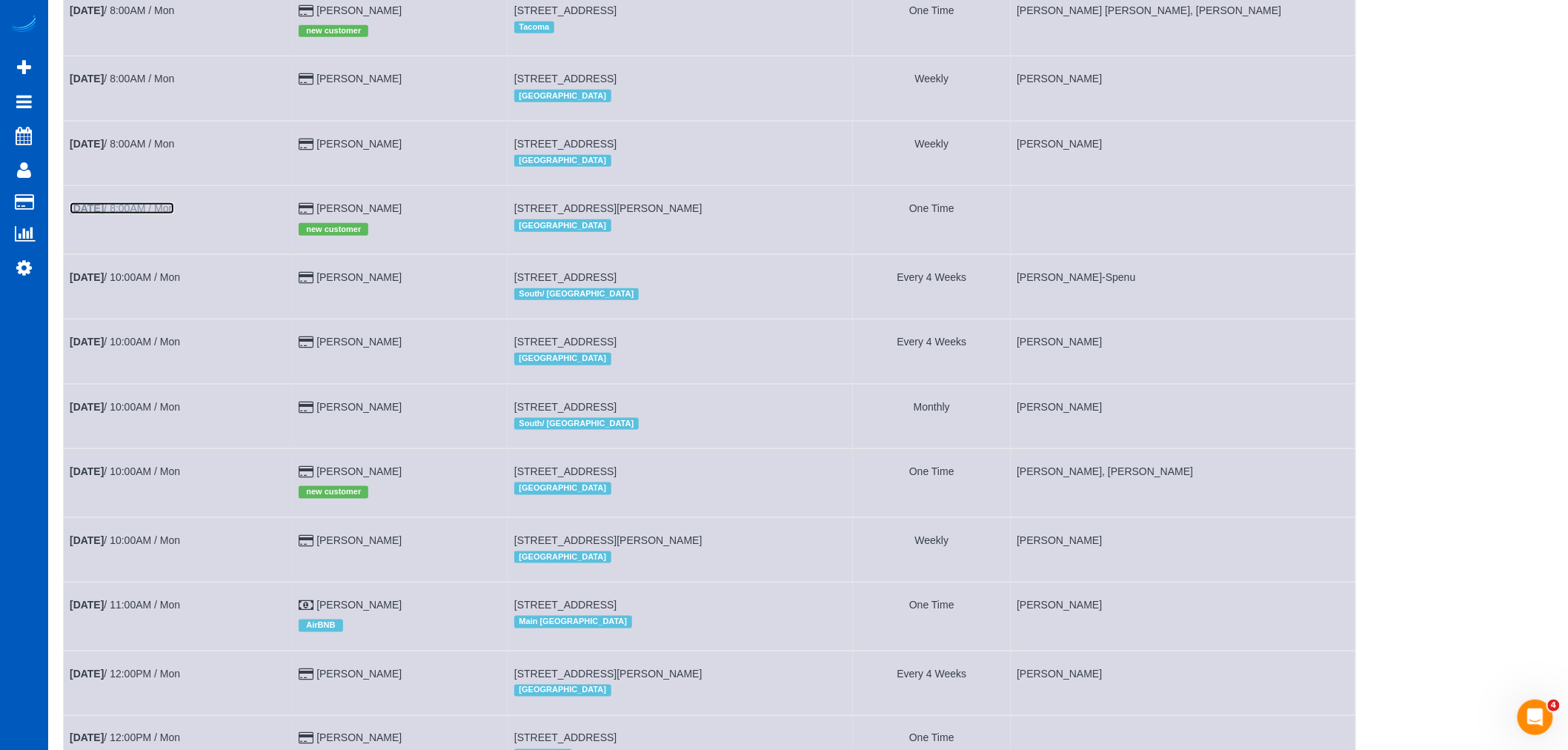
click at [160, 214] on link "Sep 15th / 8:00AM / Mon" at bounding box center [122, 208] width 104 height 11
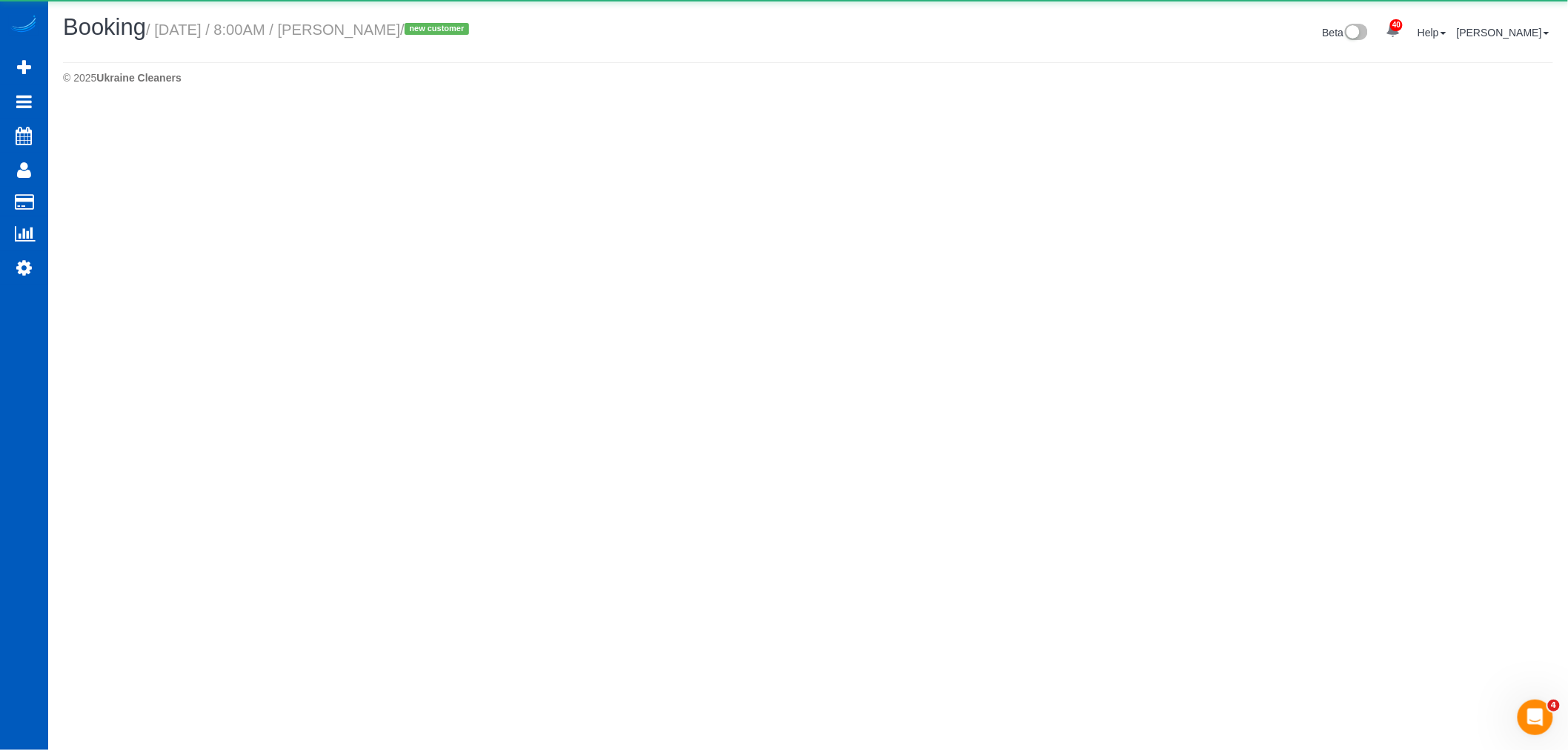
select select "WA"
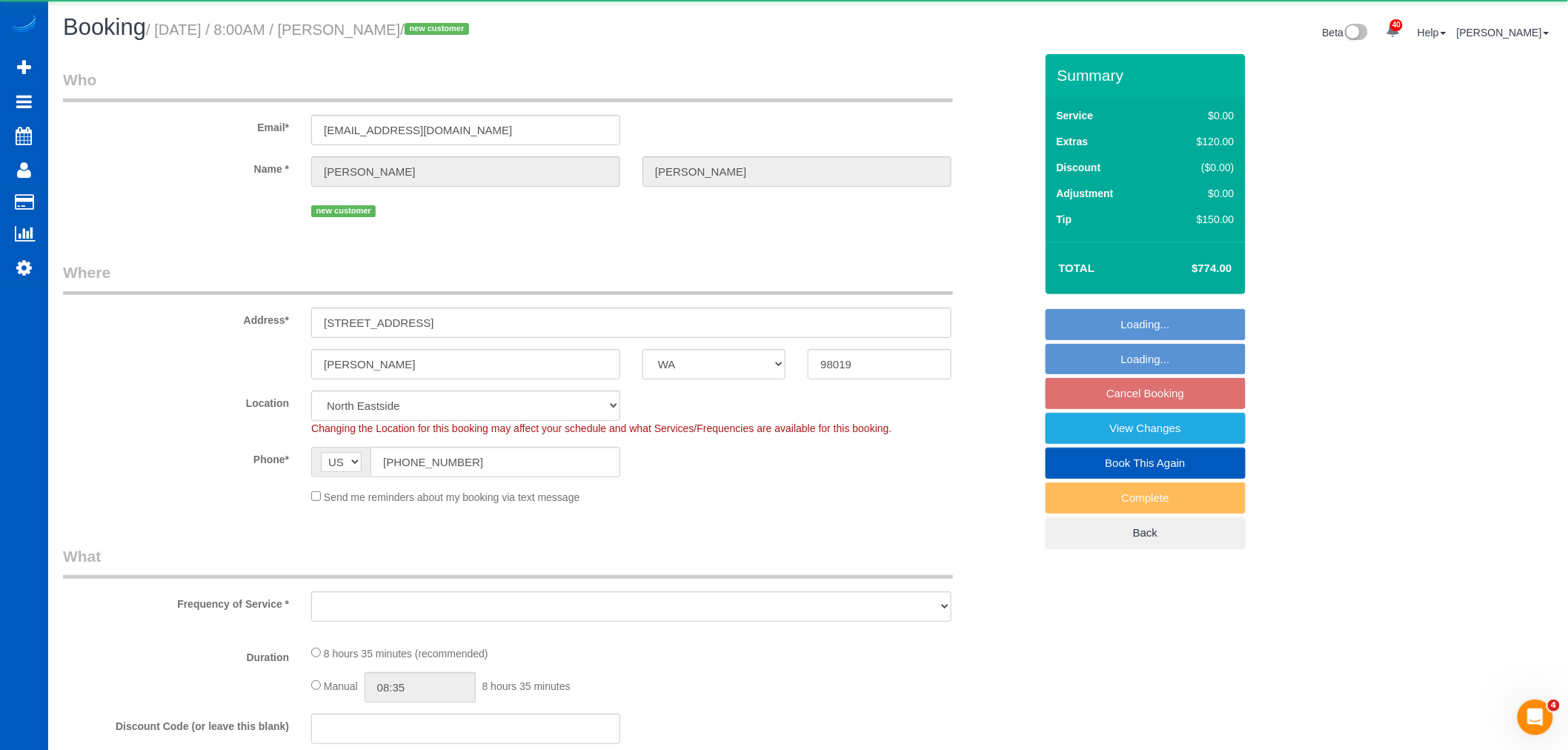
select select "object:27267"
select select "199"
select select "2001"
select select "4"
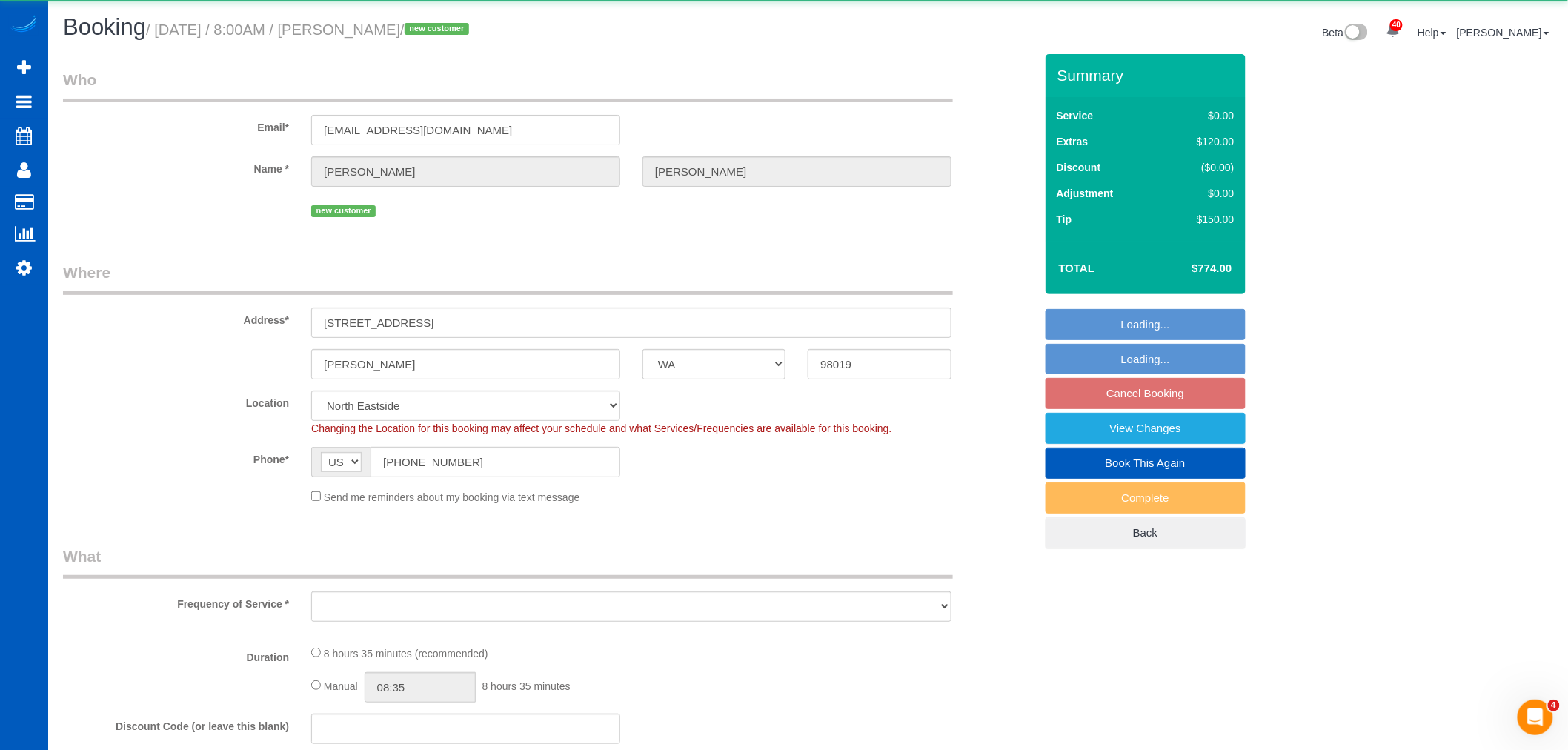
select select "spot126"
select select "number:67"
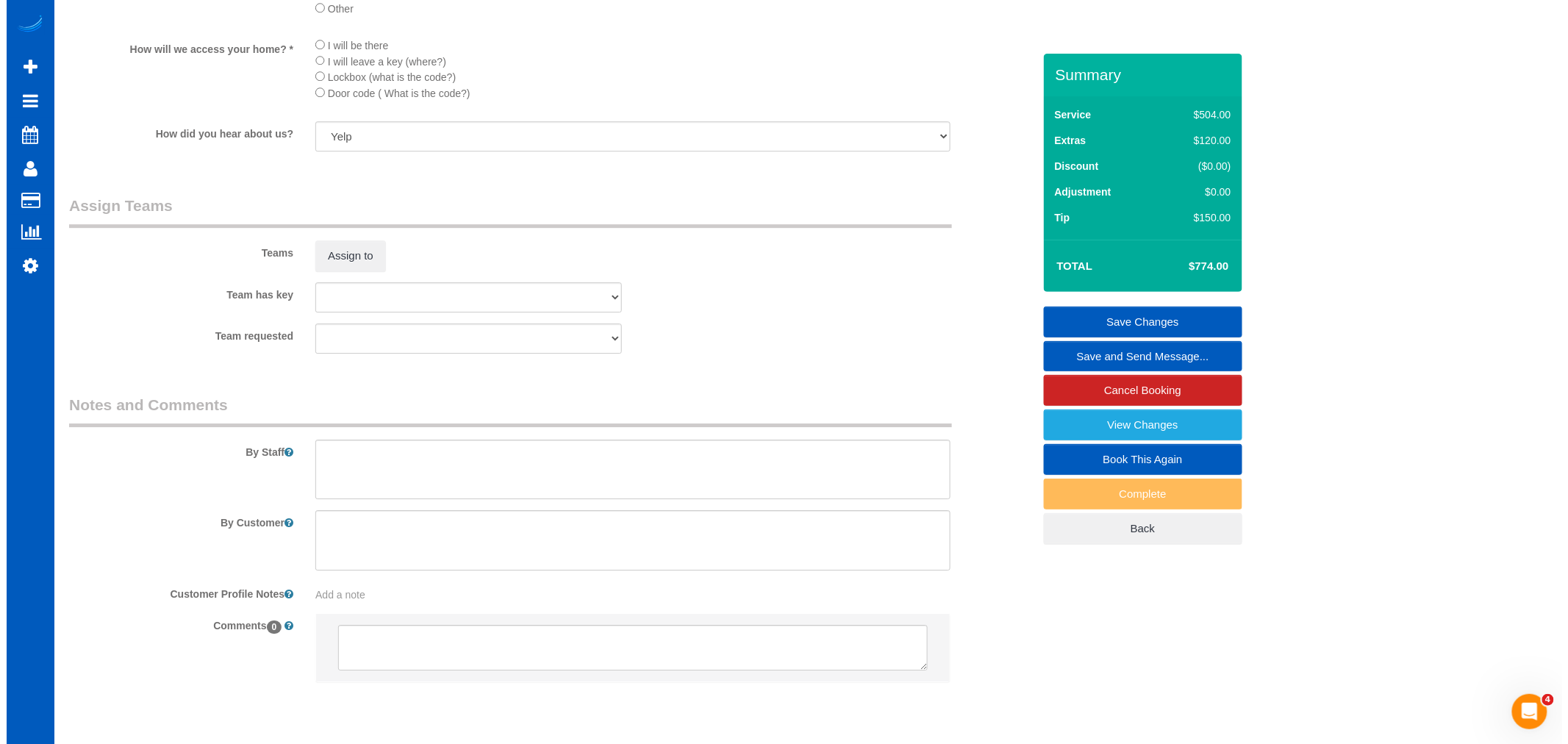
scroll to position [1784, 0]
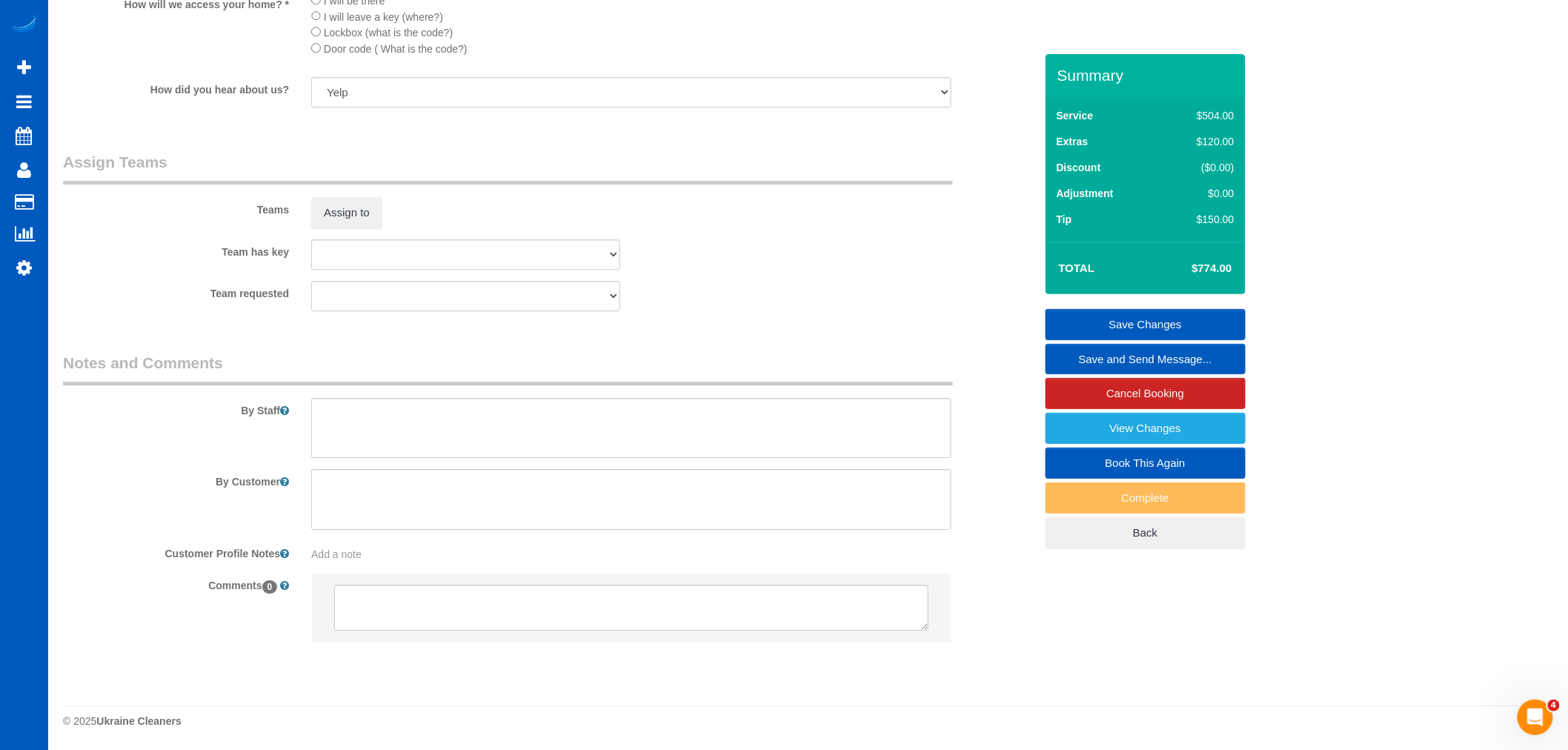
click at [343, 191] on div "Teams Assign to" at bounding box center [549, 189] width 994 height 77
click at [331, 205] on button "Assign to" at bounding box center [346, 212] width 71 height 31
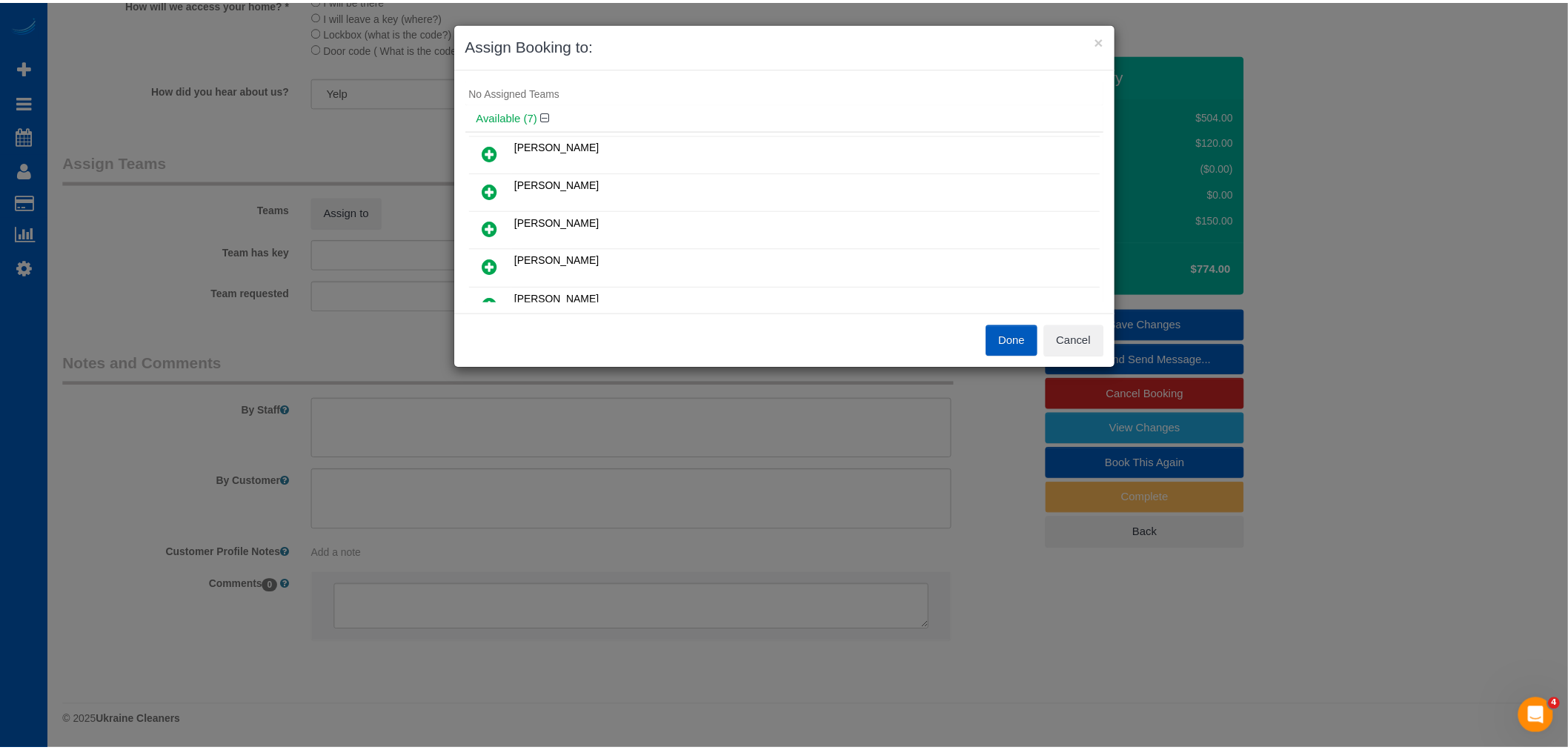
scroll to position [0, 0]
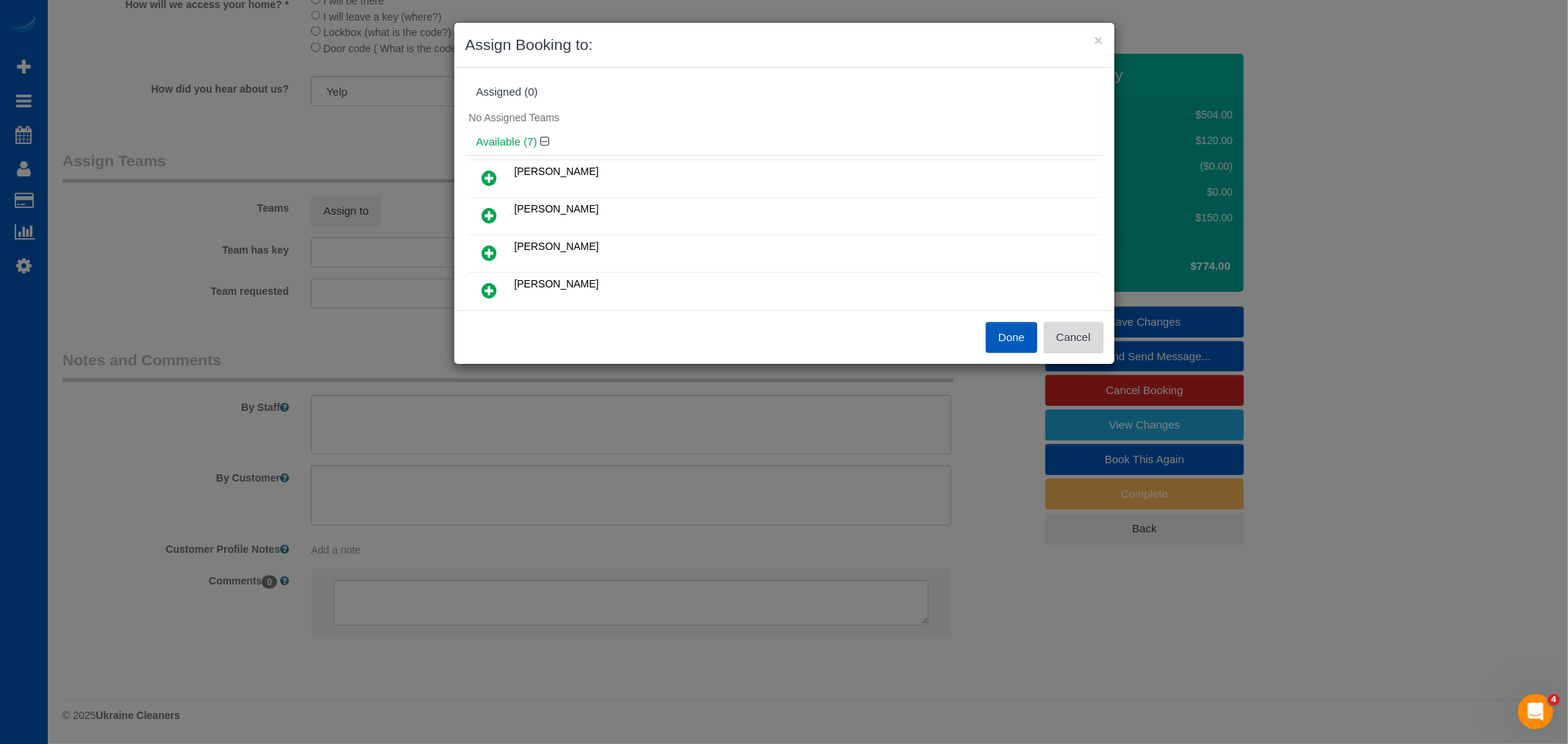
click at [1060, 325] on button "Cancel" at bounding box center [1073, 337] width 59 height 31
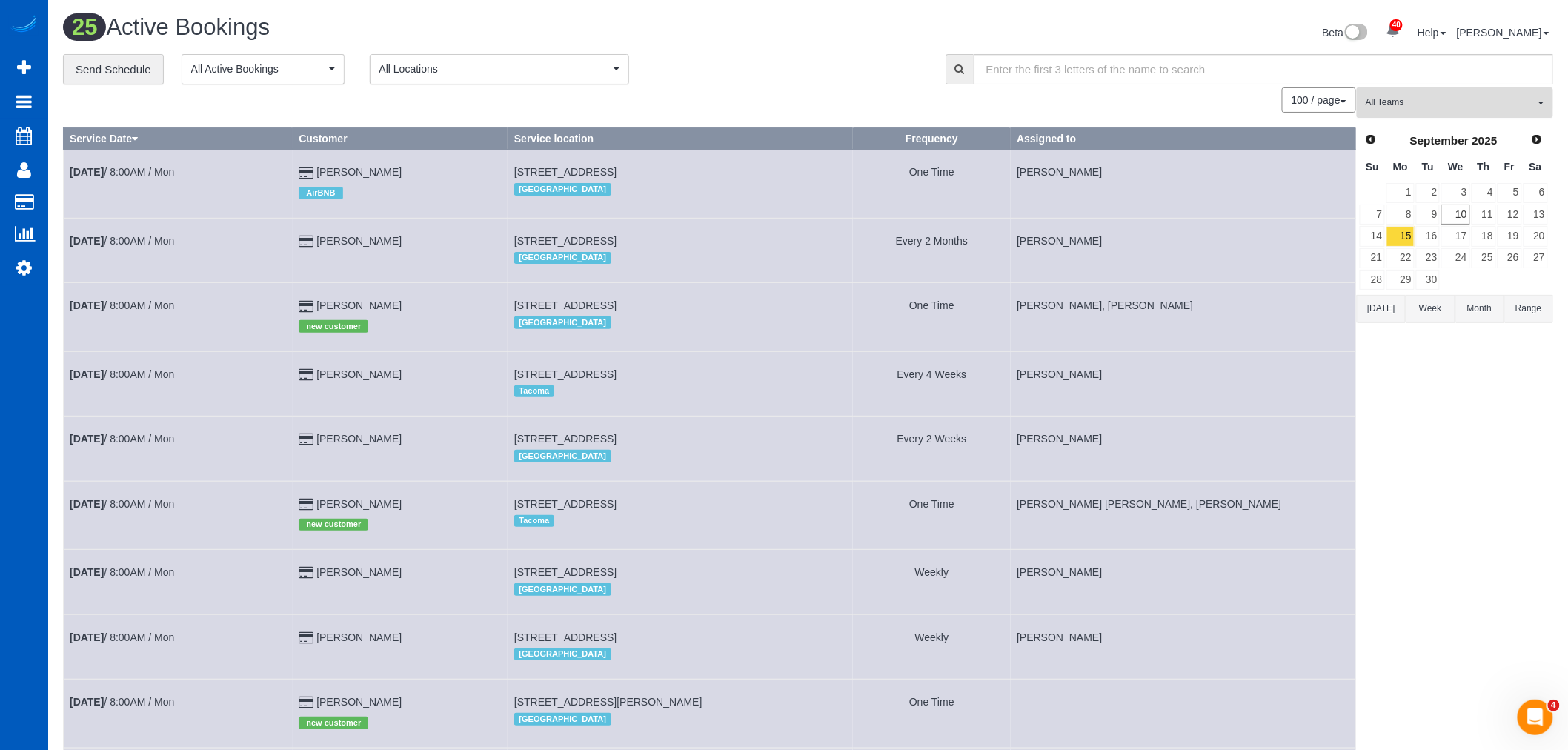
click at [1406, 116] on button "All Teams" at bounding box center [1455, 103] width 196 height 31
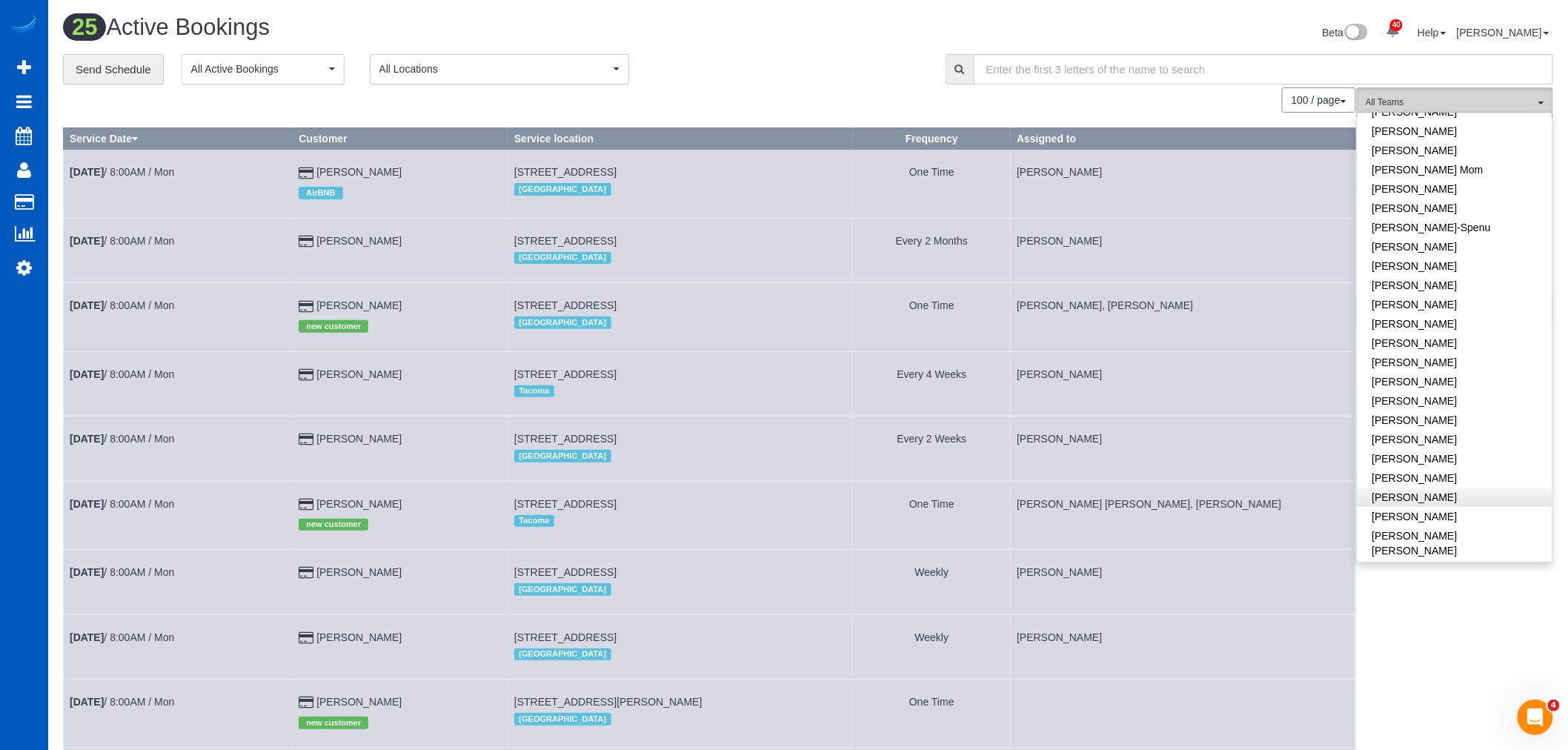
scroll to position [329, 0]
click at [1455, 298] on link "[PERSON_NAME]" at bounding box center [1455, 292] width 195 height 19
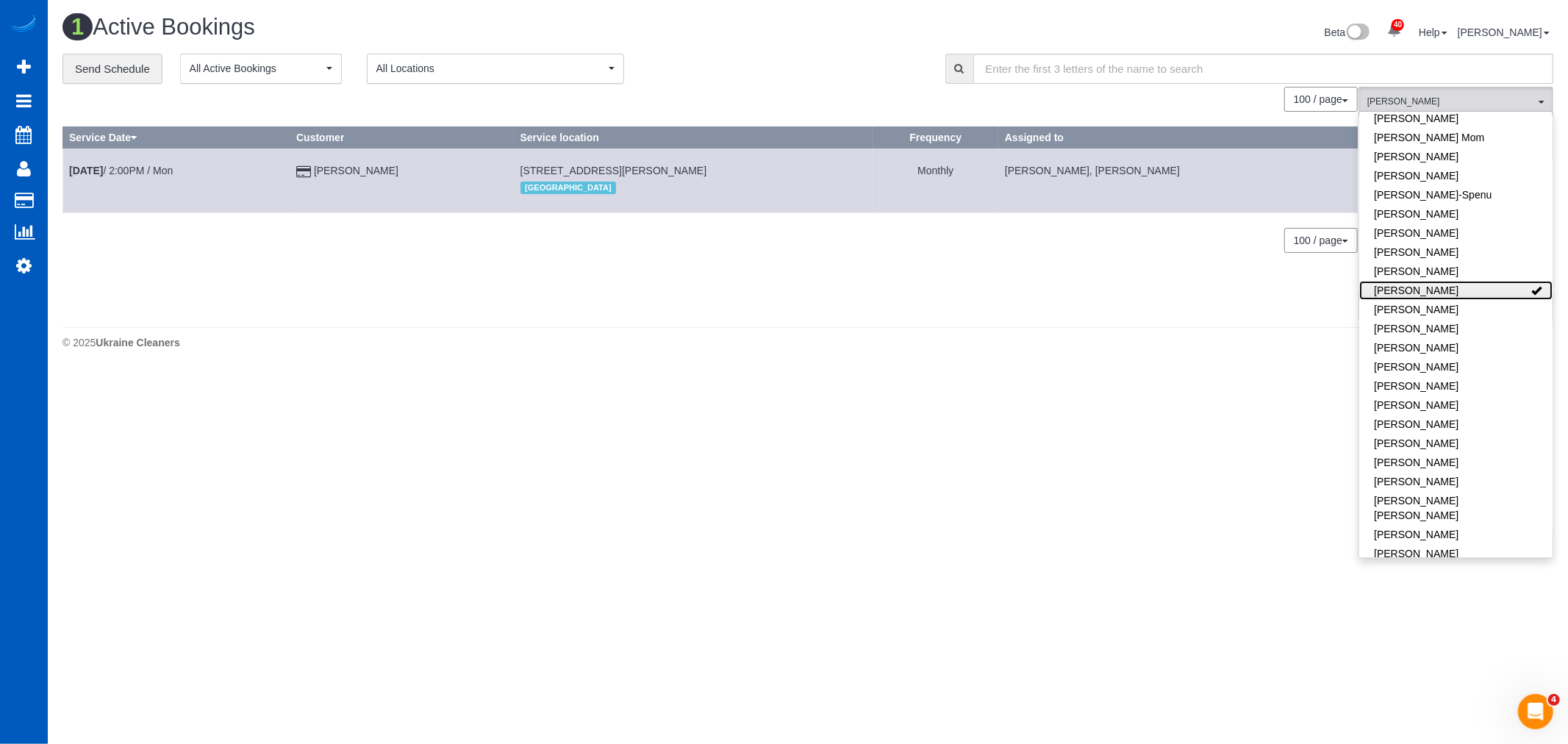
click at [1443, 296] on link "[PERSON_NAME]" at bounding box center [1456, 290] width 193 height 19
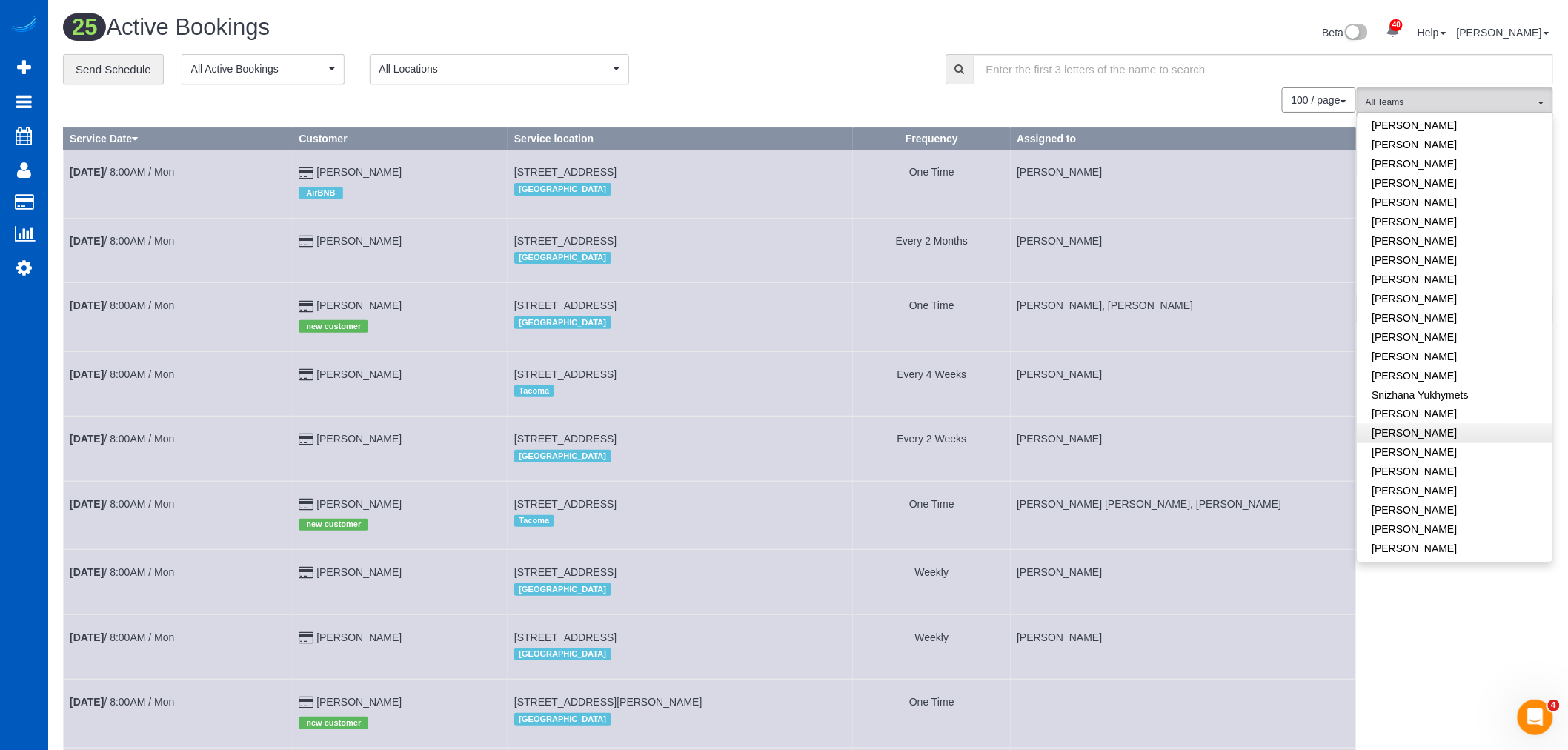
scroll to position [899, 0]
click at [1435, 498] on link "[PERSON_NAME]" at bounding box center [1455, 507] width 195 height 19
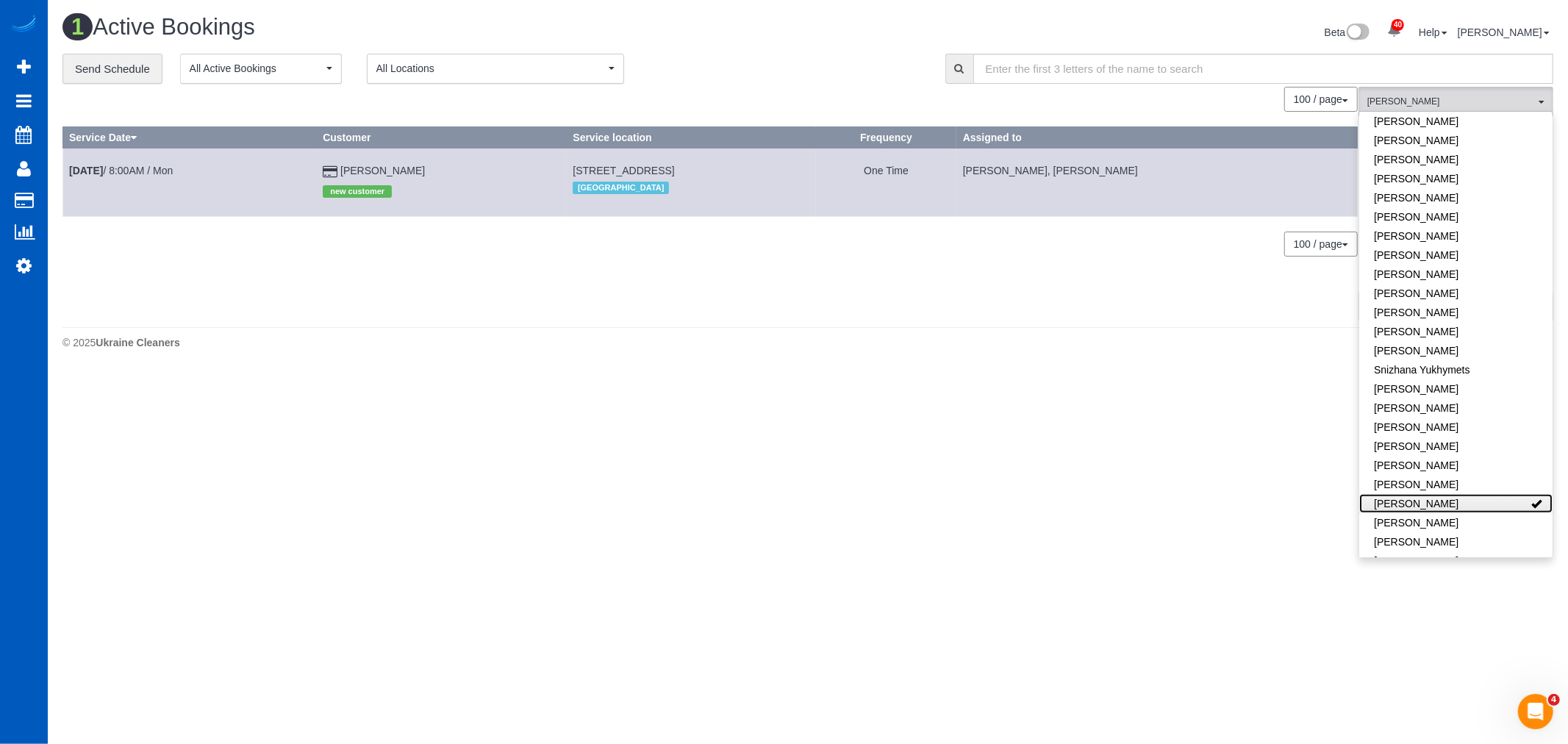
click at [1424, 494] on link "[PERSON_NAME]" at bounding box center [1456, 503] width 193 height 19
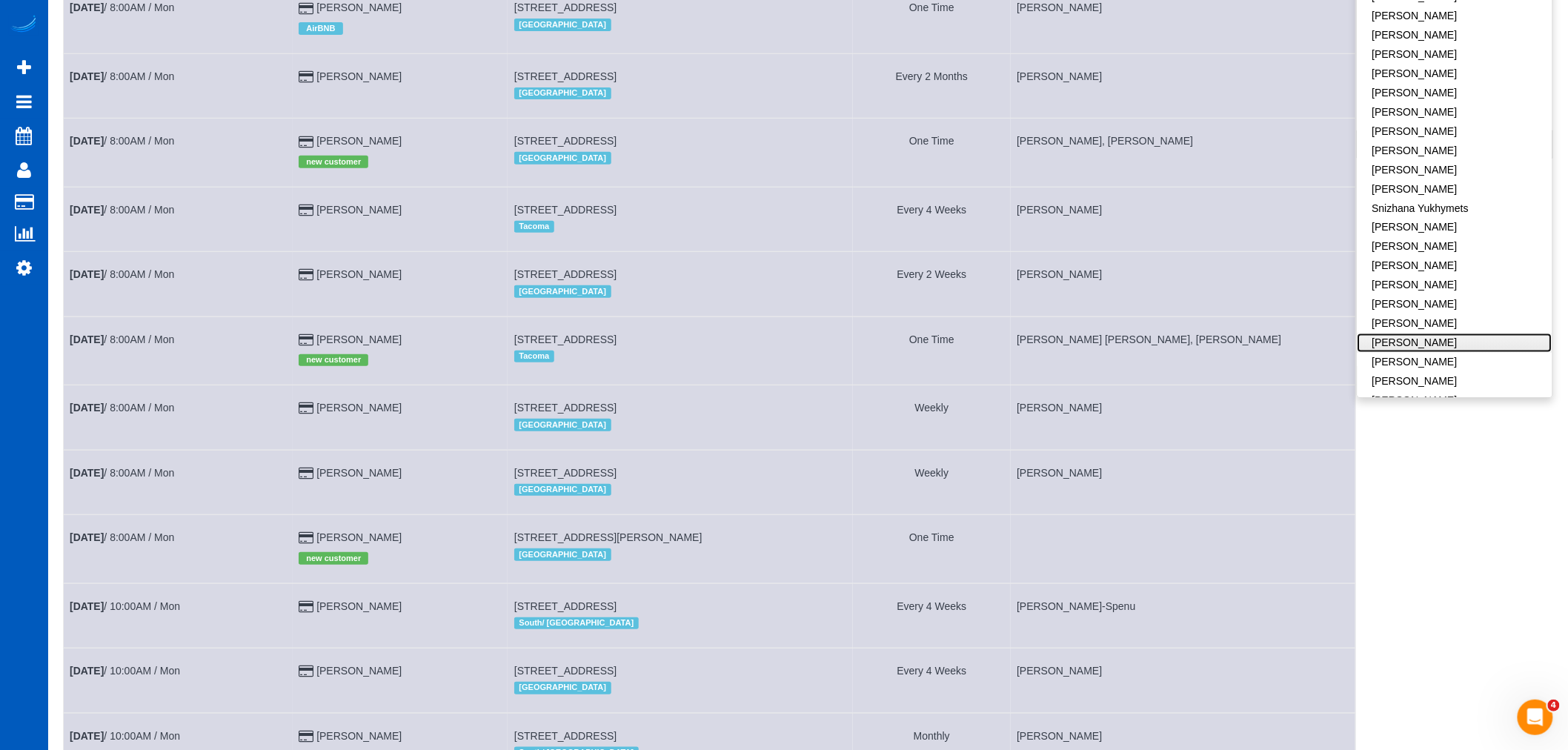
scroll to position [247, 0]
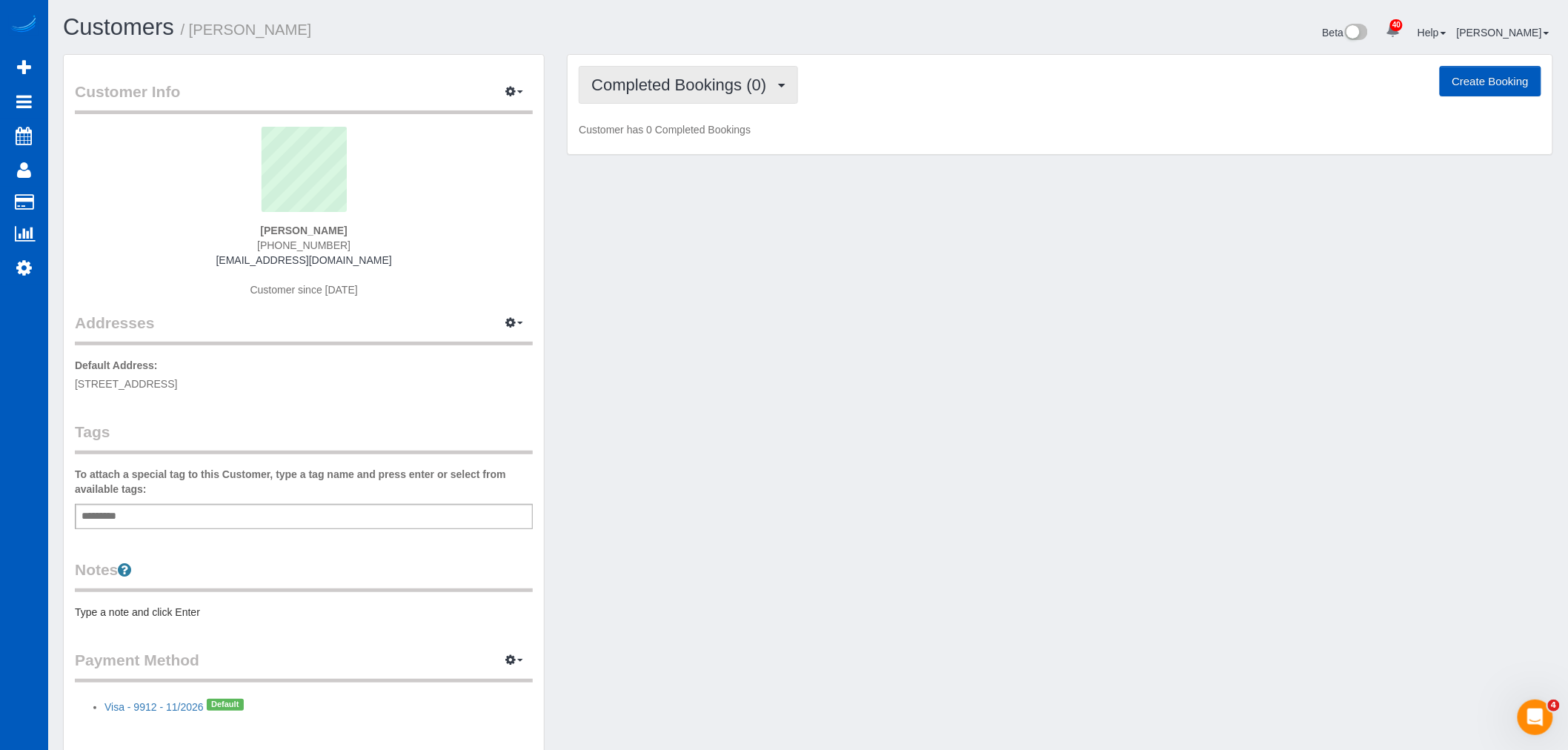
click at [626, 87] on span "Completed Bookings (0)" at bounding box center [683, 85] width 182 height 18
click at [642, 141] on link "Upcoming Bookings (1)" at bounding box center [656, 138] width 154 height 19
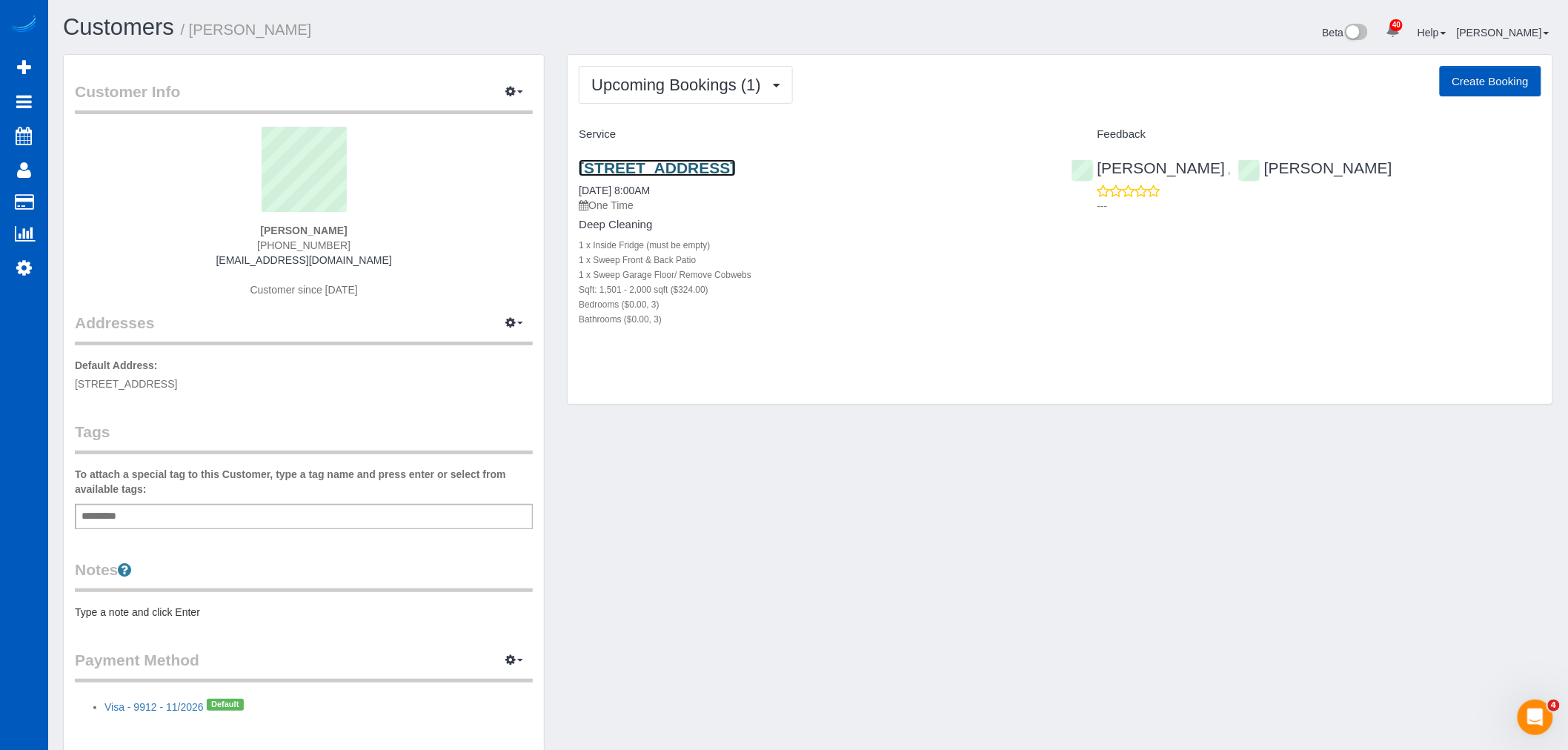
click at [643, 171] on link "1320 N 180th St, Shoreline, WA 98133" at bounding box center [657, 168] width 156 height 17
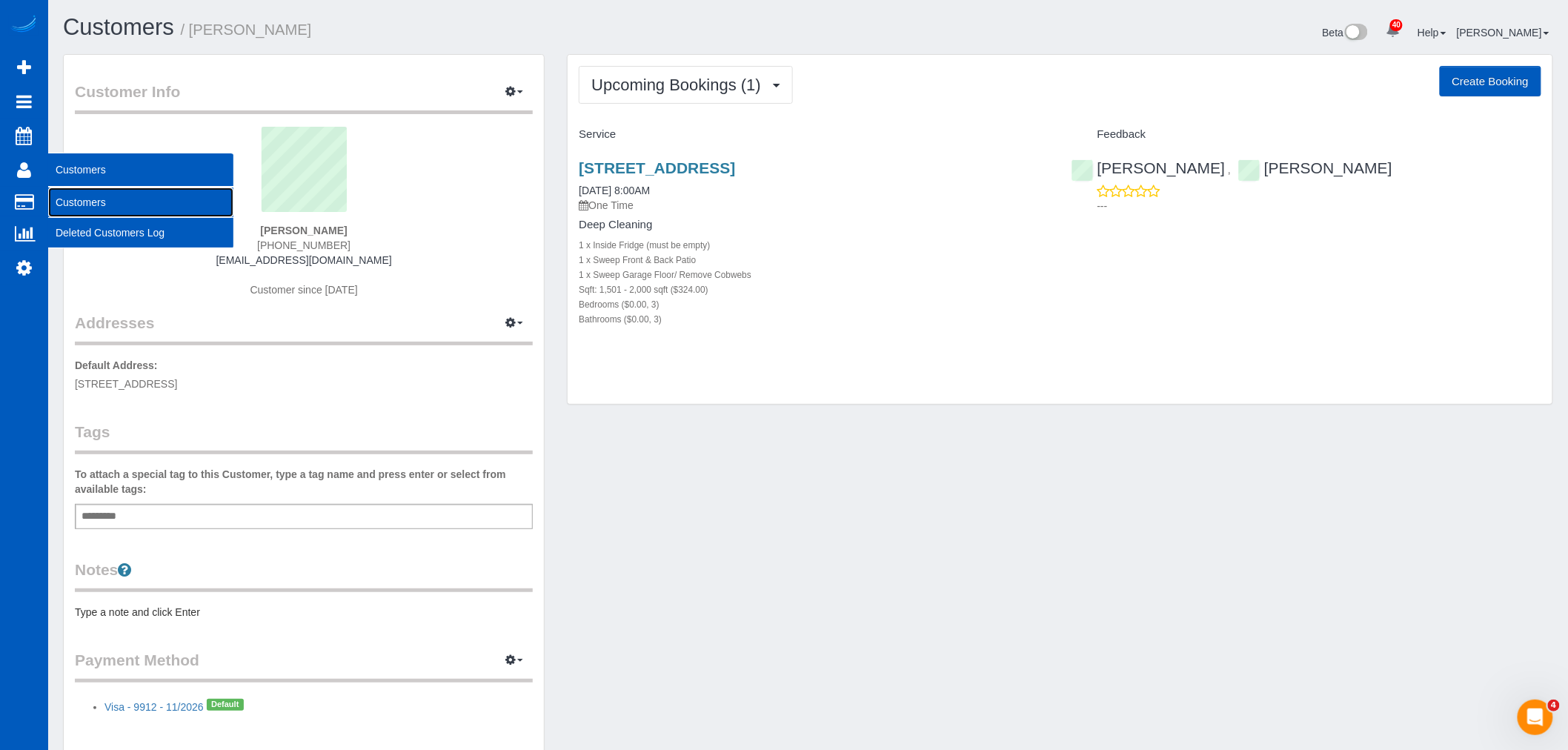
click at [86, 203] on link "Customers" at bounding box center [141, 202] width 185 height 30
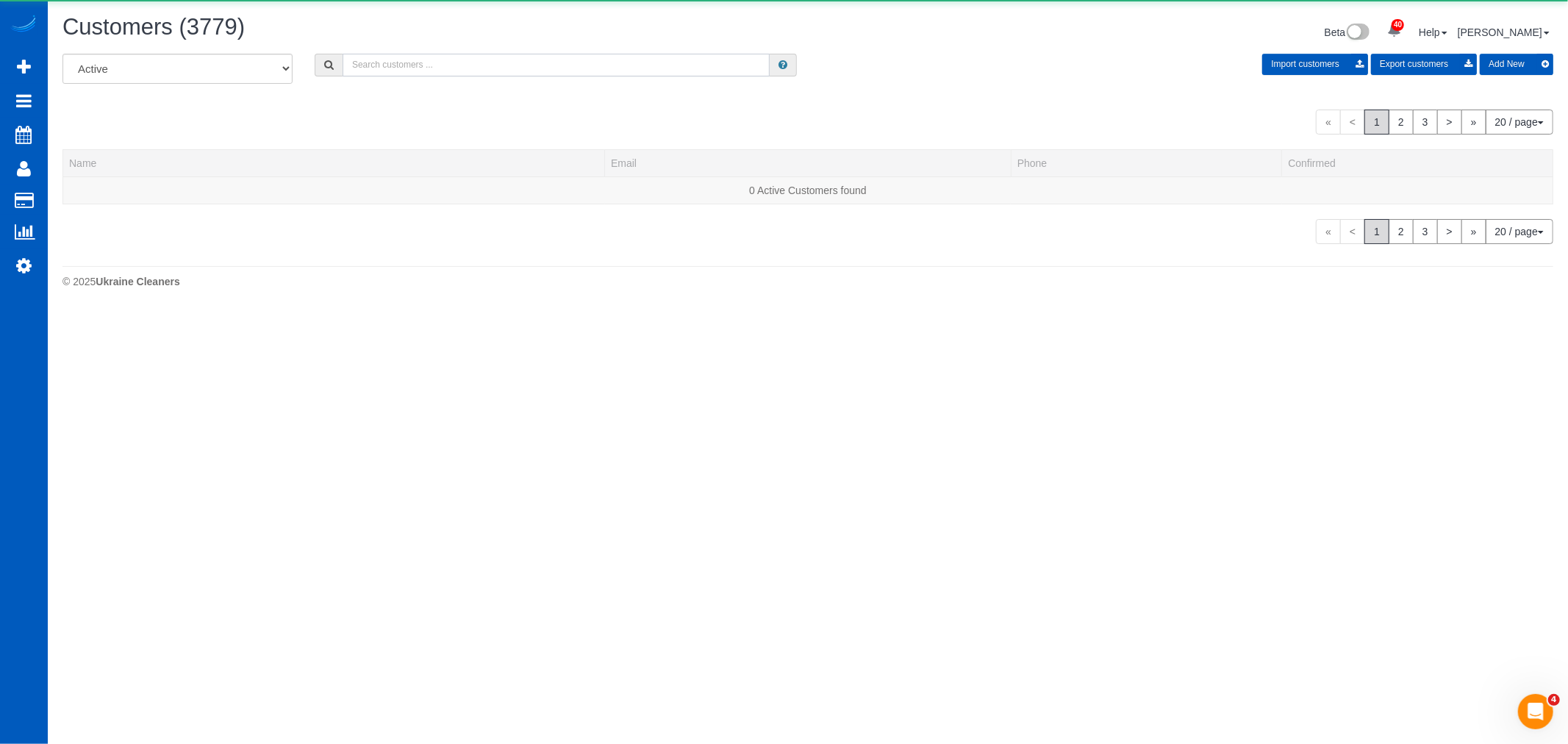
click at [441, 57] on input "text" at bounding box center [556, 65] width 427 height 23
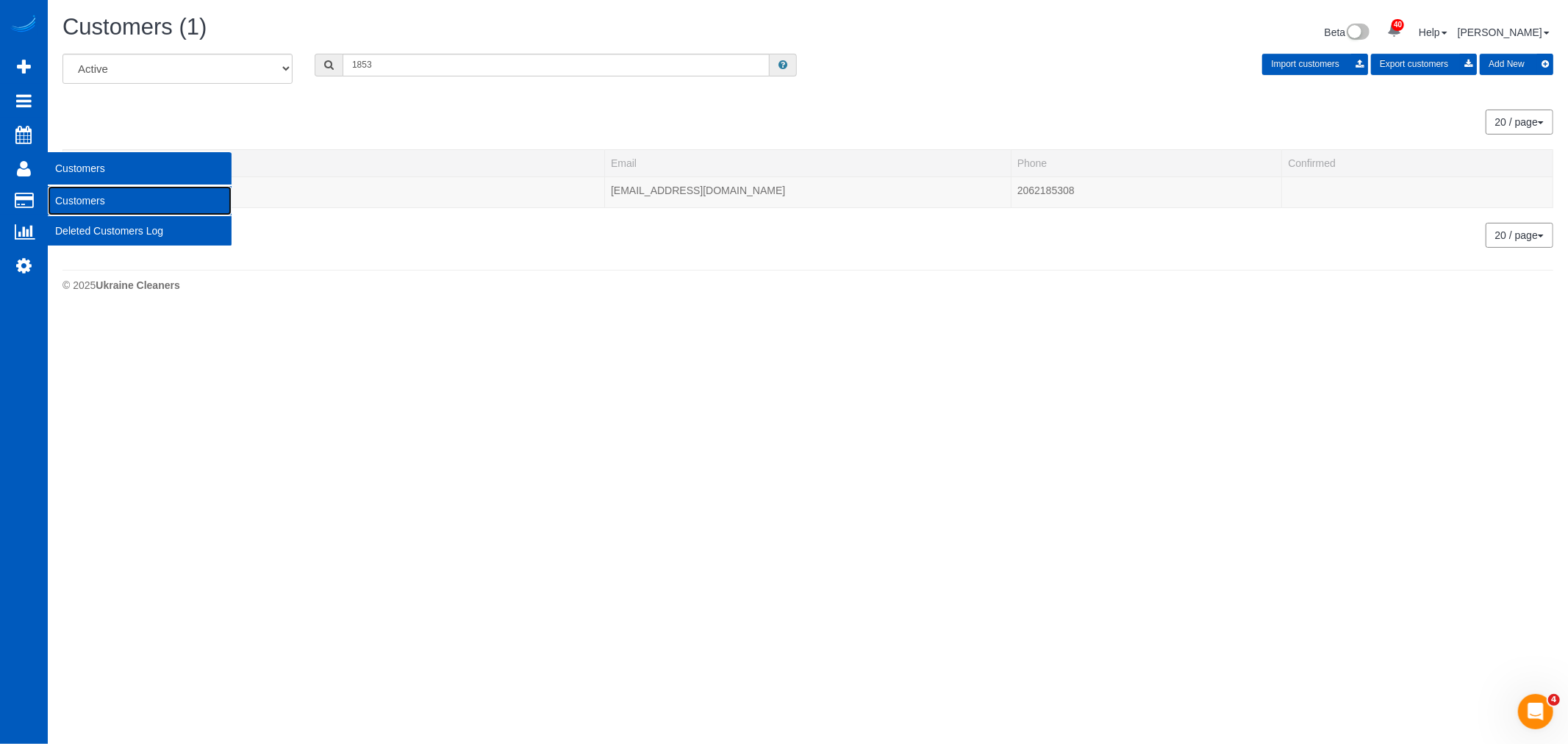
click at [69, 189] on link "Customers" at bounding box center [140, 201] width 184 height 30
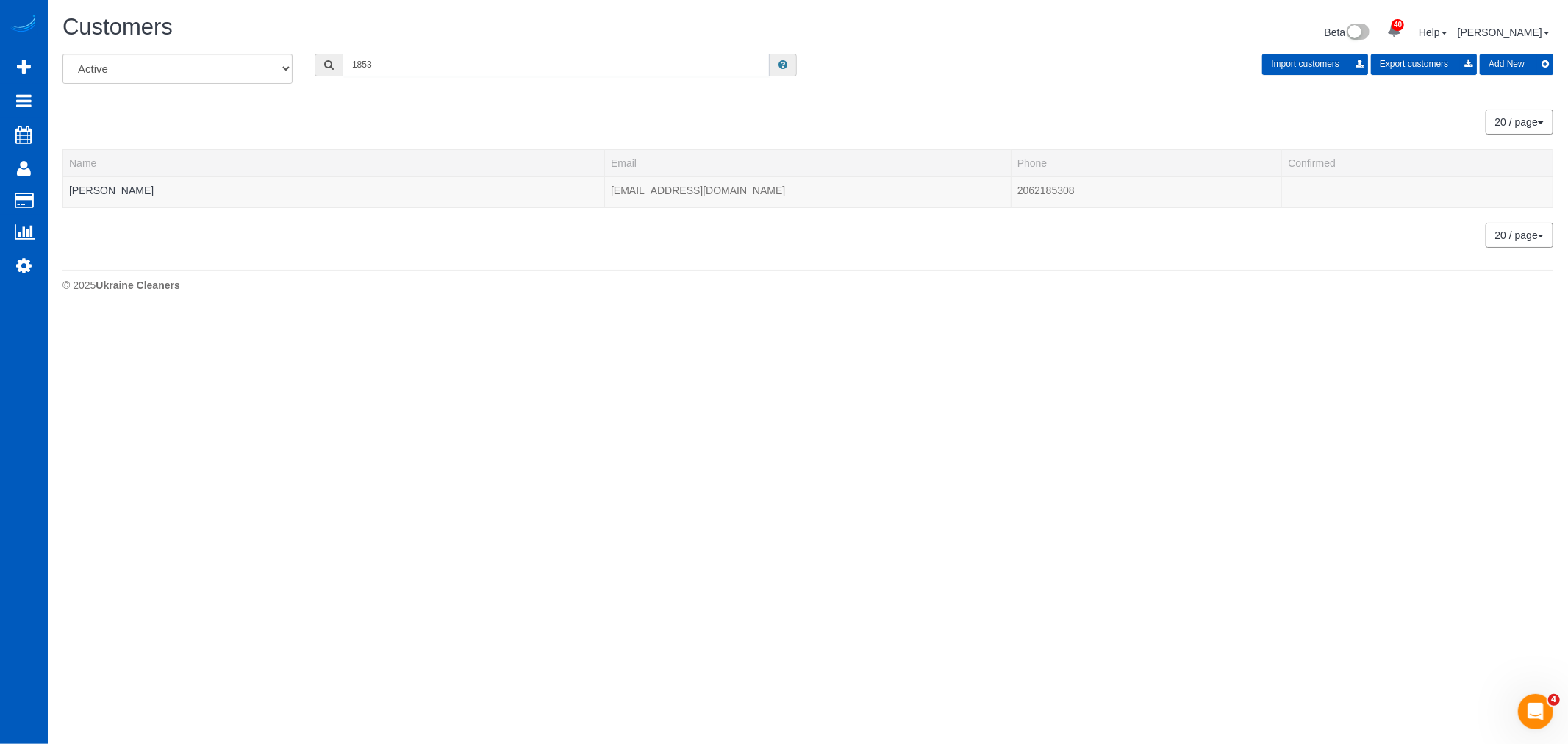
click at [388, 64] on input "1853" at bounding box center [556, 65] width 427 height 23
drag, startPoint x: 388, startPoint y: 64, endPoint x: 258, endPoint y: 49, distance: 130.9
click at [258, 49] on div "Customers Beta 40 Your Notifications You have 0 alerts × You have 1 to charge f…" at bounding box center [808, 157] width 1520 height 314
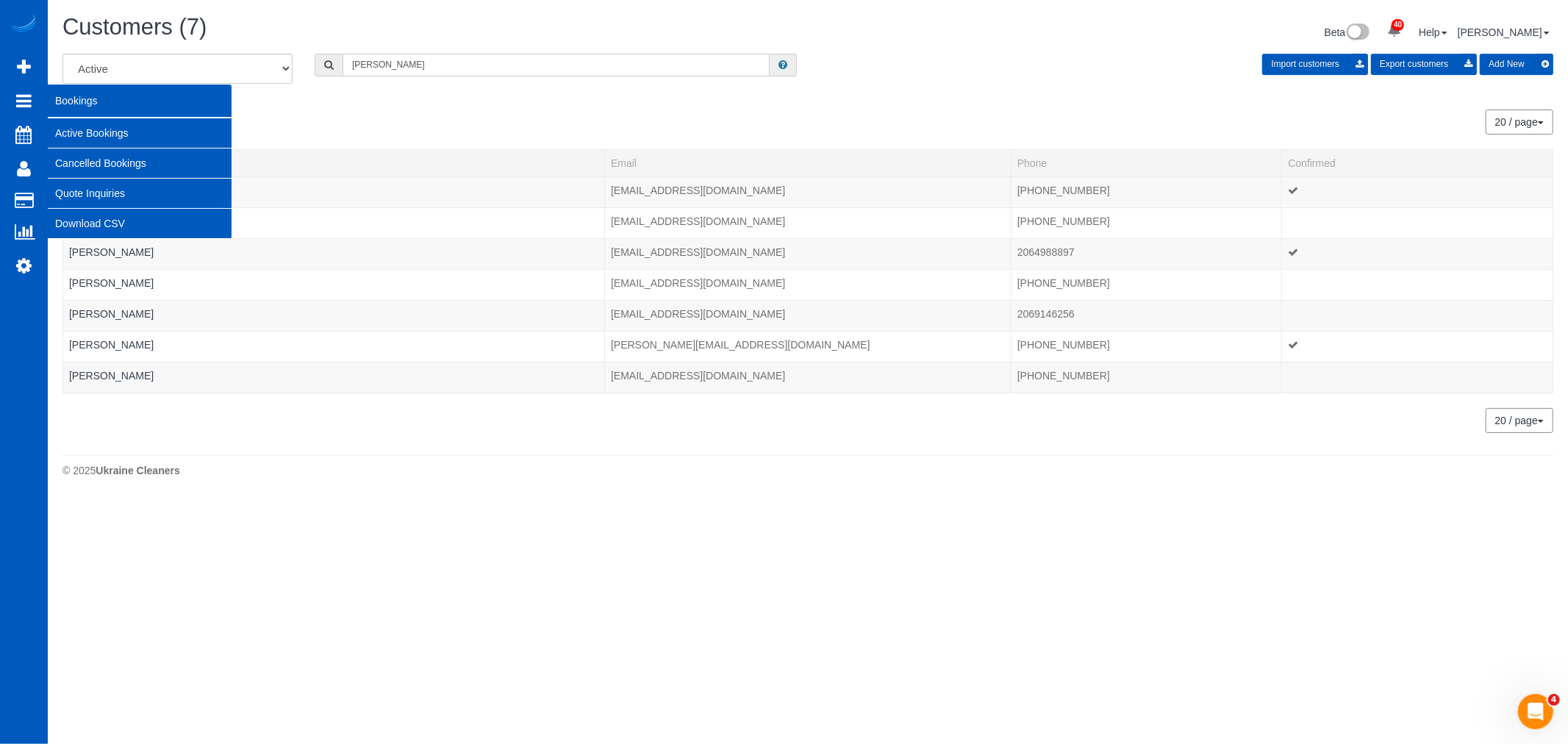
type input "bailey"
click at [78, 123] on link "Active Bookings" at bounding box center [140, 133] width 184 height 30
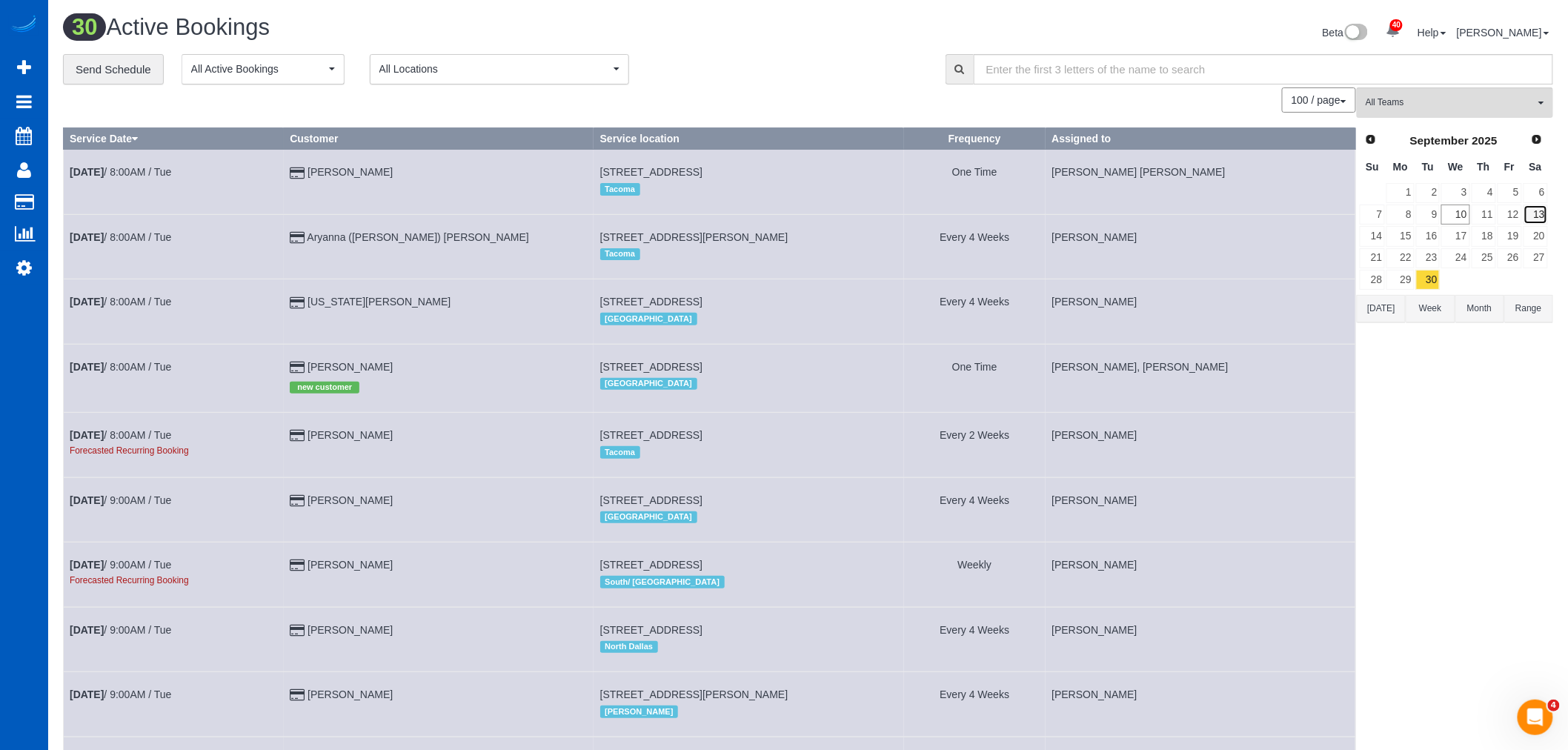
click at [1538, 221] on link "13" at bounding box center [1536, 215] width 25 height 20
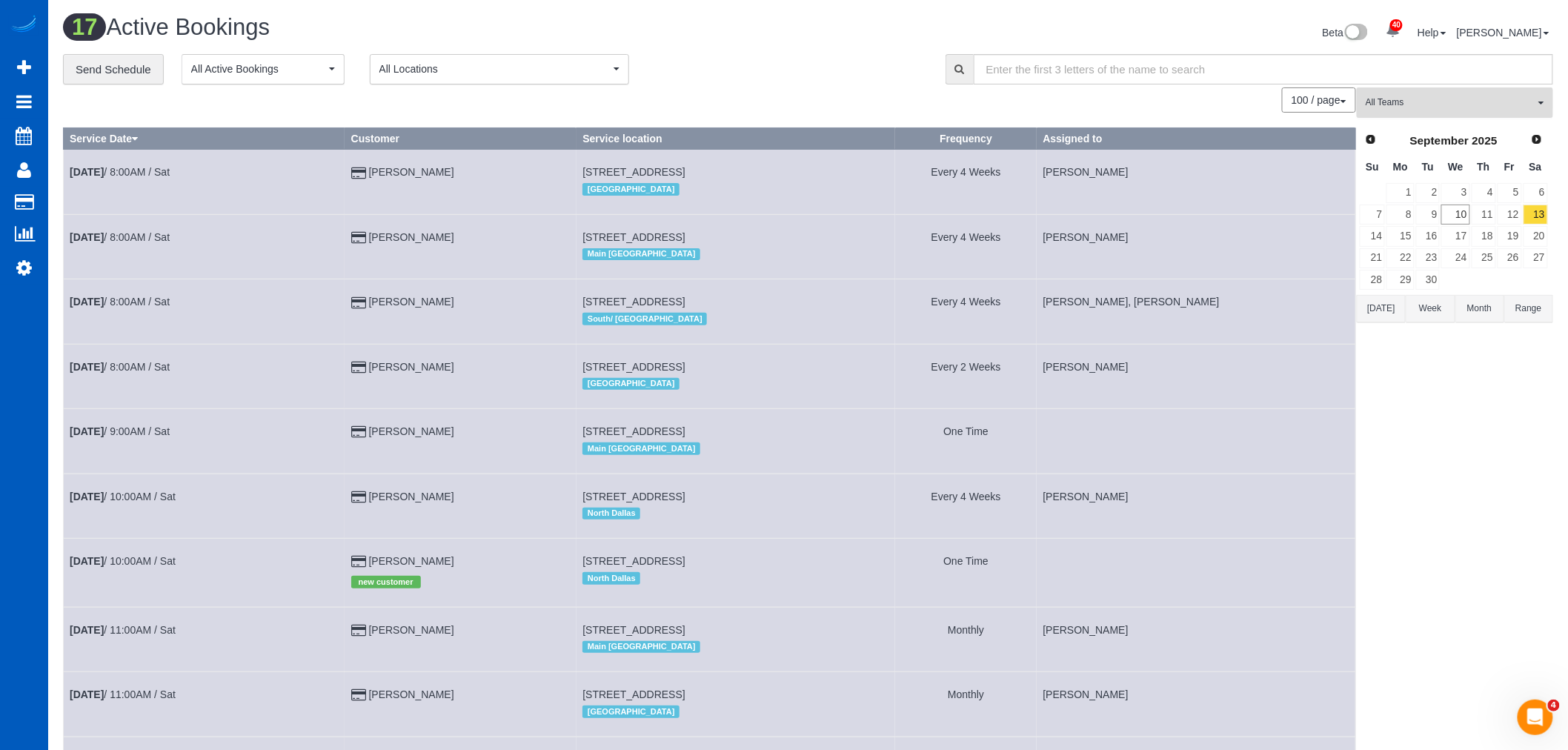
click at [1435, 104] on span "All Teams" at bounding box center [1450, 103] width 169 height 12
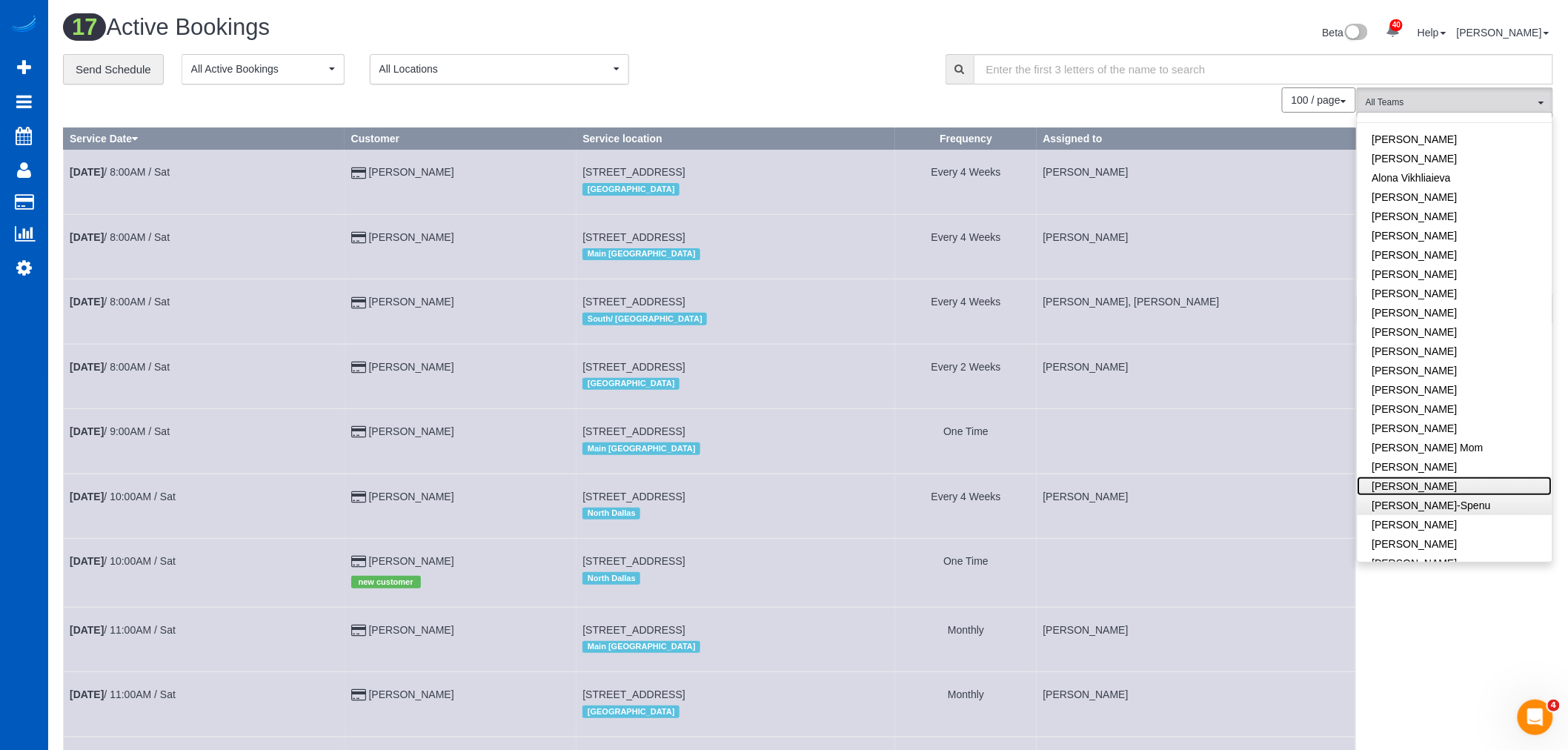
scroll to position [82, 0]
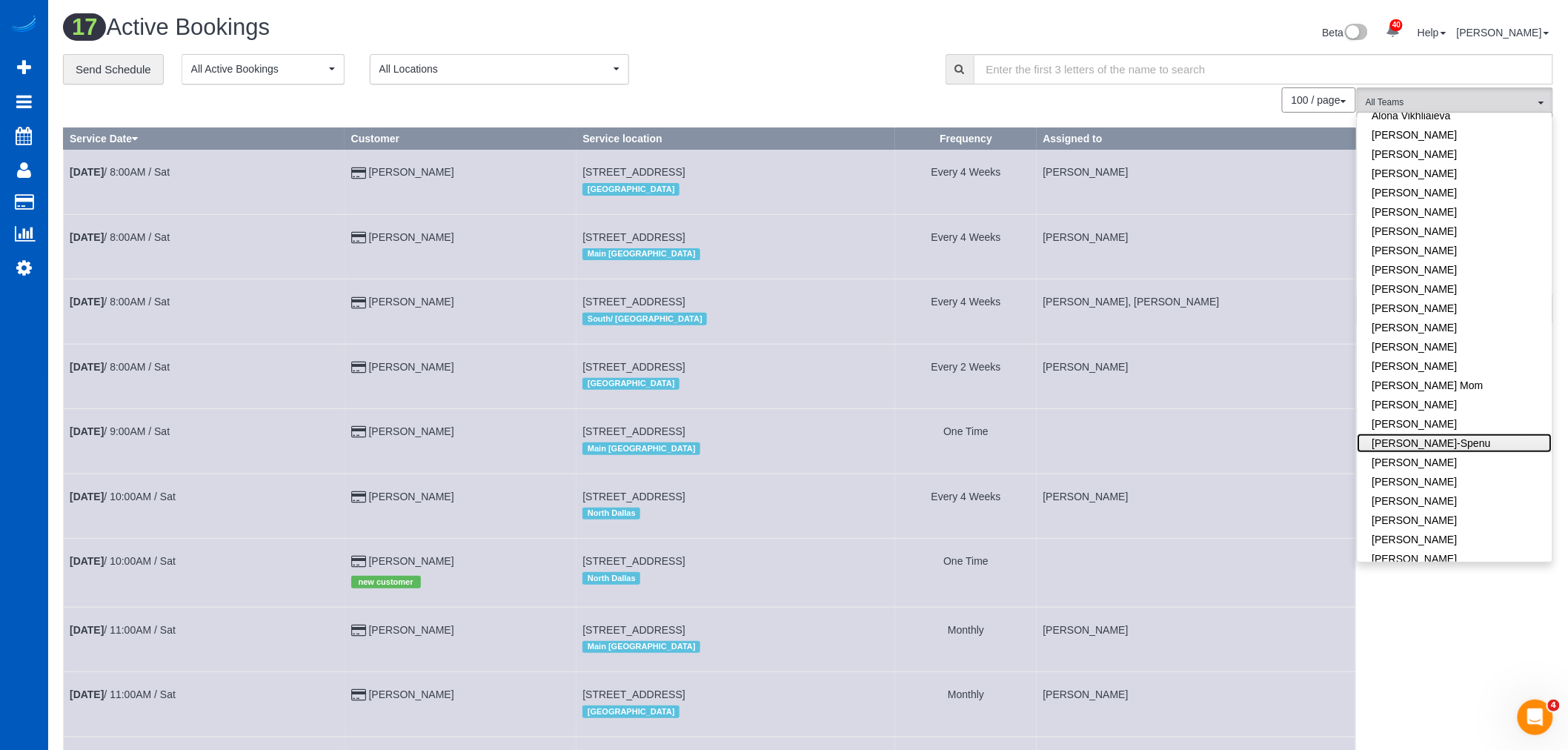
drag, startPoint x: 1472, startPoint y: 519, endPoint x: 1516, endPoint y: 437, distance: 93.1
click at [1516, 437] on link "[PERSON_NAME]-Spenu" at bounding box center [1455, 443] width 195 height 19
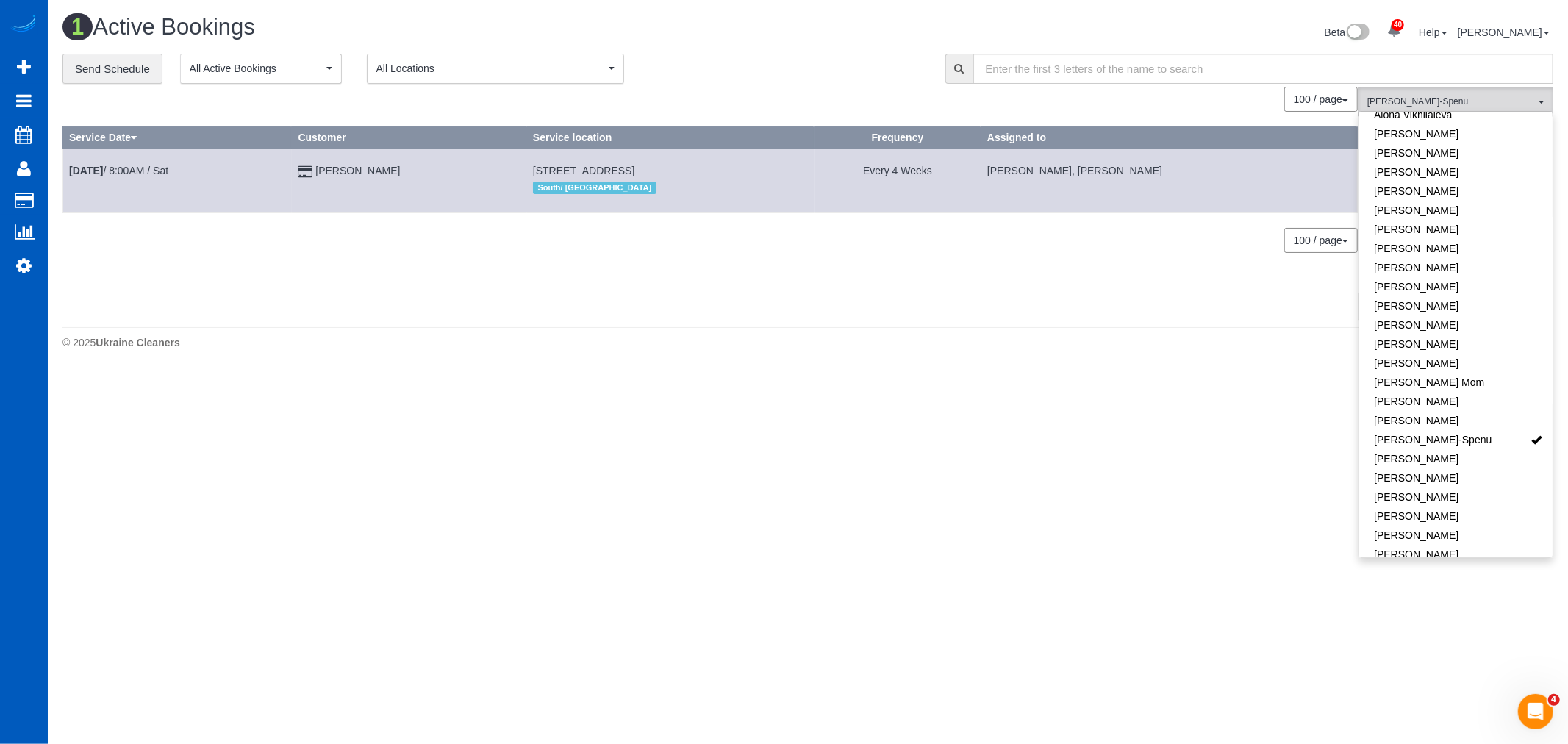
click at [752, 666] on body "40 Beta Your Notifications You have 0 alerts × You have 1 to charge for 09/09/2…" at bounding box center [784, 372] width 1568 height 744
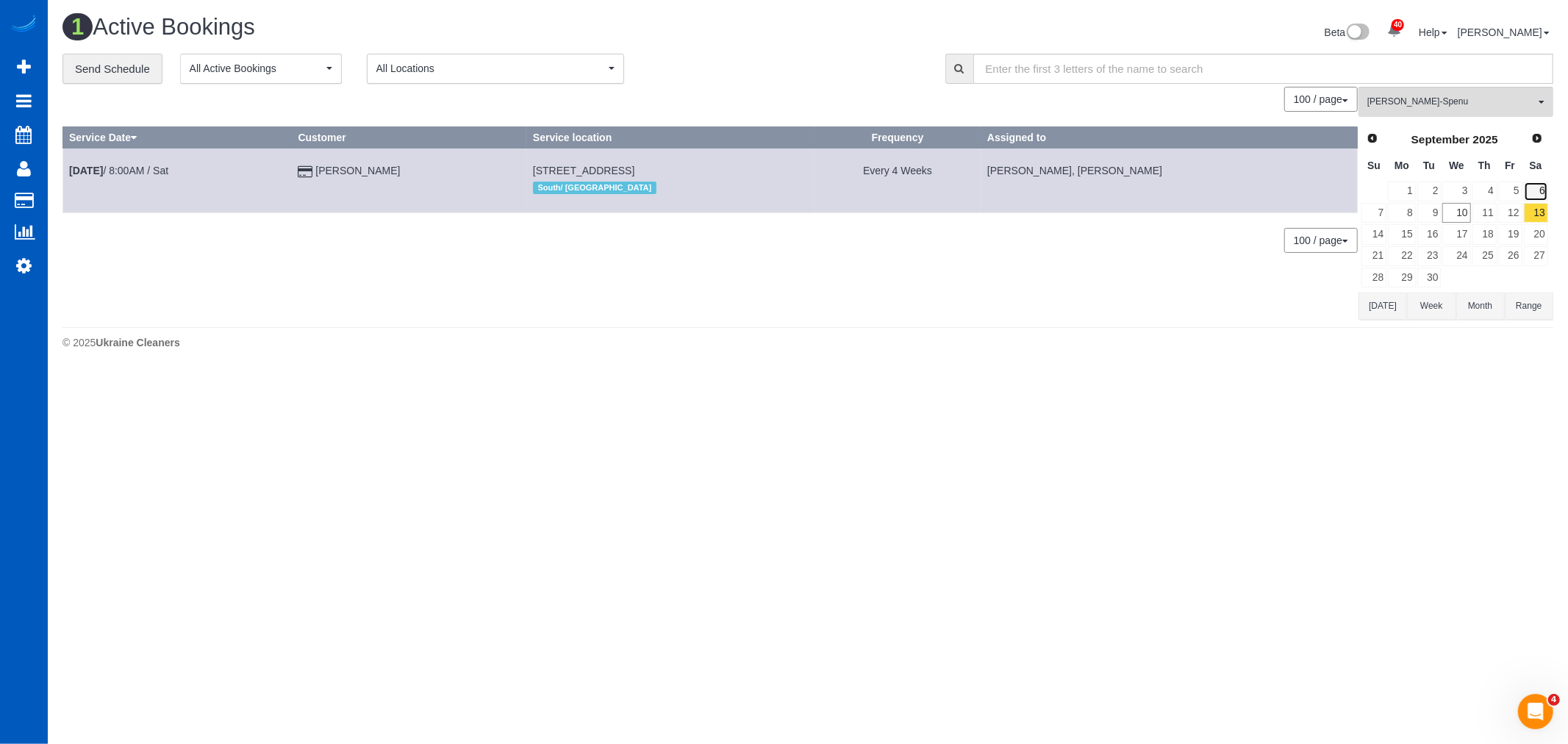
click at [1546, 188] on link "6" at bounding box center [1536, 192] width 24 height 20
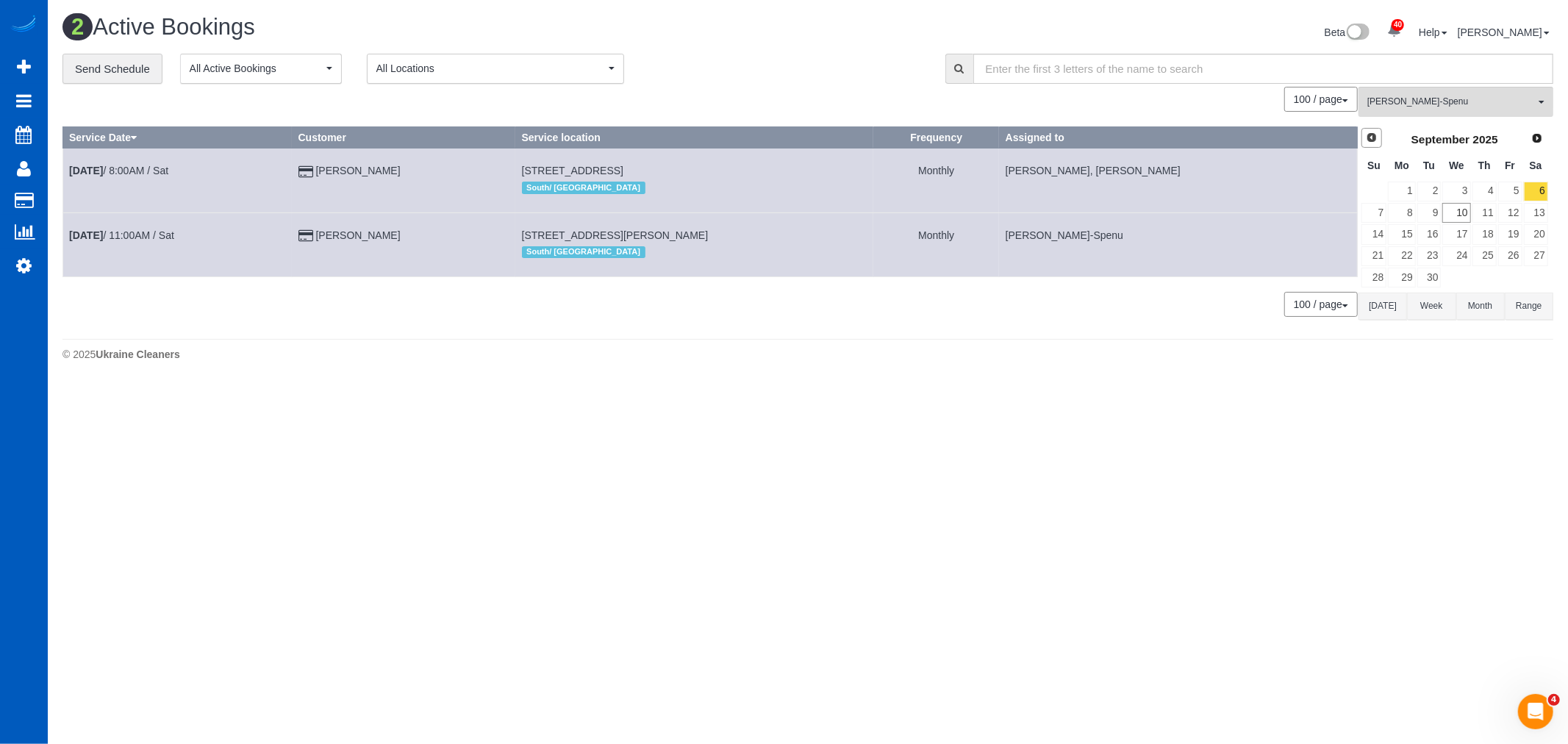
click at [1362, 132] on link "Prev" at bounding box center [1371, 138] width 21 height 21
click at [1529, 276] on link "30" at bounding box center [1536, 277] width 24 height 20
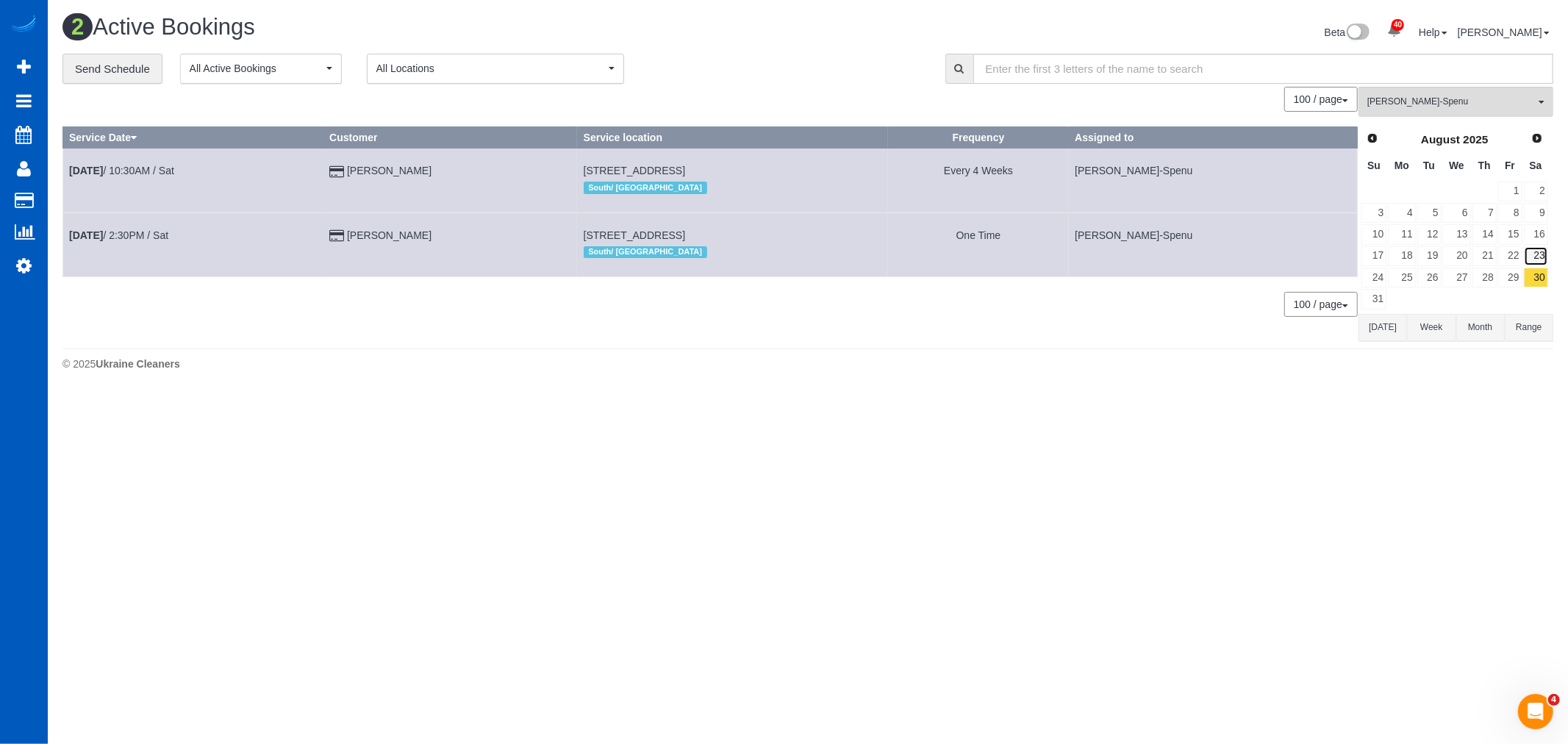
click at [1537, 253] on link "23" at bounding box center [1536, 256] width 24 height 20
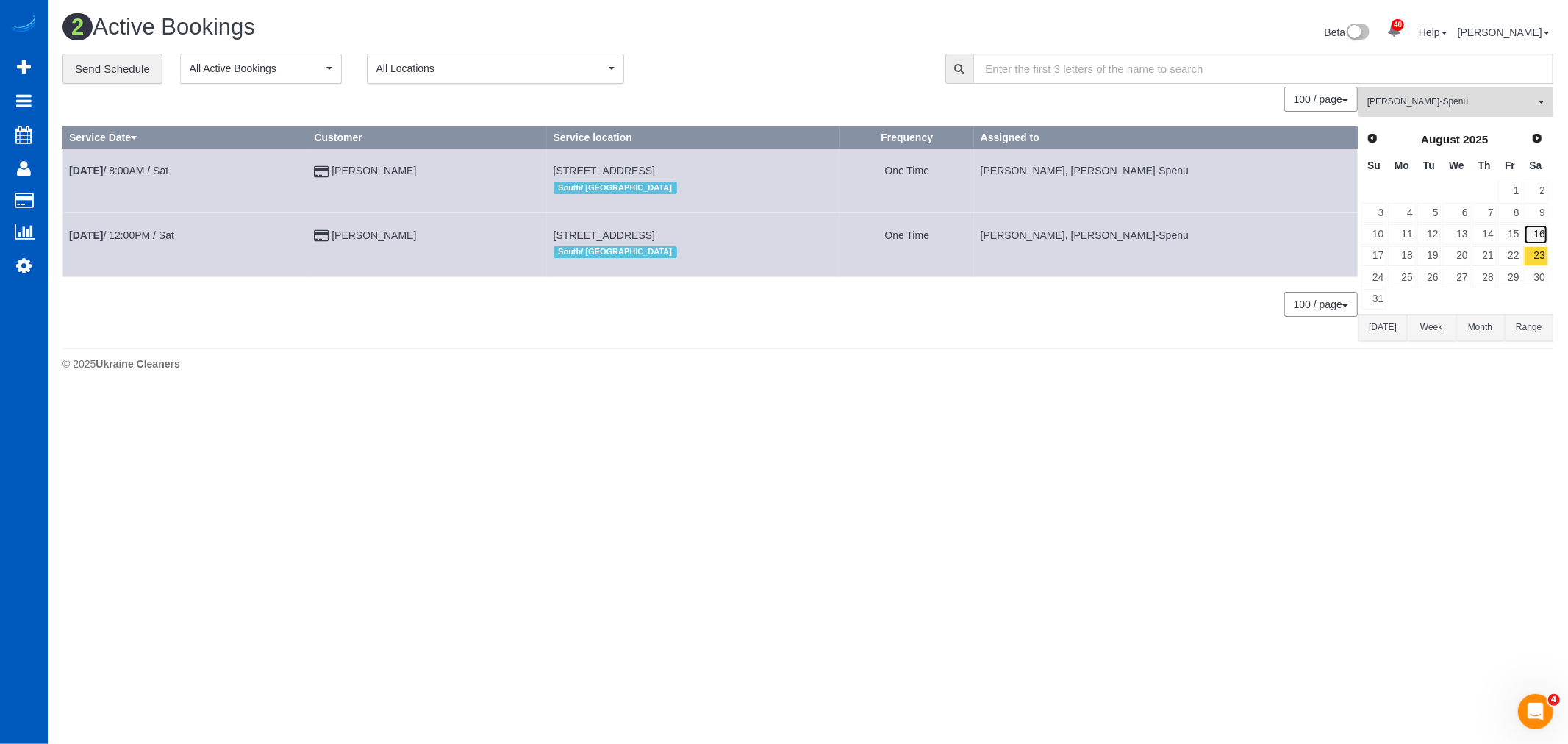
click at [1534, 233] on link "16" at bounding box center [1536, 234] width 24 height 20
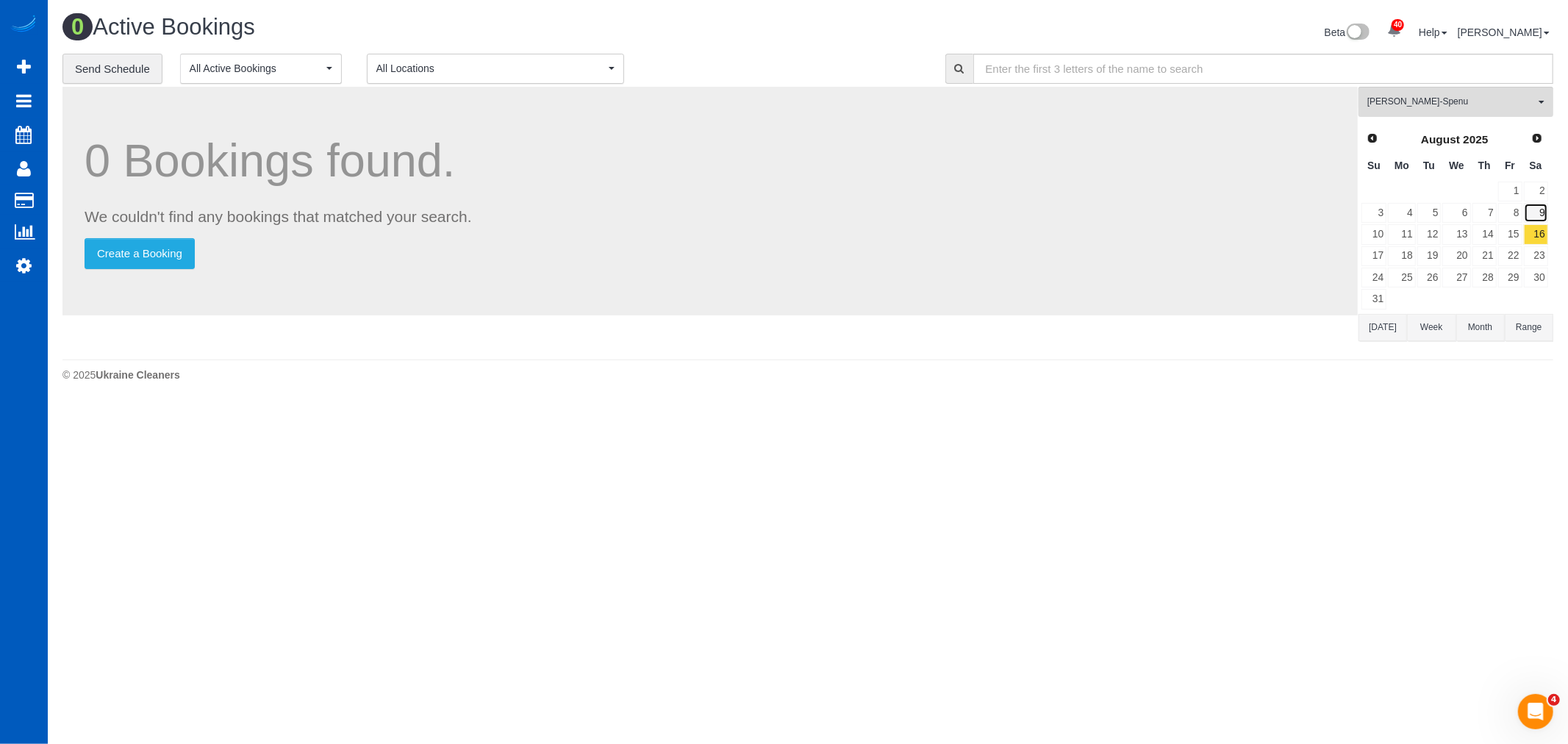
click at [1538, 214] on link "9" at bounding box center [1536, 213] width 24 height 20
click at [1534, 192] on link "2" at bounding box center [1536, 192] width 24 height 20
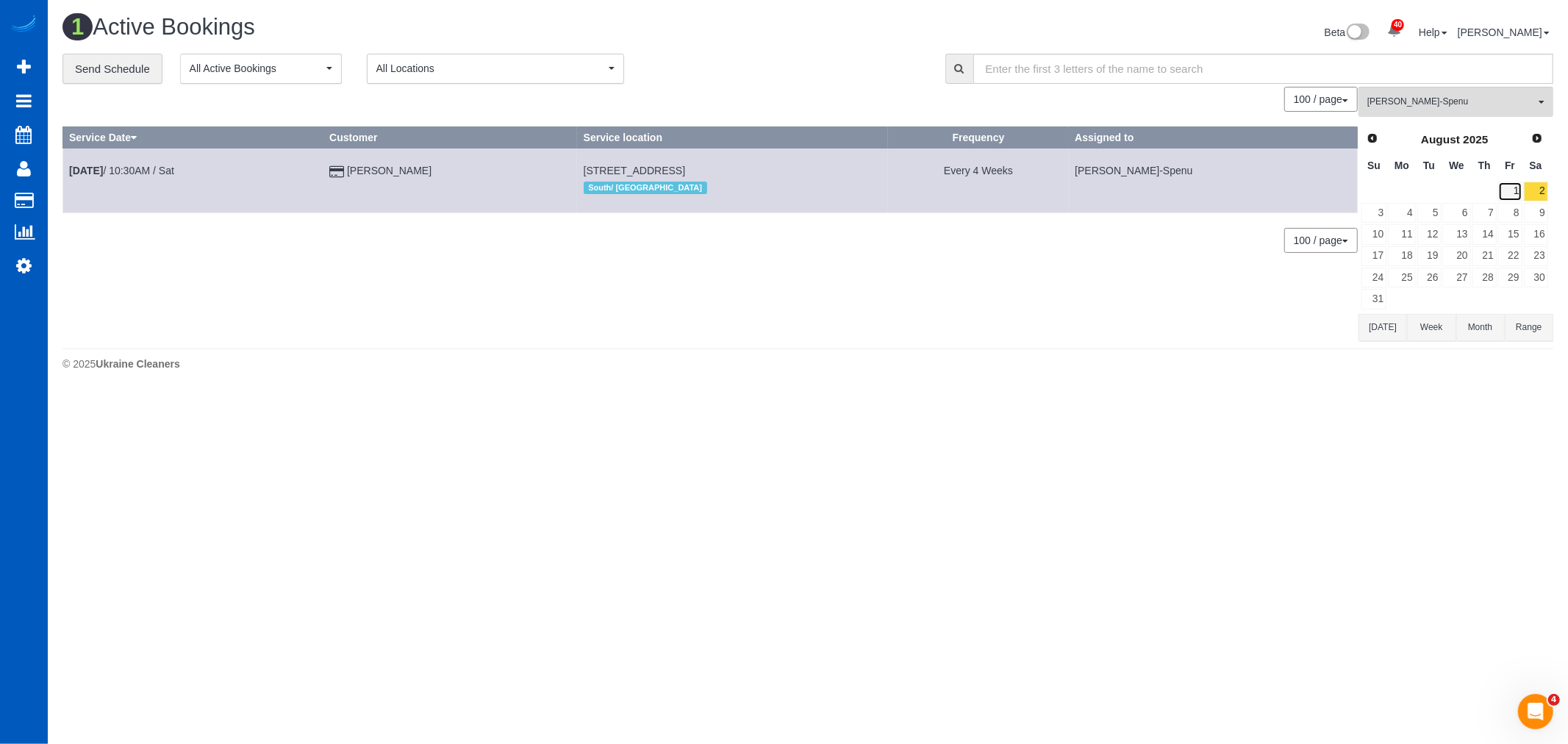
click at [1516, 192] on link "1" at bounding box center [1510, 192] width 24 height 20
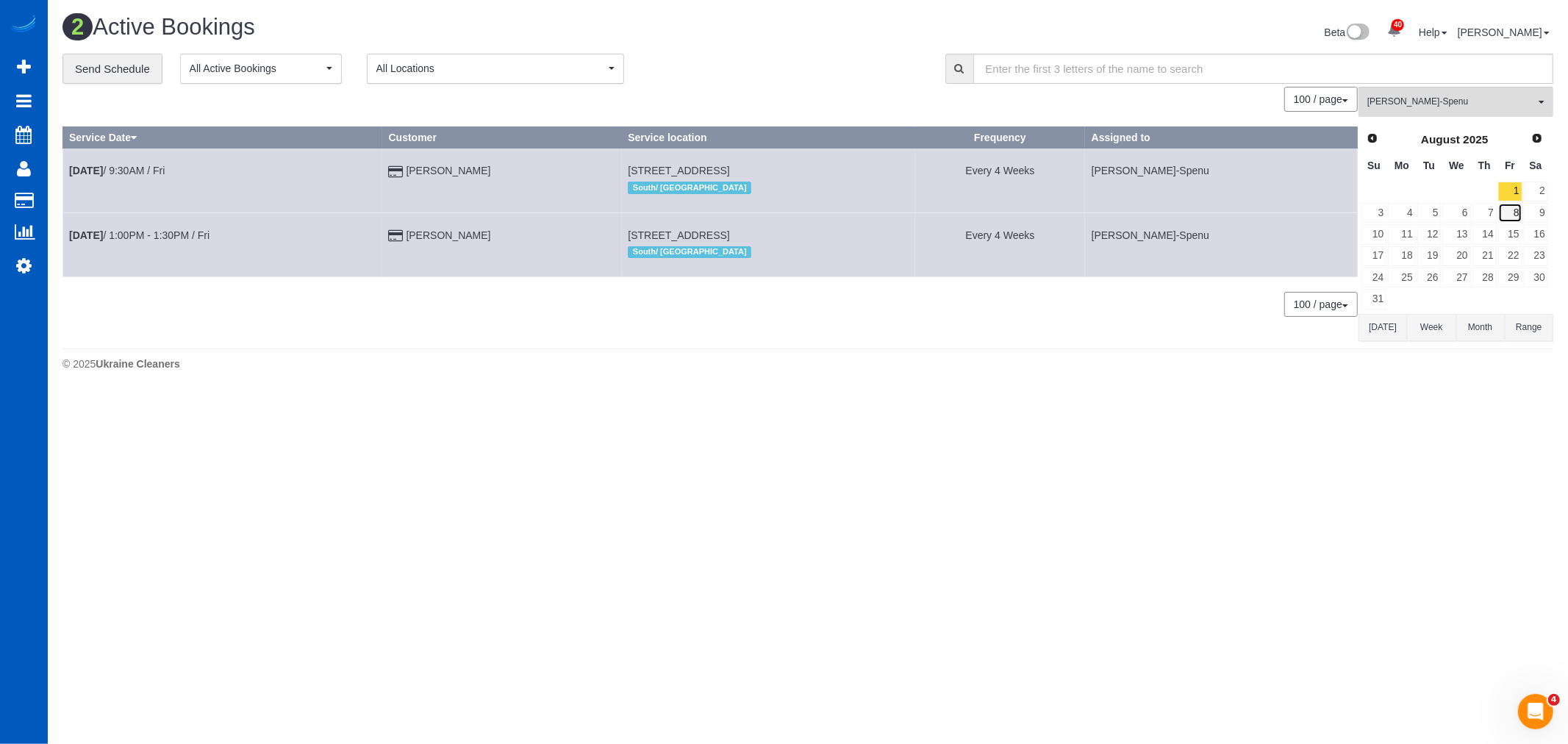
click at [1510, 214] on link "8" at bounding box center [1510, 213] width 24 height 20
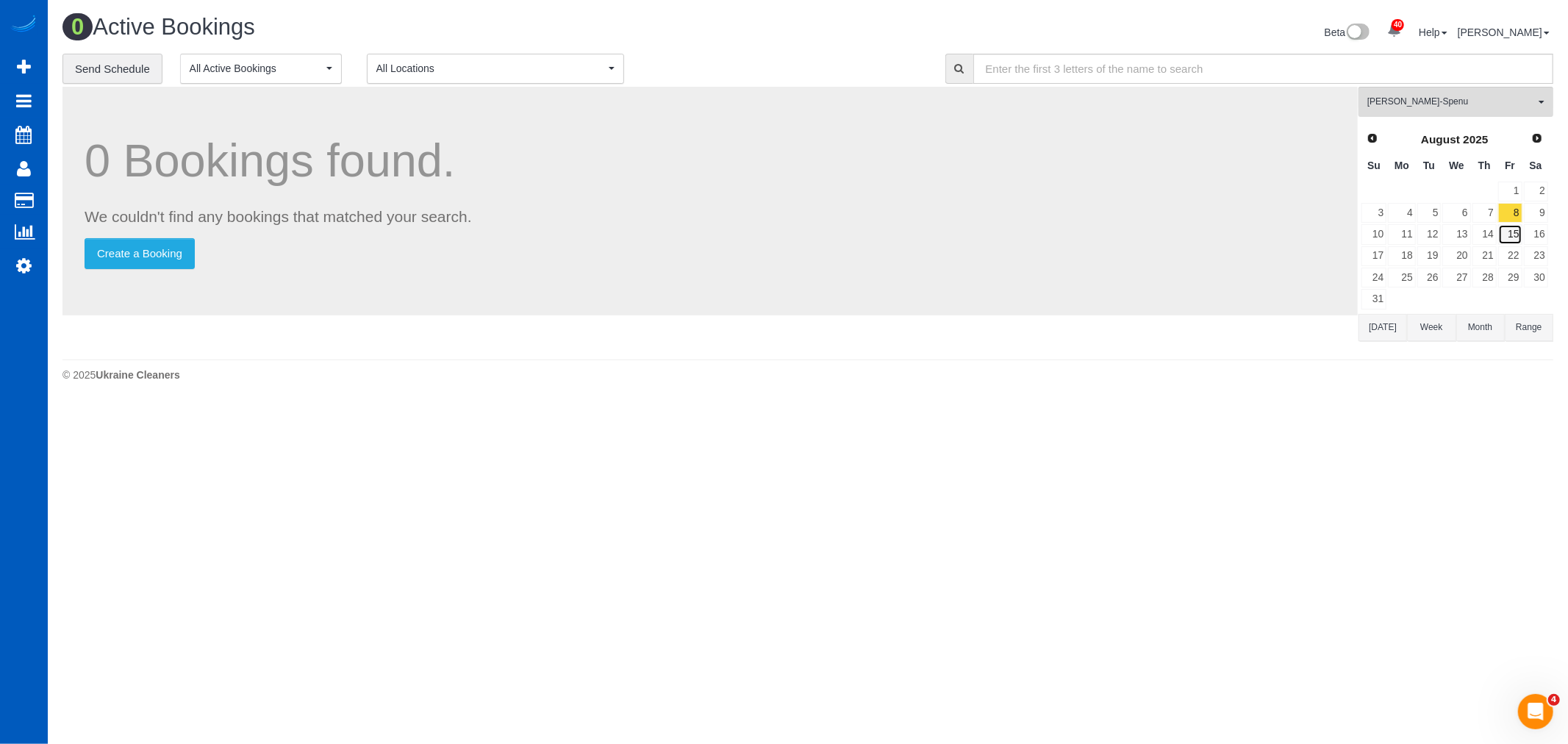
click at [1508, 236] on link "15" at bounding box center [1510, 234] width 24 height 20
click at [1509, 255] on link "22" at bounding box center [1510, 256] width 24 height 20
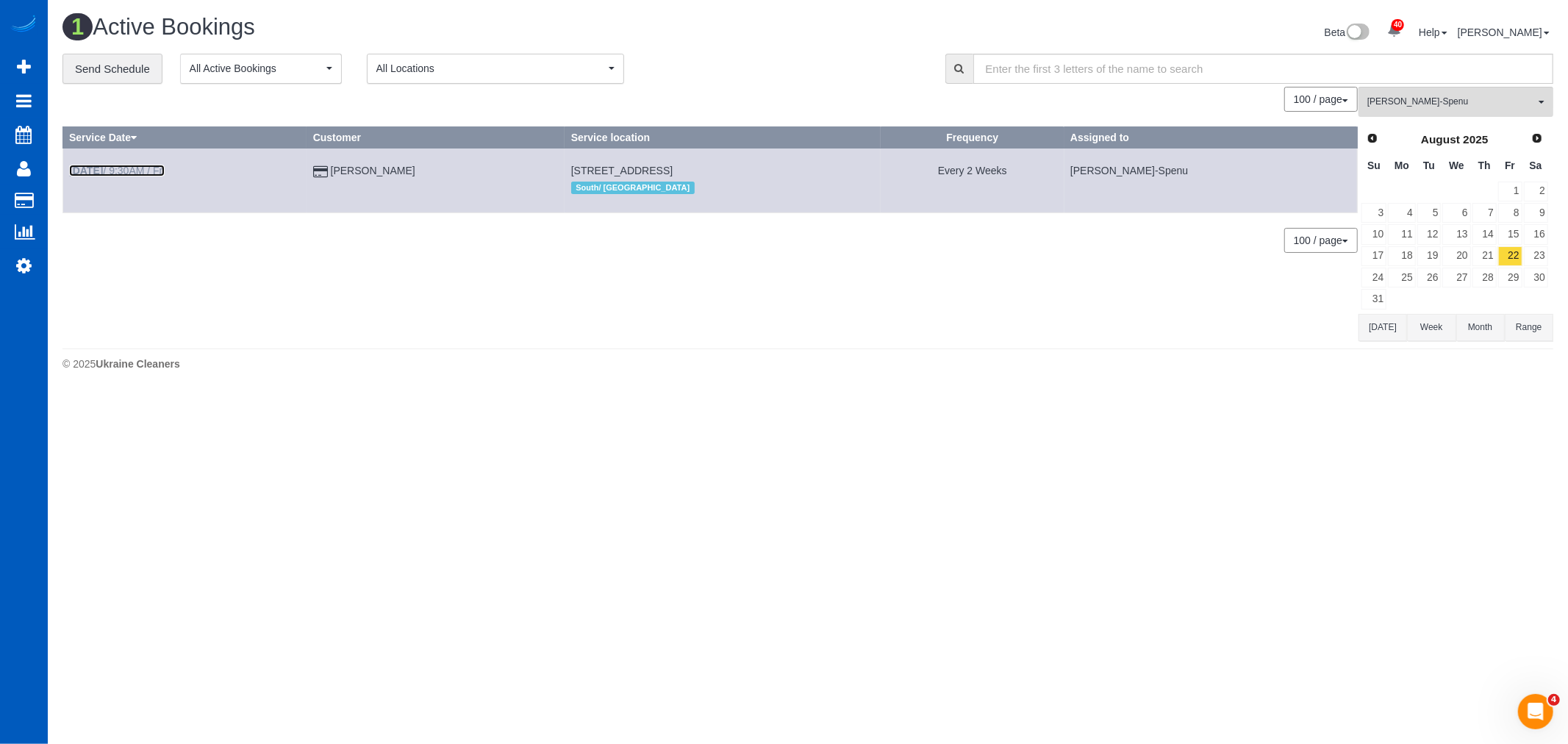
click at [103, 166] on b "Aug 22nd" at bounding box center [86, 170] width 33 height 11
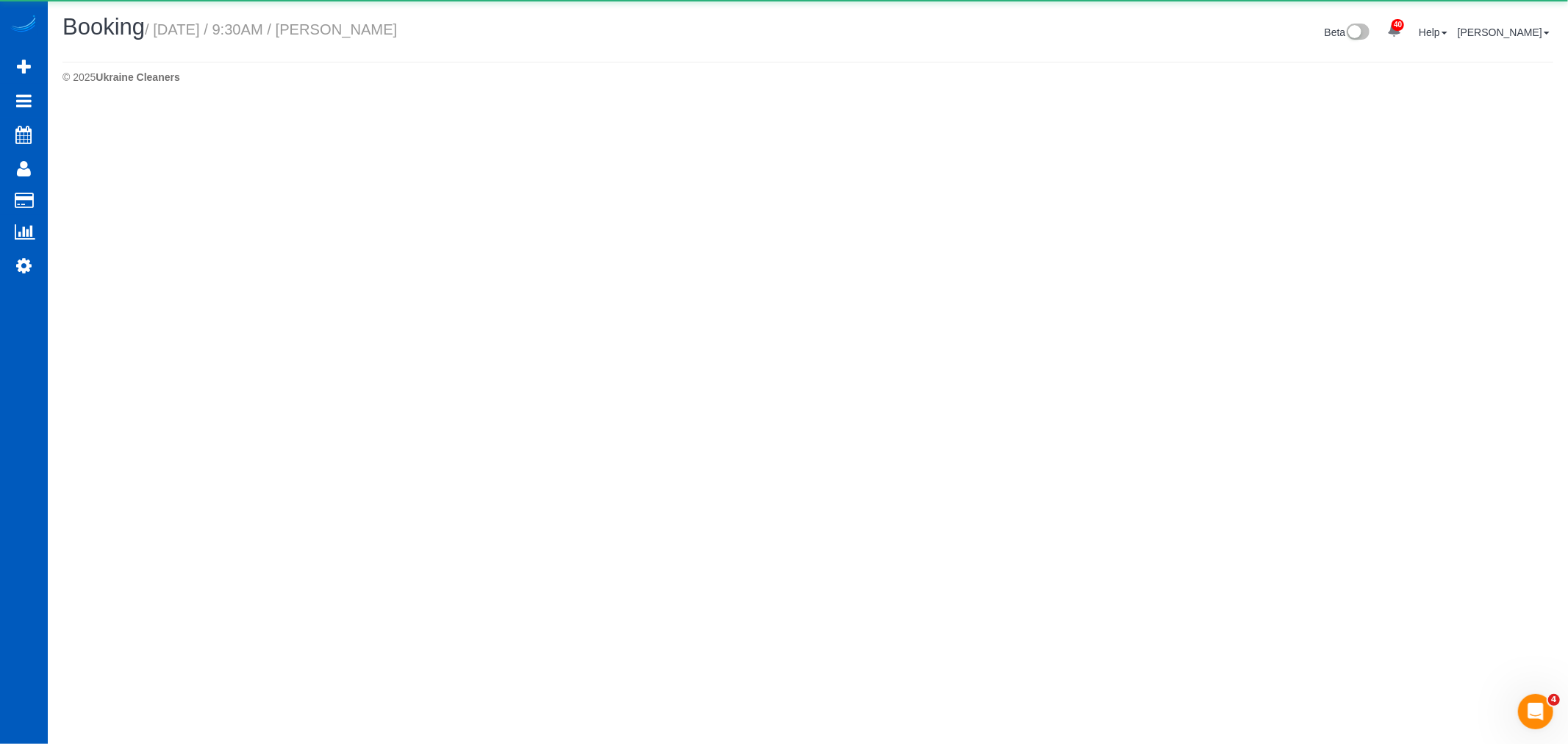
select select "WA"
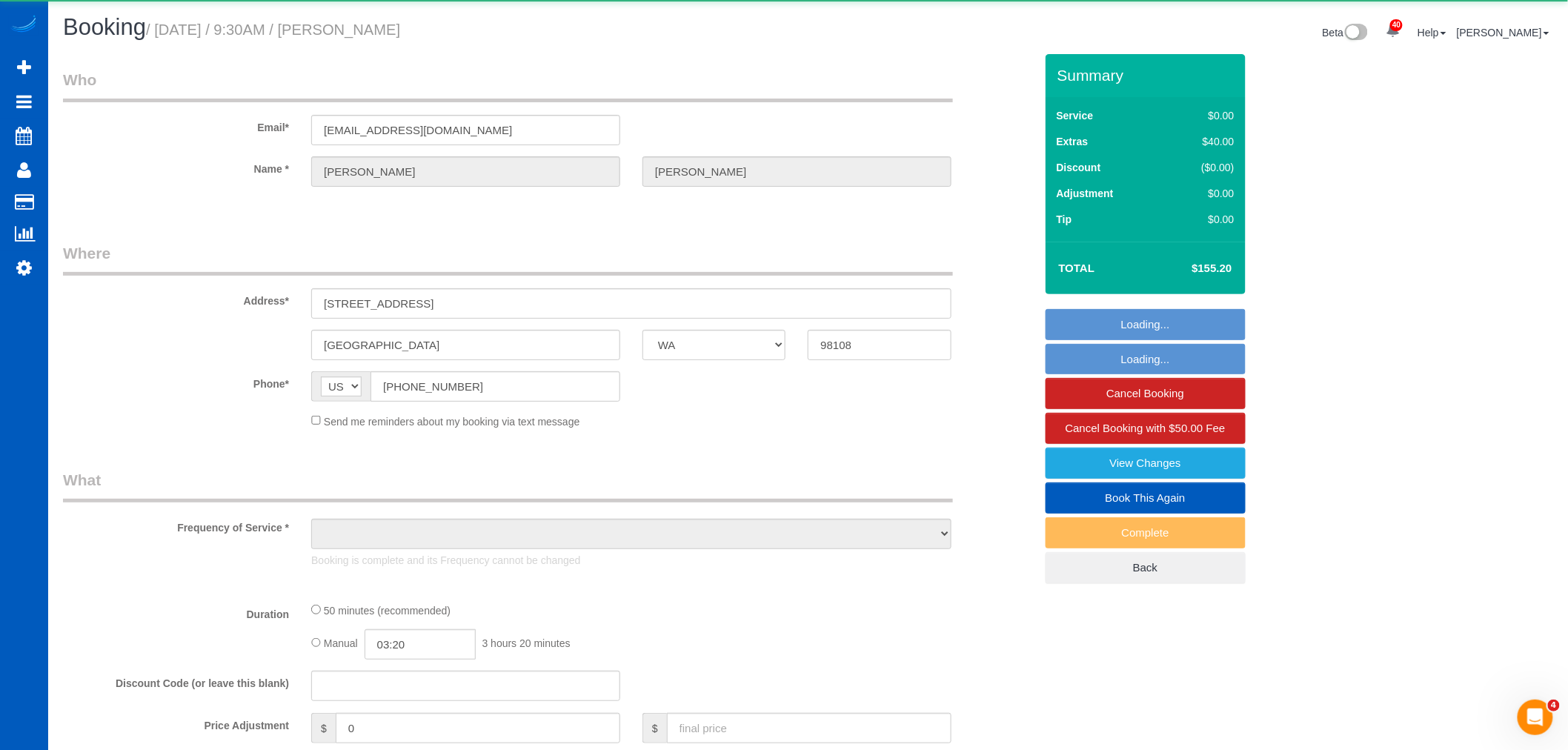
select select "string:fspay-b0f6eca0-6577-419d-a0d7-b73ca5f60188"
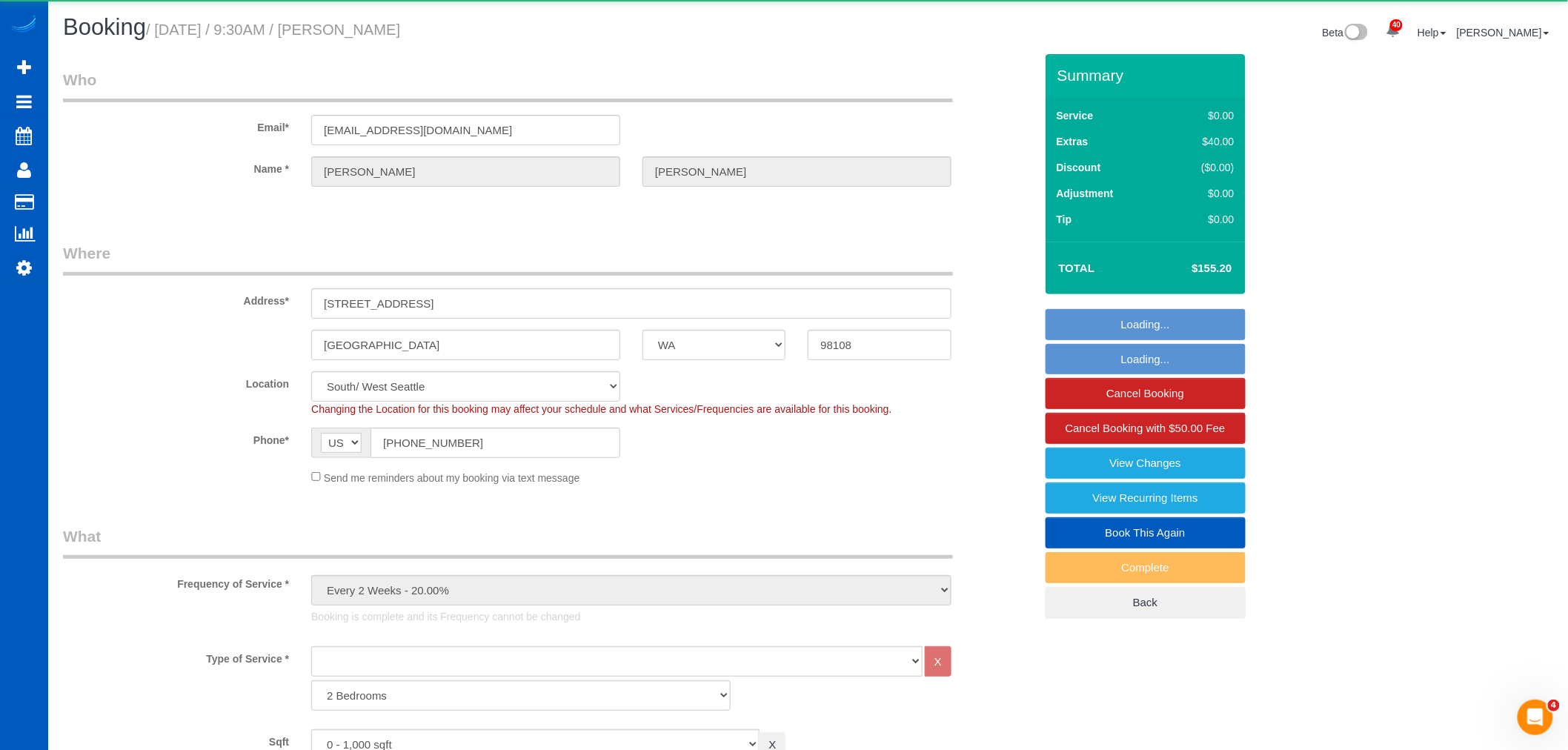
select select "object:10241"
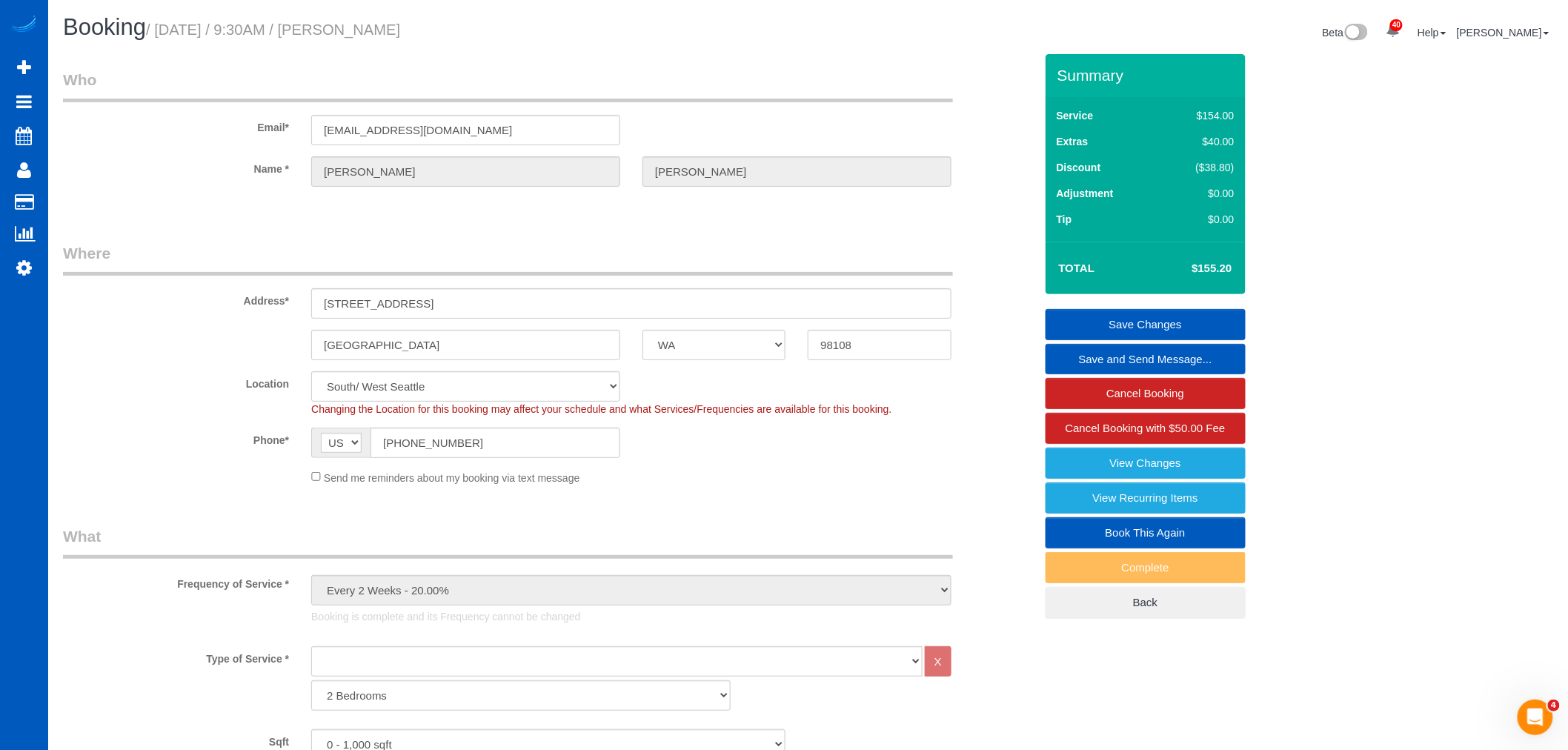
drag, startPoint x: 345, startPoint y: 21, endPoint x: 419, endPoint y: 25, distance: 74.1
click at [400, 25] on small "/ August 22, 2025 / 9:30AM / Chris Higgs" at bounding box center [274, 29] width 254 height 16
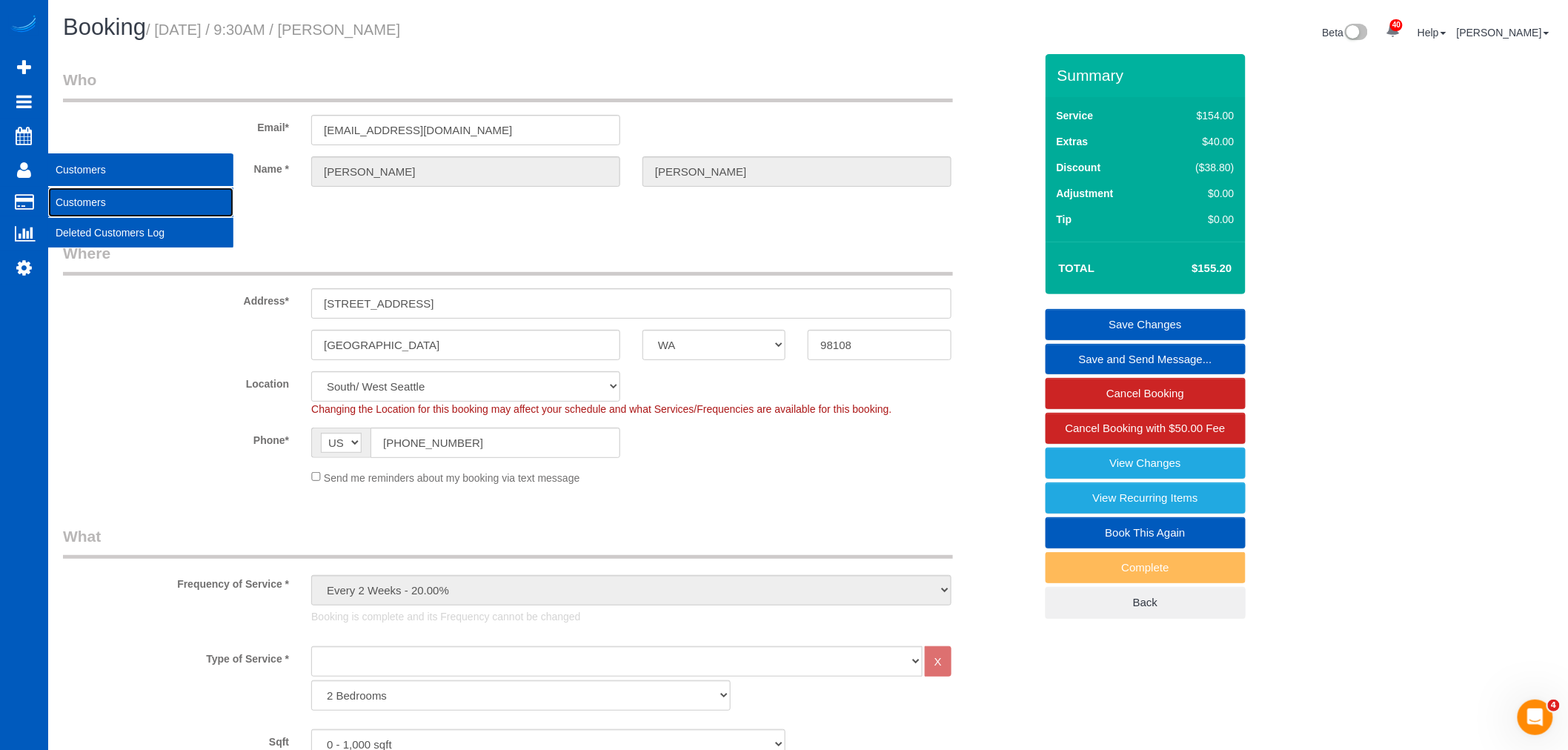
click at [81, 197] on link "Customers" at bounding box center [141, 202] width 185 height 30
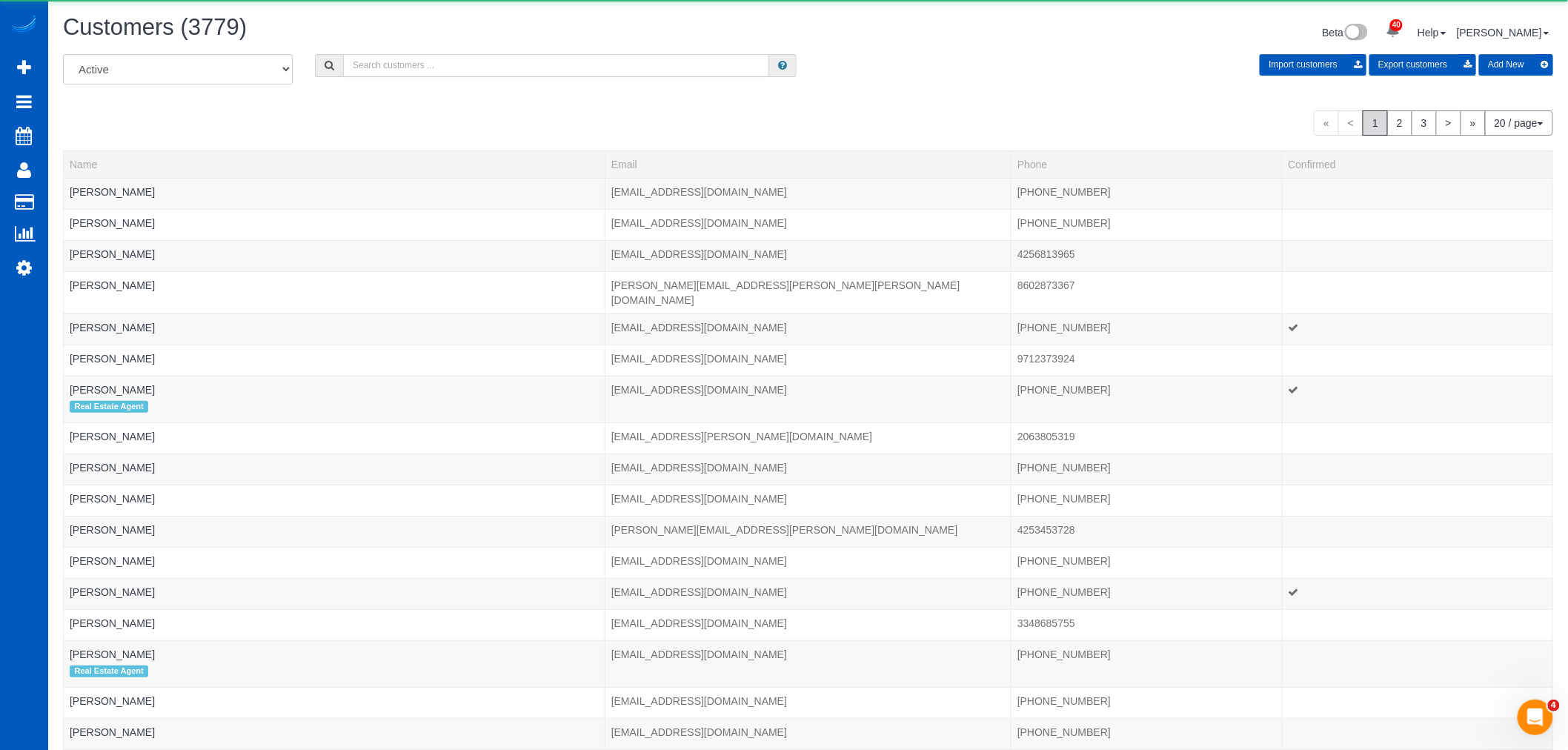
click at [405, 73] on input "text" at bounding box center [556, 66] width 426 height 23
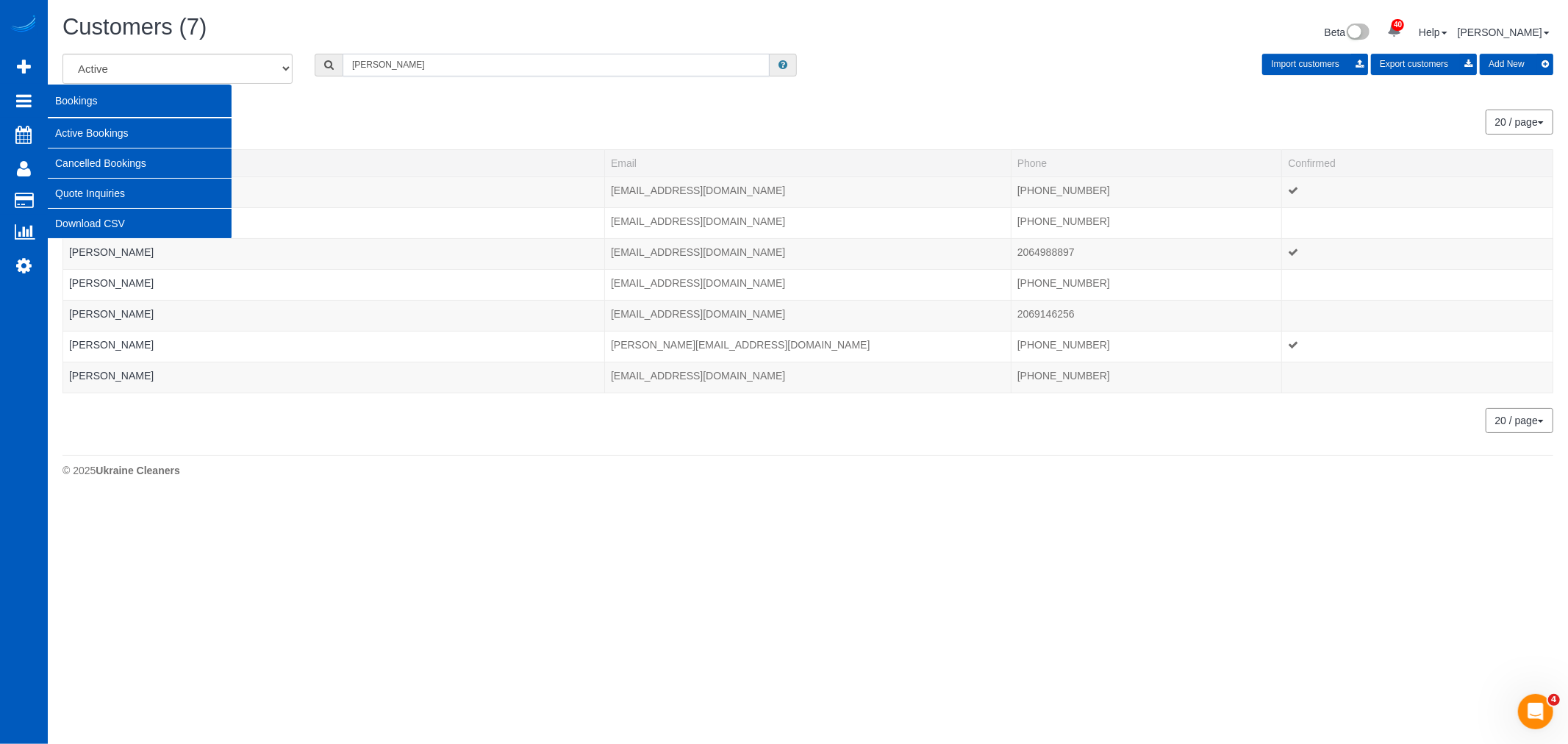
type input "bailey"
click at [115, 125] on link "Active Bookings" at bounding box center [140, 133] width 184 height 30
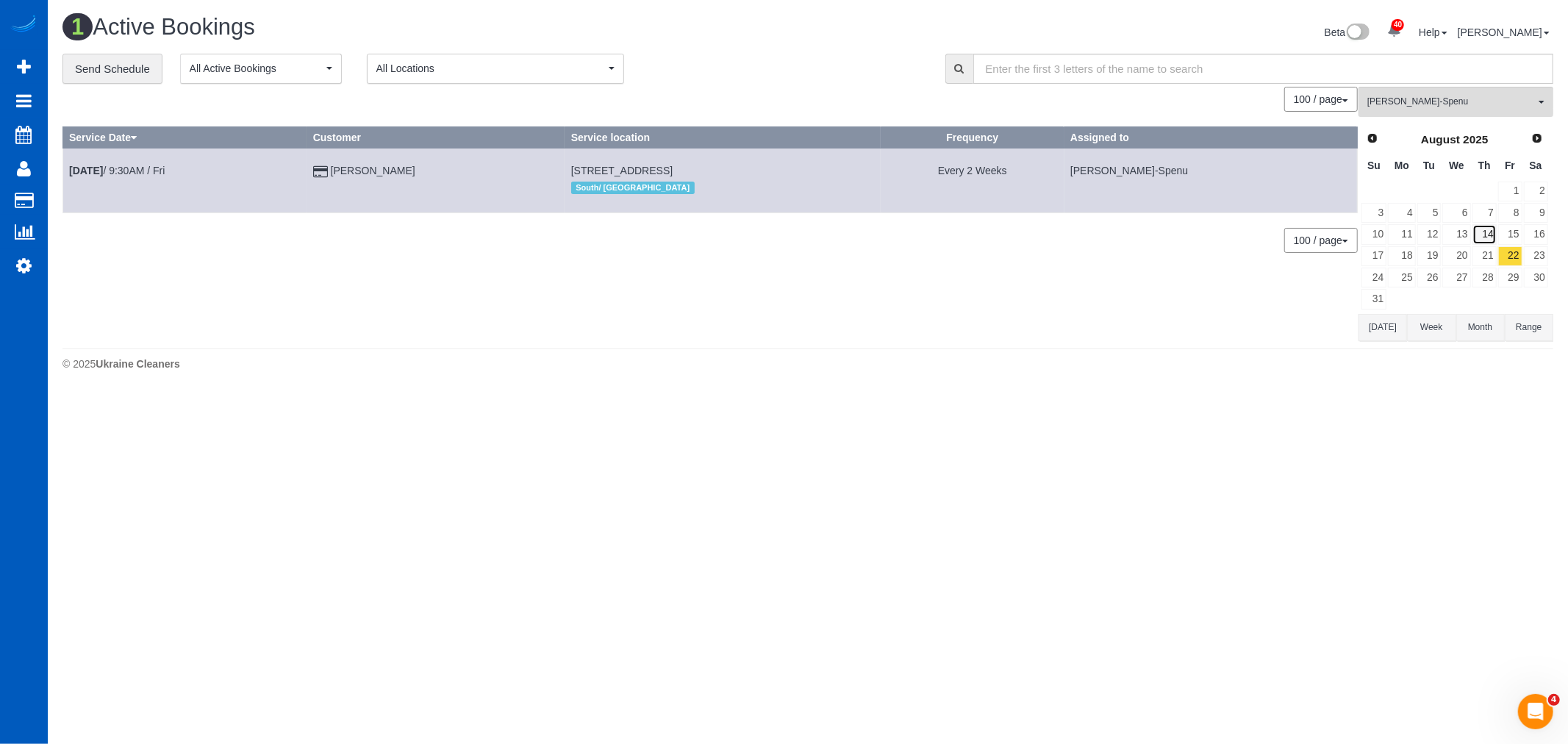
click at [1493, 237] on link "14" at bounding box center [1484, 234] width 24 height 20
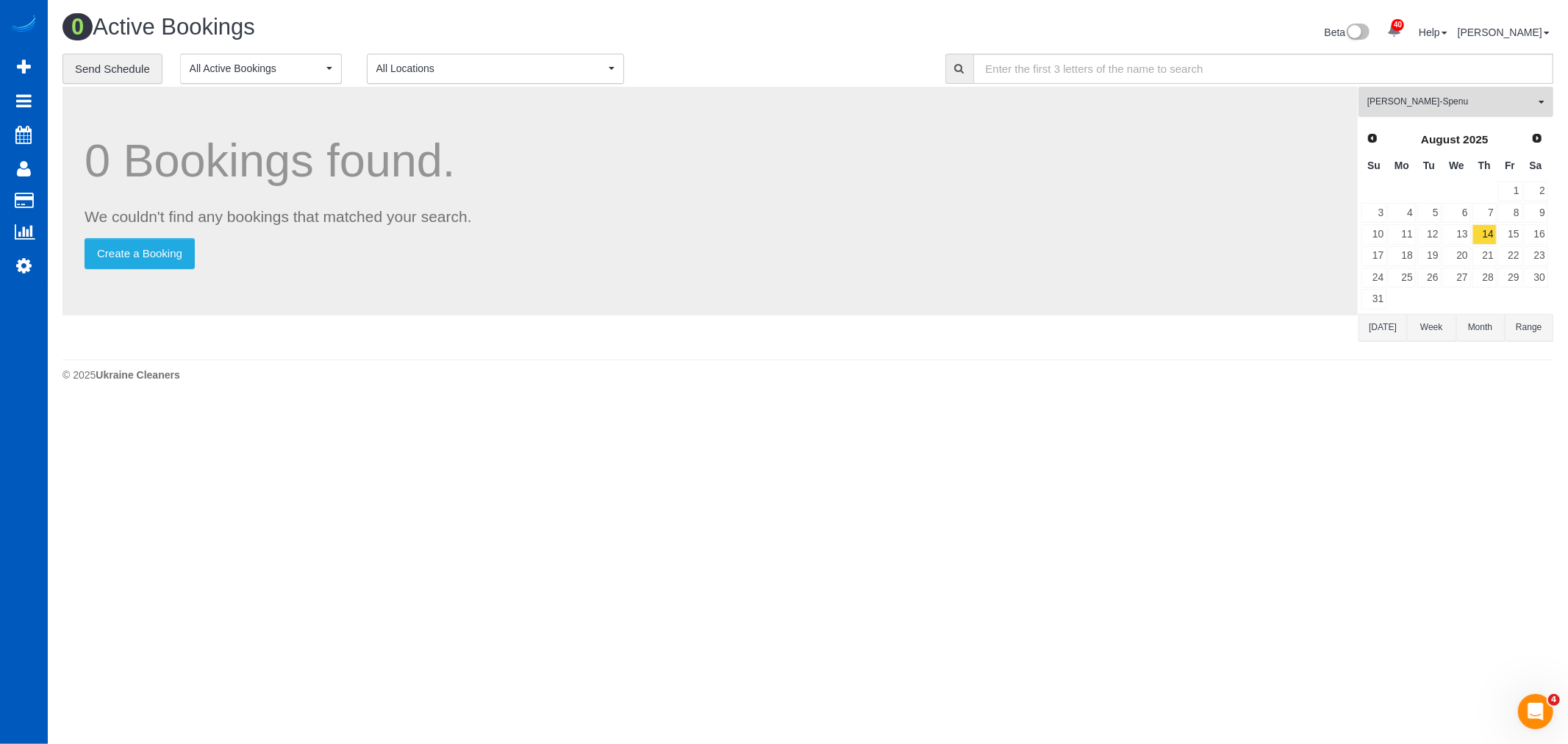
click at [1426, 116] on button "Iryna Kuzmenko-Spenu All Teams" at bounding box center [1456, 102] width 195 height 30
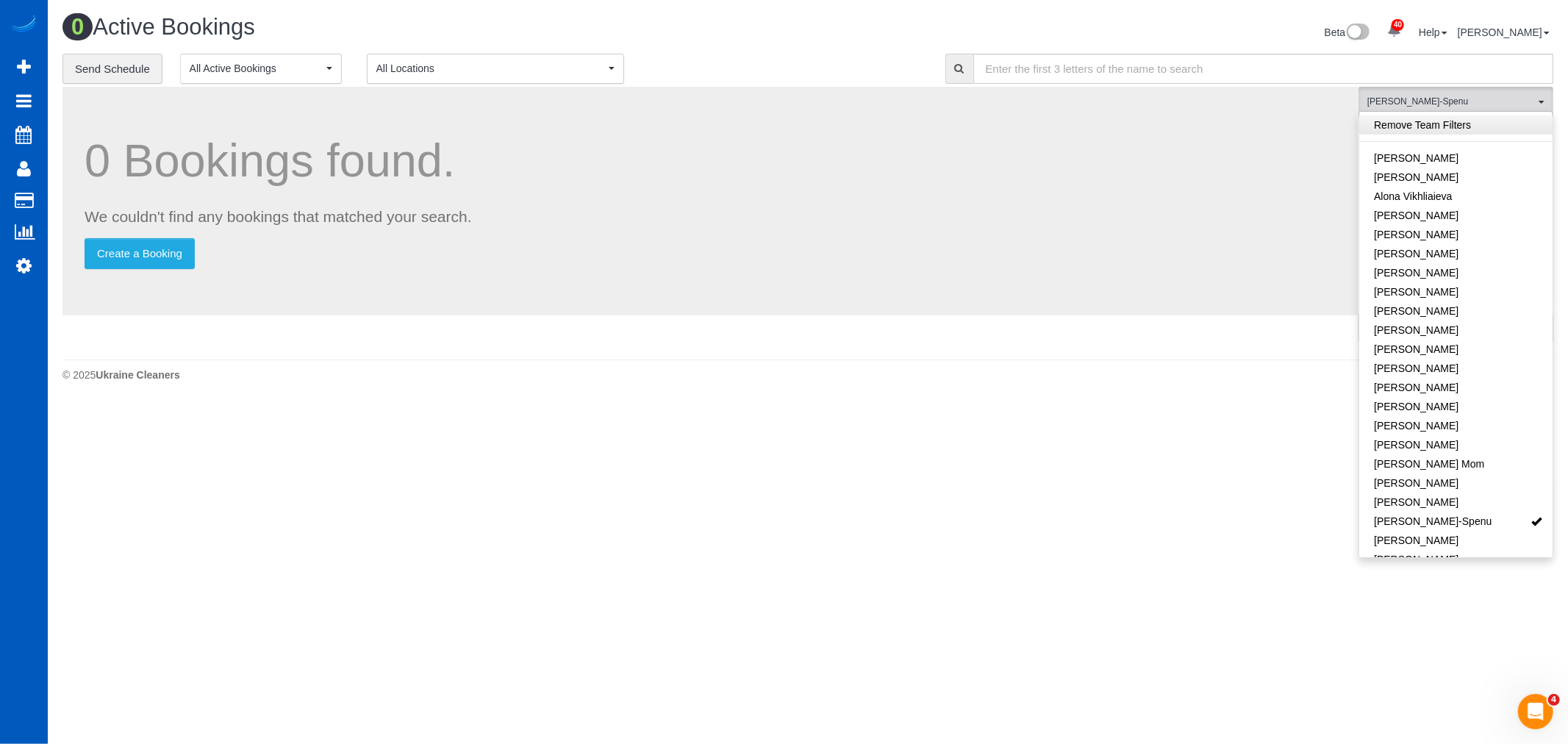
click at [1426, 133] on link "Remove Team Filters" at bounding box center [1456, 125] width 193 height 19
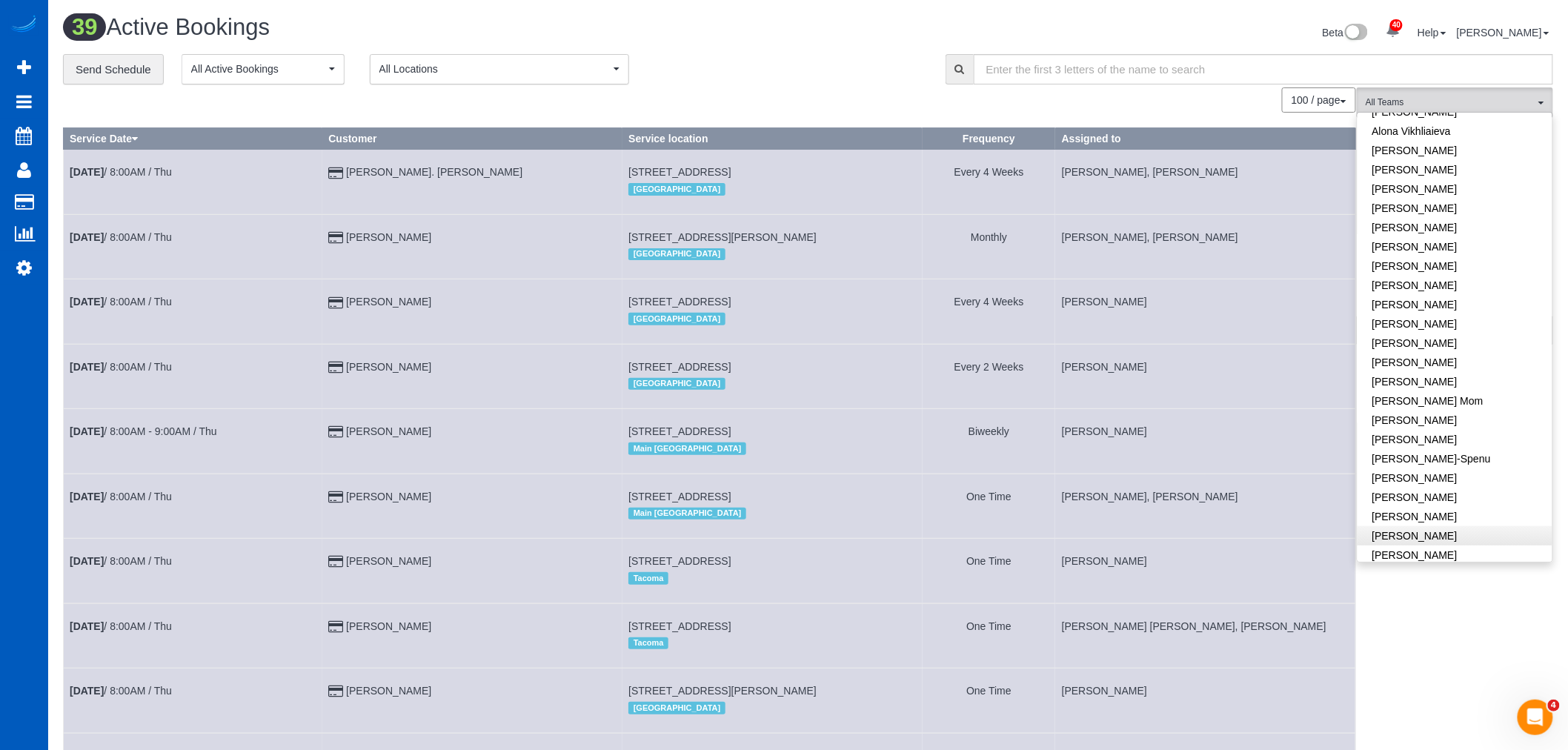
scroll to position [247, 0]
click at [1429, 343] on link "Karyna Butov" at bounding box center [1455, 336] width 195 height 19
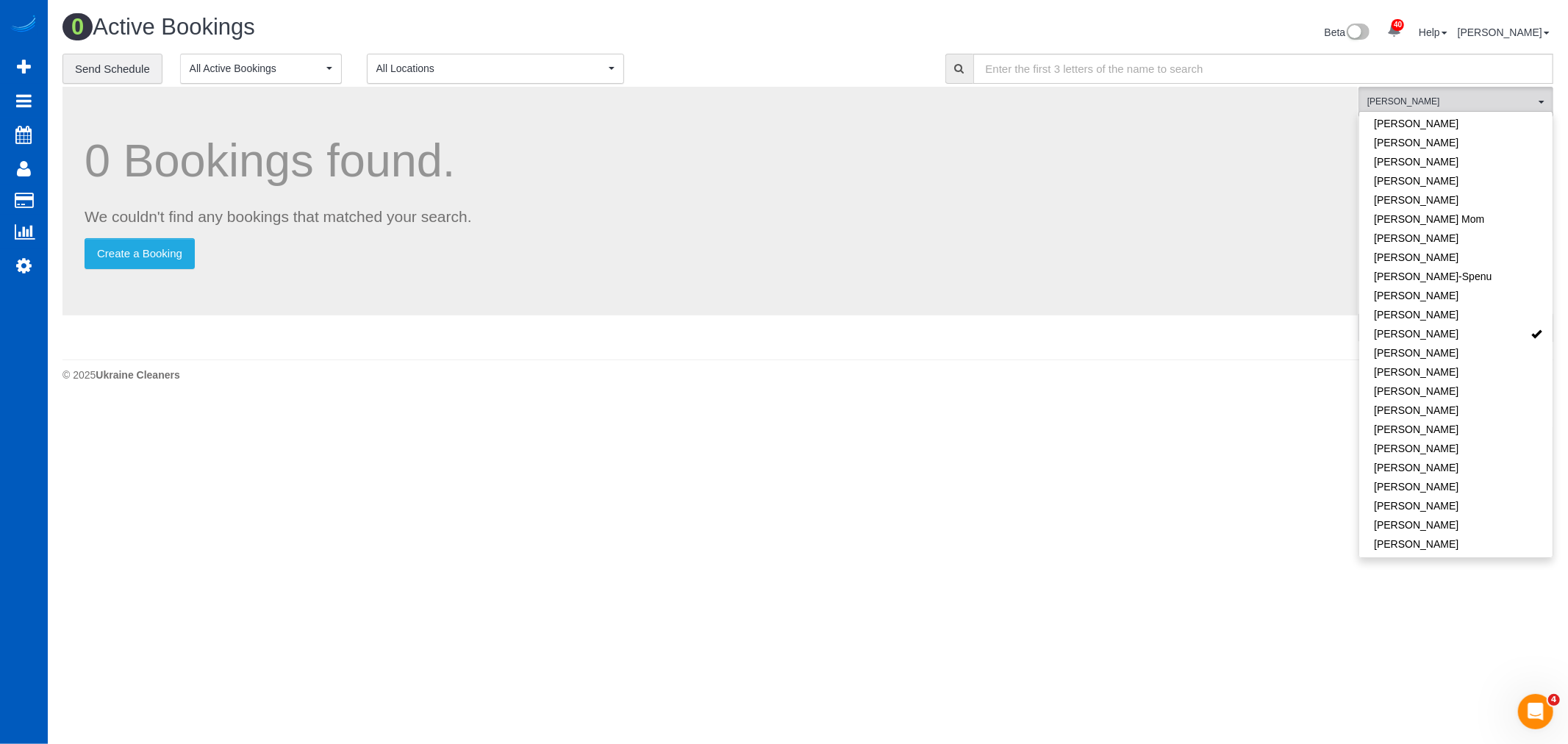
click at [832, 448] on body "40 Beta Your Notifications You have 0 alerts × You have 1 to charge for 09/09/2…" at bounding box center [784, 372] width 1568 height 744
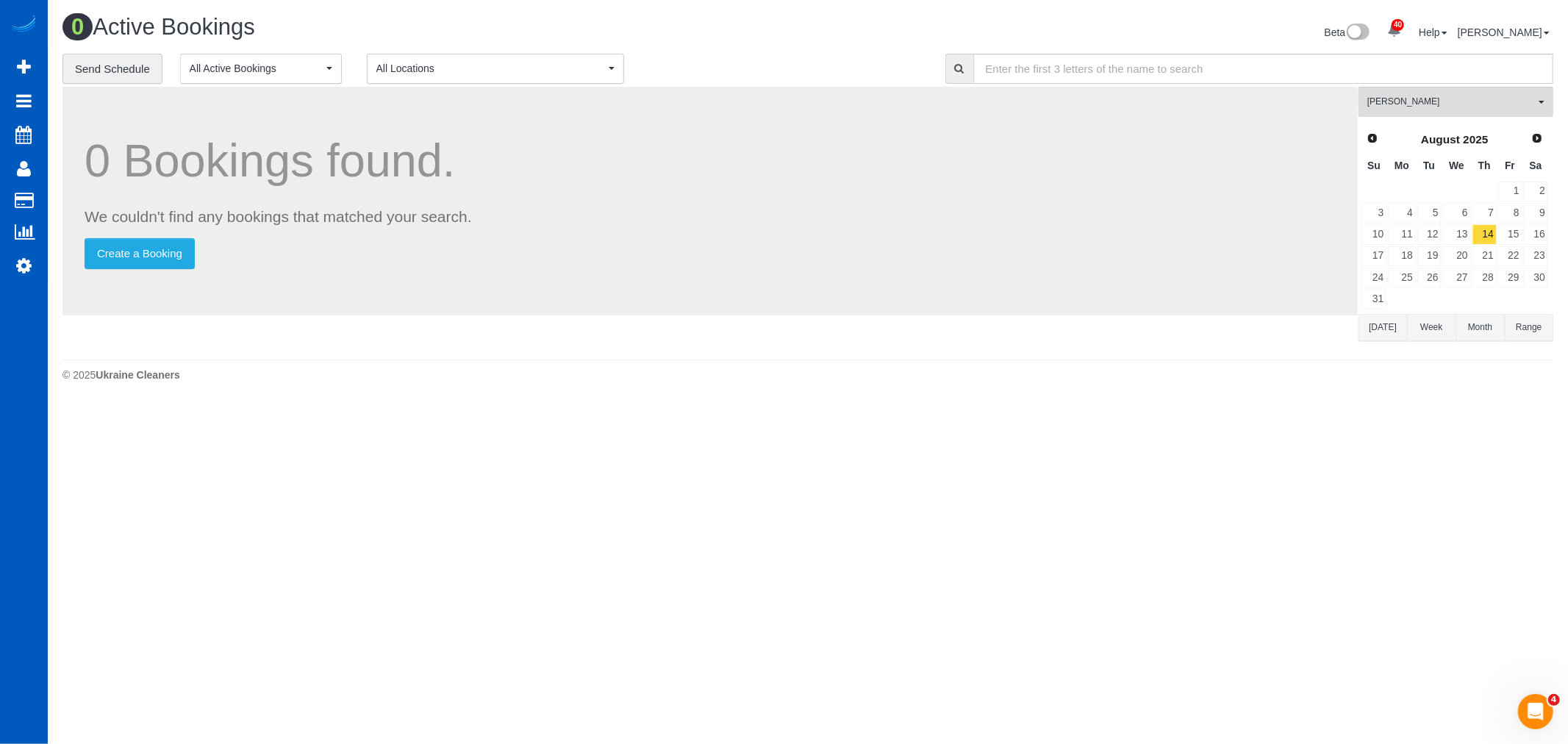
click at [474, 76] on span "All Locations" at bounding box center [490, 68] width 229 height 14
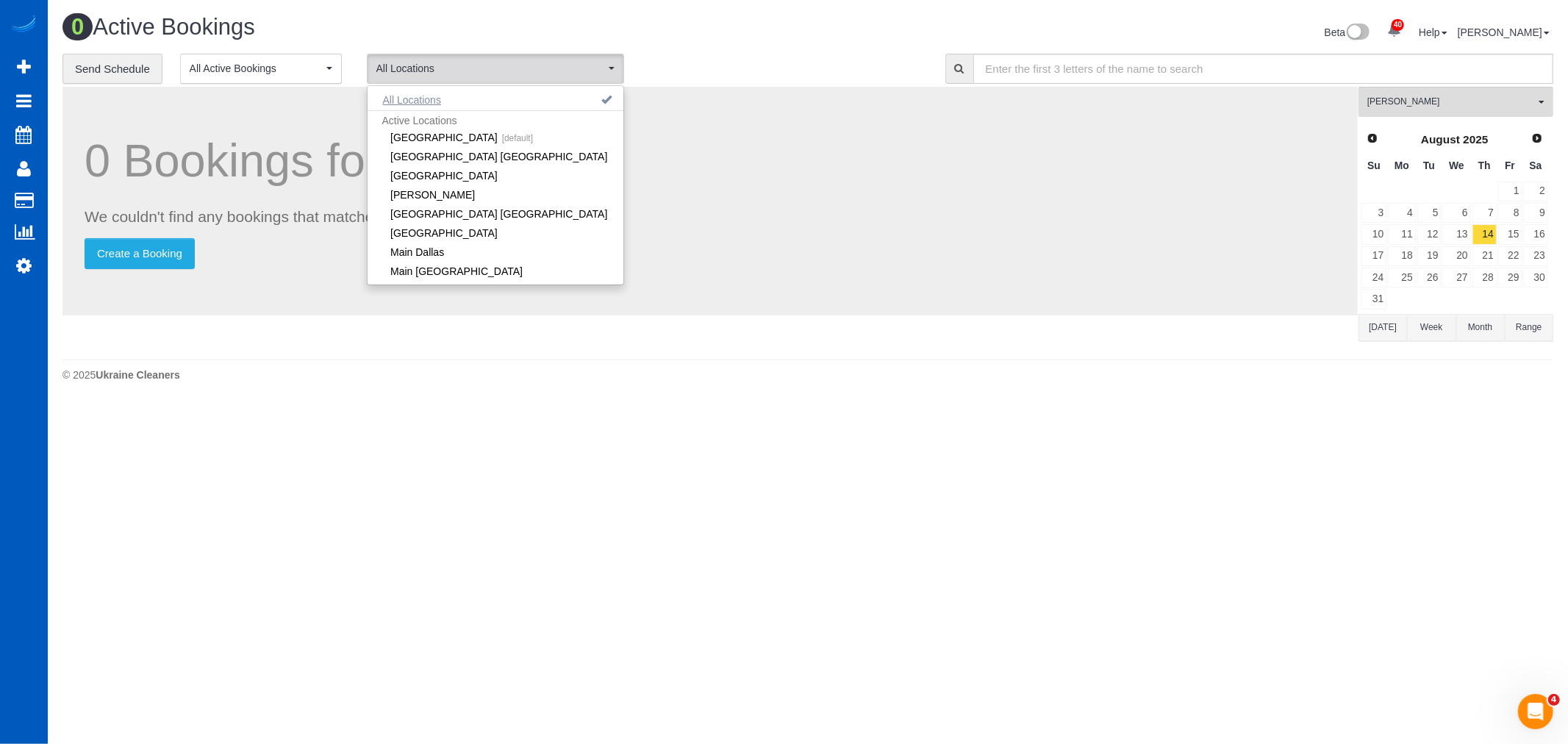
click at [415, 97] on button "All Locations" at bounding box center [412, 100] width 89 height 21
click at [1494, 256] on link "21" at bounding box center [1484, 256] width 24 height 20
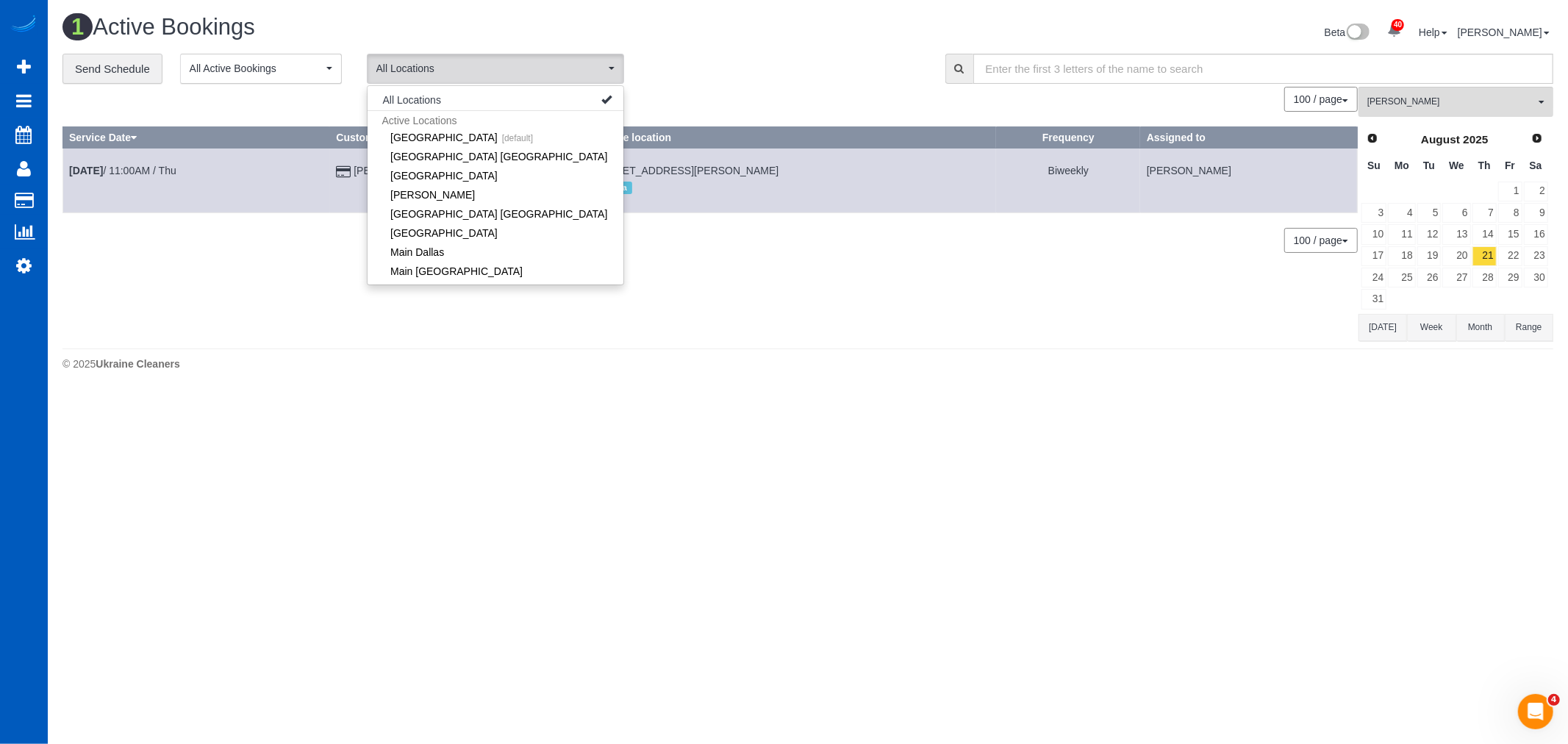
click at [1216, 370] on div "© 2025 Ukraine Cleaners" at bounding box center [807, 363] width 1490 height 14
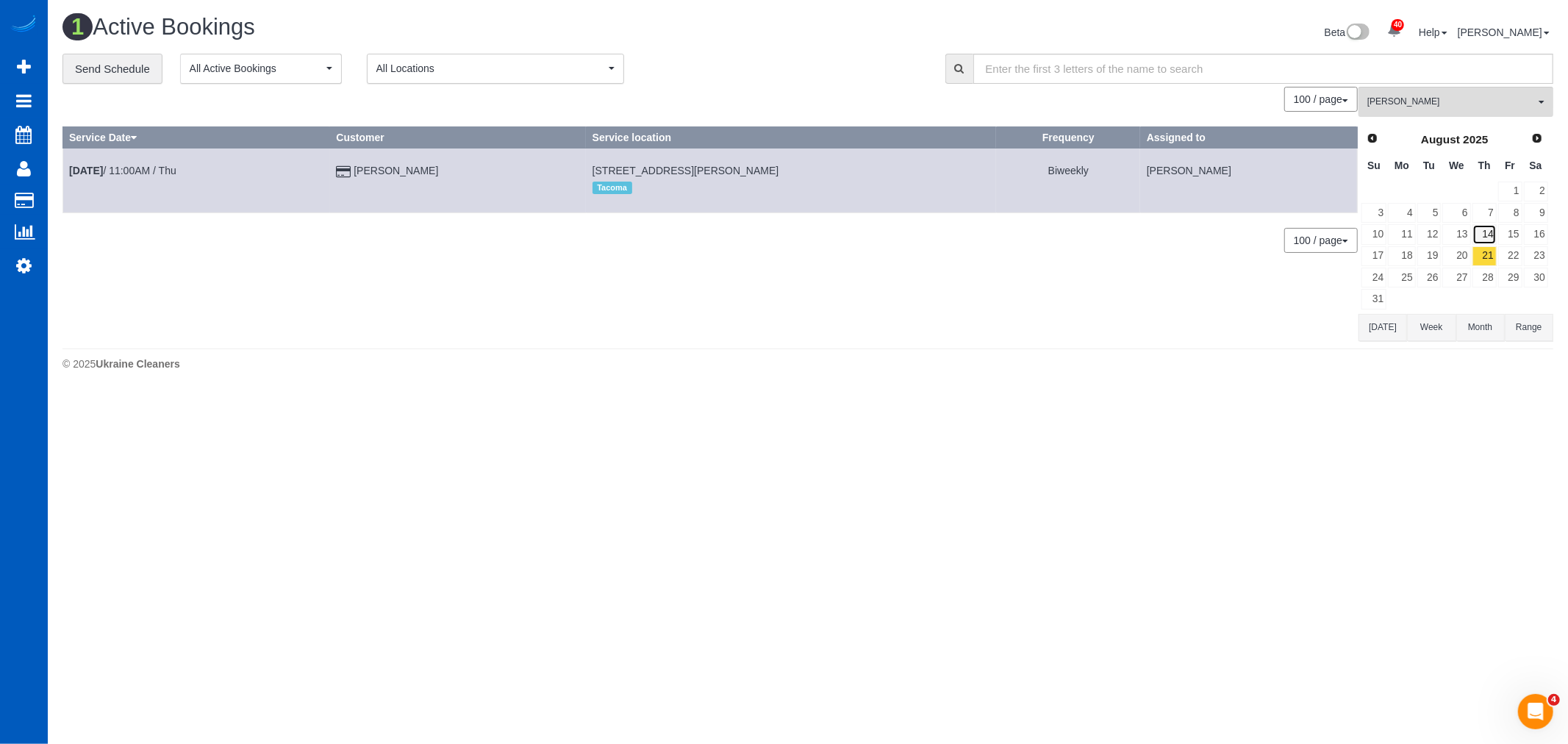
click at [1490, 237] on link "14" at bounding box center [1484, 234] width 24 height 20
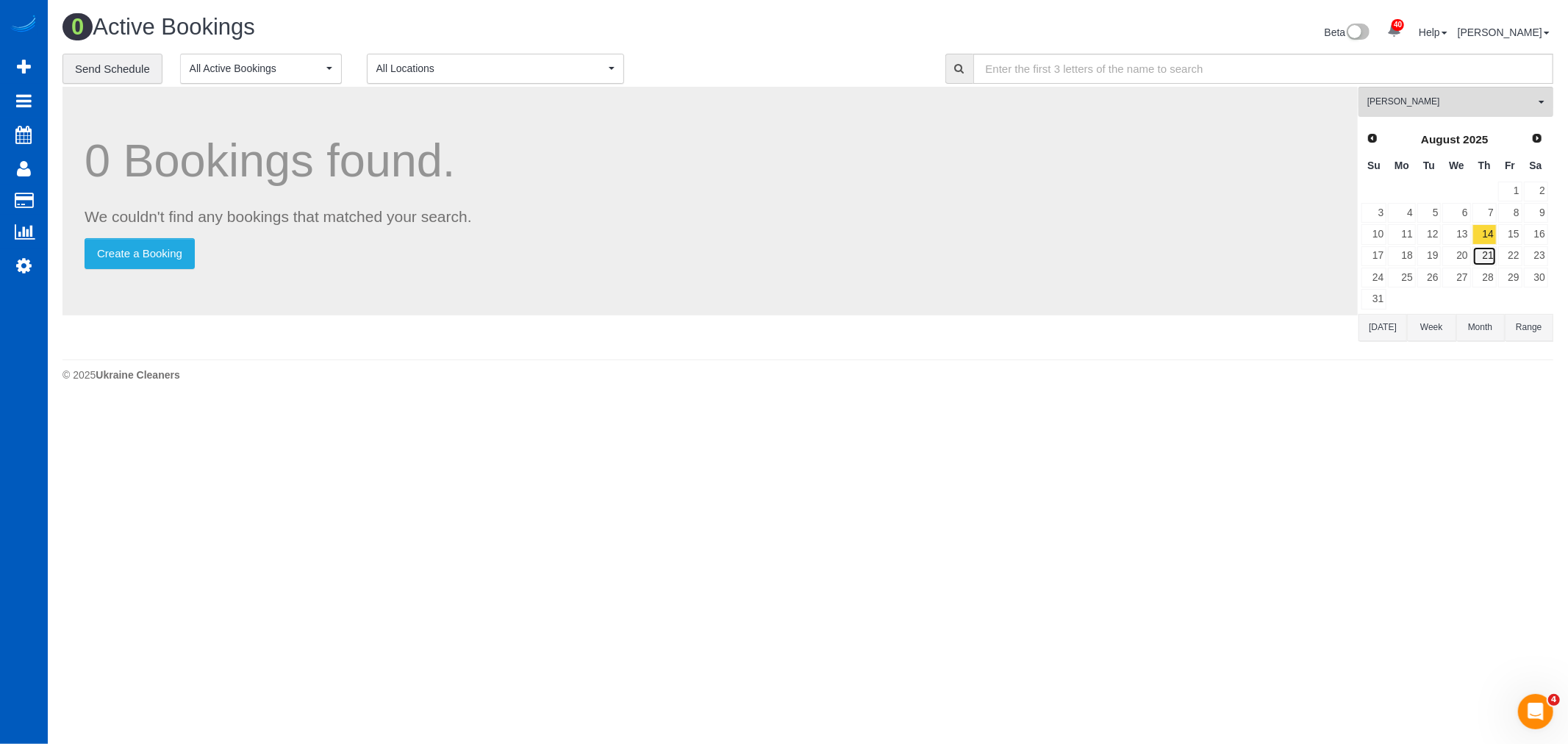
click at [1490, 256] on link "21" at bounding box center [1484, 256] width 24 height 20
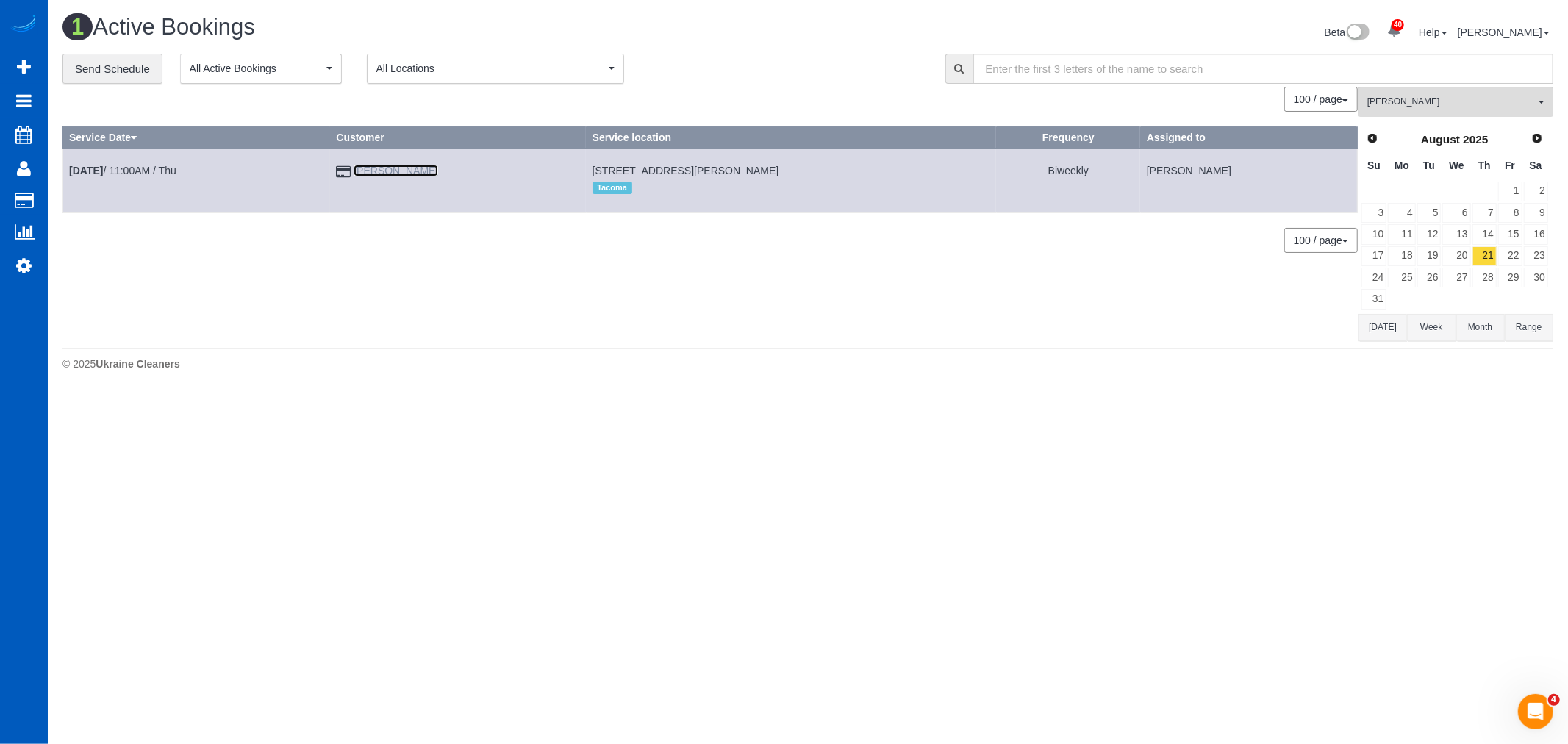
click at [438, 173] on link "Julie Vaughn" at bounding box center [395, 170] width 84 height 11
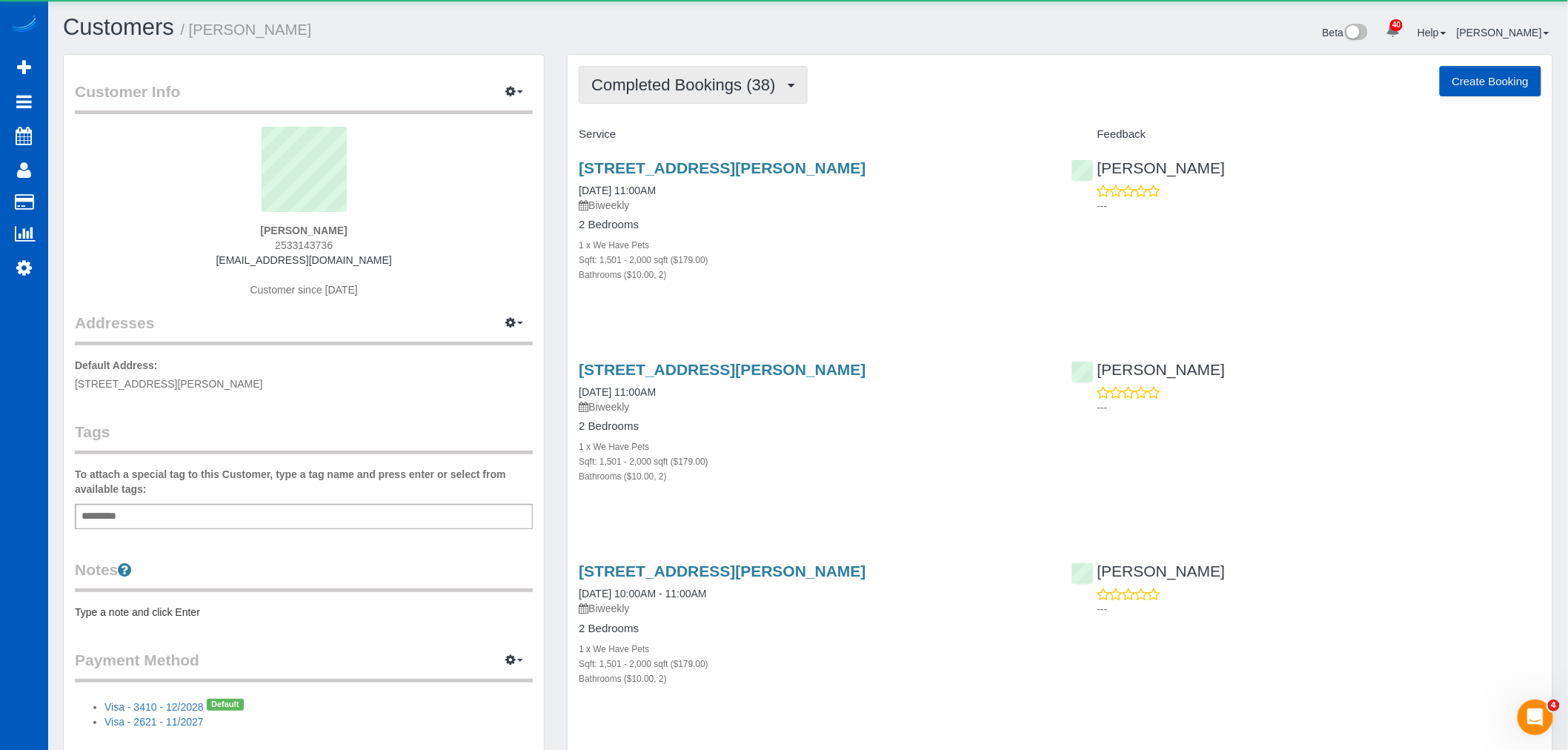
click at [730, 97] on button "Completed Bookings (38)" at bounding box center [693, 84] width 228 height 38
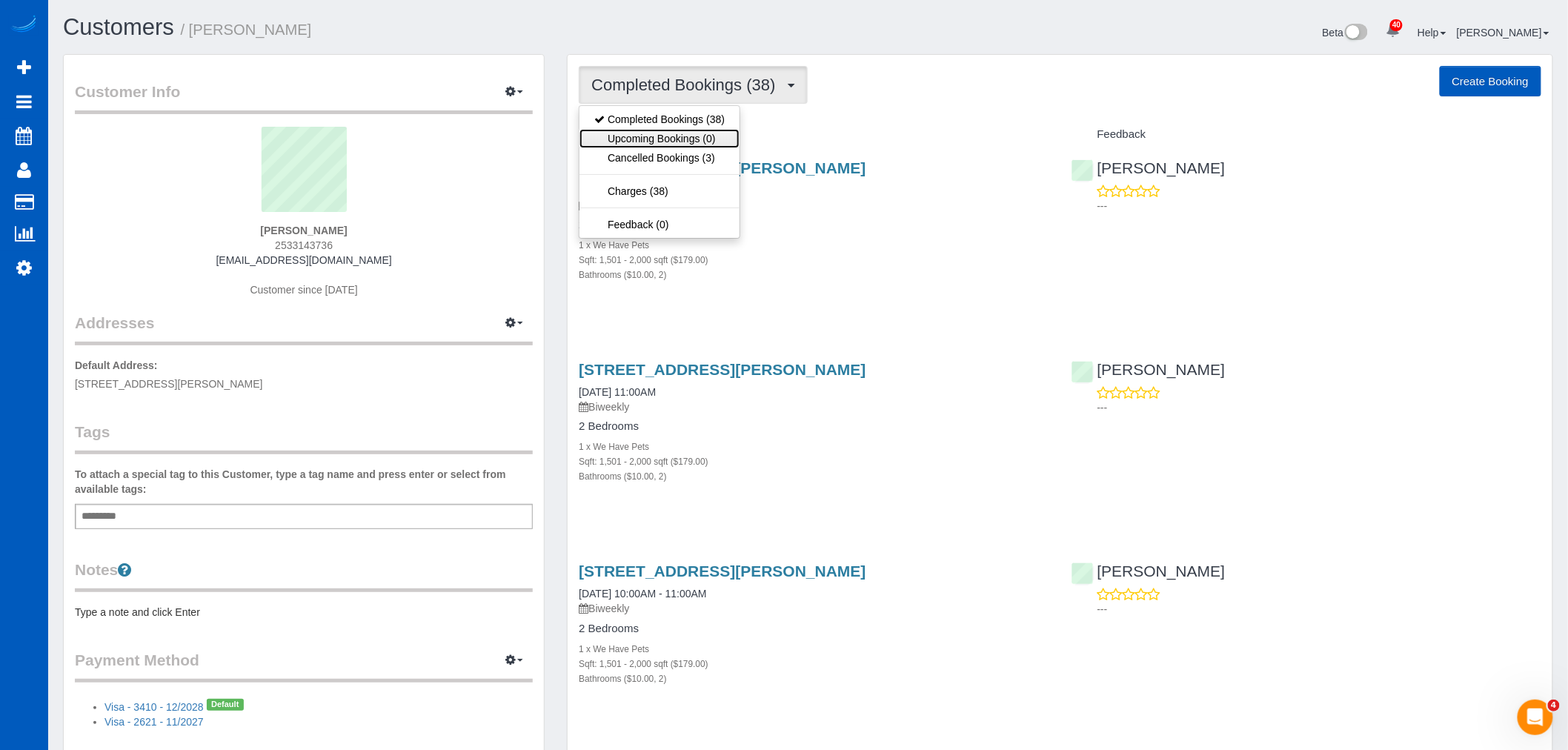
click at [707, 146] on link "Upcoming Bookings (0)" at bounding box center [659, 138] width 160 height 19
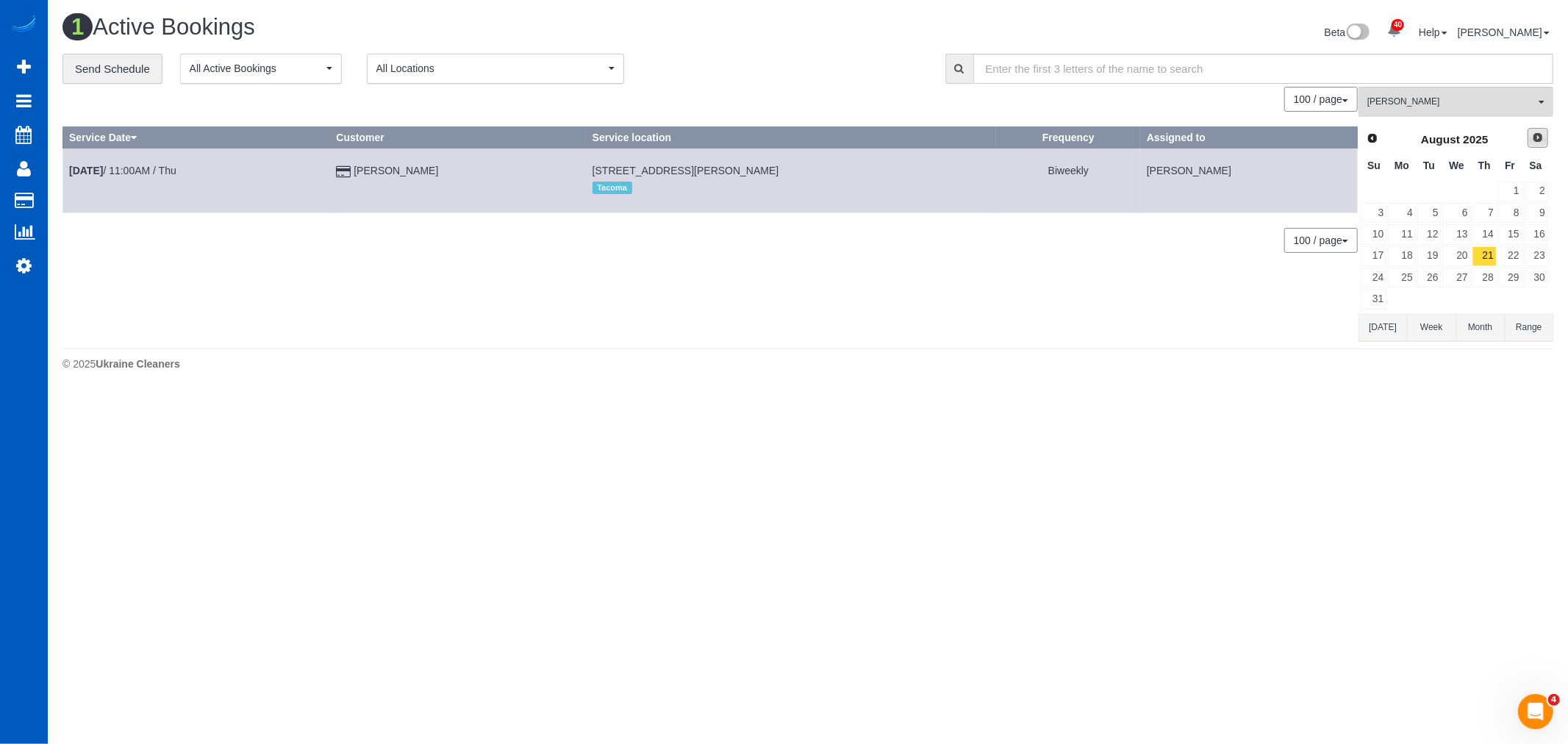
click at [1532, 144] on span "Next" at bounding box center [1537, 137] width 11 height 11
click at [1486, 239] on link "18" at bounding box center [1484, 234] width 24 height 20
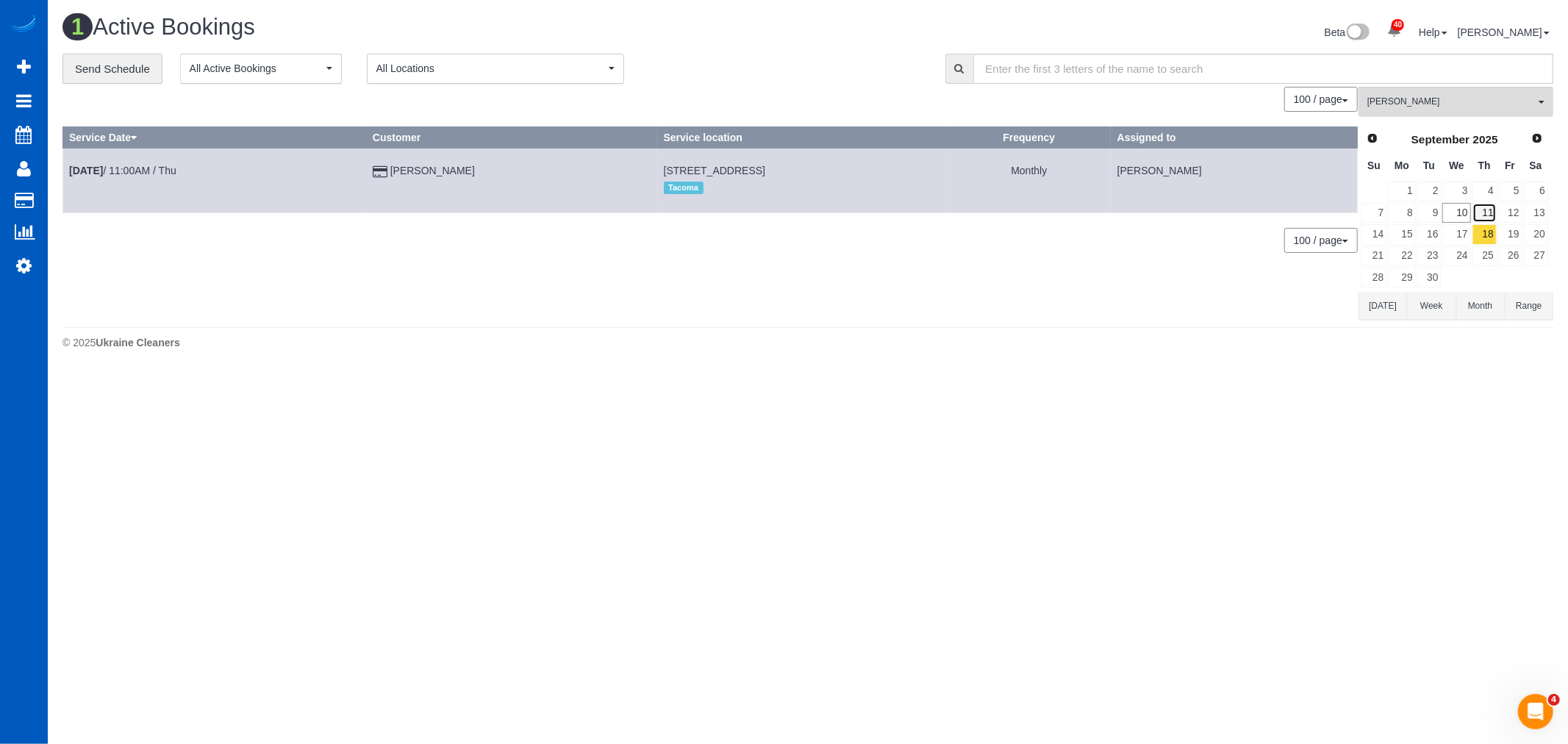
click at [1487, 215] on link "11" at bounding box center [1484, 213] width 24 height 20
click at [1471, 519] on body "40 Beta Your Notifications You have 0 alerts × You have 1 to charge for 09/09/2…" at bounding box center [784, 372] width 1568 height 744
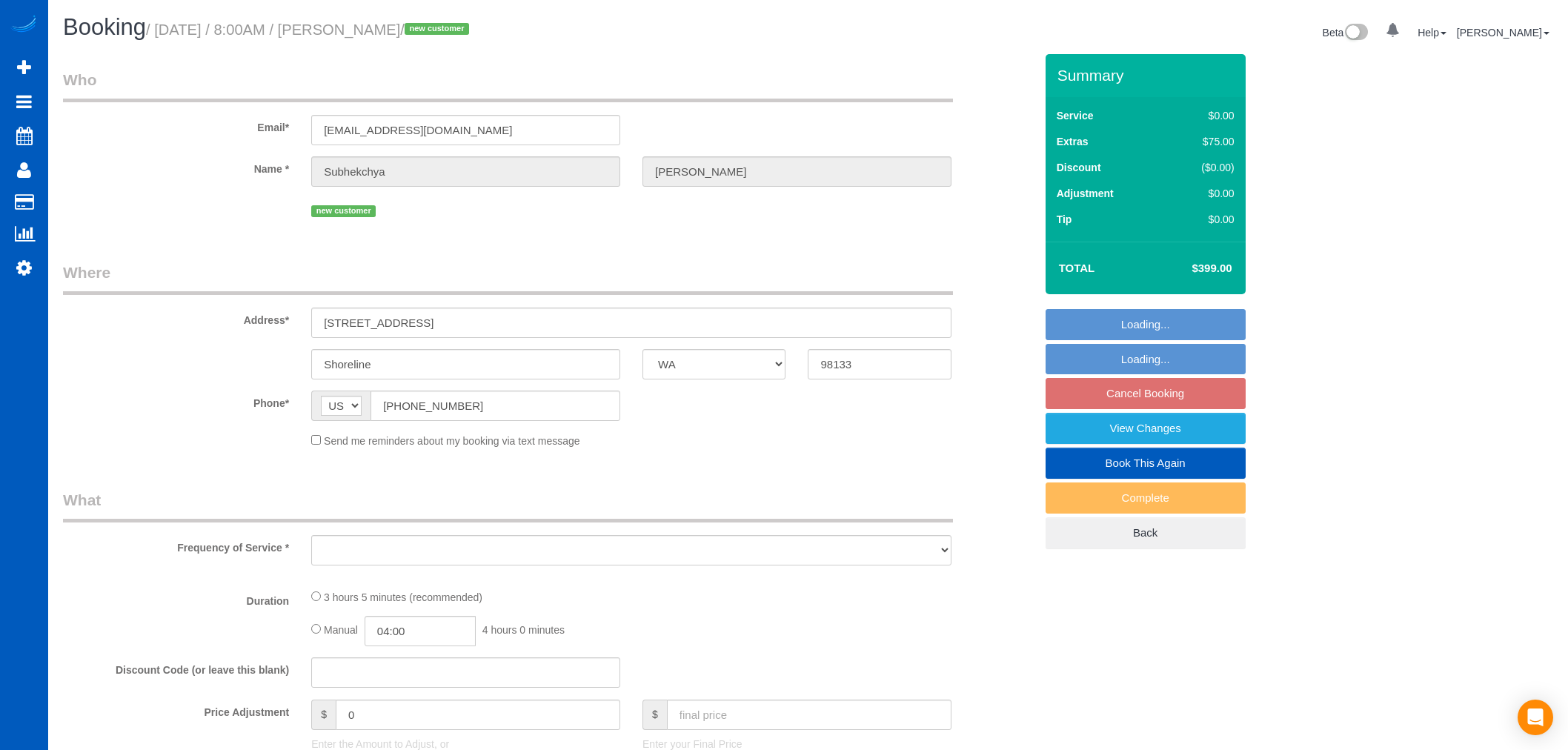
select select "WA"
select select "object:1187"
select select "string:fspay-a62fd1ea-7804-4085-931b-463abfa8ef69"
select select "199"
select select "1501"
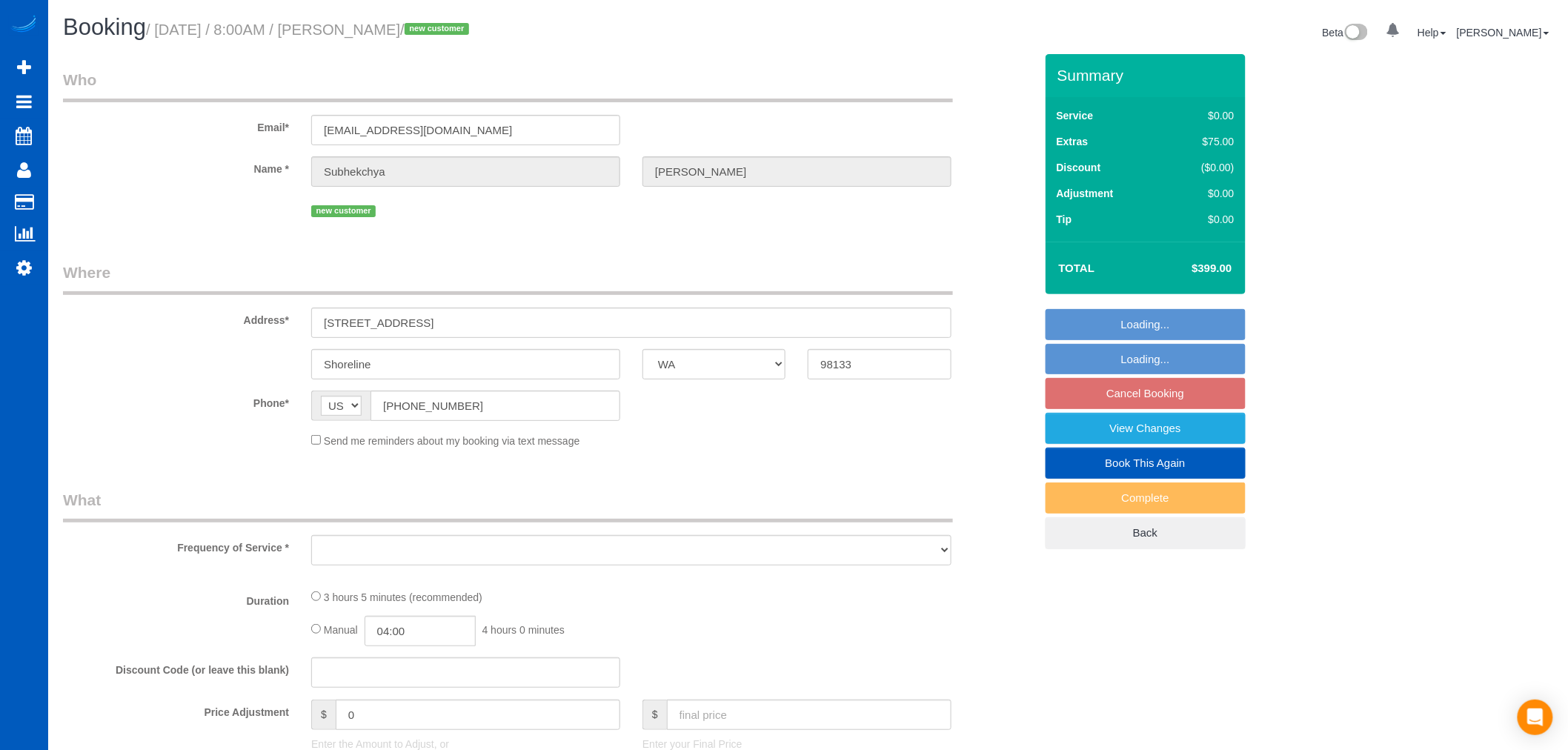
select select "3"
select select "spot1"
select select "number:8"
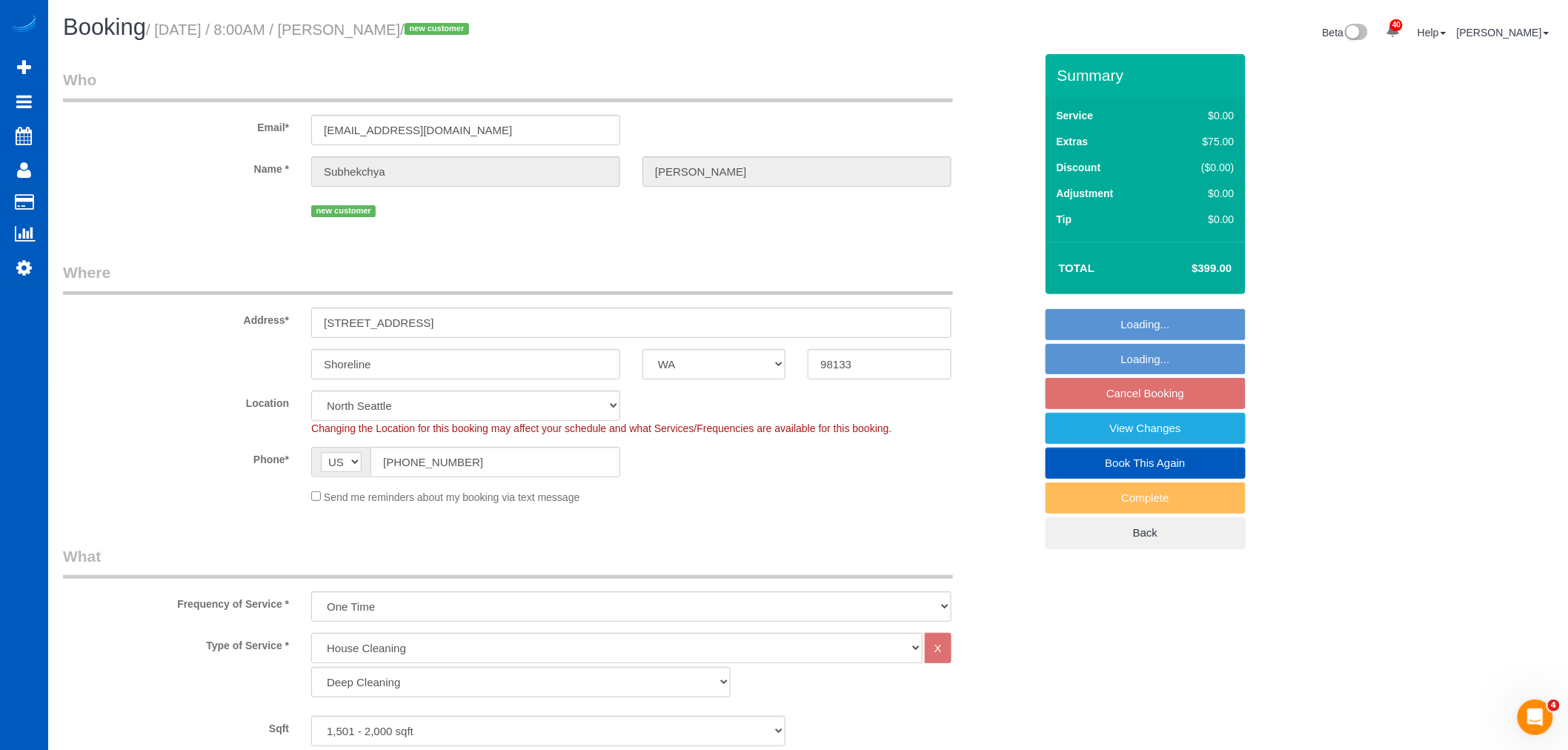
select select "1501"
select select "3"
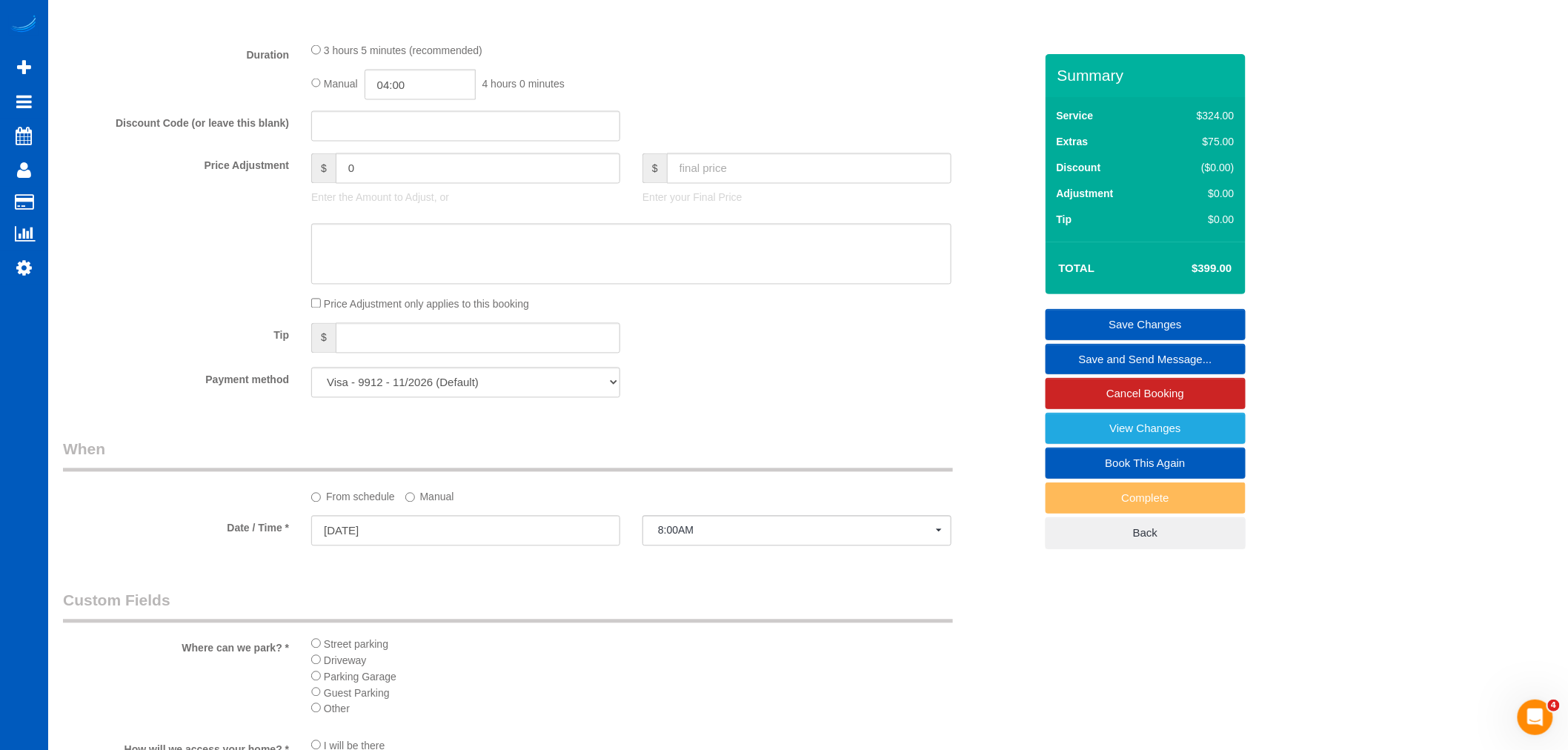
scroll to position [1069, 0]
click at [593, 399] on select "Visa - 9912 - 11/2026 (Default) Add Credit Card ─────────────── Cash Check Payp…" at bounding box center [465, 385] width 309 height 31
click at [725, 399] on div "Payment method Visa - 9912 - 11/2026 (Default) Add Credit Card ─────────────── …" at bounding box center [549, 385] width 994 height 31
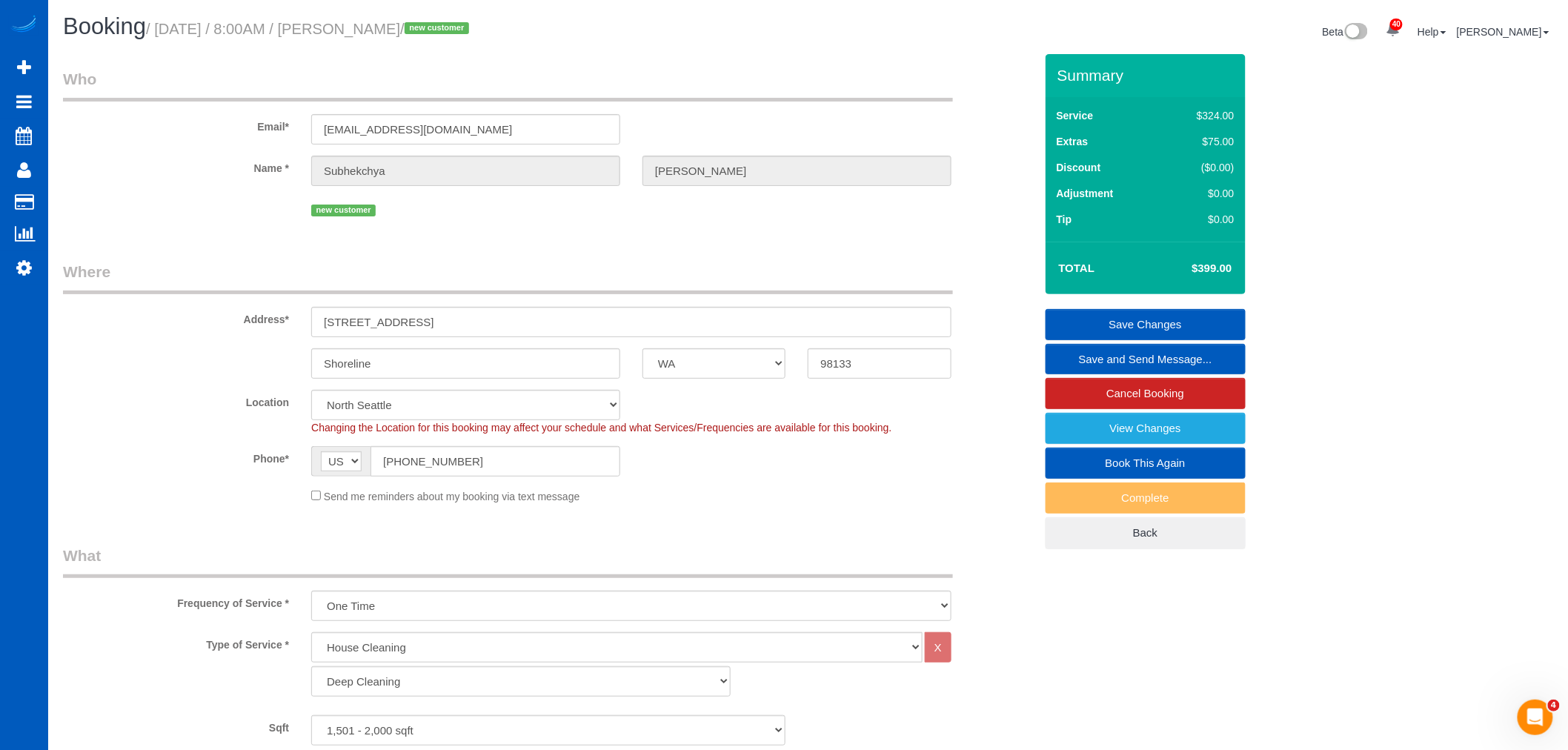
scroll to position [0, 0]
click at [458, 317] on input "1320 N 180th St" at bounding box center [631, 323] width 641 height 31
click at [453, 329] on input "1320 N 180th St" at bounding box center [631, 323] width 641 height 31
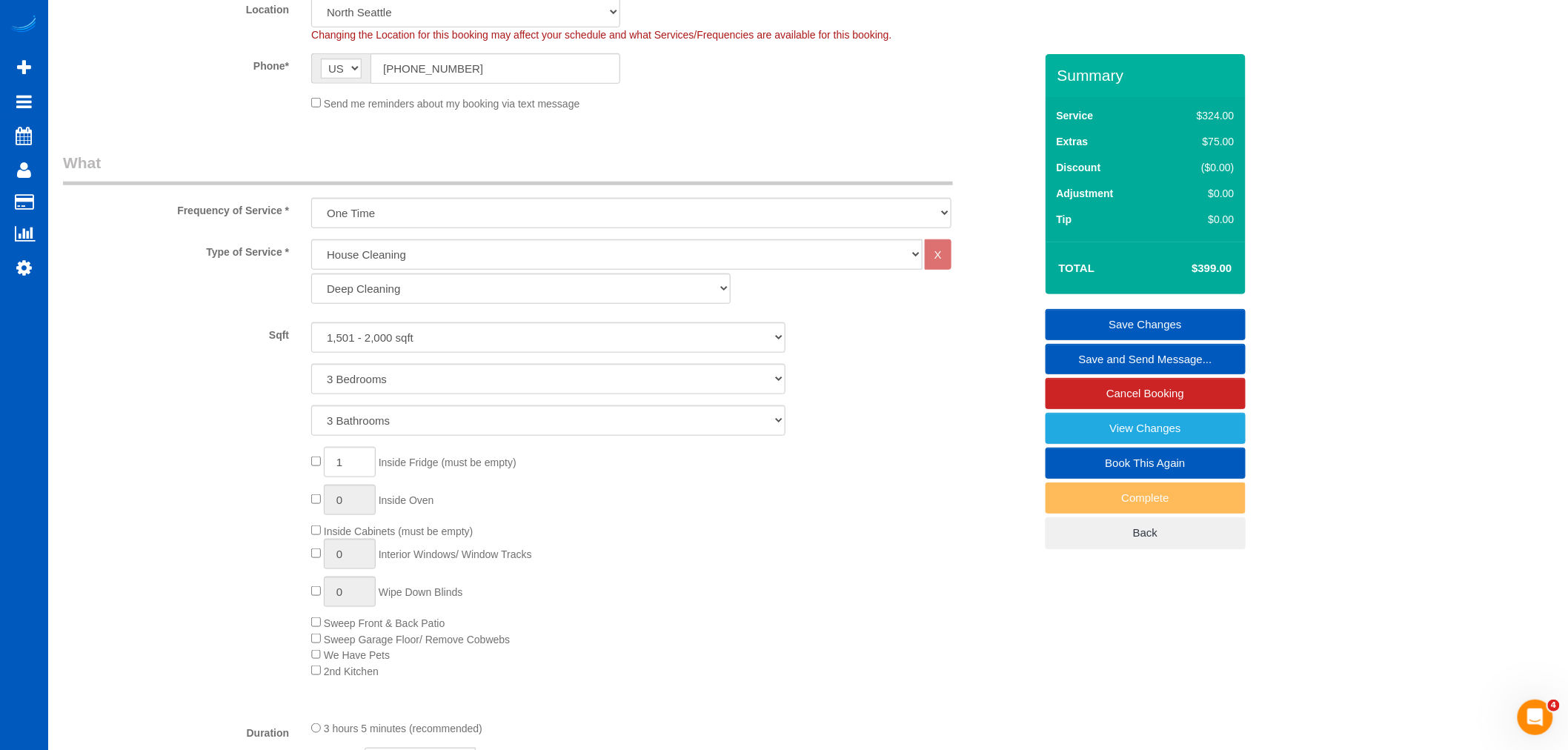
scroll to position [357, 0]
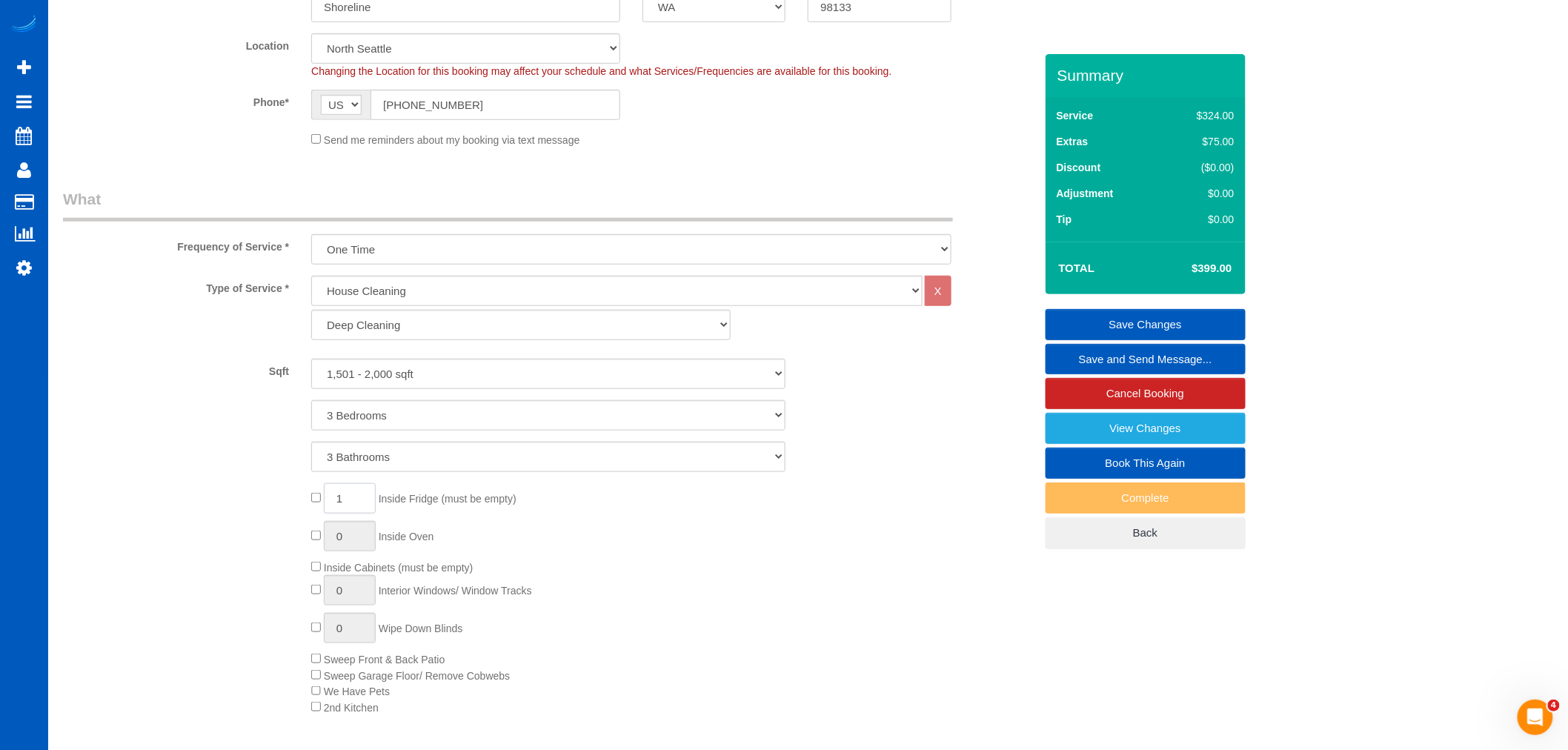
click at [346, 493] on input "1" at bounding box center [350, 499] width 52 height 31
click at [594, 516] on div "1 Inside Fridge (must be empty) 0 Inside Oven Inside Cabinets (must be empty) 0…" at bounding box center [673, 599] width 745 height 232
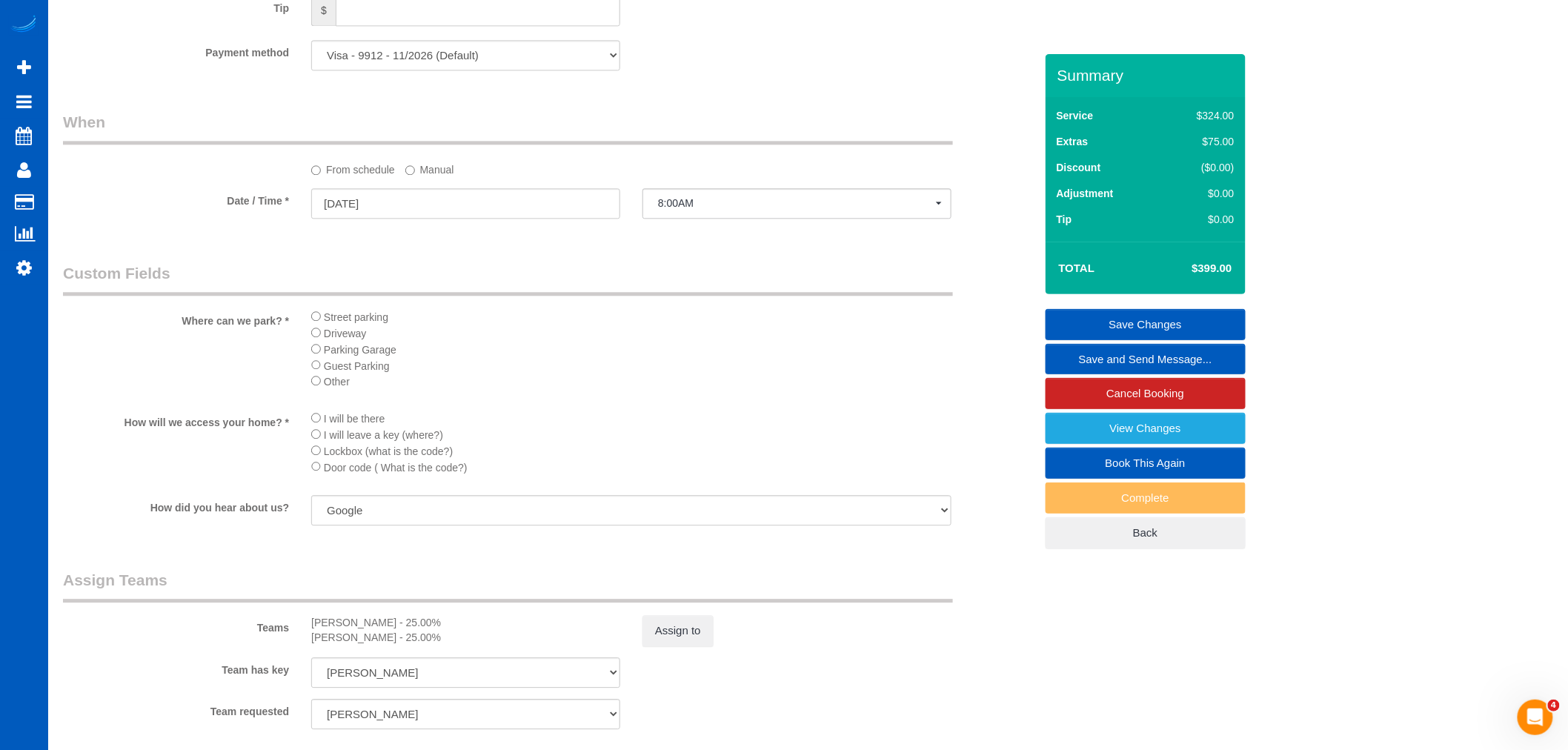
scroll to position [1811, 0]
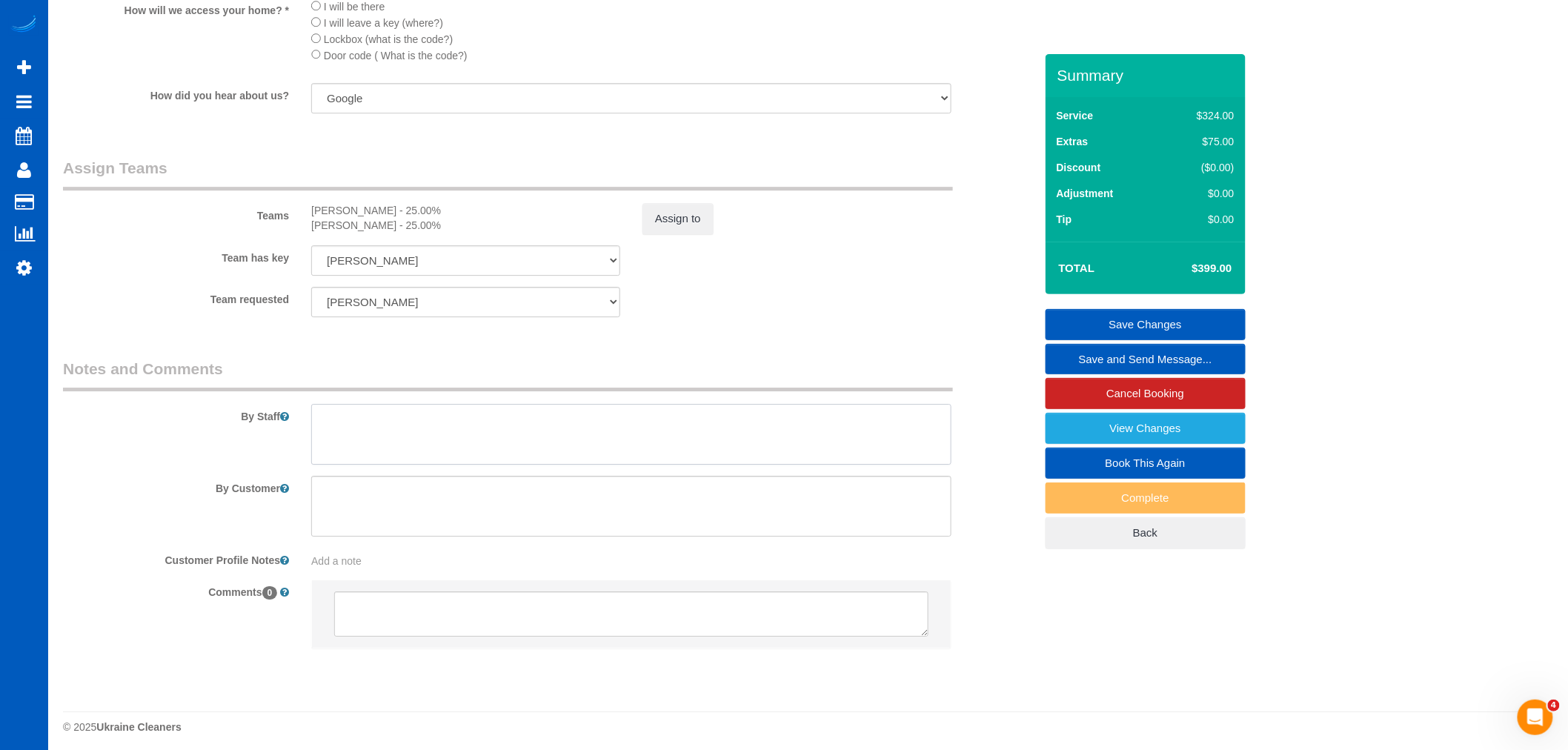
click at [393, 441] on textarea at bounding box center [631, 434] width 641 height 61
type textarea "I"
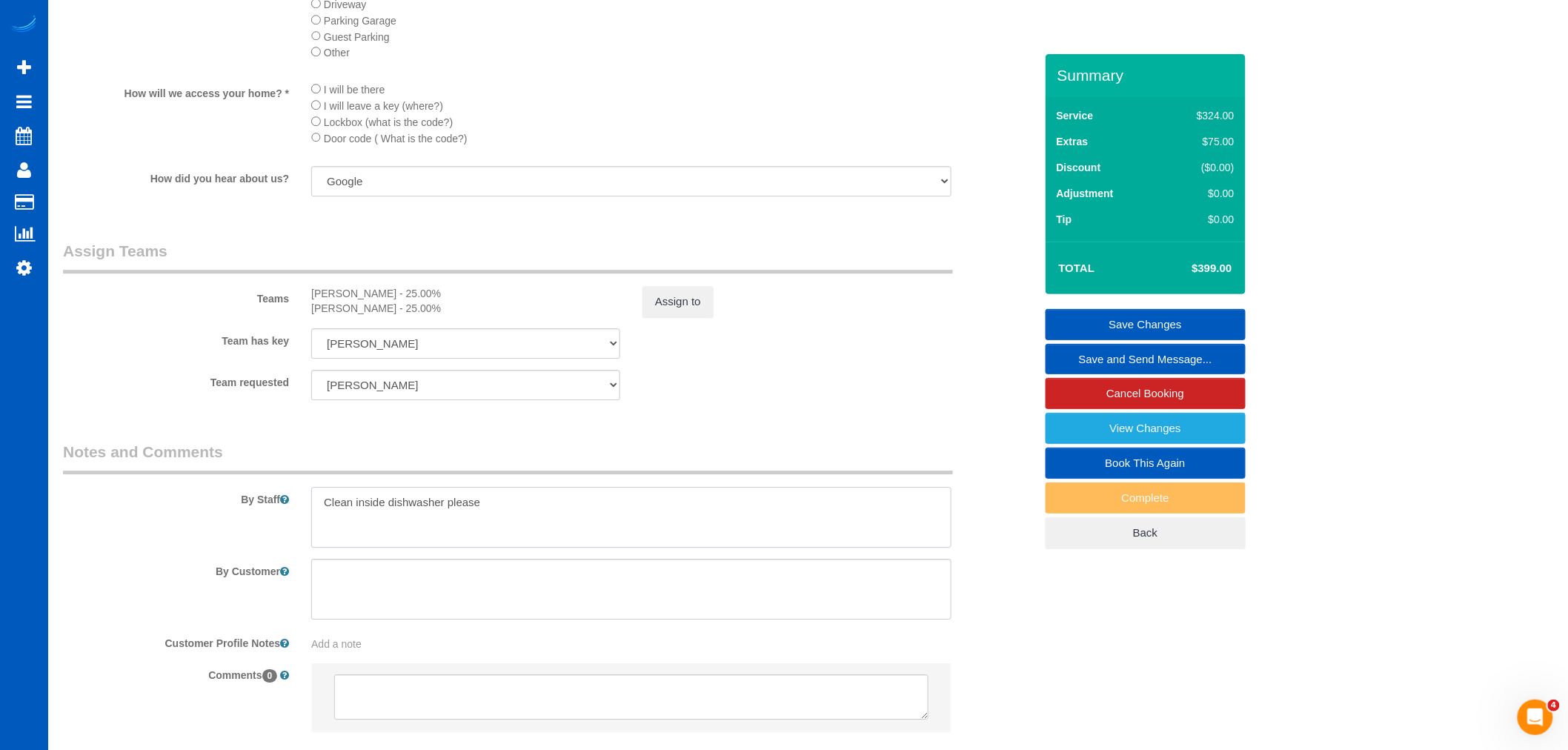
scroll to position [1839, 0]
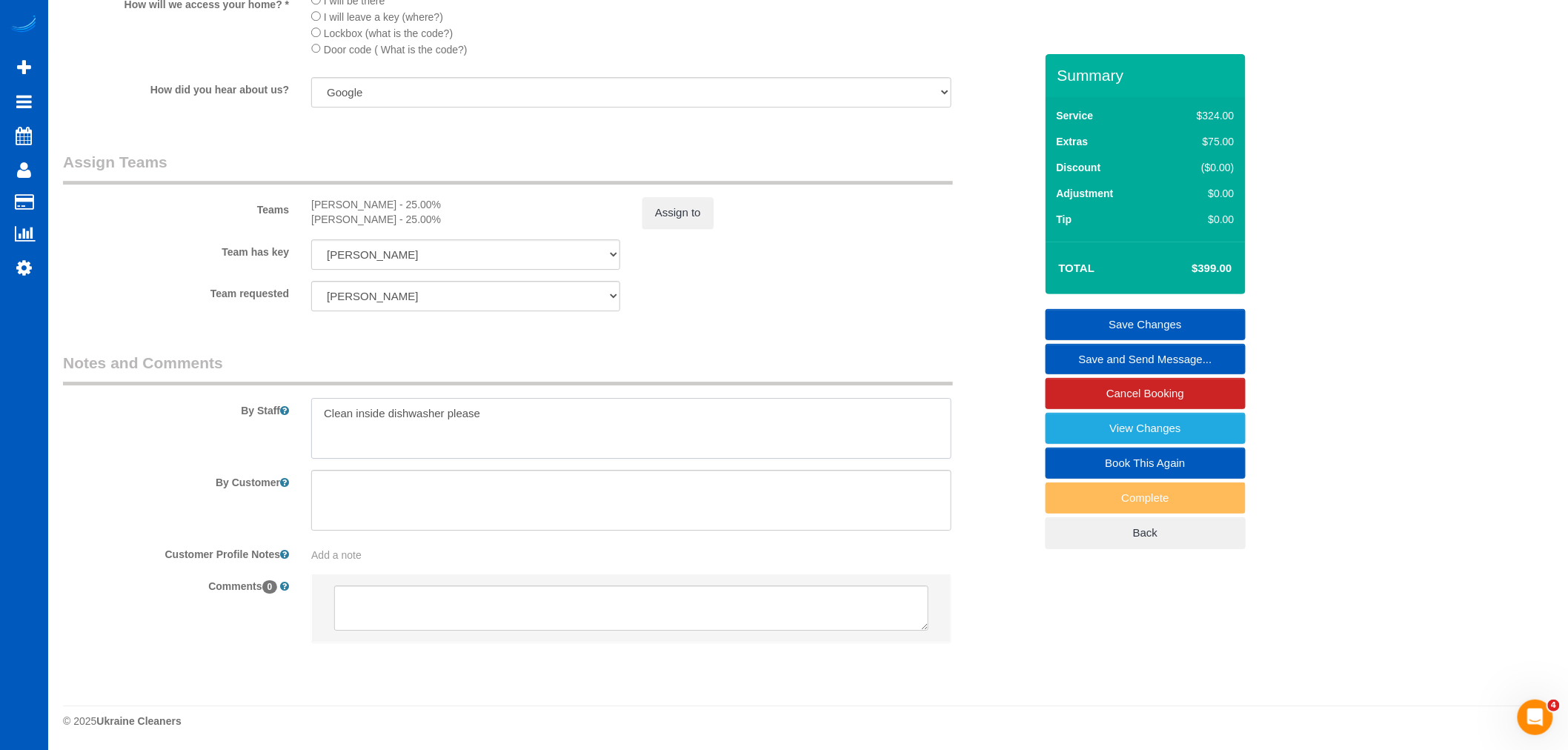
click at [624, 448] on textarea at bounding box center [631, 427] width 641 height 61
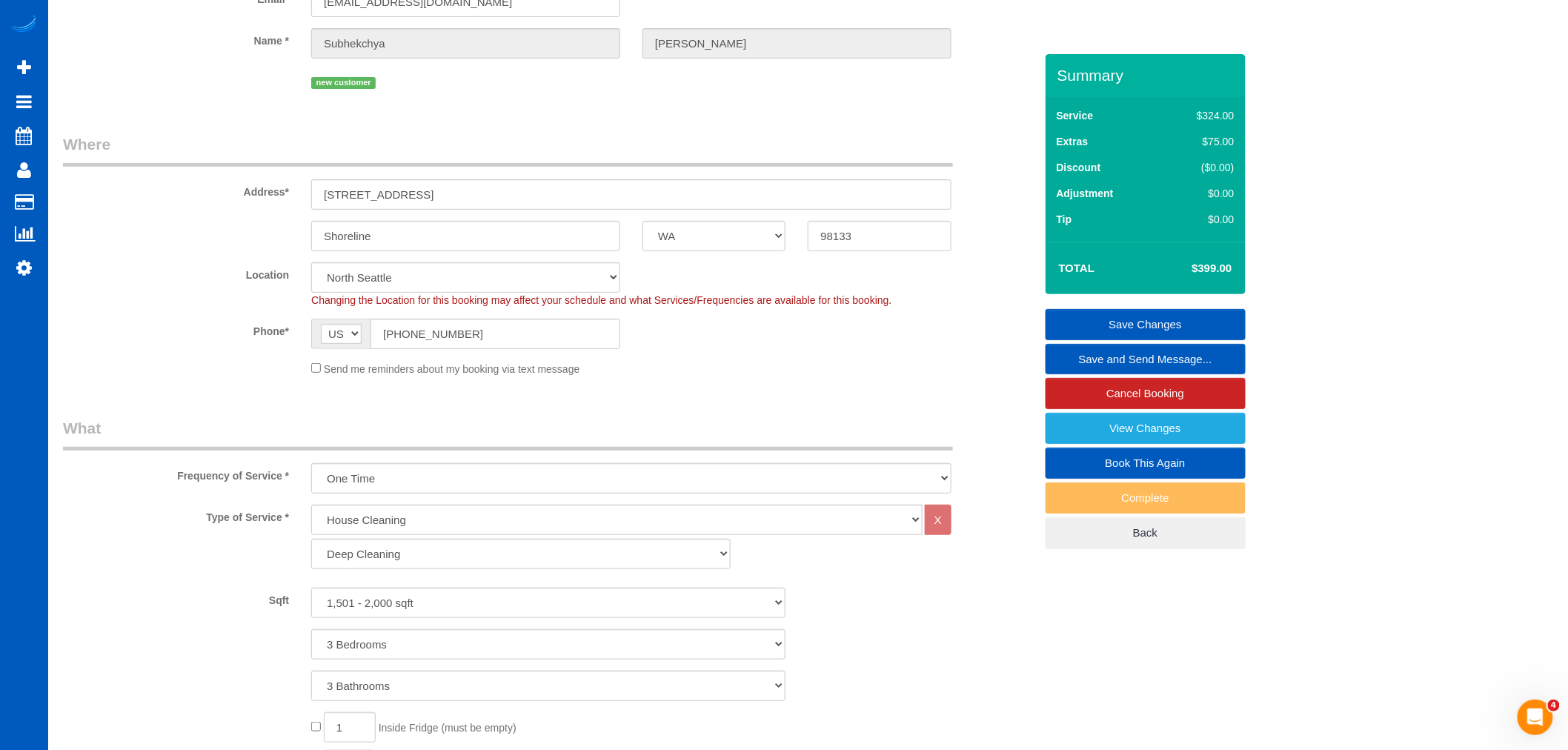
scroll to position [0, 0]
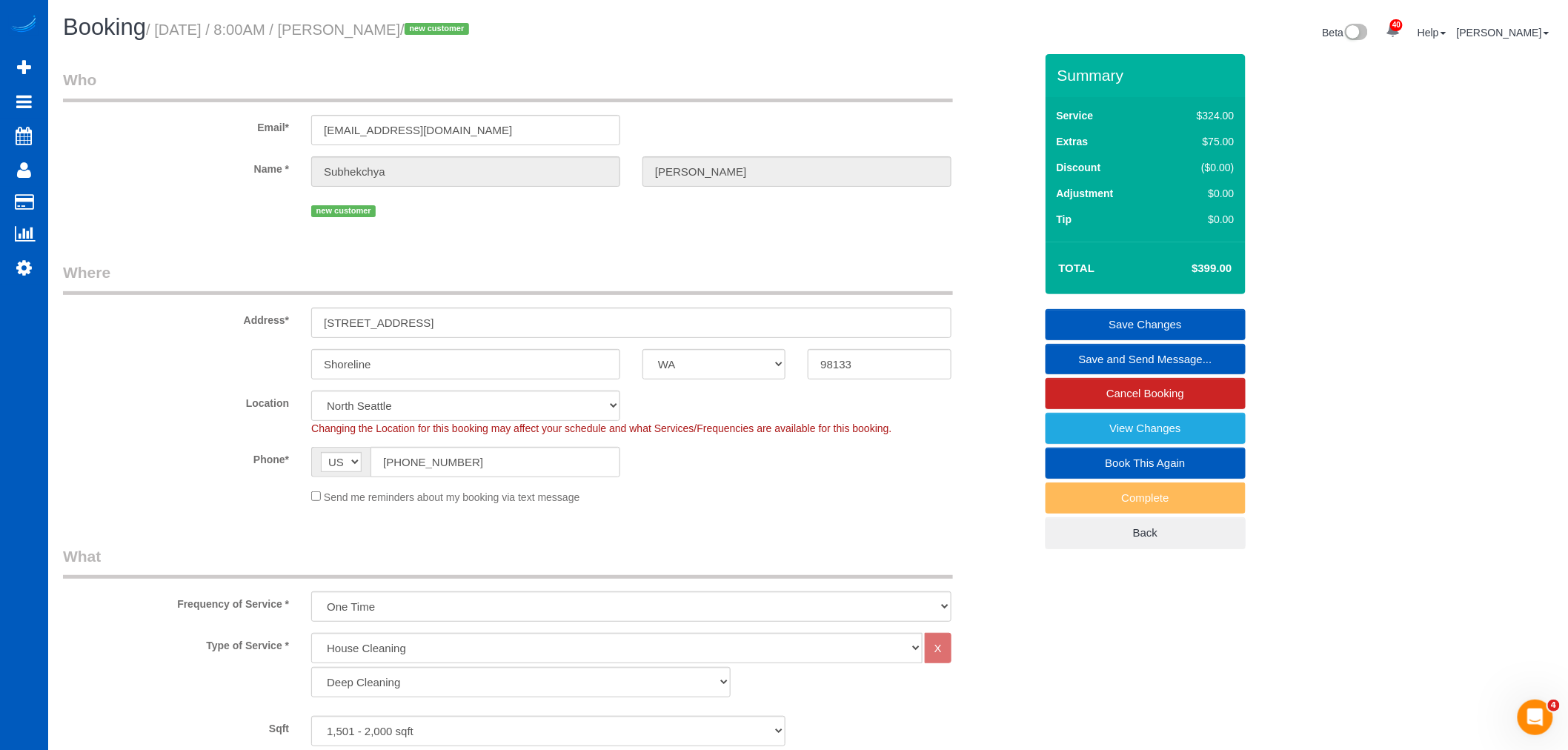
type textarea "Clean inside dishwasher please"
click at [1138, 312] on link "Save Changes" at bounding box center [1146, 324] width 200 height 31
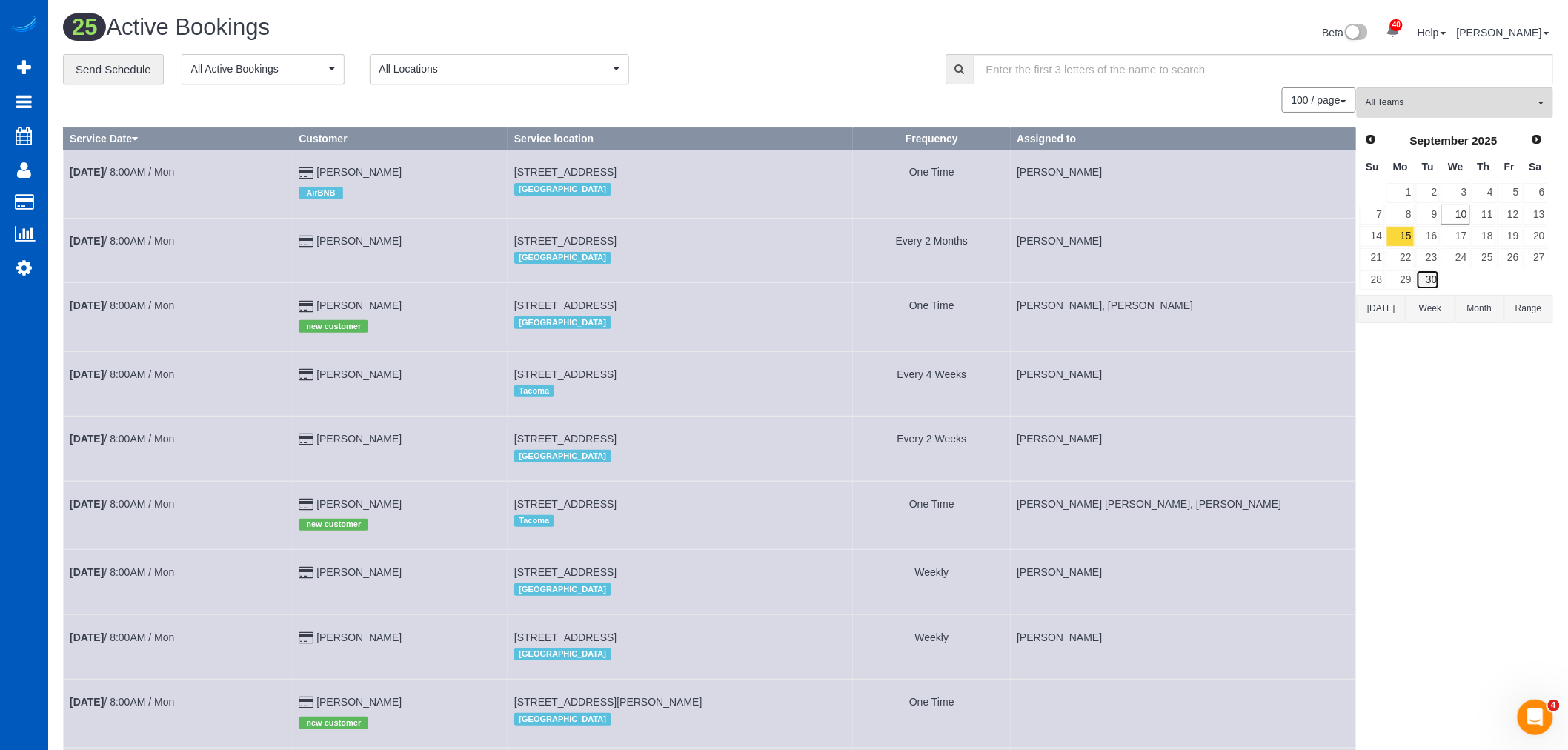
click at [1428, 283] on link "30" at bounding box center [1429, 280] width 25 height 20
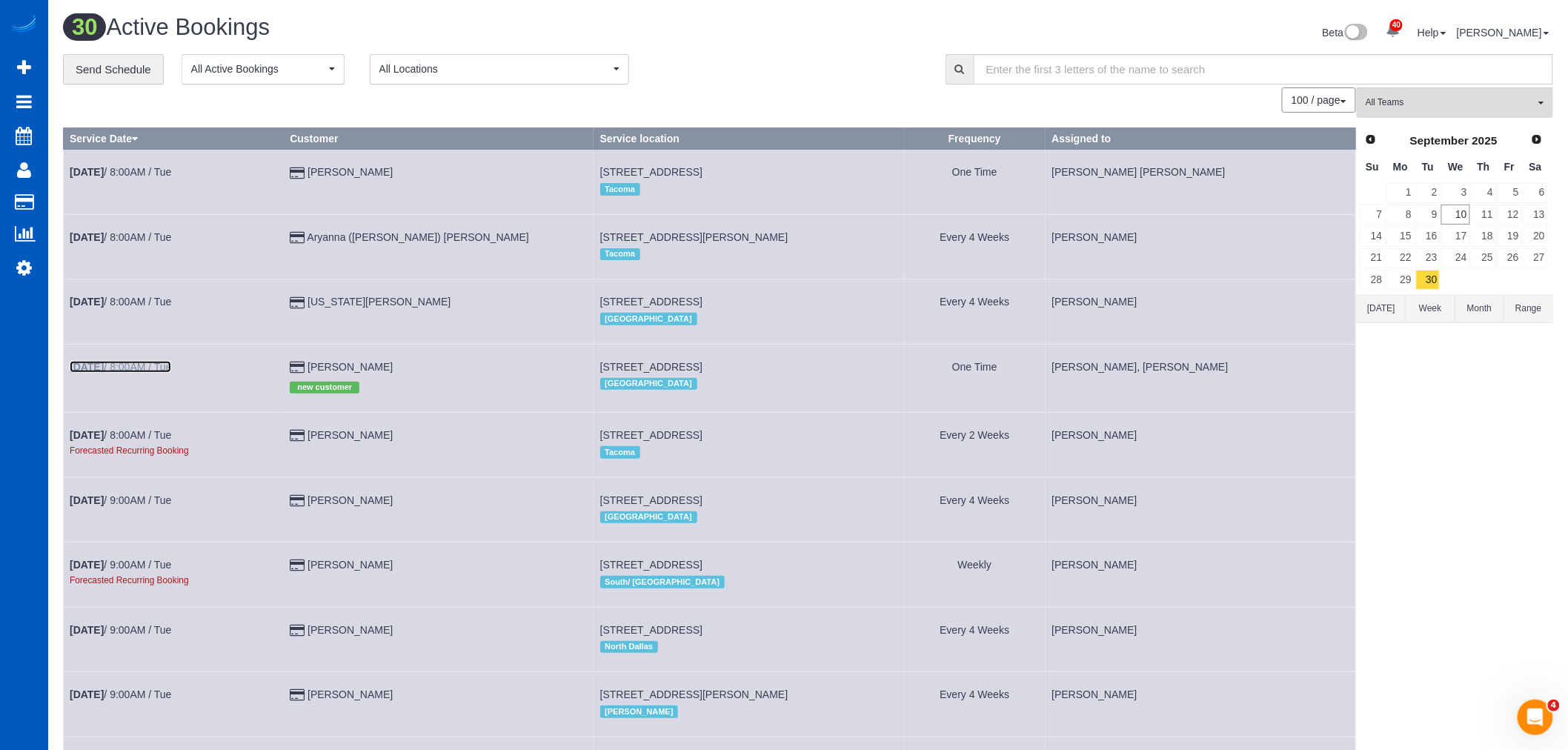
click at [87, 372] on b "Sep 30th" at bounding box center [87, 366] width 34 height 11
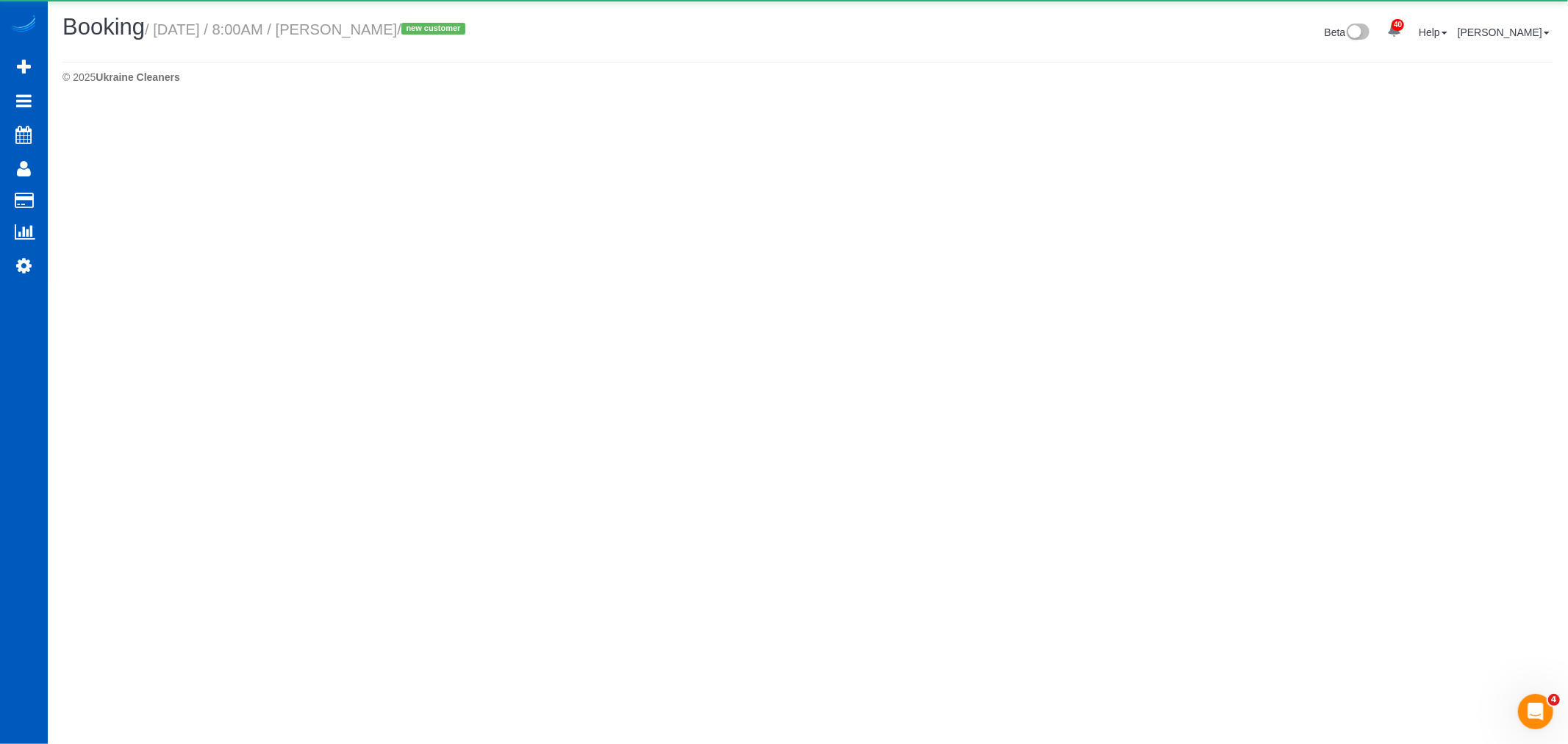
select select "WA"
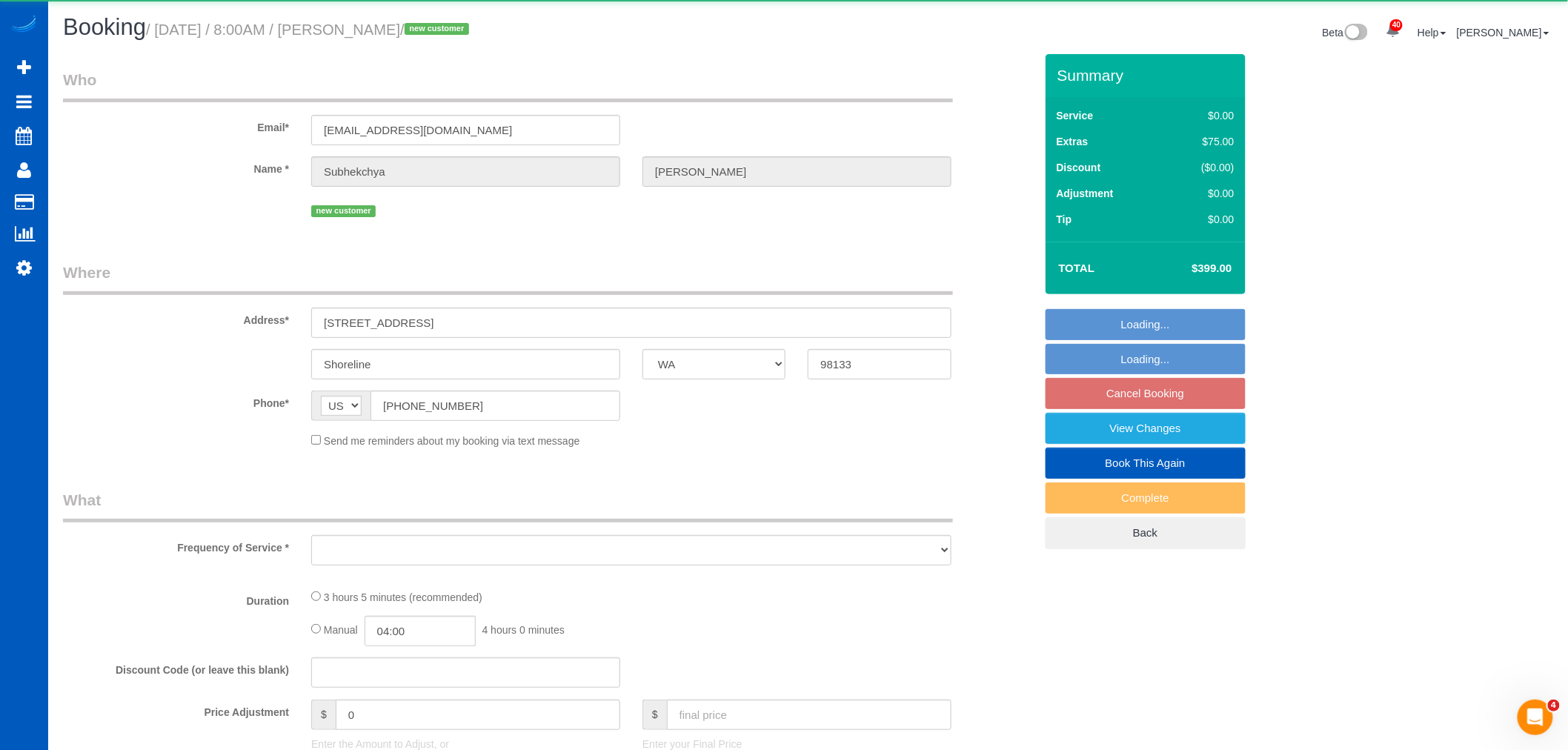
select select "string:fspay-a62fd1ea-7804-4085-931b-463abfa8ef69"
select select "number:8"
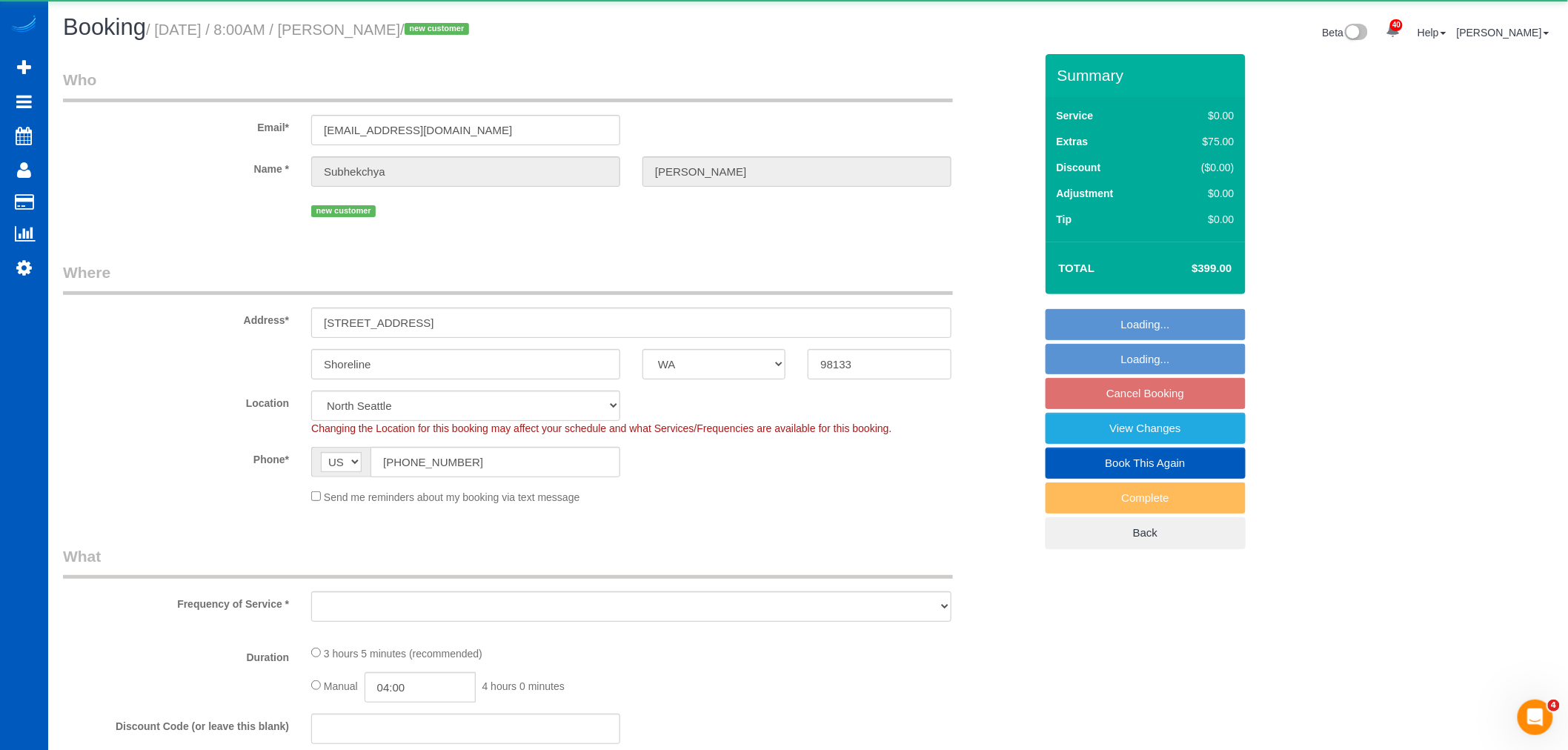
select select "object:2743"
select select "spot21"
select select "object:2892"
select select "199"
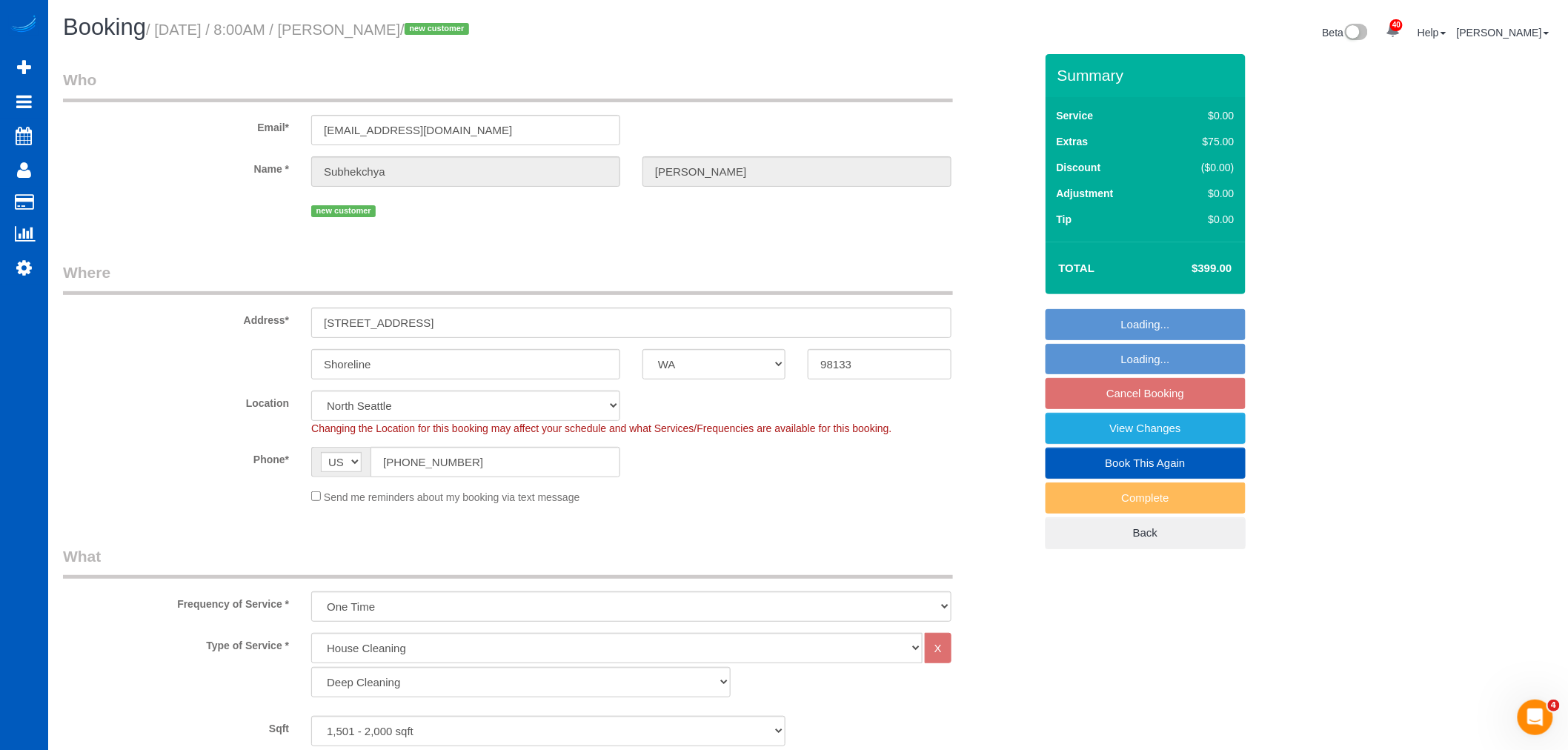
select select "1501"
select select "3"
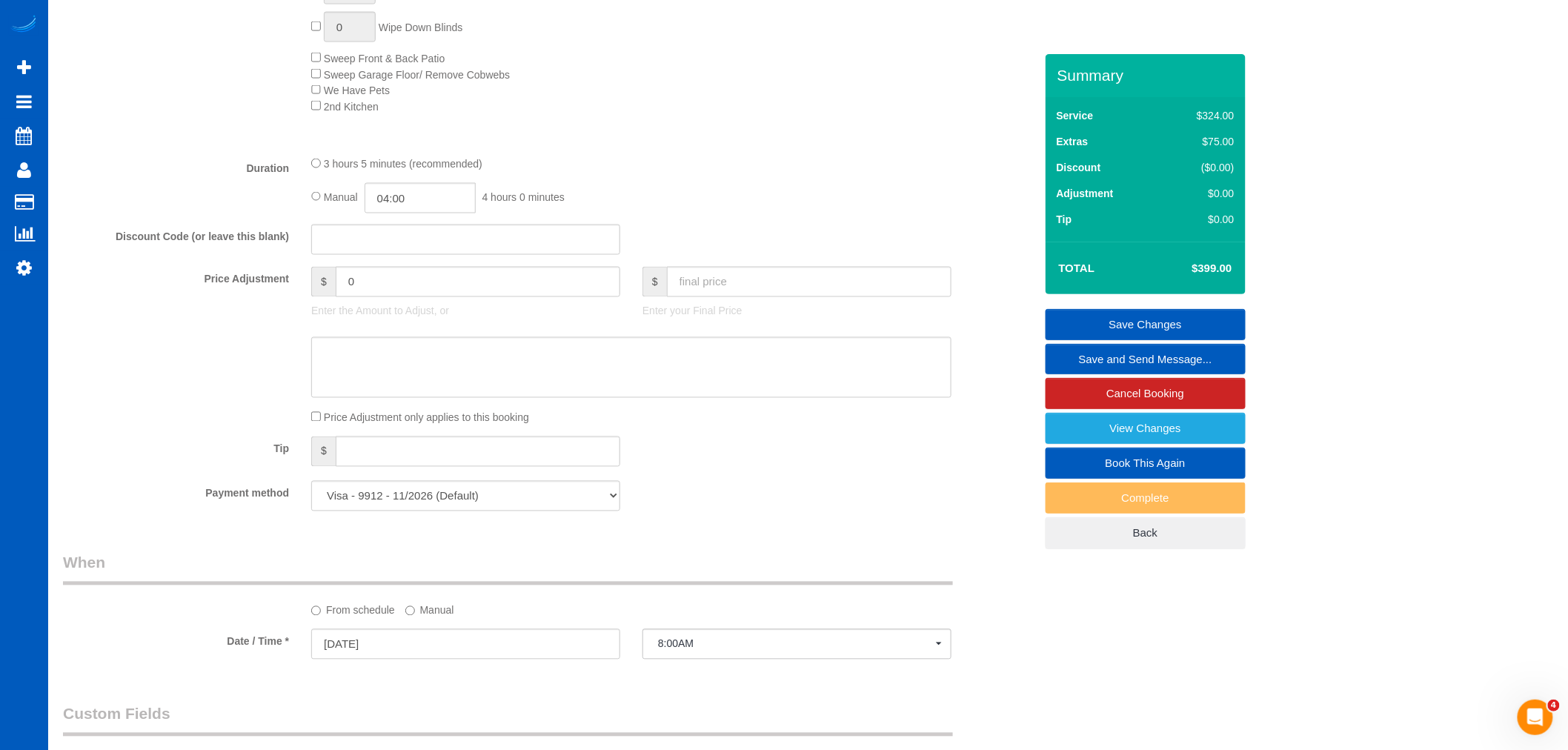
scroll to position [987, 0]
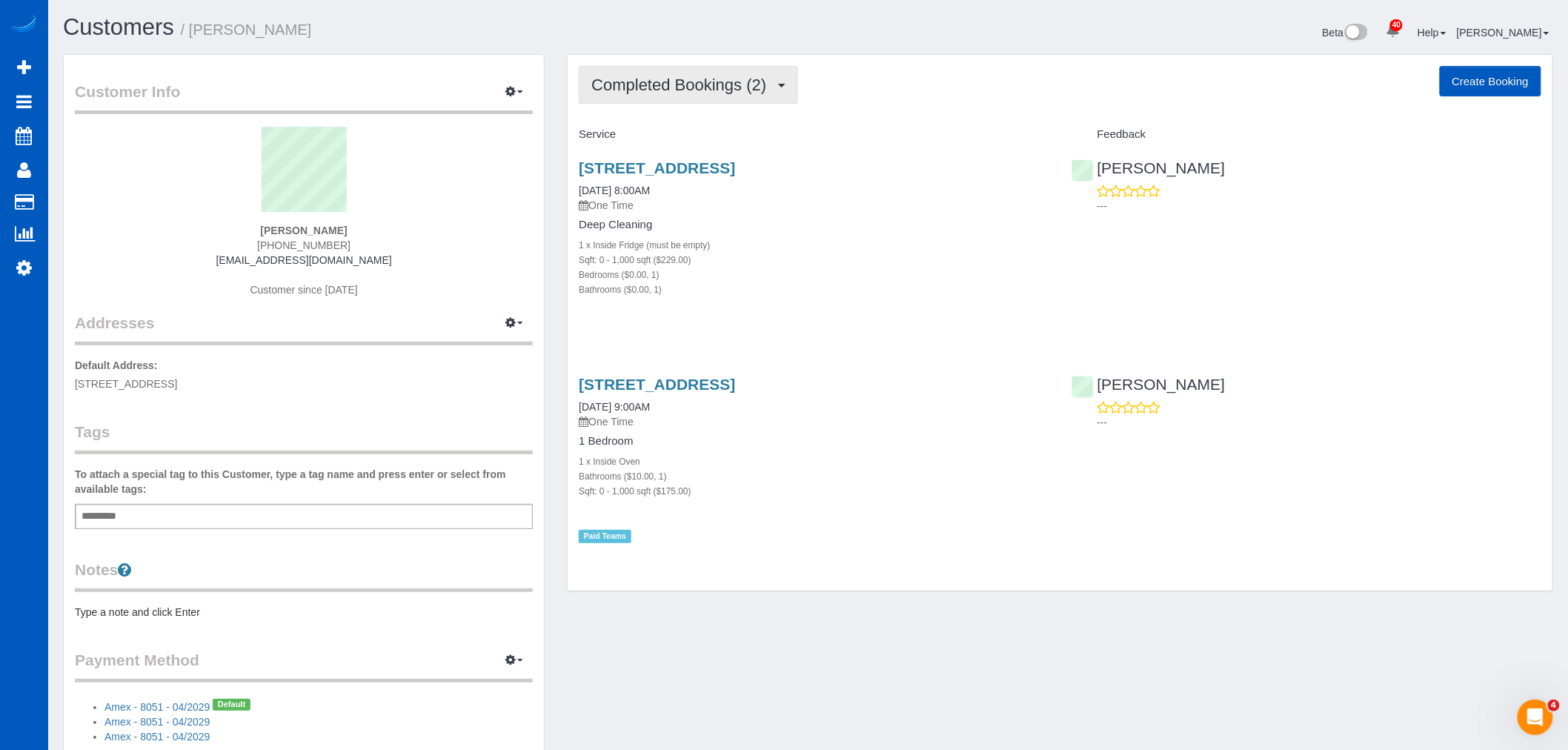
click at [687, 82] on span "Completed Bookings (2)" at bounding box center [683, 85] width 182 height 18
click at [690, 138] on link "Upcoming Bookings (11)" at bounding box center [658, 138] width 156 height 19
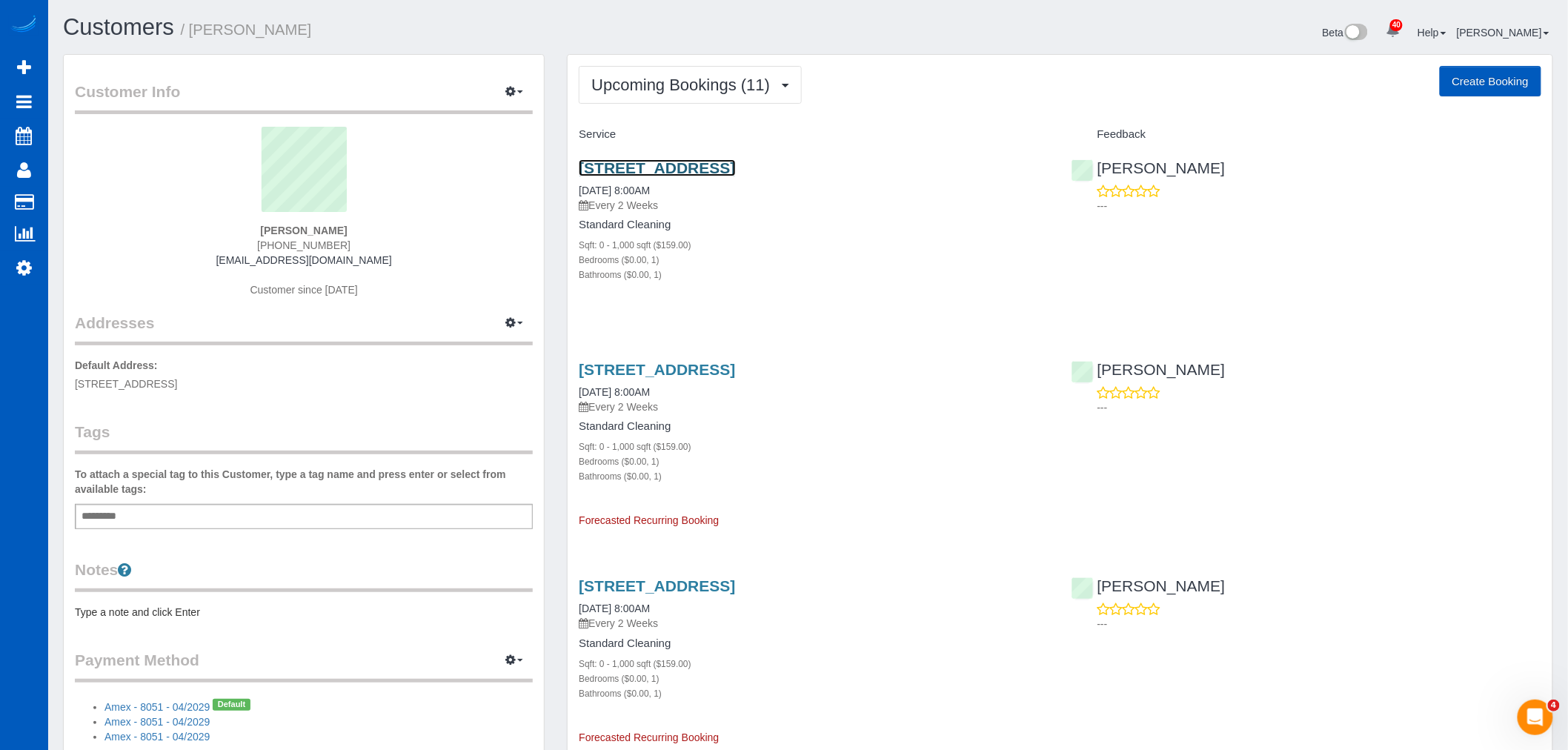
click at [692, 162] on link "[STREET_ADDRESS]" at bounding box center [657, 168] width 156 height 17
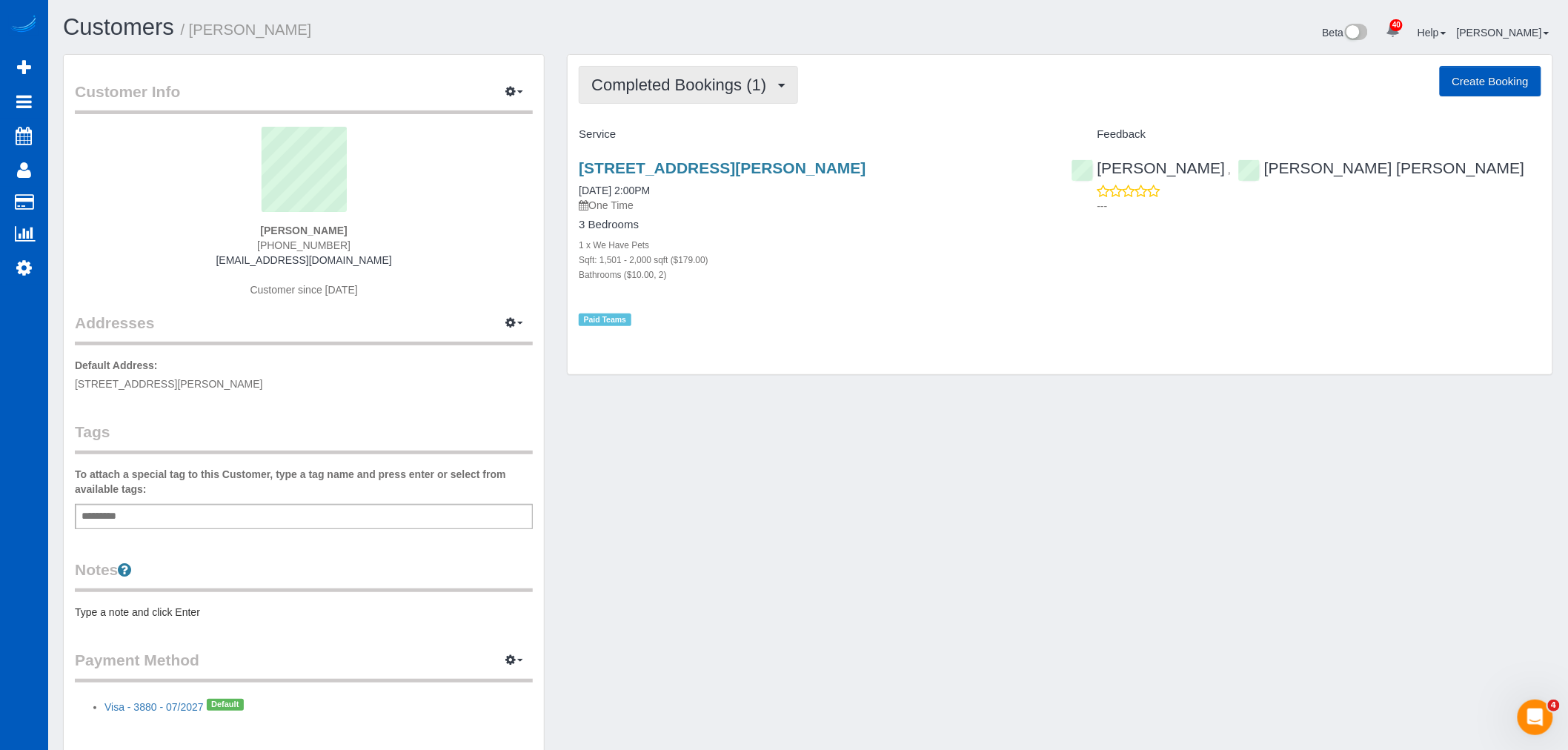
click at [730, 97] on button "Completed Bookings (1)" at bounding box center [688, 84] width 219 height 38
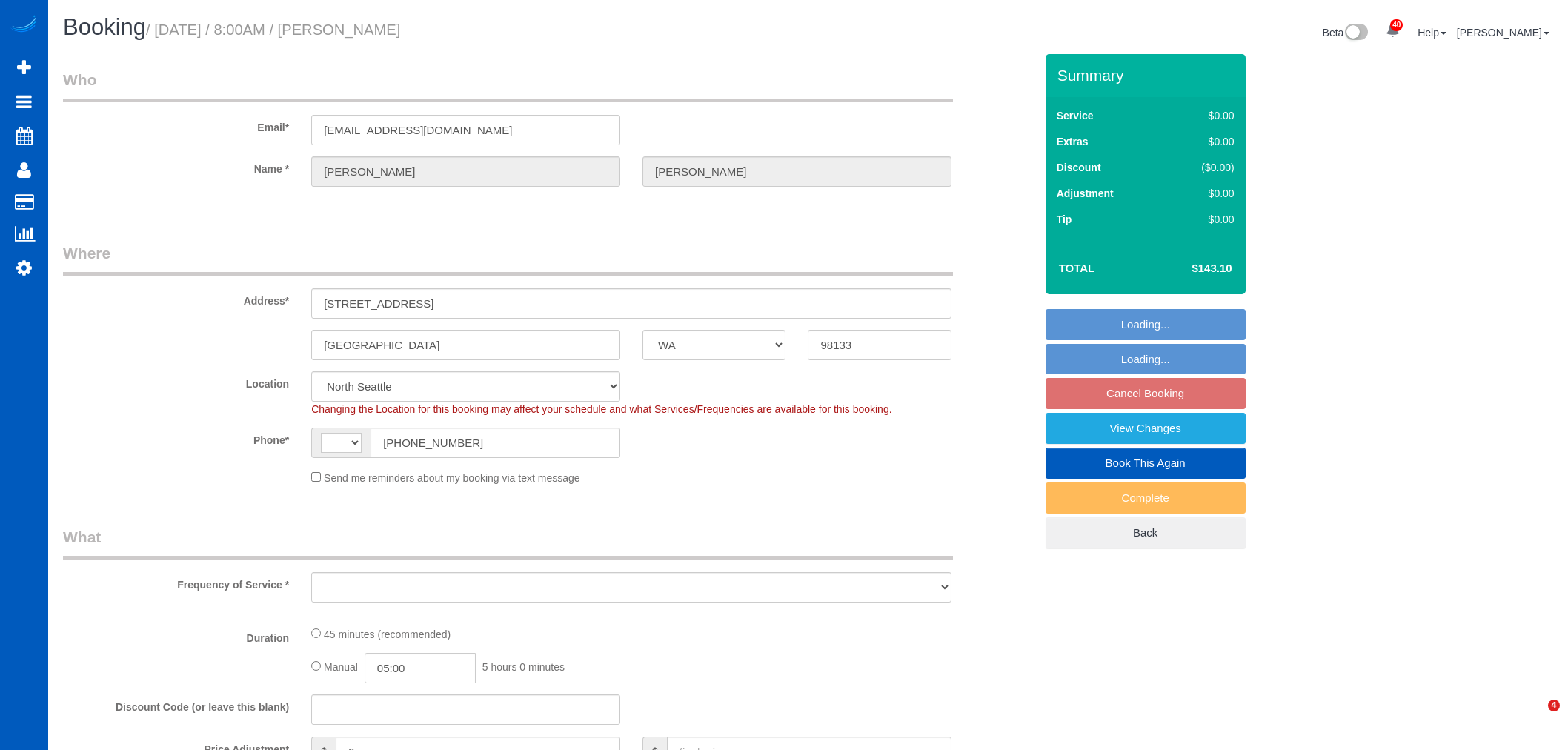
select select "WA"
select select "string:[GEOGRAPHIC_DATA]"
select select "object:1174"
select select "string:fspay-1bca7578-436d-449c-9602-61b4777402d1"
select select "199"
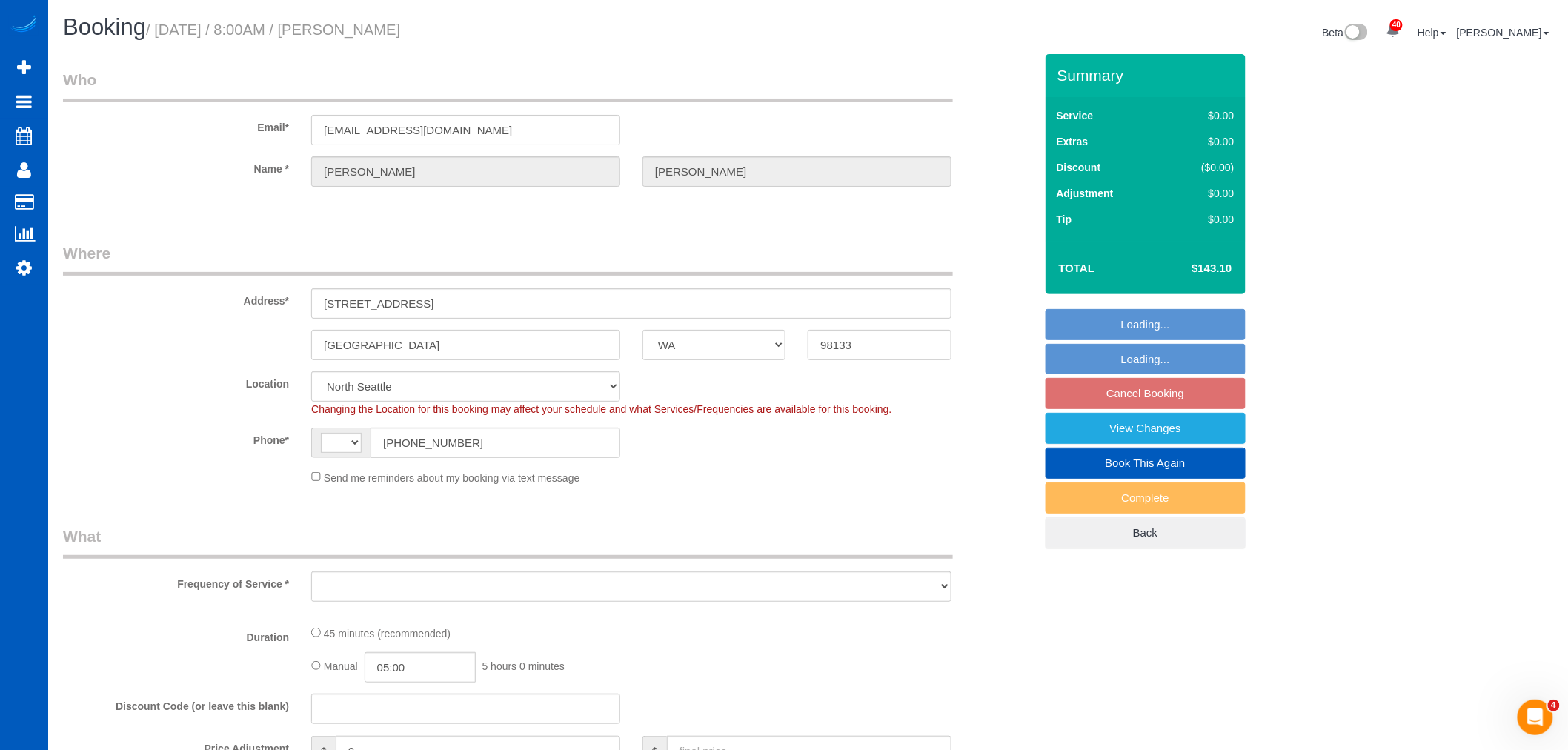
select select "spot1"
select select "number:8"
click at [1165, 400] on fieldset "Loading... Loading... Cancel Booking View Changes Book This Again Complete Back" at bounding box center [1146, 428] width 200 height 240
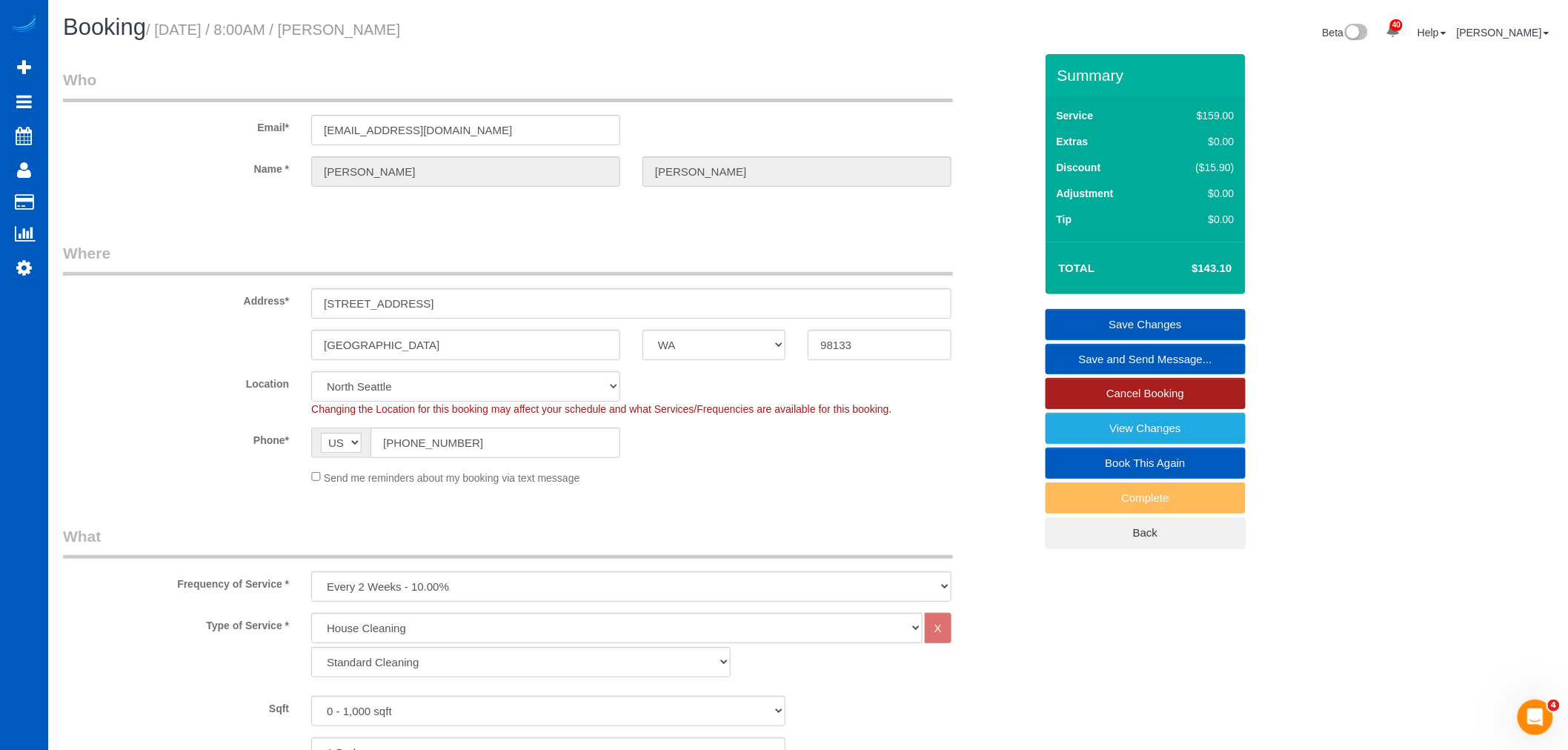
click at [1136, 398] on link "Cancel Booking" at bounding box center [1146, 393] width 200 height 31
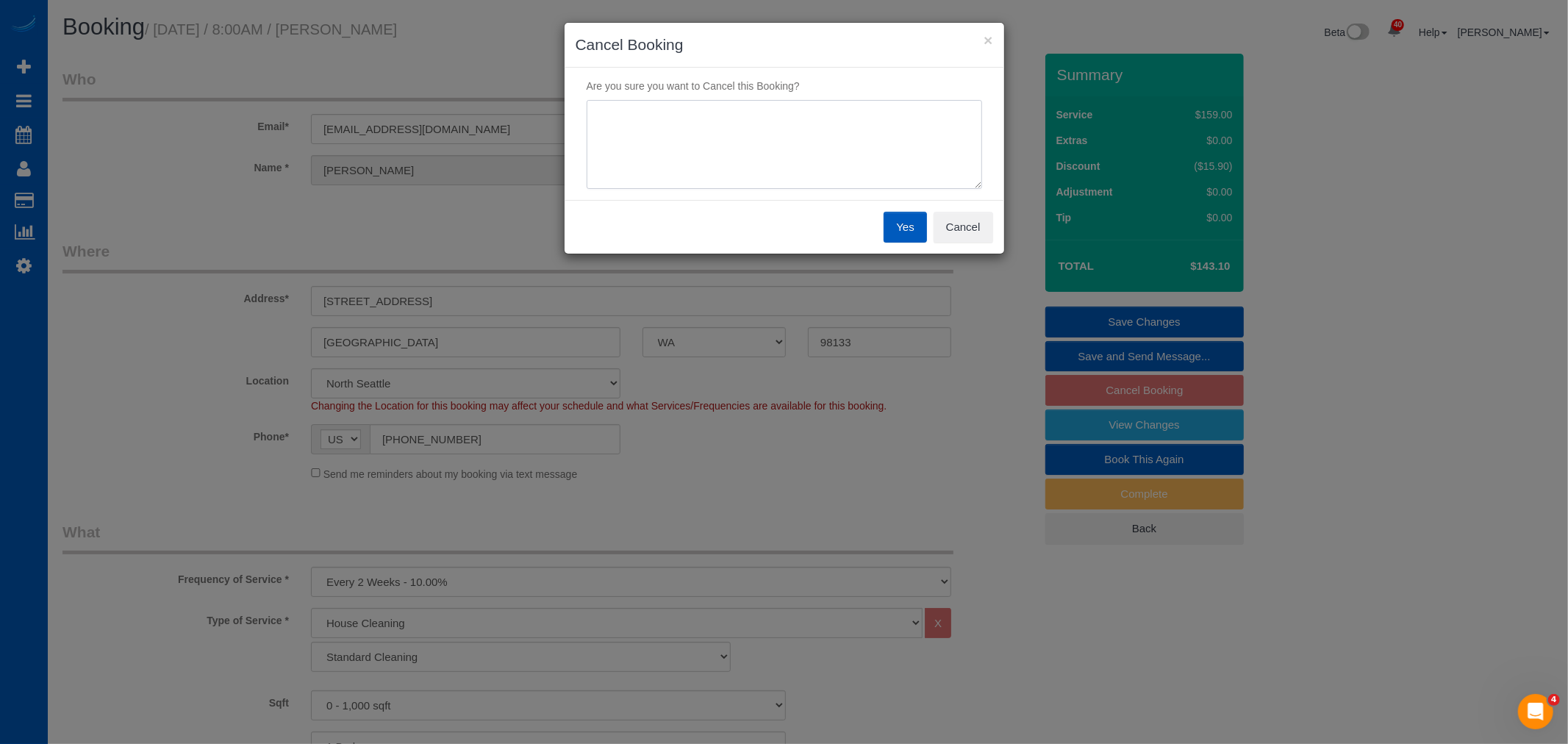
click at [736, 171] on textarea at bounding box center [784, 145] width 395 height 90
type textarea "C"
type textarea "Budget"
click at [894, 224] on button "Yes" at bounding box center [904, 227] width 43 height 31
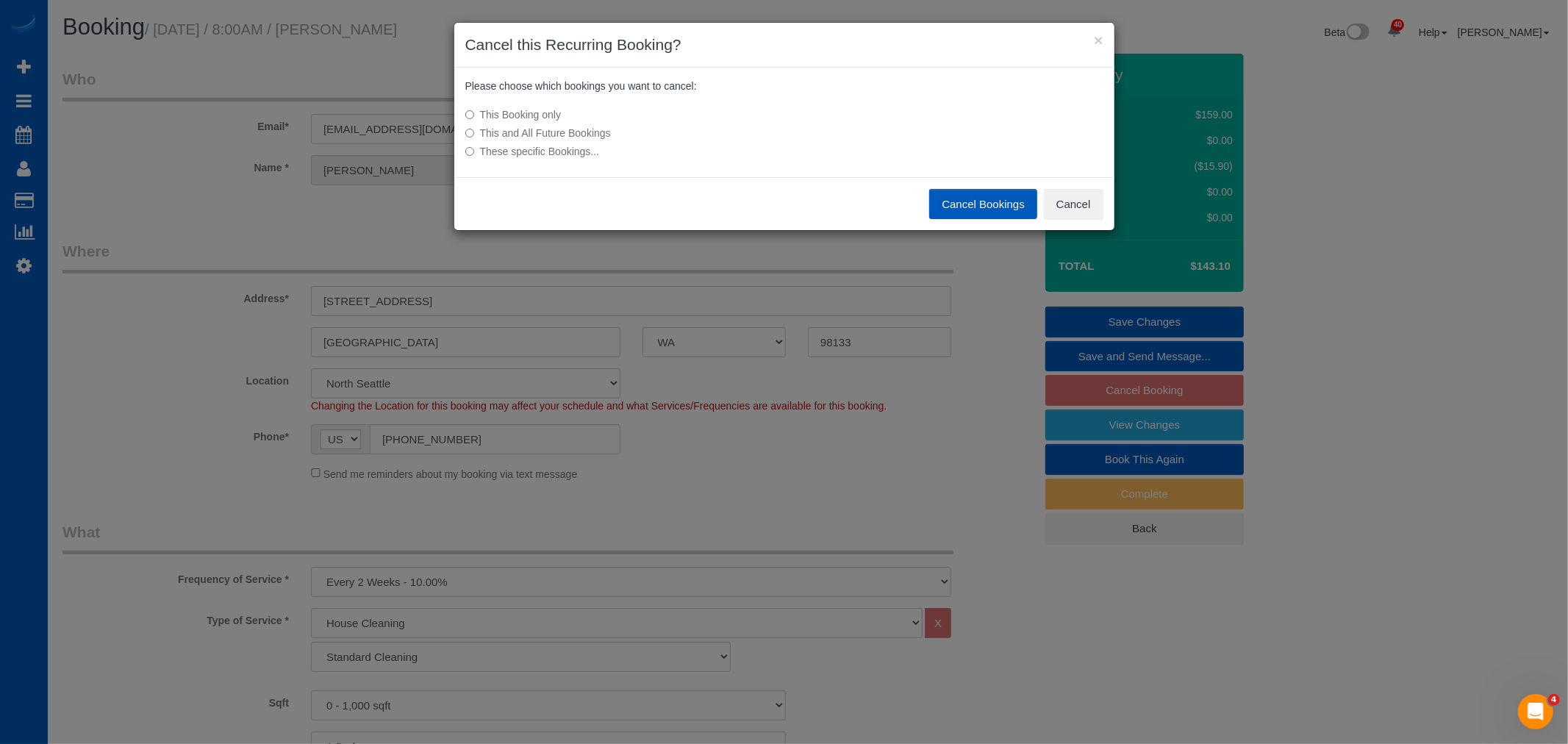
click at [573, 127] on label "This and All Future Bookings" at bounding box center [674, 132] width 418 height 14
click at [965, 204] on button "Cancel Bookings" at bounding box center [983, 204] width 108 height 31
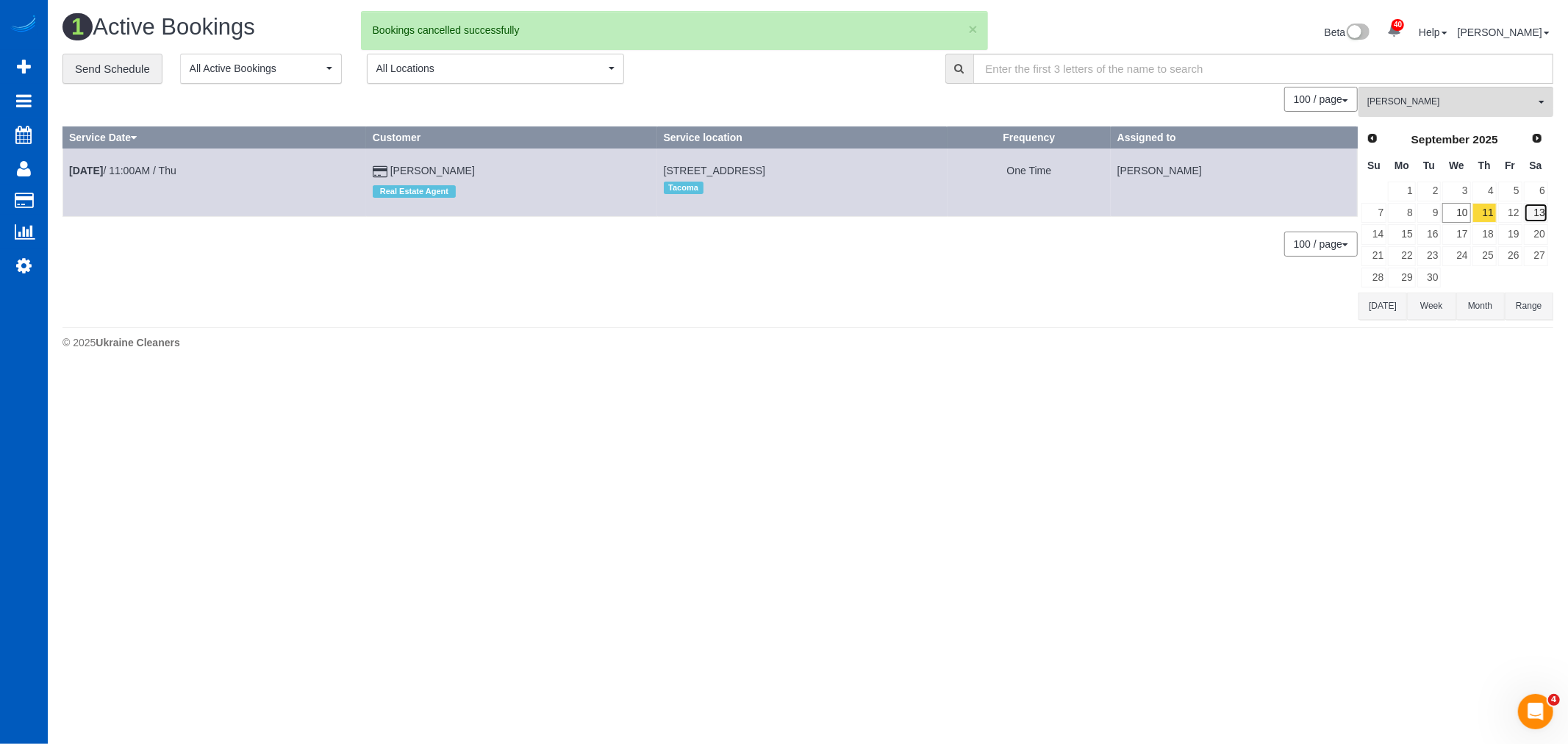
click at [1524, 216] on link "13" at bounding box center [1536, 213] width 24 height 20
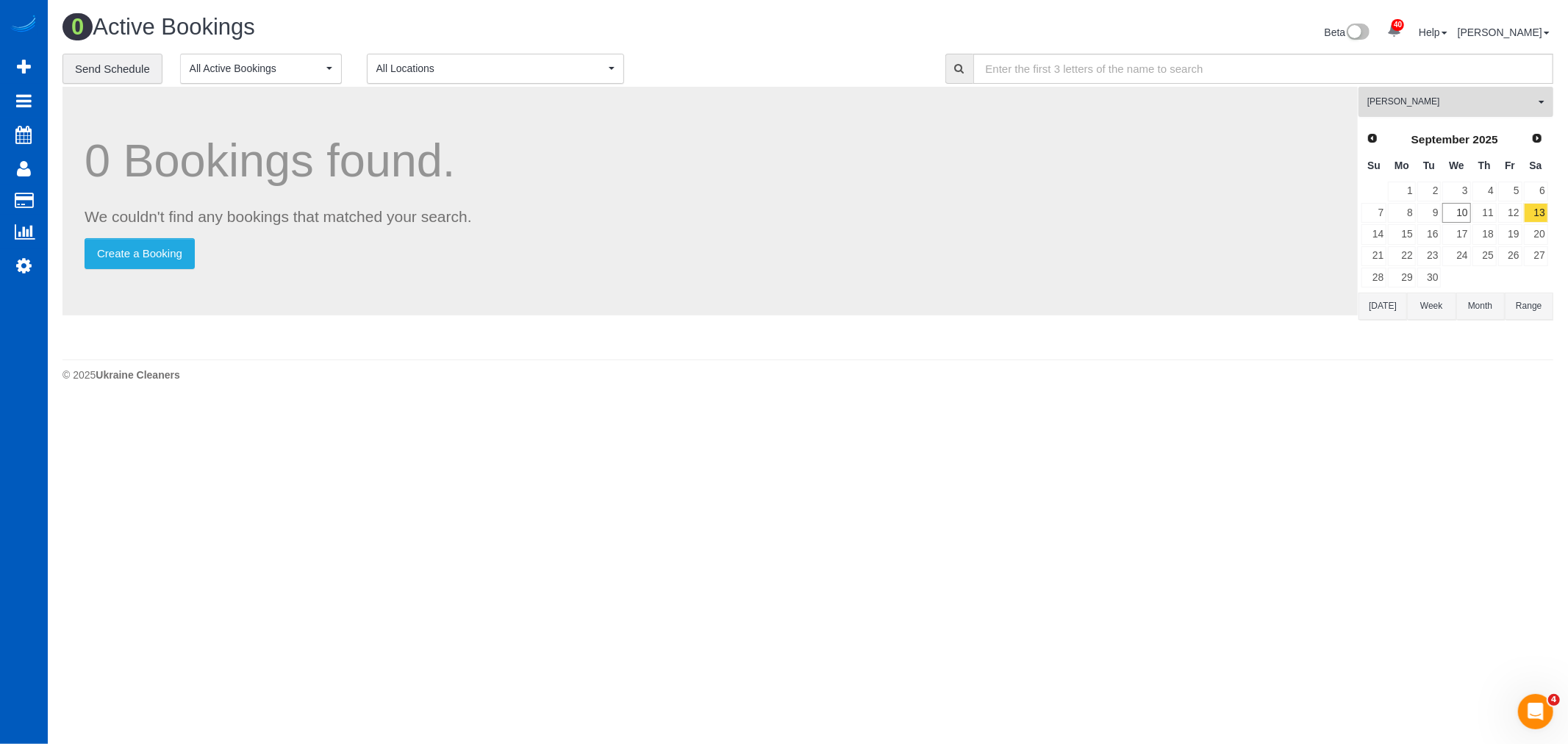
click at [1395, 108] on span "[PERSON_NAME]" at bounding box center [1451, 102] width 167 height 12
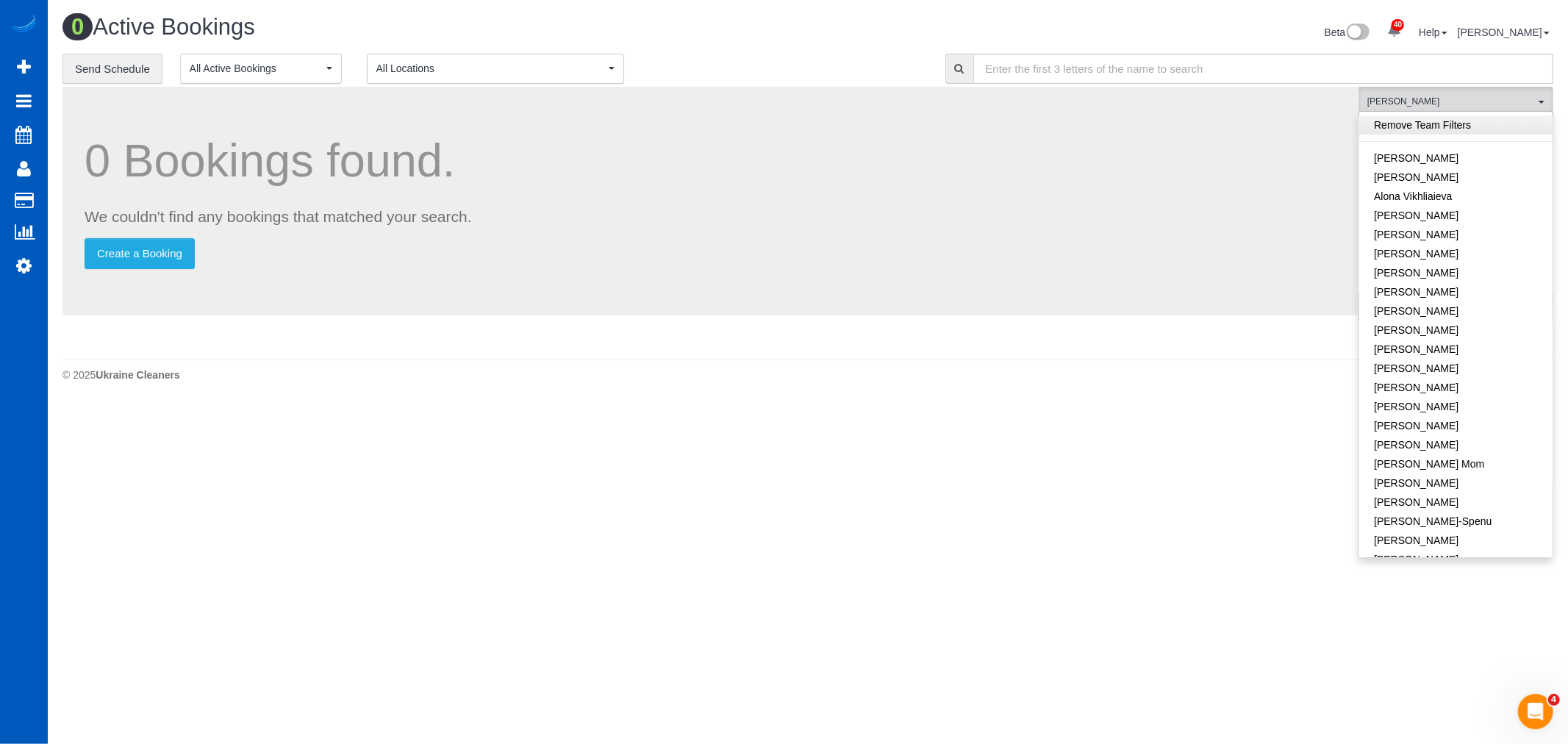
click at [1427, 129] on link "Remove Team Filters" at bounding box center [1456, 125] width 193 height 19
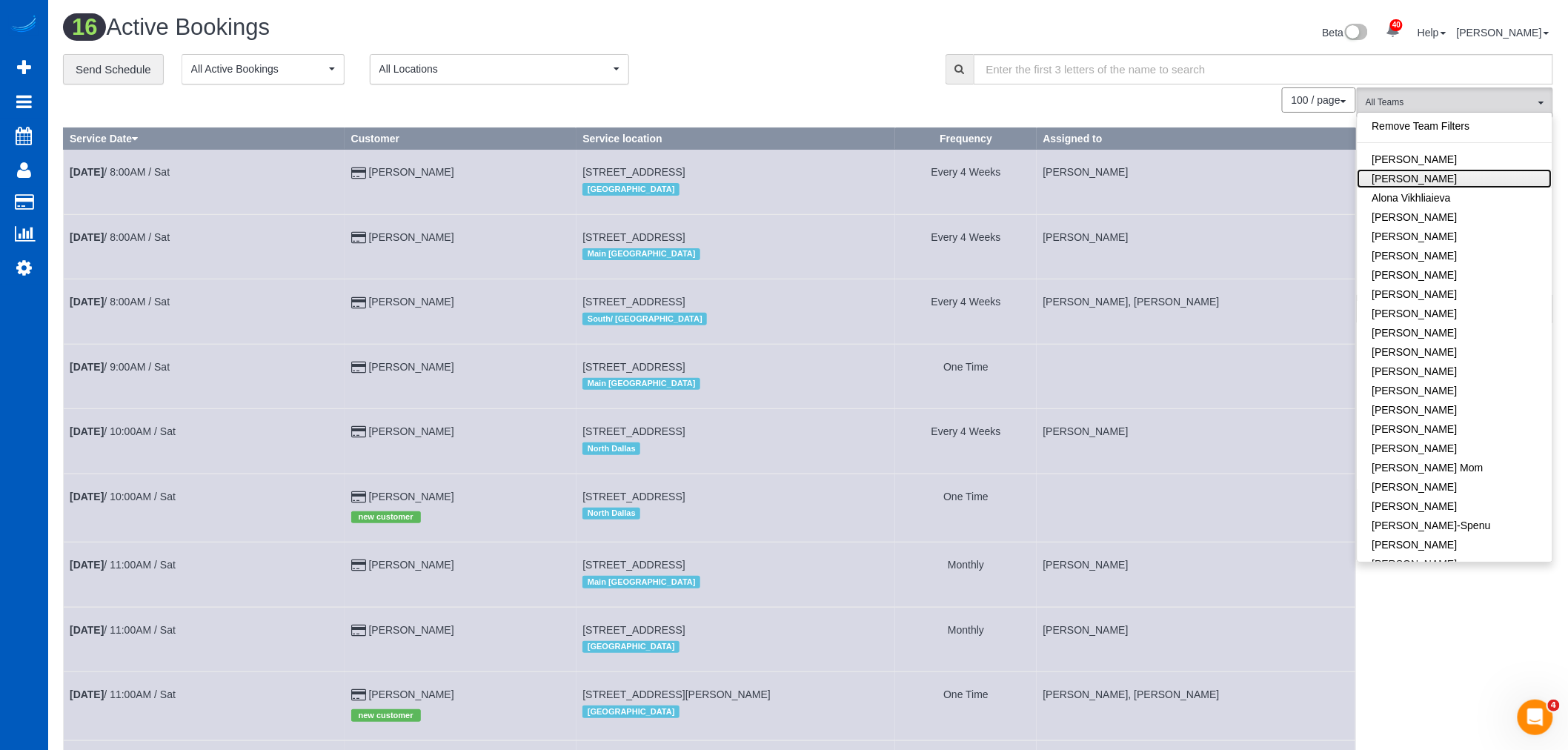
click at [1441, 173] on link "[PERSON_NAME]" at bounding box center [1455, 178] width 195 height 19
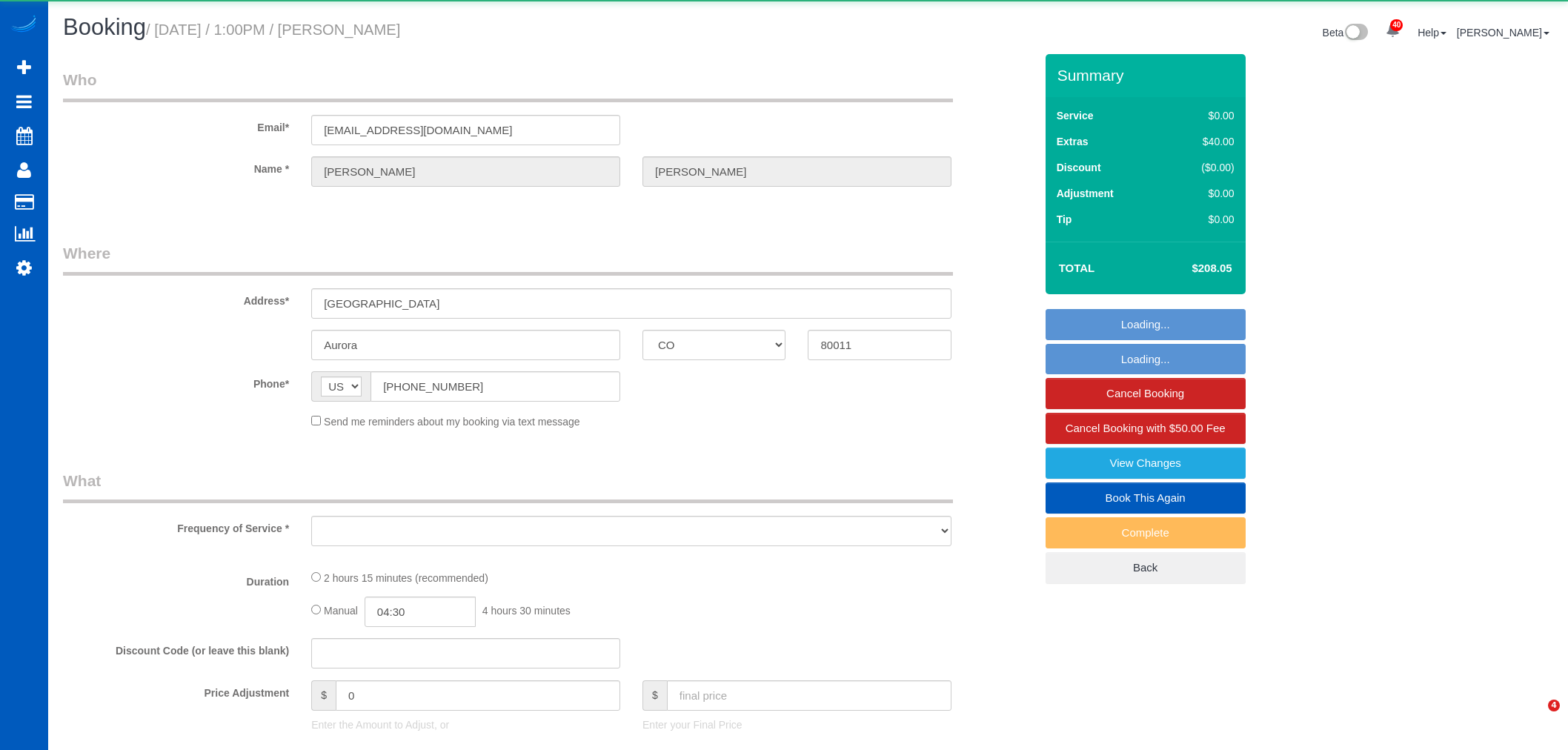
select select "CO"
select select "object:4777"
select select "string:fspay-f7e9b9cf-69b0-4f94-b862-bf04634f1f4a"
select select "199"
select select "number:8"
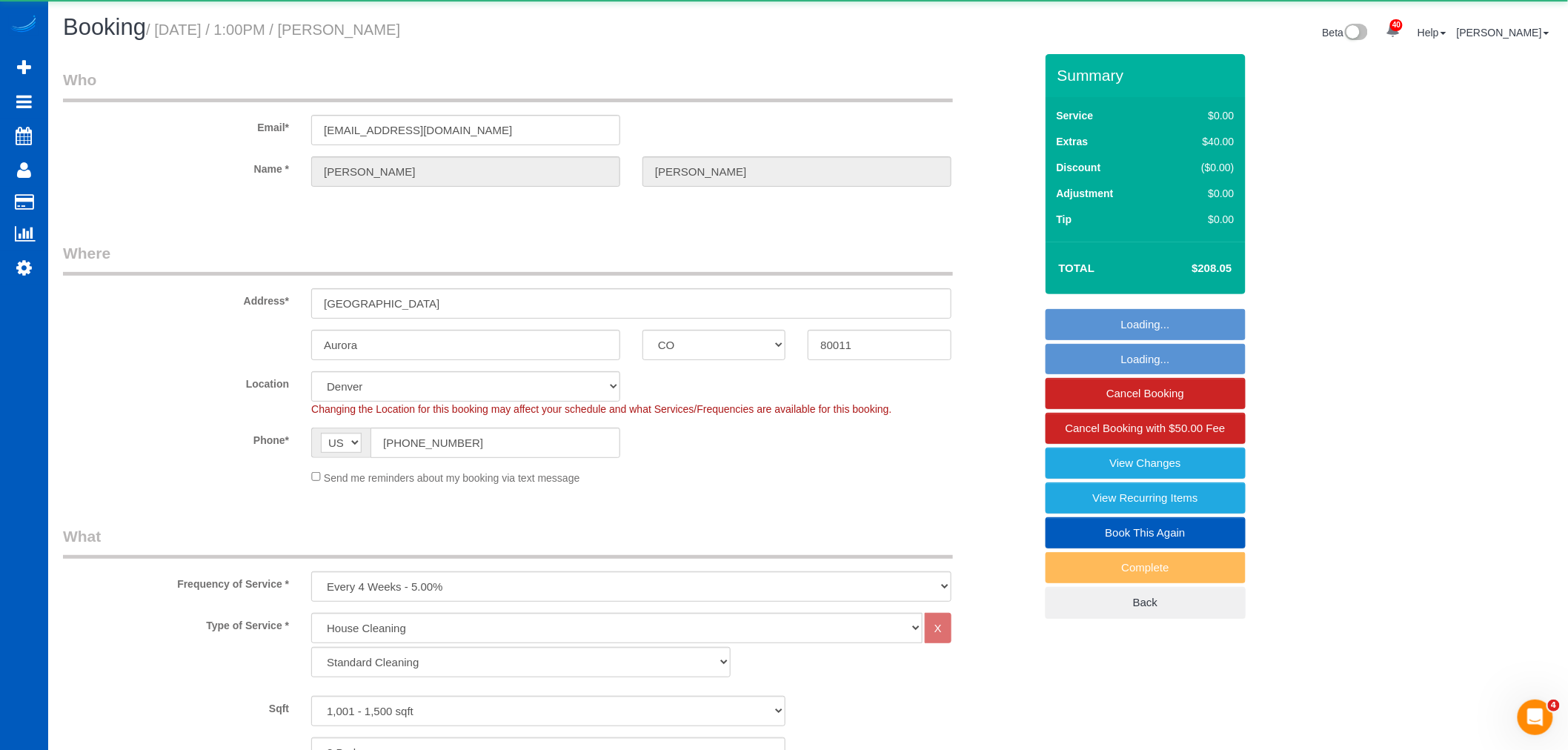
select select "1001"
select select "3"
select select "2"
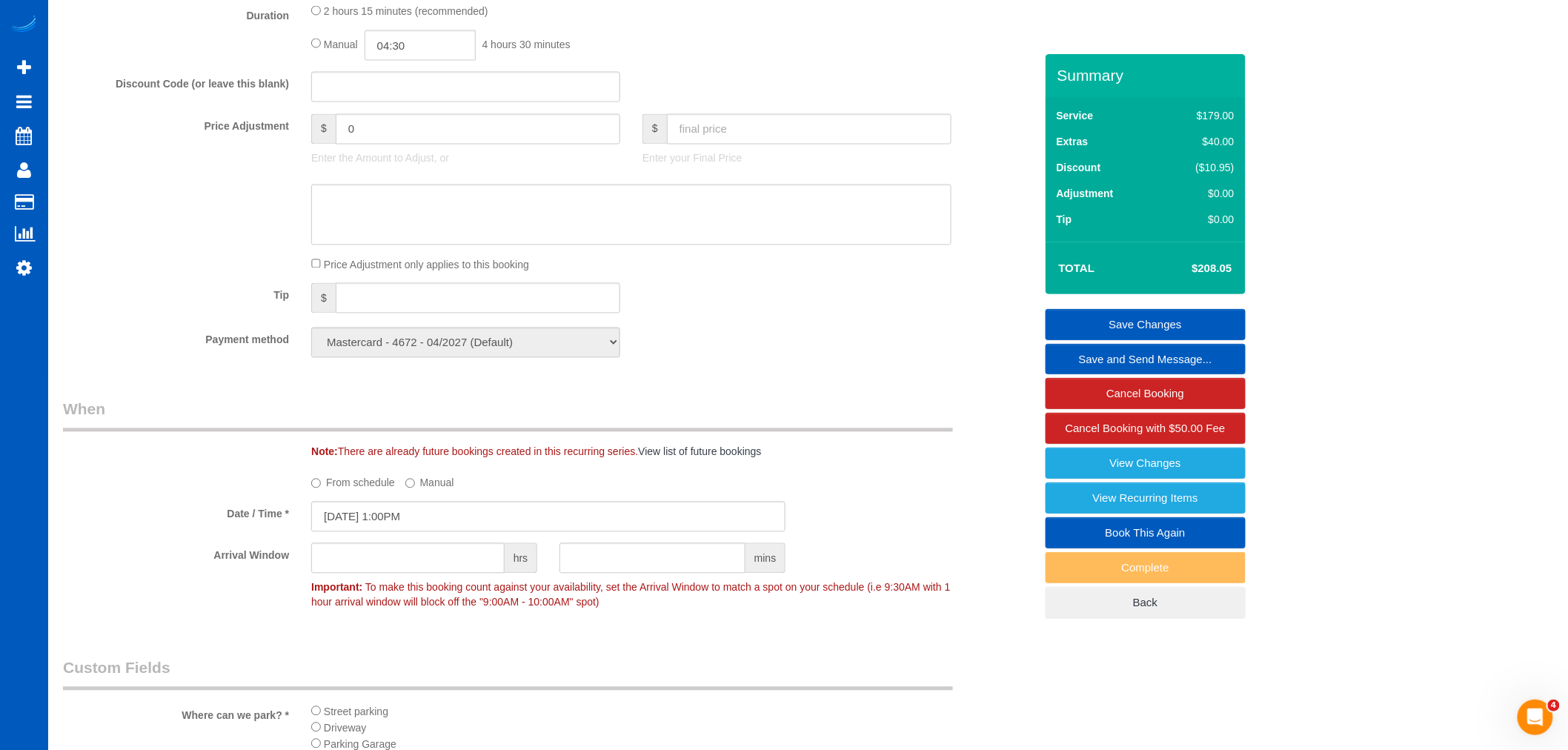
scroll to position [1299, 0]
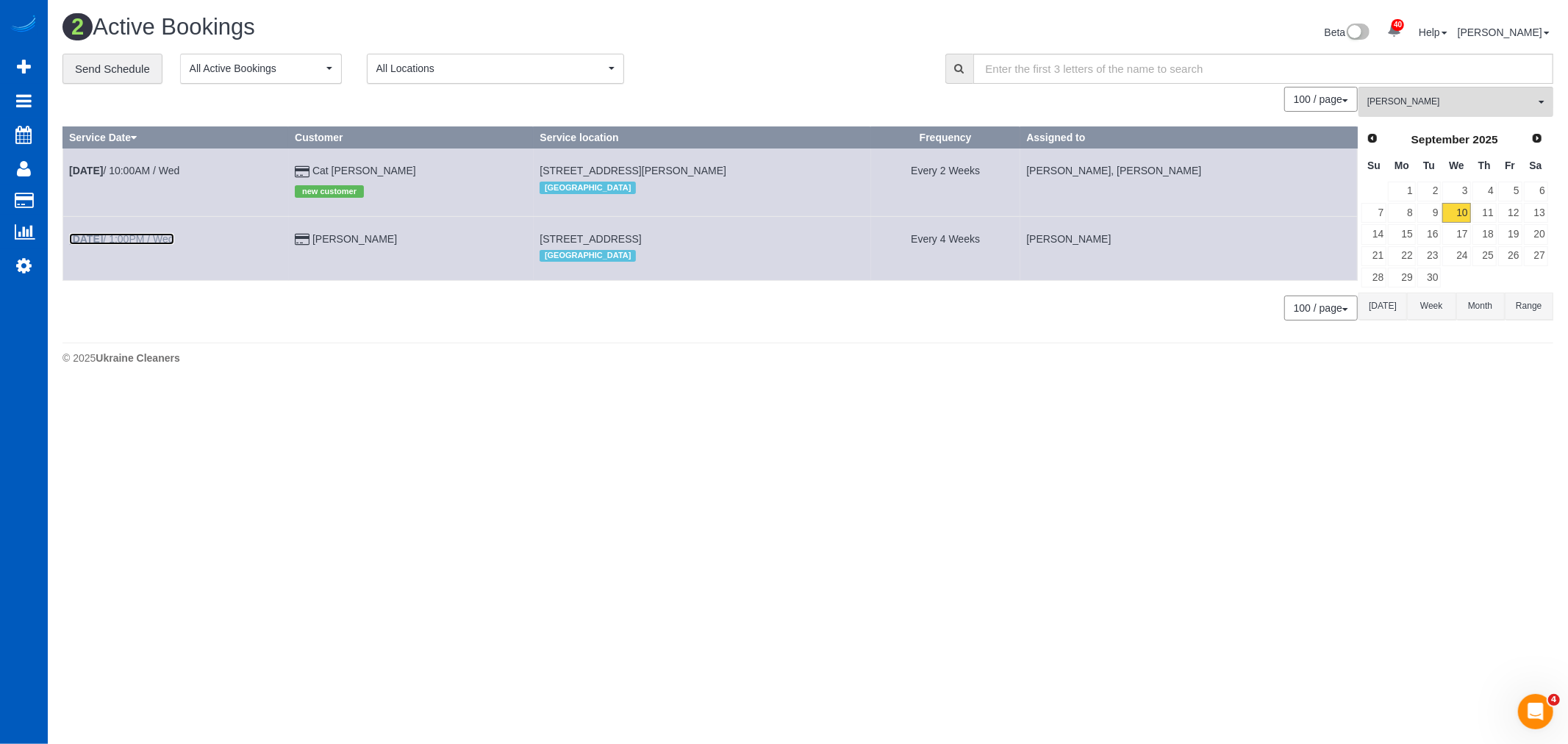
click at [97, 239] on b "Sep 10th" at bounding box center [86, 239] width 33 height 11
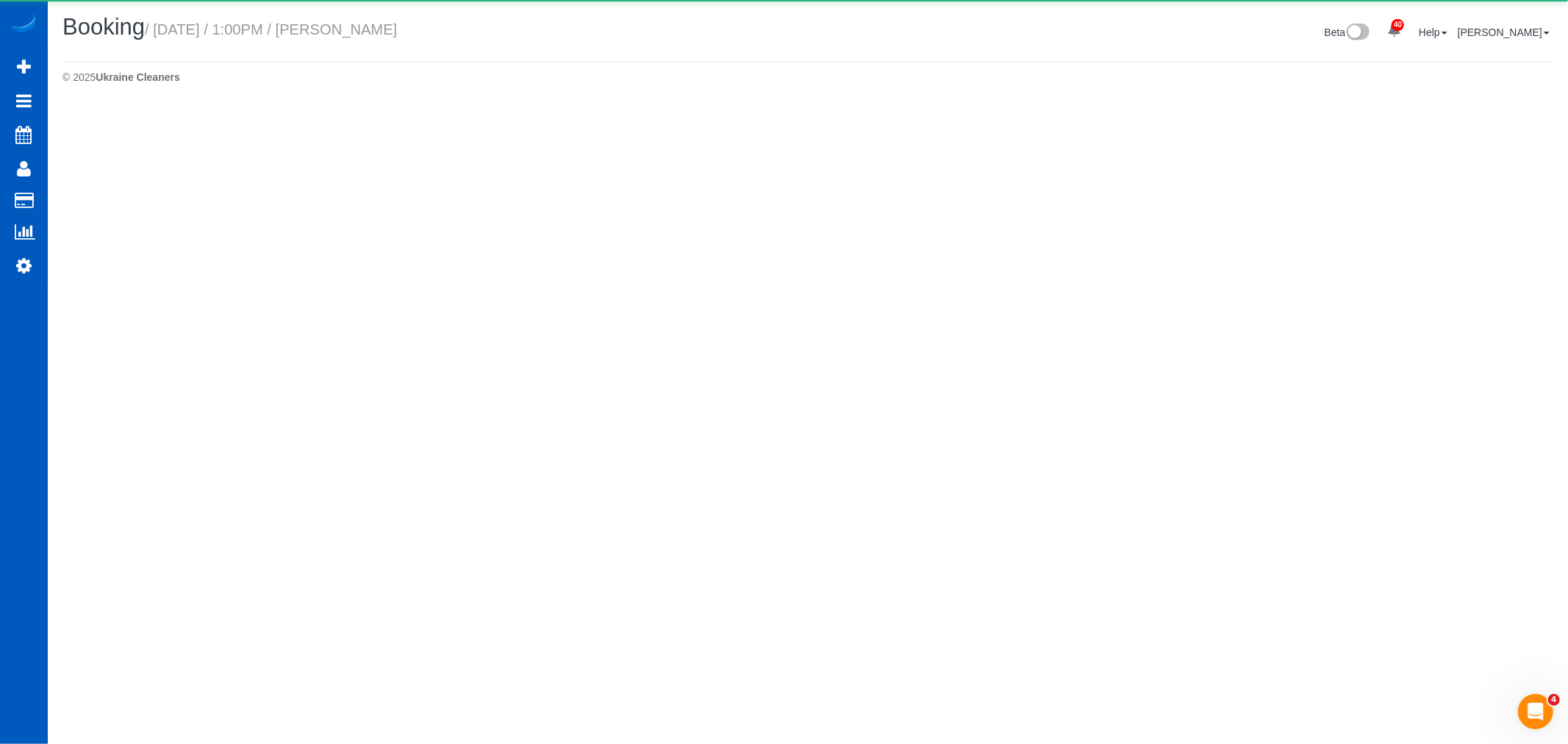
select select "CO"
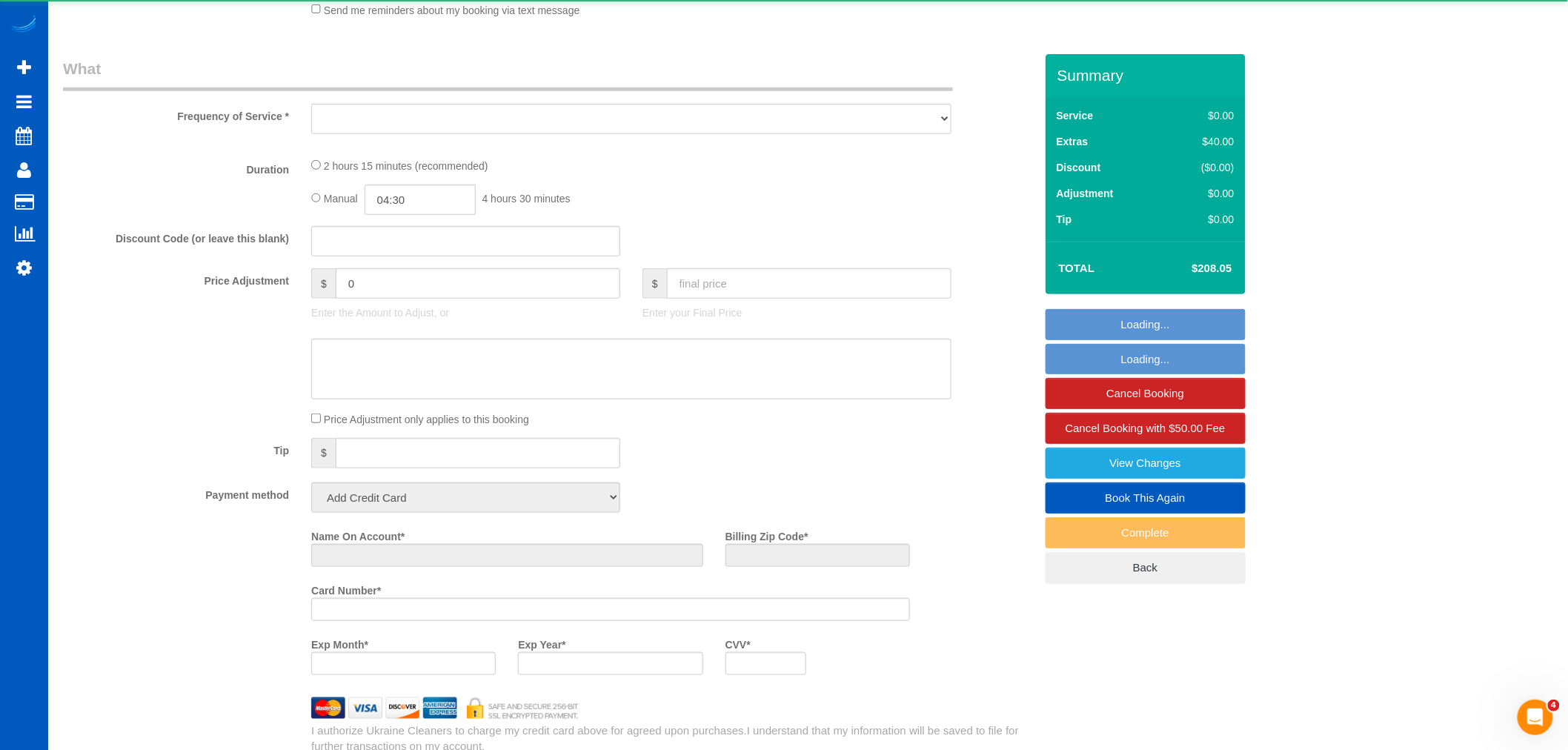
select select "object:5391"
select select "string:fspay-f7e9b9cf-69b0-4f94-b862-bf04634f1f4a"
select select "199"
select select "1001"
select select "3"
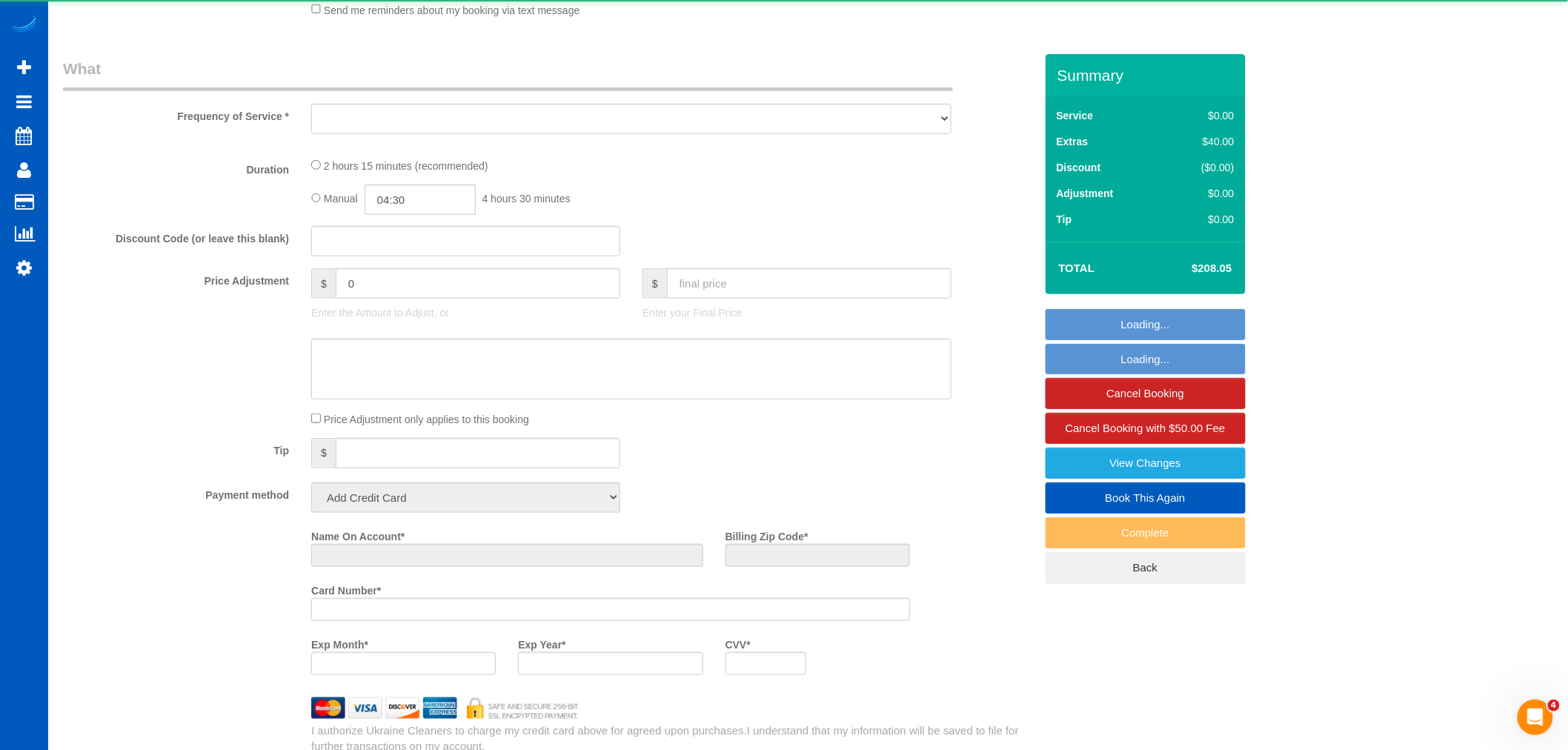
select select "2"
select select "number:8"
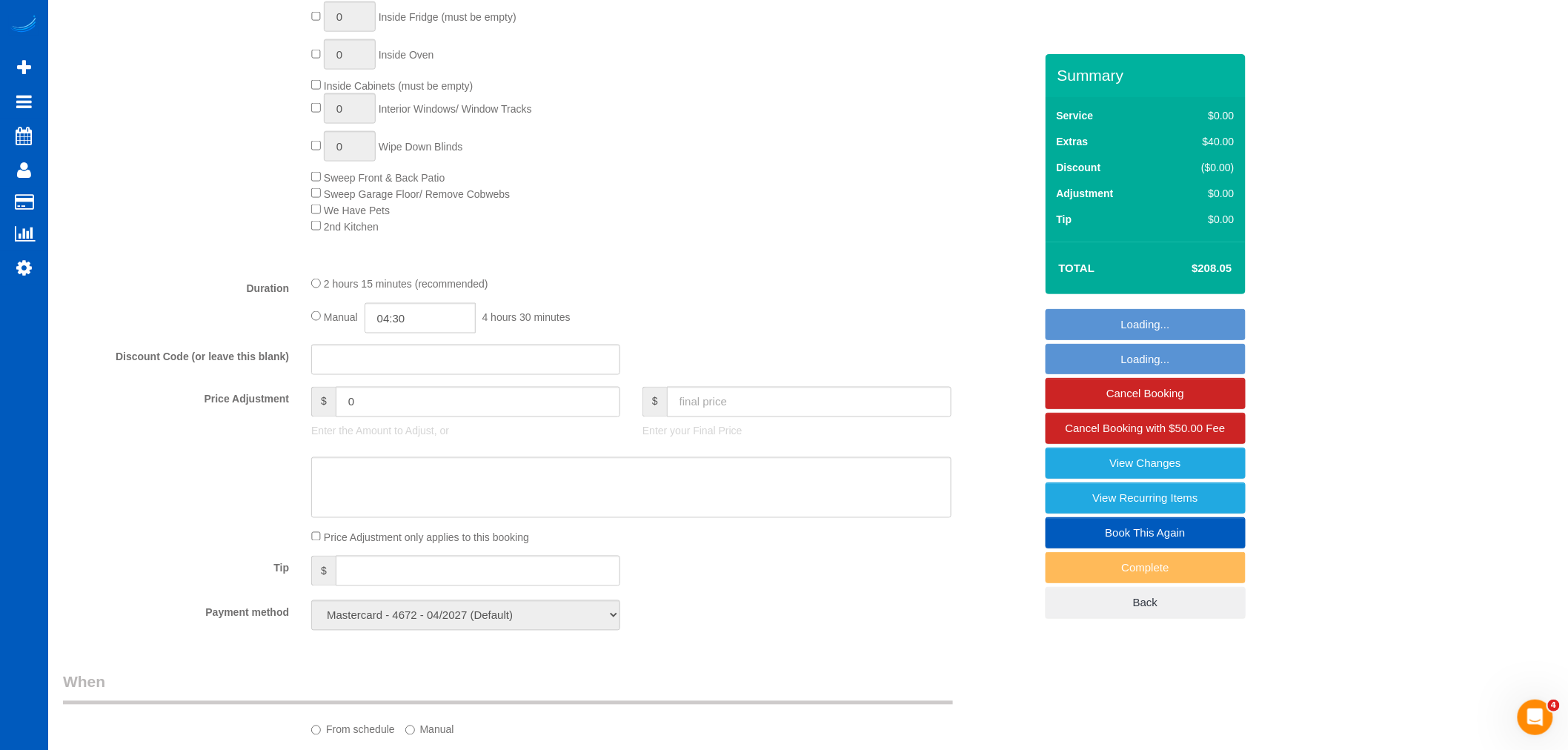
select select "object:5681"
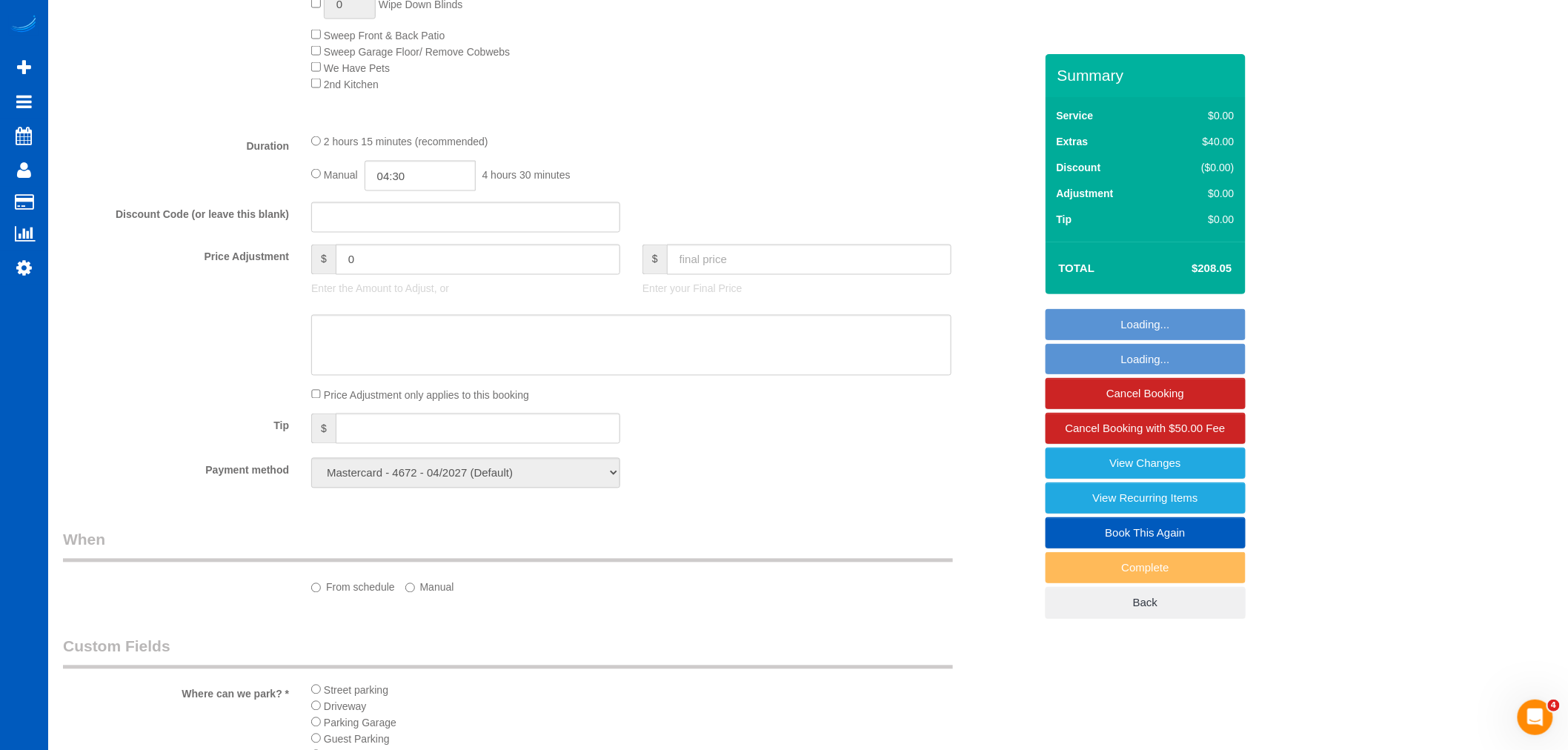
select select "1001"
select select "3"
select select "2"
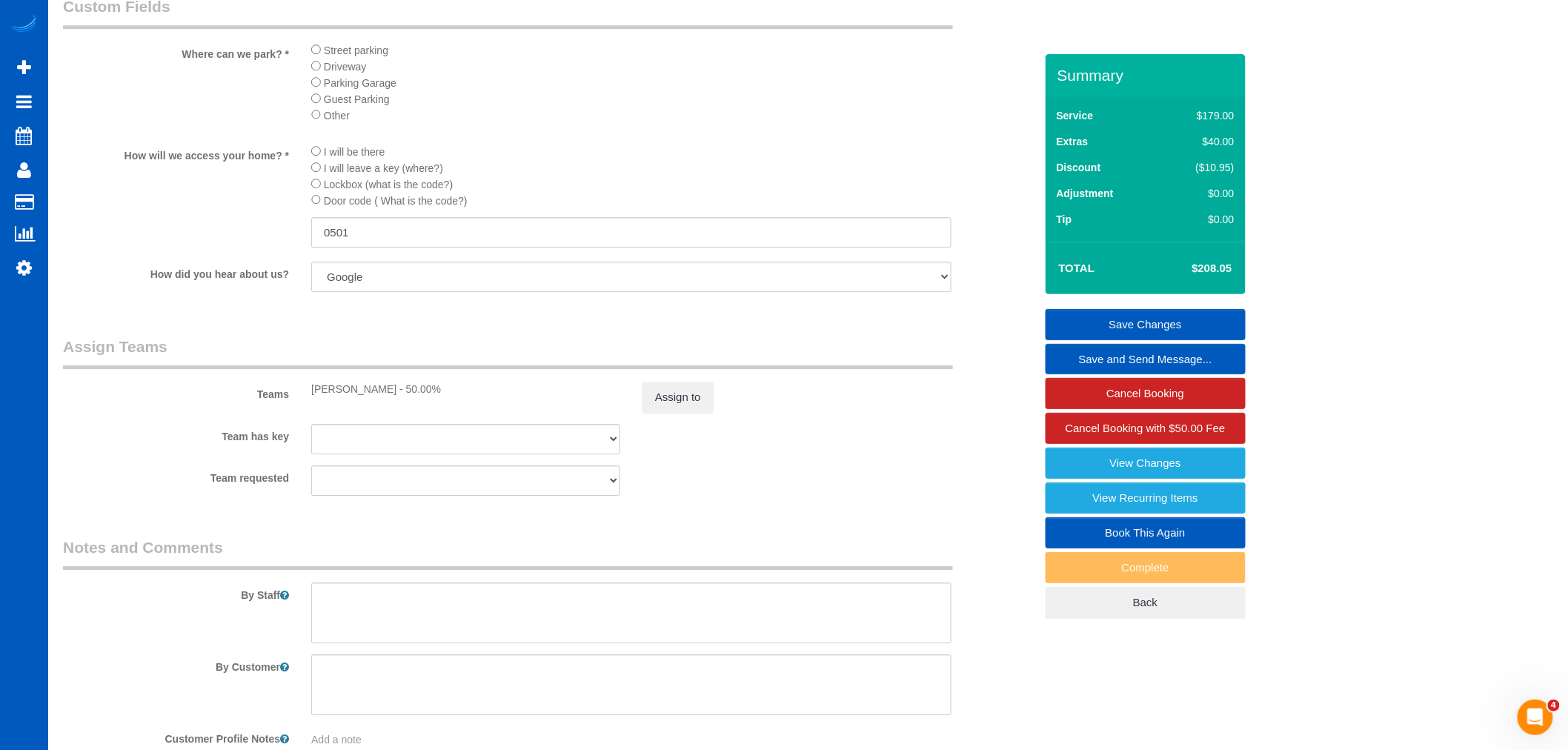
scroll to position [1629, 0]
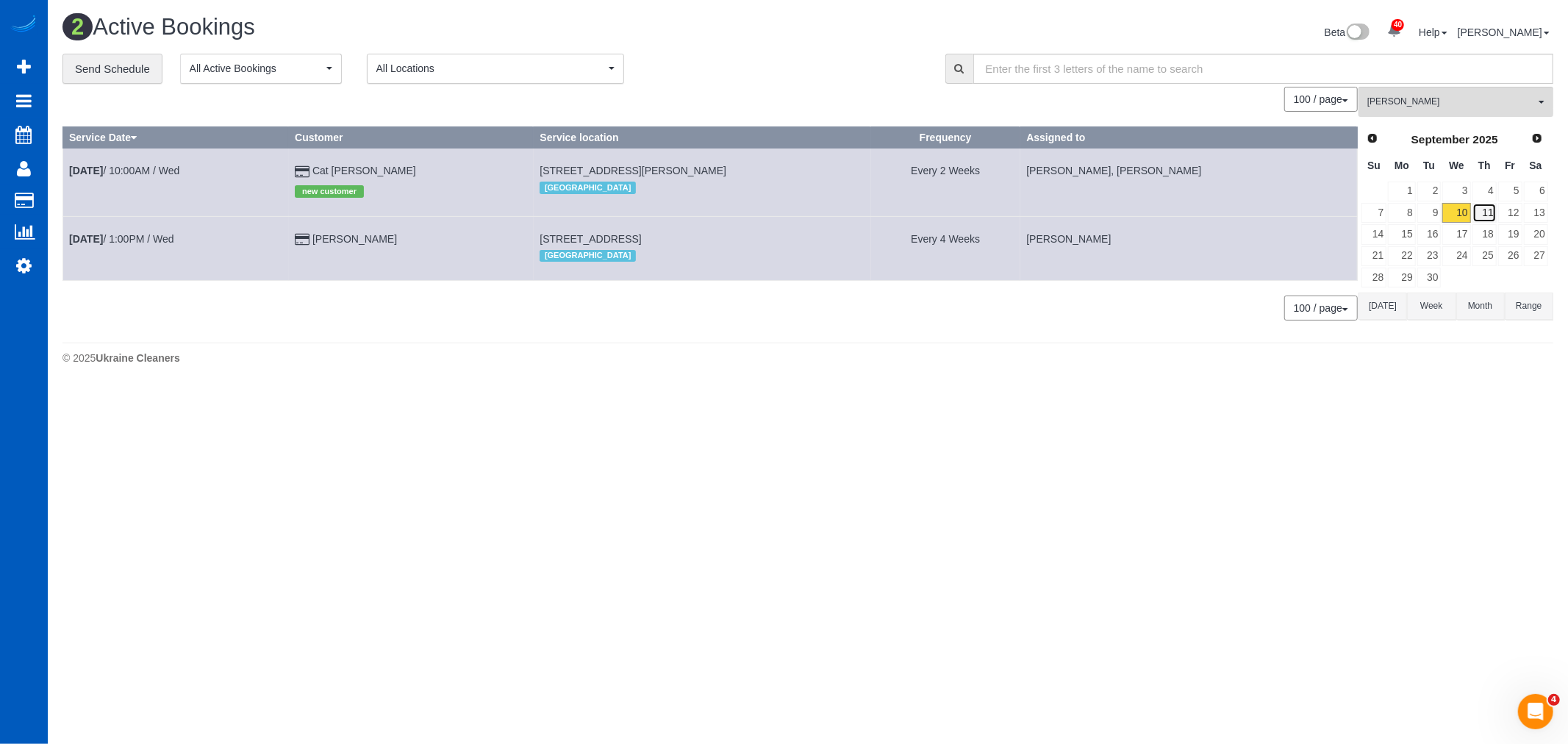
click at [1494, 217] on link "11" at bounding box center [1484, 213] width 24 height 20
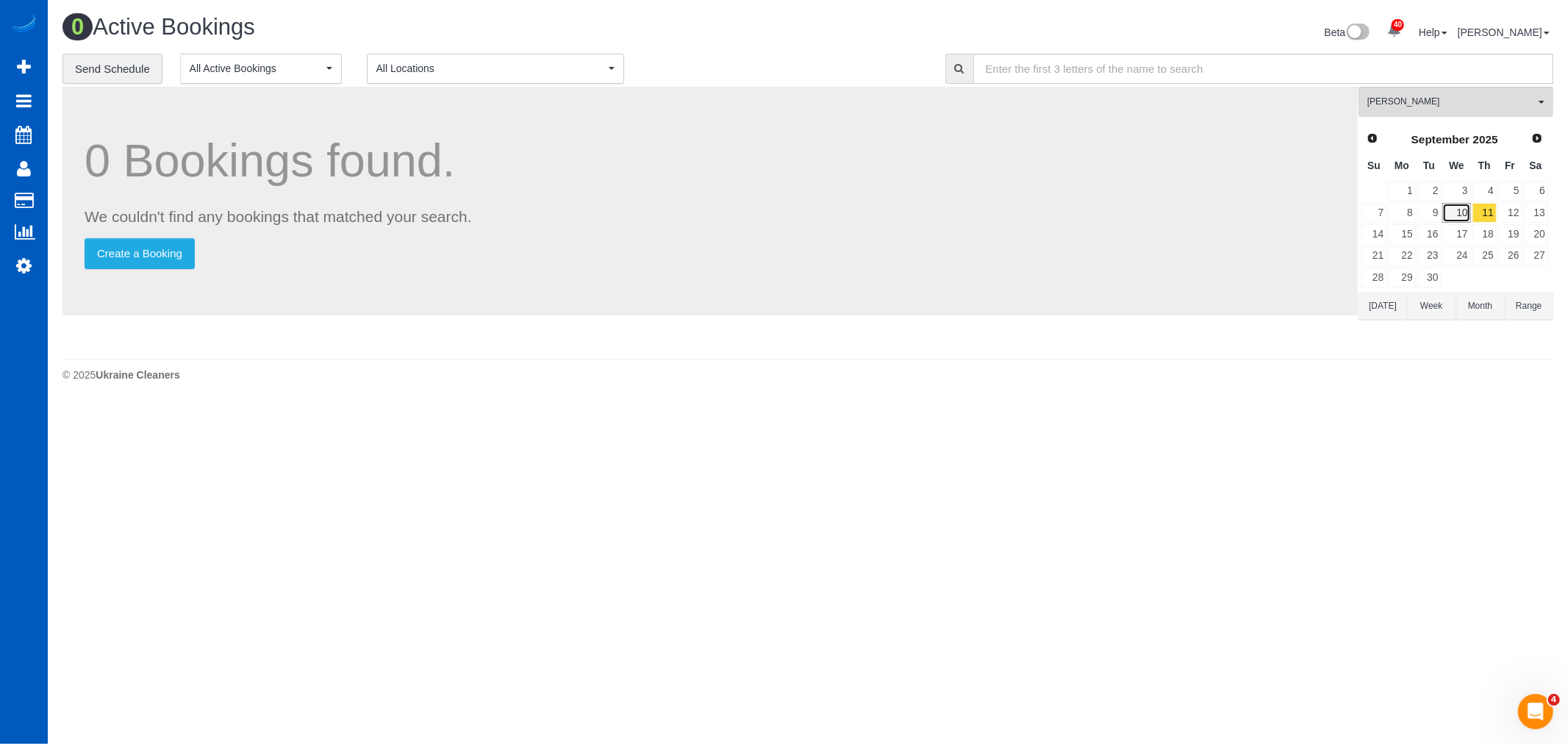
click at [1456, 216] on link "10" at bounding box center [1456, 213] width 28 height 20
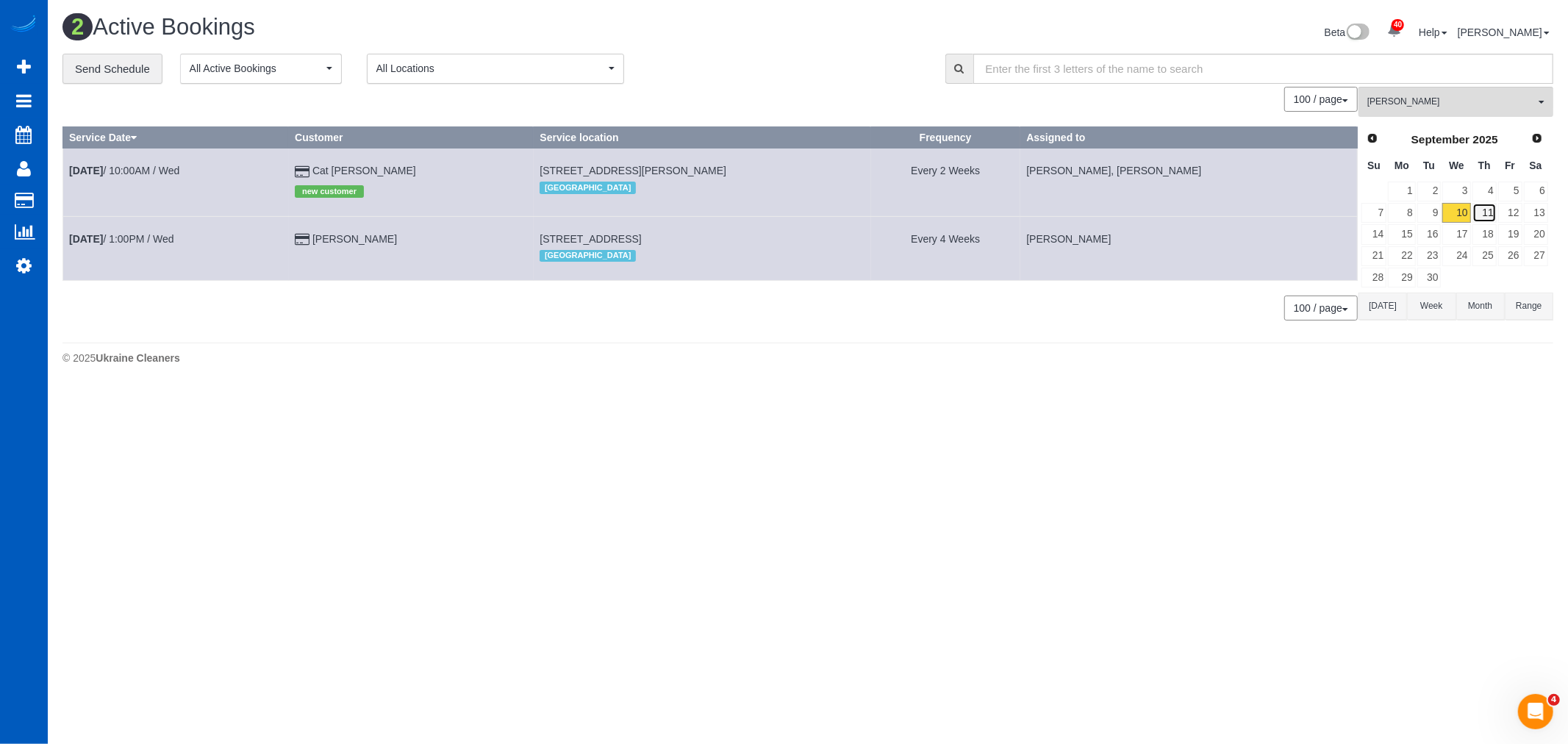
click at [1490, 214] on link "11" at bounding box center [1484, 213] width 24 height 20
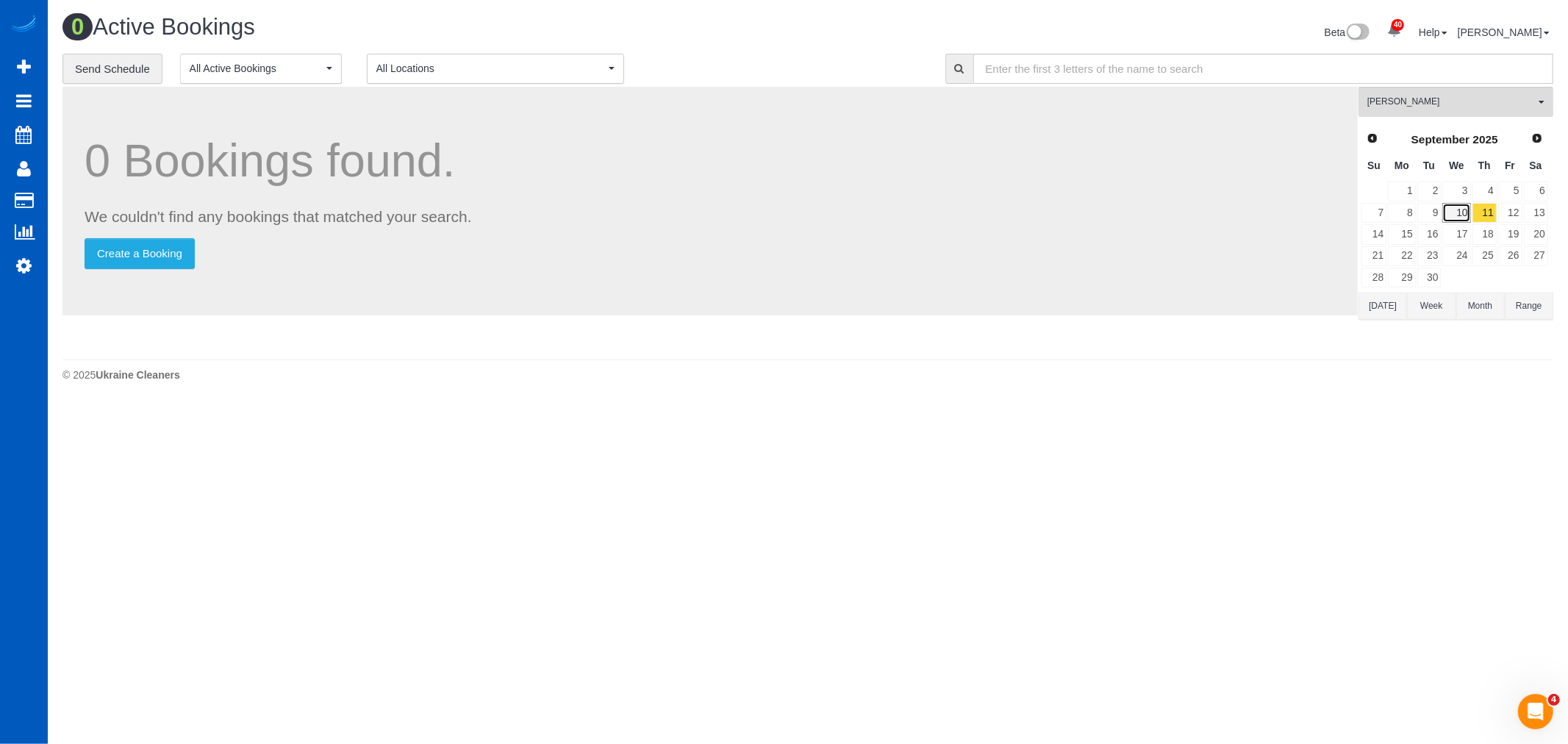
click at [1452, 214] on link "10" at bounding box center [1456, 213] width 28 height 20
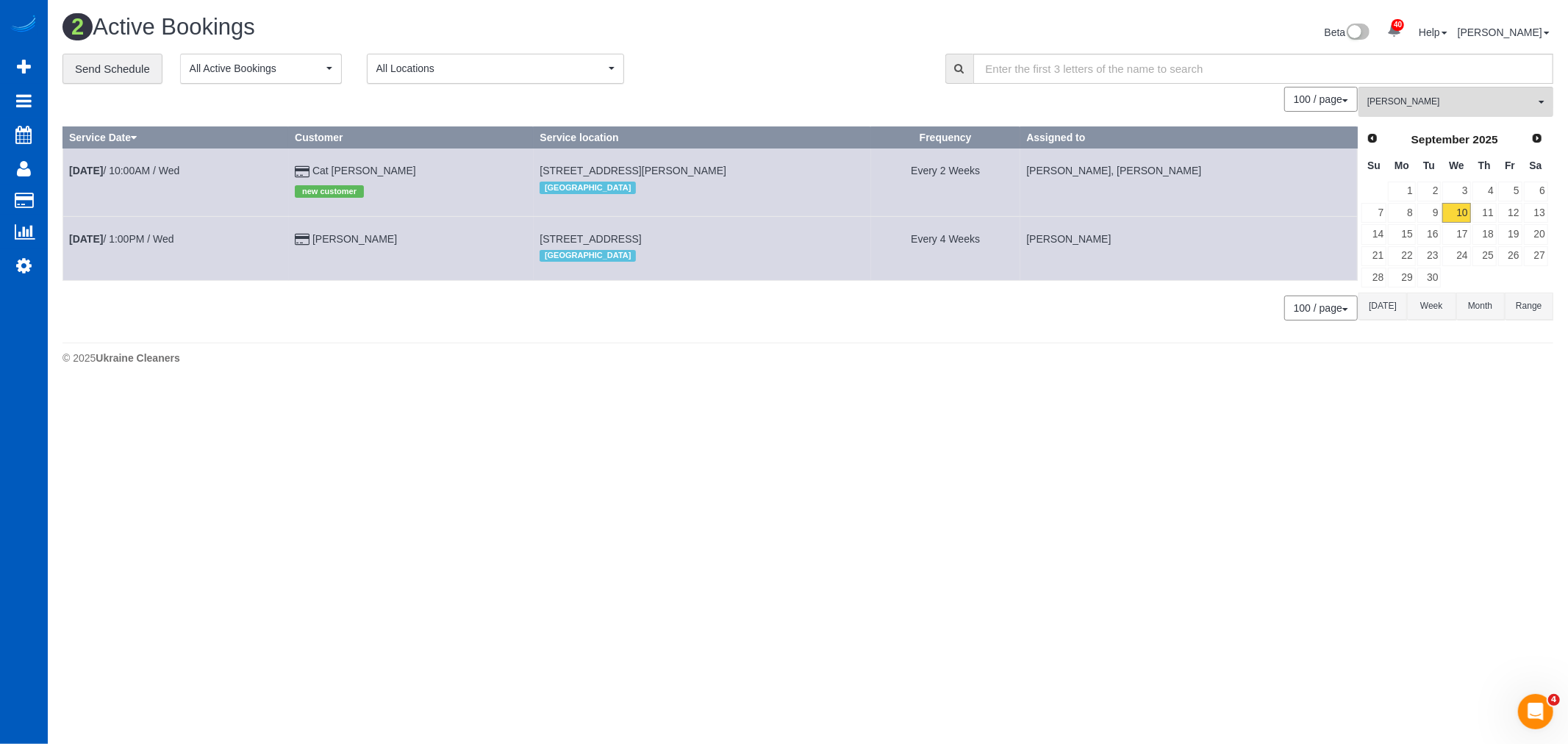
click at [155, 248] on td "Sep 10th / 1:00PM / Wed" at bounding box center [176, 248] width 226 height 64
click at [153, 245] on link "Sep 10th / 1:00PM / Wed" at bounding box center [122, 239] width 105 height 11
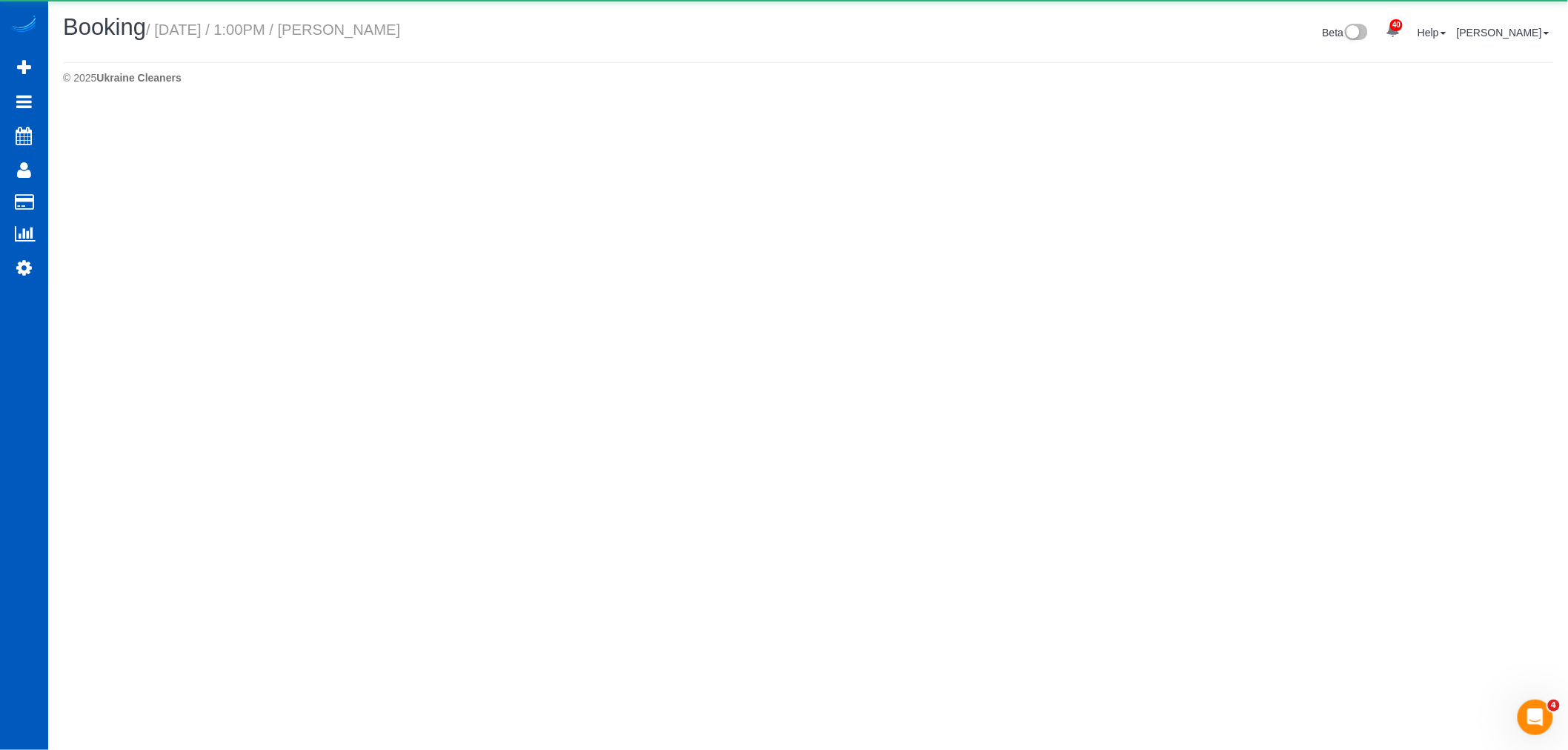
select select "CO"
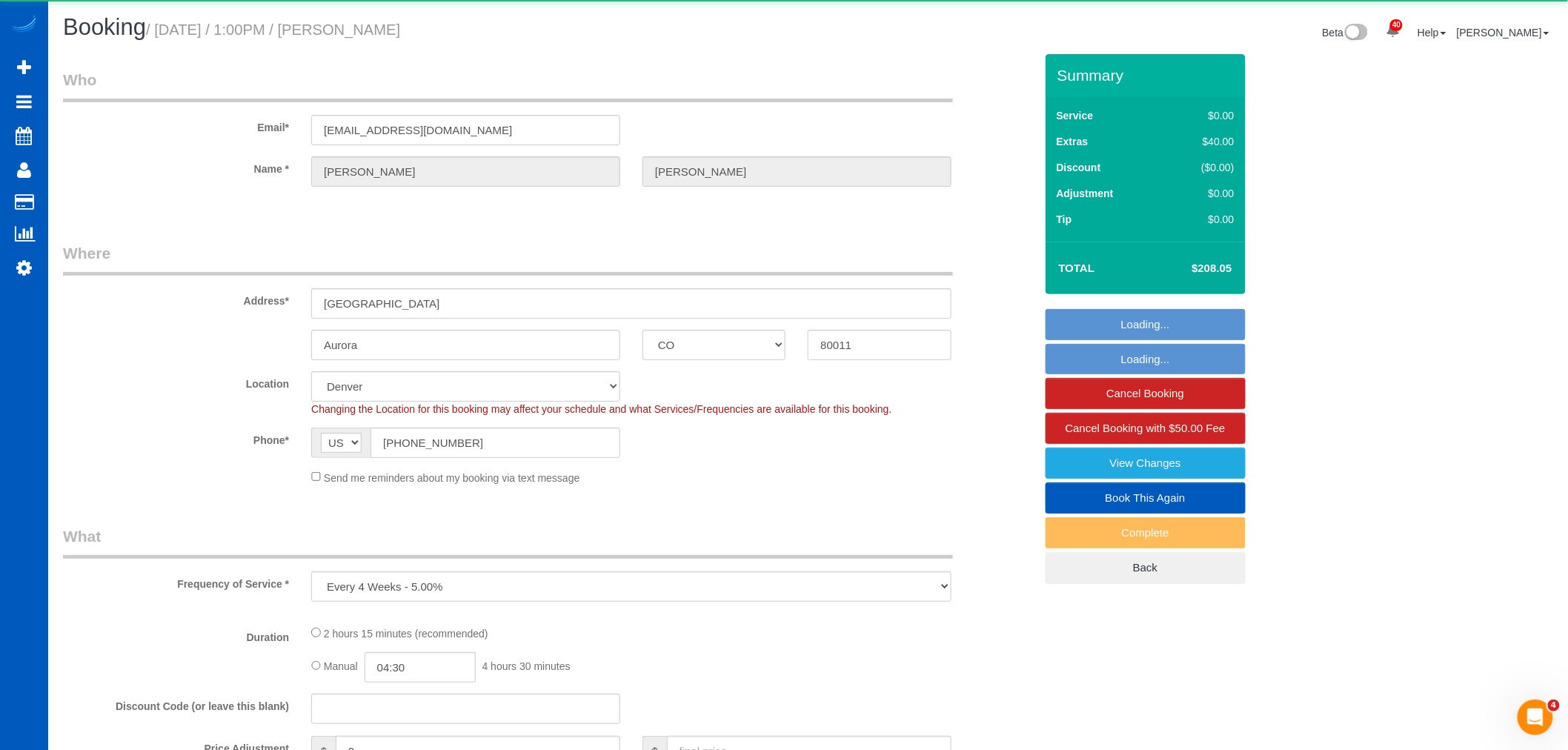
select select "object:6716"
select select "199"
select select "1001"
select select "3"
select select "2"
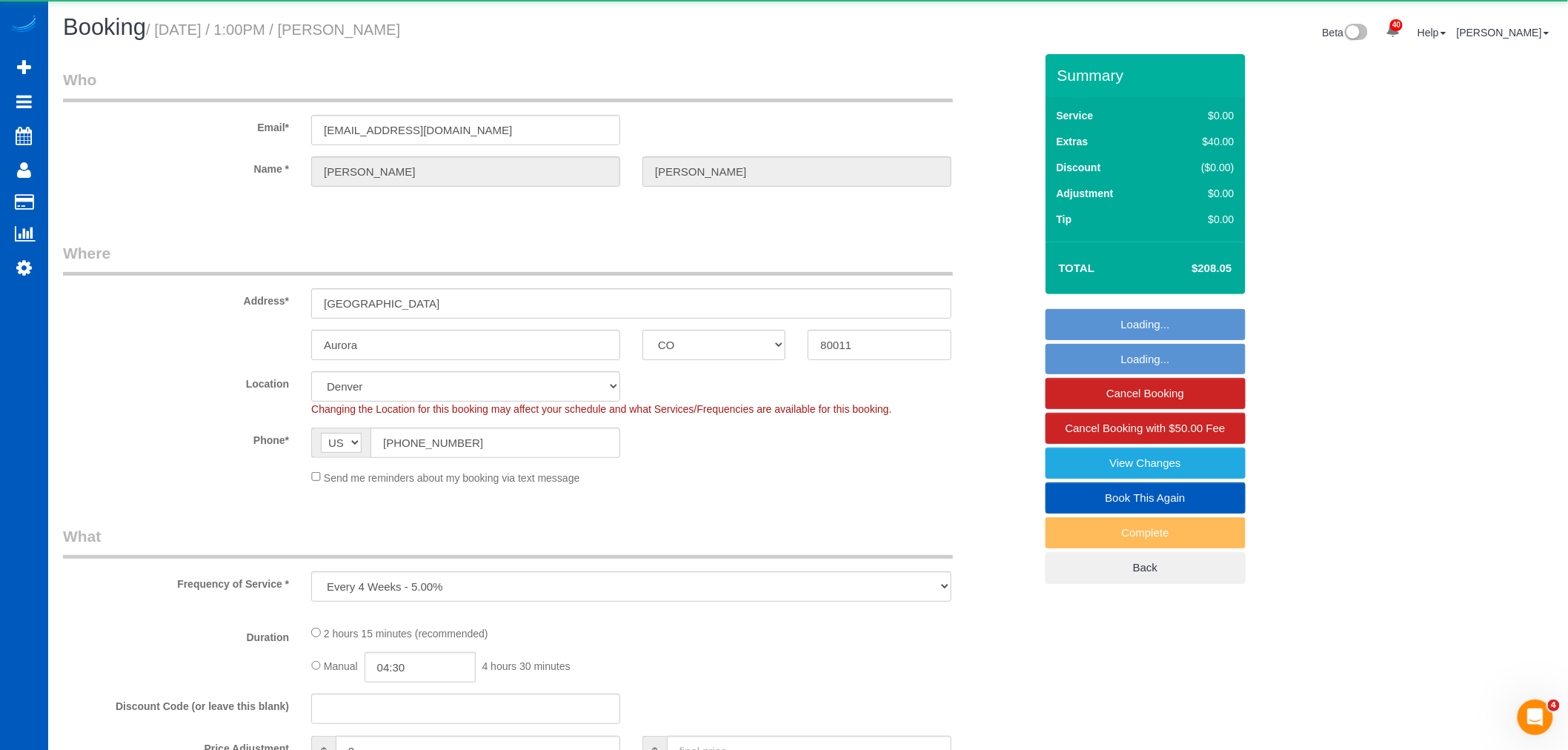
select select "number:8"
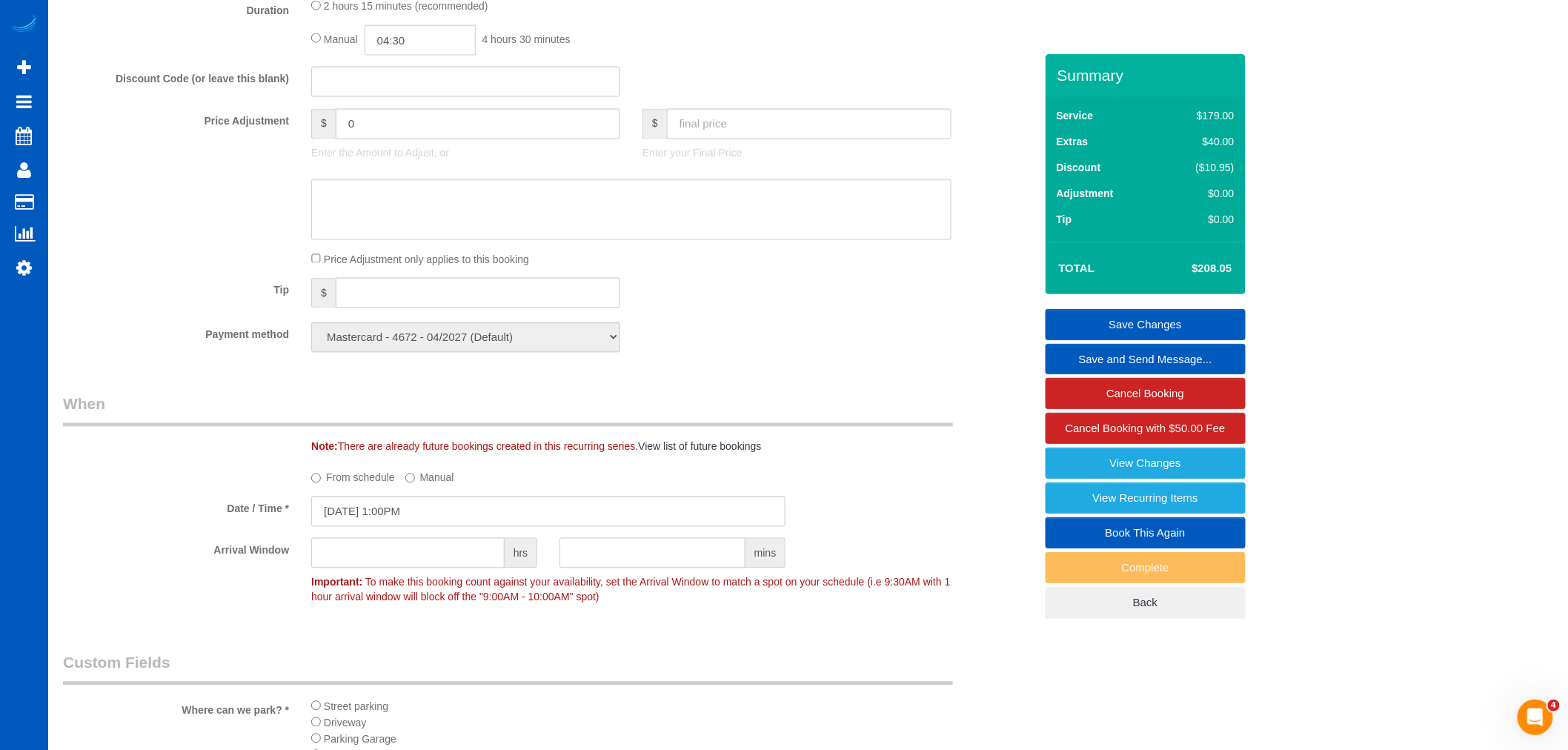
scroll to position [1317, 0]
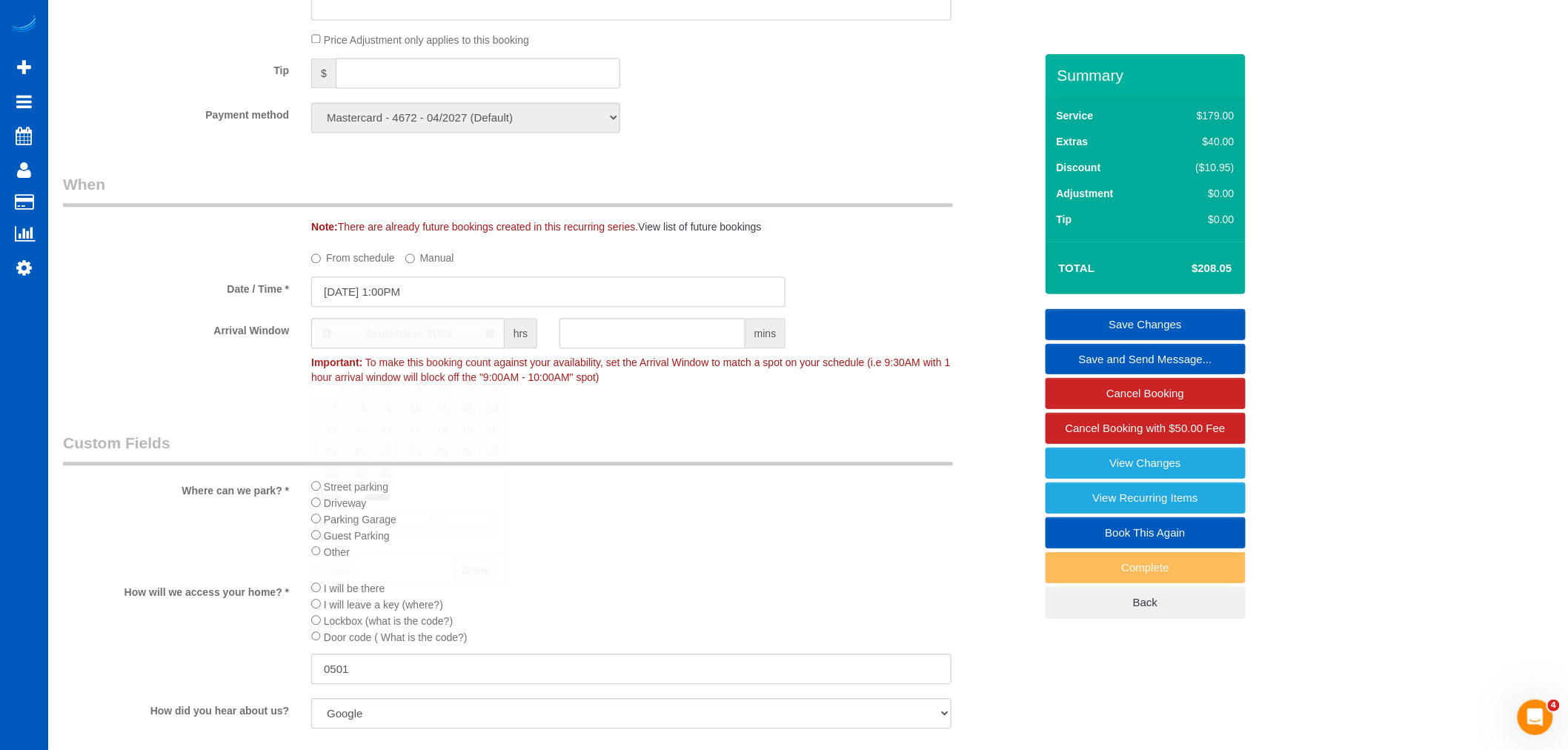
click at [375, 304] on input "09/10/2025 1:00PM" at bounding box center [548, 292] width 474 height 31
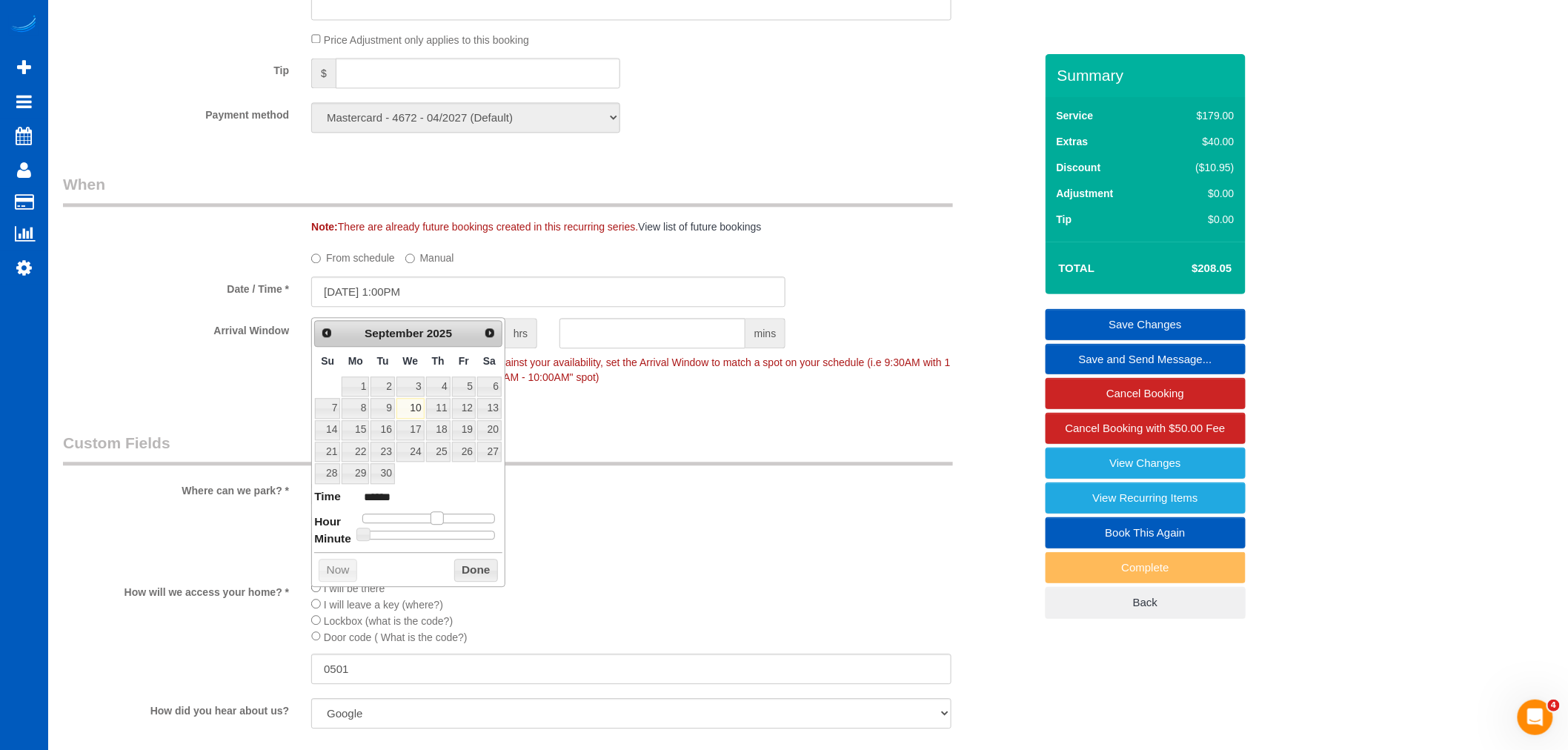
type input "09/10/2025 12:00PM"
type input "*******"
click at [431, 519] on span at bounding box center [431, 517] width 13 height 13
click at [467, 575] on button "Done" at bounding box center [476, 570] width 44 height 24
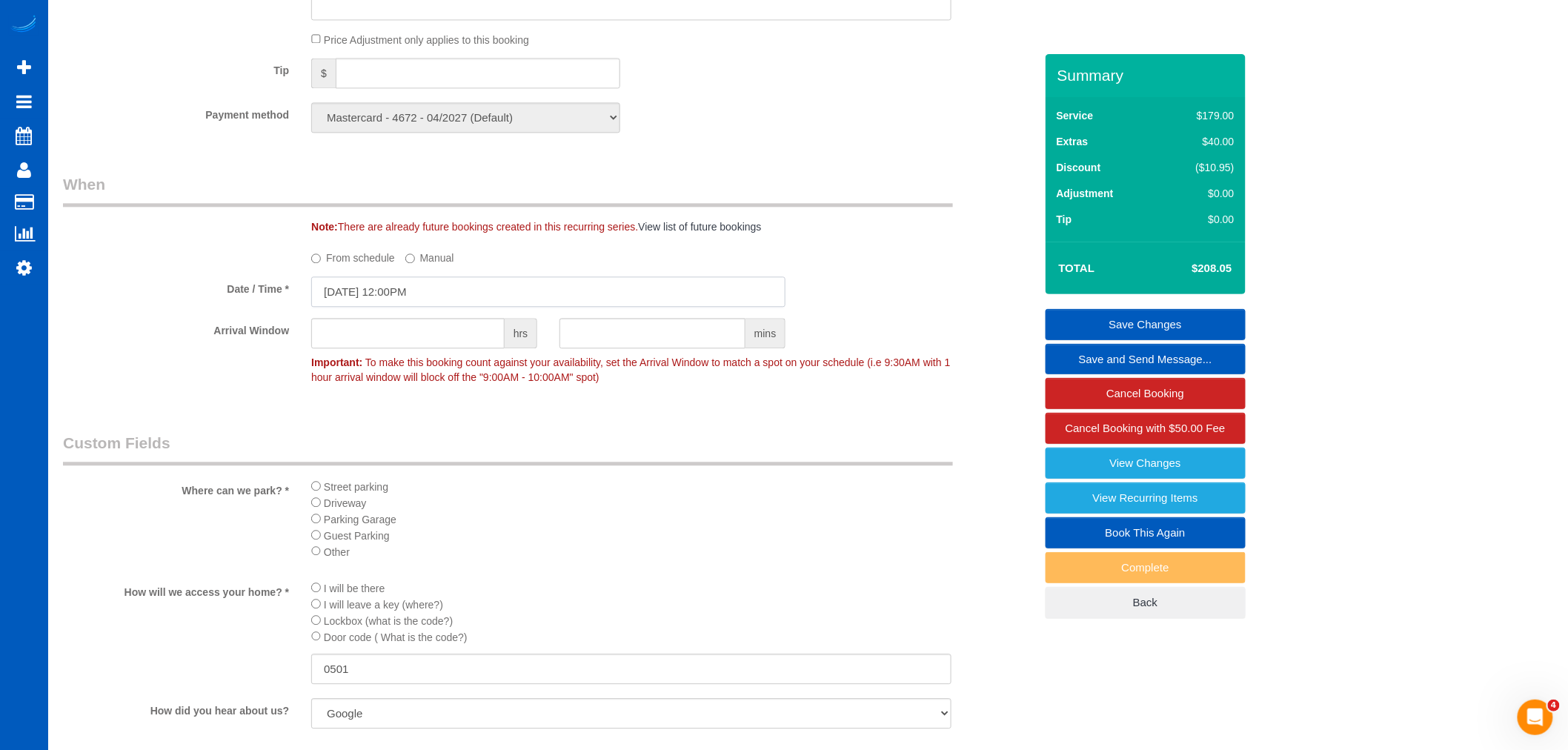
click at [364, 300] on input "09/10/2025 12:00PM" at bounding box center [548, 292] width 474 height 31
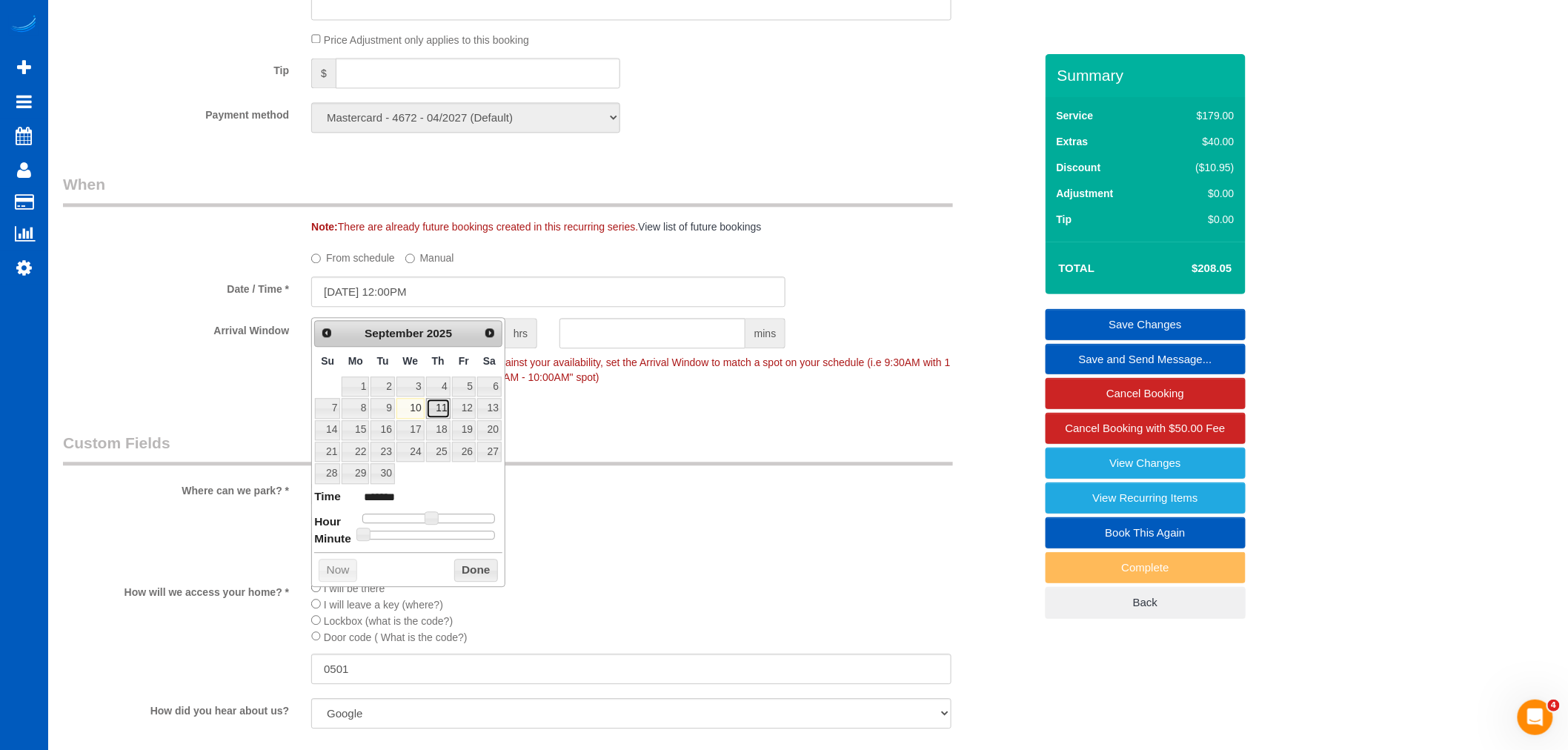
click at [439, 404] on link "11" at bounding box center [438, 408] width 25 height 20
type input "09/11/2025 12:00PM"
drag, startPoint x: 457, startPoint y: 568, endPoint x: 595, endPoint y: 509, distance: 150.1
click at [457, 568] on button "Done" at bounding box center [476, 570] width 44 height 24
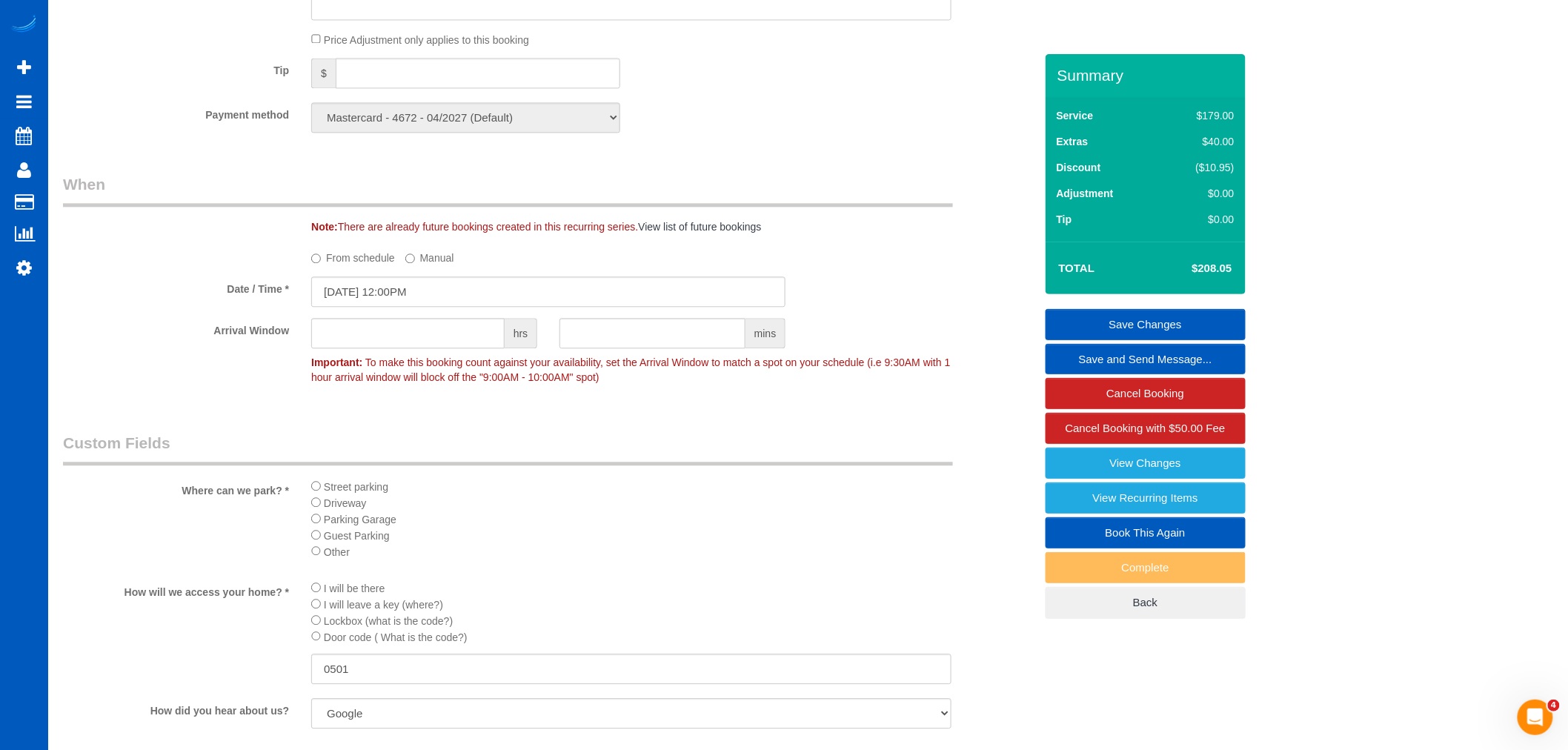
click at [1179, 330] on link "Save Changes" at bounding box center [1146, 324] width 200 height 31
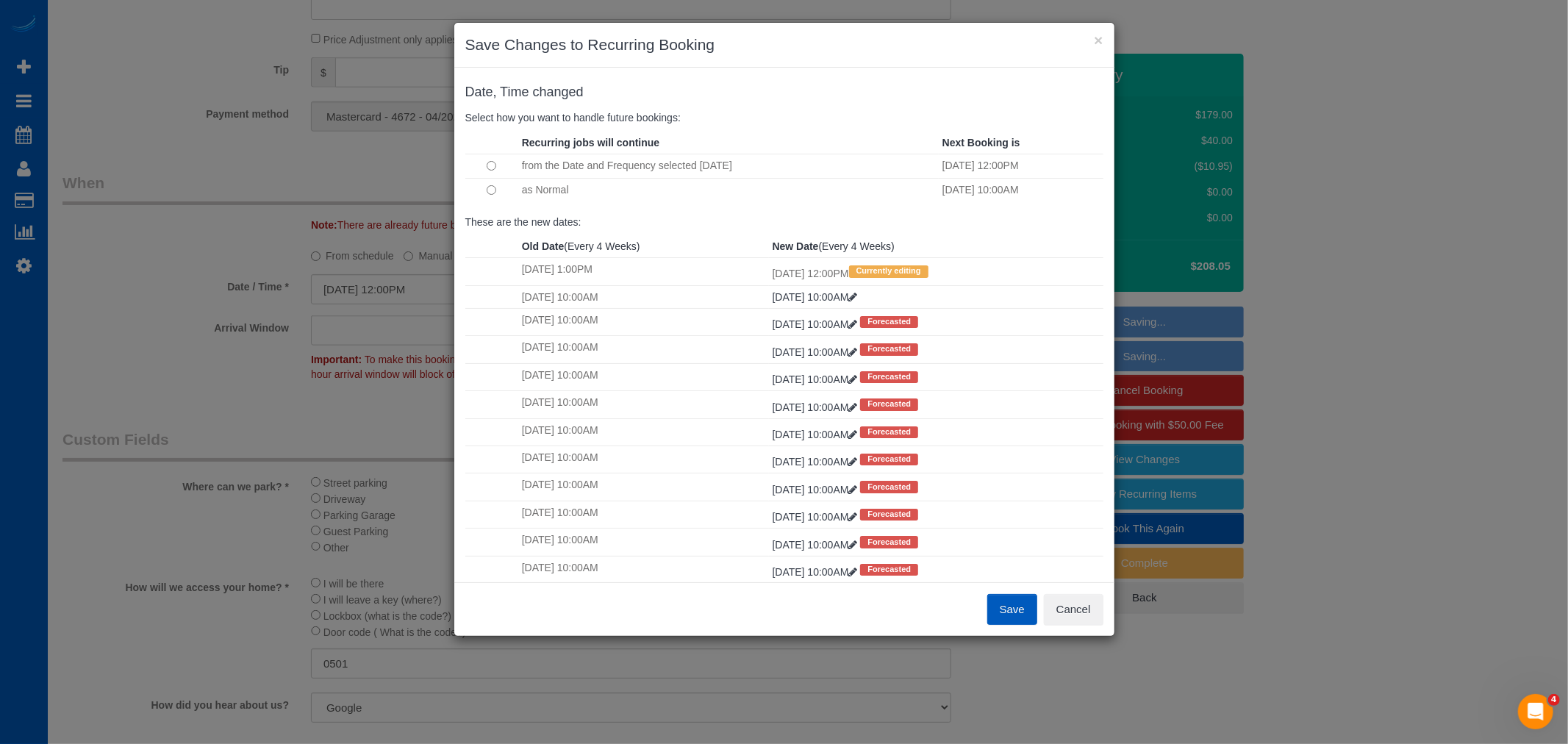
click at [996, 604] on button "Save" at bounding box center [1012, 609] width 50 height 31
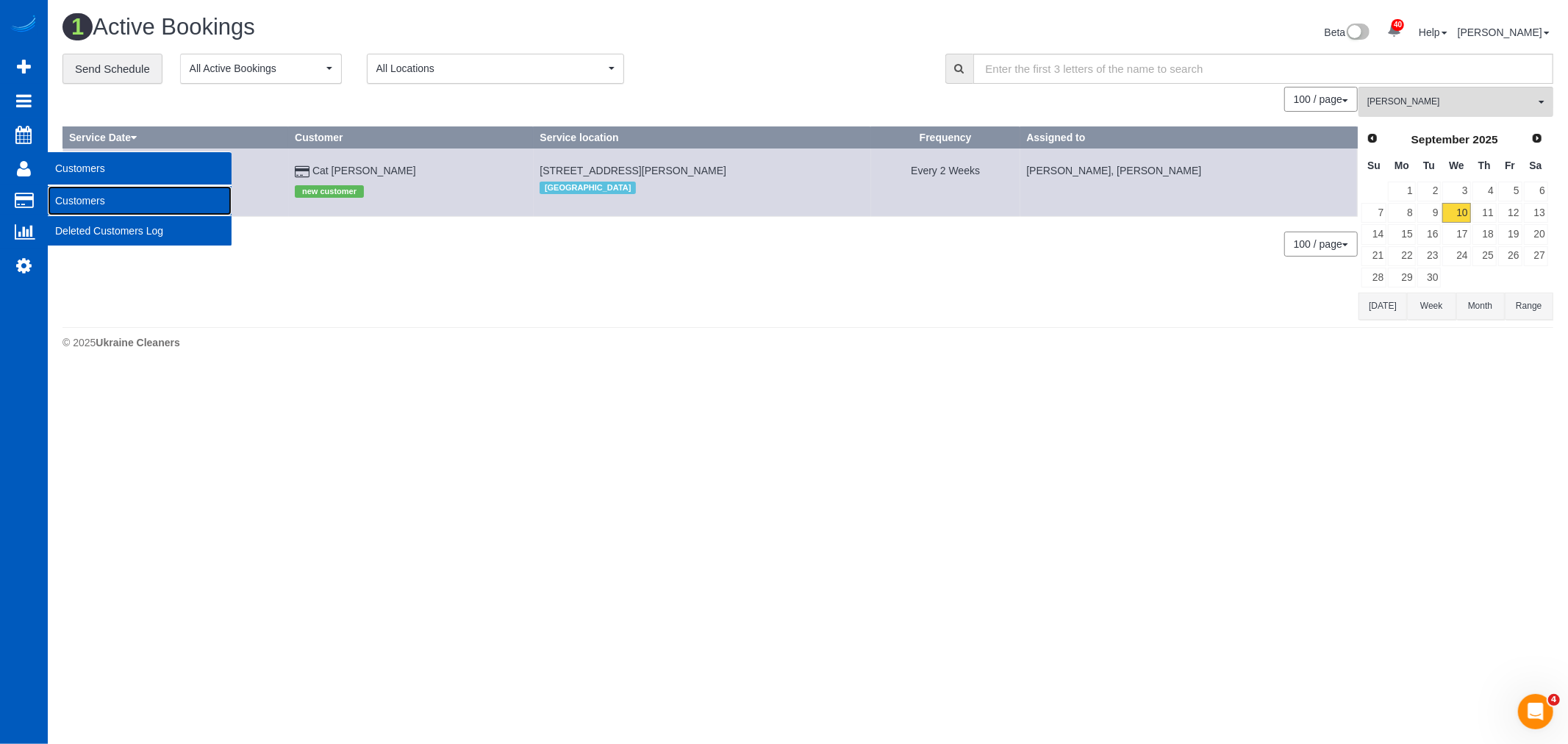
click at [106, 191] on link "Customers" at bounding box center [140, 201] width 184 height 30
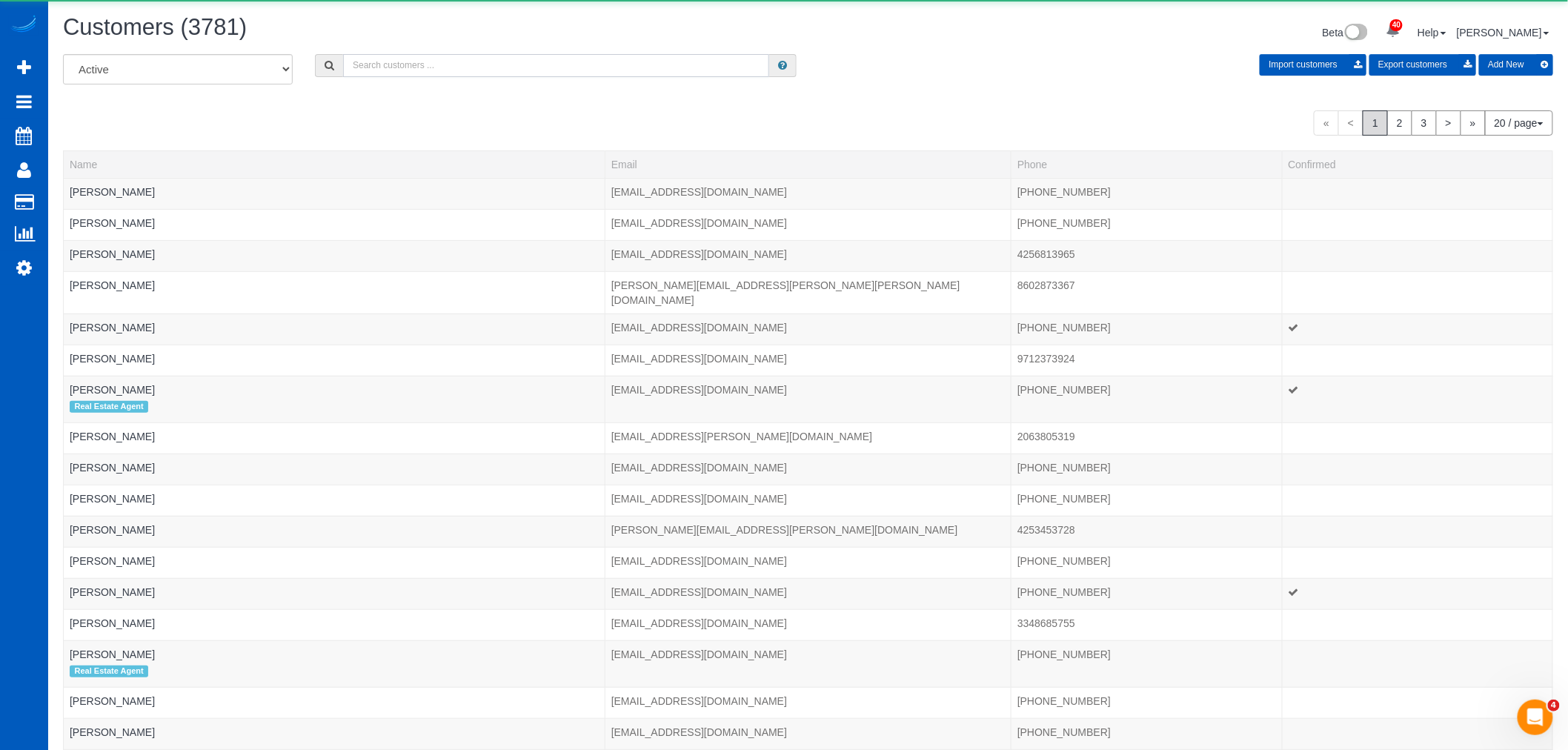
click at [461, 69] on input "text" at bounding box center [556, 66] width 426 height 23
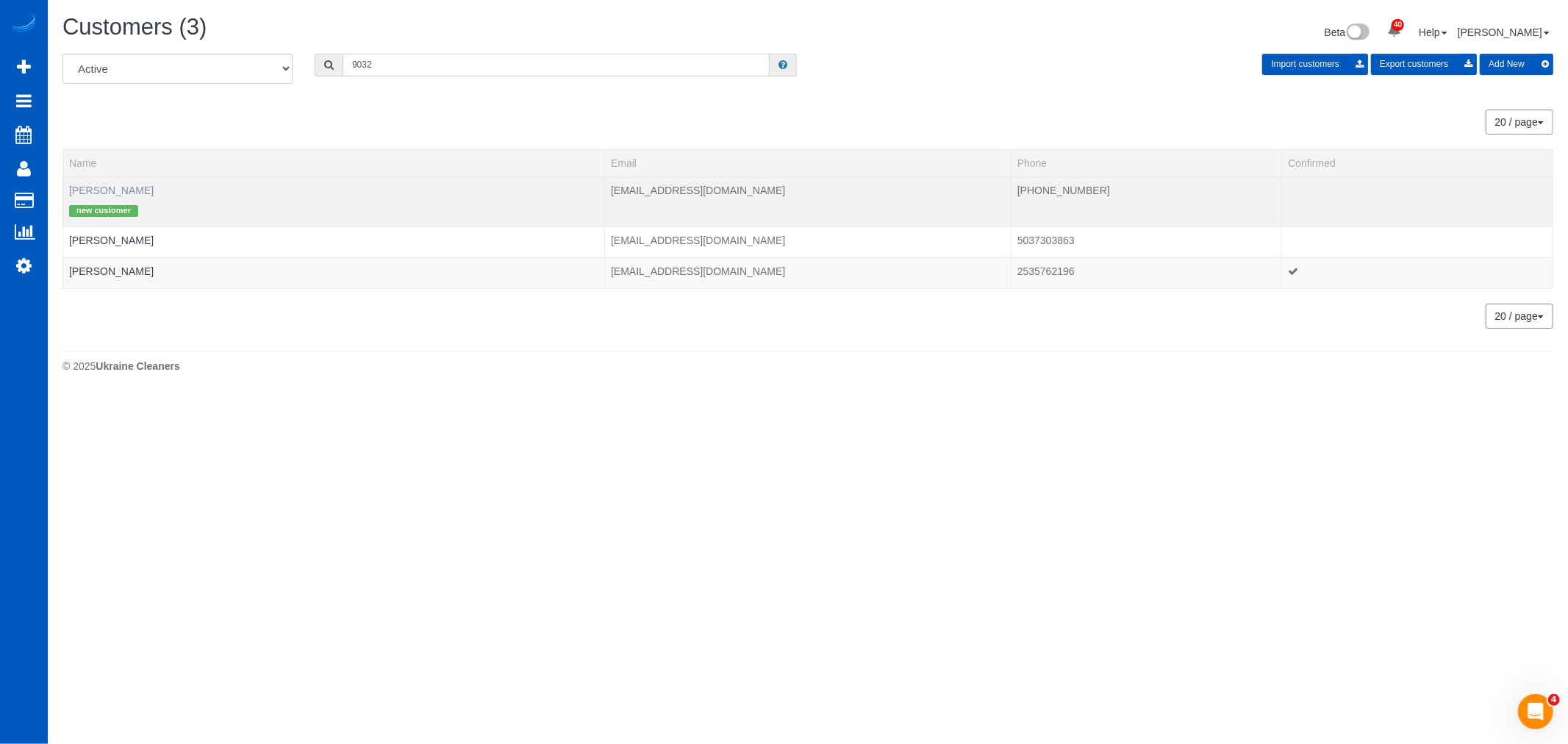
type input "9032"
click at [104, 188] on link "Ashley Okyere" at bounding box center [111, 190] width 84 height 11
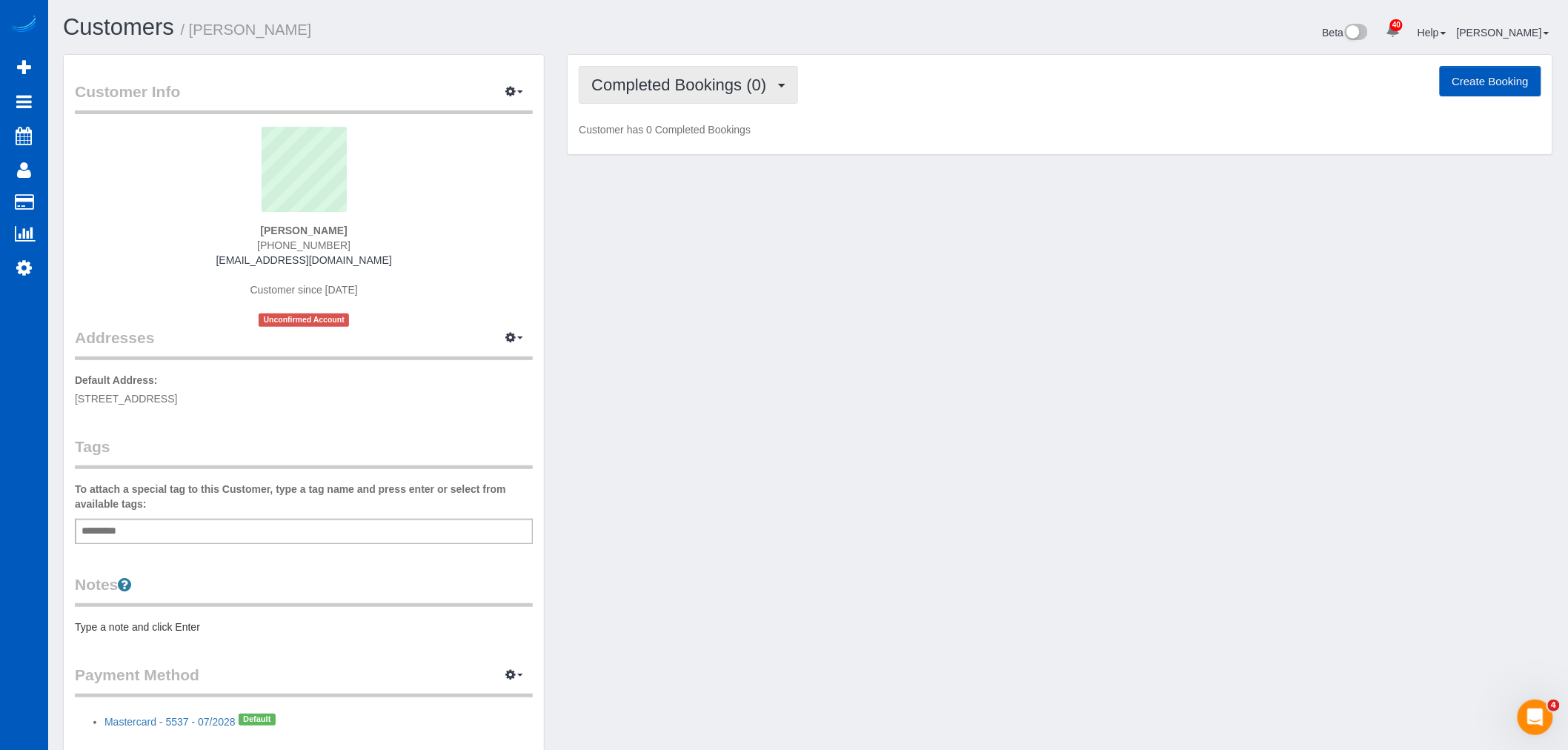
click at [661, 83] on span "Completed Bookings (0)" at bounding box center [683, 85] width 182 height 18
click at [670, 129] on link "Upcoming Bookings (1)" at bounding box center [656, 138] width 154 height 19
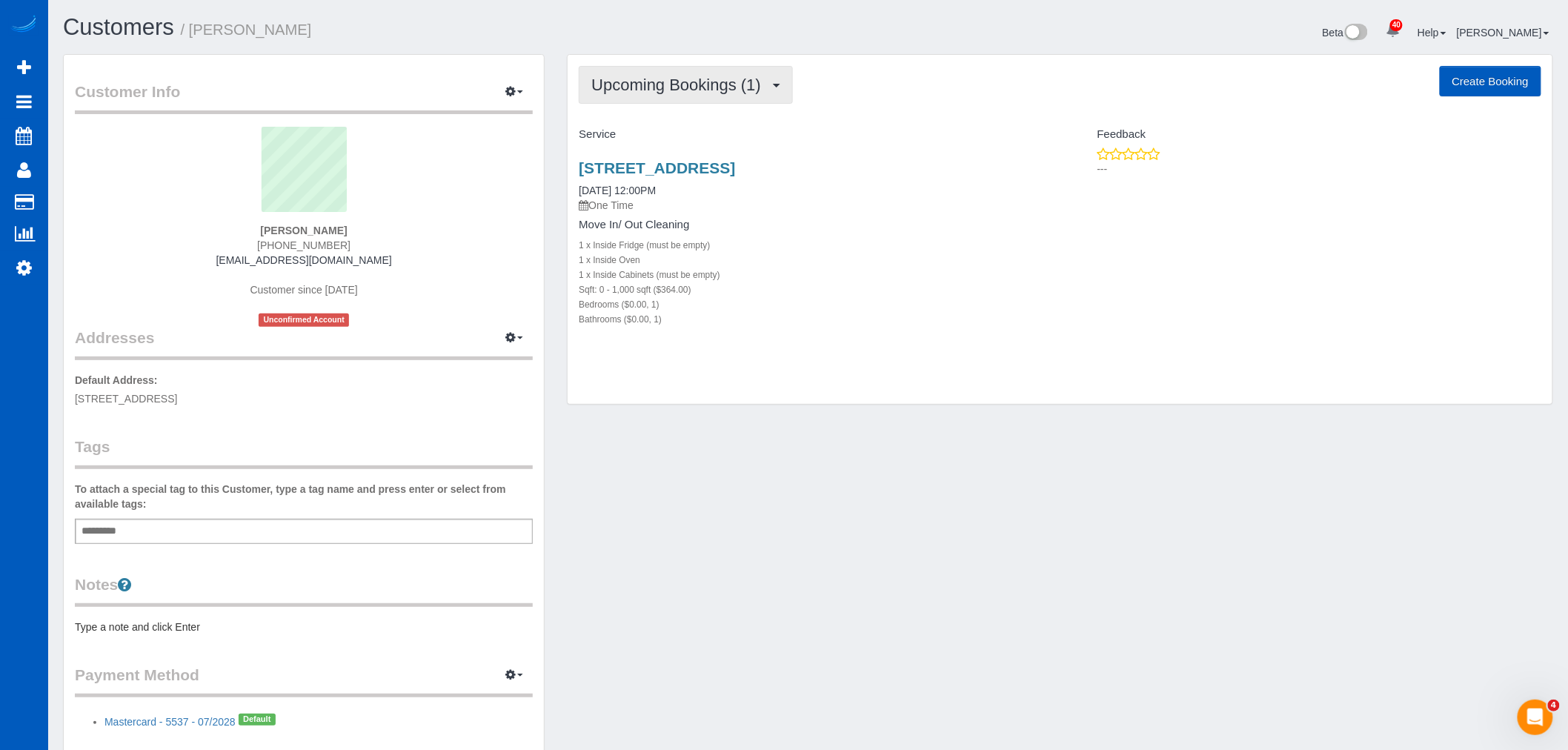
click at [622, 83] on span "Upcoming Bookings (1)" at bounding box center [680, 85] width 177 height 18
click at [664, 137] on link "Upcoming Bookings (1)" at bounding box center [656, 138] width 154 height 19
click at [661, 169] on link "12389 Merit Dr, Dallas, TX 75251" at bounding box center [657, 168] width 156 height 17
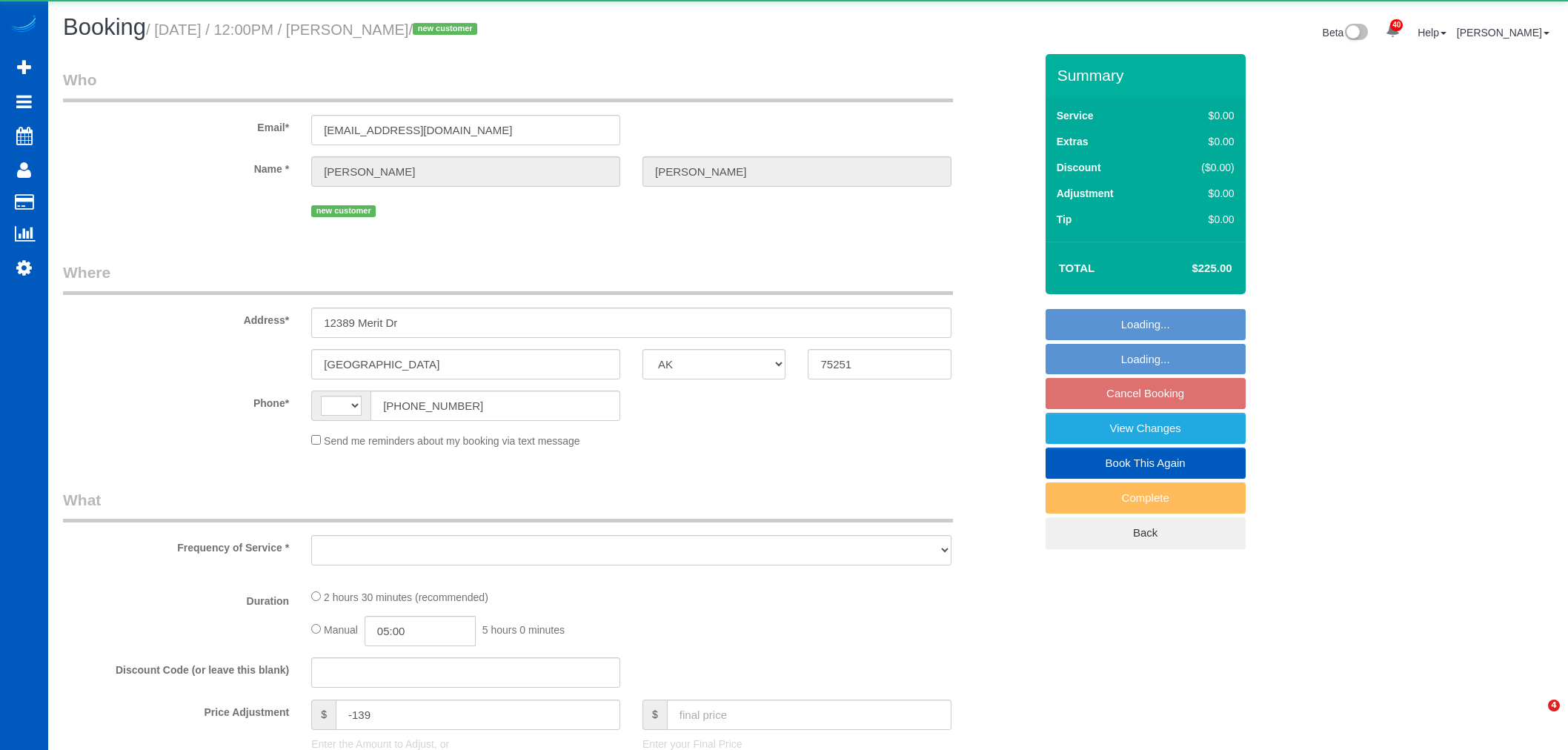
select select "[GEOGRAPHIC_DATA]"
select select "string:[GEOGRAPHIC_DATA]"
select select "object:810"
select select "199"
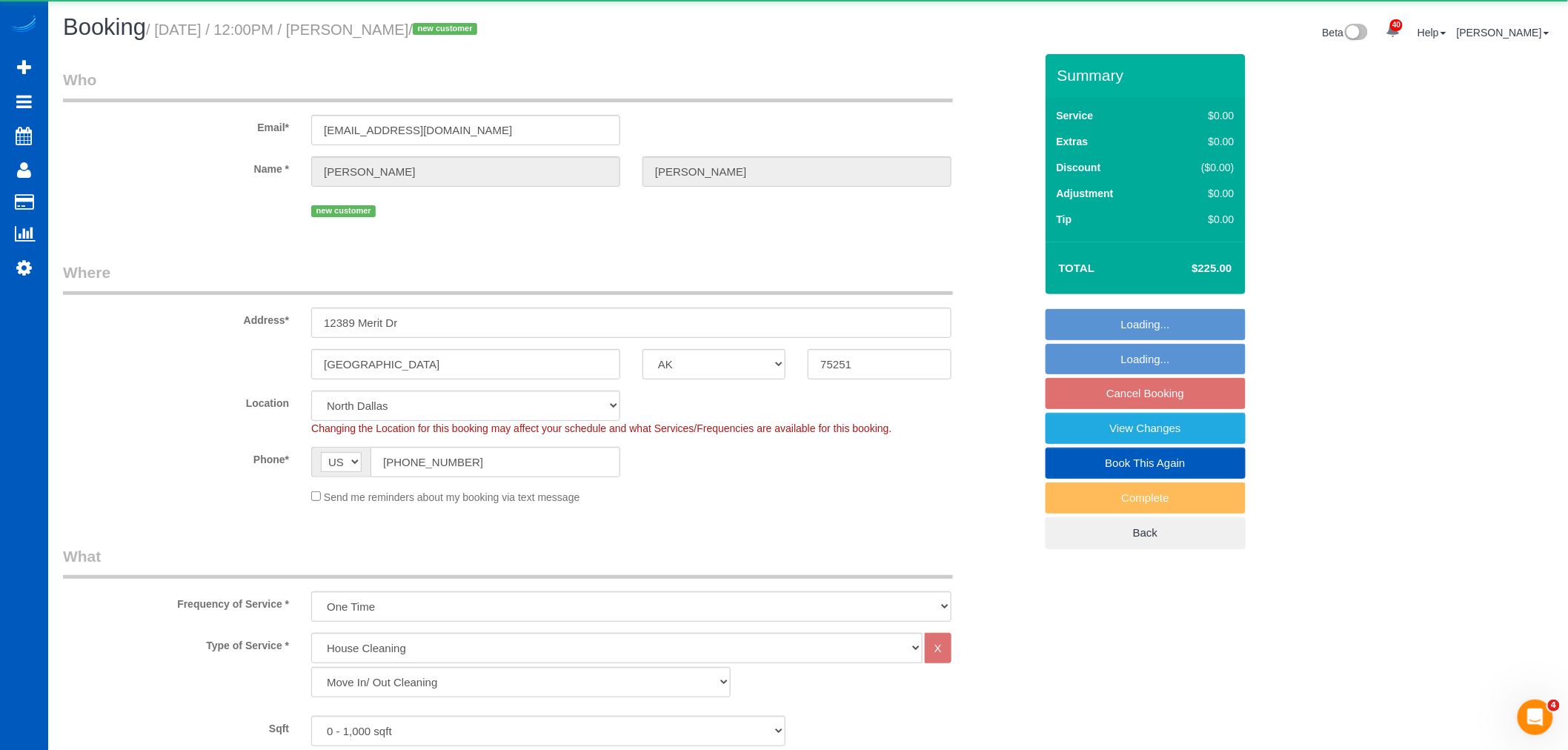
select select "object:1073"
select select "spot1"
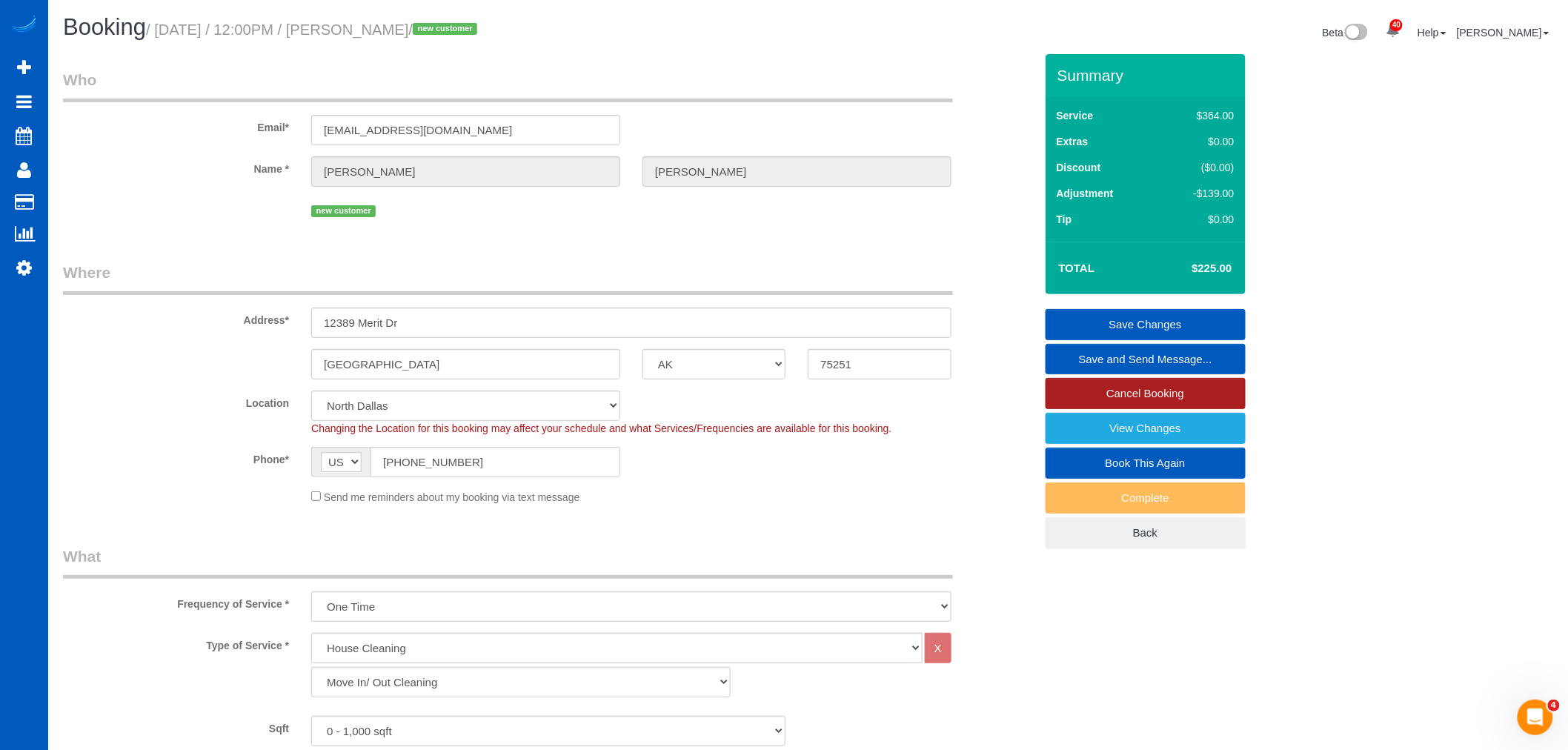
click at [1132, 398] on link "Cancel Booking" at bounding box center [1146, 393] width 200 height 31
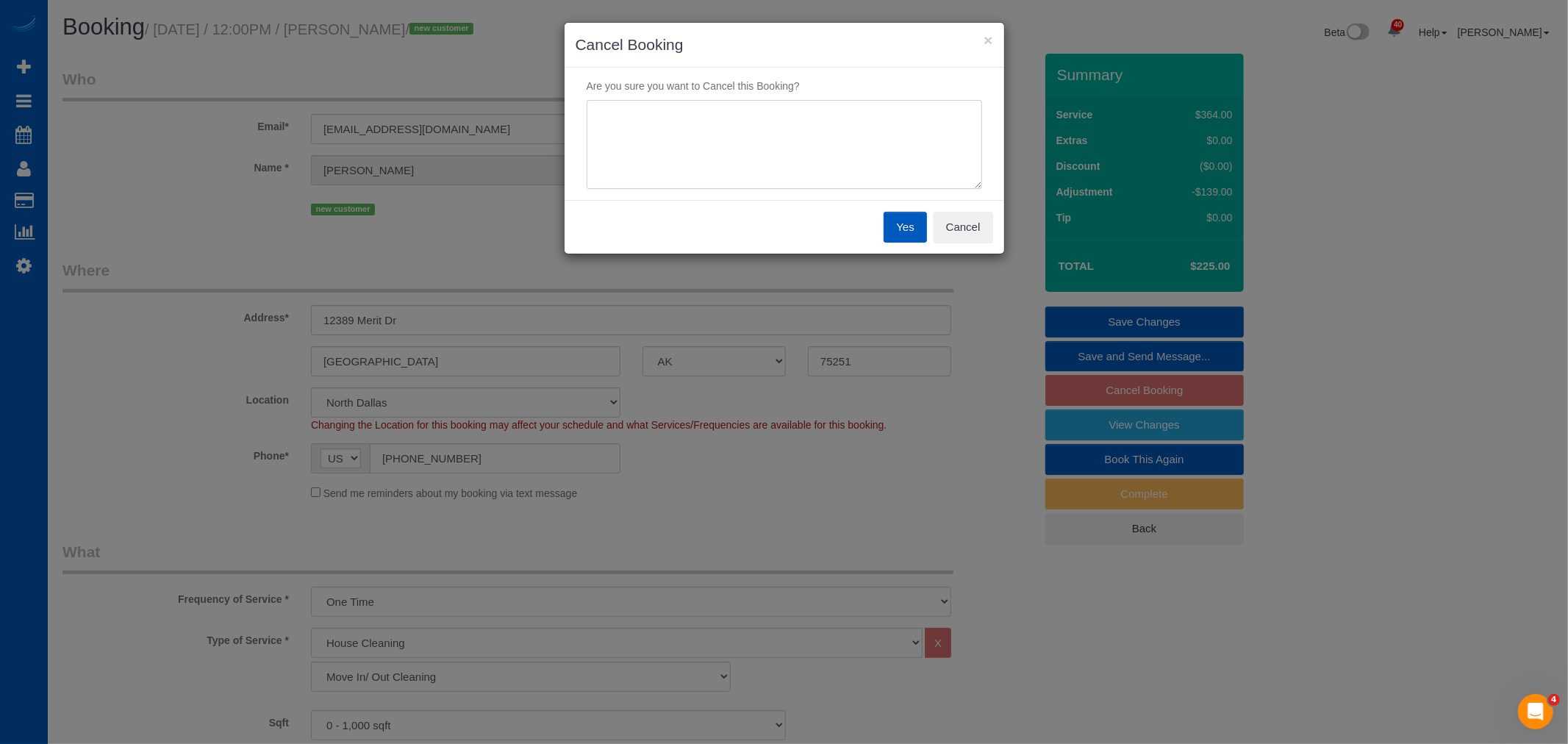
click at [613, 164] on textarea at bounding box center [784, 145] width 395 height 90
type textarea "No available team"
click at [912, 231] on button "Yes" at bounding box center [904, 227] width 43 height 31
